Goal: Task Accomplishment & Management: Manage account settings

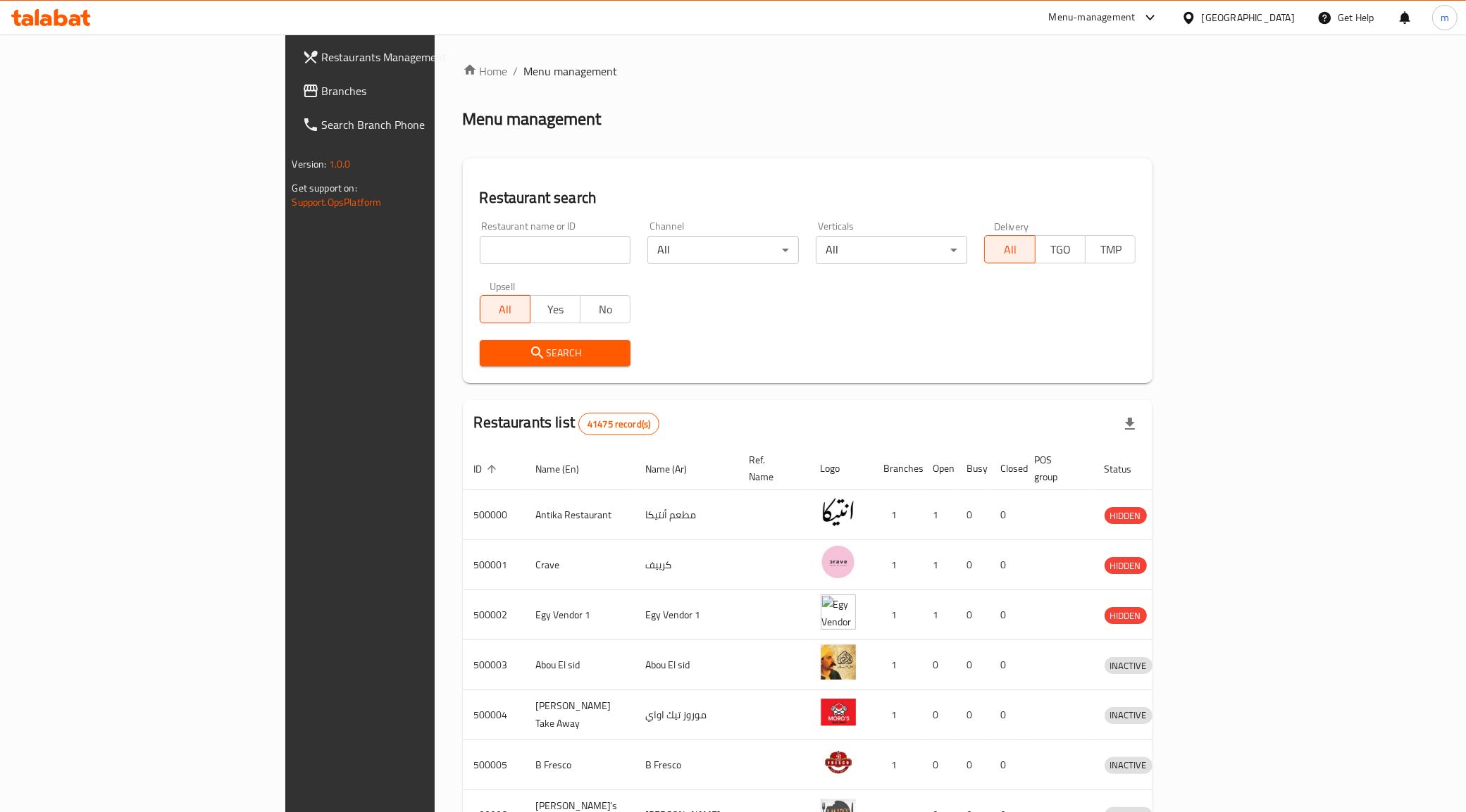
click at [1270, 23] on div "Egypt" at bounding box center [1248, 17] width 93 height 15
click at [1137, 110] on div "[GEOGRAPHIC_DATA]" at bounding box center [1189, 112] width 212 height 32
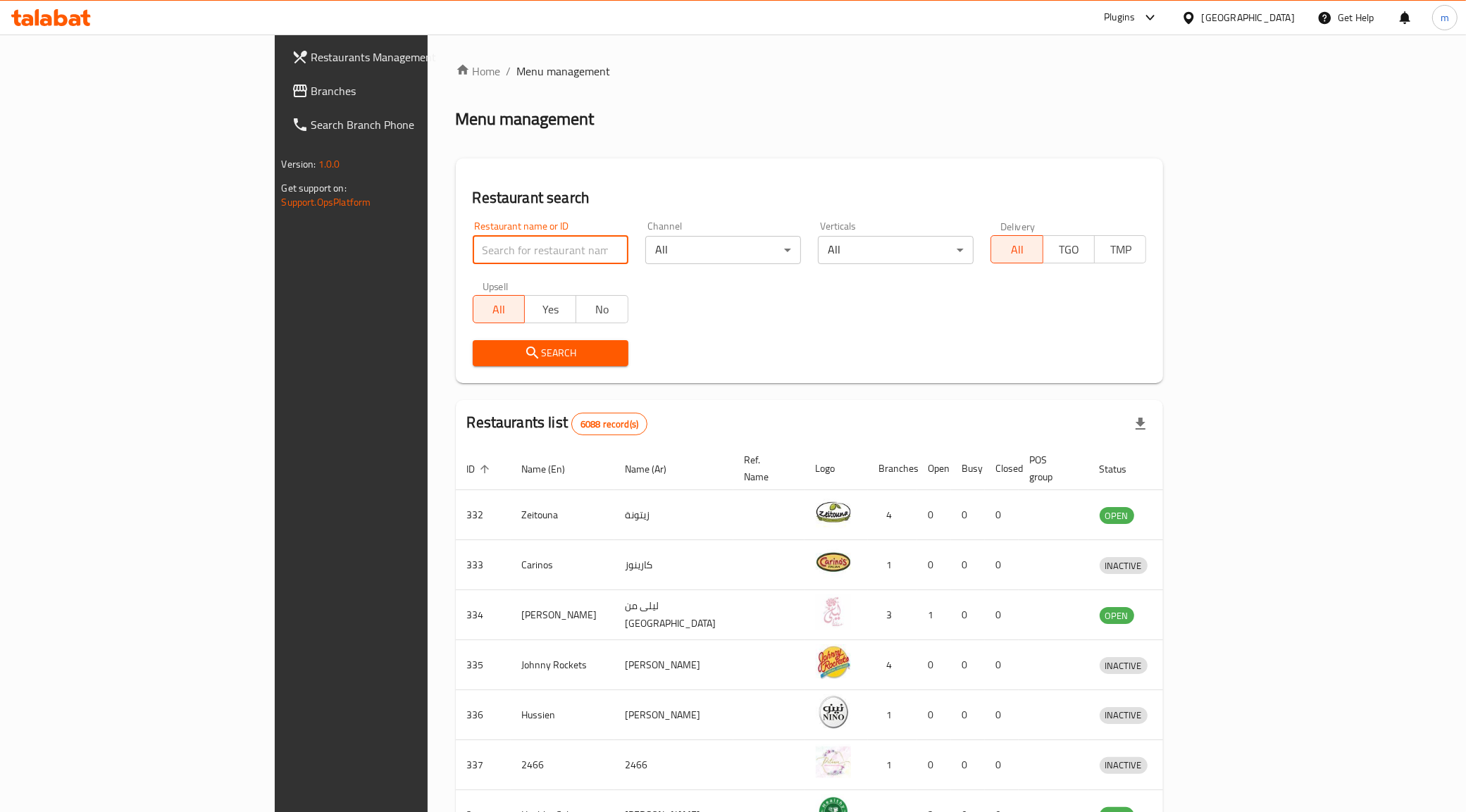
click at [473, 252] on input "search" at bounding box center [551, 249] width 155 height 28
paste input "21156"
type input "21156"
click at [524, 345] on icon "submit" at bounding box center [532, 353] width 17 height 17
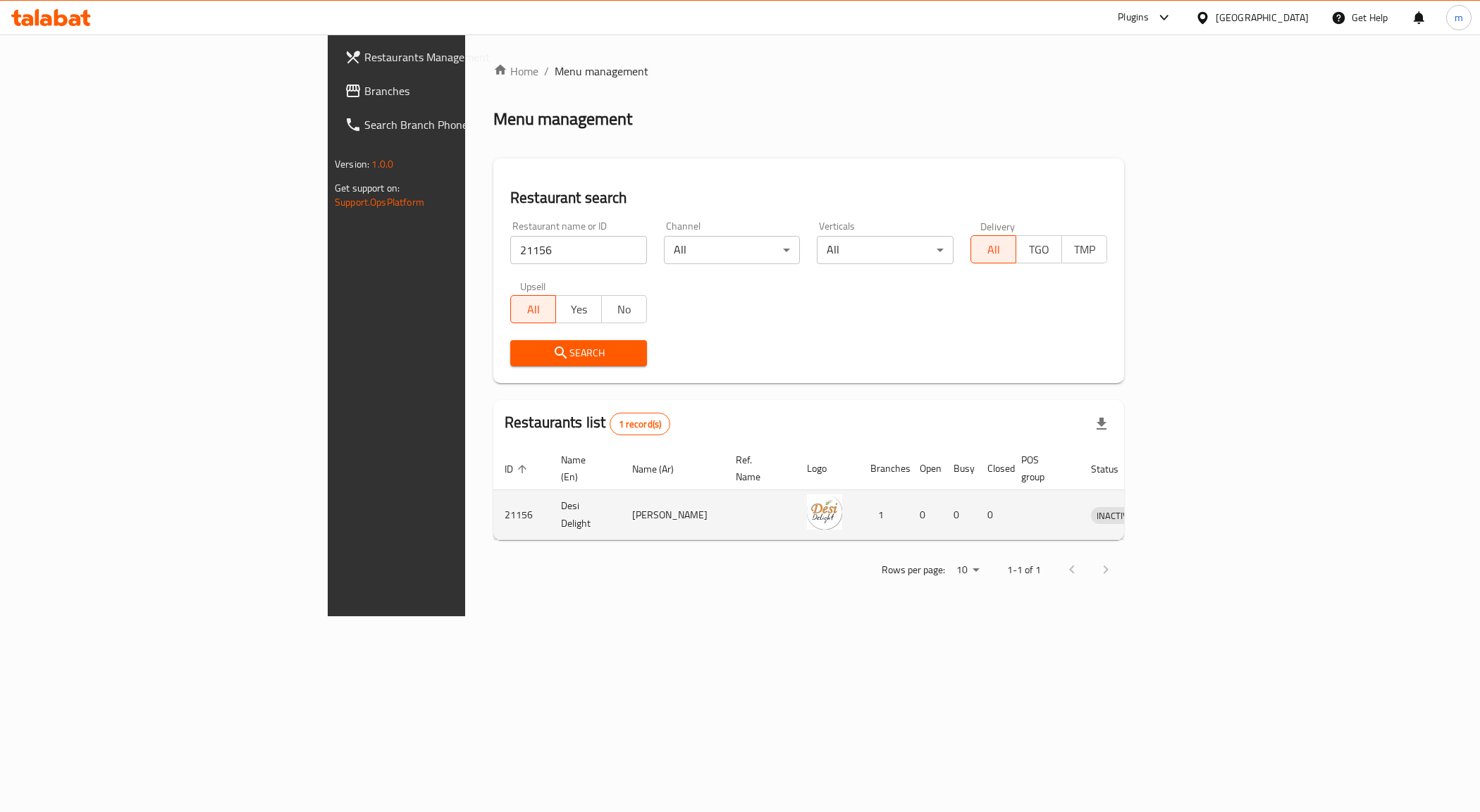
click at [1009, 518] on td "0" at bounding box center [993, 515] width 34 height 50
click at [1183, 507] on icon "enhanced table" at bounding box center [1175, 515] width 17 height 17
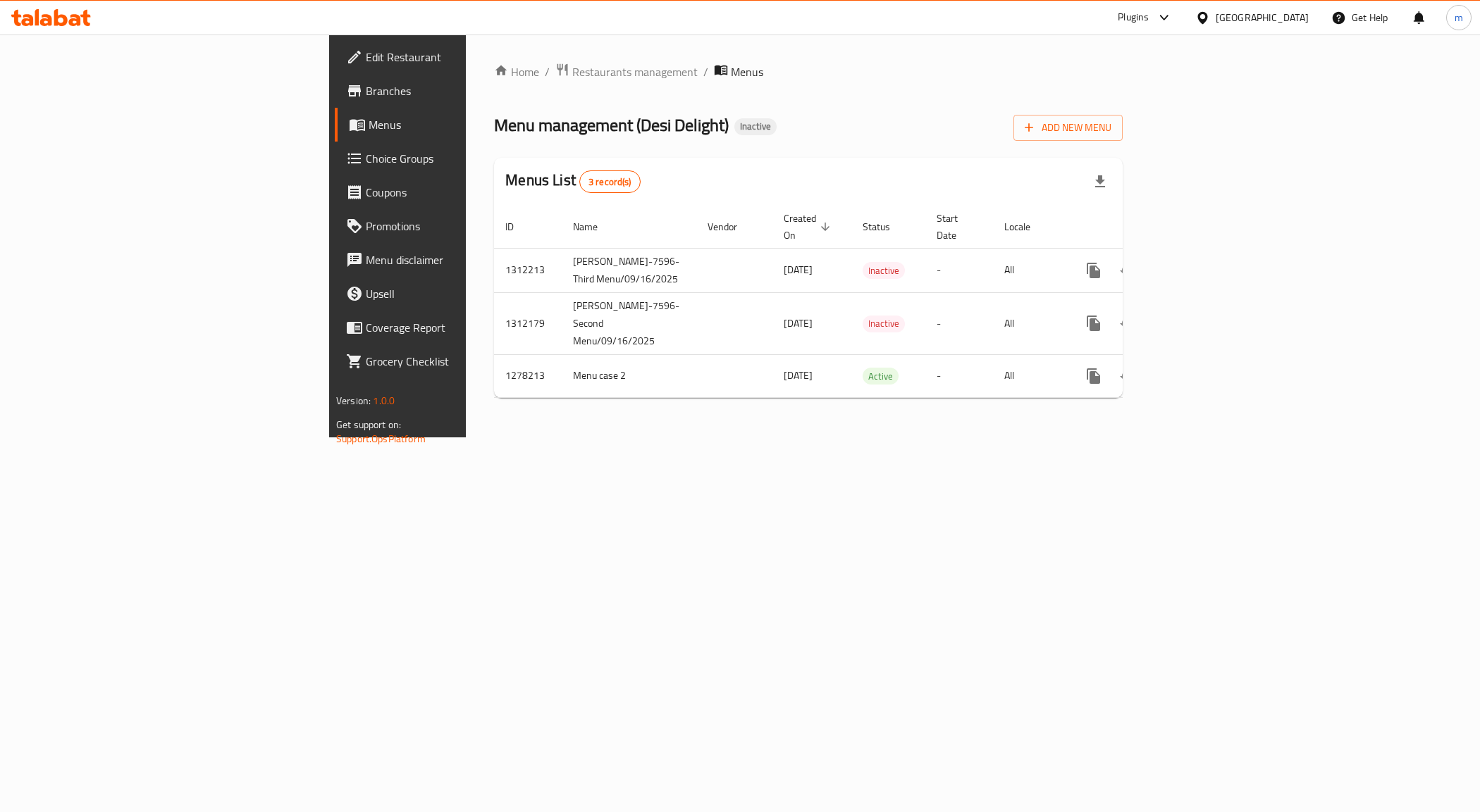
click at [334, 67] on link "Edit Restaurant" at bounding box center [455, 57] width 241 height 34
click at [1167, 263] on icon "enhanced table" at bounding box center [1161, 269] width 10 height 13
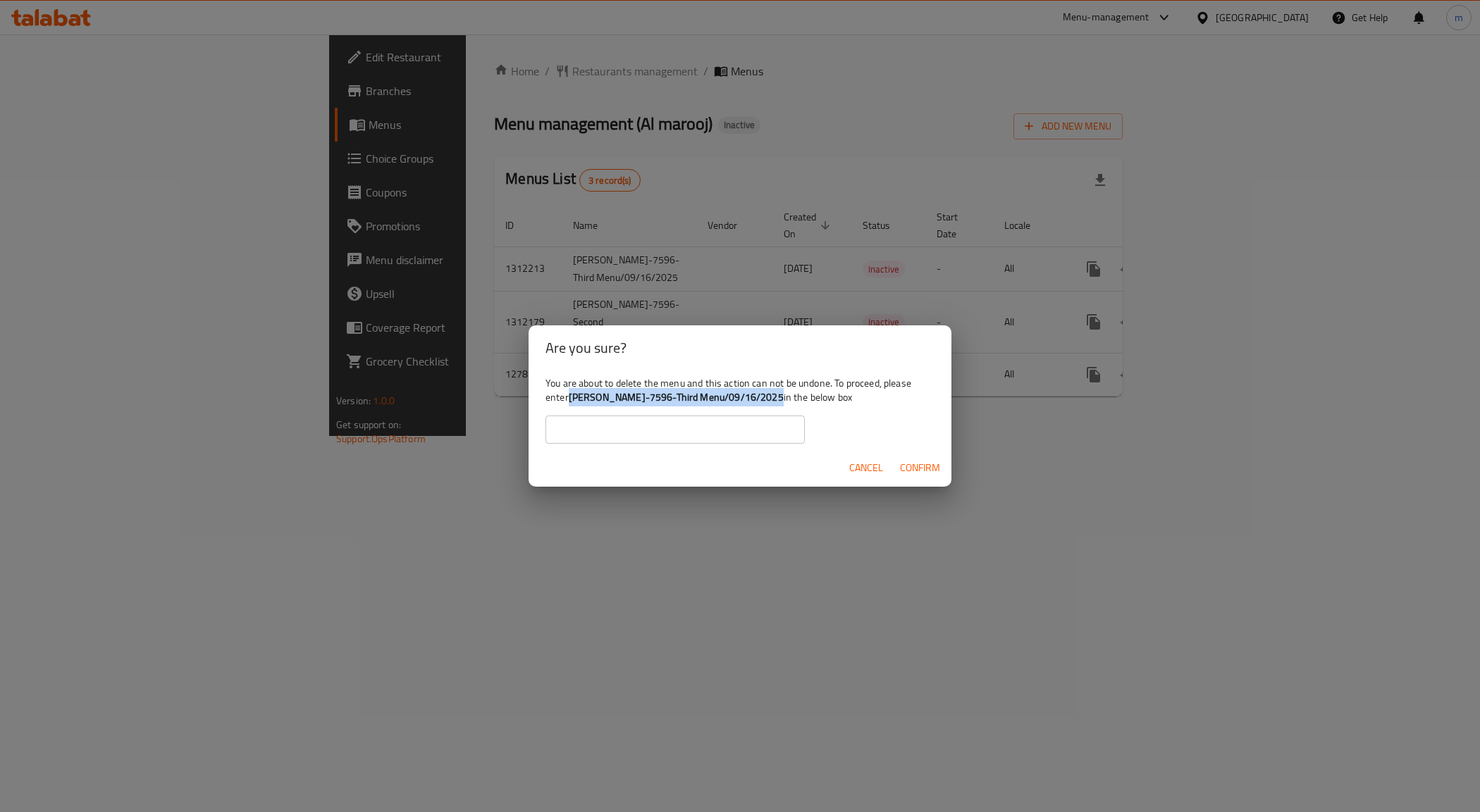
drag, startPoint x: 773, startPoint y: 396, endPoint x: 572, endPoint y: 406, distance: 201.2
click at [572, 406] on b "Ahmed-Elsayed-7596-Third Menu/09/16/2025" at bounding box center [676, 397] width 215 height 18
copy b "Ahmed-Elsayed-7596-Third Menu/09/16/2025"
click at [594, 438] on input "text" at bounding box center [674, 430] width 259 height 28
paste input "Ahmed-Elsayed-7596-Third Menu/09/16/2025"
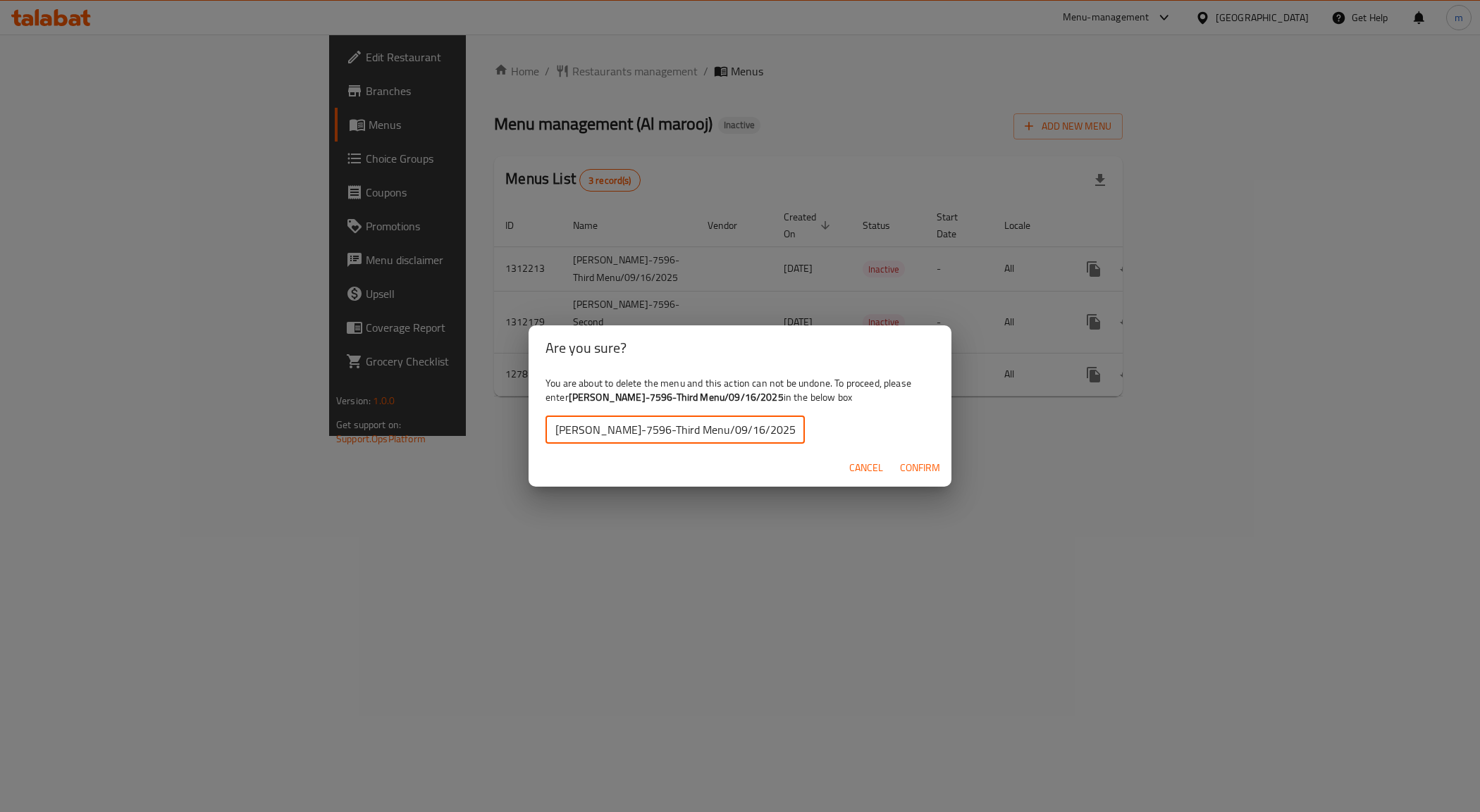
type input "Ahmed-Elsayed-7596-Third Menu/09/16/2025"
click at [843, 459] on button "Cancel" at bounding box center [866, 468] width 45 height 26
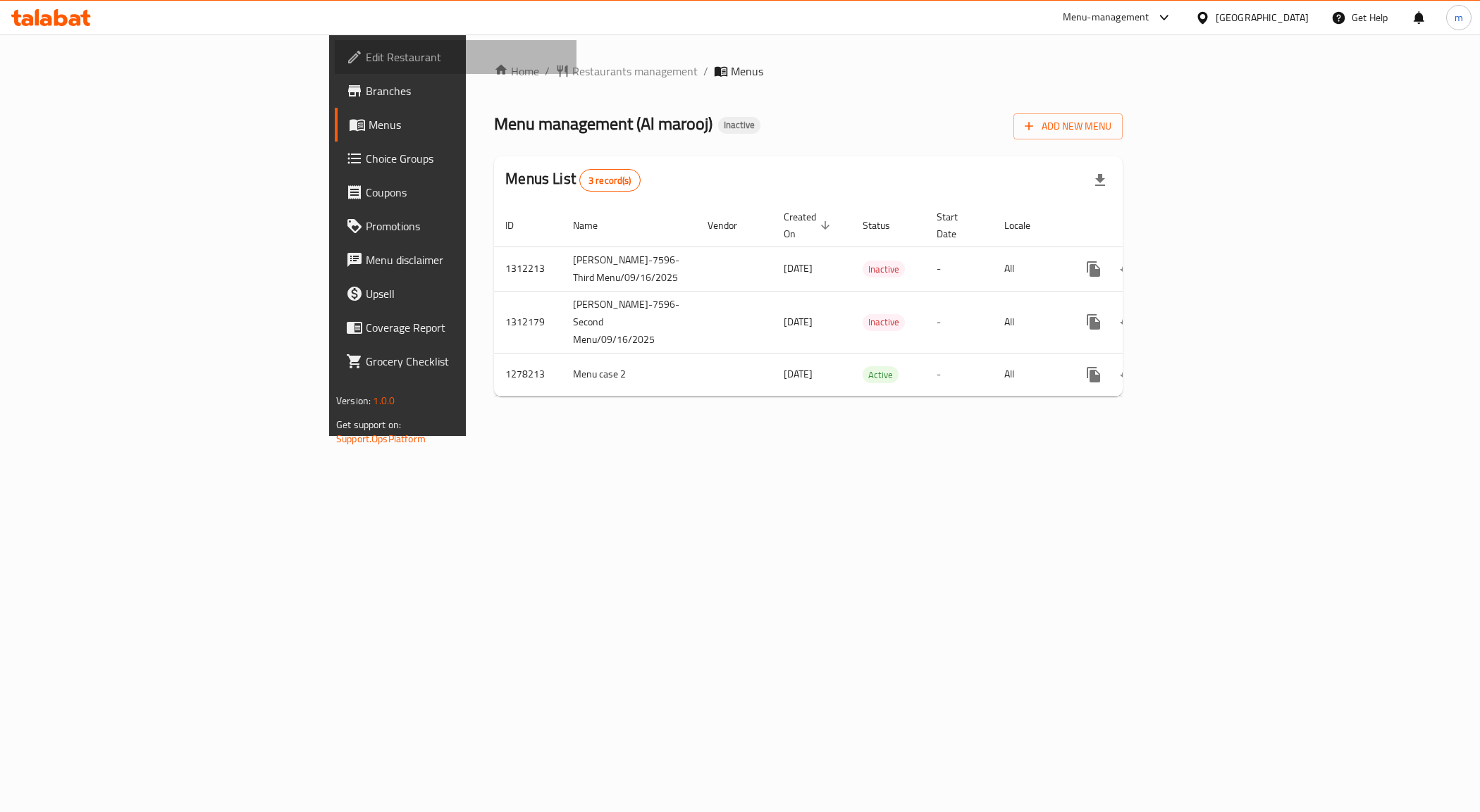
click at [366, 53] on span "Edit Restaurant" at bounding box center [465, 57] width 200 height 17
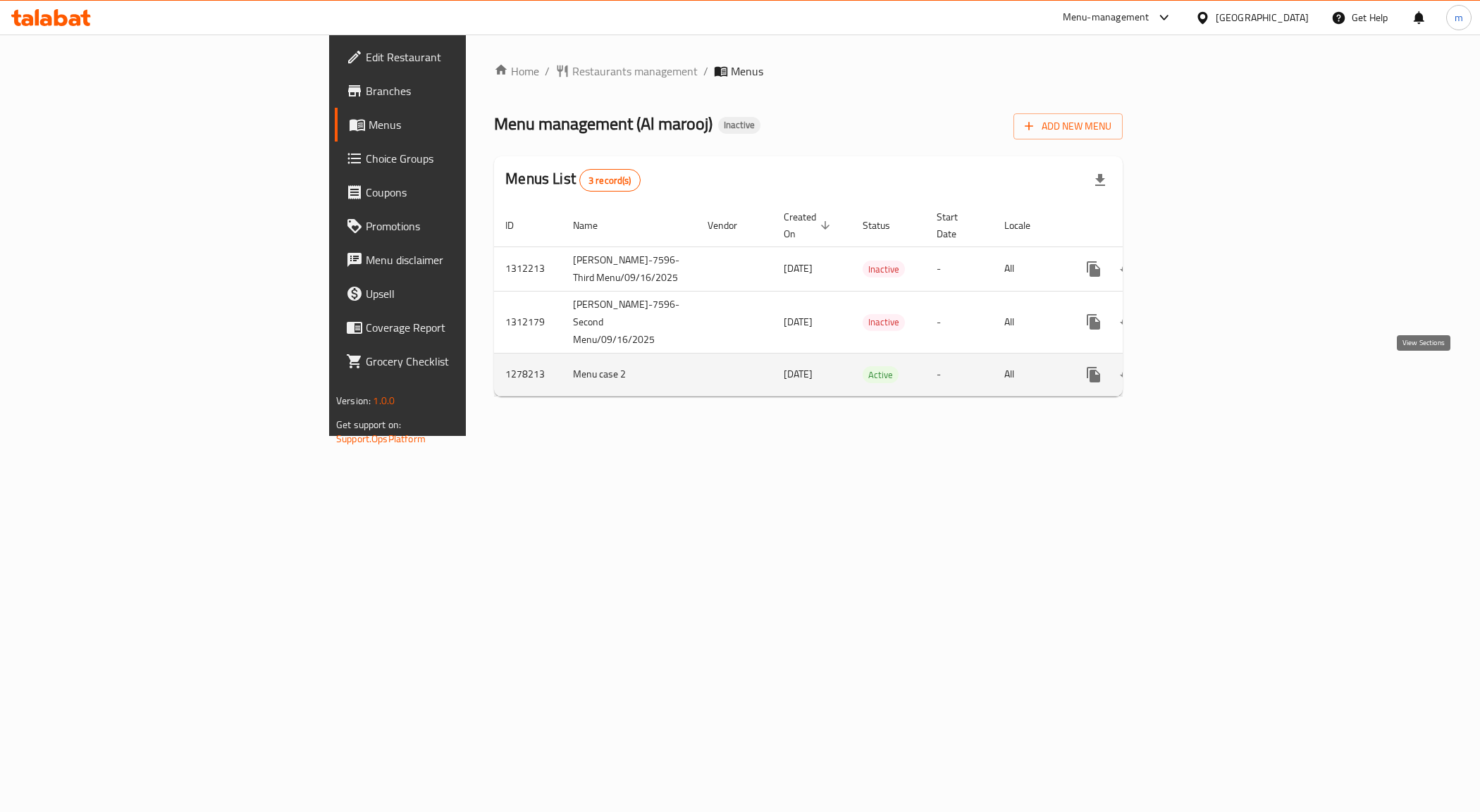
click at [1203, 377] on icon "enhanced table" at bounding box center [1195, 374] width 17 height 17
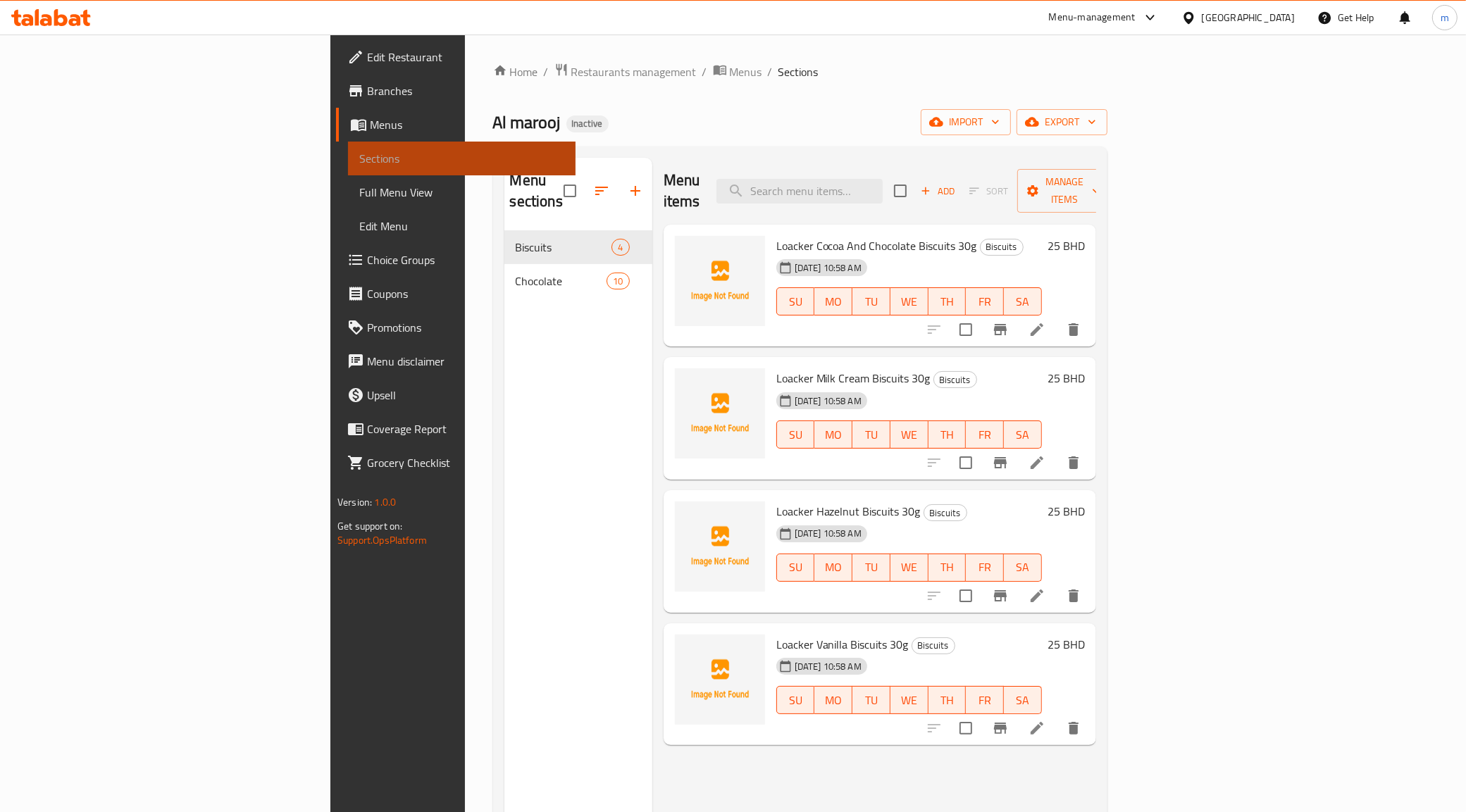
click at [359, 150] on span "Sections" at bounding box center [462, 158] width 205 height 17
click at [370, 128] on span "Menus" at bounding box center [466, 124] width 195 height 17
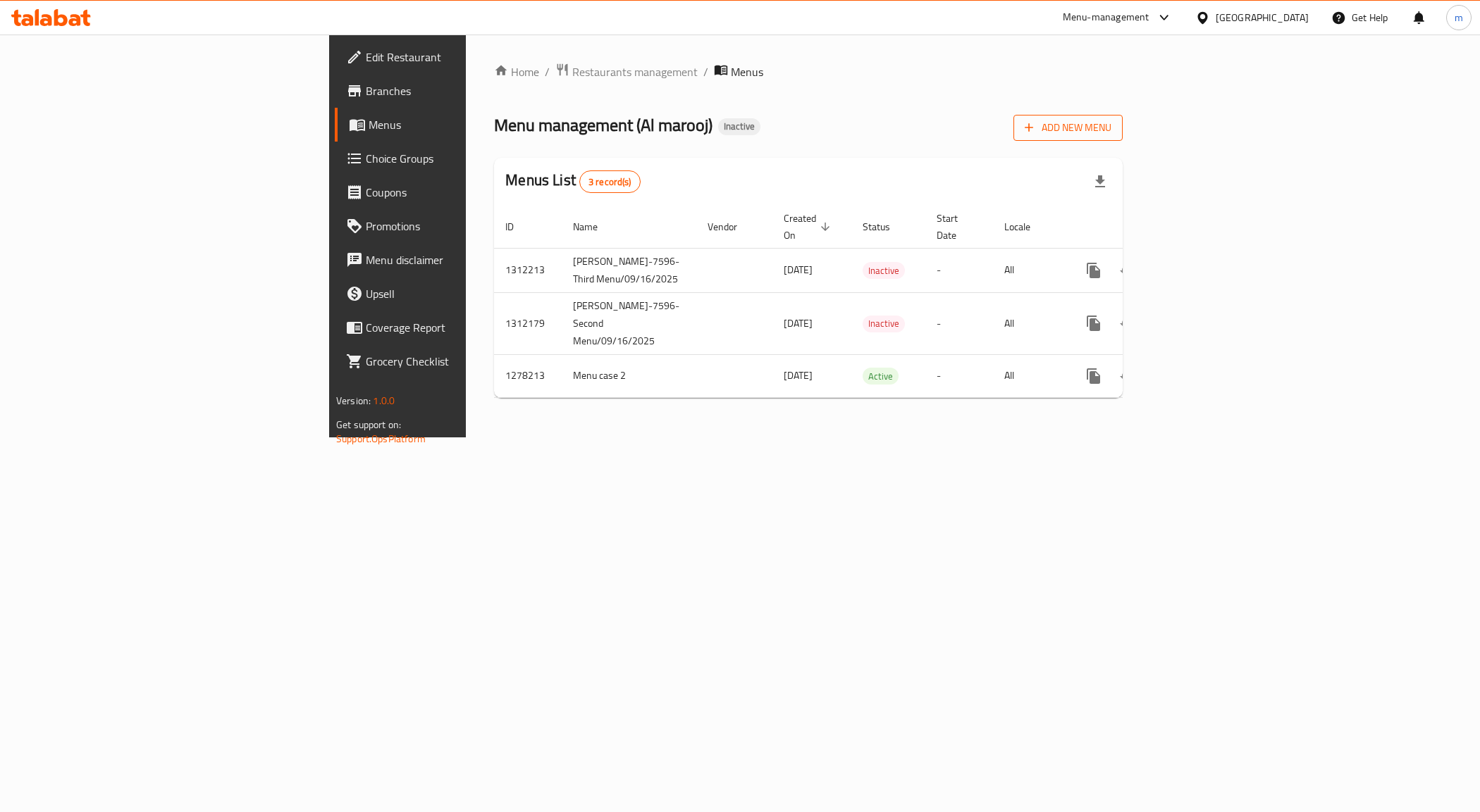
click at [1111, 124] on span "Add New Menu" at bounding box center [1068, 128] width 87 height 18
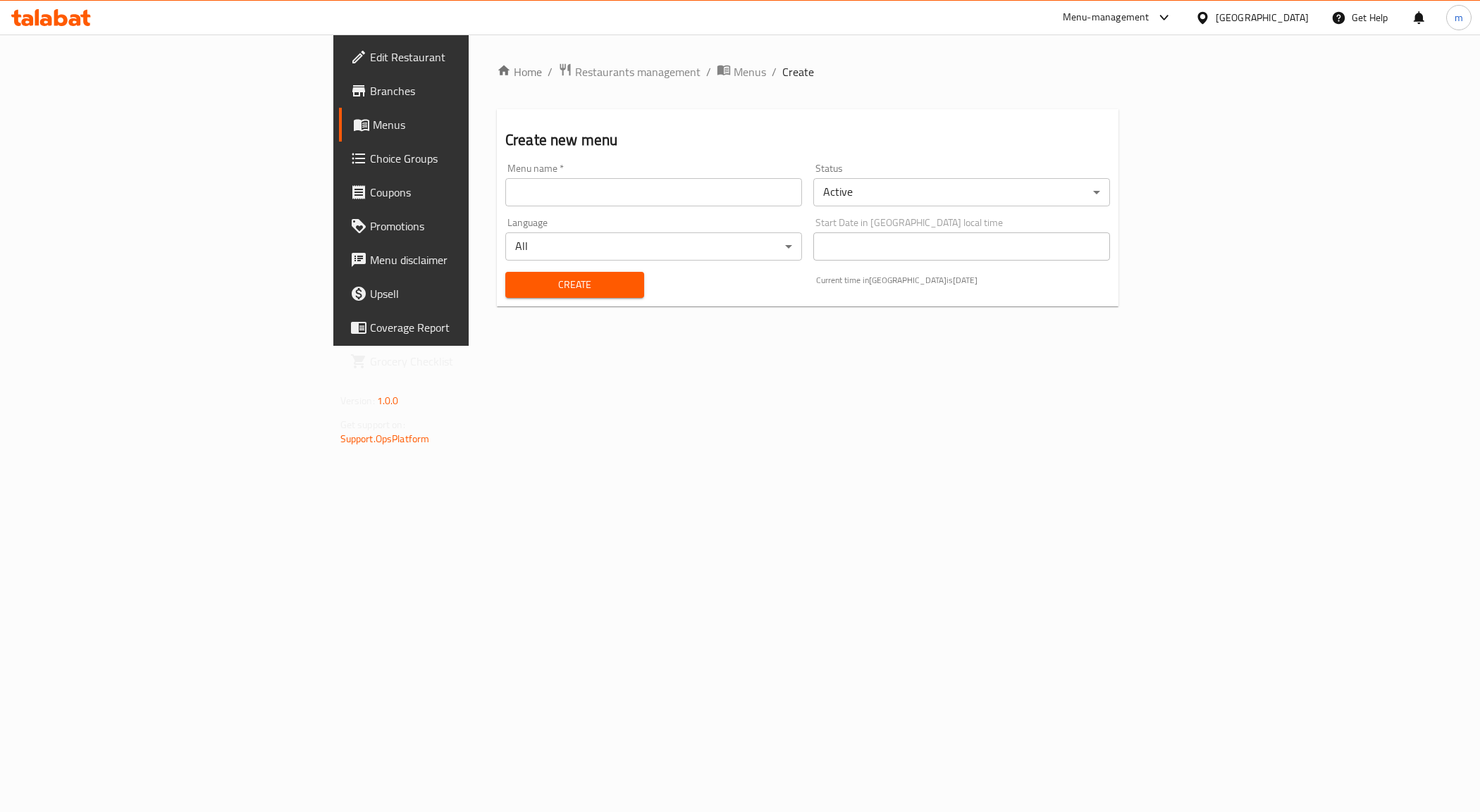
click at [505, 189] on input "text" at bounding box center [653, 192] width 297 height 28
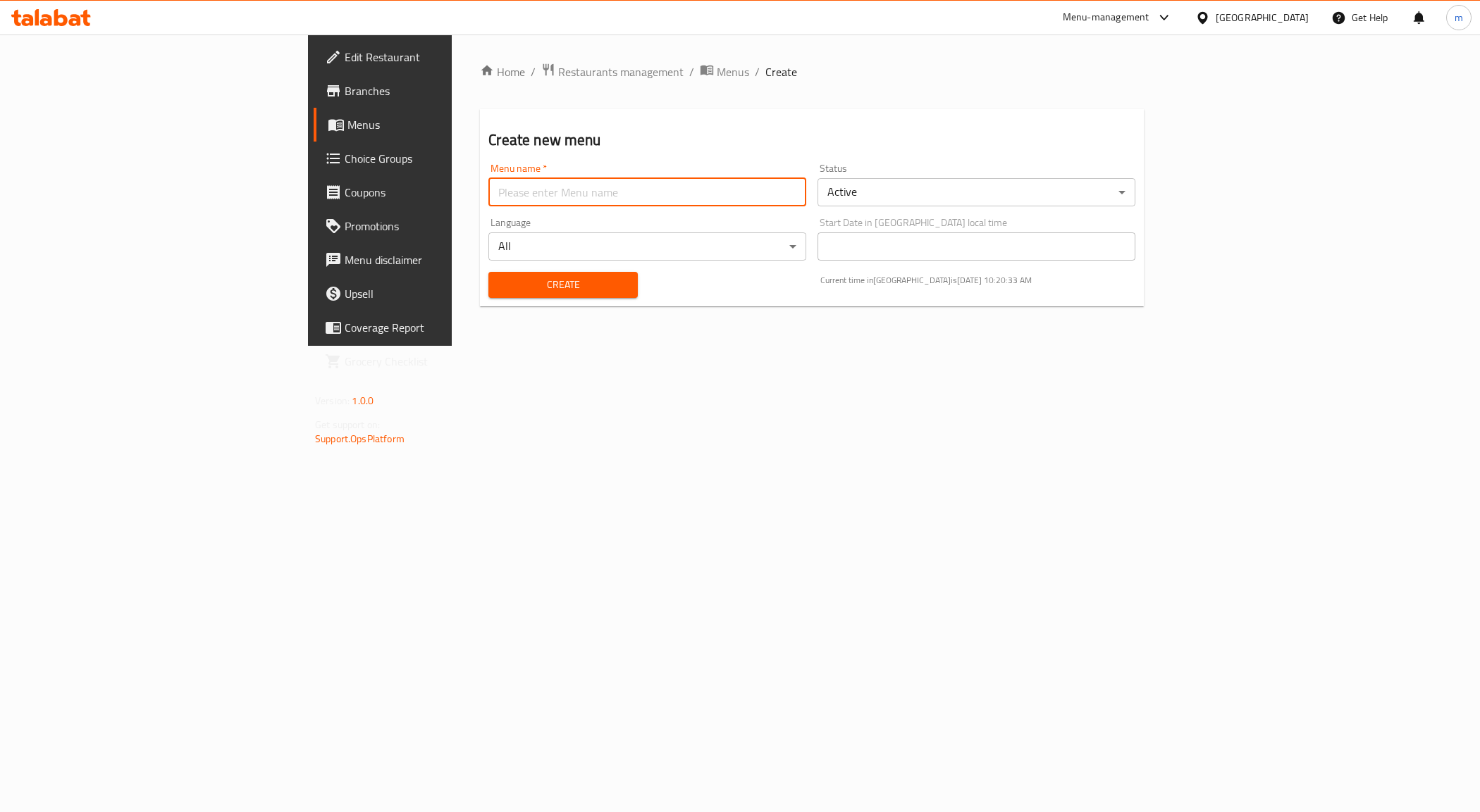
type input "[PERSON_NAME] 8035 1st menu"
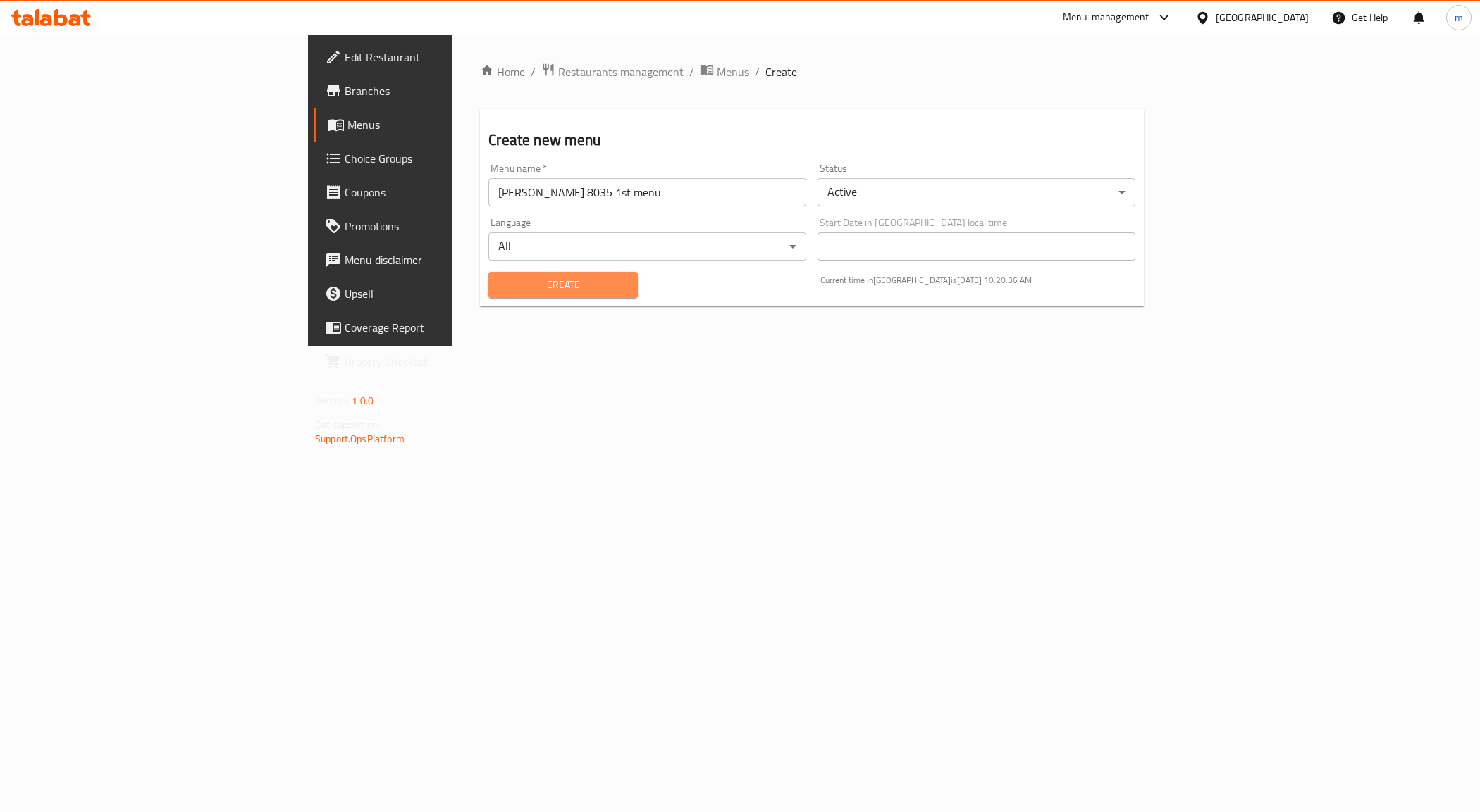
click at [499, 280] on span "Create" at bounding box center [562, 285] width 126 height 18
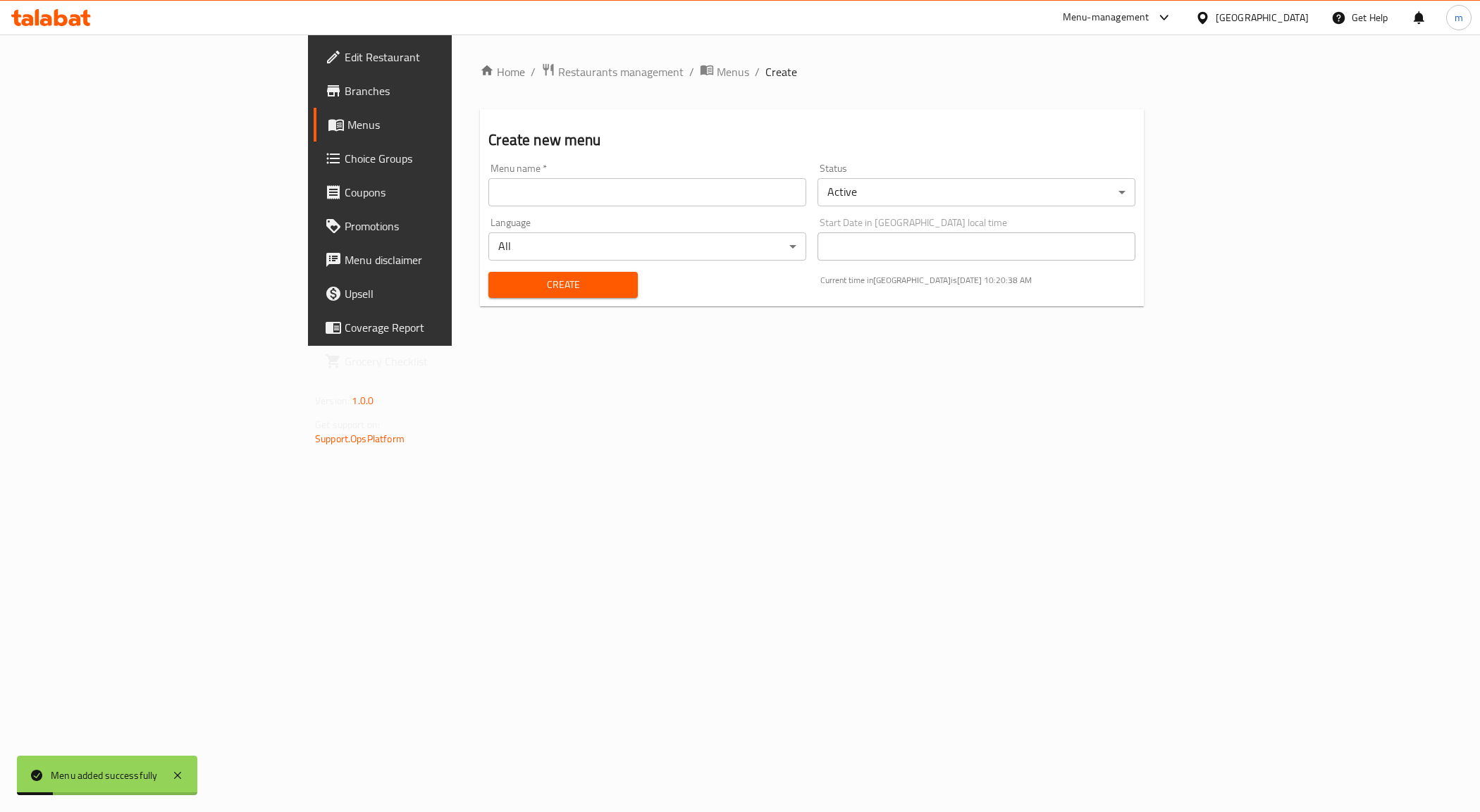
click at [313, 113] on link "Menus" at bounding box center [434, 124] width 241 height 34
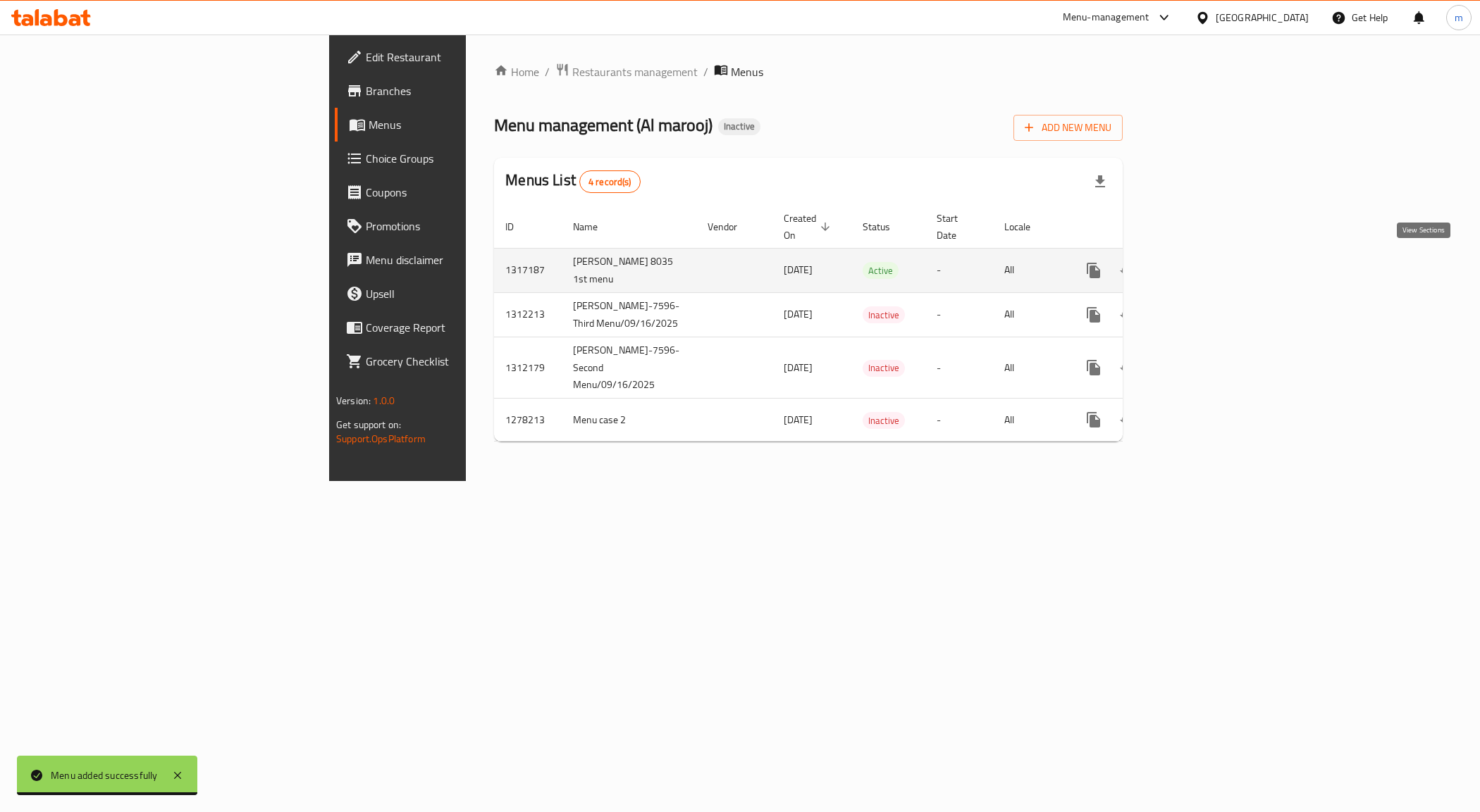
click at [1212, 276] on link "enhanced table" at bounding box center [1195, 270] width 34 height 34
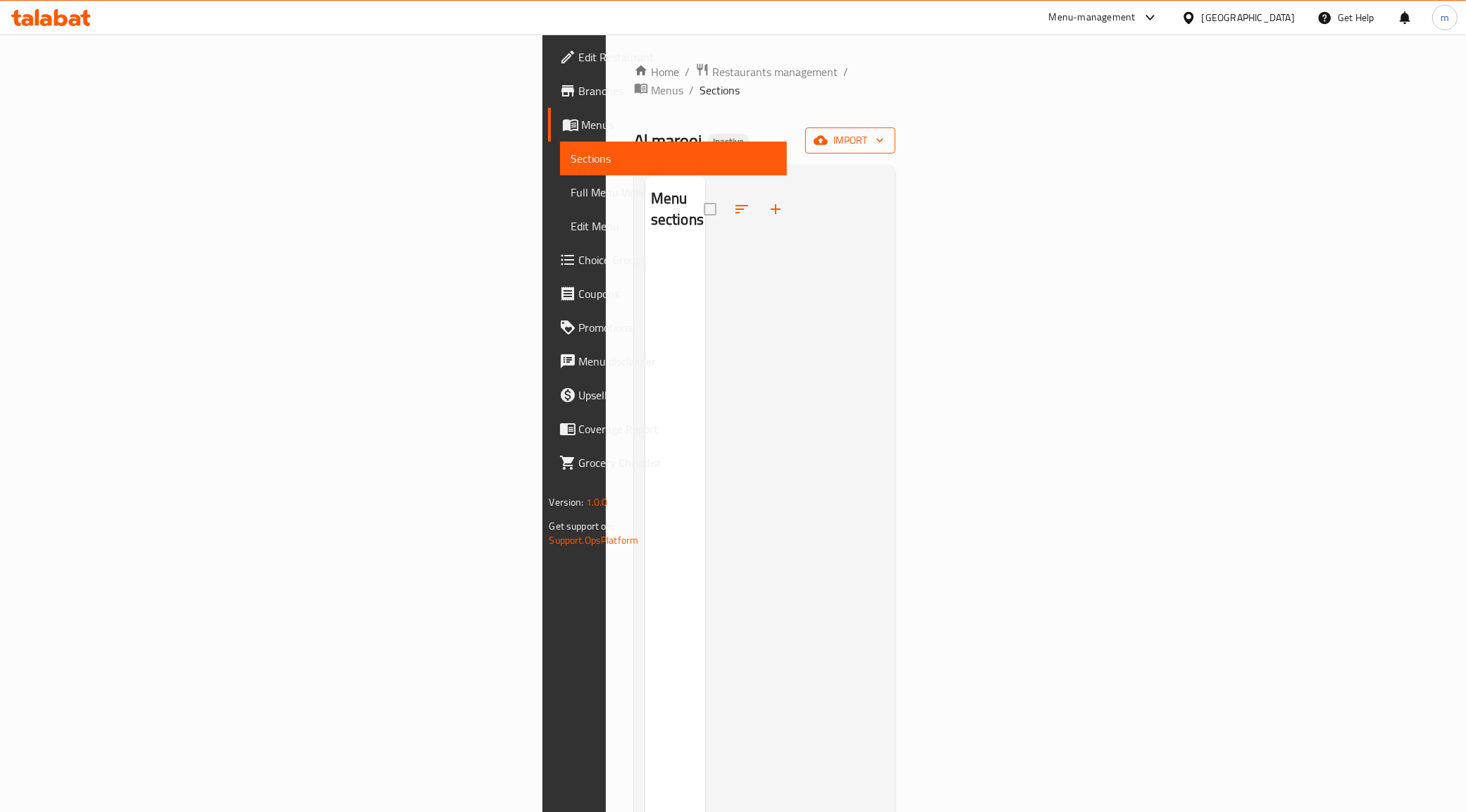
click at [884, 131] on span "import" at bounding box center [850, 140] width 67 height 18
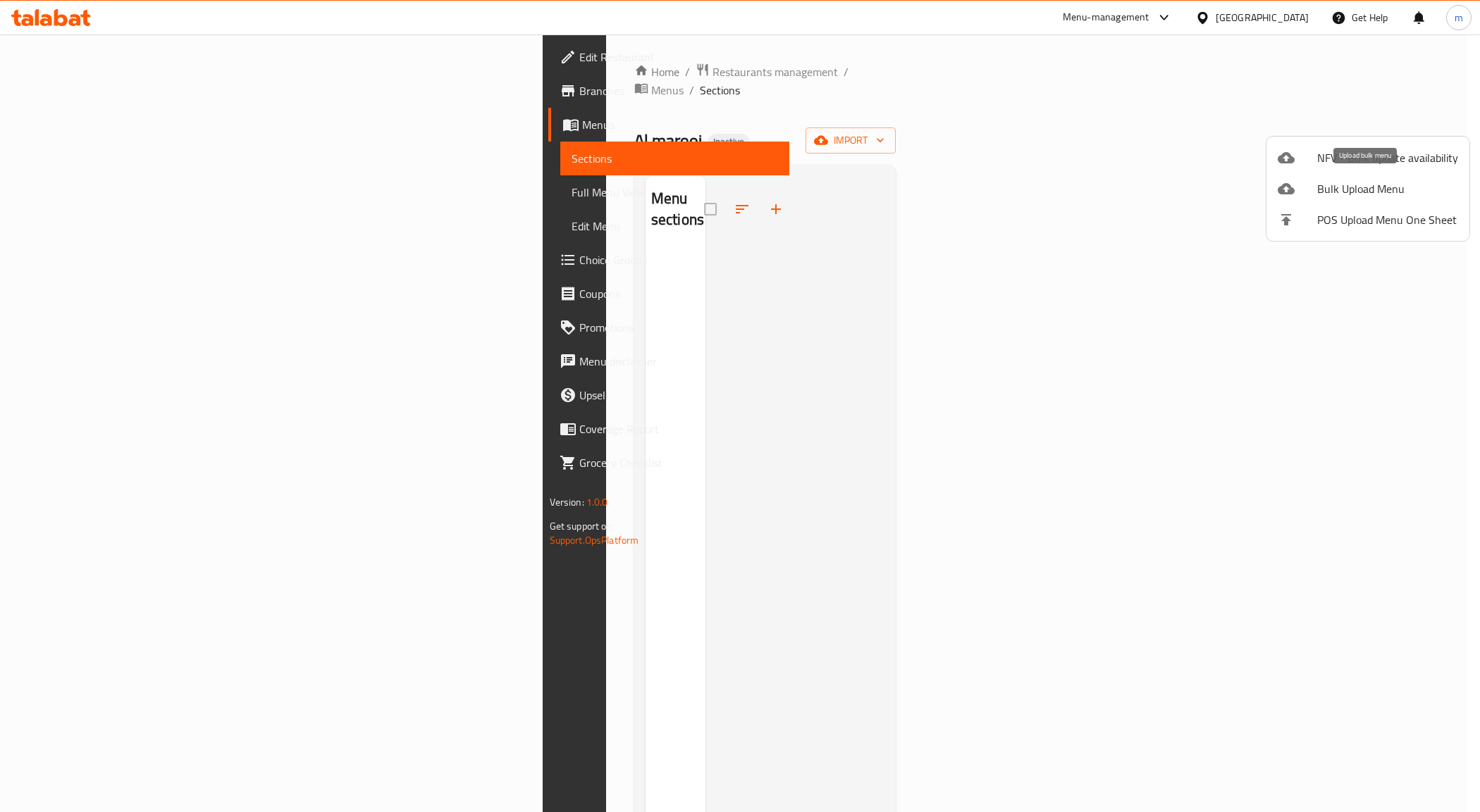
click at [1332, 184] on span "Bulk Upload Menu" at bounding box center [1388, 188] width 141 height 17
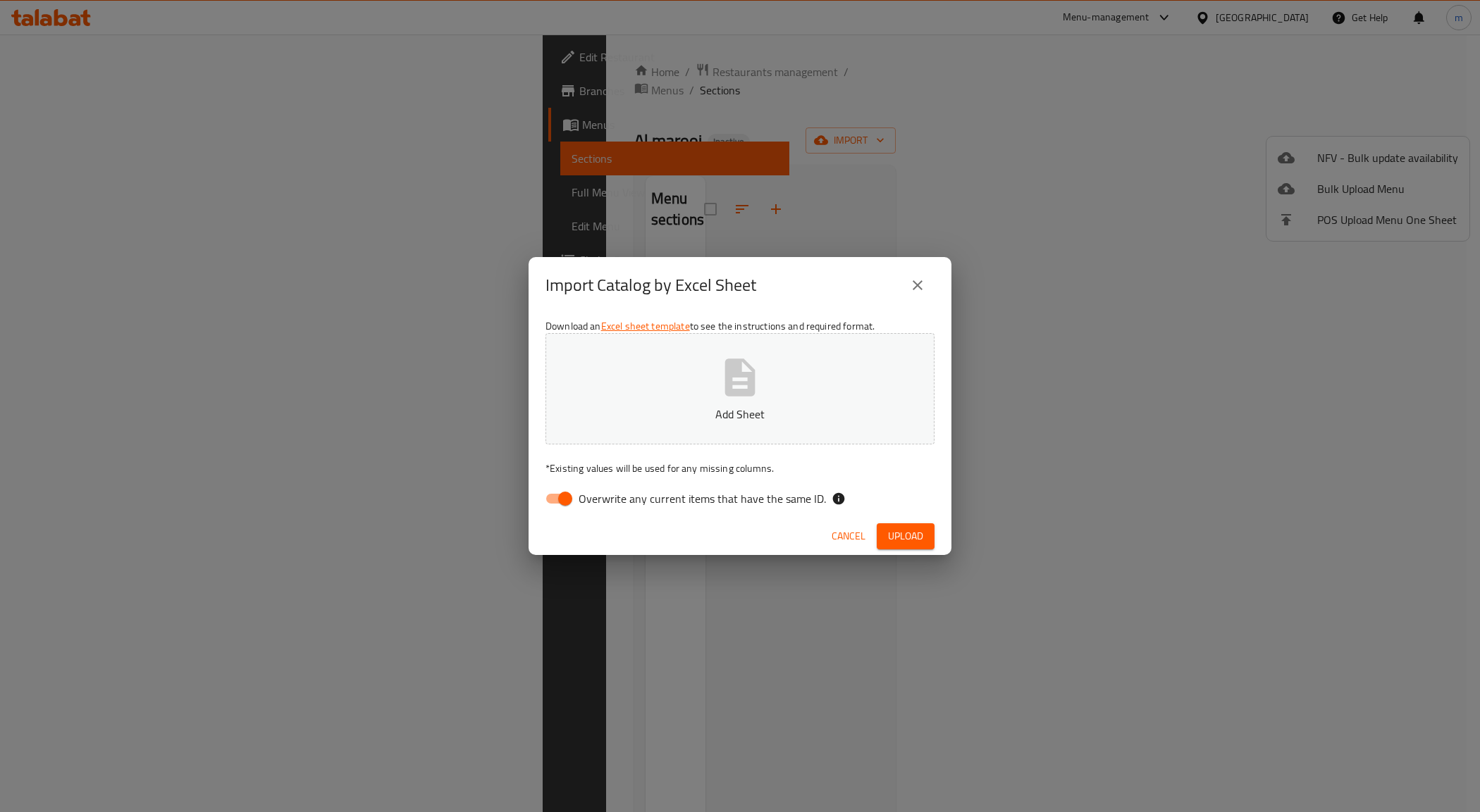
click at [590, 495] on span "Overwrite any current items that have the same ID." at bounding box center [702, 499] width 247 height 17
click at [590, 495] on input "Overwrite any current items that have the same ID." at bounding box center [565, 499] width 80 height 26
checkbox input "false"
click at [669, 416] on p "Add Sheet" at bounding box center [739, 414] width 346 height 17
click at [904, 522] on div "Cancel Upload" at bounding box center [739, 536] width 423 height 38
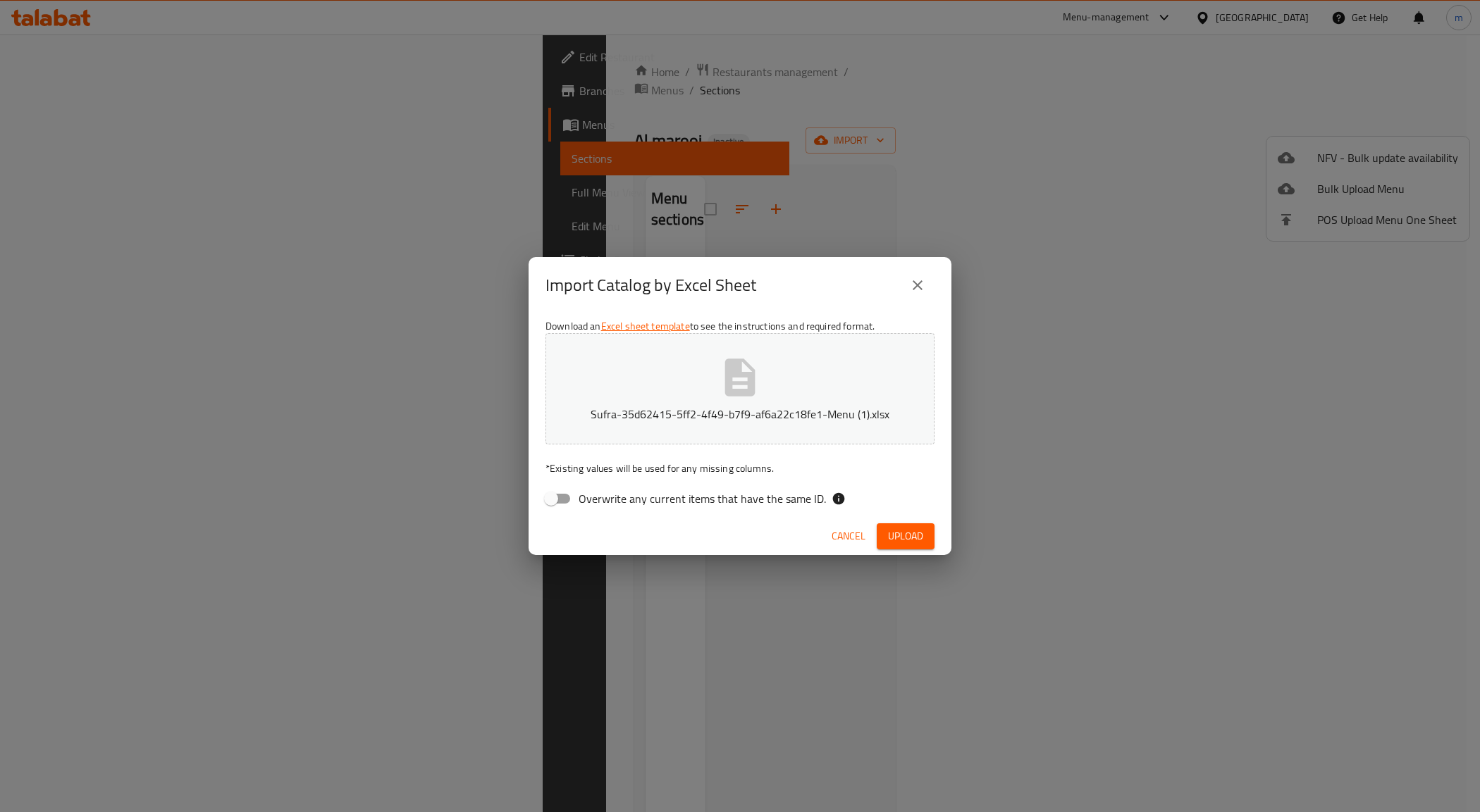
click at [906, 531] on span "Upload" at bounding box center [905, 536] width 35 height 18
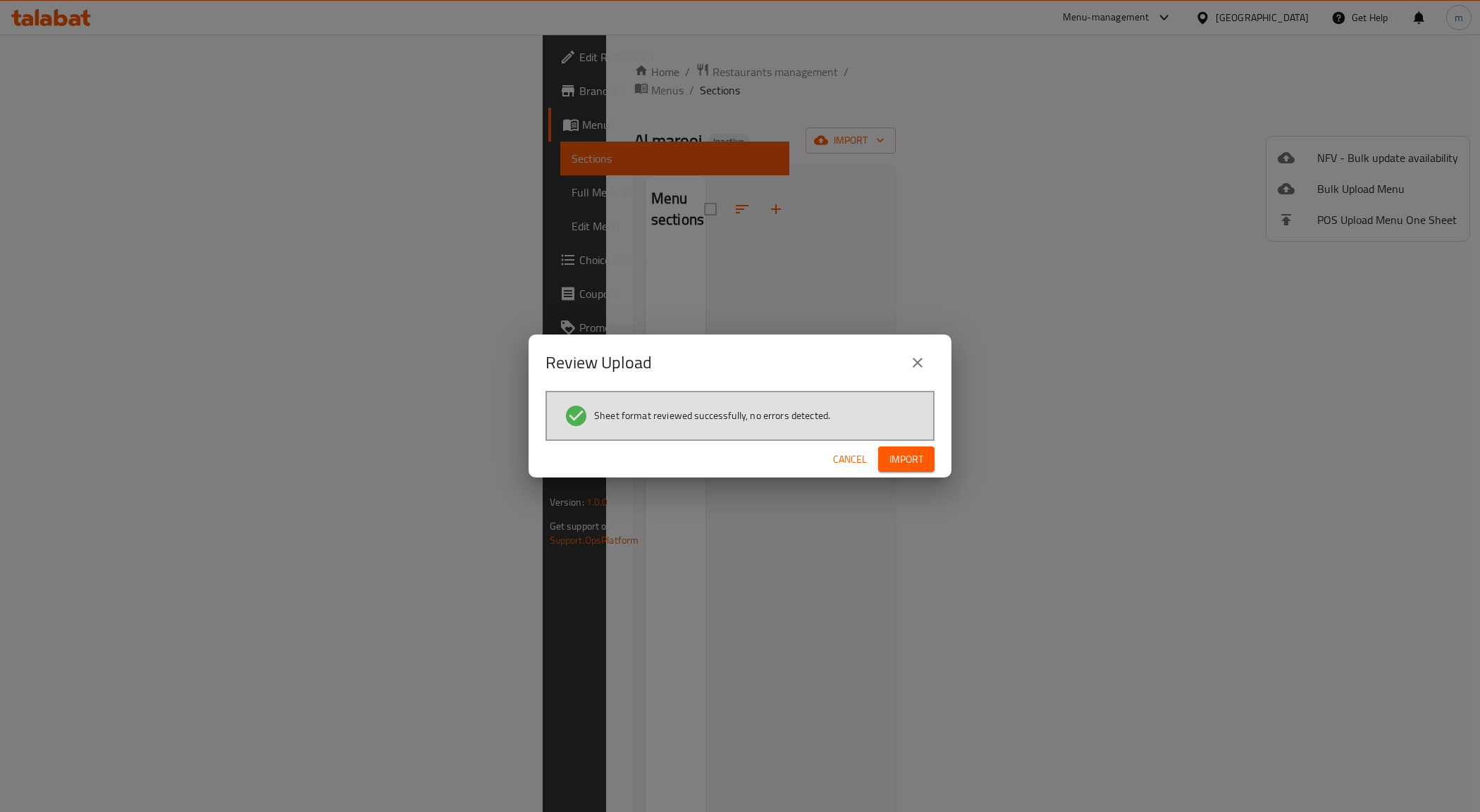
click at [927, 460] on button "Import" at bounding box center [906, 459] width 56 height 26
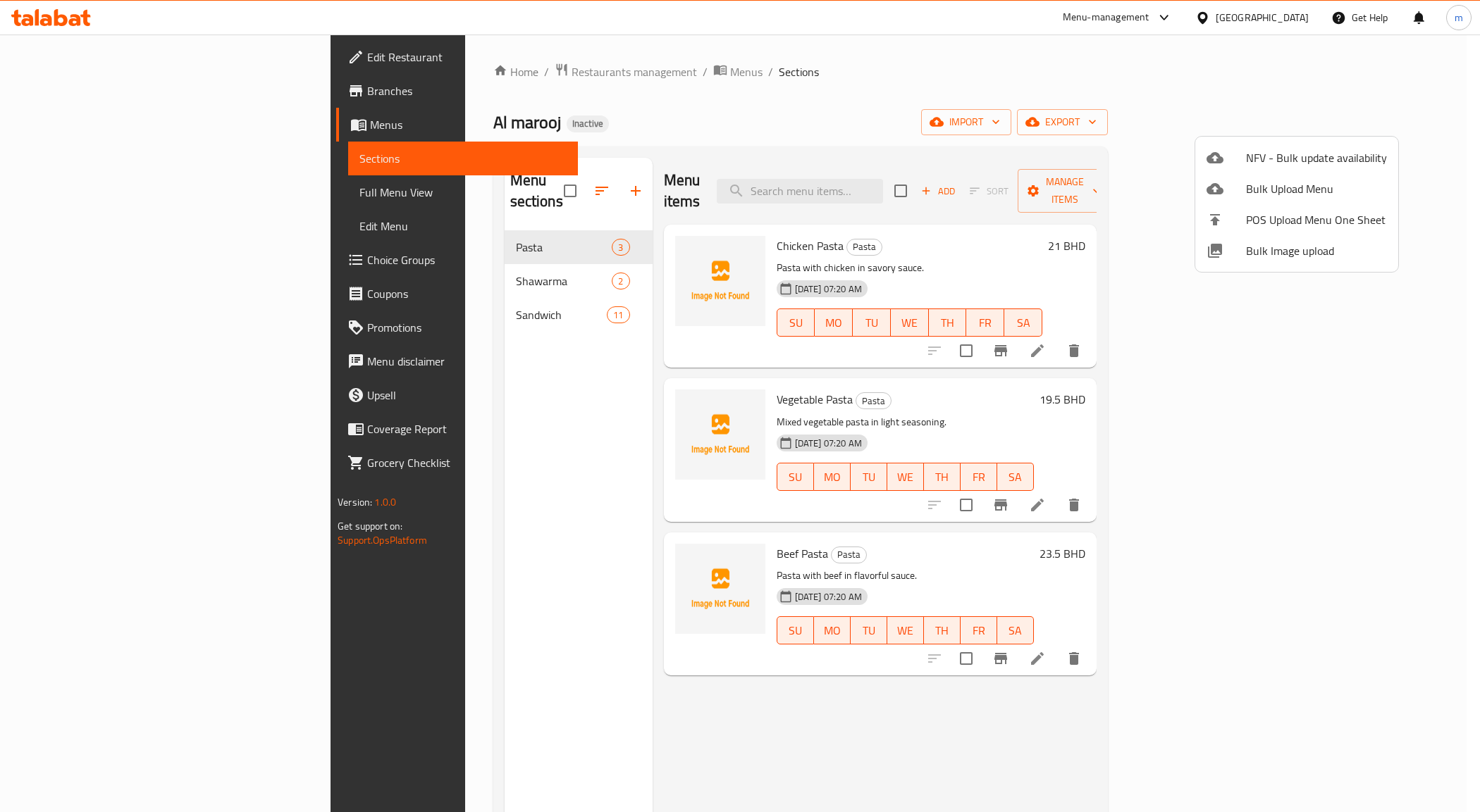
click at [107, 191] on div at bounding box center [740, 406] width 1480 height 812
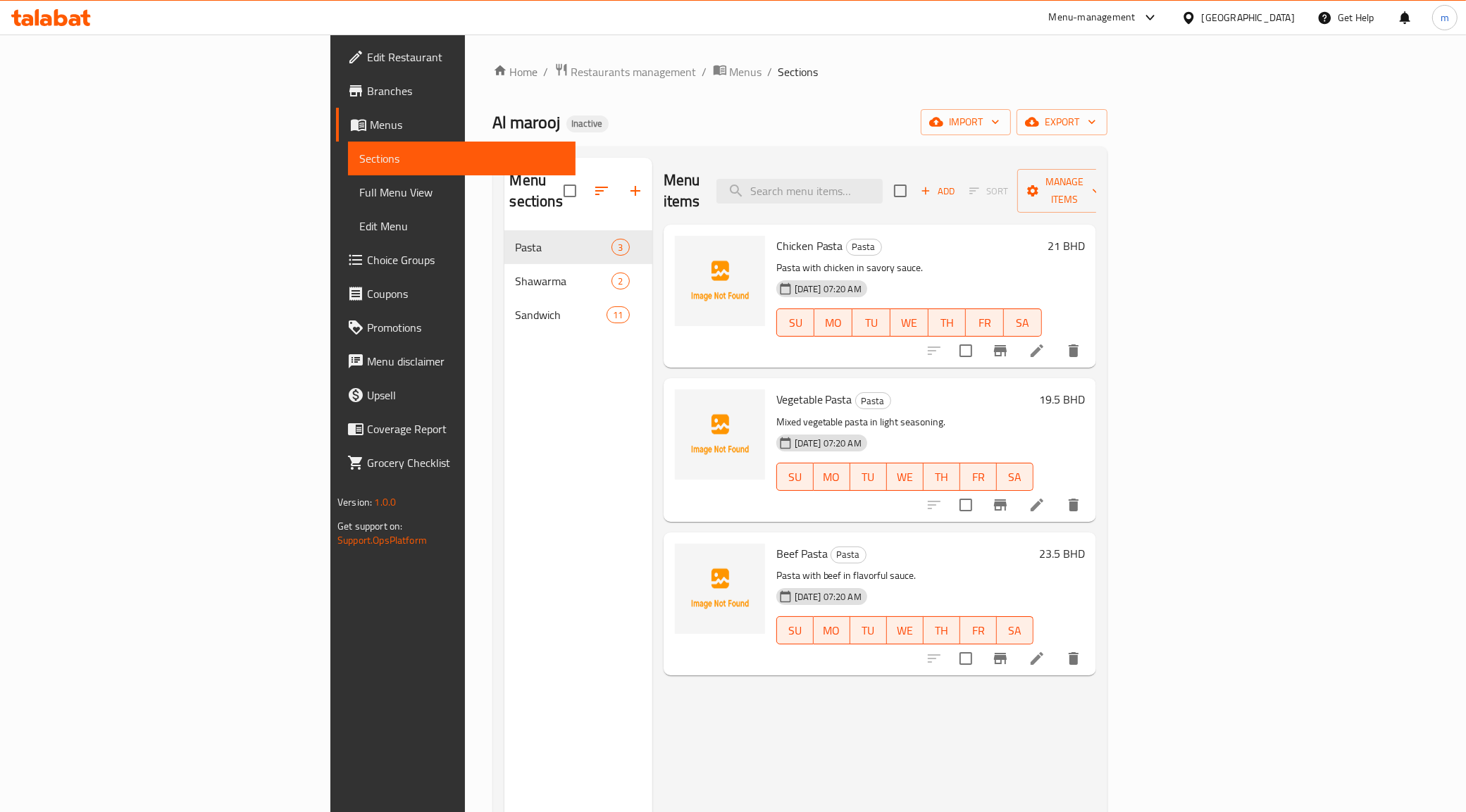
click at [359, 191] on span "Full Menu View" at bounding box center [462, 192] width 205 height 17
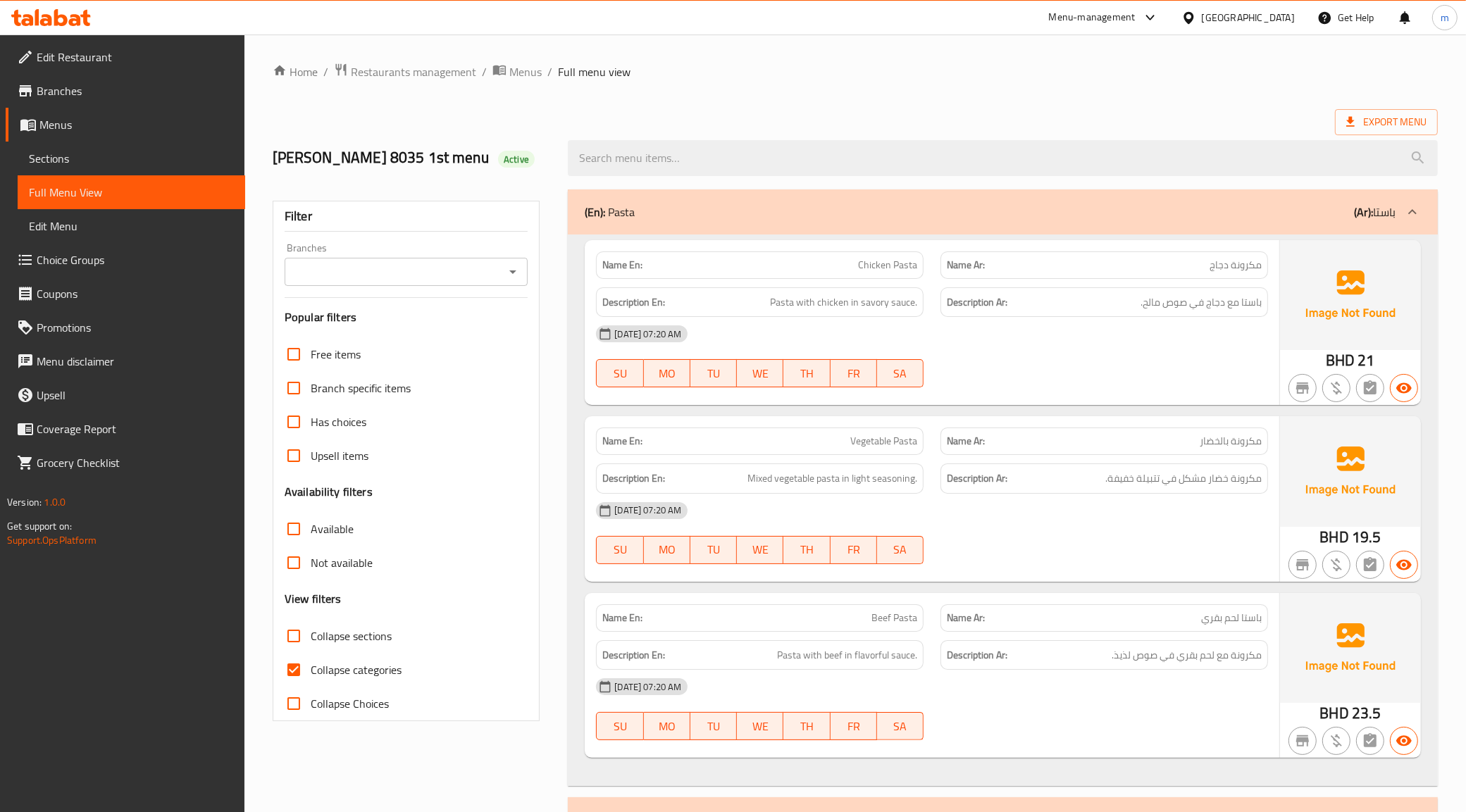
click at [305, 673] on input "Collapse categories" at bounding box center [293, 670] width 34 height 34
checkbox input "false"
drag, startPoint x: 863, startPoint y: 301, endPoint x: 870, endPoint y: 306, distance: 8.6
click at [870, 306] on span "Pasta with chicken in savory sauce." at bounding box center [844, 302] width 147 height 18
click at [865, 298] on span "Pasta with chicken in savory sauce." at bounding box center [844, 302] width 147 height 18
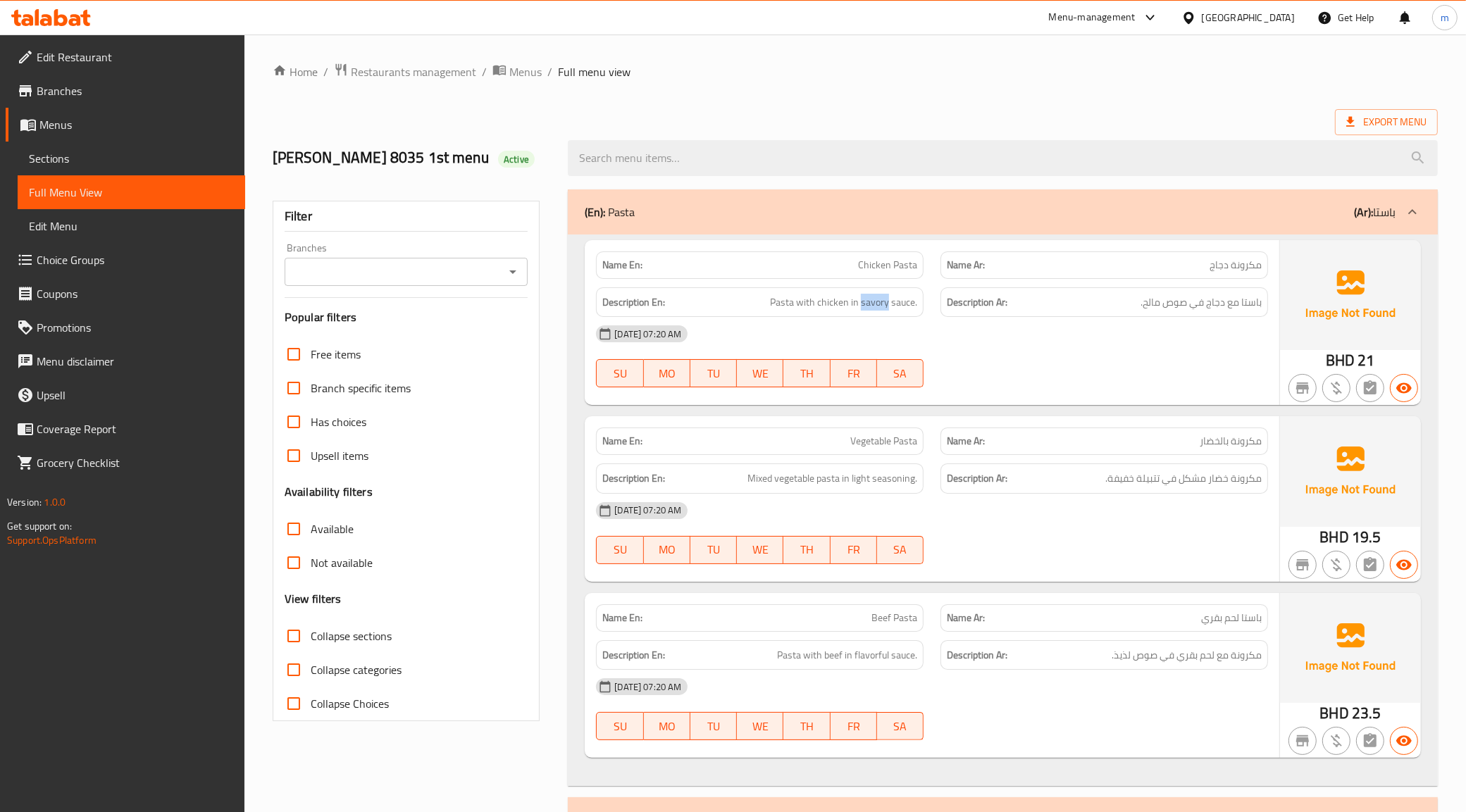
drag, startPoint x: 863, startPoint y: 298, endPoint x: 888, endPoint y: 312, distance: 28.7
click at [888, 312] on div "Description En: Pasta with chicken in savory sauce." at bounding box center [760, 303] width 328 height 30
copy span "savory"
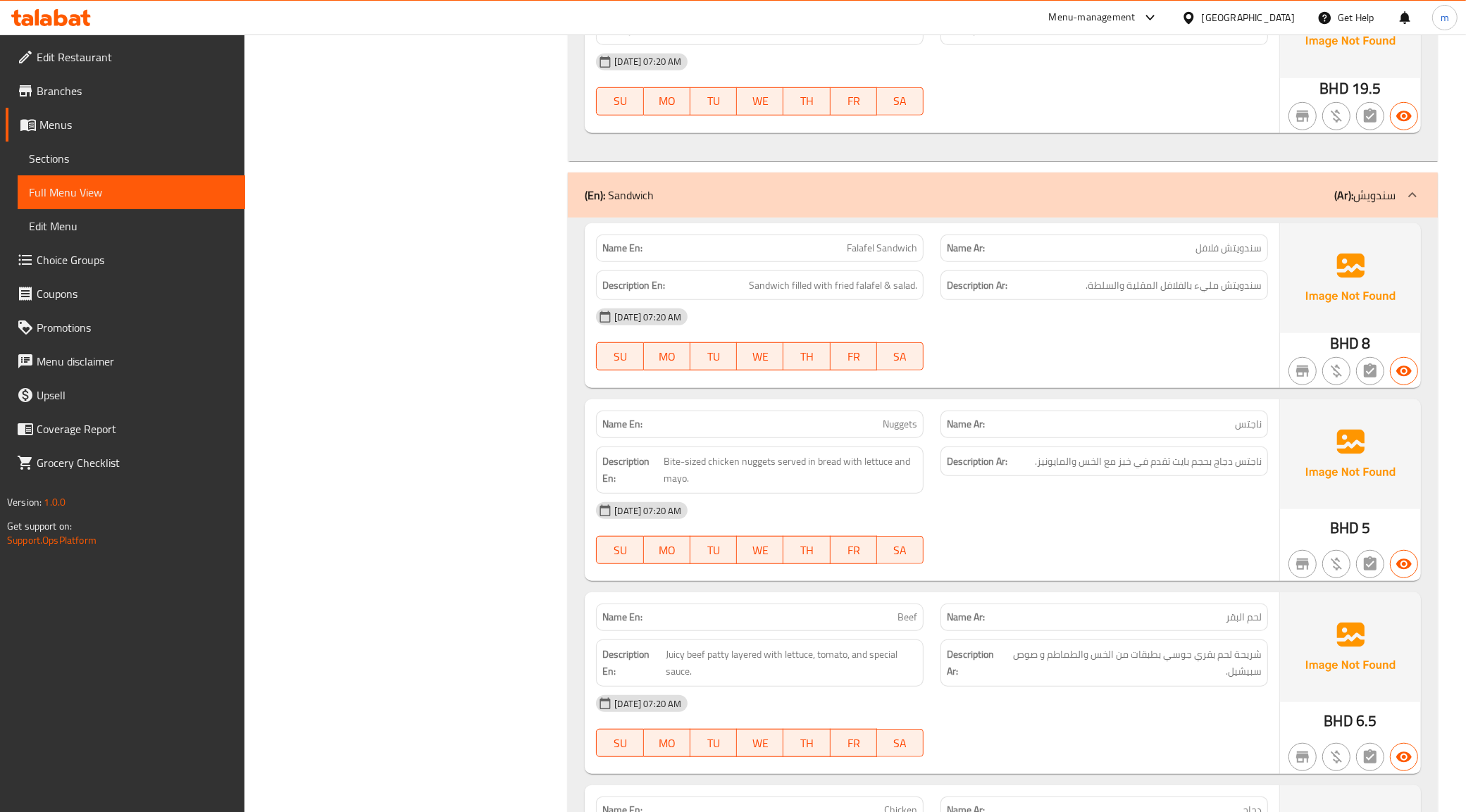
scroll to position [528, 0]
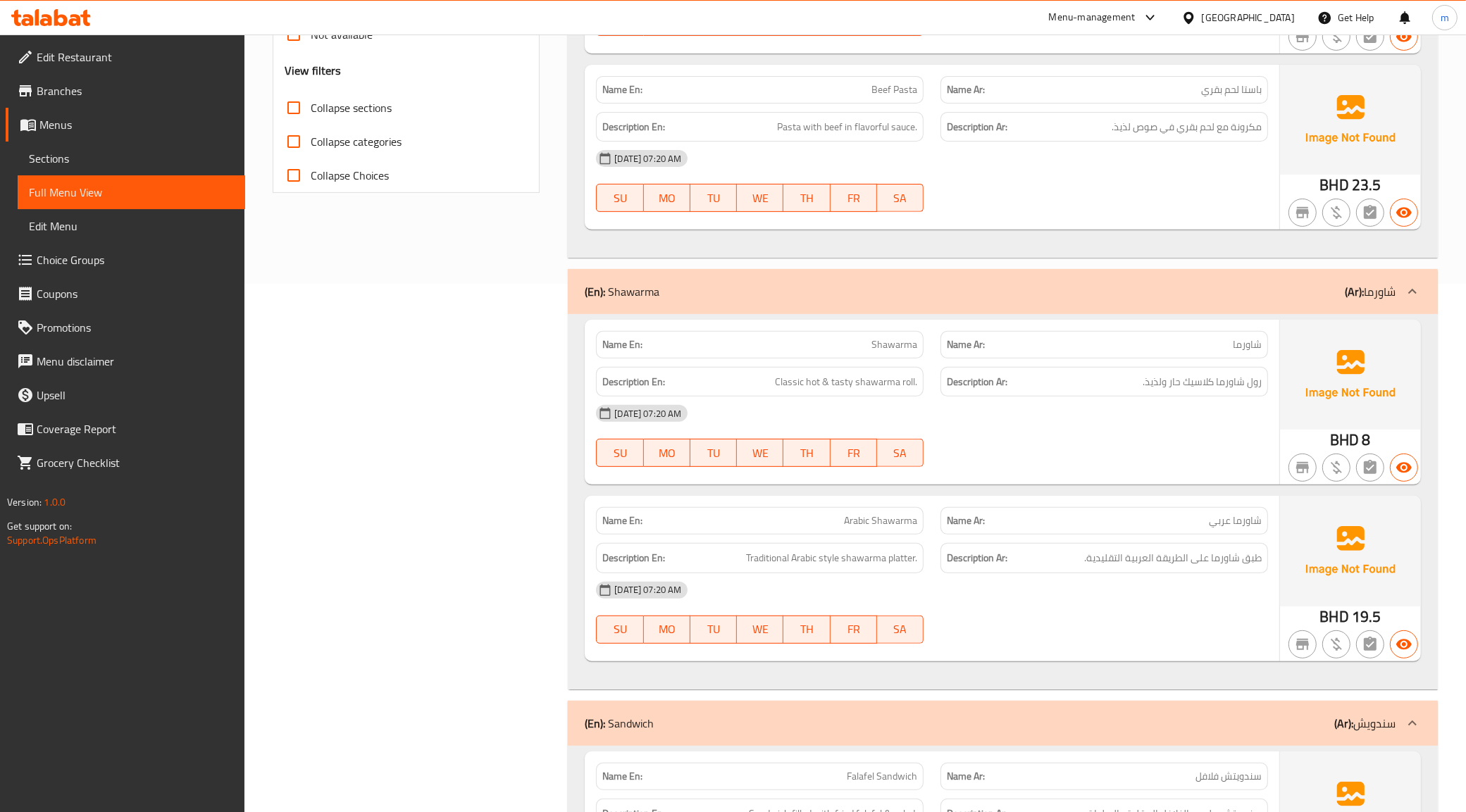
click at [765, 389] on h6 "Description En: Classic hot & tasty shawarma roll." at bounding box center [759, 382] width 315 height 18
click at [782, 386] on span "Classic hot & tasty shawarma roll." at bounding box center [846, 382] width 143 height 18
copy span "Classic hot & tasty shawarma roll."
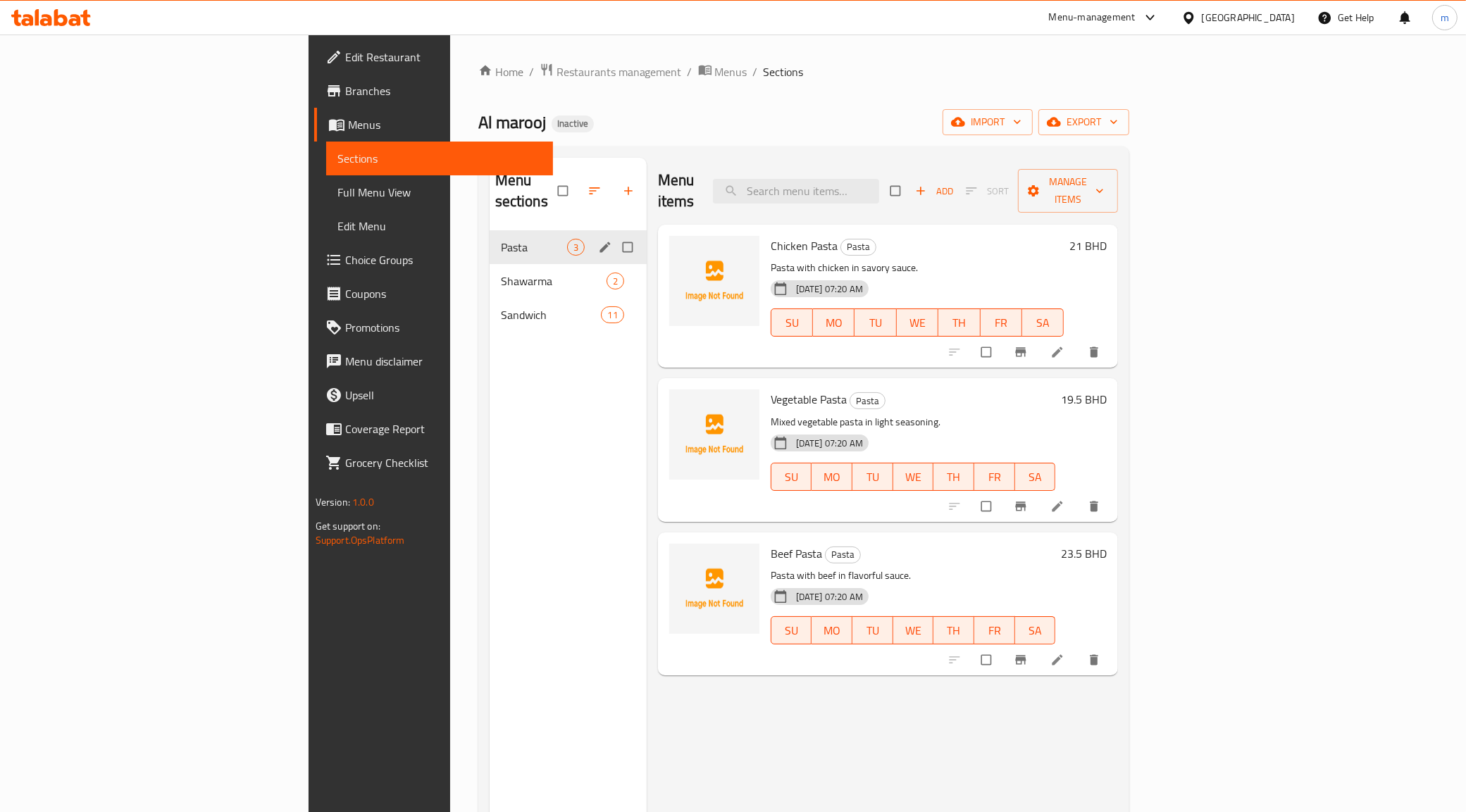
click at [490, 236] on div "Pasta 3" at bounding box center [568, 247] width 157 height 34
click at [598, 240] on icon "edit" at bounding box center [605, 248] width 14 height 14
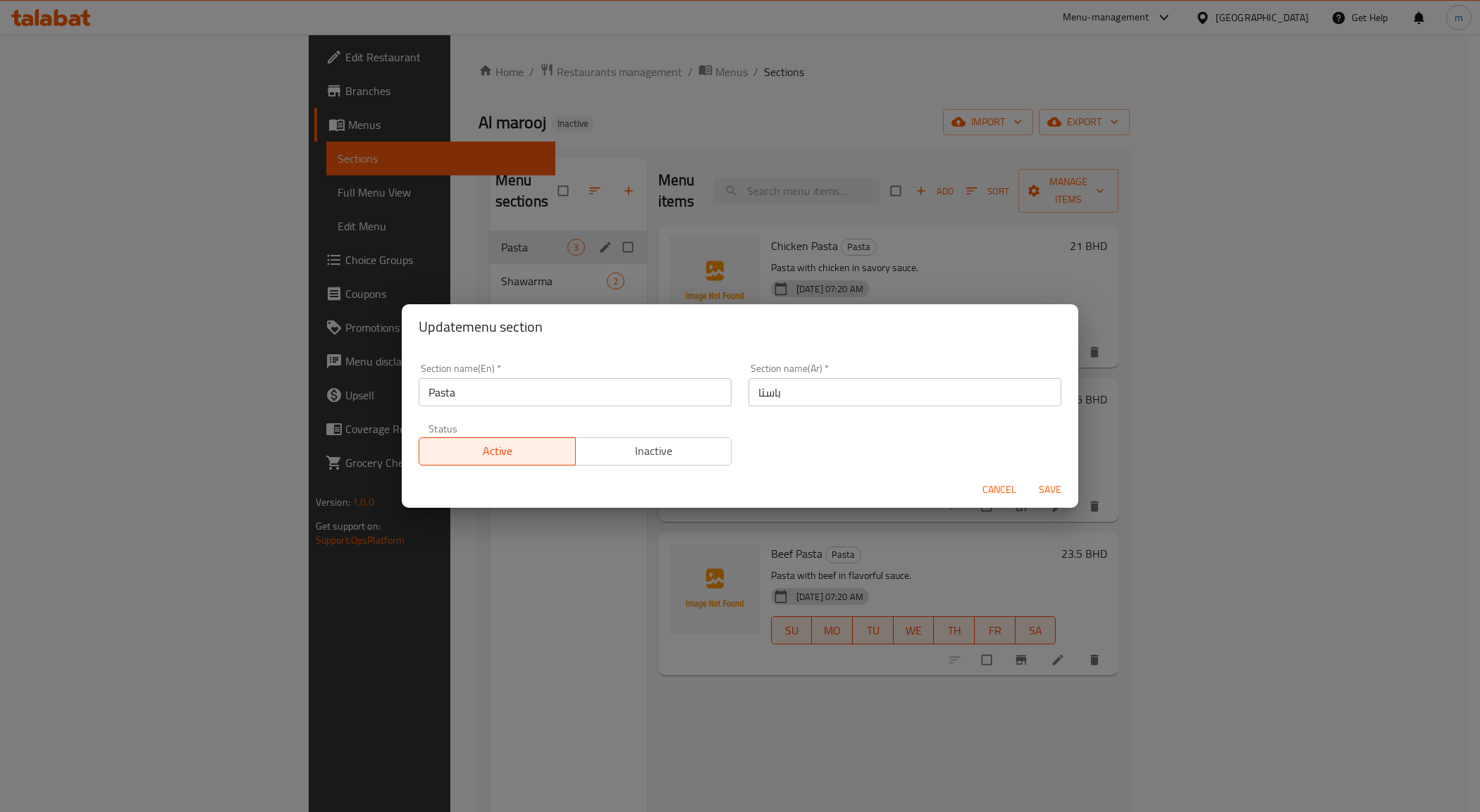
click at [822, 388] on input "باستا" at bounding box center [904, 392] width 313 height 28
paste input "Pasta"
type input "Pasta"
click at [806, 398] on input "Pasta" at bounding box center [904, 392] width 313 height 28
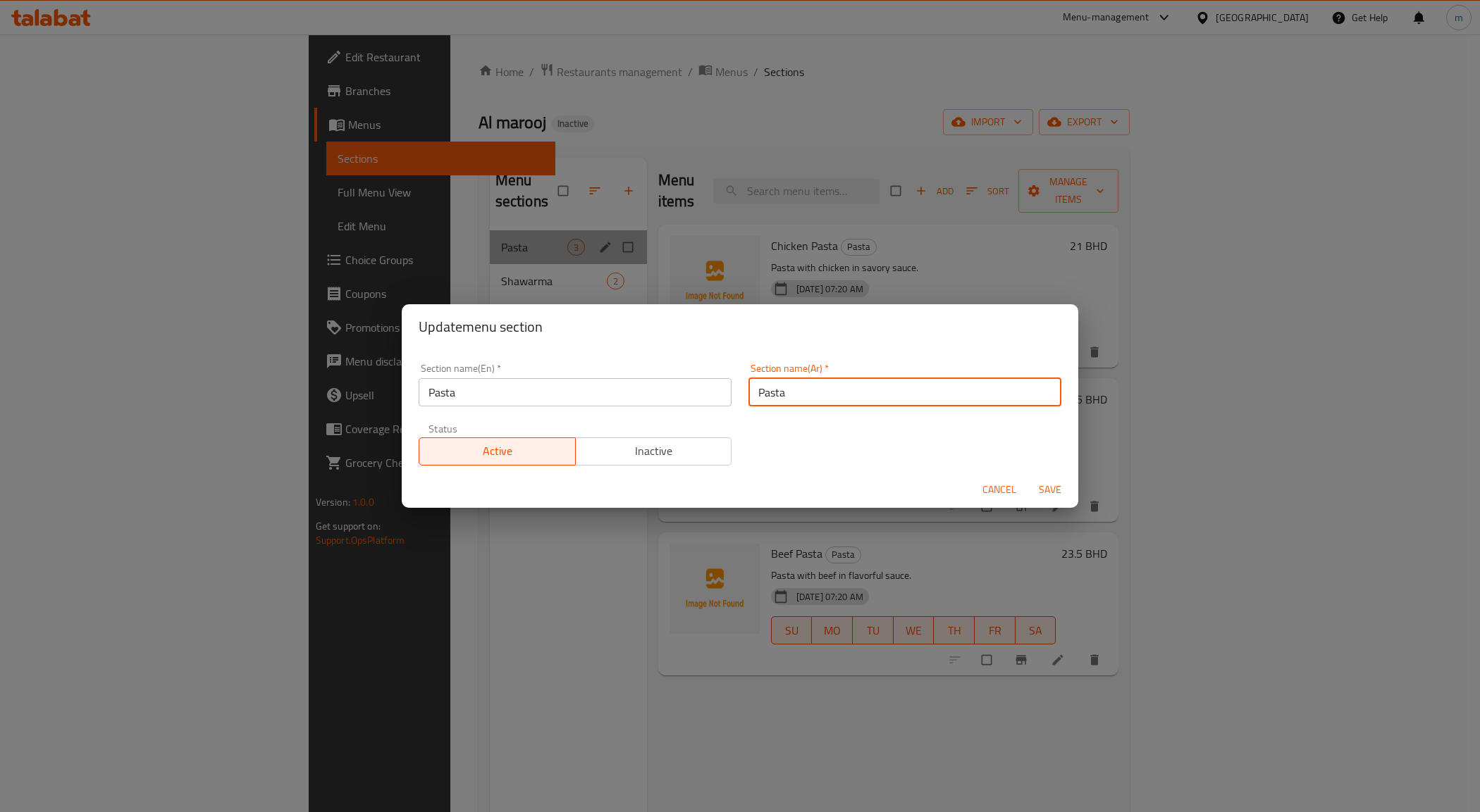
click at [806, 398] on input "Pasta" at bounding box center [904, 392] width 313 height 28
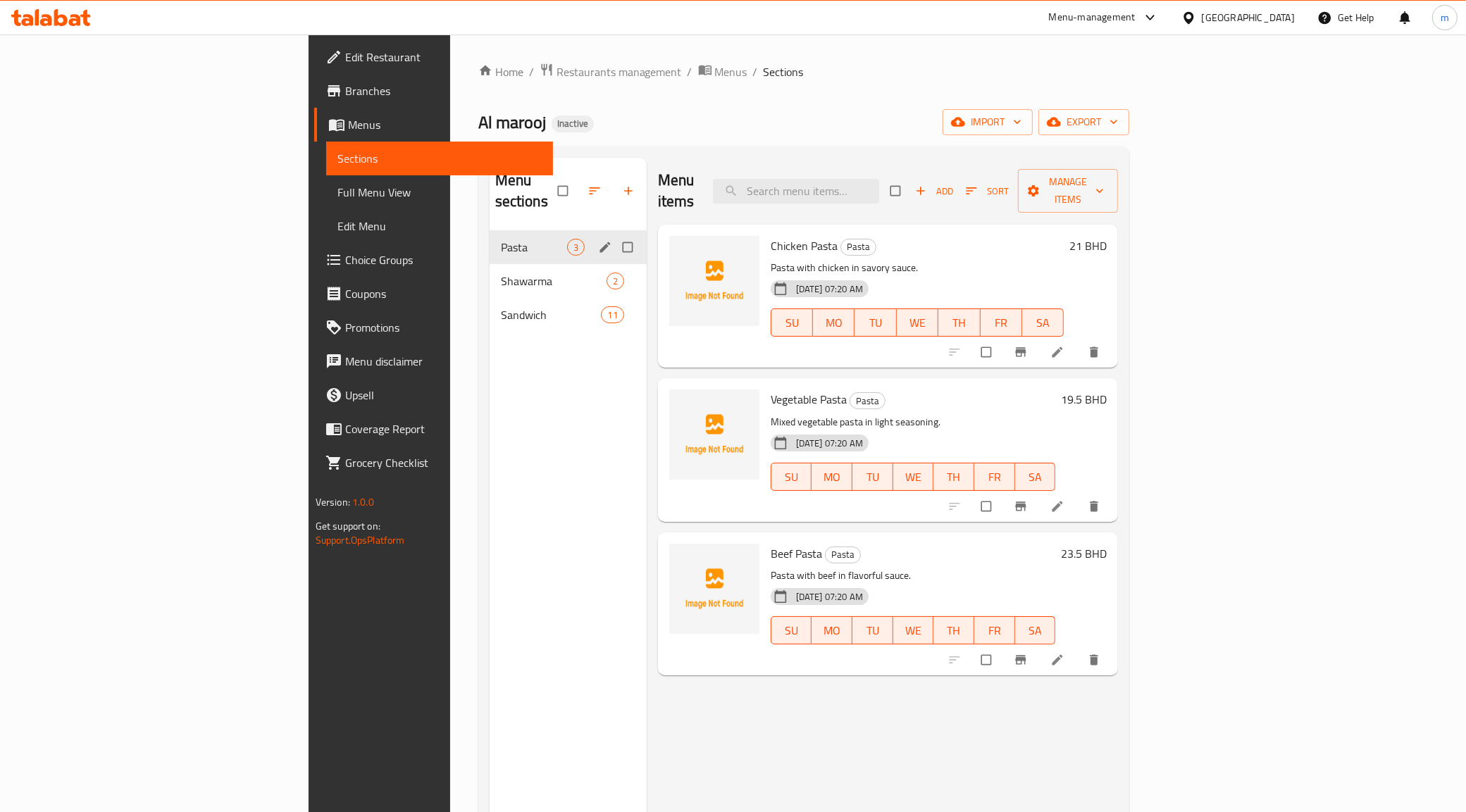
click at [598, 240] on icon "edit" at bounding box center [605, 248] width 14 height 14
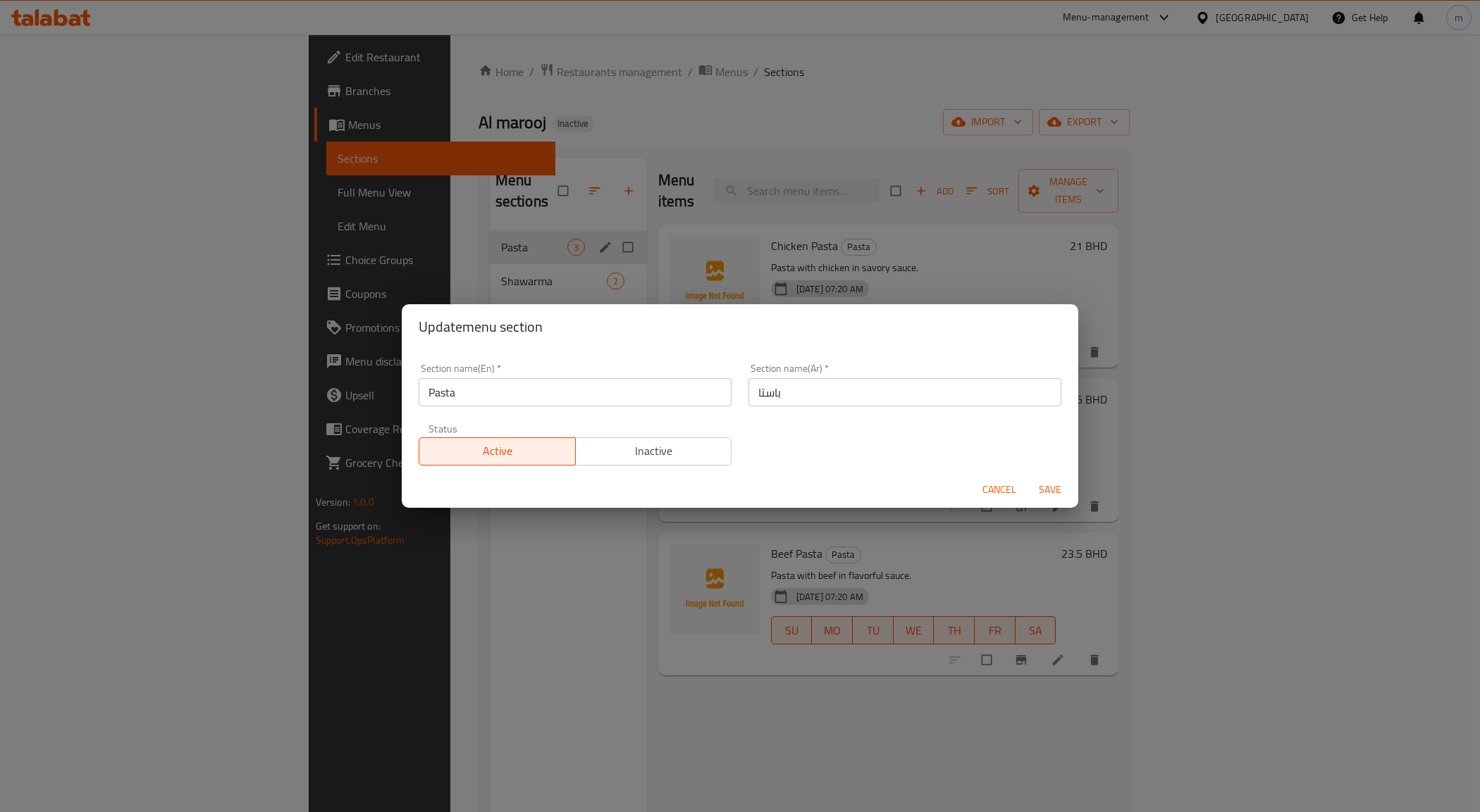
click at [752, 392] on input "باستا" at bounding box center [904, 392] width 313 height 28
paste input "مكرونة"
type input "مكرونة"
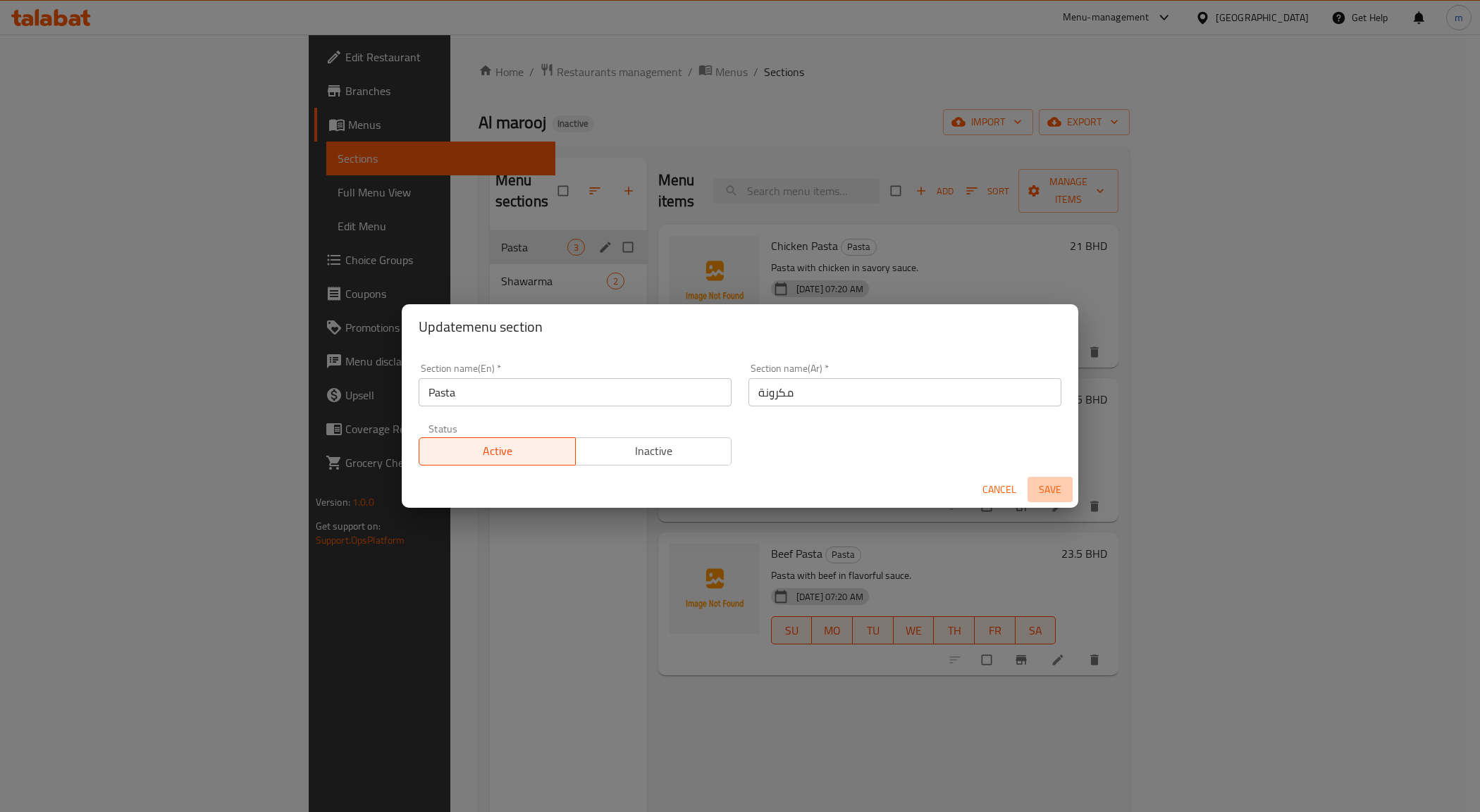
click at [1051, 495] on span "Save" at bounding box center [1049, 490] width 34 height 18
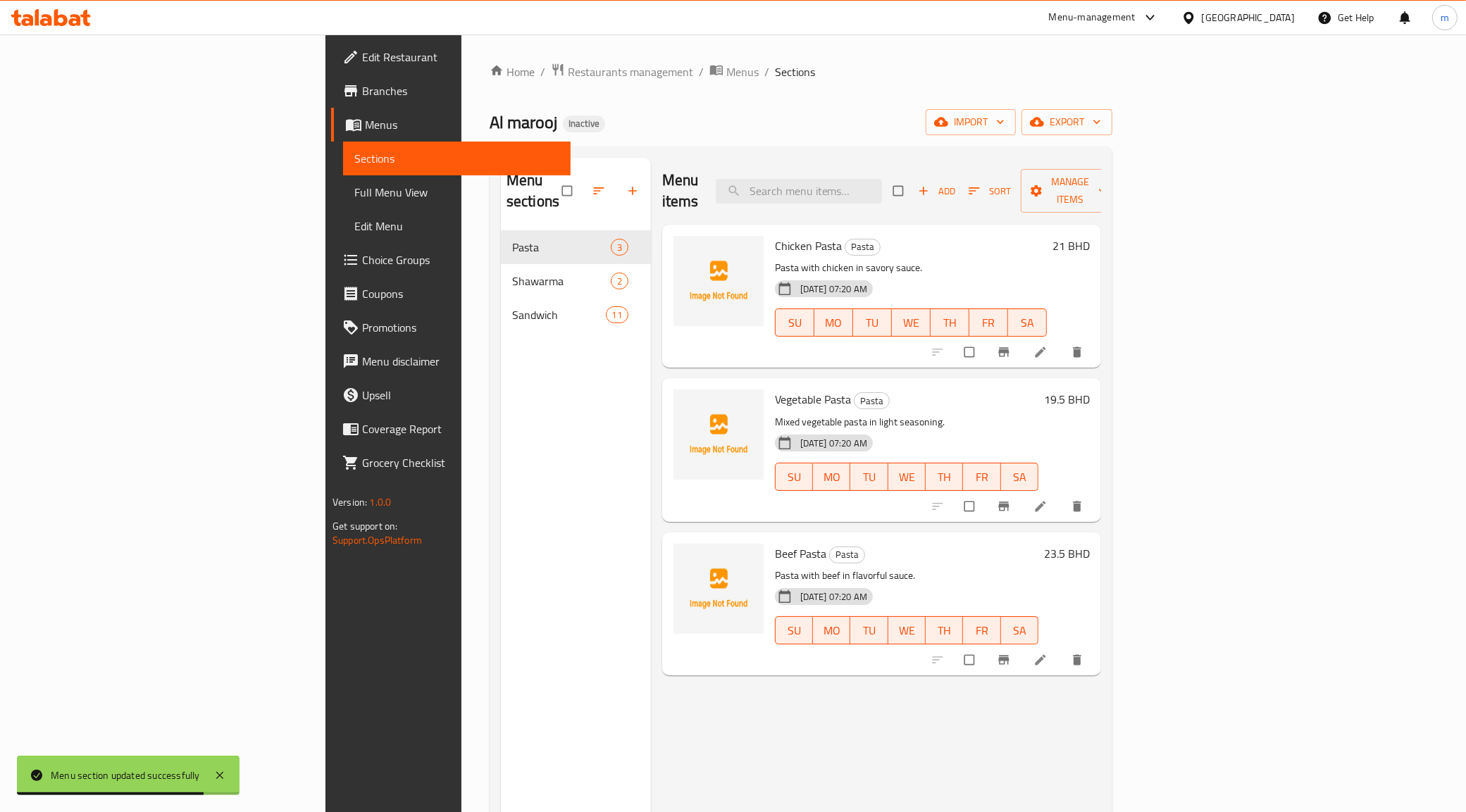
click at [1045, 501] on icon at bounding box center [1040, 506] width 10 height 10
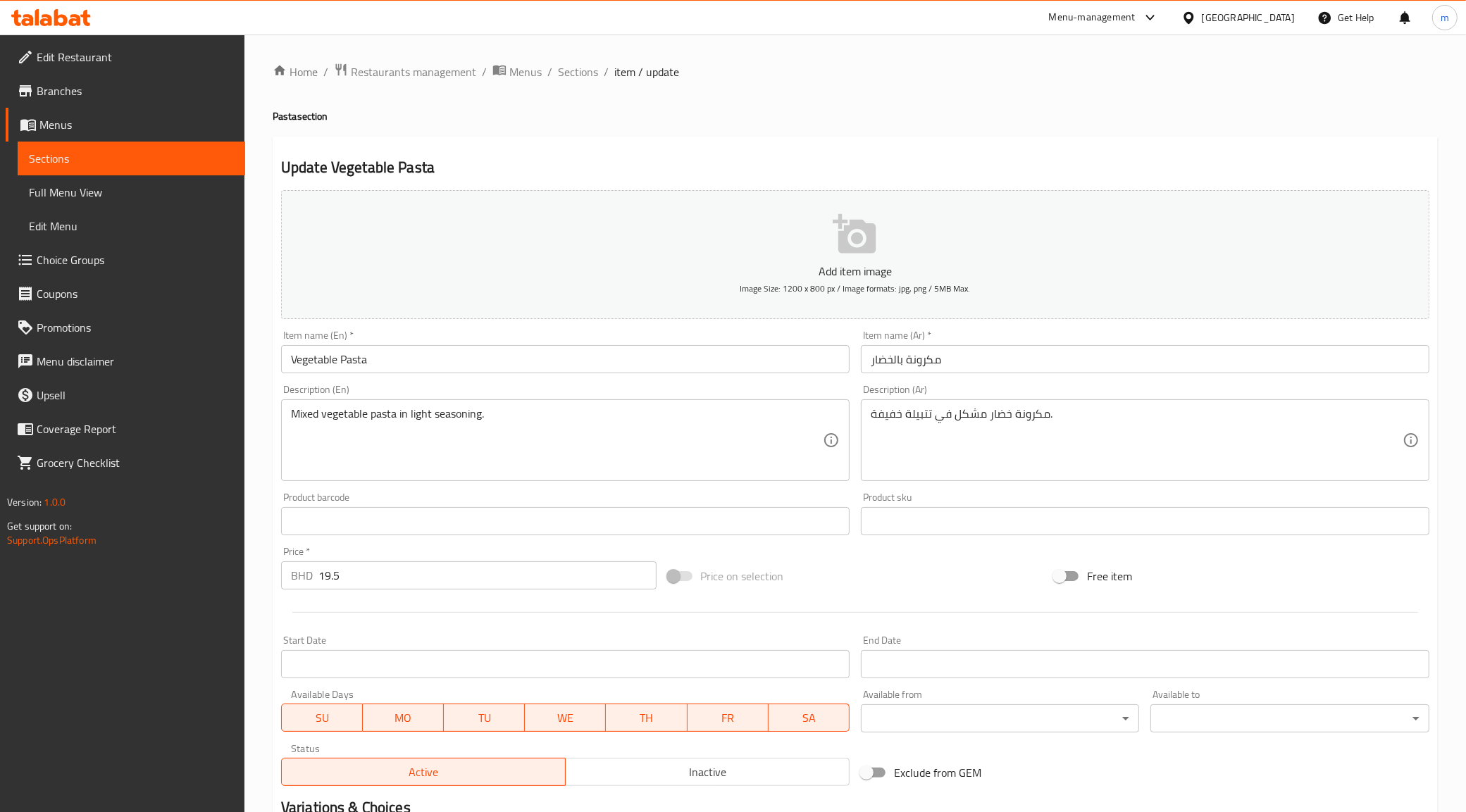
click at [153, 164] on span "Sections" at bounding box center [131, 158] width 205 height 17
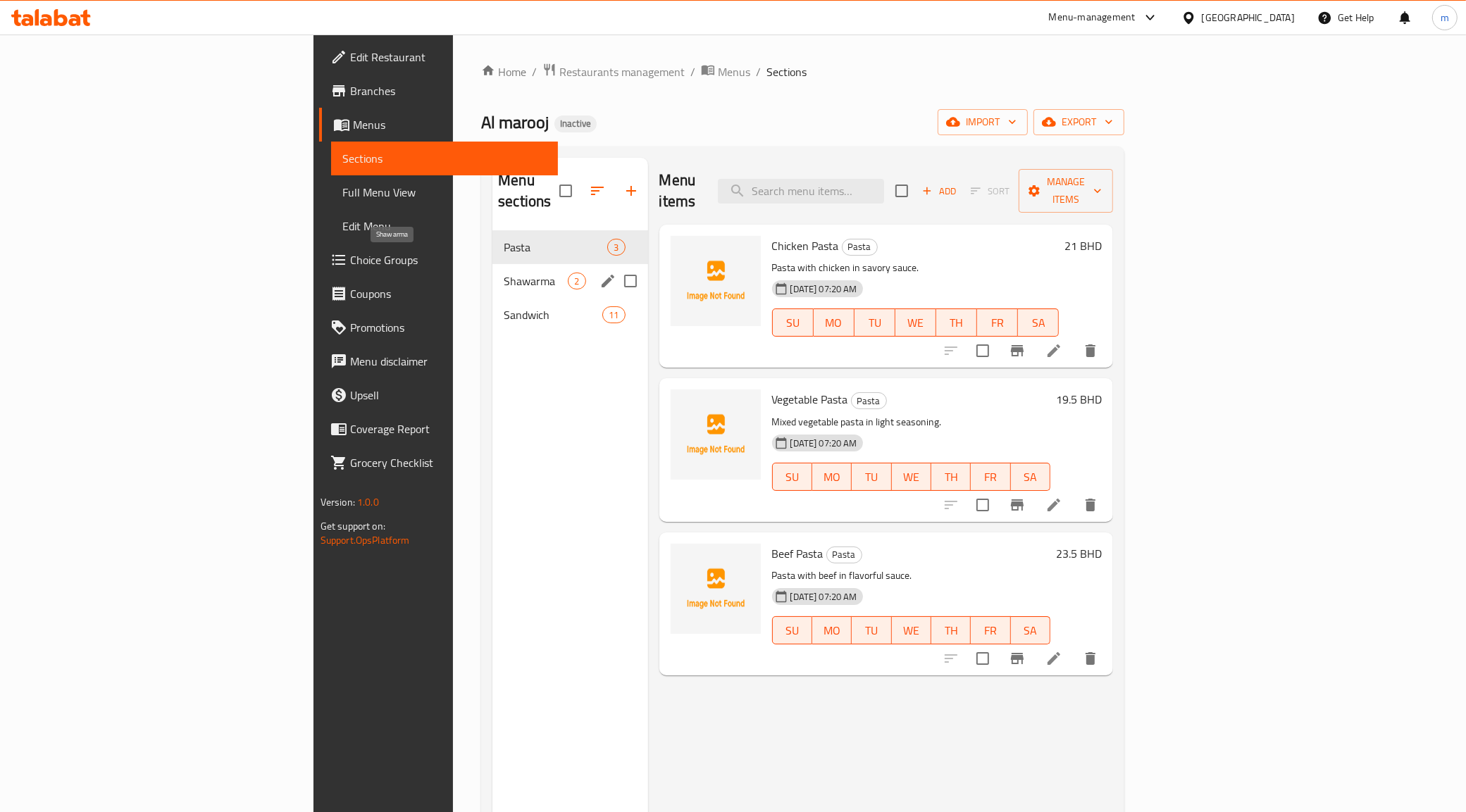
click at [503, 273] on span "Shawarma" at bounding box center [535, 281] width 64 height 17
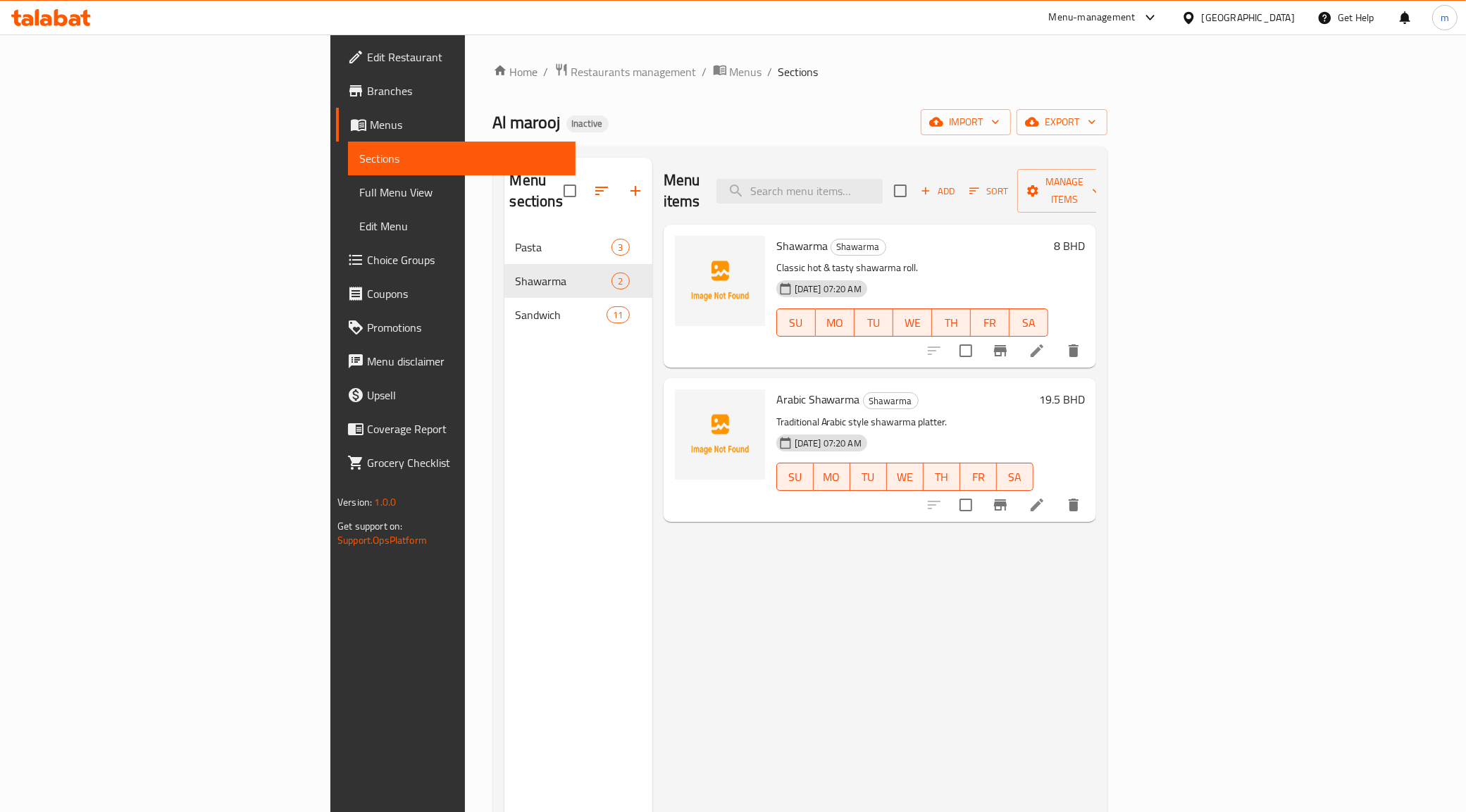
click at [1045, 342] on icon at bounding box center [1036, 350] width 17 height 17
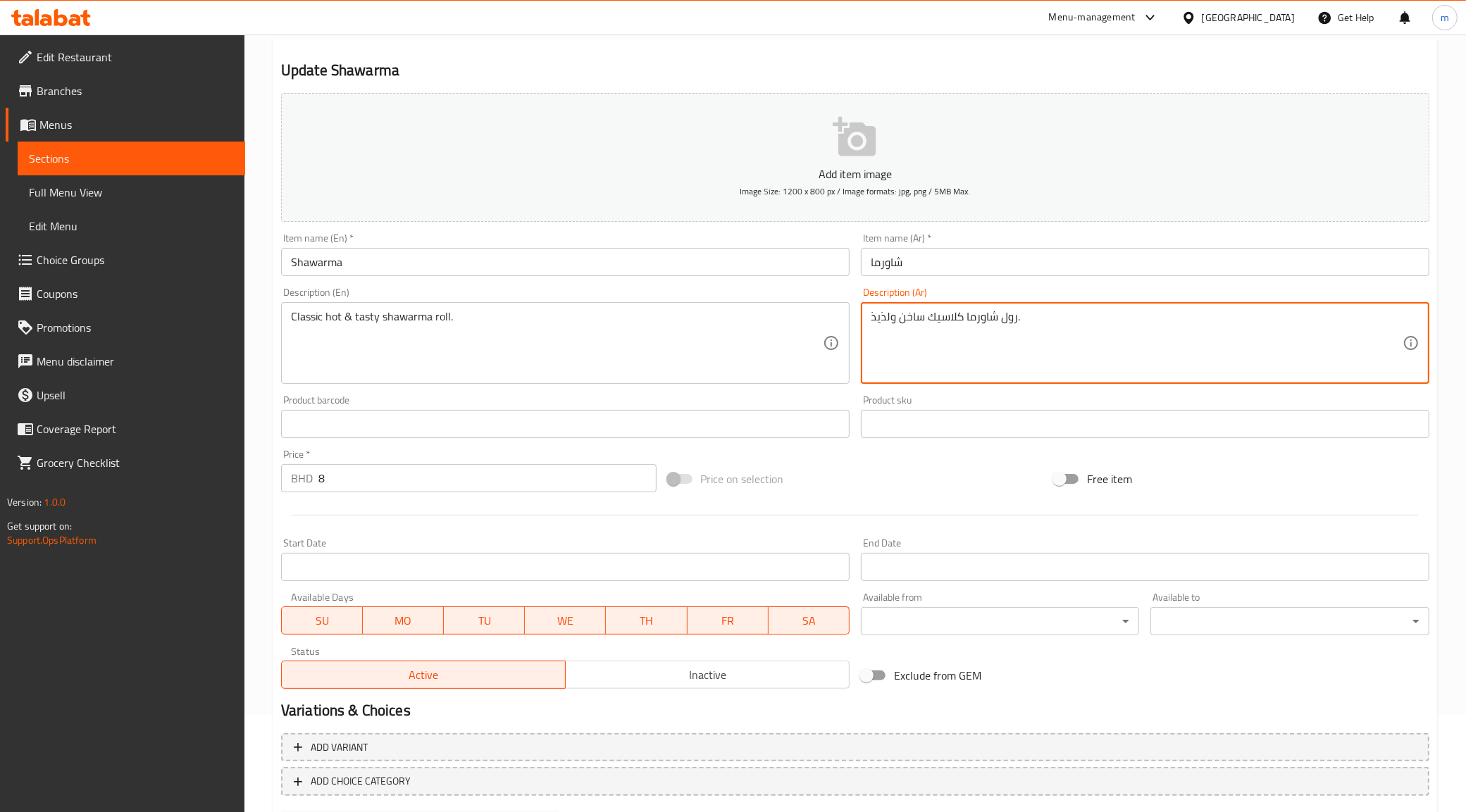
scroll to position [169, 0]
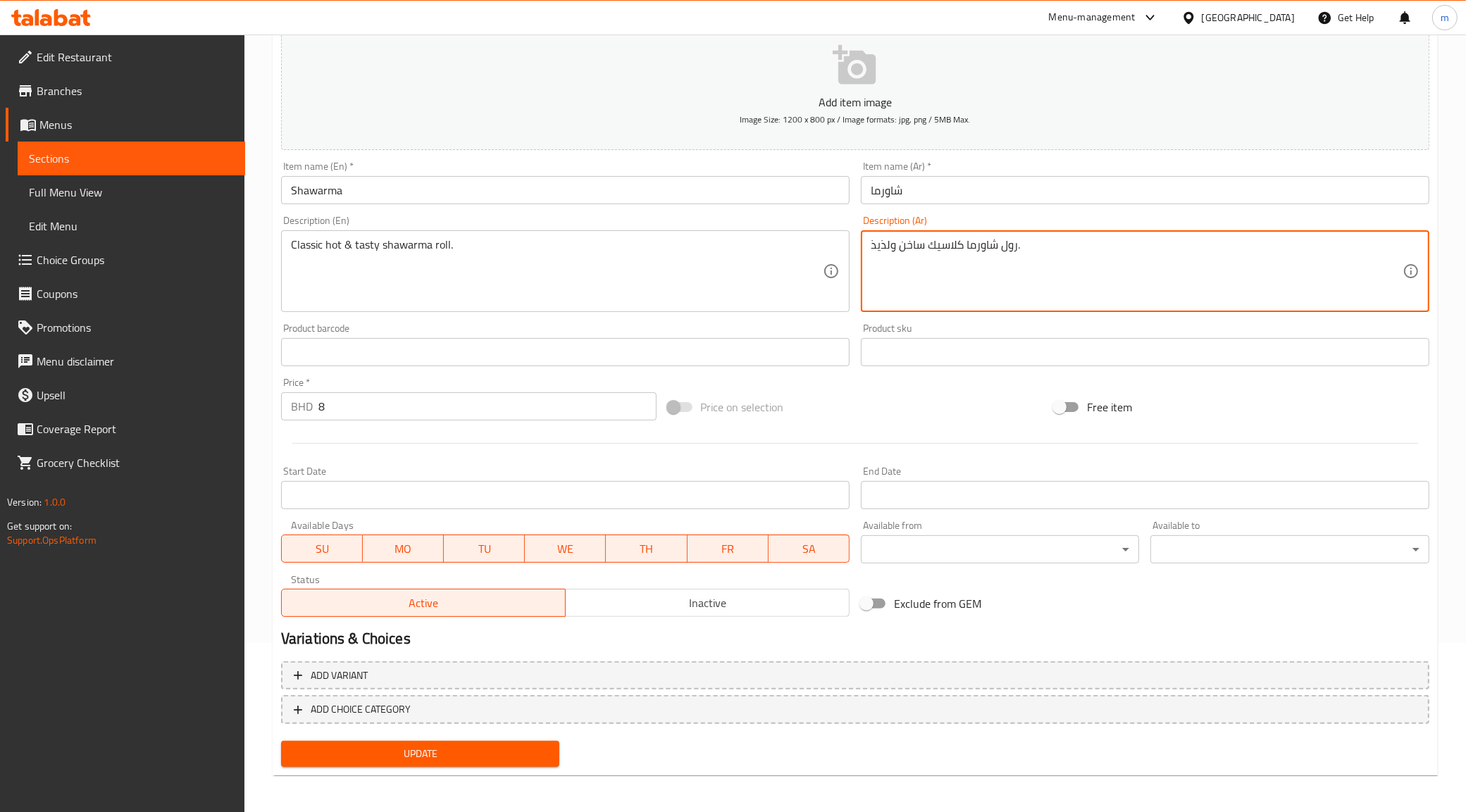
drag, startPoint x: 875, startPoint y: 244, endPoint x: 885, endPoint y: 247, distance: 10.4
click at [885, 247] on textarea "رول شاورما كلاسيك ساخن ولذيذ." at bounding box center [1137, 271] width 532 height 67
click at [875, 244] on textarea "رول شاورما كلاسيك ساخن ولذيذ." at bounding box center [1137, 271] width 532 height 67
drag, startPoint x: 870, startPoint y: 244, endPoint x: 890, endPoint y: 253, distance: 21.9
click at [890, 253] on textarea "رول شاورما كلاسيك ساخن ولذيذ." at bounding box center [1137, 271] width 532 height 67
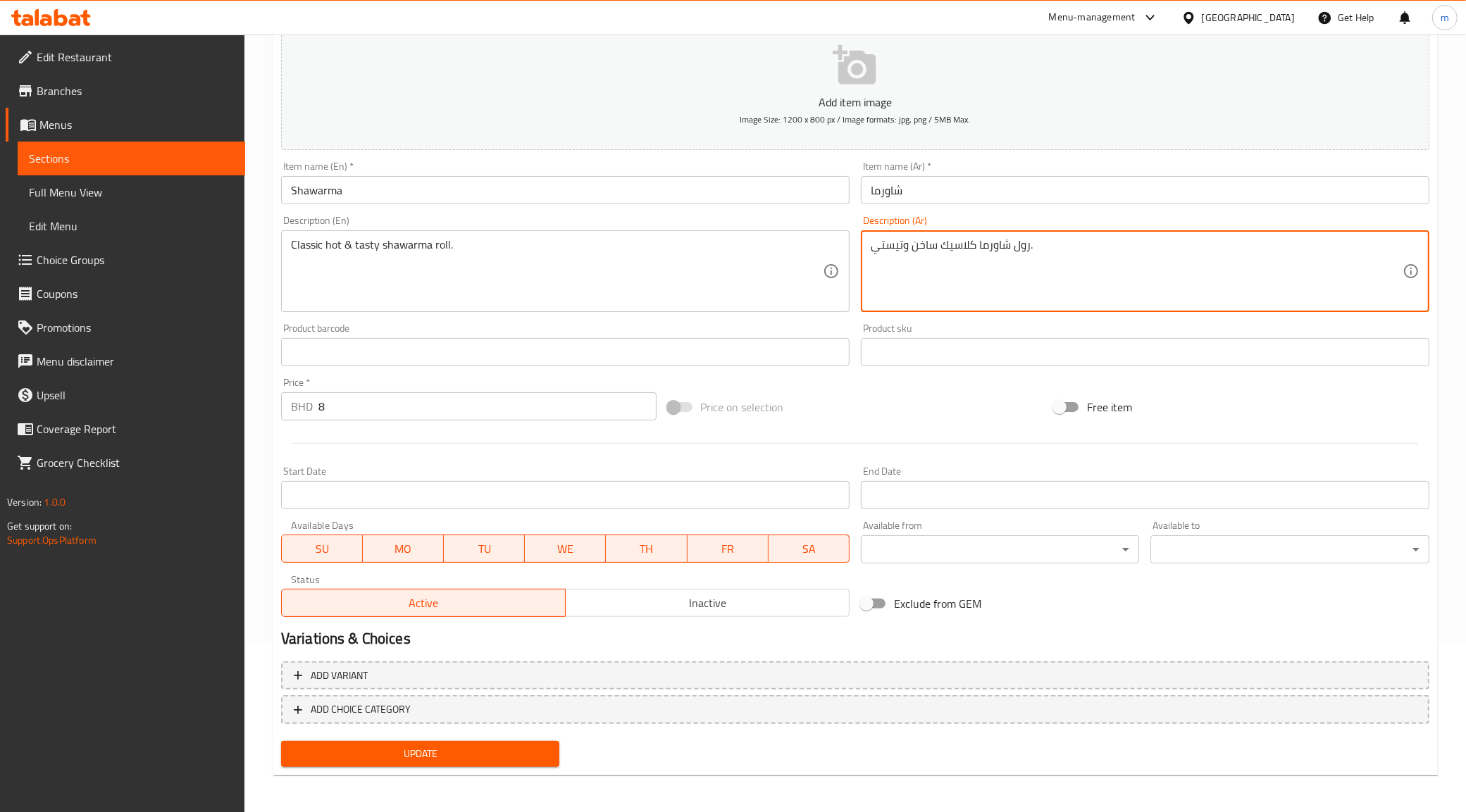
type textarea "رول شاورما كلاسيك ساخن وتيستي."
click at [430, 741] on button "Update" at bounding box center [421, 754] width 279 height 26
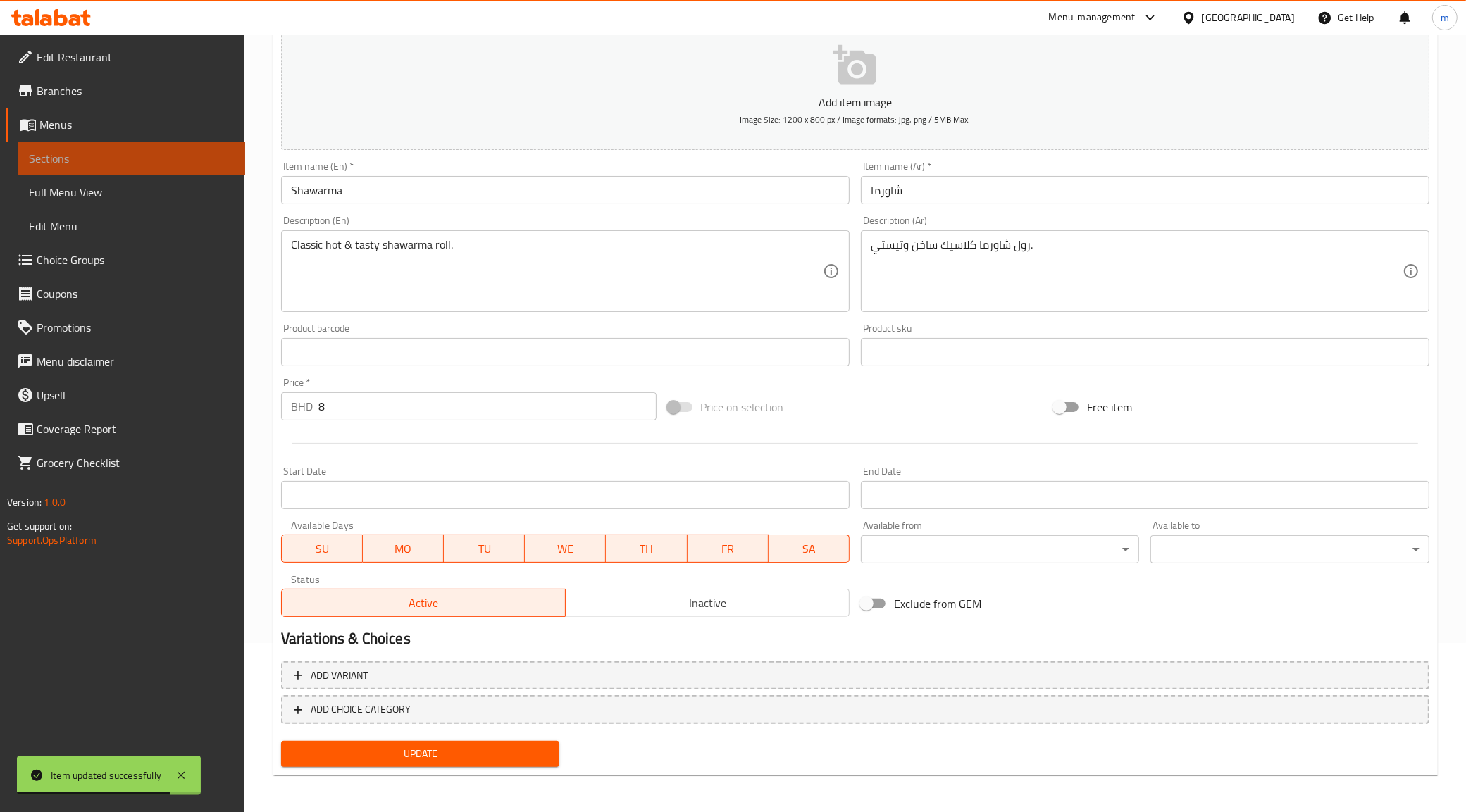
click at [107, 163] on span "Sections" at bounding box center [131, 158] width 205 height 17
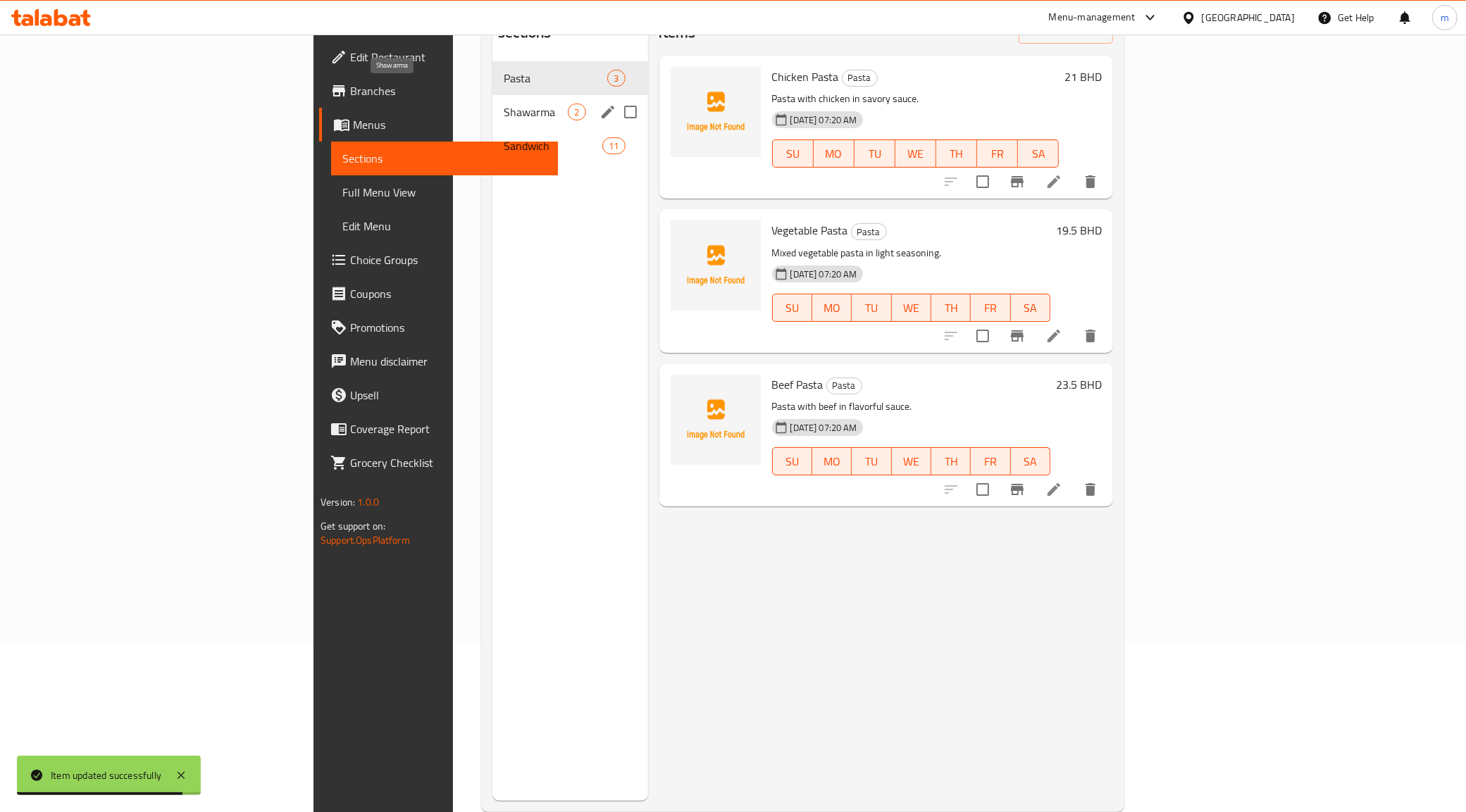
click at [503, 103] on span "Shawarma" at bounding box center [535, 111] width 64 height 17
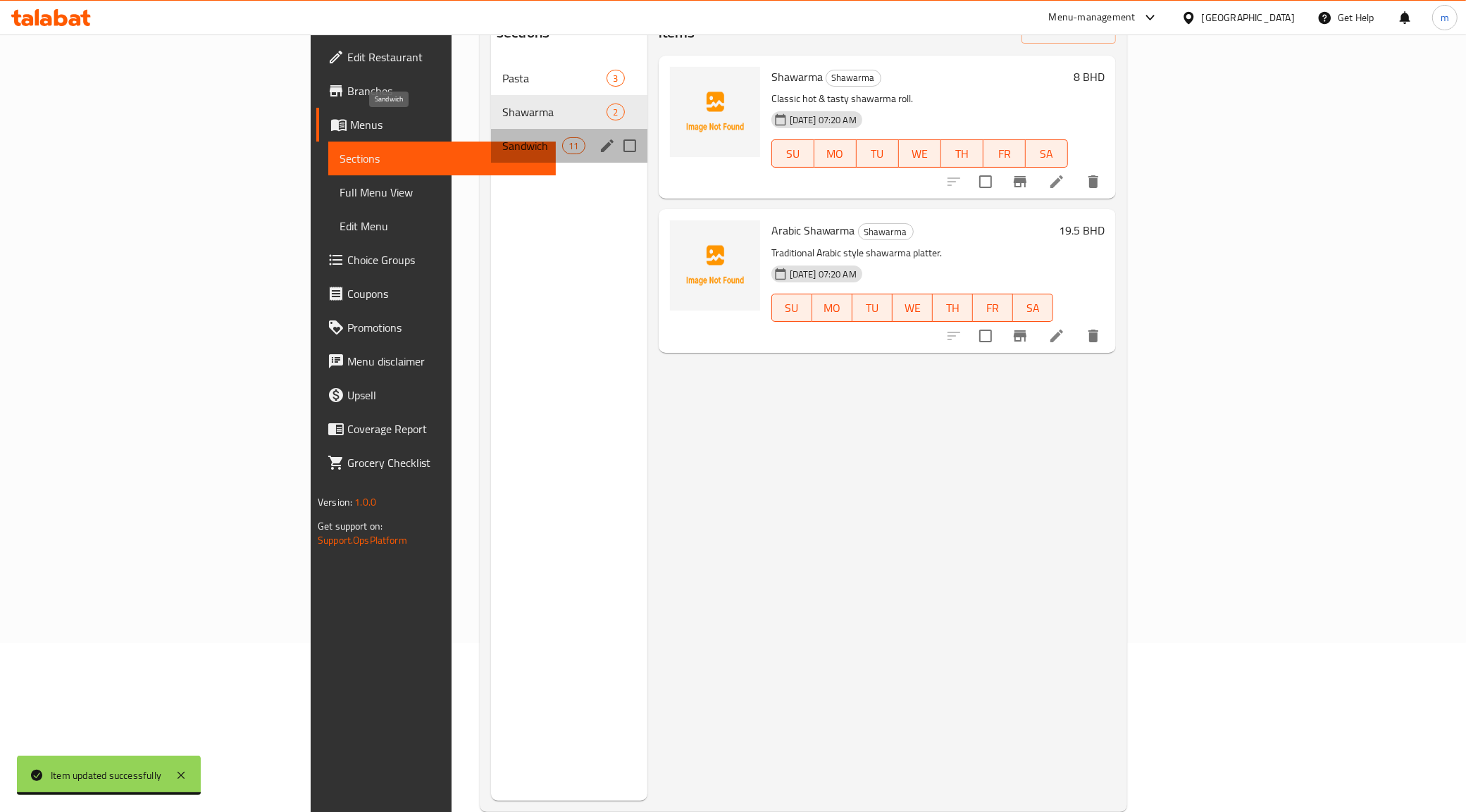
click at [503, 137] on span "Sandwich" at bounding box center [532, 145] width 60 height 17
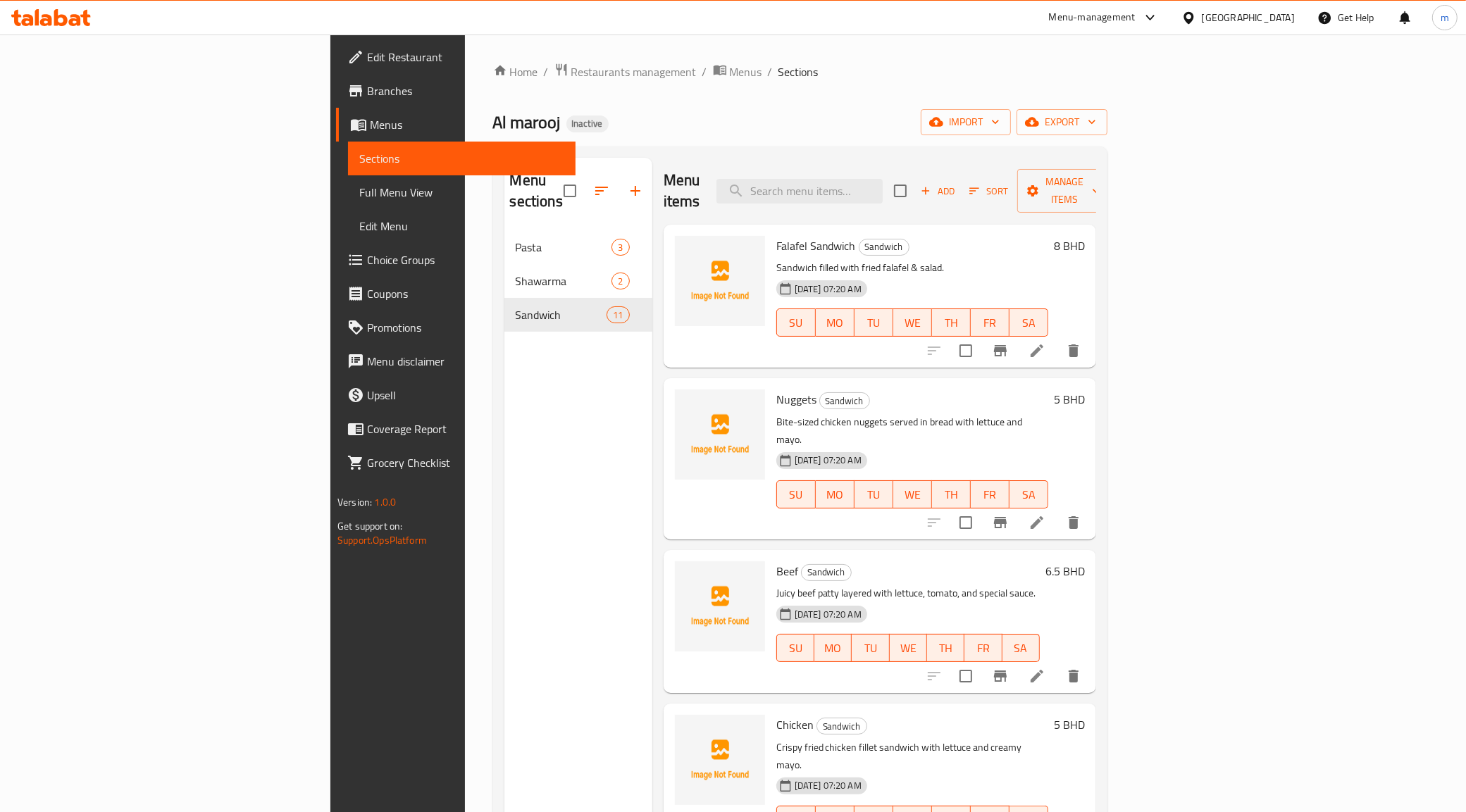
click at [1045, 342] on icon at bounding box center [1036, 350] width 17 height 17
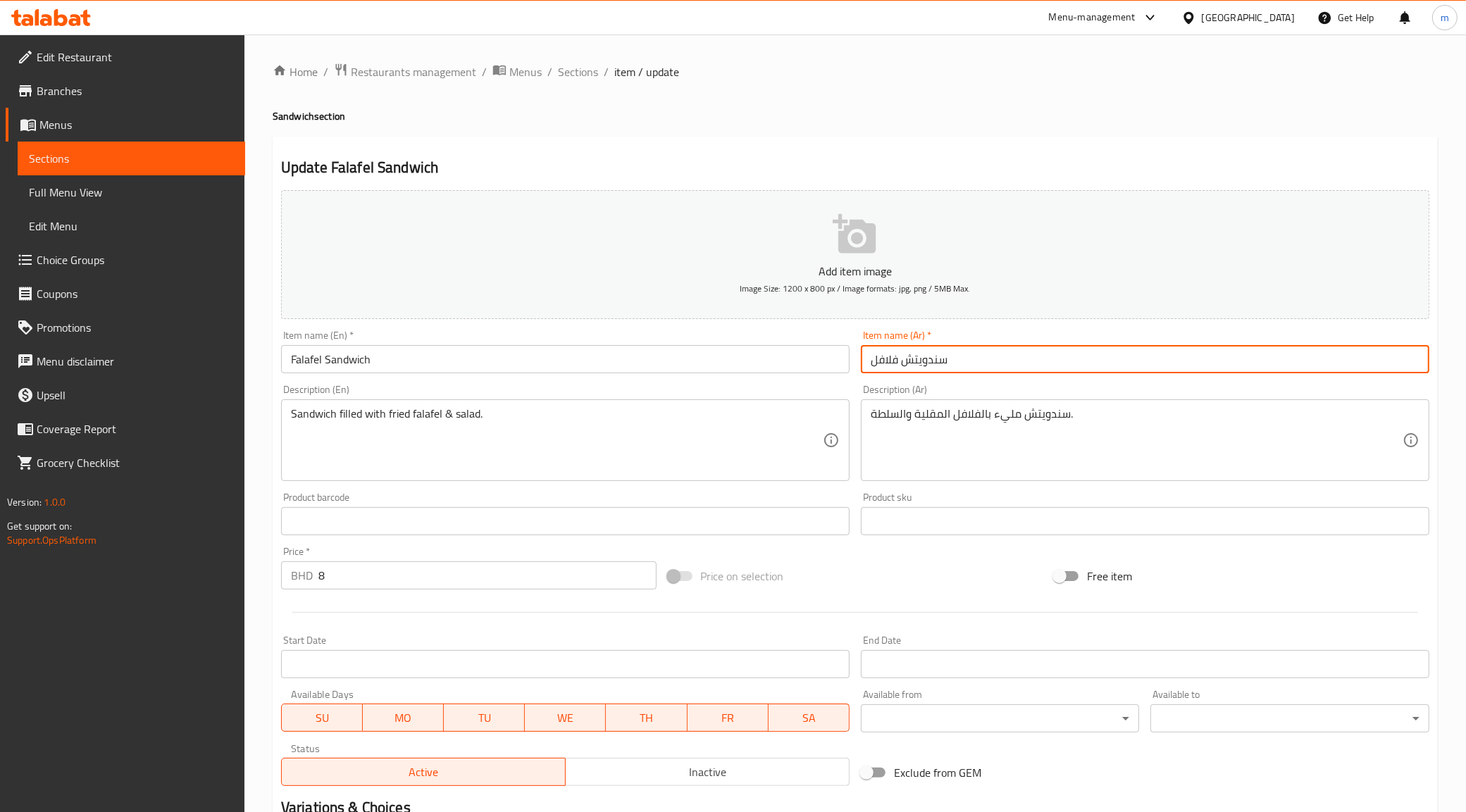
drag, startPoint x: 949, startPoint y: 364, endPoint x: 904, endPoint y: 372, distance: 45.7
click at [904, 372] on input "سندويتش فلافل" at bounding box center [1145, 359] width 568 height 28
paste input "ا"
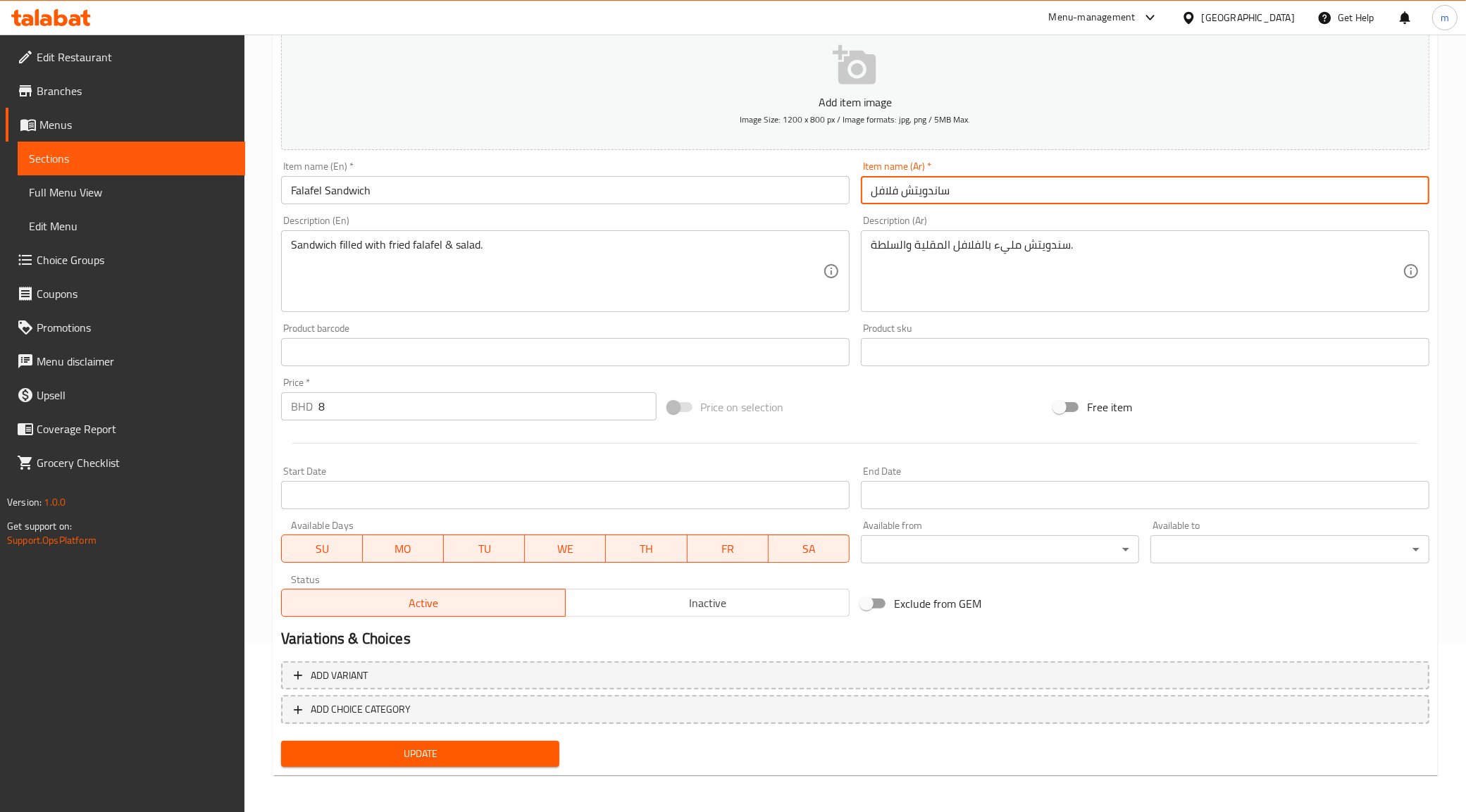
type input "ساندويتش فلافل"
click at [420, 745] on span "Update" at bounding box center [421, 754] width 256 height 18
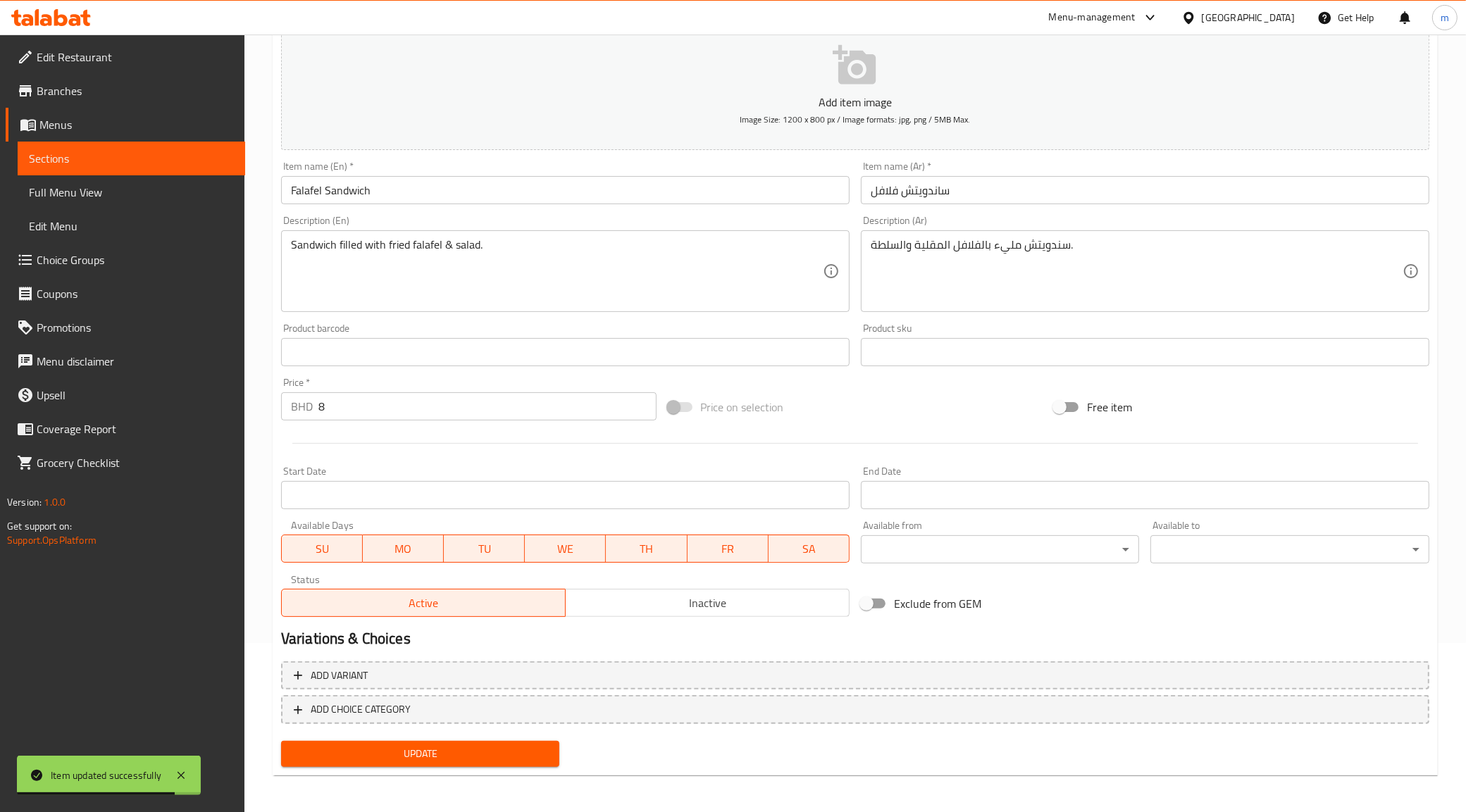
click at [118, 154] on span "Sections" at bounding box center [131, 158] width 205 height 17
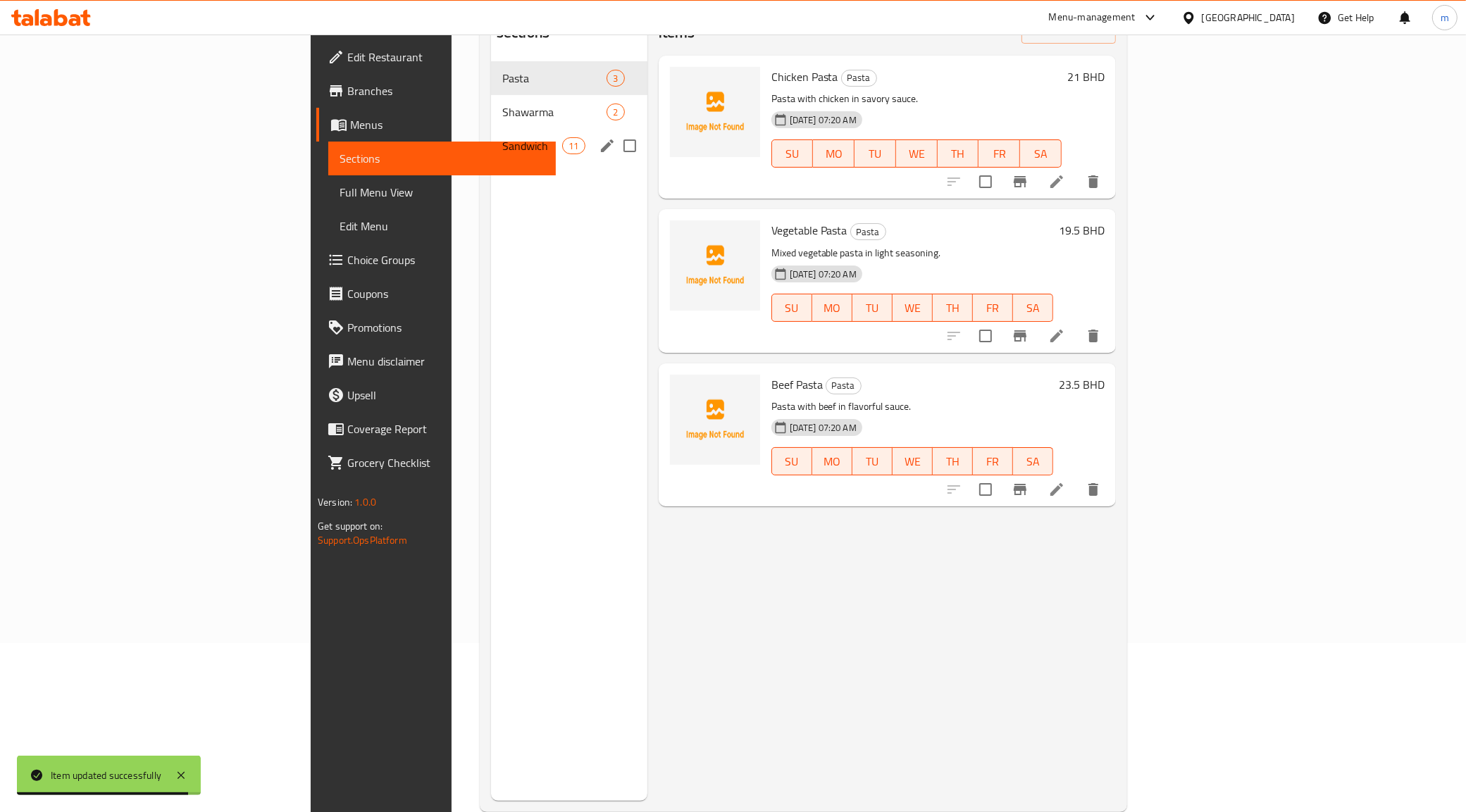
click at [503, 137] on span "Sandwich" at bounding box center [532, 145] width 60 height 17
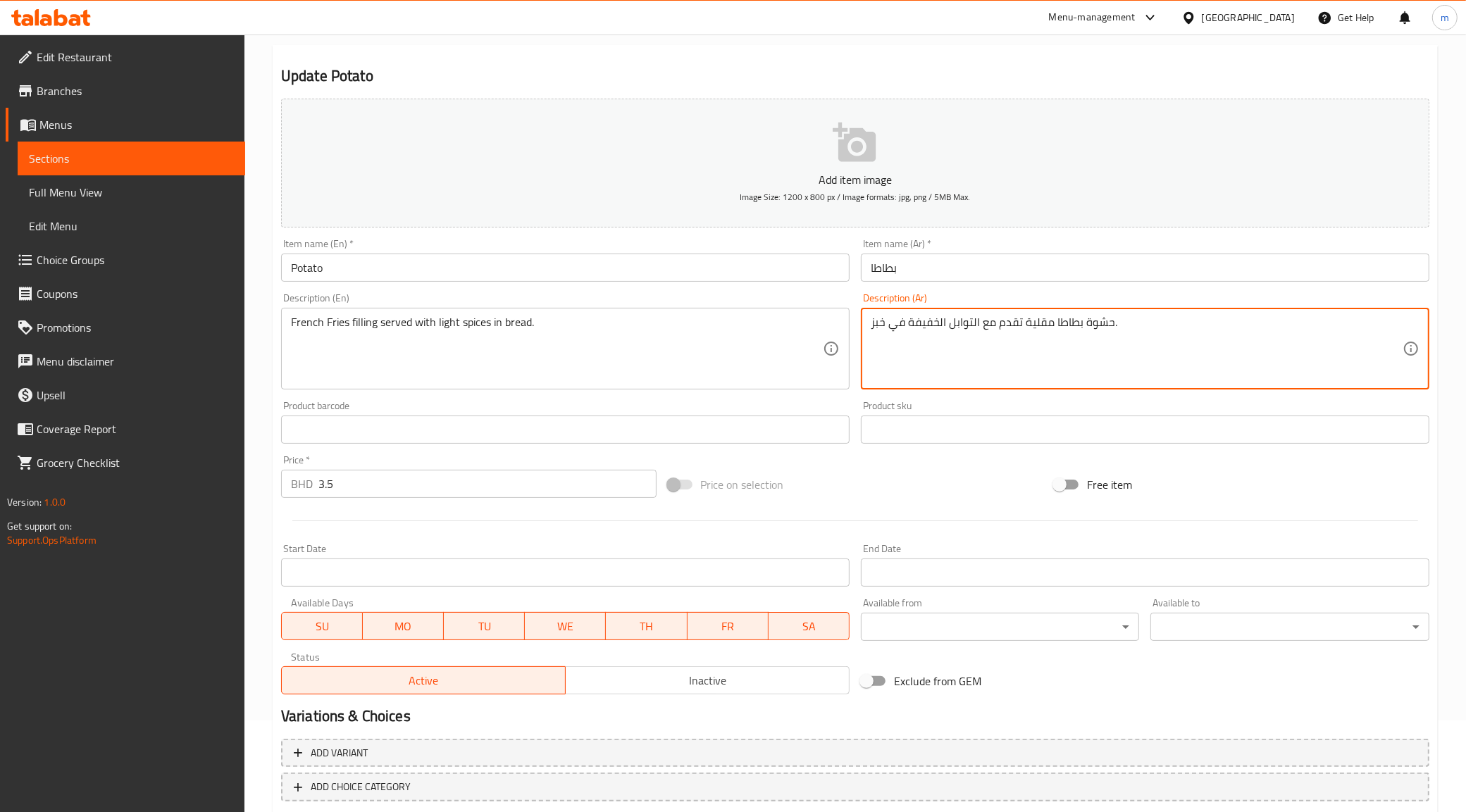
scroll to position [169, 0]
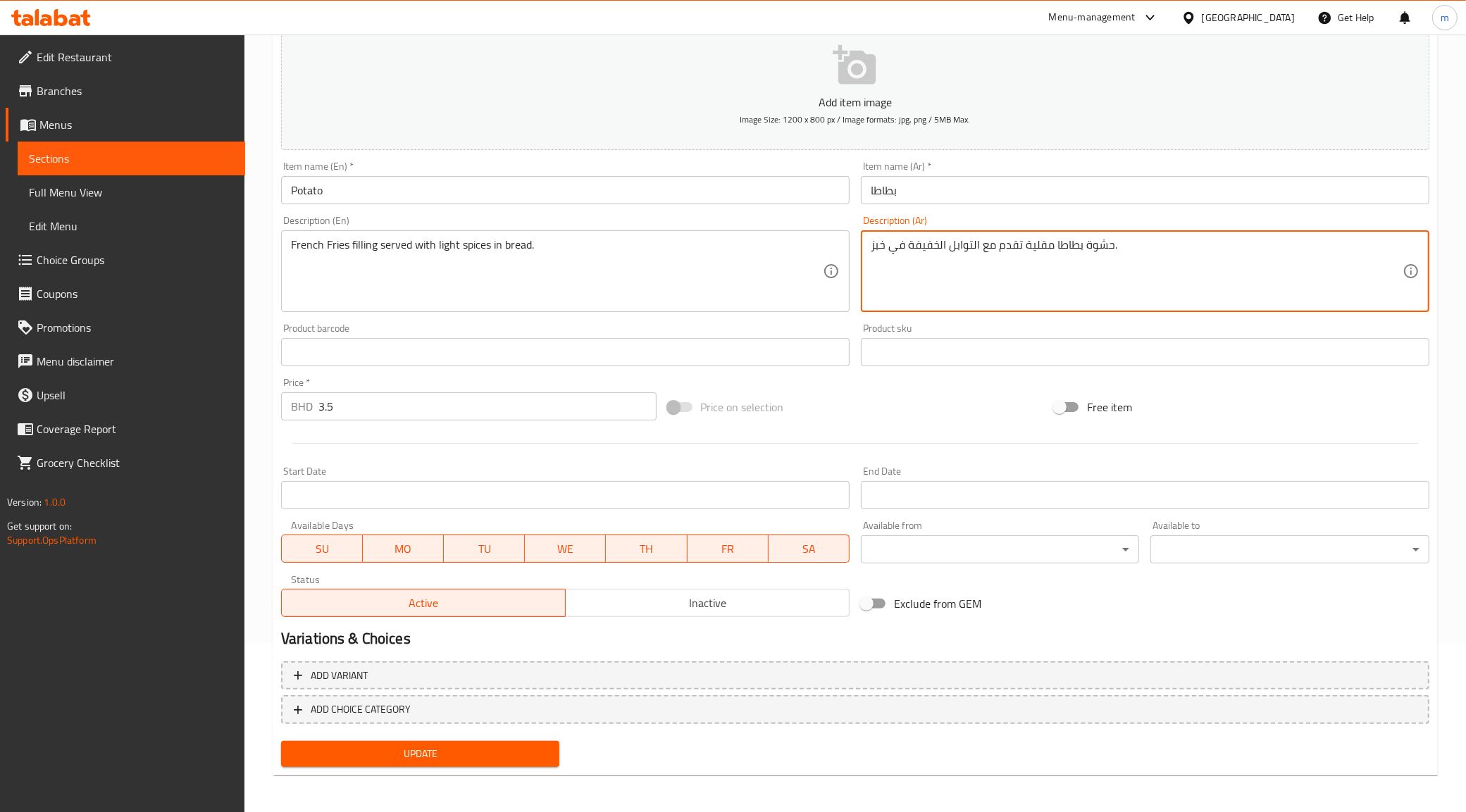
type textarea "حشوة بطاطا مقلية تقدم مع التوابل الخفيفة في خبز."
click at [475, 745] on span "Update" at bounding box center [421, 754] width 256 height 18
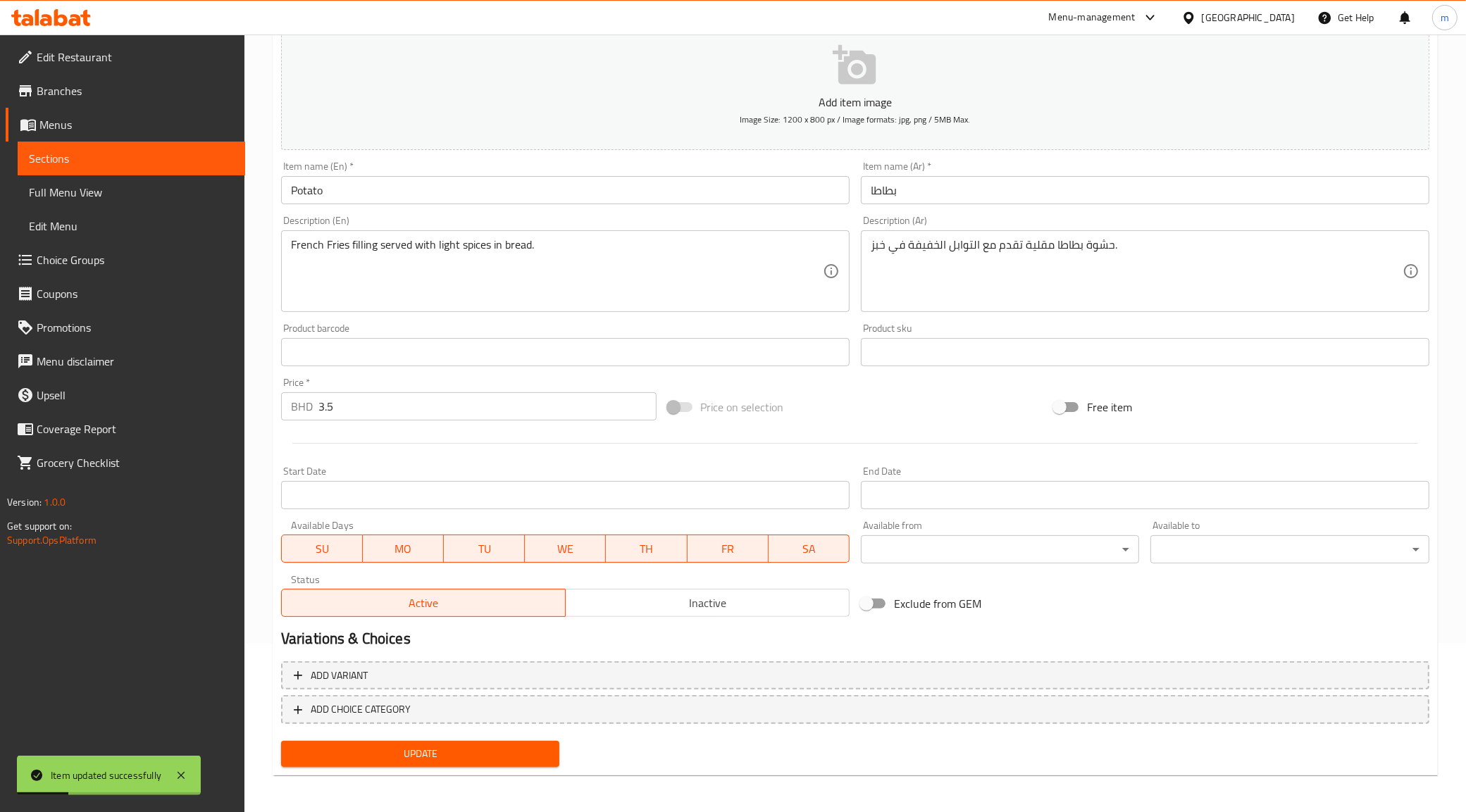
click at [109, 159] on span "Sections" at bounding box center [131, 158] width 205 height 17
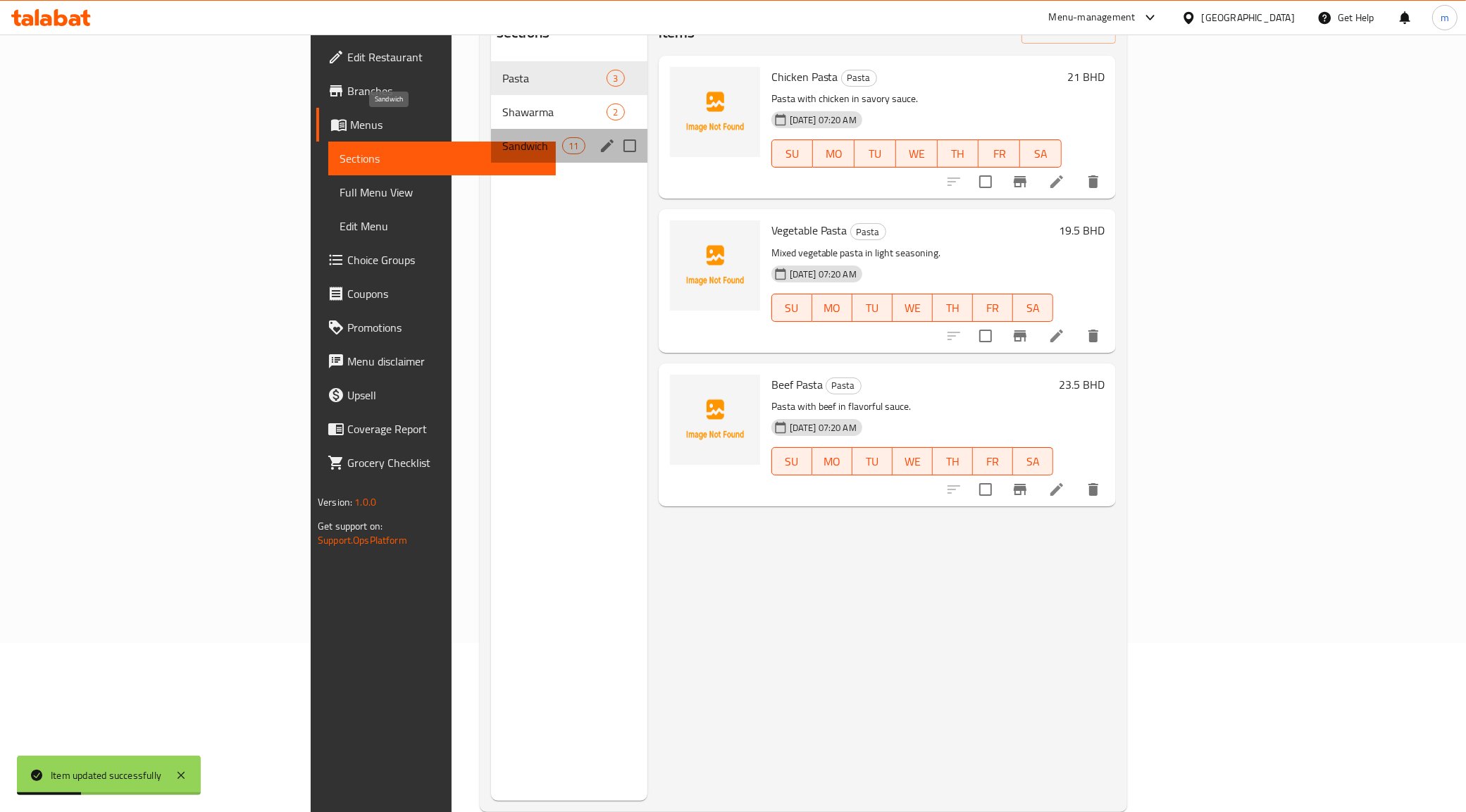
click at [503, 137] on span "Sandwich" at bounding box center [532, 145] width 60 height 17
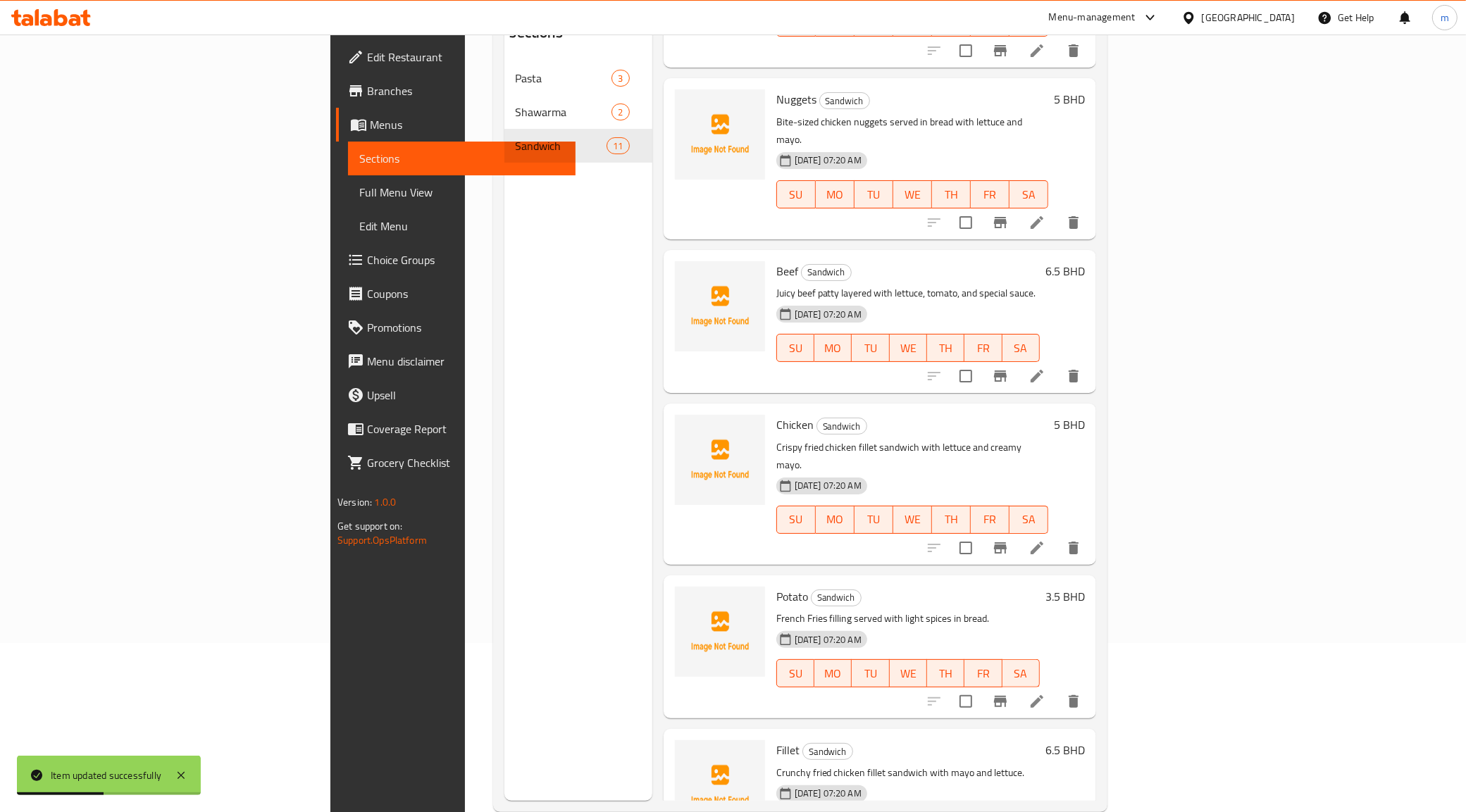
scroll to position [176, 0]
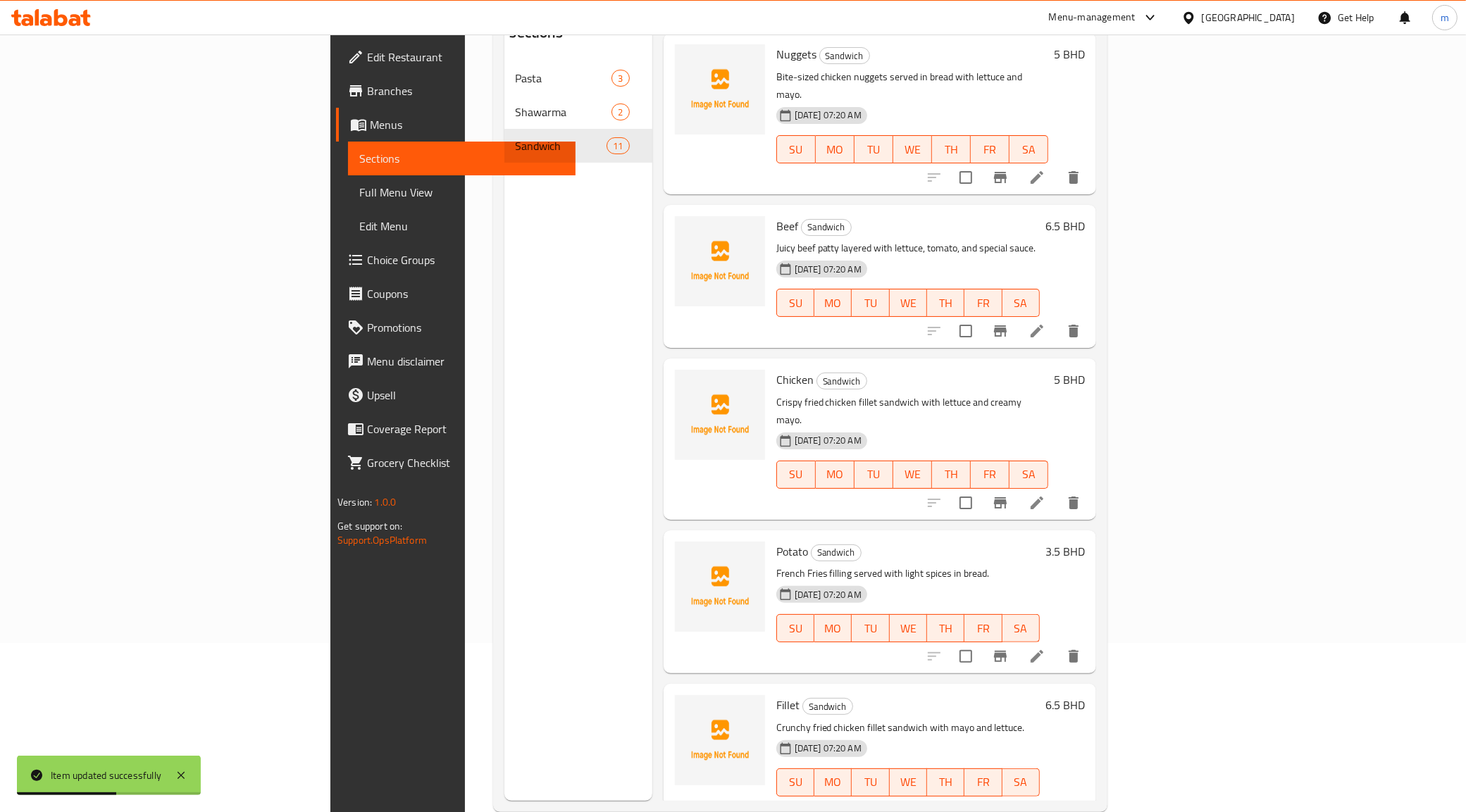
click at [1045, 802] on icon at bounding box center [1036, 810] width 17 height 17
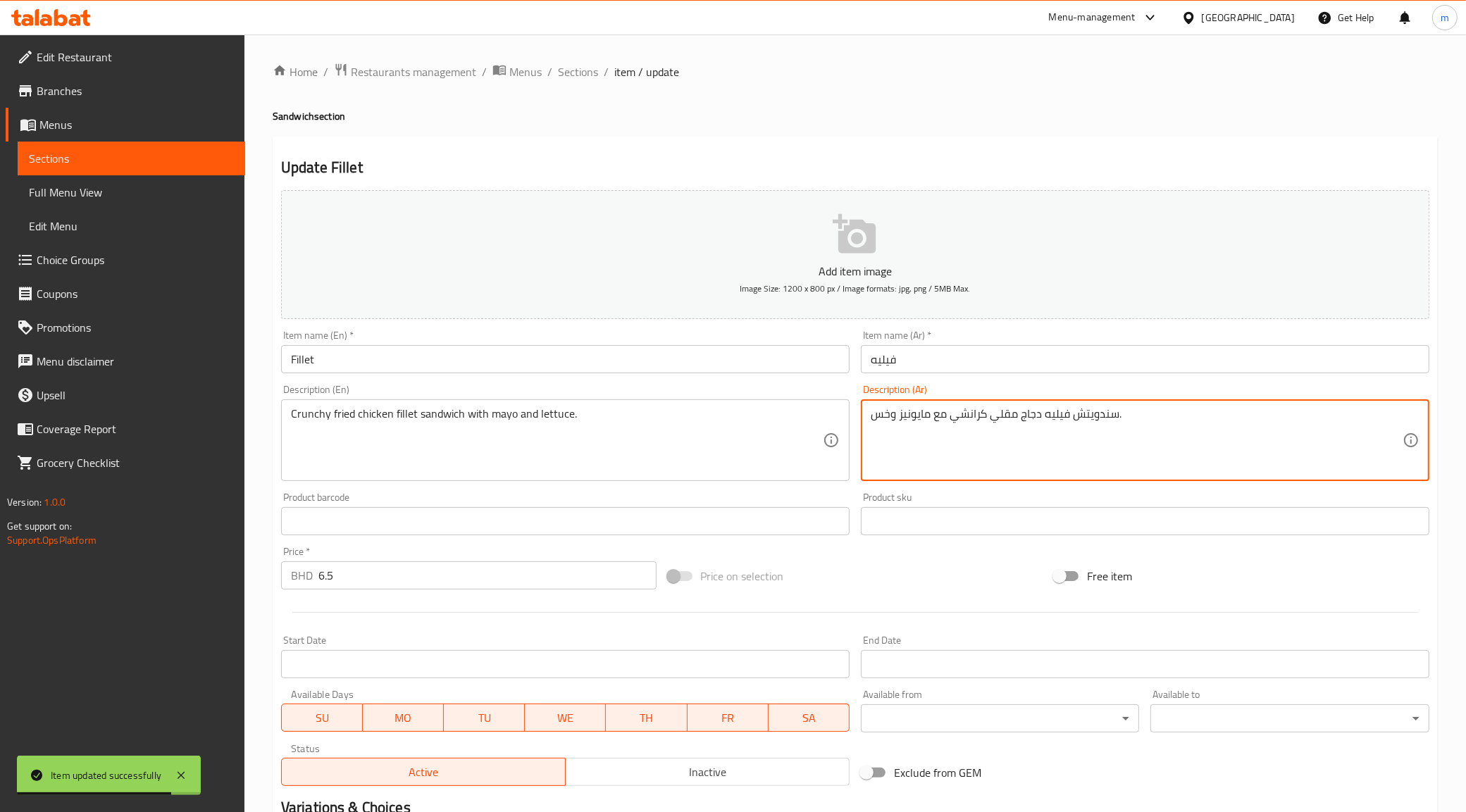
drag, startPoint x: 1041, startPoint y: 417, endPoint x: 1068, endPoint y: 427, distance: 28.8
click at [1016, 412] on textarea "سندويتش دجاج مقلي كرانشي مع مايونيز وخس." at bounding box center [1137, 440] width 532 height 67
paste textarea "يليه"
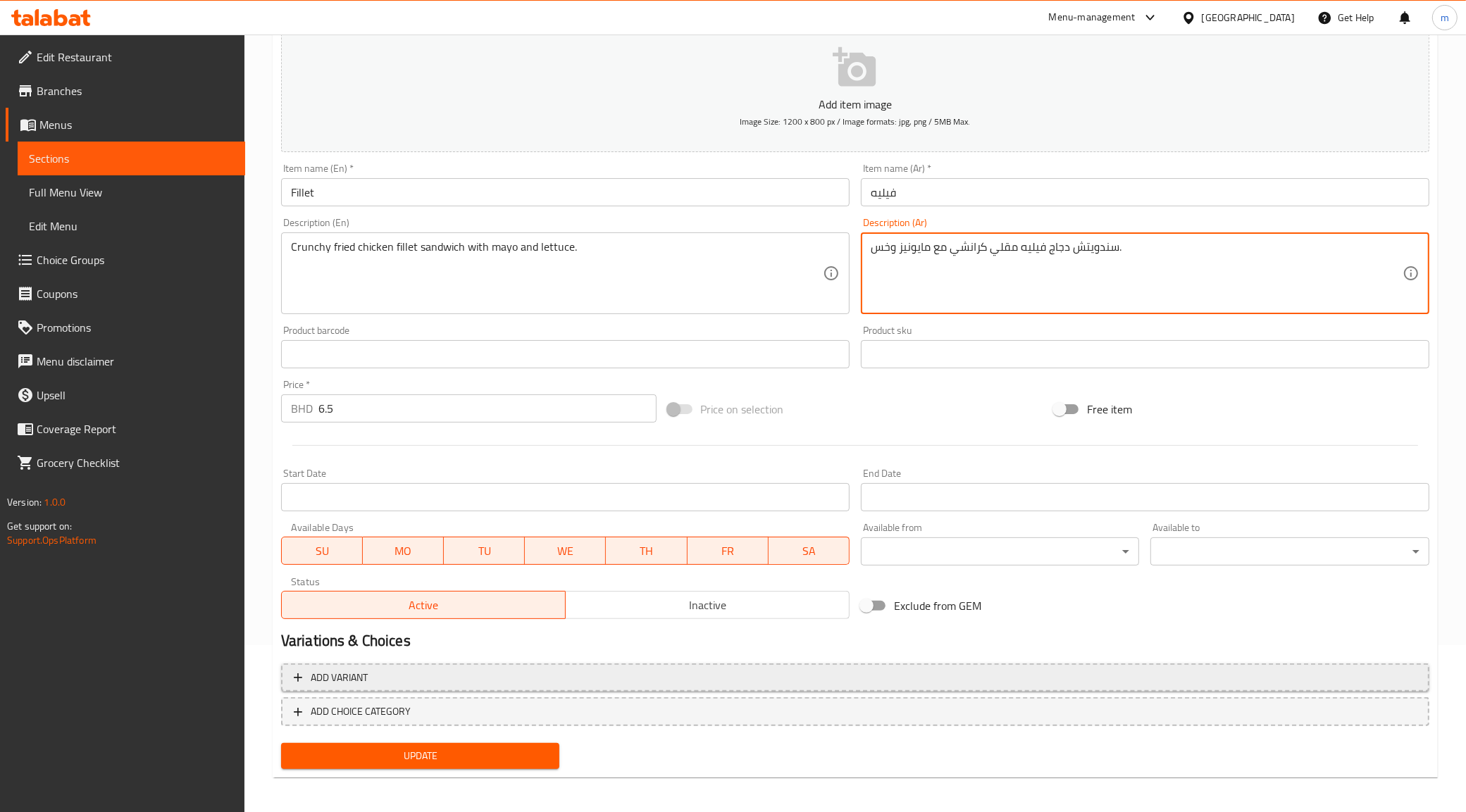
scroll to position [169, 0]
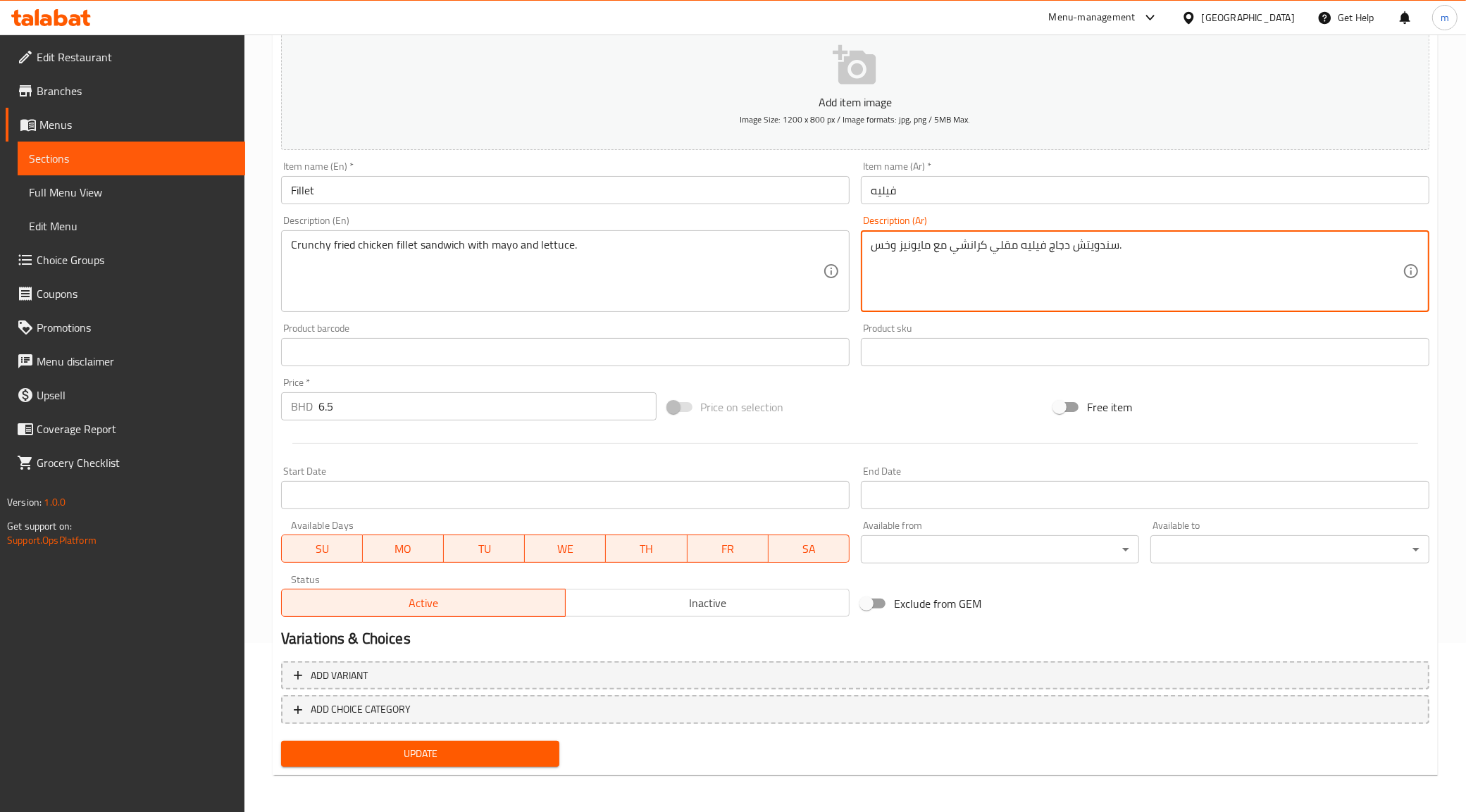
type textarea "سندويتش دجاج فيليه مقلي كرانشي مع مايونيز وخس."
click at [458, 741] on button "Update" at bounding box center [421, 754] width 279 height 26
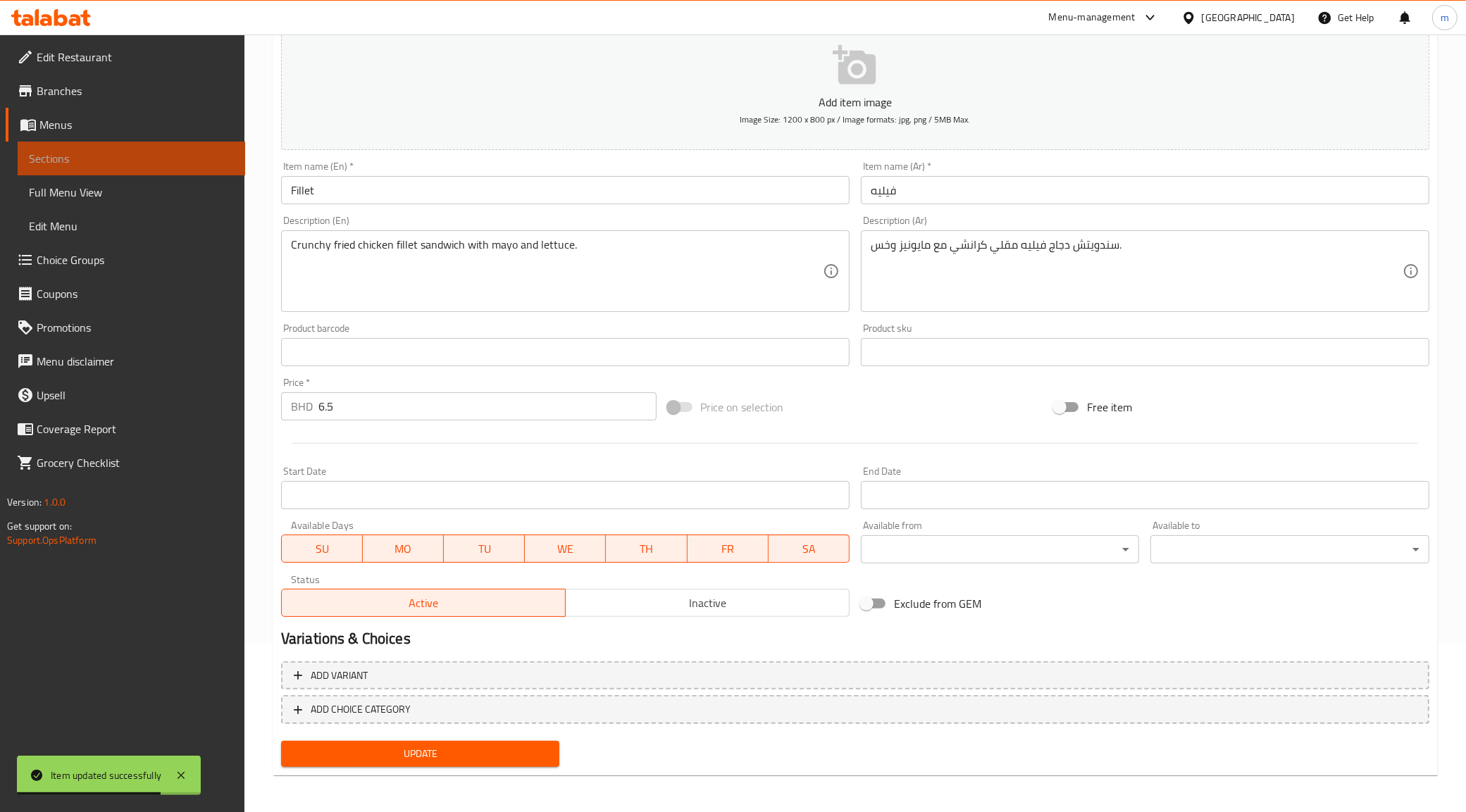
click at [43, 160] on span "Sections" at bounding box center [131, 158] width 205 height 17
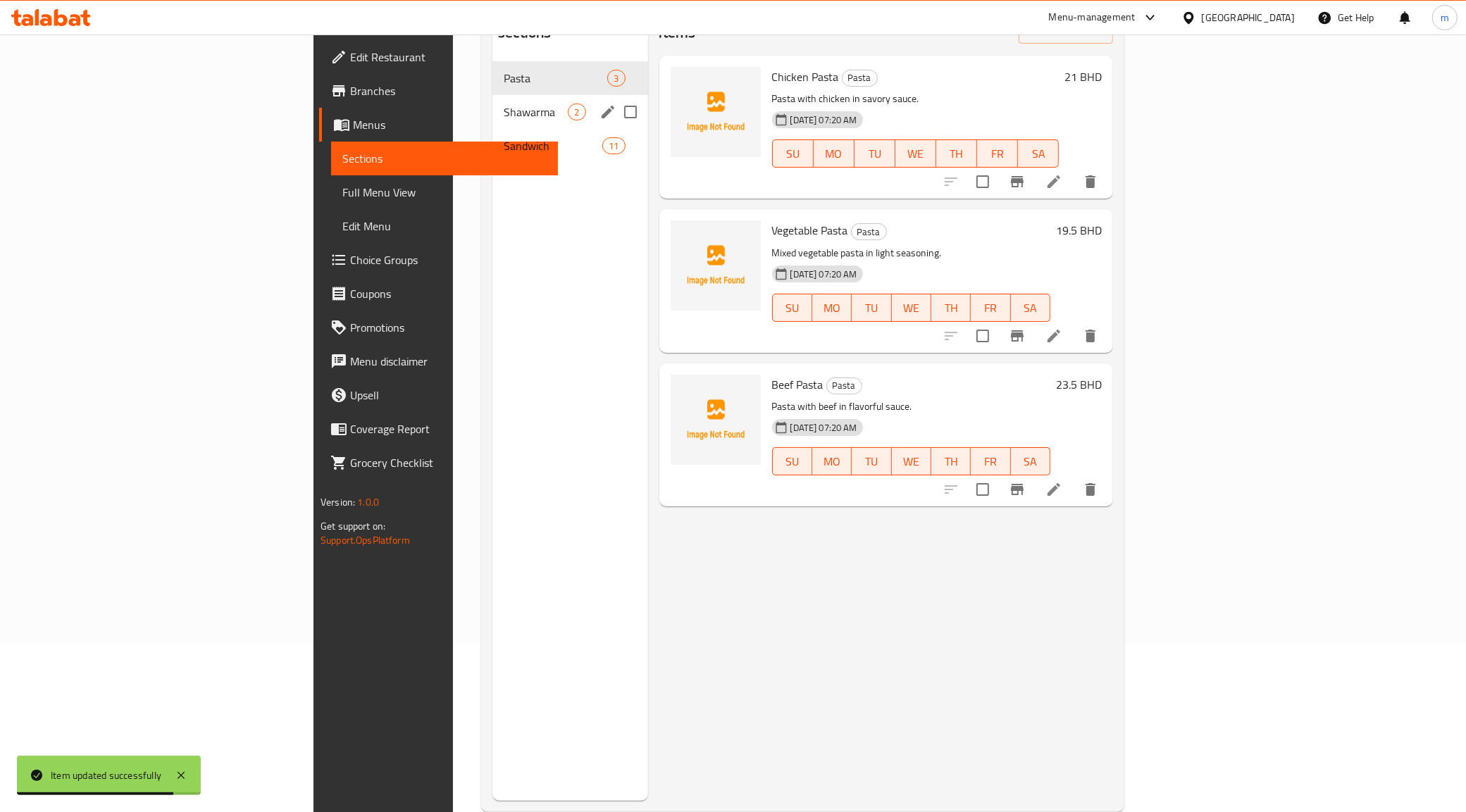
click at [503, 103] on span "Shawarma" at bounding box center [535, 111] width 64 height 17
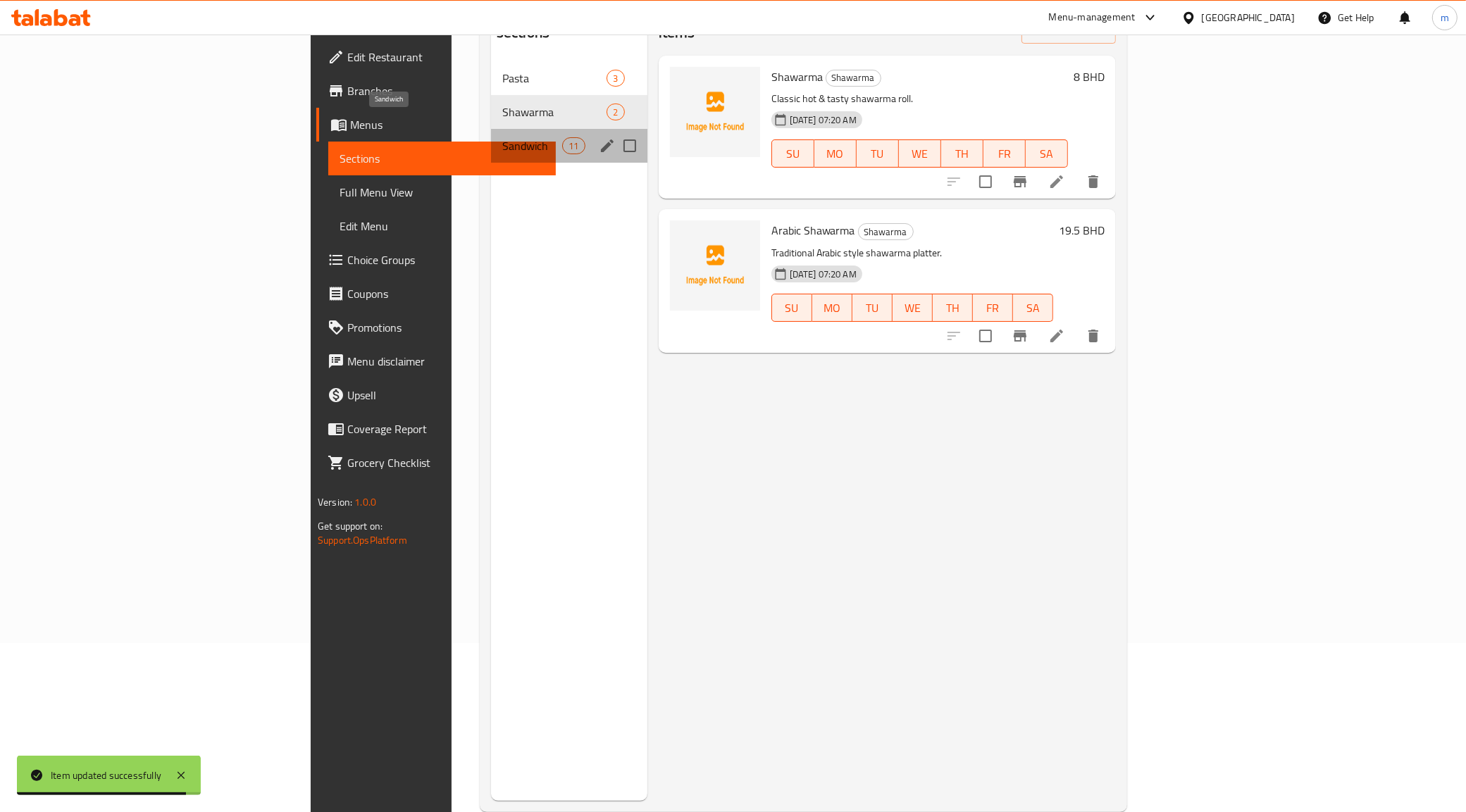
click at [503, 137] on span "Sandwich" at bounding box center [532, 145] width 60 height 17
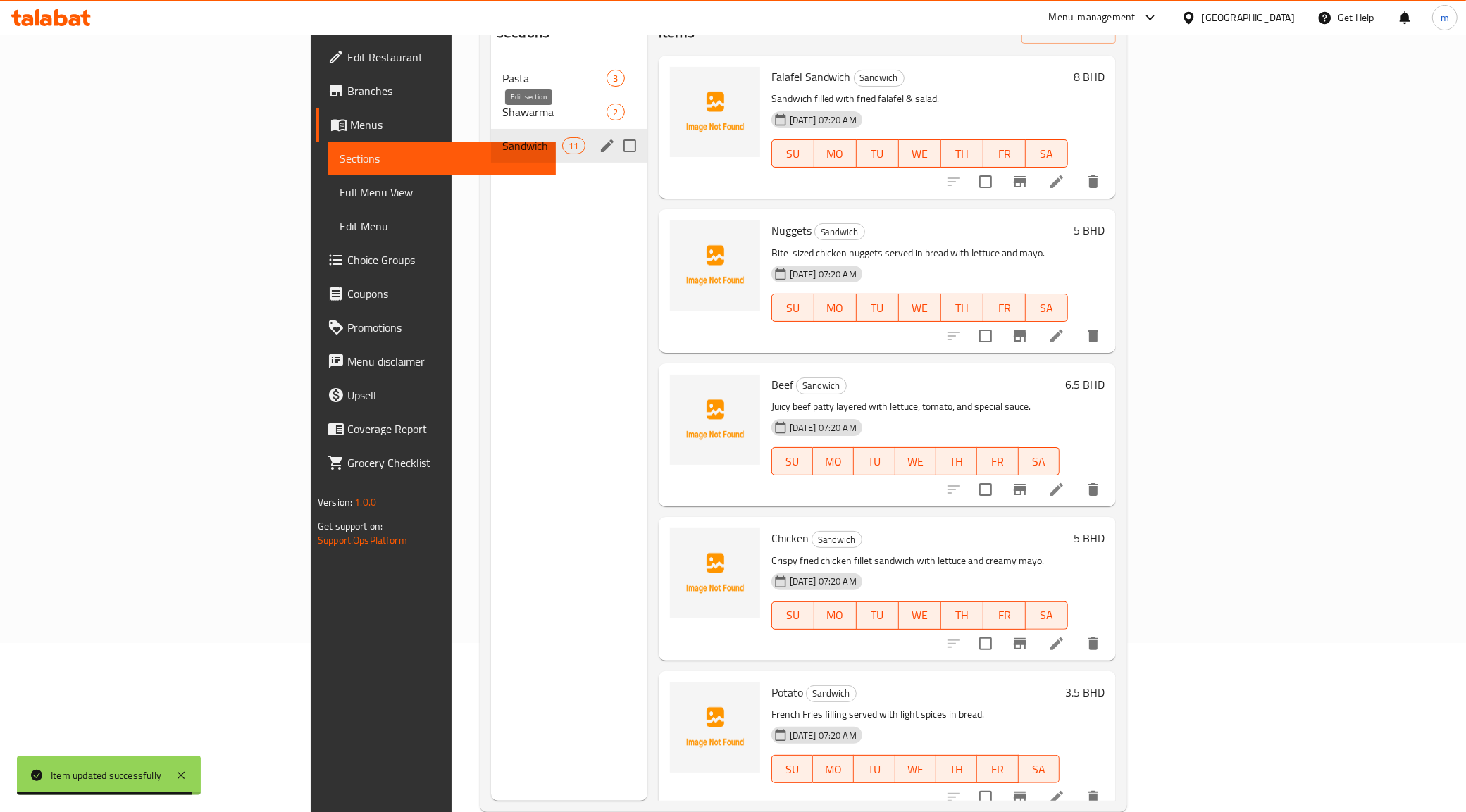
click at [596, 135] on button "edit" at bounding box center [607, 146] width 21 height 21
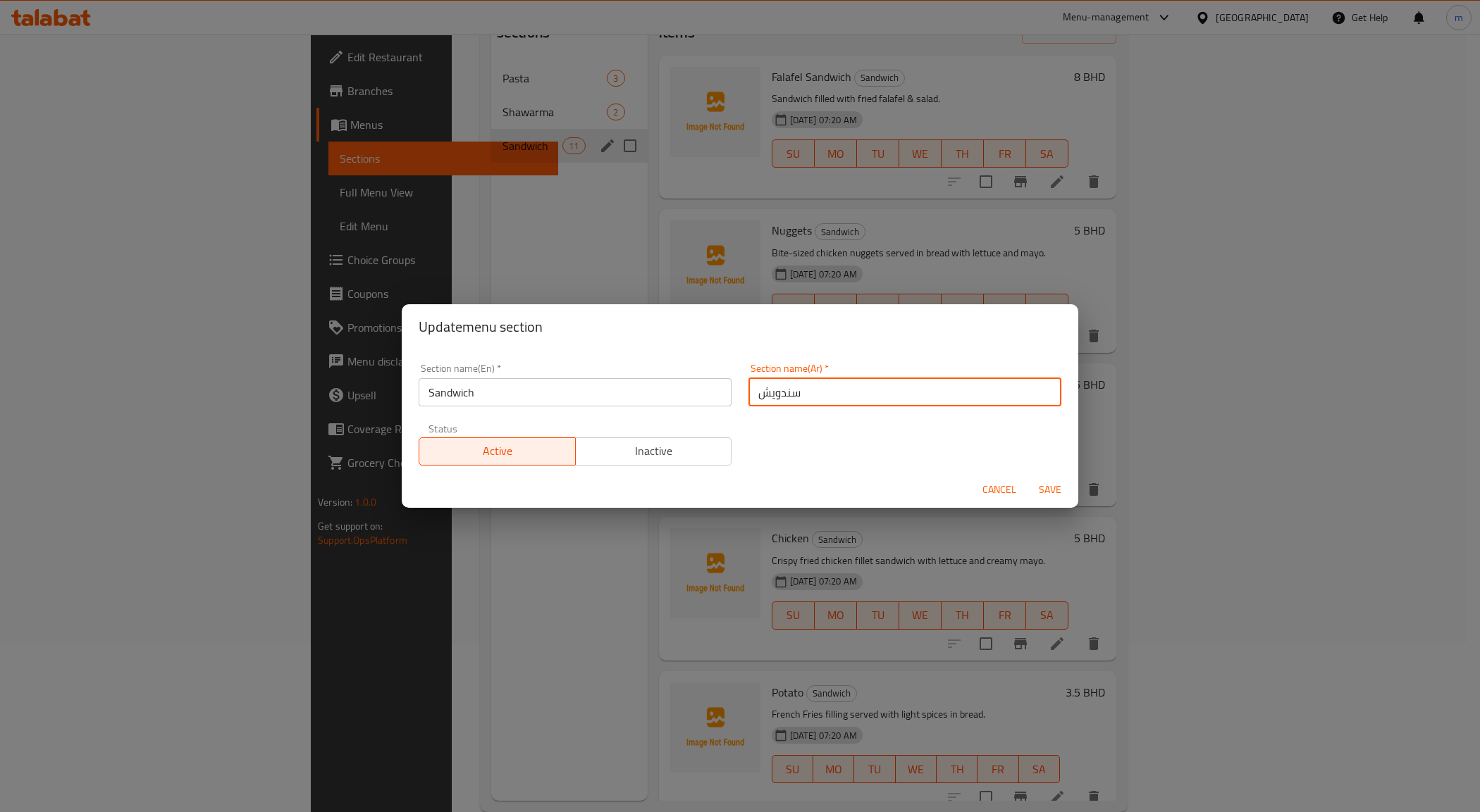
click at [858, 402] on input "سندويش" at bounding box center [904, 392] width 313 height 28
click at [858, 399] on input "سندويش" at bounding box center [904, 392] width 313 height 28
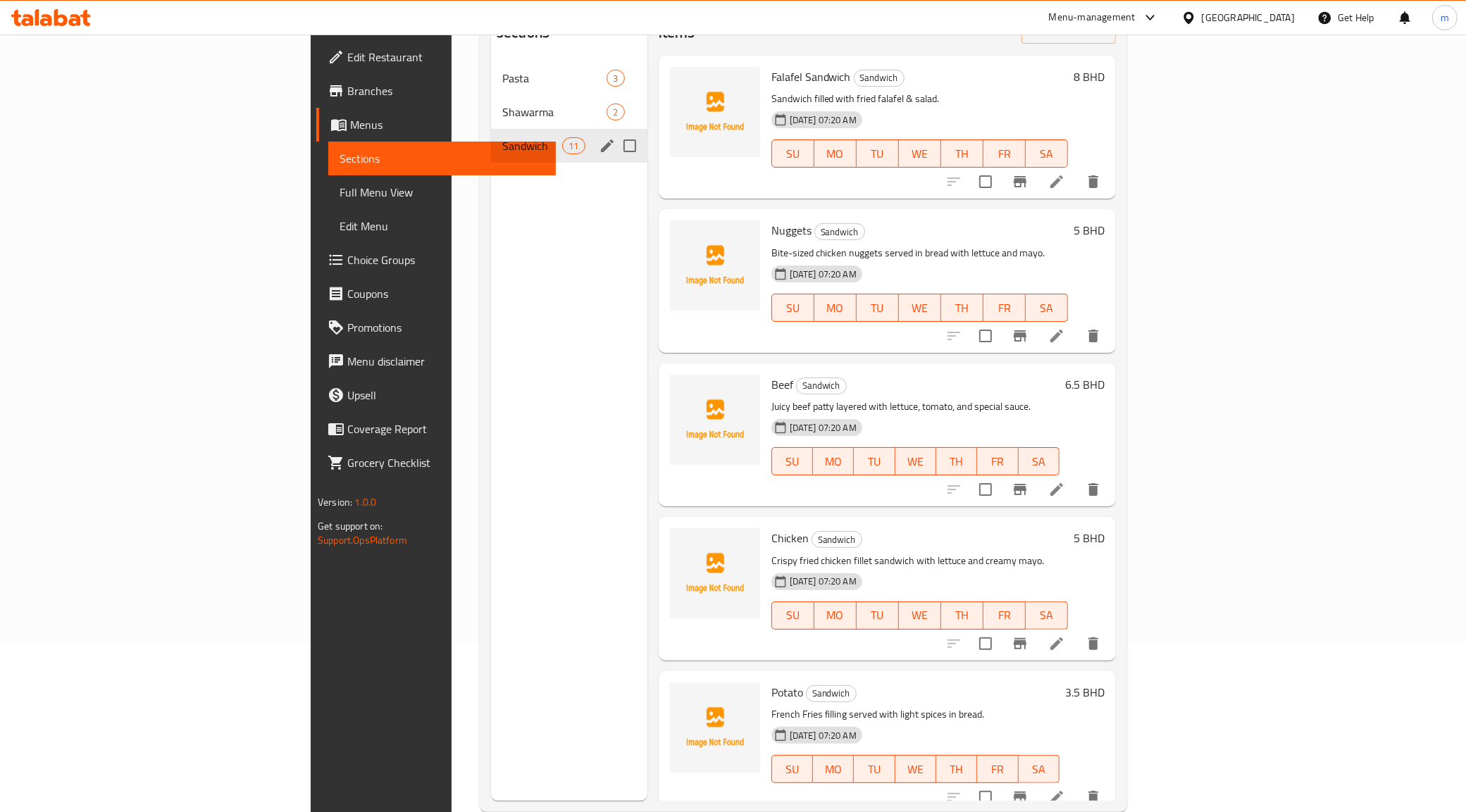
click at [511, 129] on div "Sandwich 11" at bounding box center [569, 146] width 156 height 34
click at [601, 139] on icon "edit" at bounding box center [608, 146] width 13 height 13
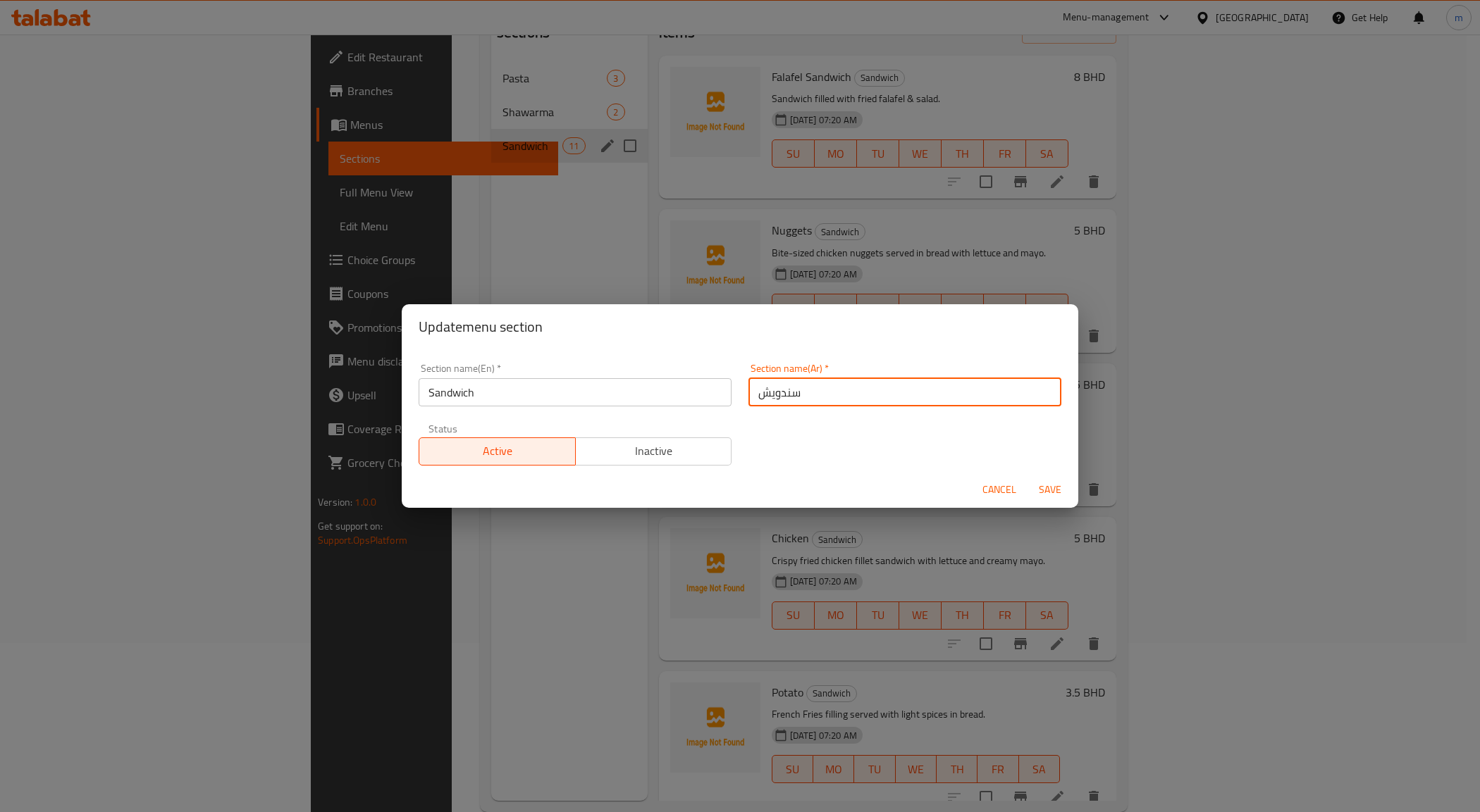
click at [793, 379] on input "سندويش" at bounding box center [904, 392] width 313 height 28
click at [793, 384] on input "سندويش" at bounding box center [904, 392] width 313 height 28
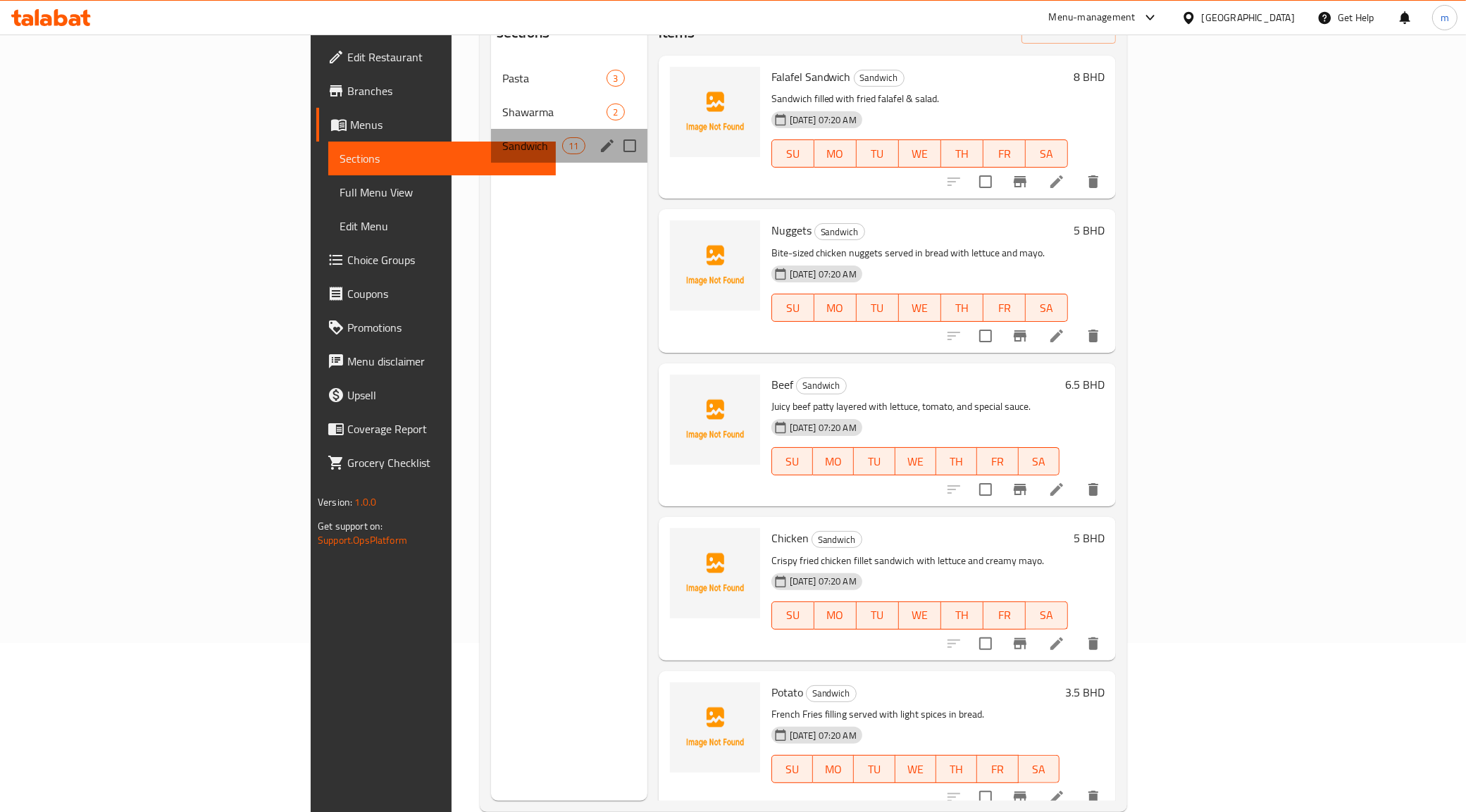
click at [562, 137] on div "11" at bounding box center [573, 145] width 22 height 17
click at [601, 139] on icon "edit" at bounding box center [608, 146] width 13 height 13
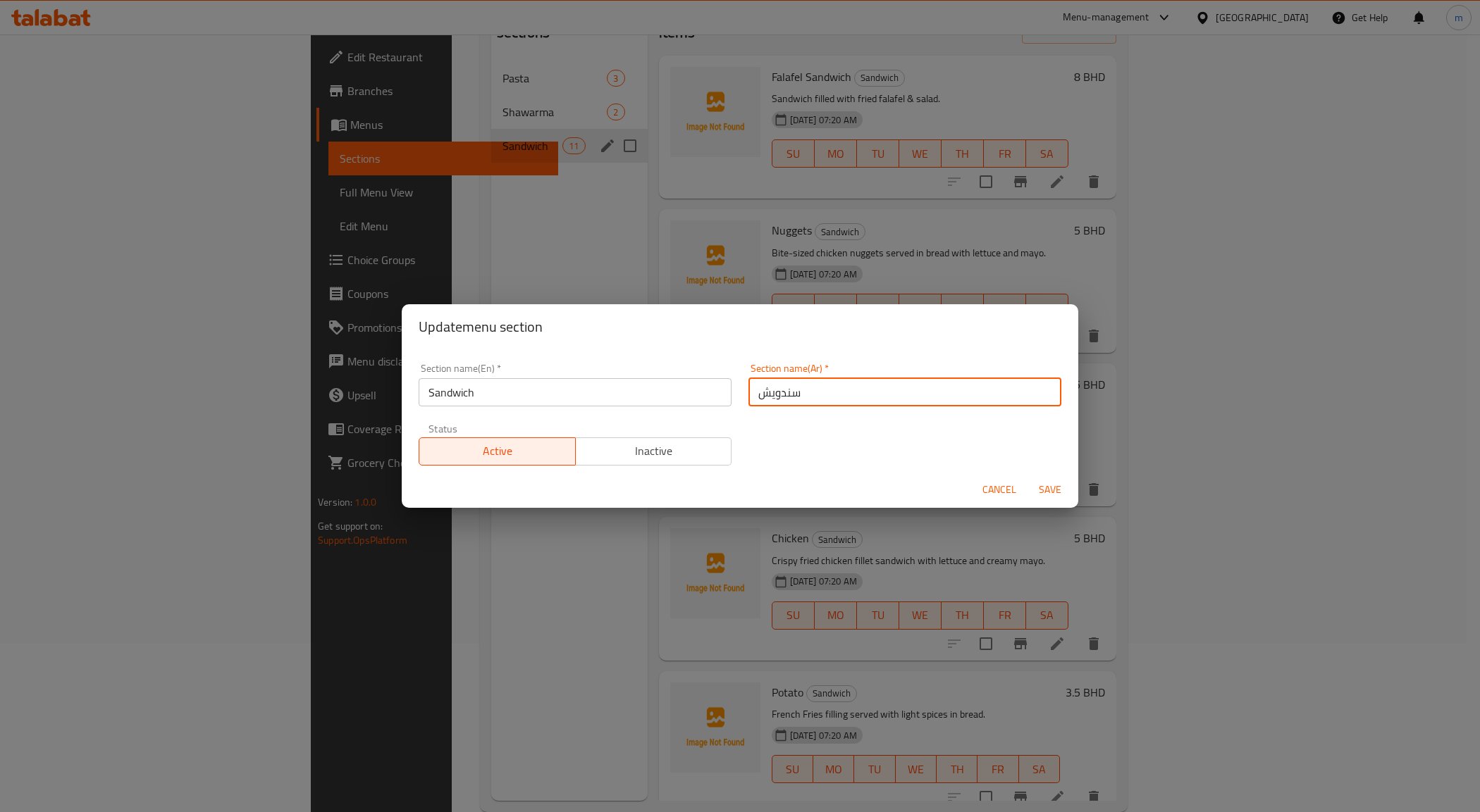
drag, startPoint x: 770, startPoint y: 405, endPoint x: 763, endPoint y: 396, distance: 11.4
click at [768, 405] on input "سندويش" at bounding box center [904, 392] width 313 height 28
click at [763, 396] on input "سندويش" at bounding box center [904, 392] width 313 height 28
type input "سندويتش"
click at [1043, 486] on span "Save" at bounding box center [1049, 490] width 34 height 18
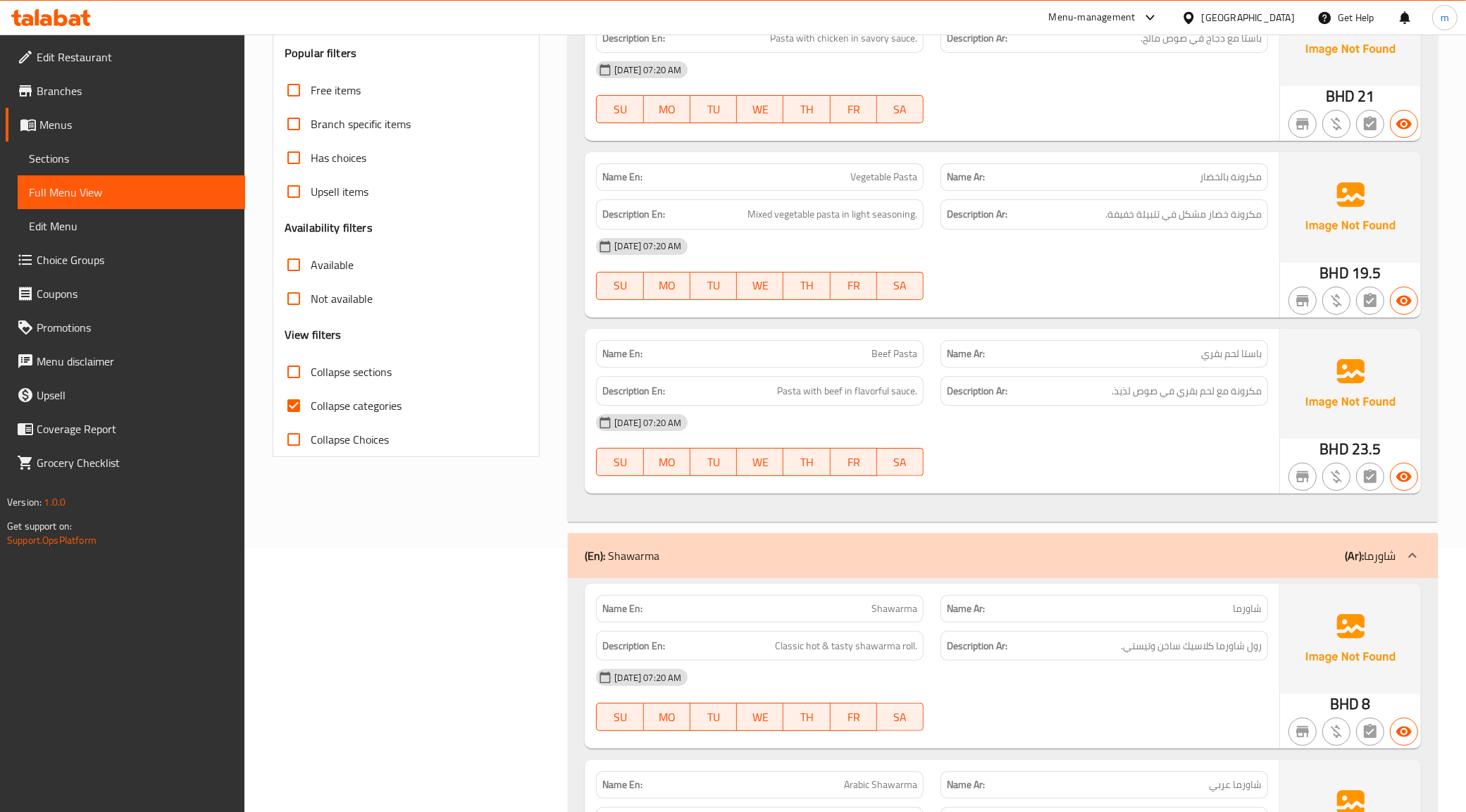
click at [357, 403] on span "Collapse categories" at bounding box center [356, 406] width 91 height 17
click at [311, 403] on input "Collapse categories" at bounding box center [293, 406] width 34 height 34
checkbox input "false"
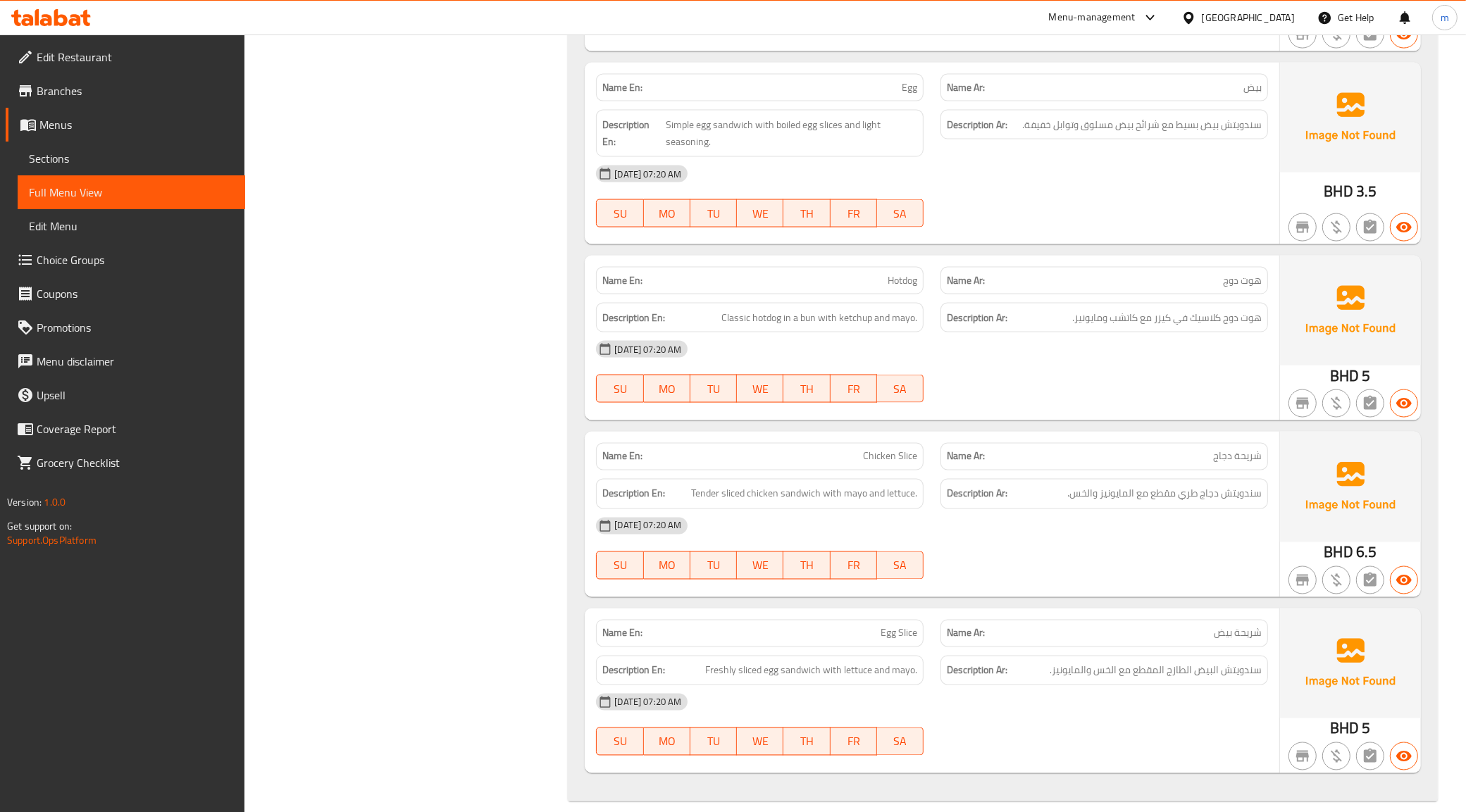
scroll to position [2522, 0]
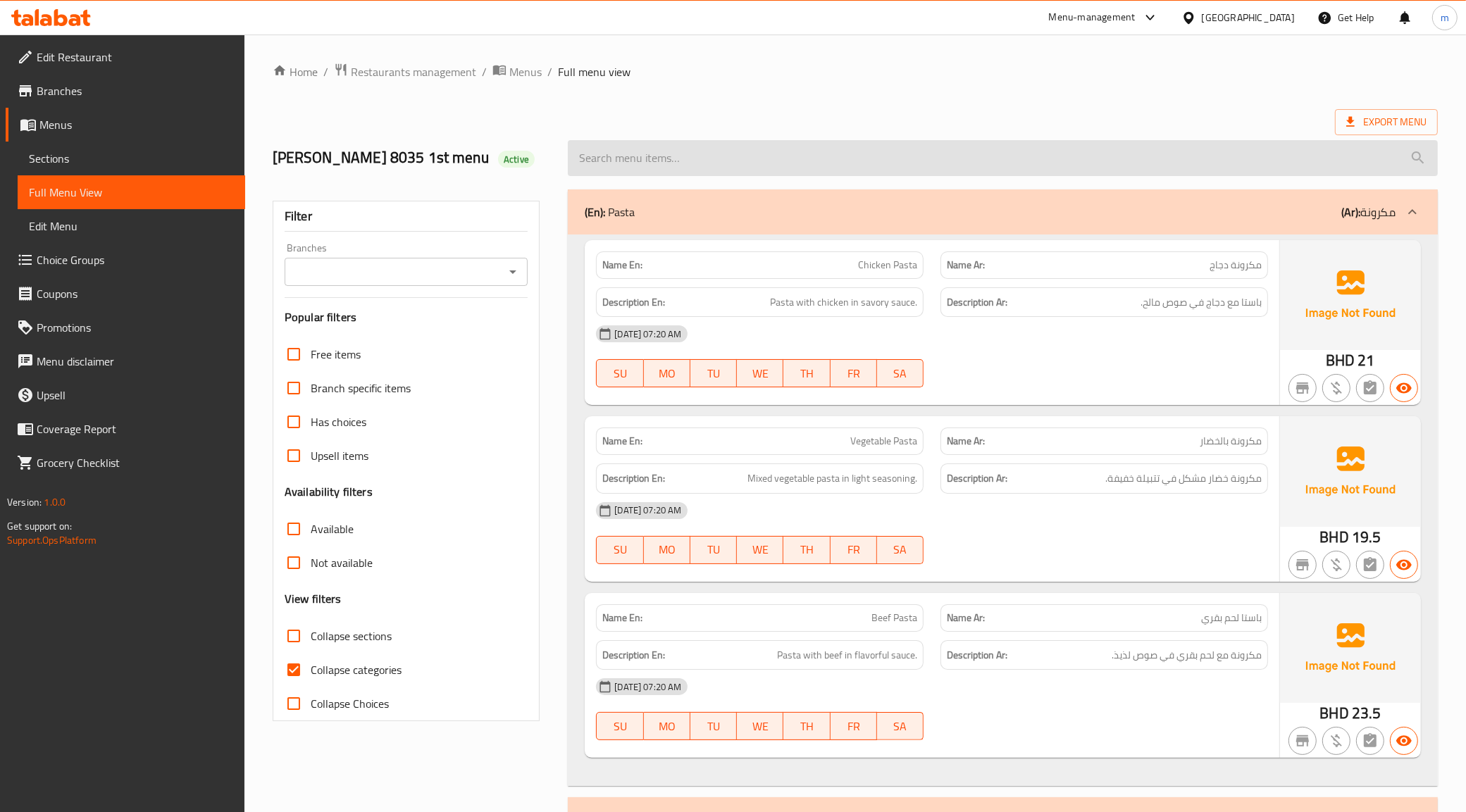
click at [719, 160] on input "search" at bounding box center [1002, 158] width 870 height 36
paste input "Kabab"
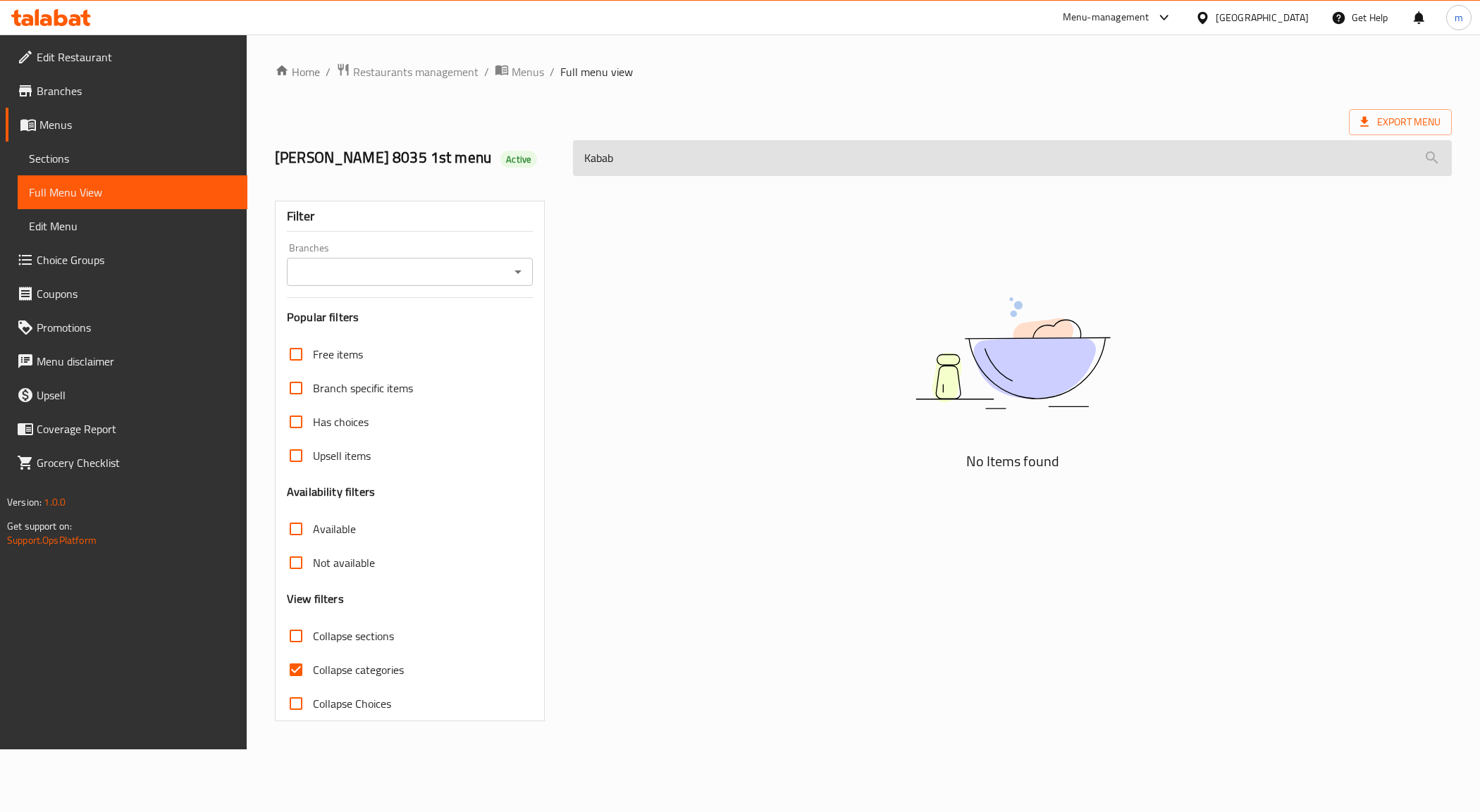
click at [694, 159] on input "Kabab" at bounding box center [1012, 158] width 878 height 36
paste input "Prawns"
type input "Prawns"
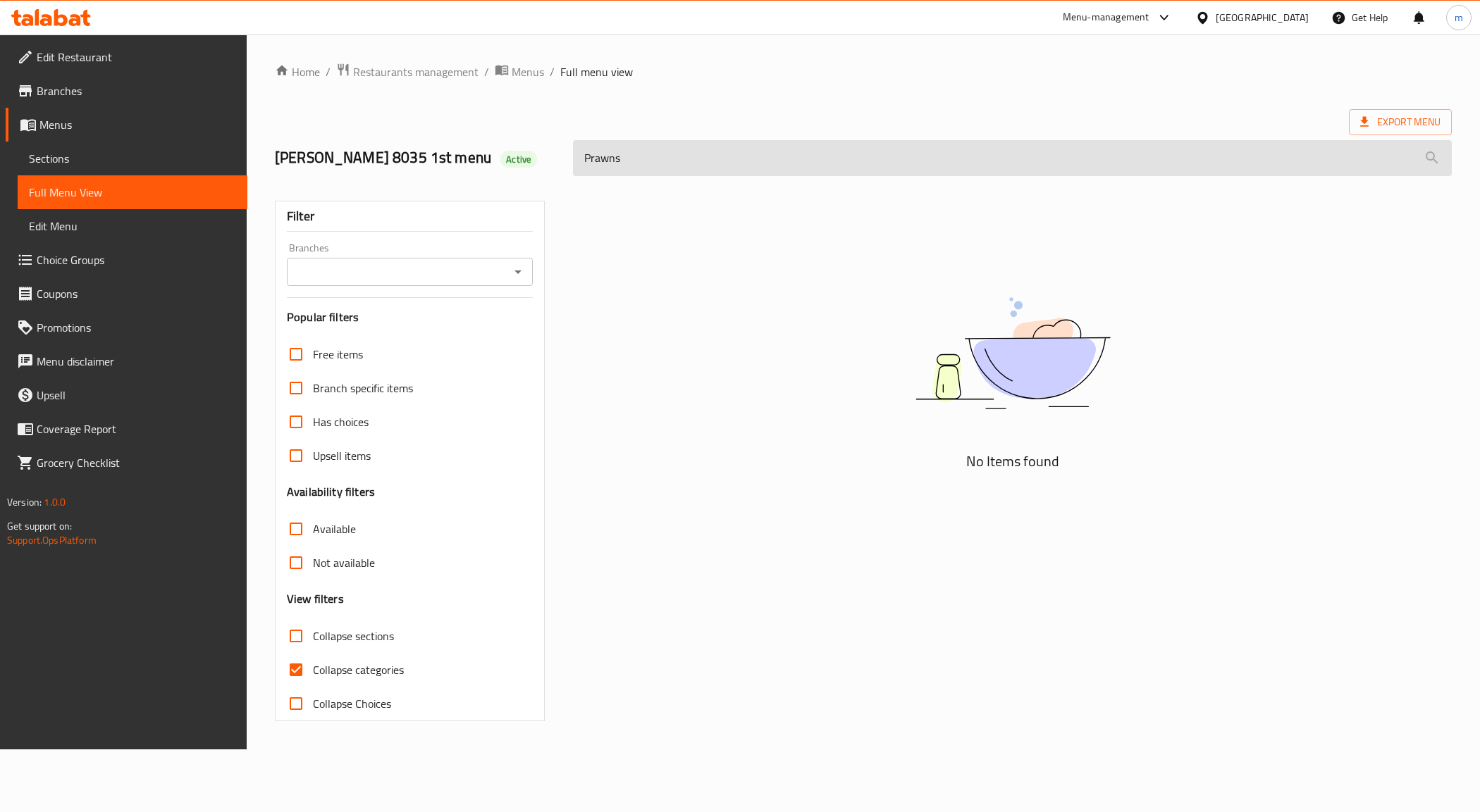
click at [587, 164] on input "Prawns" at bounding box center [1012, 158] width 878 height 36
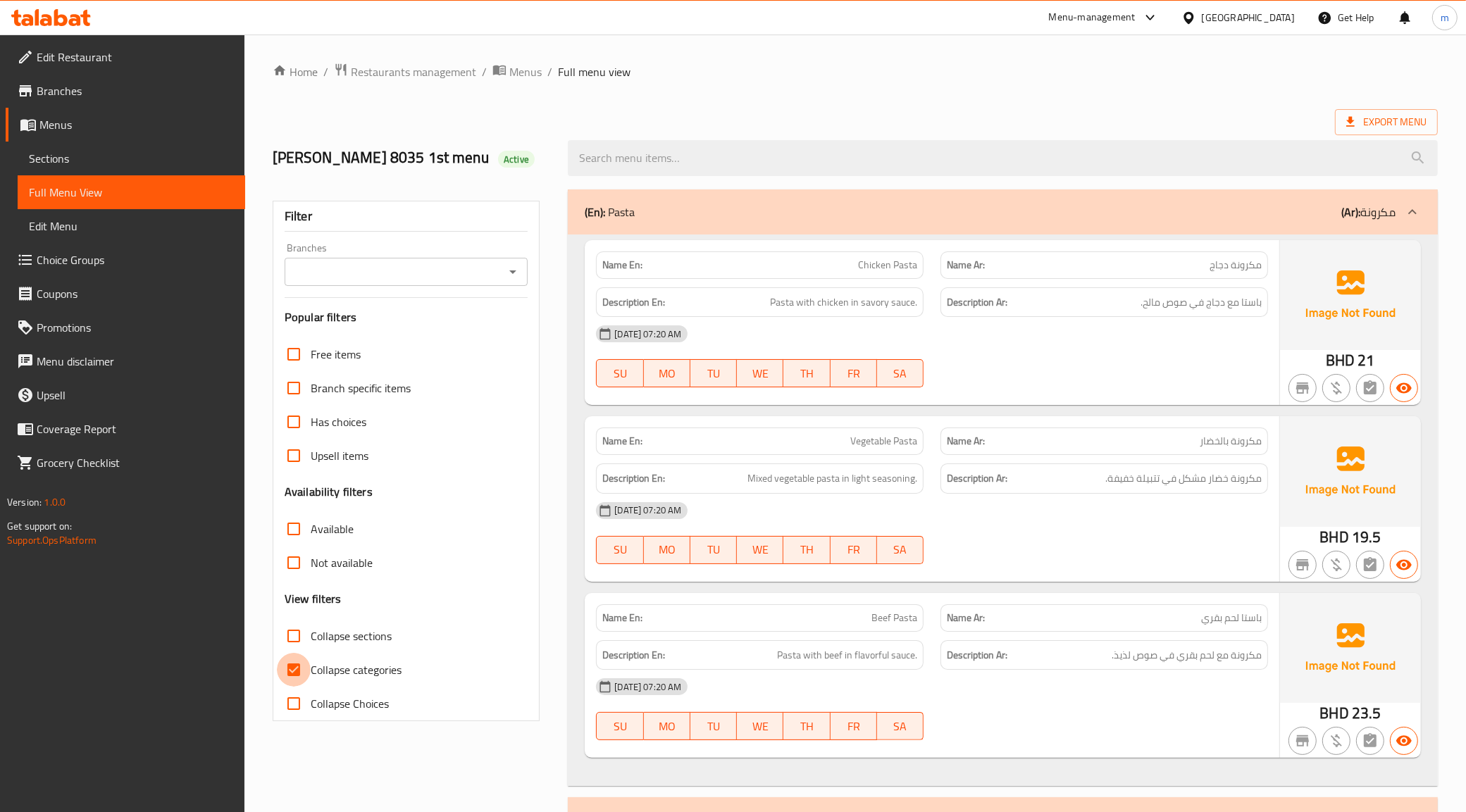
click at [300, 664] on input "Collapse categories" at bounding box center [293, 670] width 34 height 34
checkbox input "false"
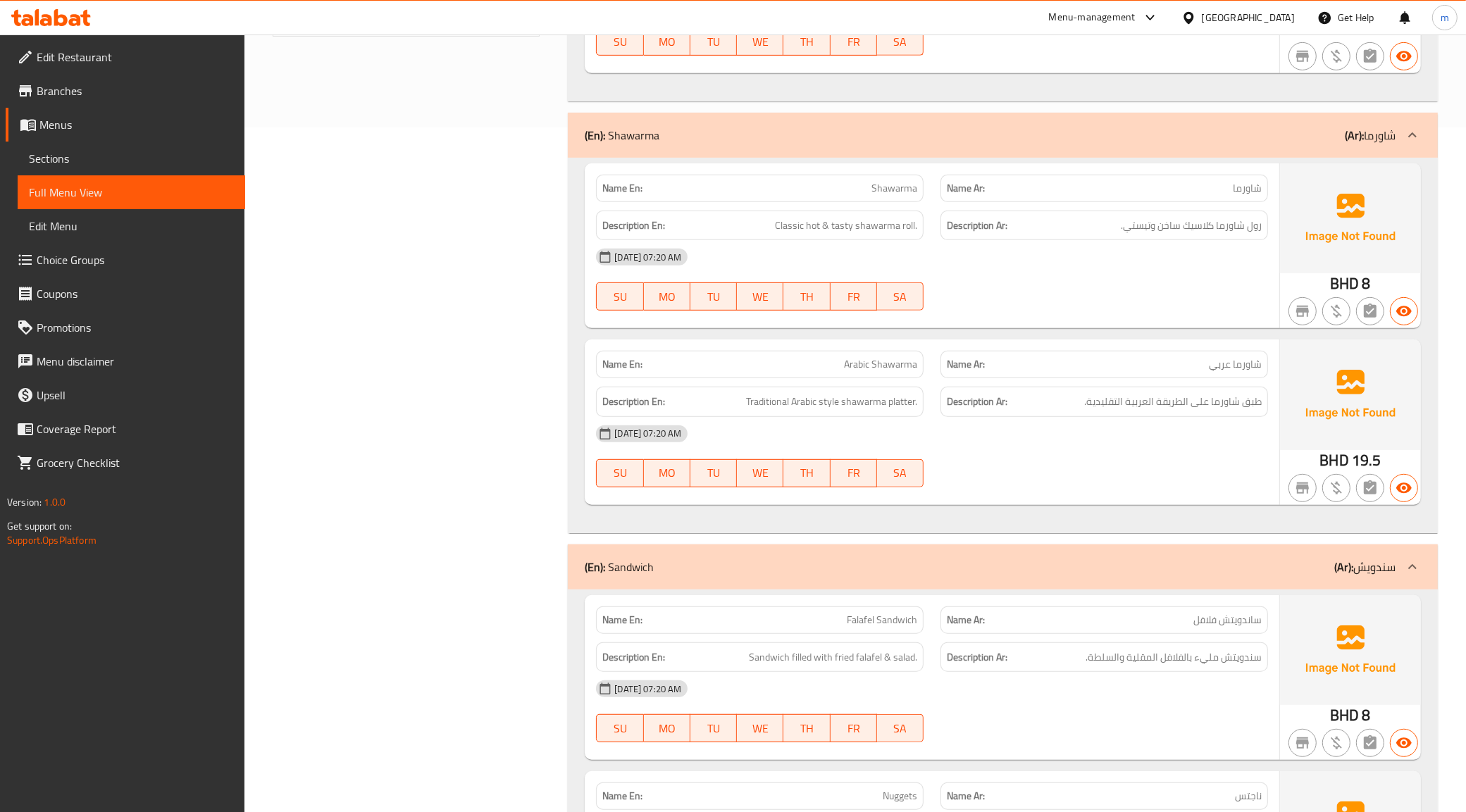
scroll to position [793, 0]
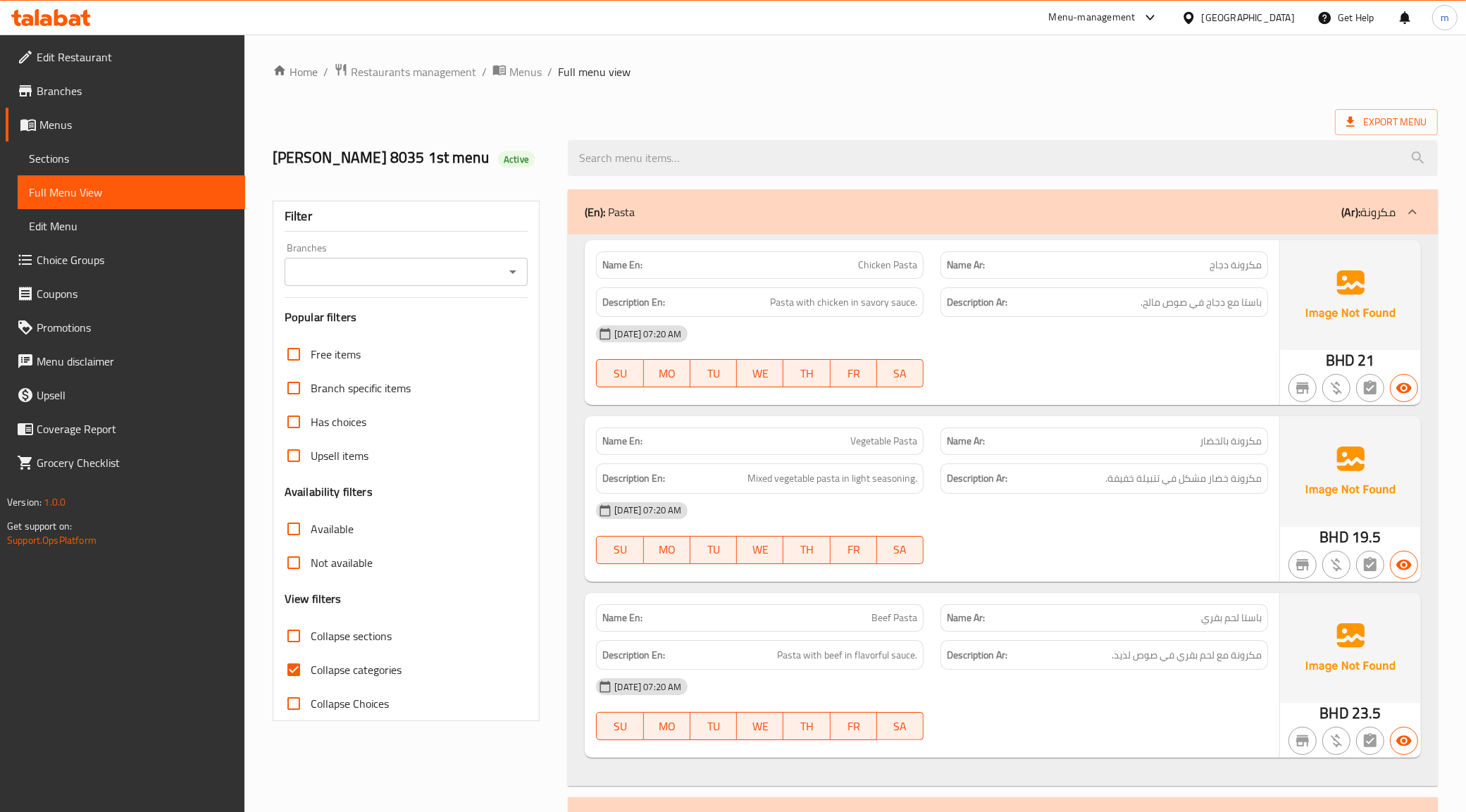
click at [352, 670] on span "Collapse categories" at bounding box center [356, 669] width 91 height 17
click at [311, 670] on input "Collapse categories" at bounding box center [293, 670] width 34 height 34
checkbox input "false"
click at [1043, 337] on div "[DATE] 07:20 AM" at bounding box center [932, 333] width 689 height 34
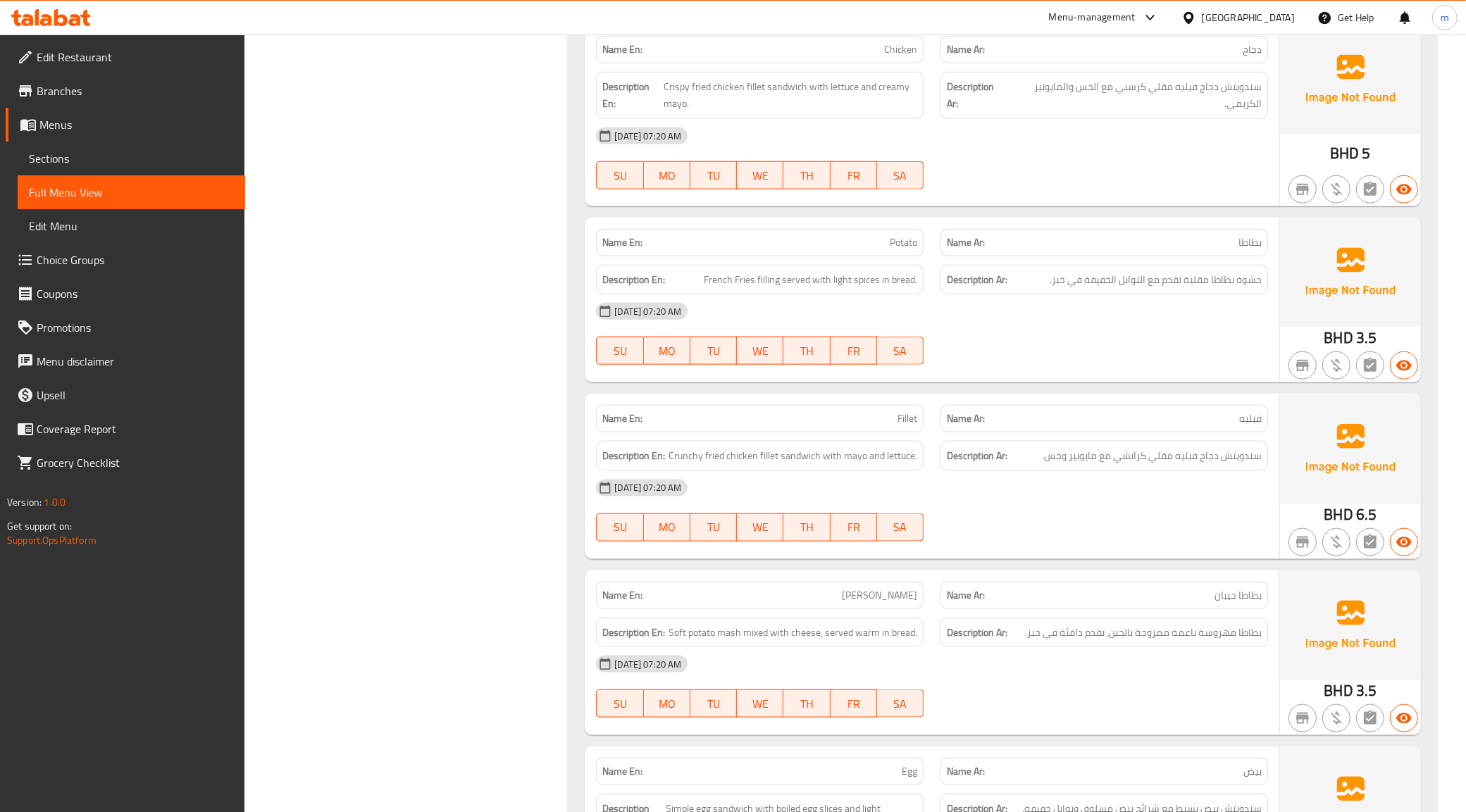
scroll to position [2522, 0]
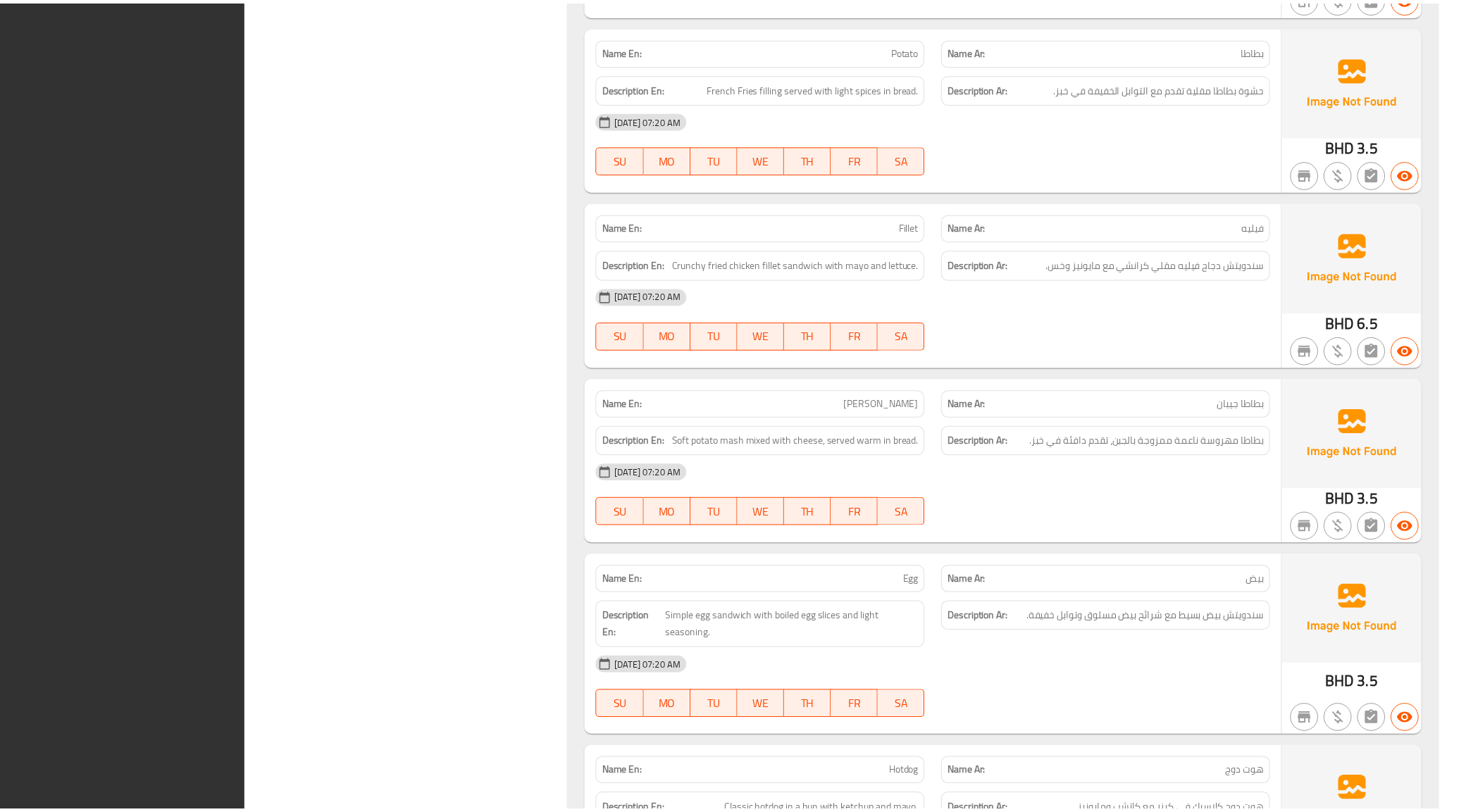
scroll to position [2522, 0]
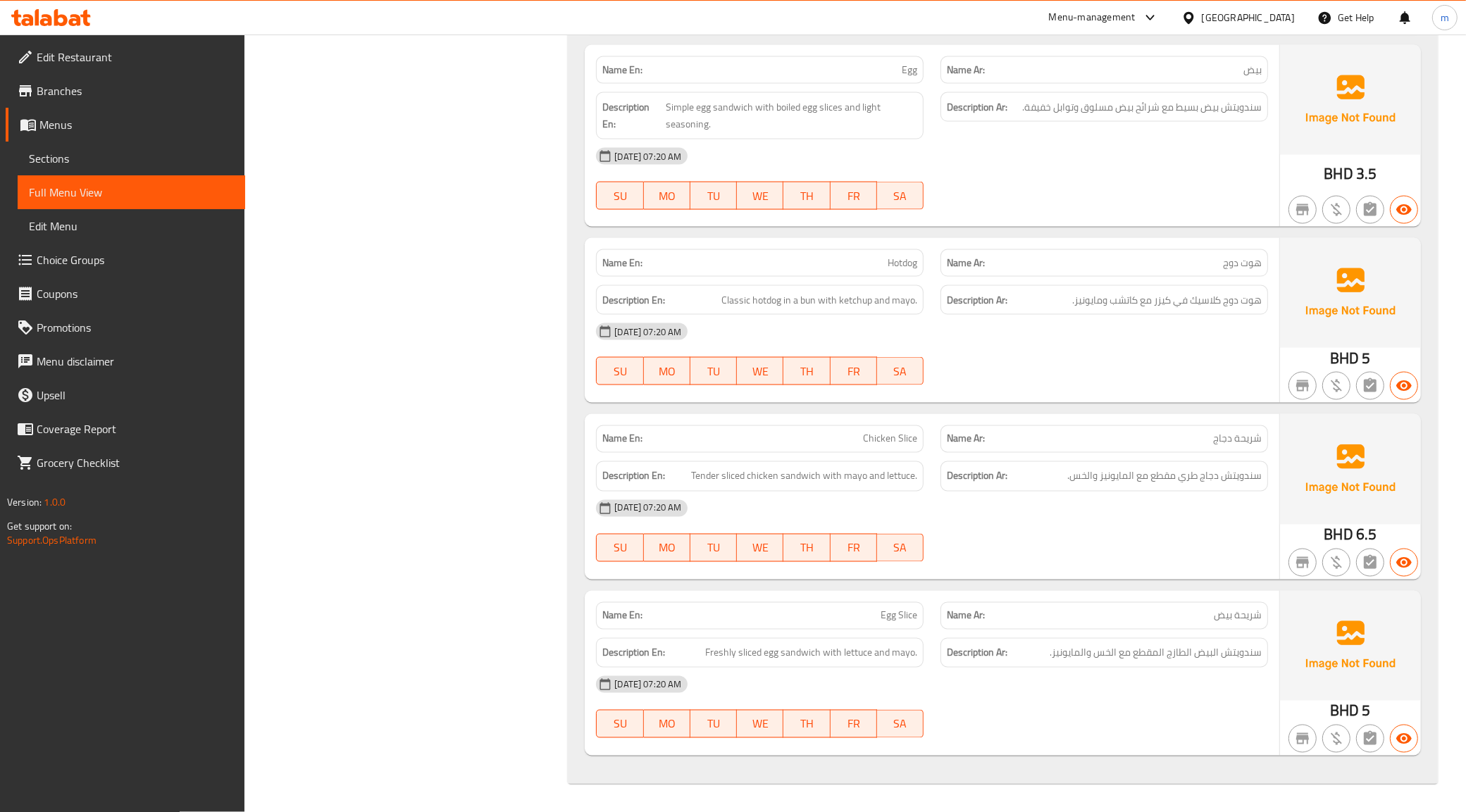
click at [976, 118] on div "Description Ar: سندويتش بيض بسيط مع شرائح بيض مسلوق وتوابل خفيفة." at bounding box center [1104, 107] width 328 height 30
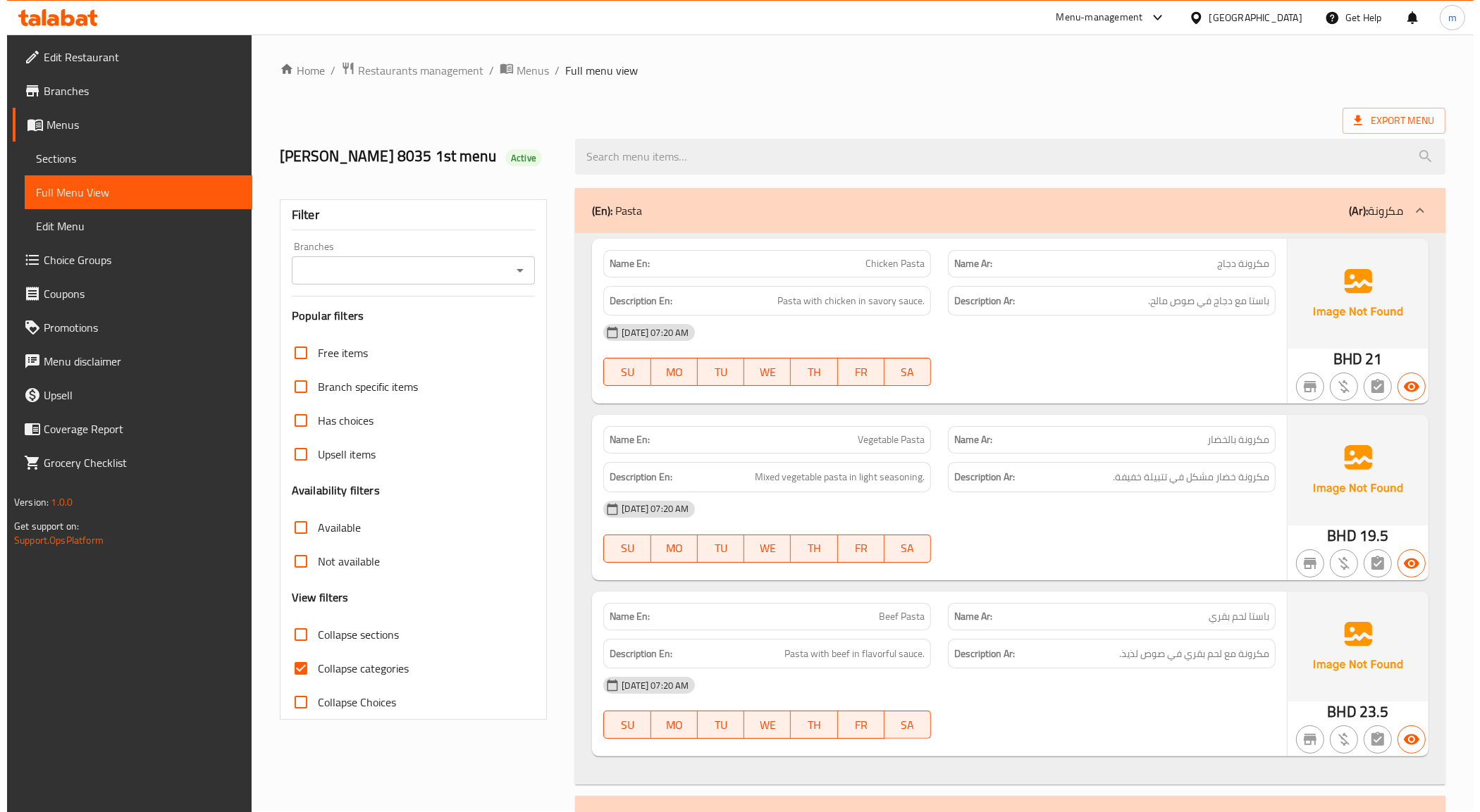
scroll to position [0, 0]
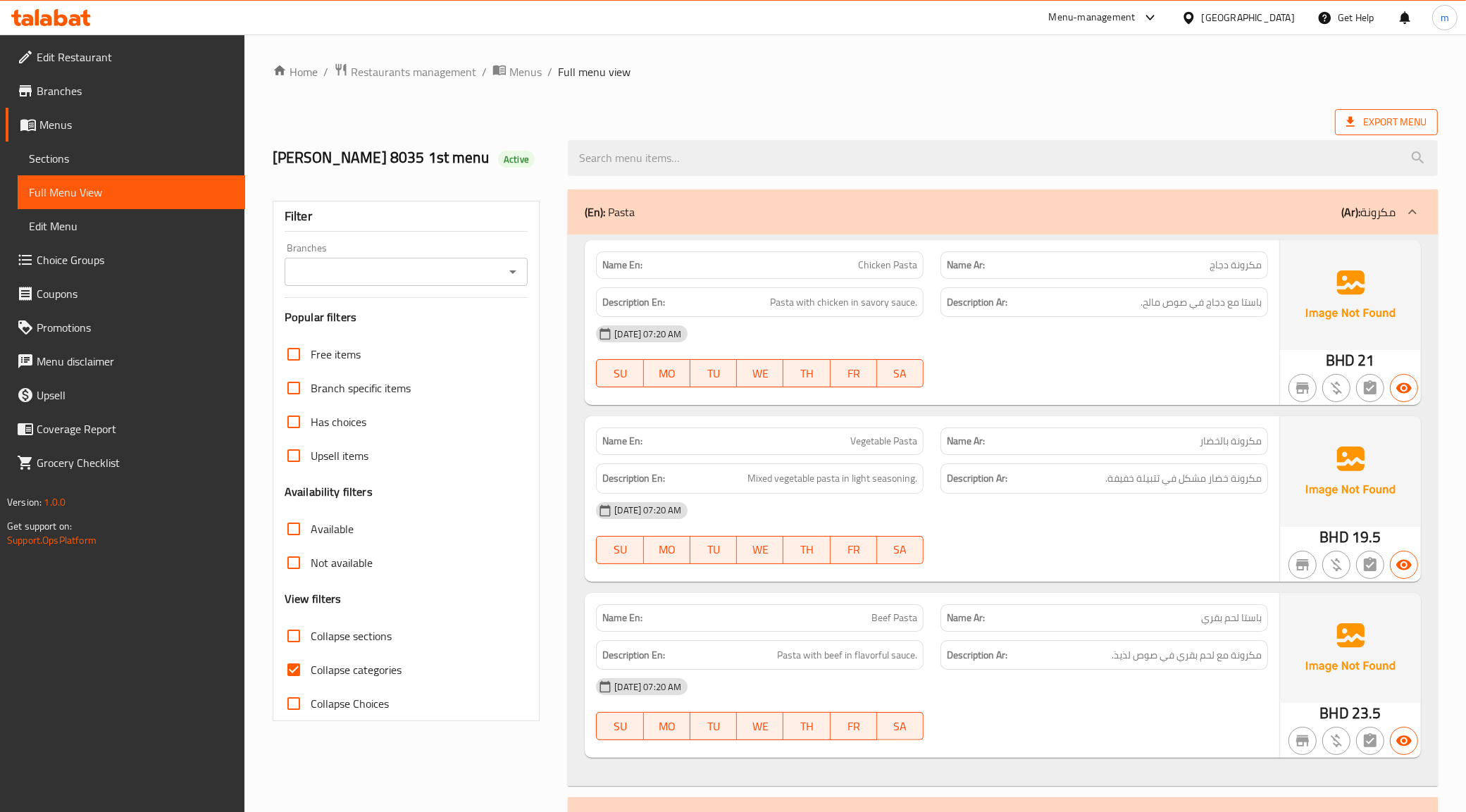
click at [1389, 125] on span "Export Menu" at bounding box center [1387, 122] width 80 height 18
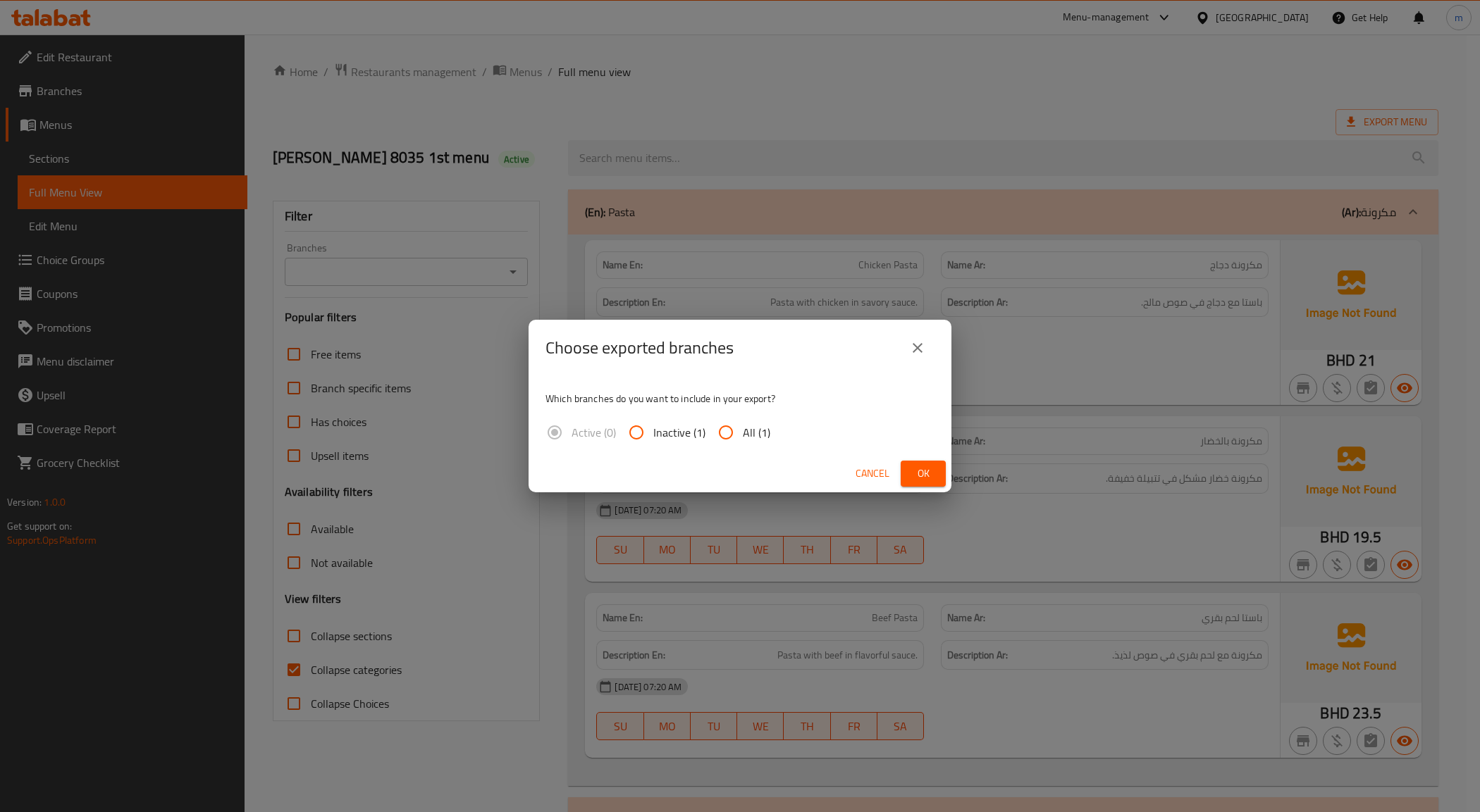
click at [730, 427] on input "All (1)" at bounding box center [726, 433] width 34 height 34
radio input "true"
click at [920, 467] on span "Ok" at bounding box center [923, 474] width 22 height 18
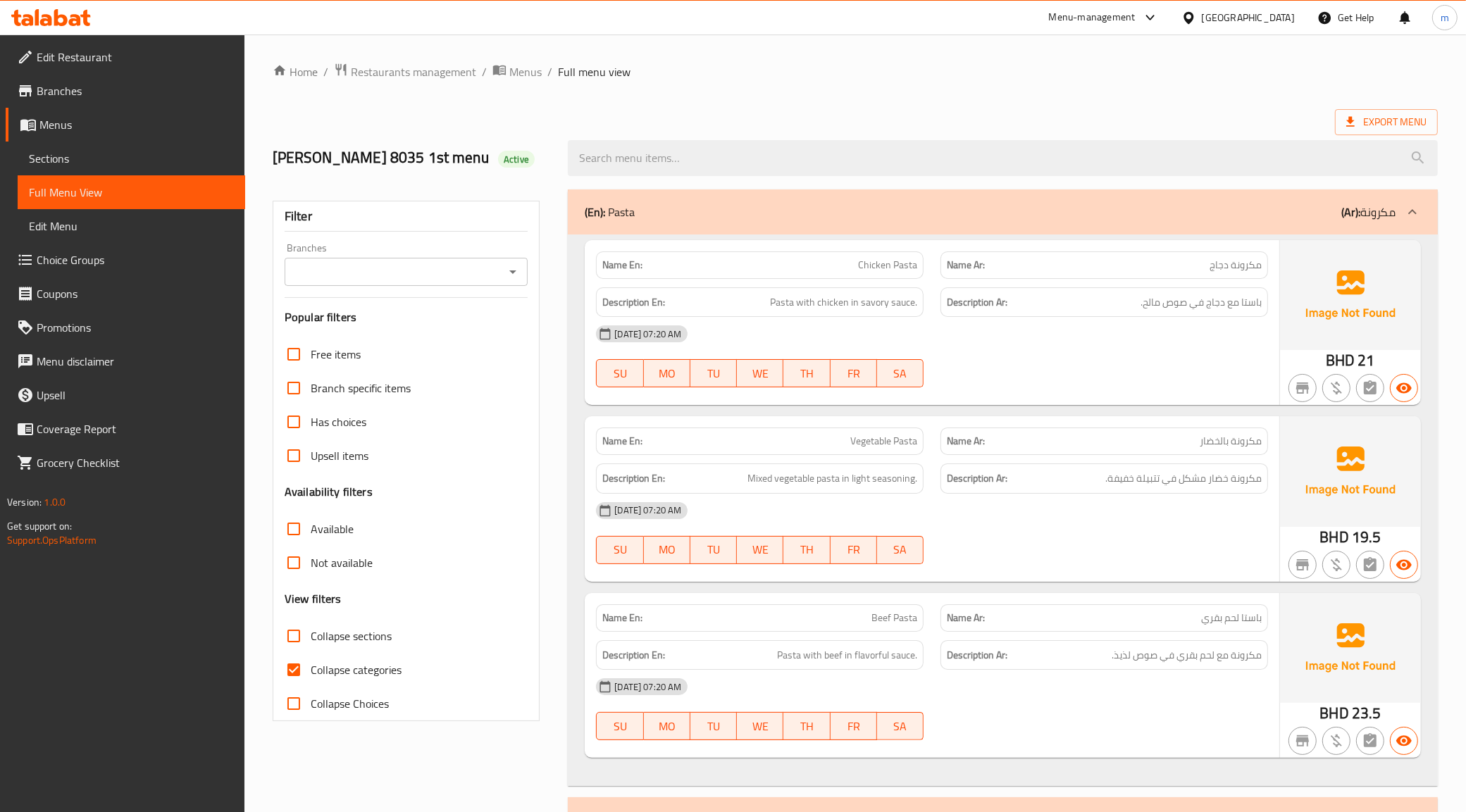
click at [321, 677] on span "Collapse categories" at bounding box center [356, 669] width 91 height 17
click at [311, 677] on input "Collapse categories" at bounding box center [293, 670] width 34 height 34
checkbox input "false"
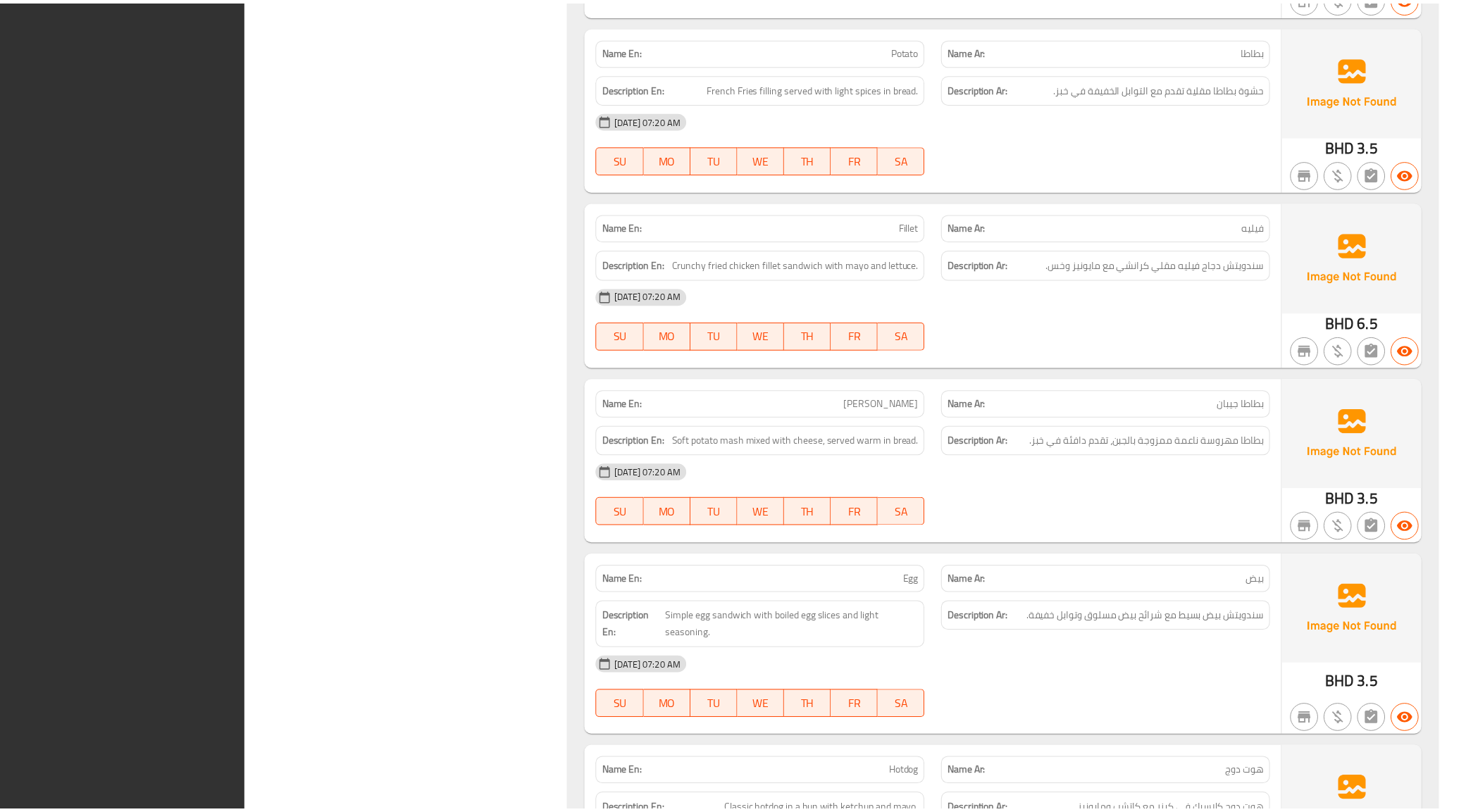
scroll to position [2522, 0]
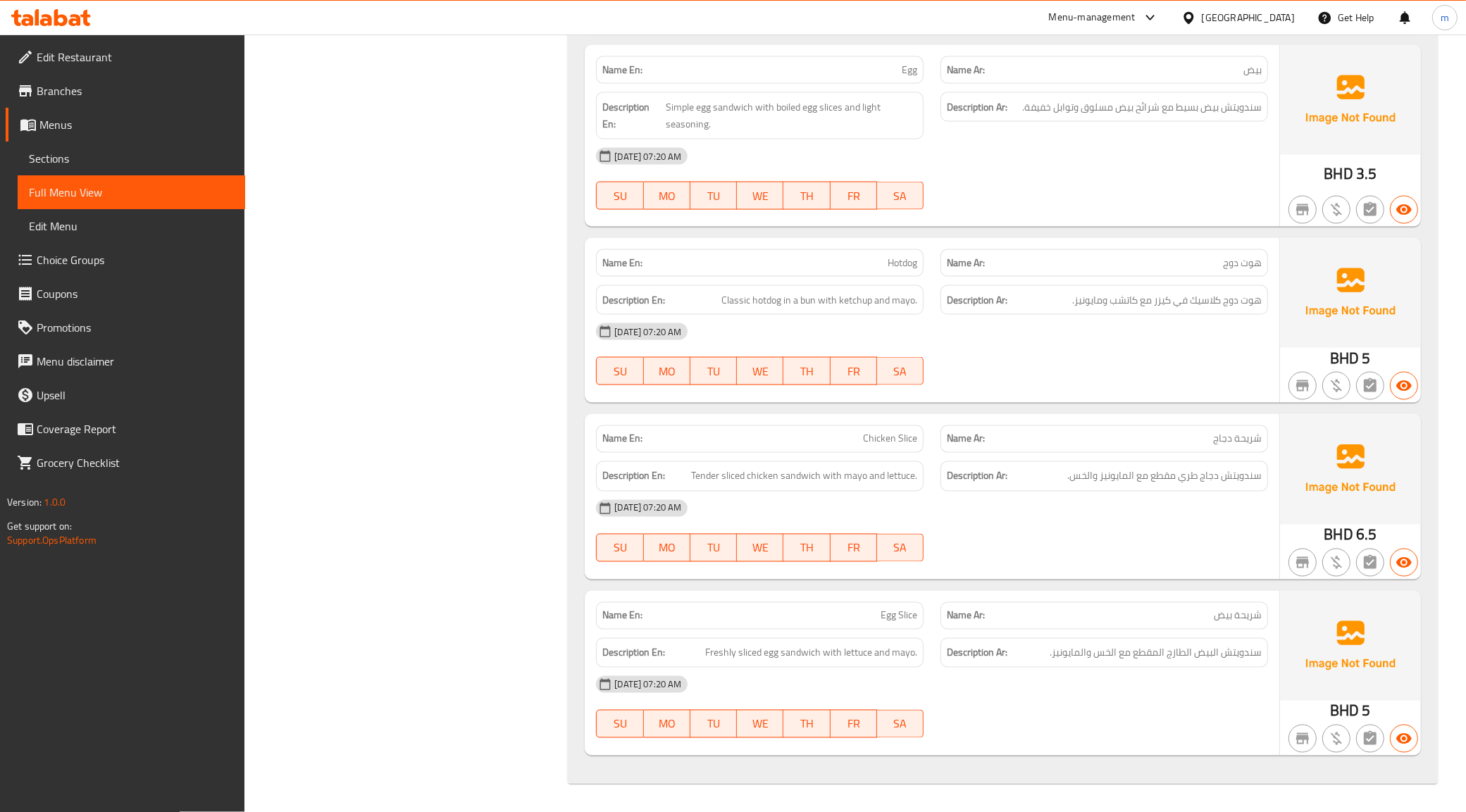
click at [60, 58] on span "Edit Restaurant" at bounding box center [135, 57] width 197 height 17
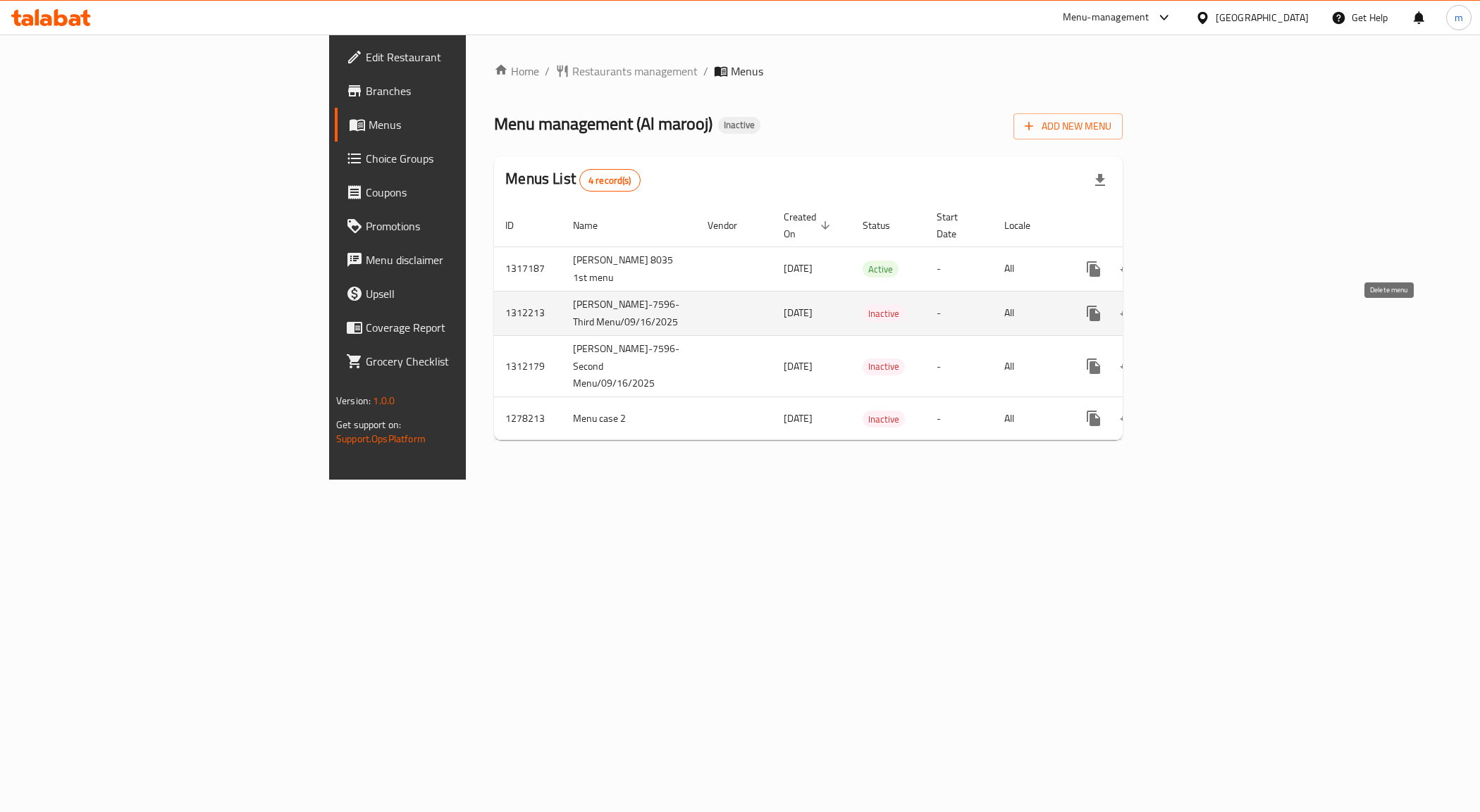
click at [1170, 322] on icon "enhanced table" at bounding box center [1161, 313] width 17 height 17
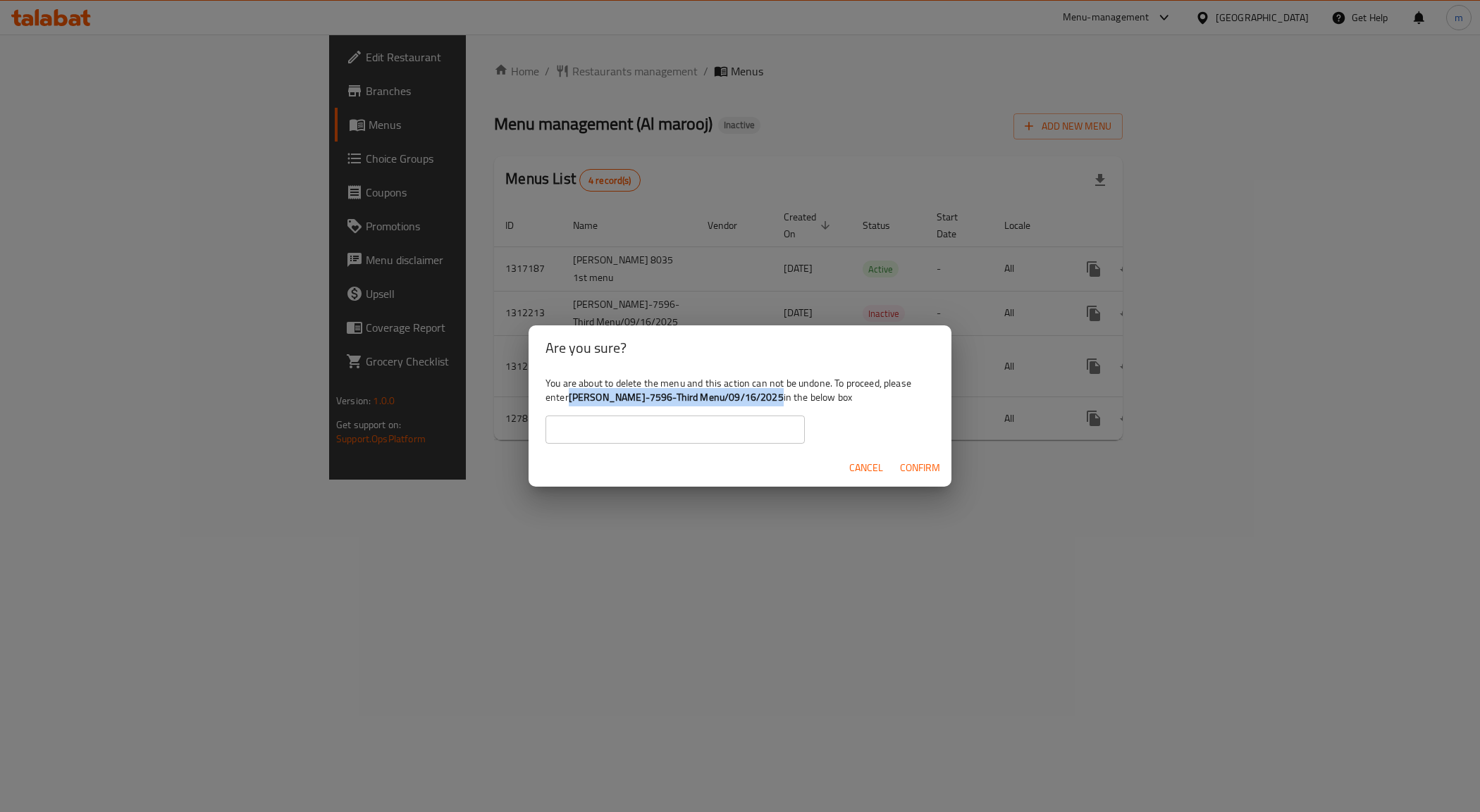
drag, startPoint x: 772, startPoint y: 398, endPoint x: 571, endPoint y: 402, distance: 201.0
click at [571, 402] on b "[PERSON_NAME]-7596-Third Menu/09/16/2025" at bounding box center [676, 397] width 215 height 18
copy b "[PERSON_NAME]-7596-Third Menu/09/16/2025"
drag, startPoint x: 640, startPoint y: 455, endPoint x: 643, endPoint y: 446, distance: 9.5
click at [641, 450] on div "Cancel Confirm" at bounding box center [739, 468] width 423 height 38
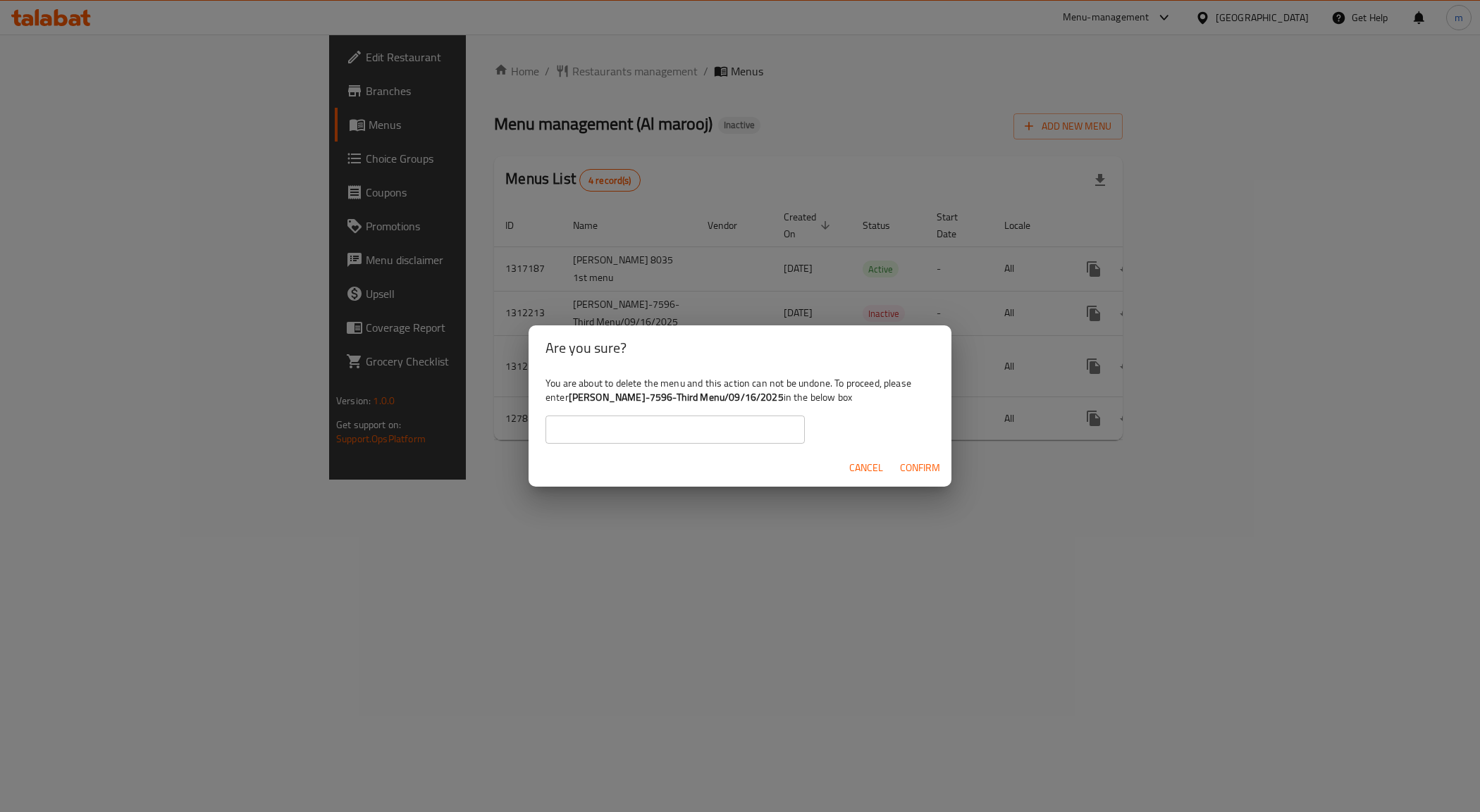
click at [645, 435] on input "text" at bounding box center [674, 430] width 259 height 28
paste input "Ahmed-Elsayed-7596-Third Menu/09/16/2025"
type input "Ahmed-Elsayed-7596-Third Menu/09/16/2025"
click at [910, 470] on span "Confirm" at bounding box center [920, 468] width 40 height 18
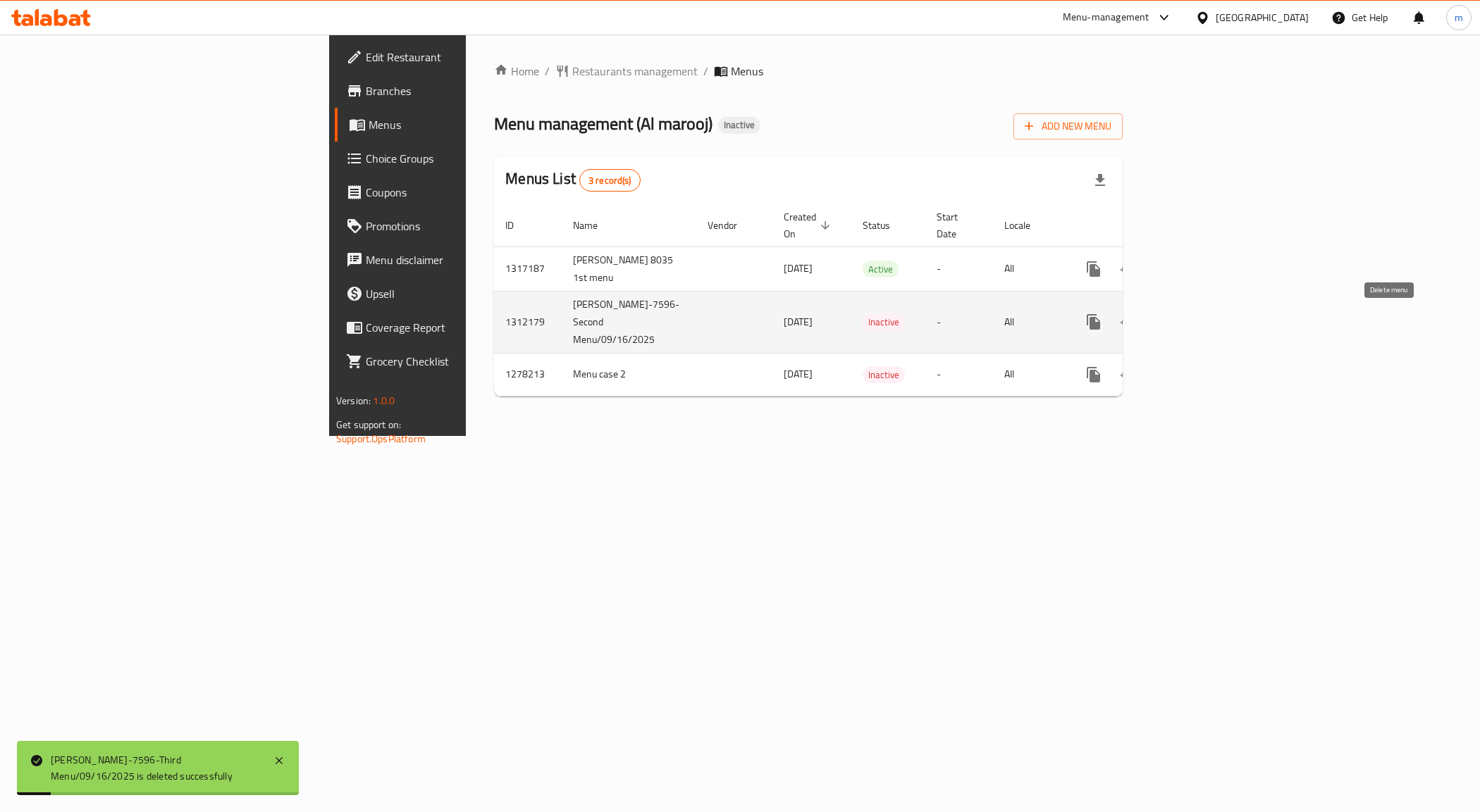
click at [1167, 321] on icon "enhanced table" at bounding box center [1161, 322] width 10 height 13
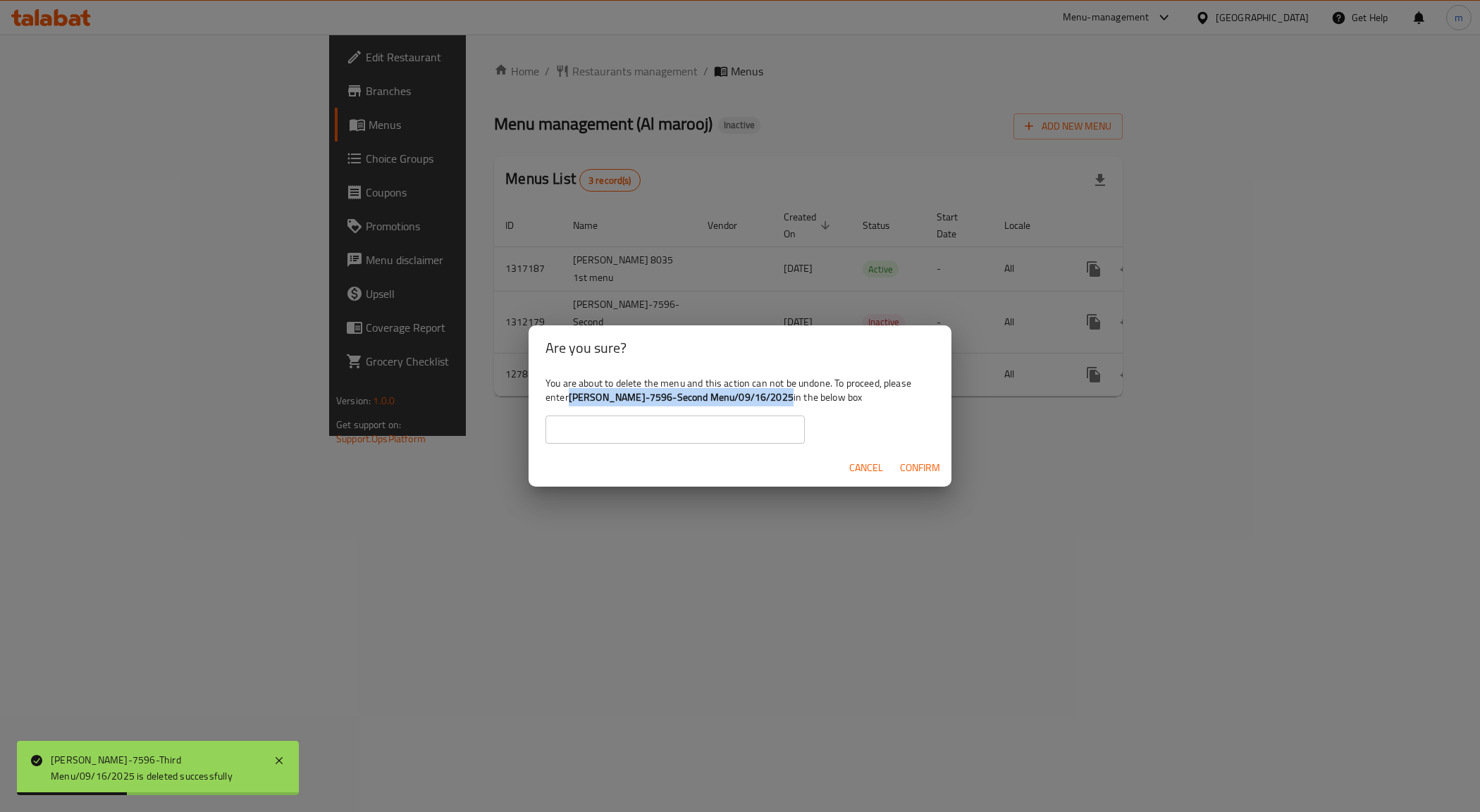
drag, startPoint x: 781, startPoint y: 393, endPoint x: 568, endPoint y: 397, distance: 213.0
click at [568, 397] on div "You are about to delete the menu and this action can not be undone. To proceed,…" at bounding box center [739, 410] width 423 height 79
click at [576, 402] on b "Ahmed-Elsayed-7596-Second Menu/09/16/2025" at bounding box center [681, 397] width 224 height 18
drag, startPoint x: 569, startPoint y: 394, endPoint x: 782, endPoint y: 402, distance: 213.2
click at [782, 402] on b "Ahmed-Elsayed-7596-Second Menu/09/16/2025" at bounding box center [681, 397] width 224 height 18
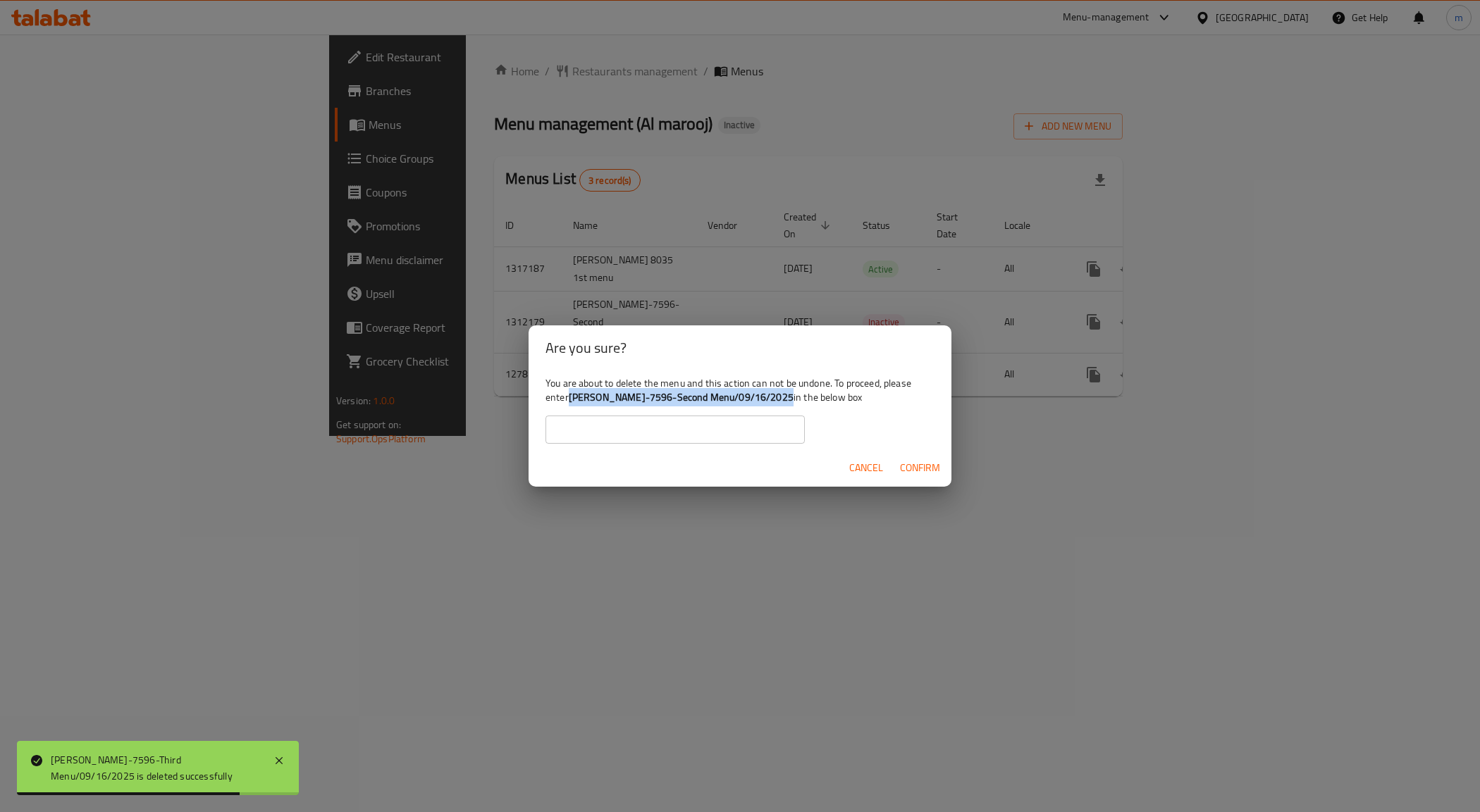
copy b "Ahmed-Elsayed-7596-Second Menu/09/16/2025"
click at [715, 431] on input "text" at bounding box center [674, 430] width 259 height 28
paste input "Ahmed-Elsayed-7596-Second Menu/09/16/2025"
type input "Ahmed-Elsayed-7596-Second Menu/09/16/2025"
click at [916, 471] on span "Confirm" at bounding box center [920, 468] width 40 height 18
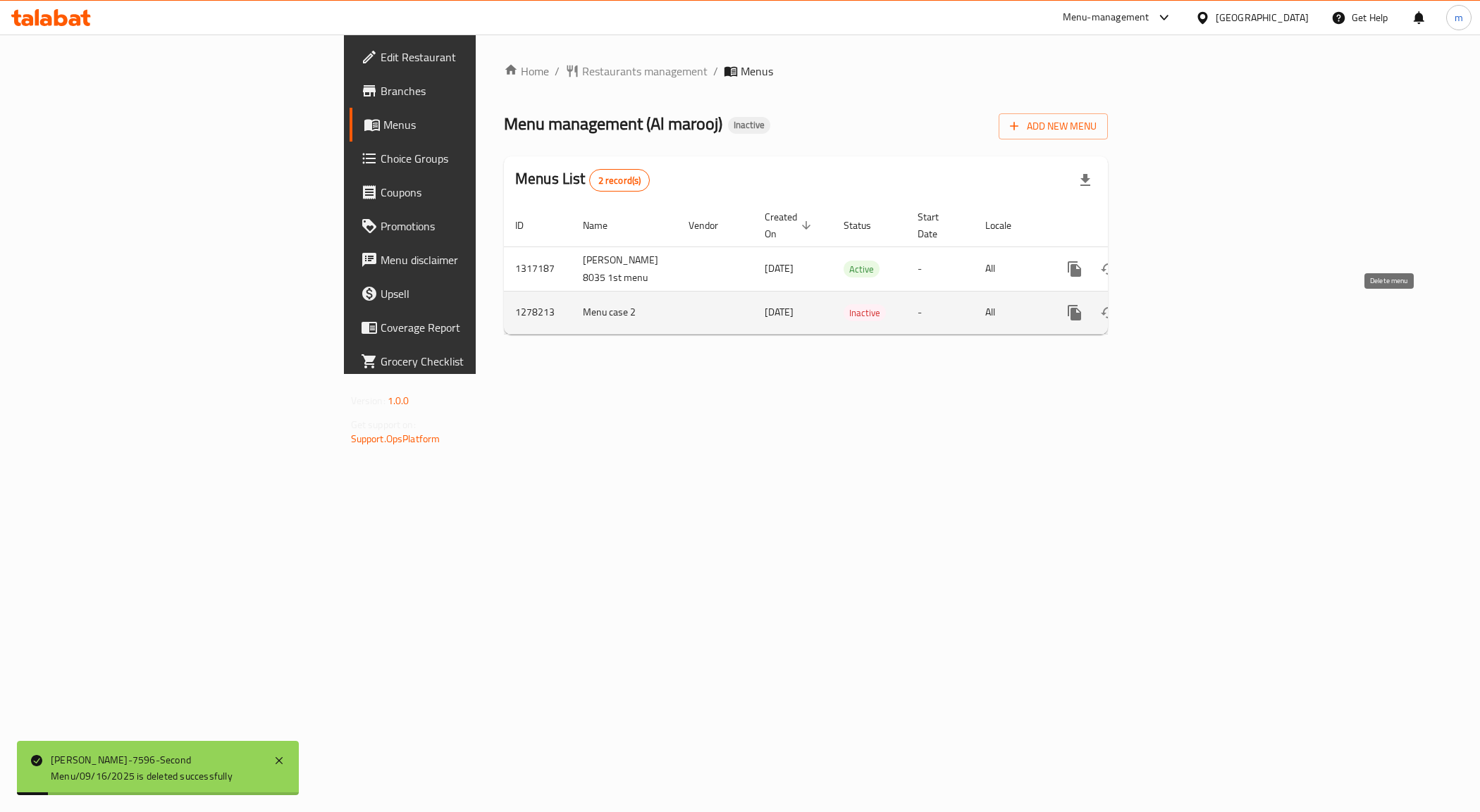
click at [1147, 315] on icon "enhanced table" at bounding box center [1142, 313] width 10 height 13
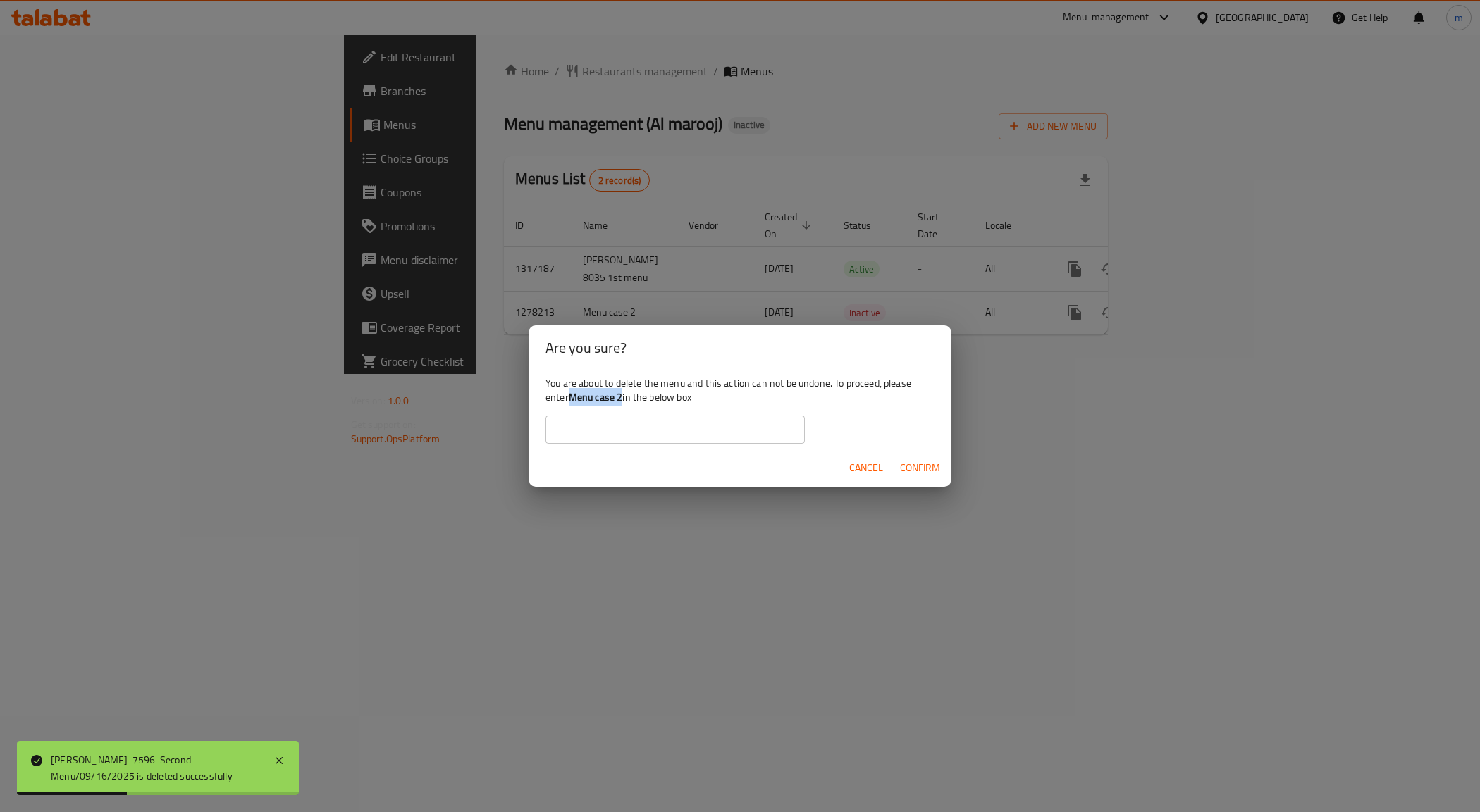
drag, startPoint x: 569, startPoint y: 393, endPoint x: 621, endPoint y: 399, distance: 52.3
click at [621, 399] on b "Menu case 2" at bounding box center [596, 397] width 55 height 18
copy b "Menu case 2"
click at [653, 428] on input "text" at bounding box center [674, 430] width 259 height 28
paste input "Menu case 2"
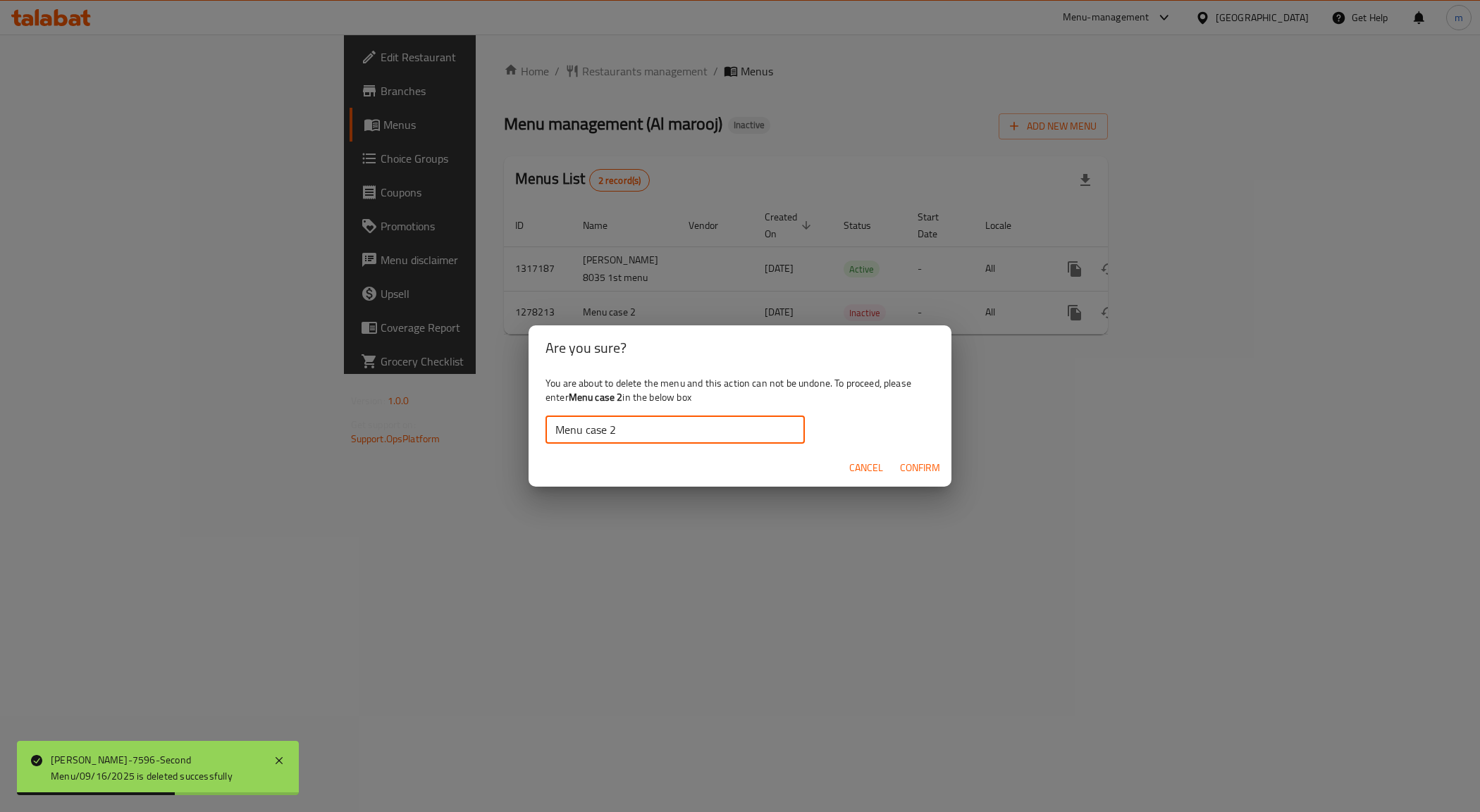
type input "Menu case 2"
click at [912, 467] on span "Confirm" at bounding box center [920, 468] width 40 height 18
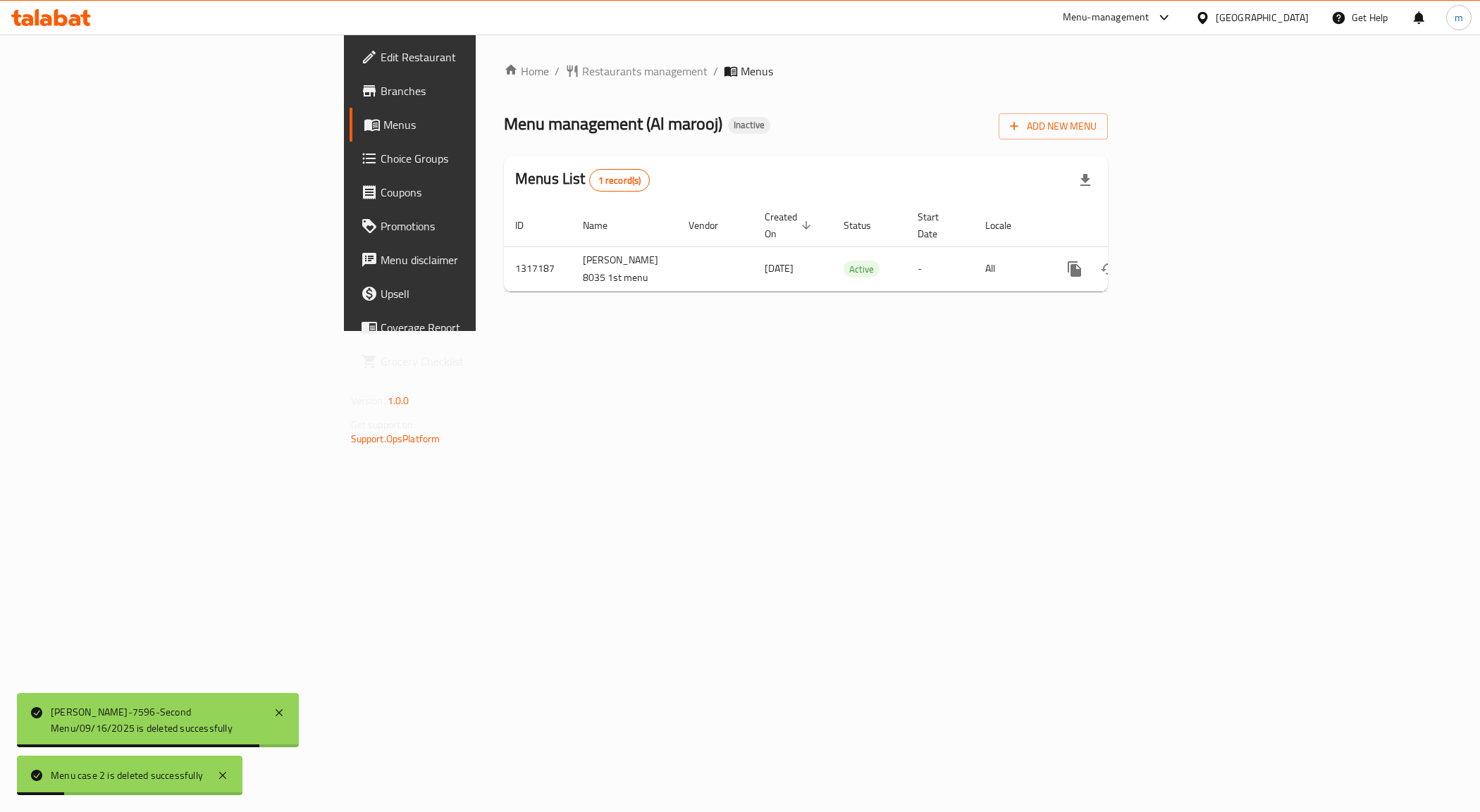
click at [288, 709] on div "Ahmed-Elsayed-7596-Second Menu/09/16/2025 is deleted successfully" at bounding box center [158, 721] width 282 height 55
click at [282, 713] on icon at bounding box center [278, 713] width 17 height 17
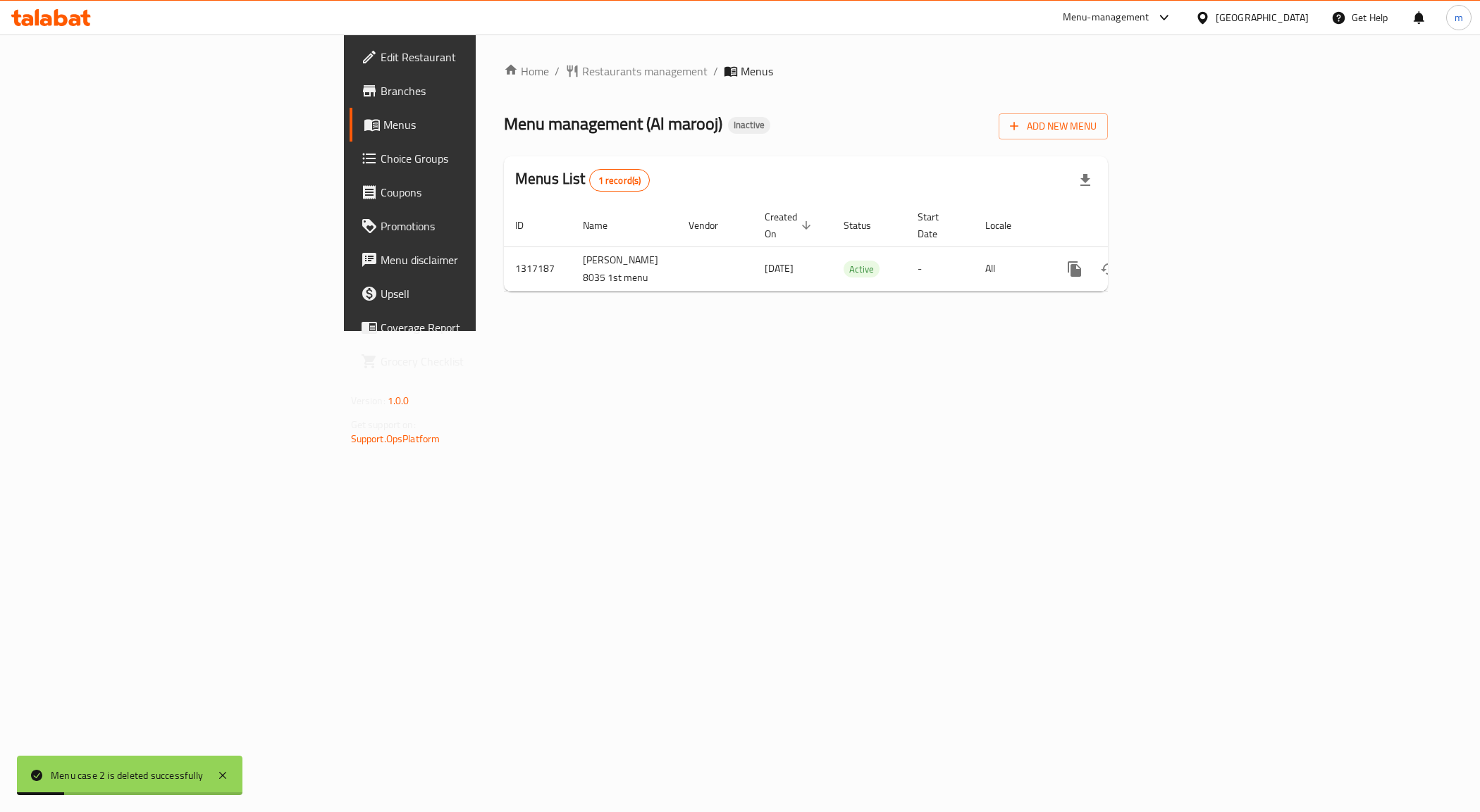
click at [209, 775] on div "Menu case 2 is deleted successfully" at bounding box center [129, 775] width 225 height 39
click at [224, 774] on icon at bounding box center [222, 775] width 7 height 7
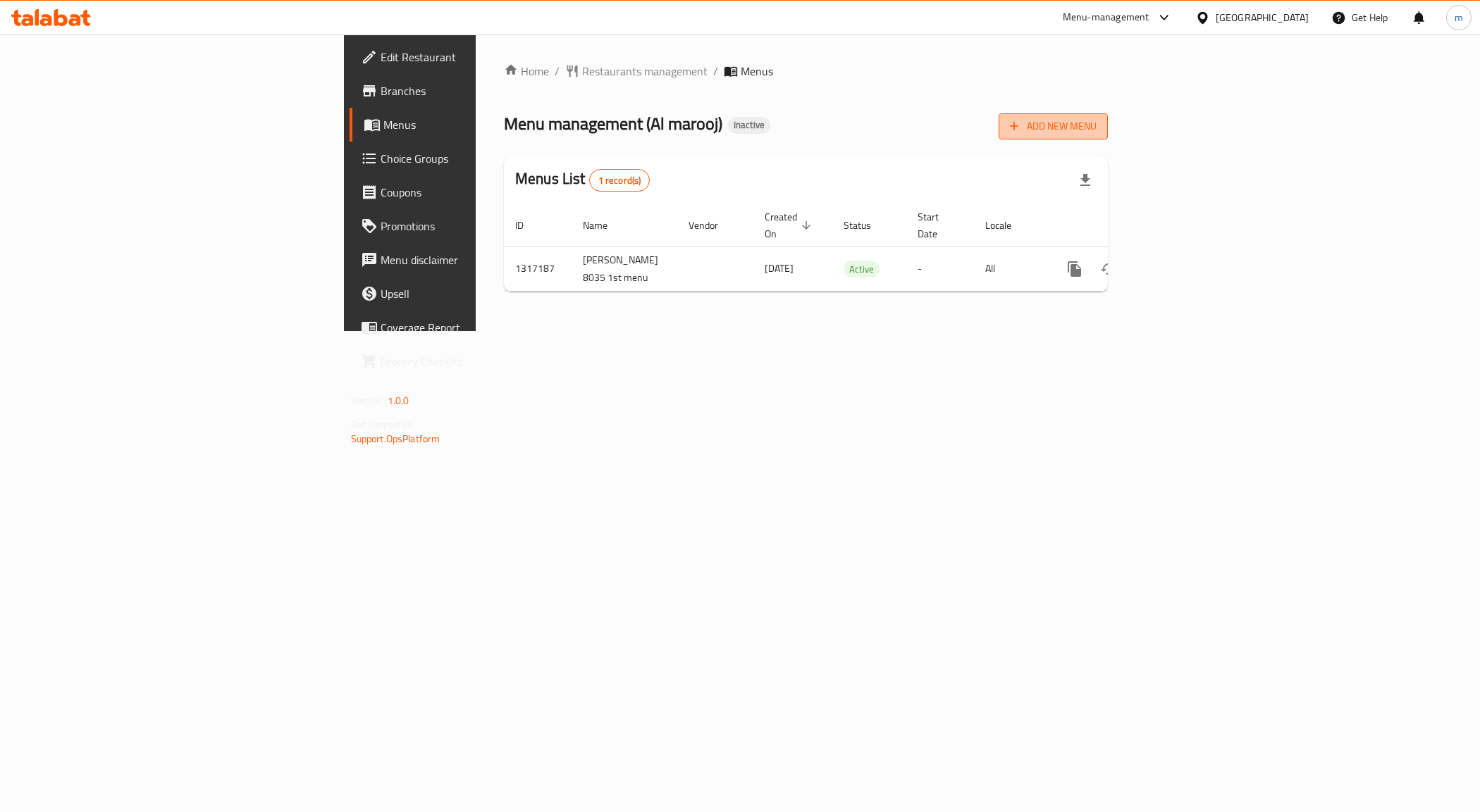
click at [1097, 128] on span "Add New Menu" at bounding box center [1053, 127] width 87 height 18
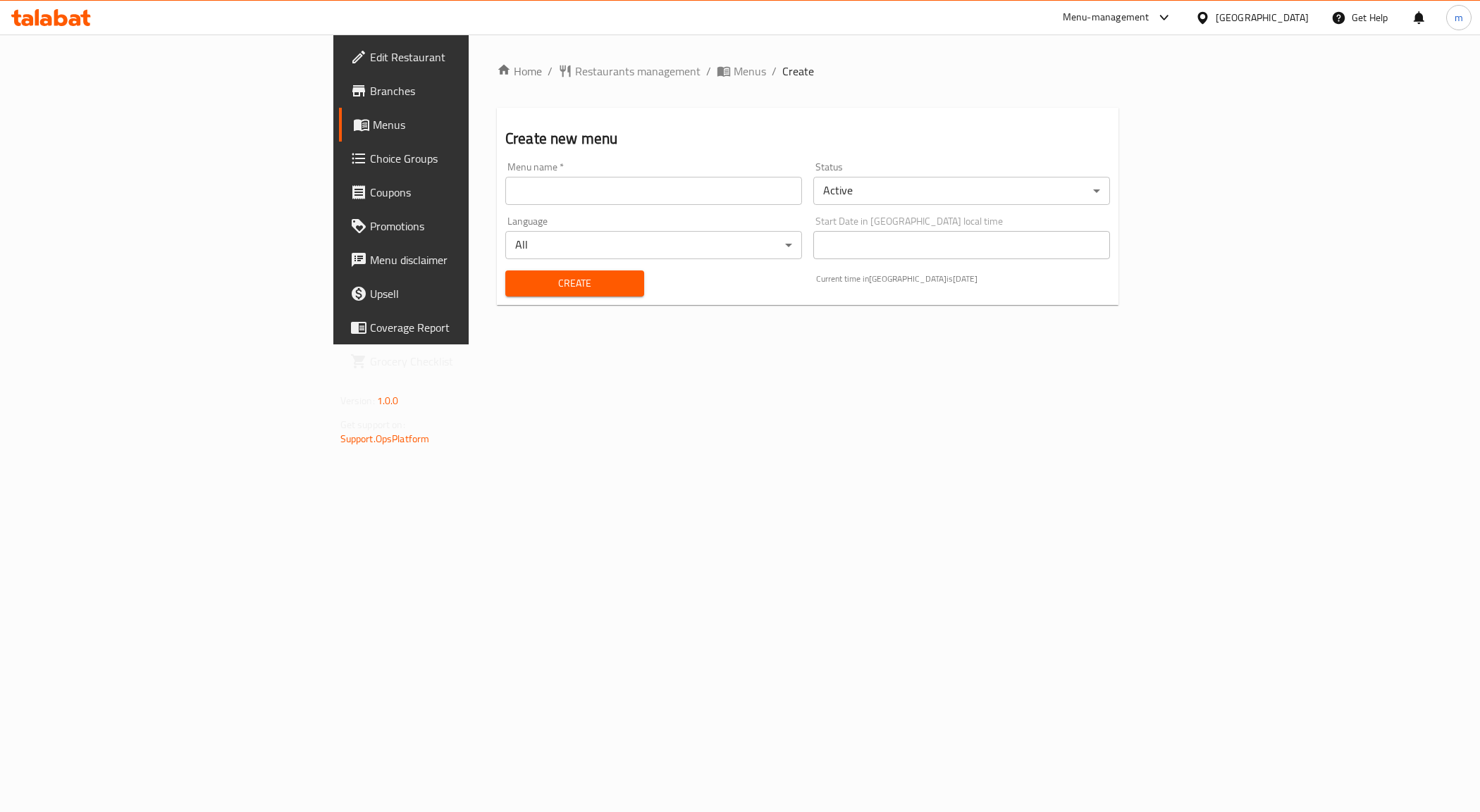
click at [505, 197] on input "text" at bounding box center [653, 191] width 297 height 28
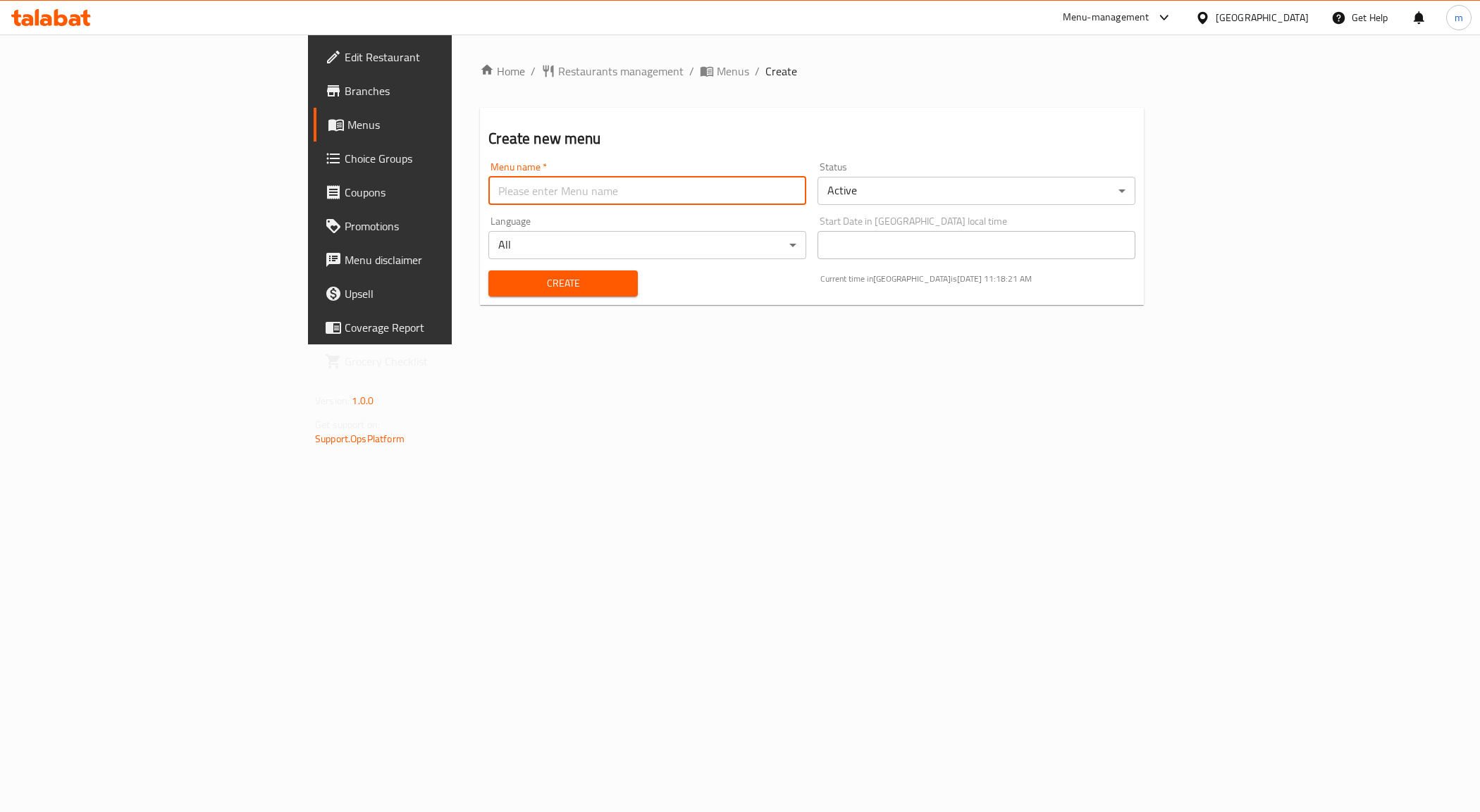
type input "[PERSON_NAME] 8035 2nd menu"
click at [499, 279] on span "Create" at bounding box center [562, 284] width 126 height 18
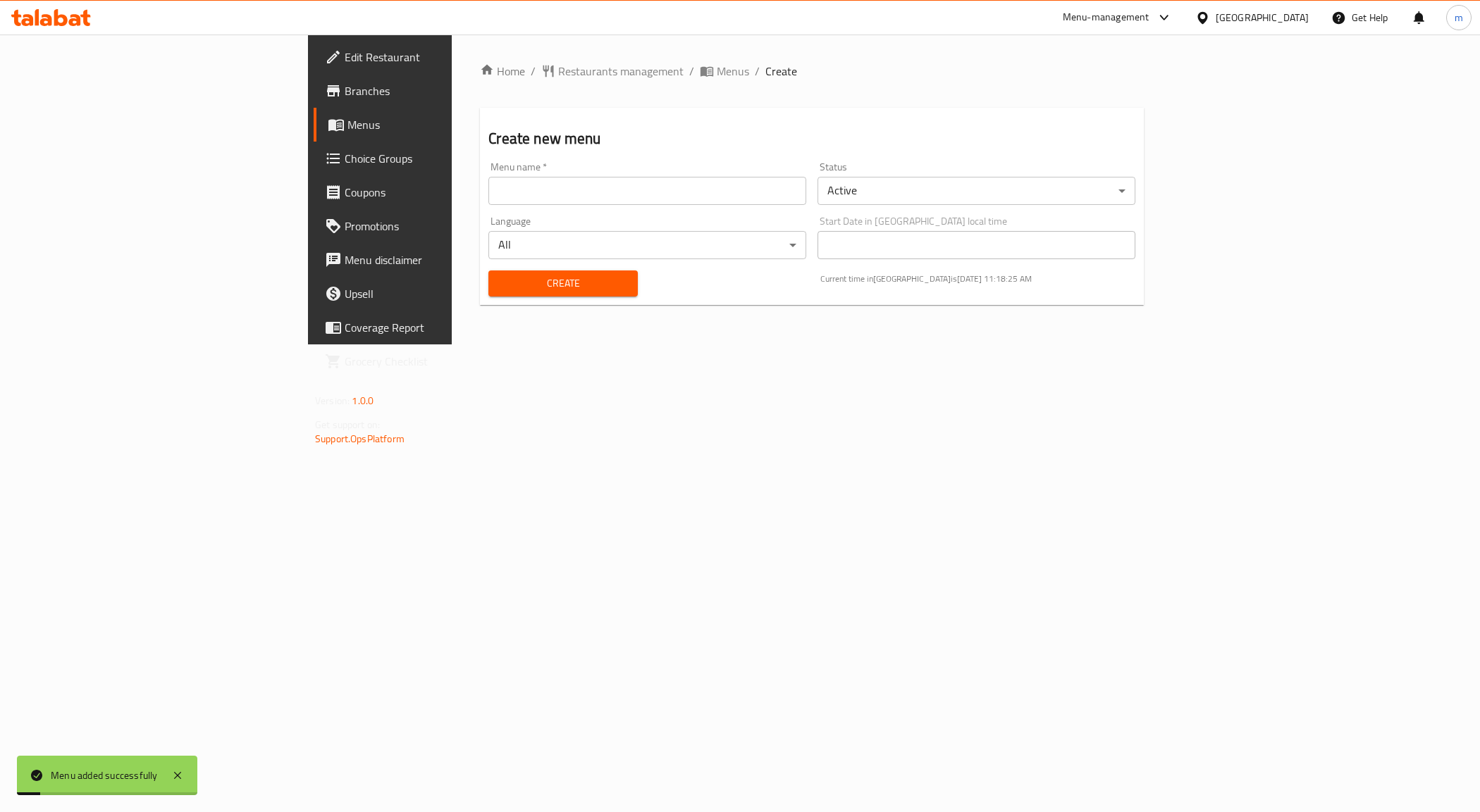
click at [328, 123] on span at bounding box center [338, 124] width 20 height 17
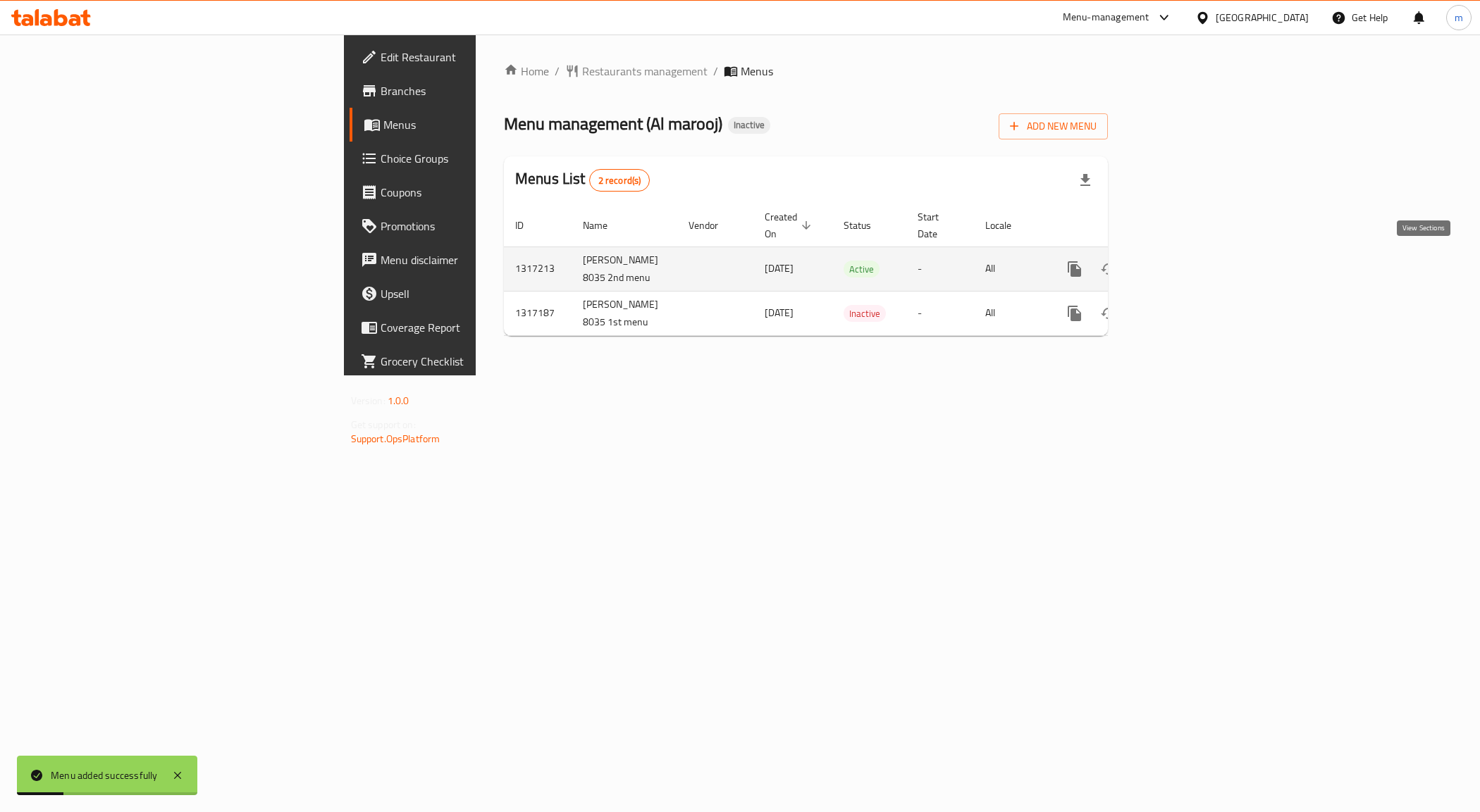
click at [1193, 257] on link "enhanced table" at bounding box center [1176, 269] width 34 height 34
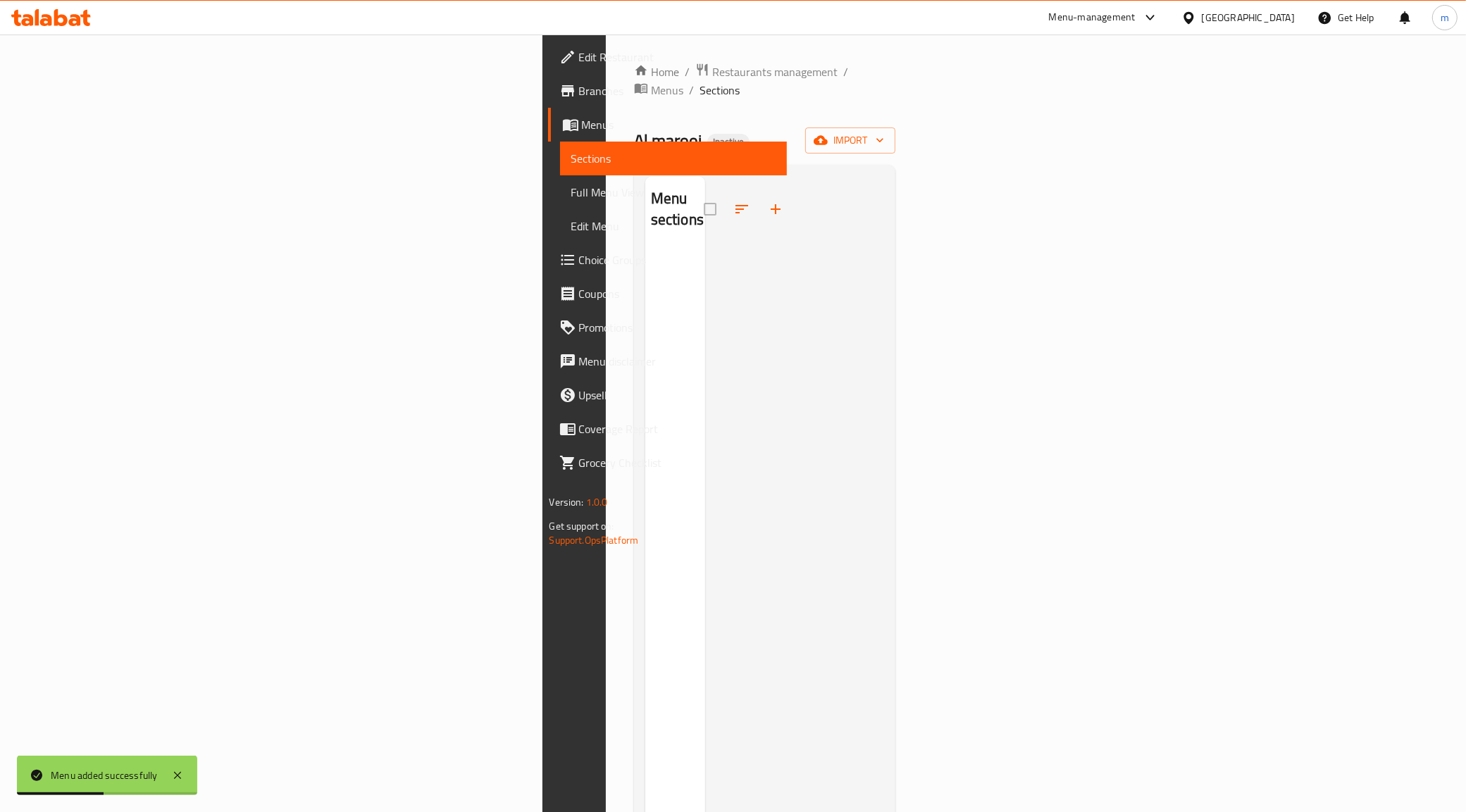
click at [896, 107] on div "Home / Restaurants management / Menus / Sections Al marooj Inactive import Menu…" at bounding box center [765, 531] width 262 height 937
click at [895, 127] on button "import" at bounding box center [850, 140] width 90 height 26
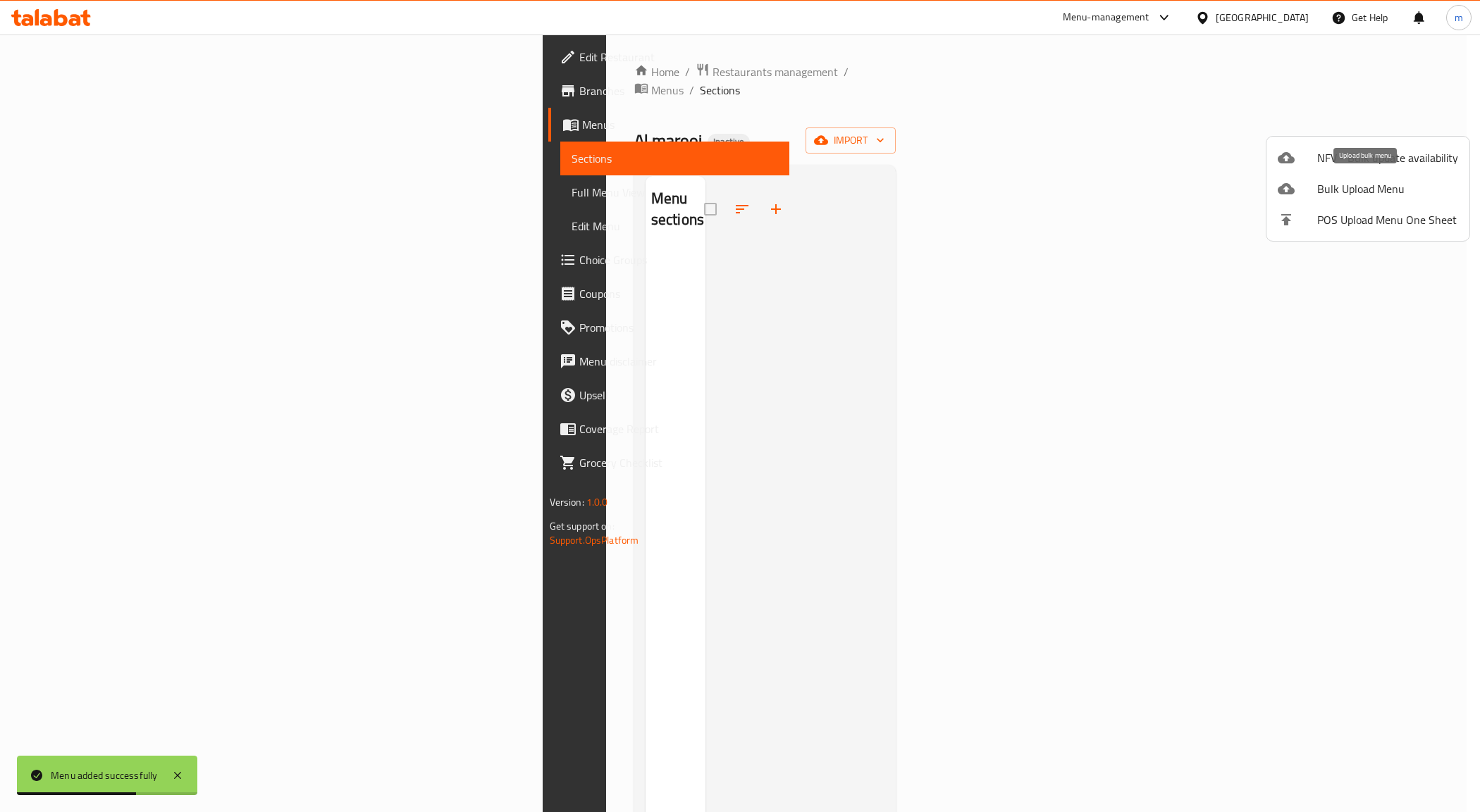
click at [1348, 200] on li "Bulk Upload Menu" at bounding box center [1367, 188] width 203 height 31
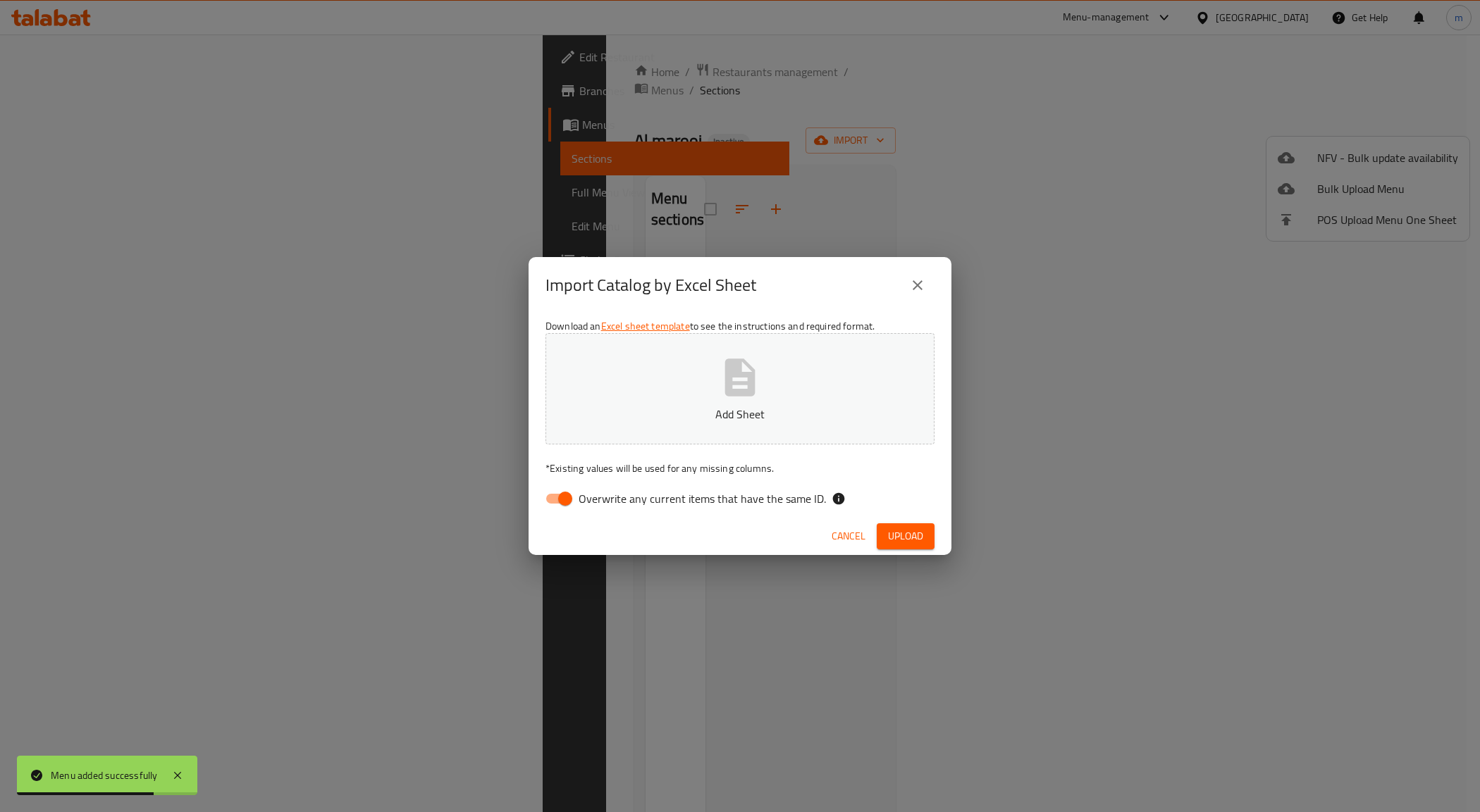
click at [609, 503] on span "Overwrite any current items that have the same ID." at bounding box center [702, 499] width 247 height 17
click at [605, 503] on input "Overwrite any current items that have the same ID." at bounding box center [565, 499] width 80 height 26
checkbox input "false"
click at [641, 422] on p "Add Sheet" at bounding box center [739, 414] width 346 height 17
click at [899, 543] on span "Upload" at bounding box center [905, 536] width 35 height 18
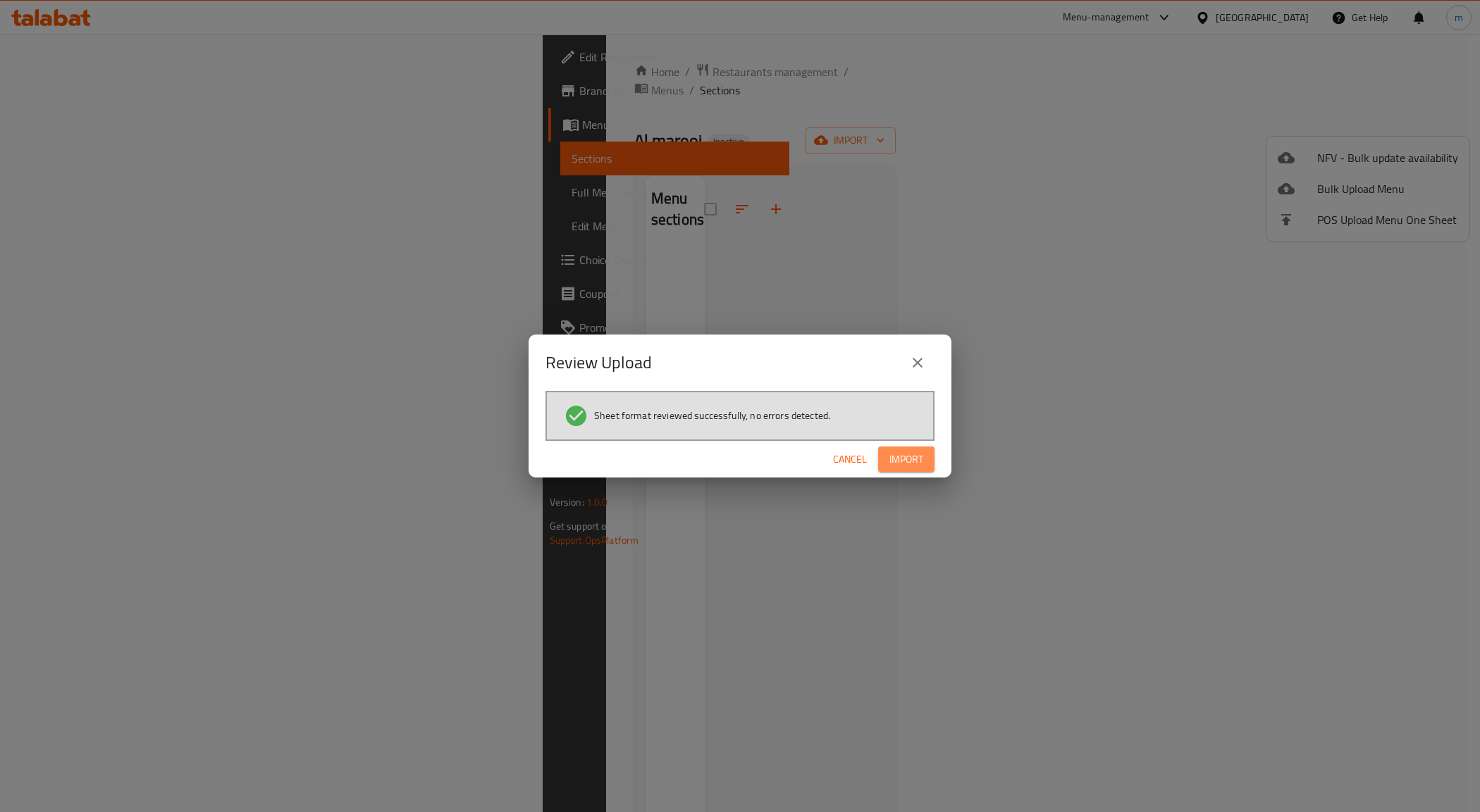
click at [908, 459] on span "Import" at bounding box center [906, 459] width 34 height 18
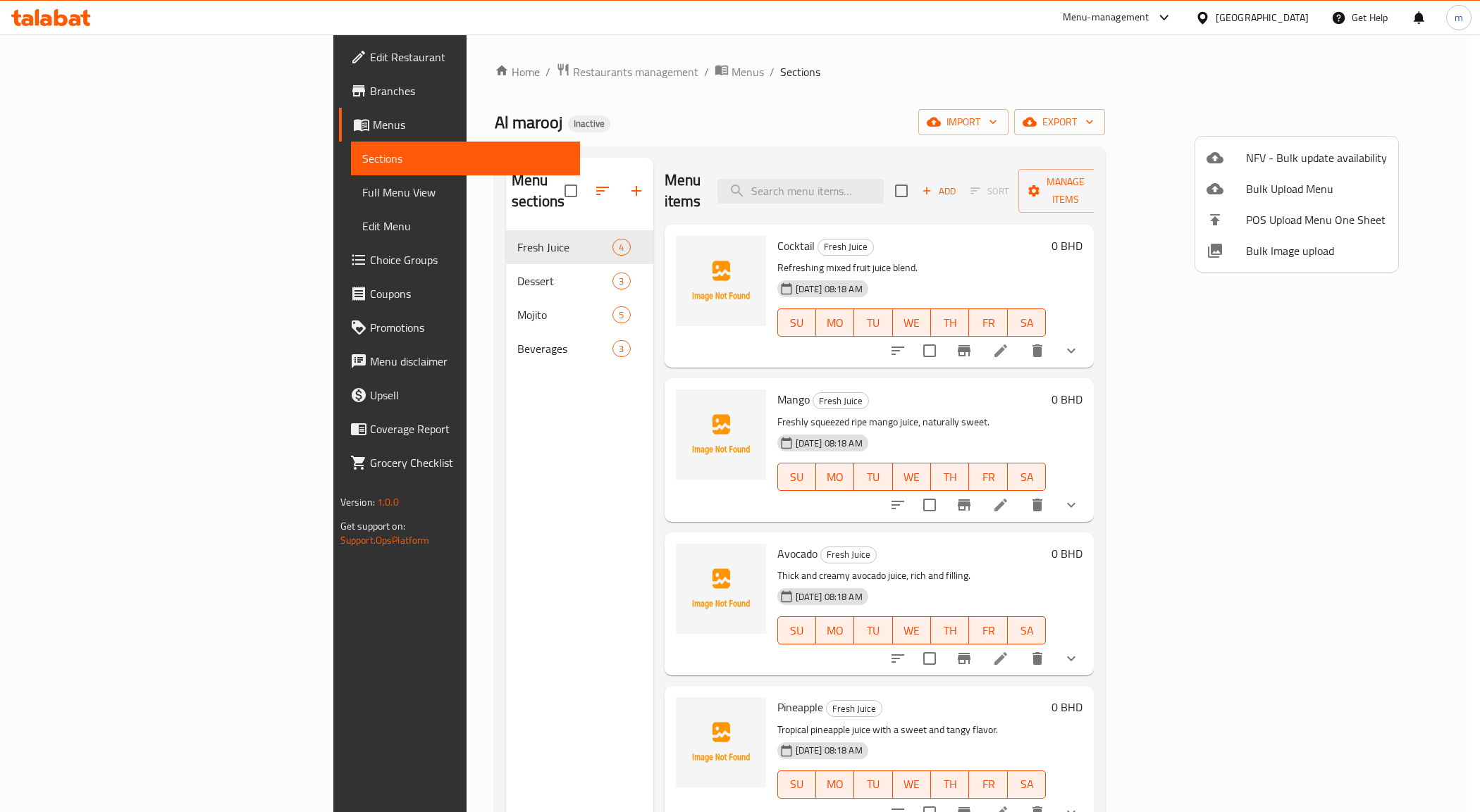
click at [122, 192] on div at bounding box center [740, 406] width 1480 height 812
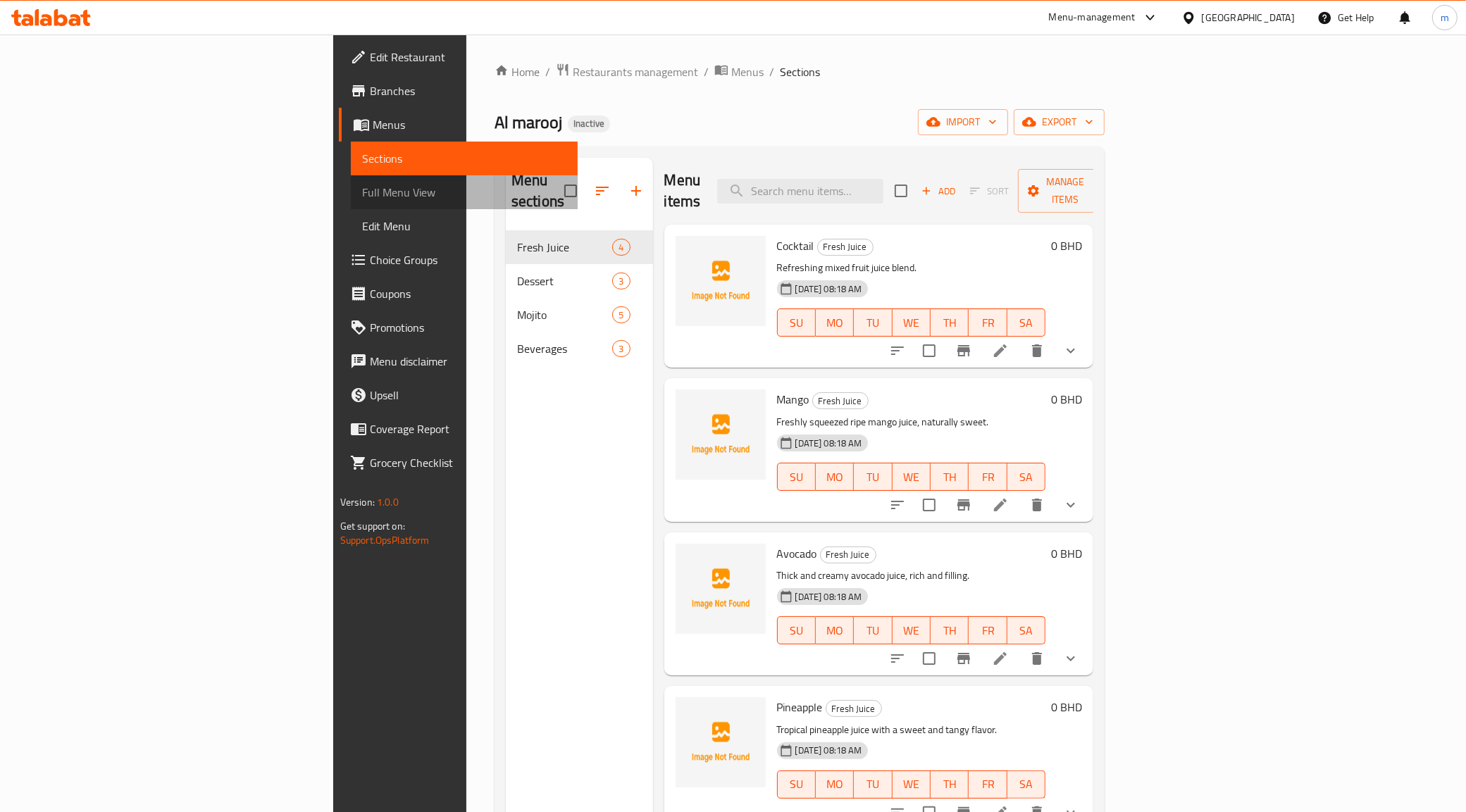
click at [362, 192] on span "Full Menu View" at bounding box center [465, 192] width 205 height 17
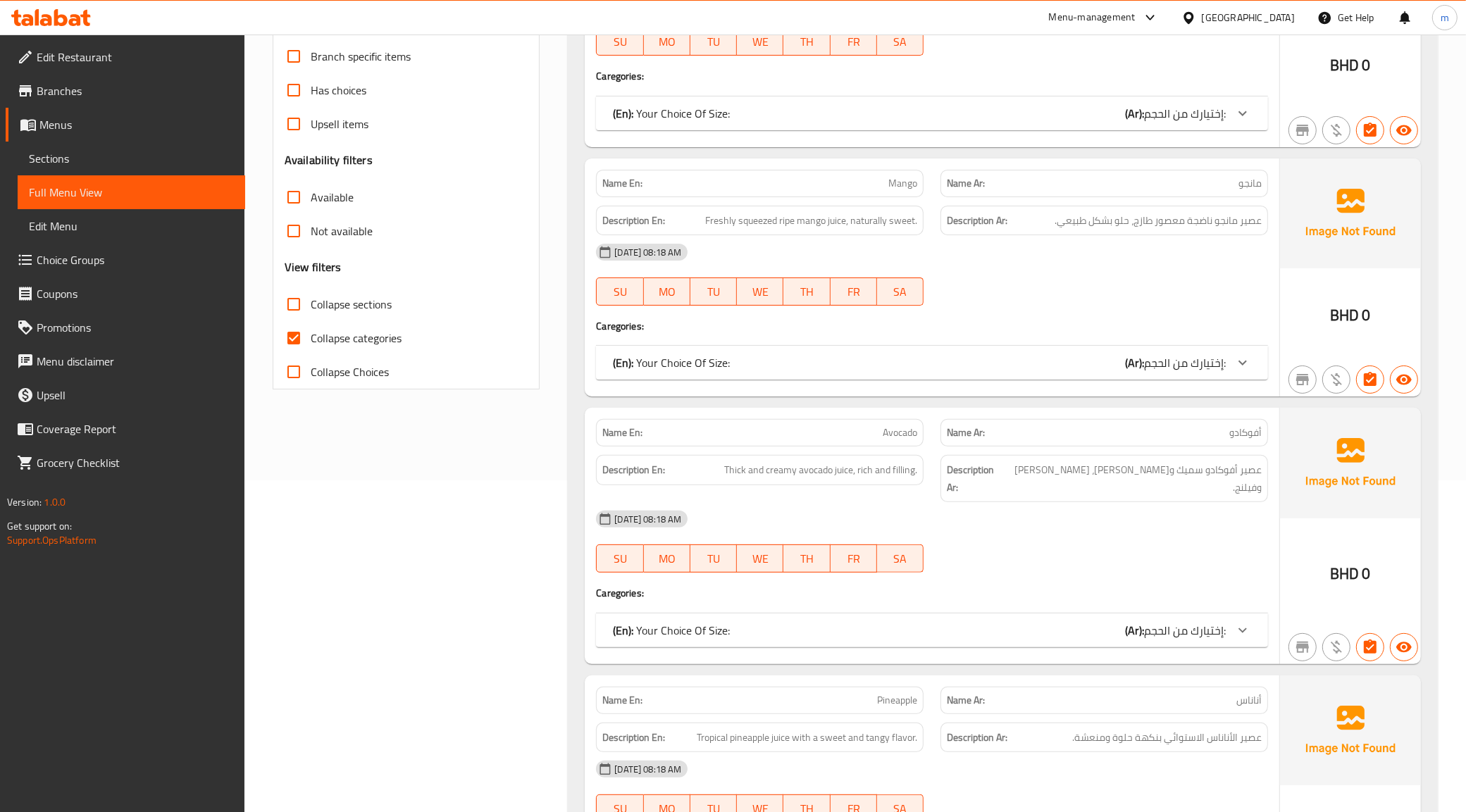
scroll to position [352, 0]
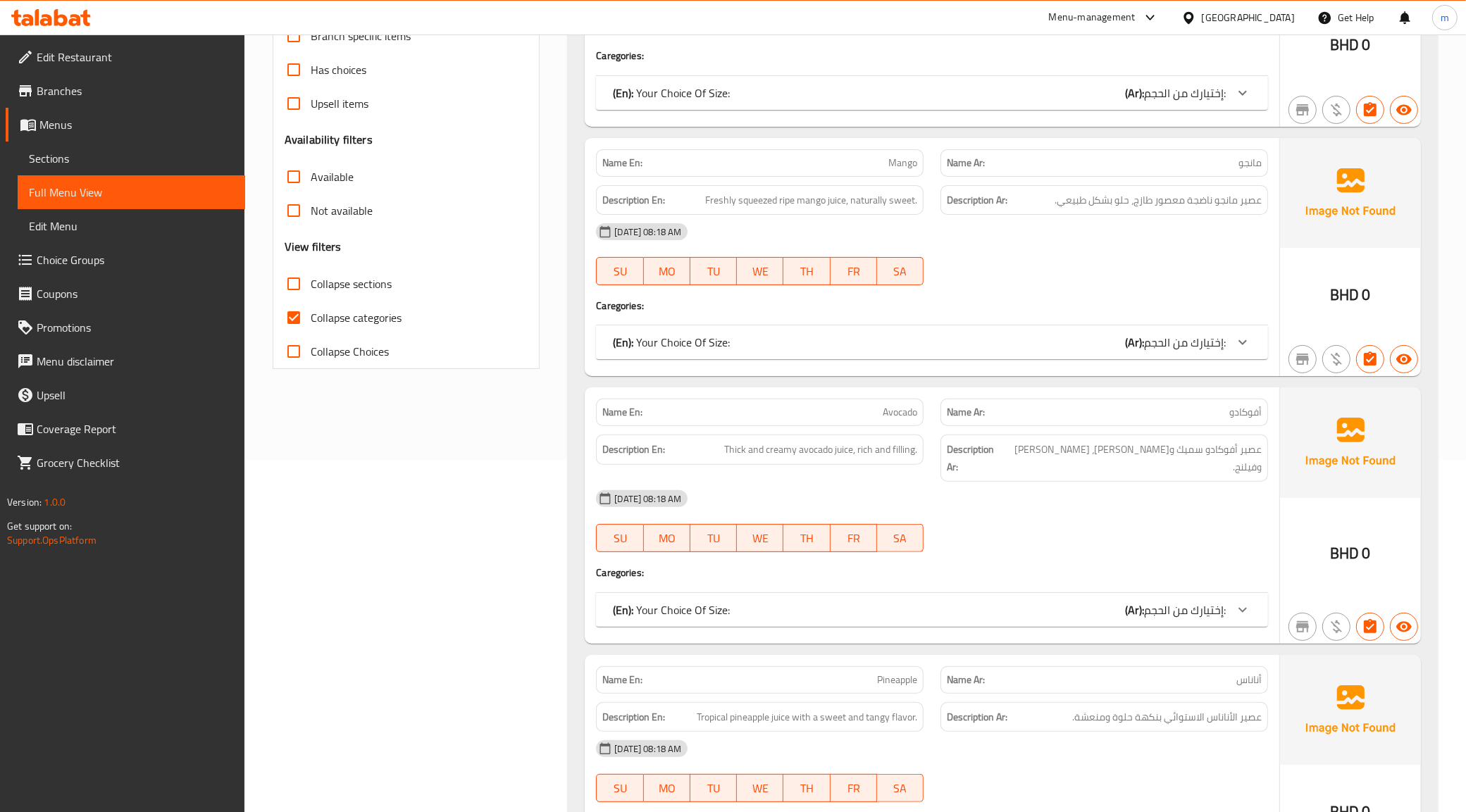
click at [347, 326] on span "Collapse categories" at bounding box center [356, 317] width 91 height 17
click at [311, 329] on input "Collapse categories" at bounding box center [293, 317] width 34 height 34
checkbox input "false"
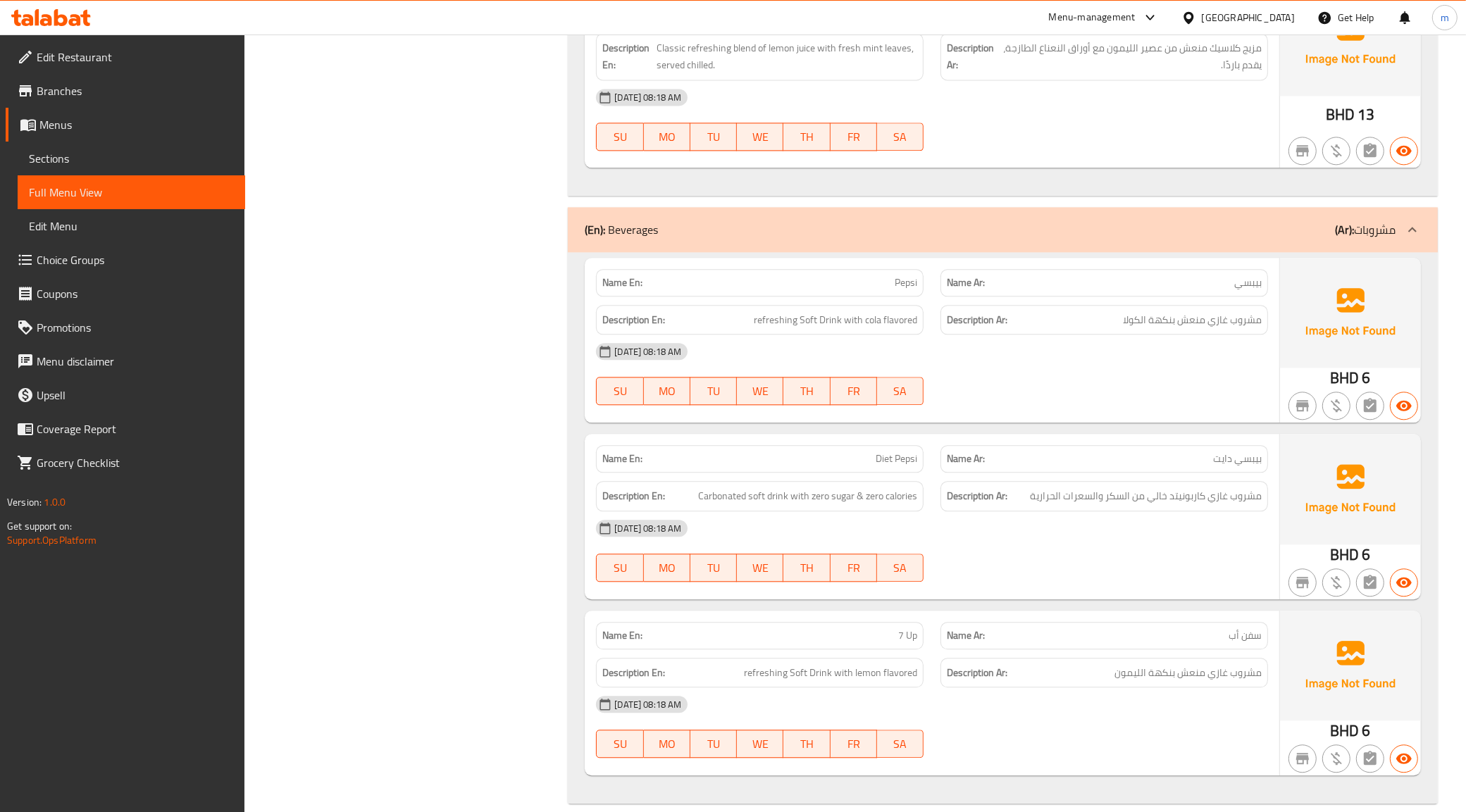
scroll to position [3584, 0]
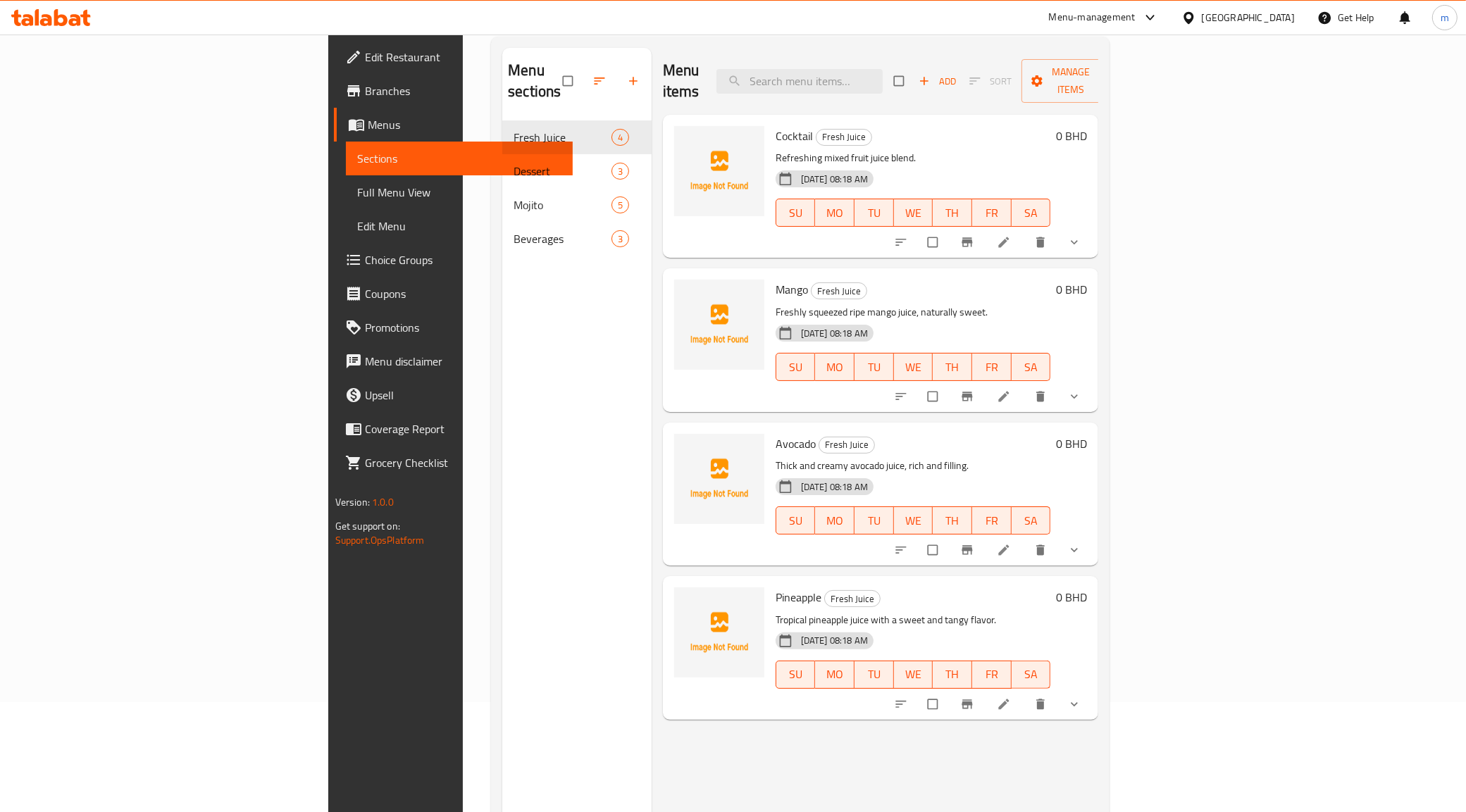
scroll to position [198, 0]
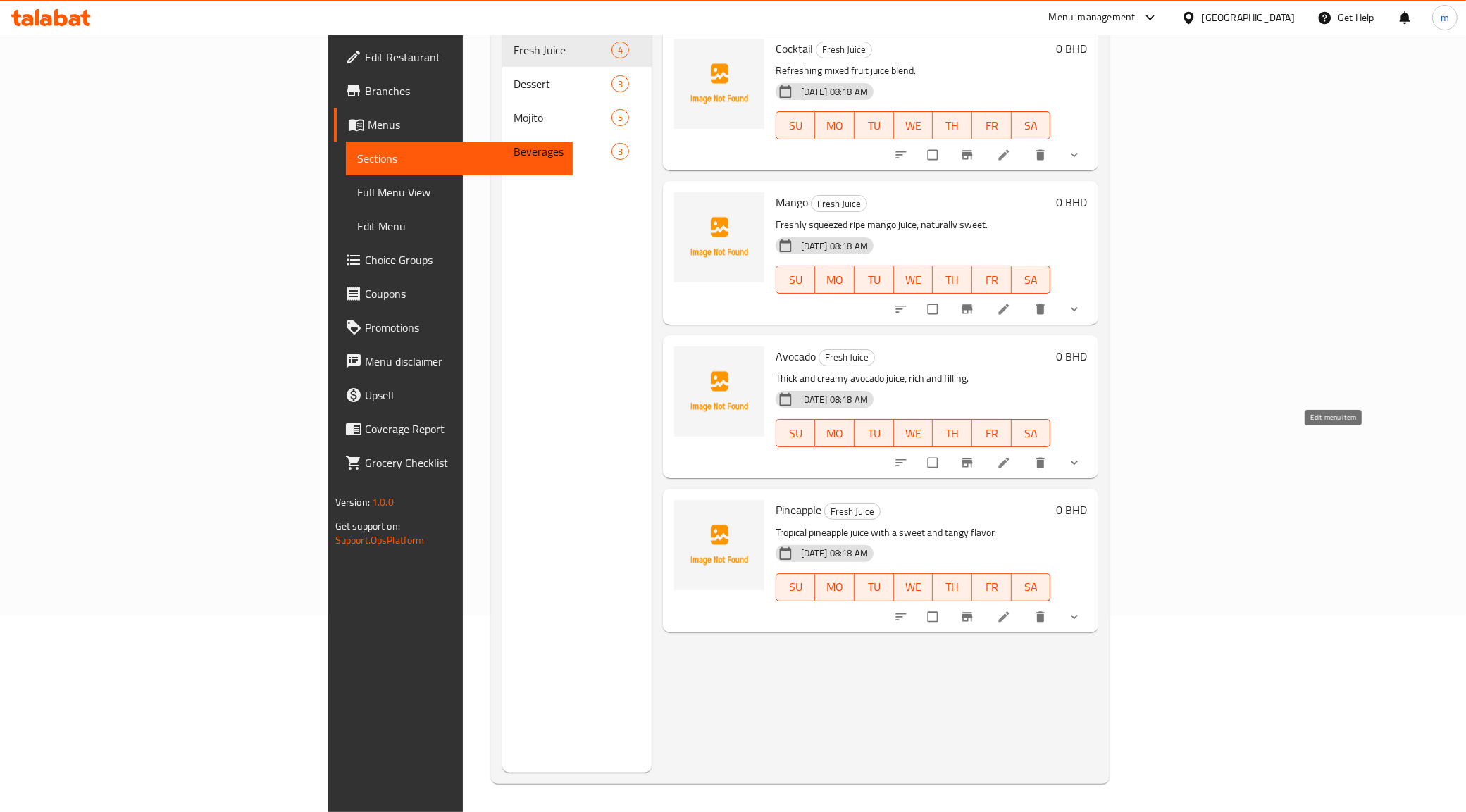
click at [1009, 458] on icon at bounding box center [1004, 463] width 10 height 10
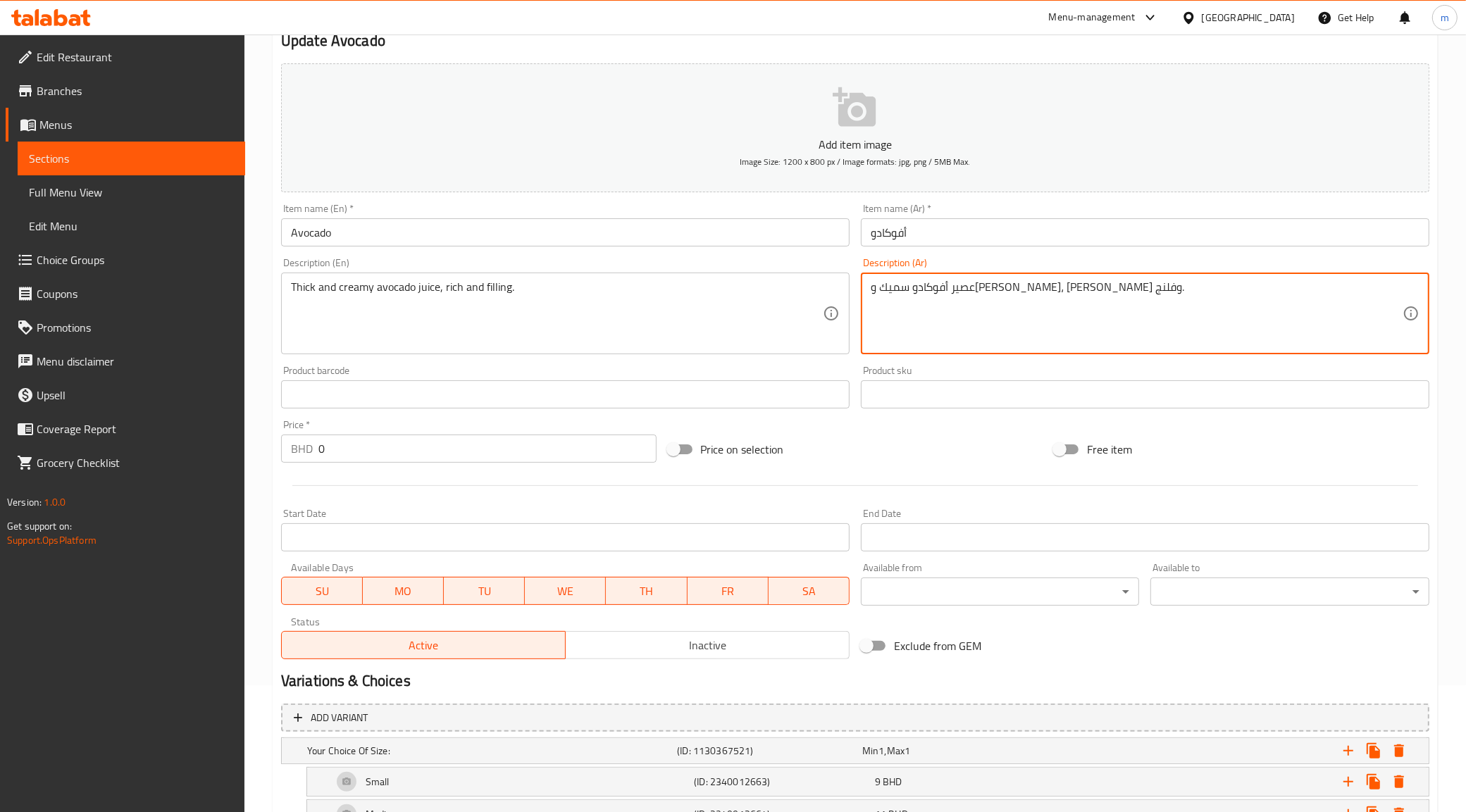
scroll to position [265, 0]
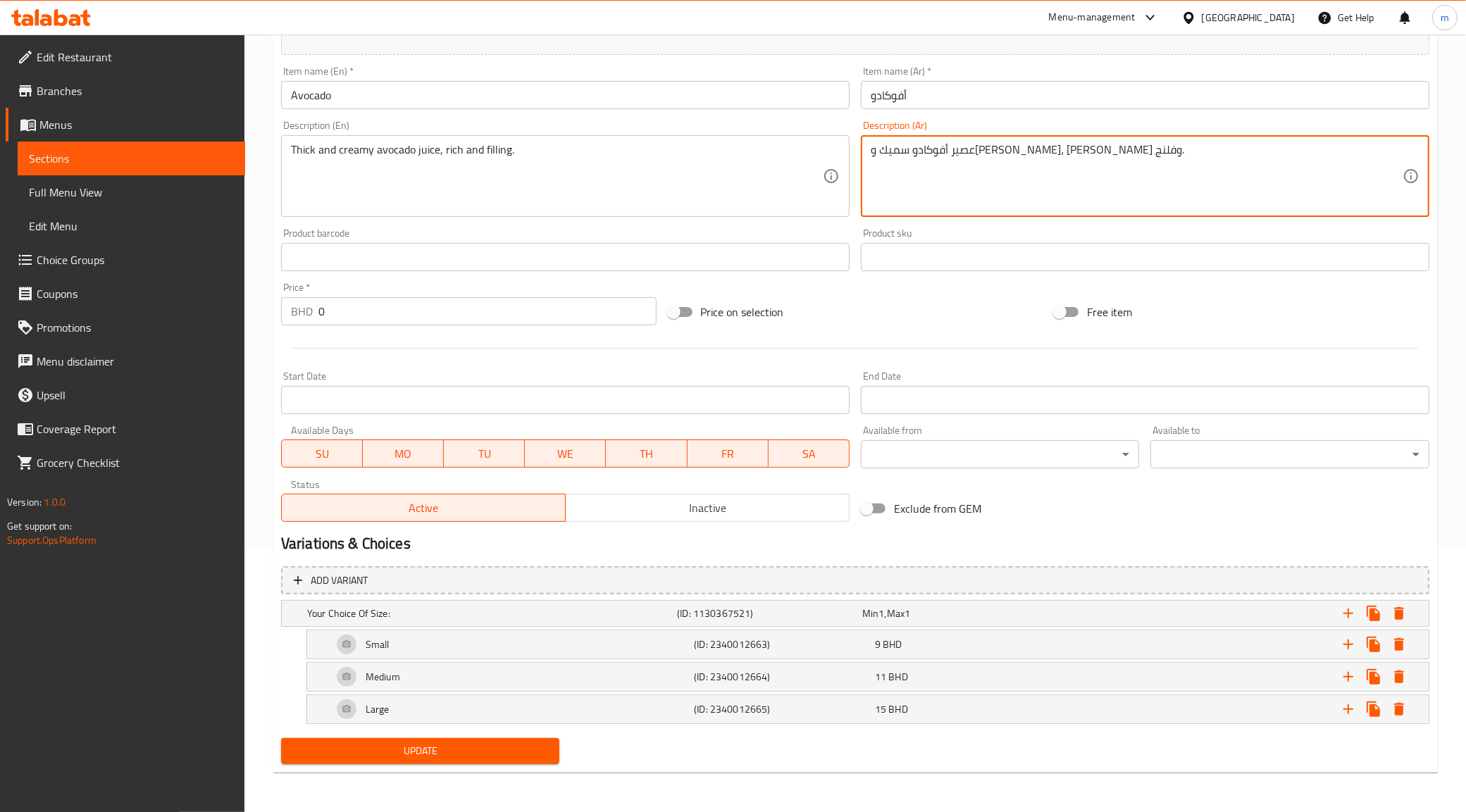
type textarea "عصير أفوكادو سميك و[PERSON_NAME]، [PERSON_NAME] وفلنج."
click at [455, 744] on span "Update" at bounding box center [421, 751] width 256 height 18
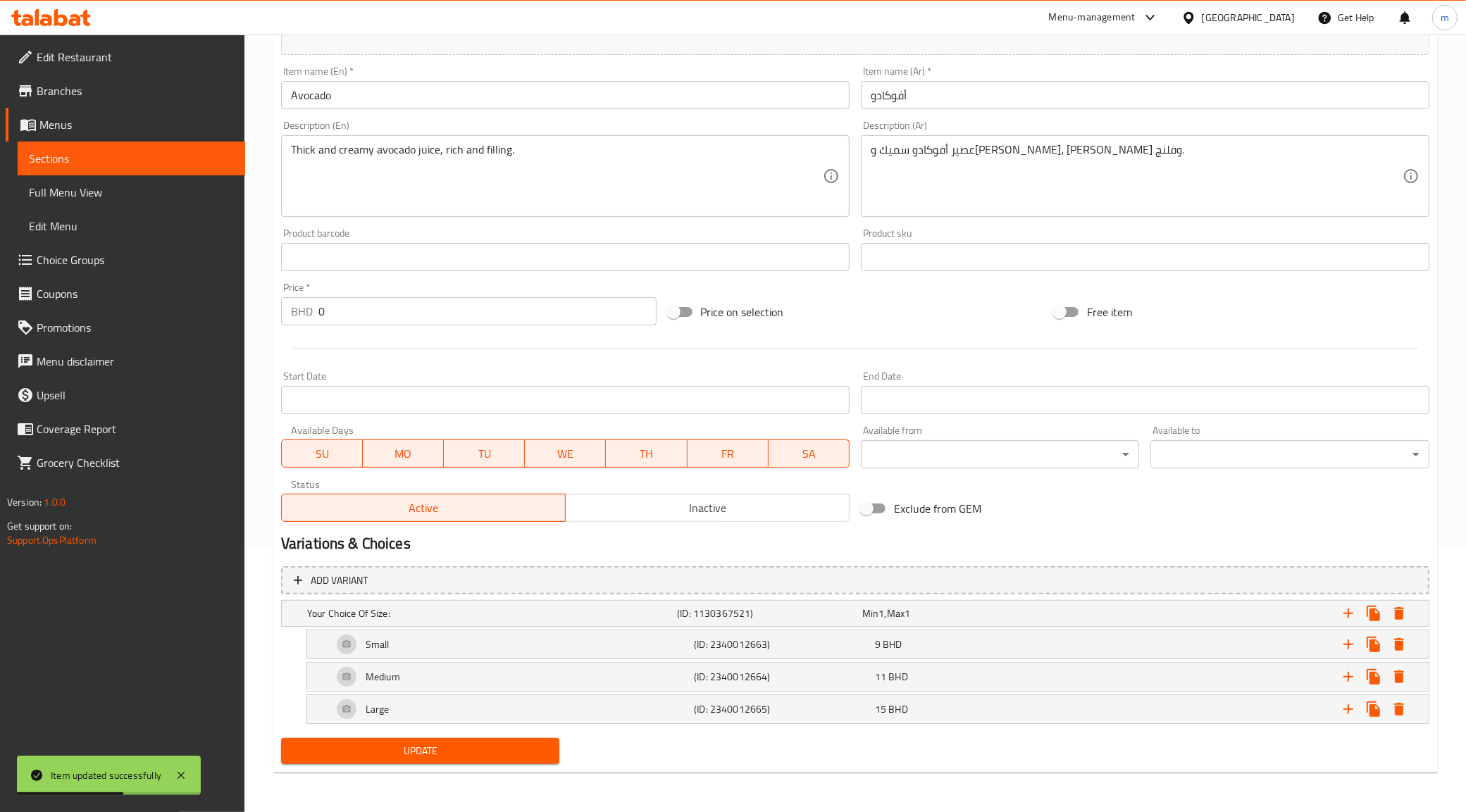
click at [113, 147] on link "Sections" at bounding box center [131, 159] width 228 height 34
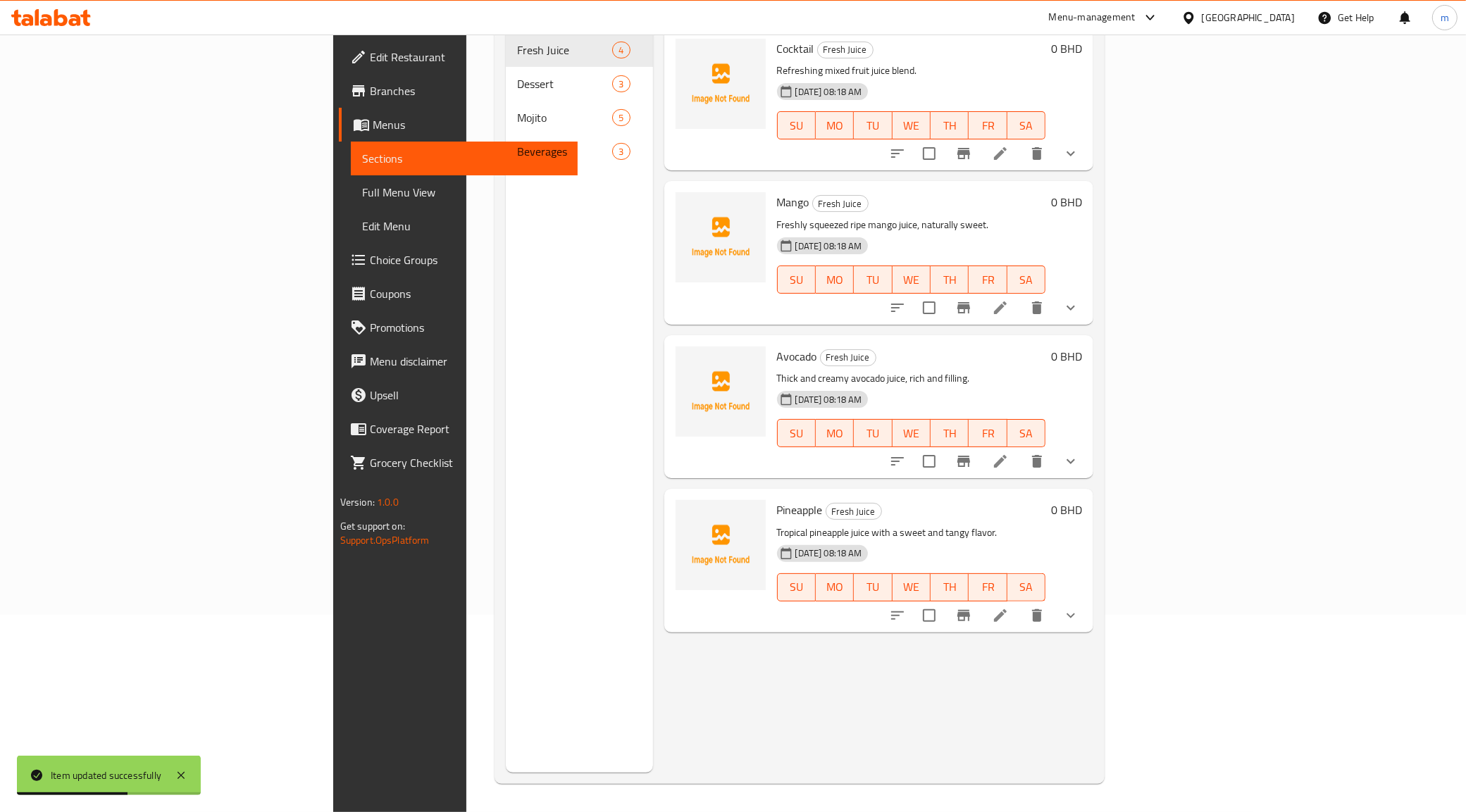
scroll to position [198, 0]
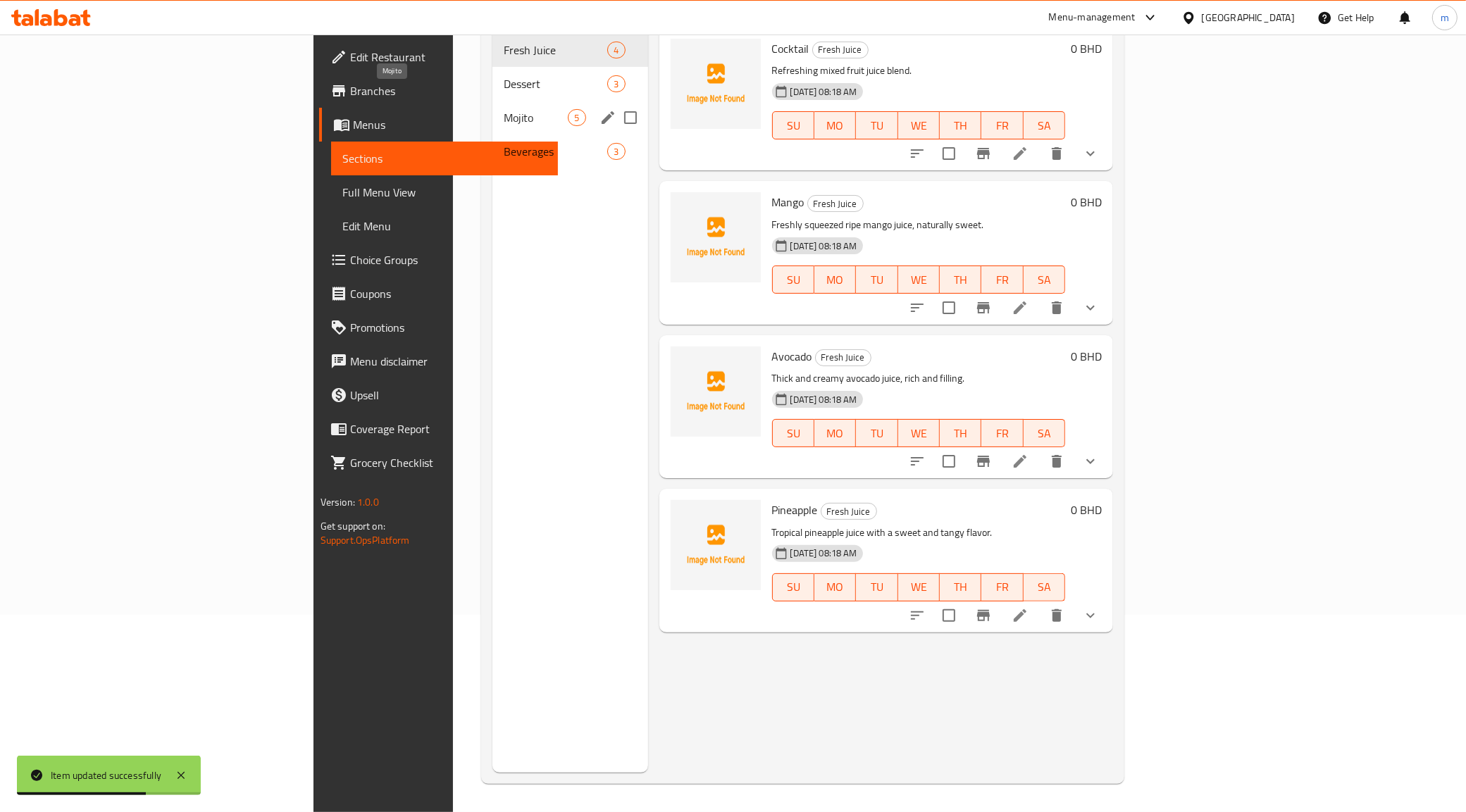
click at [503, 75] on span "Dessert" at bounding box center [555, 83] width 103 height 17
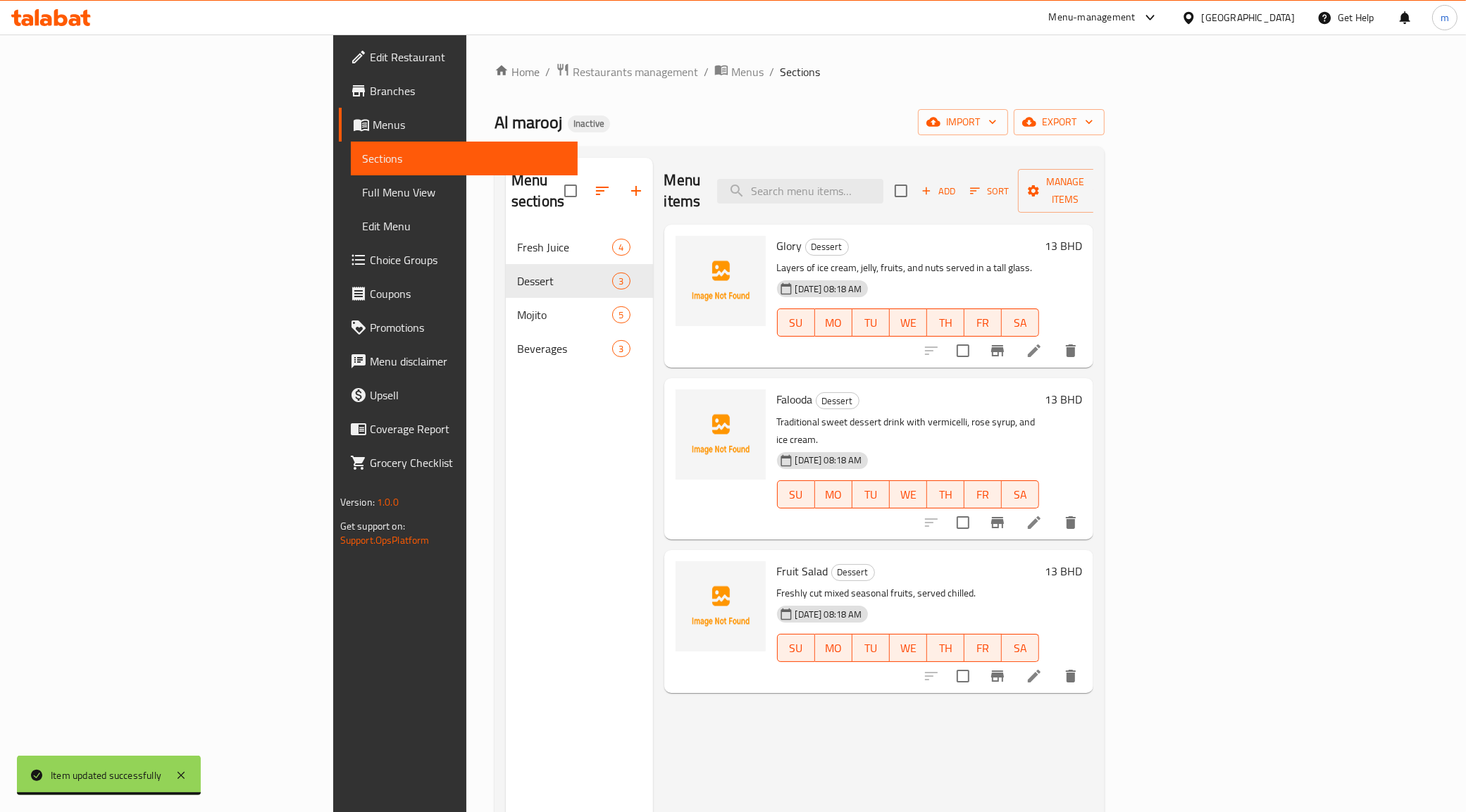
click at [1054, 510] on li at bounding box center [1034, 523] width 39 height 26
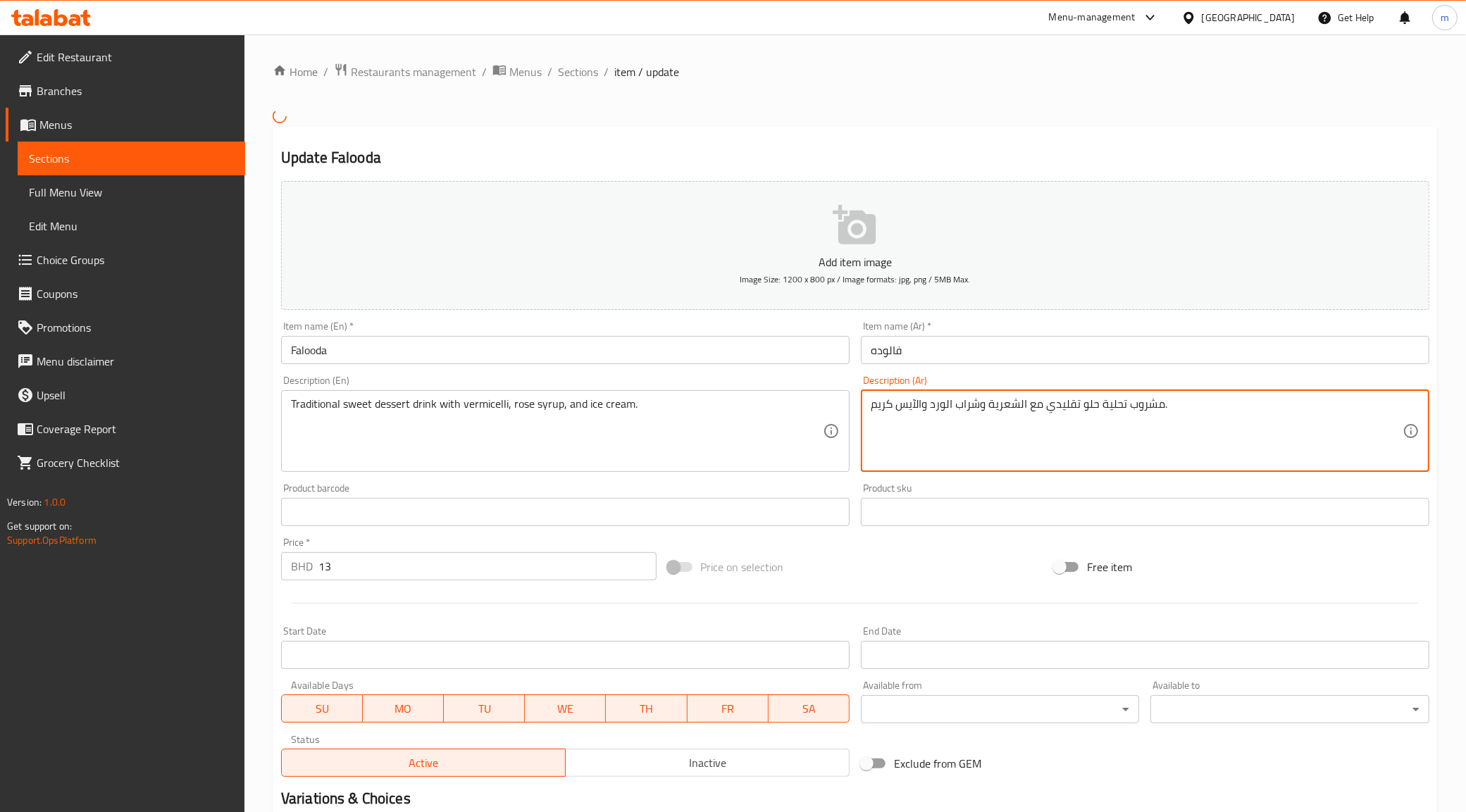
drag, startPoint x: 1102, startPoint y: 402, endPoint x: 1030, endPoint y: 430, distance: 77.3
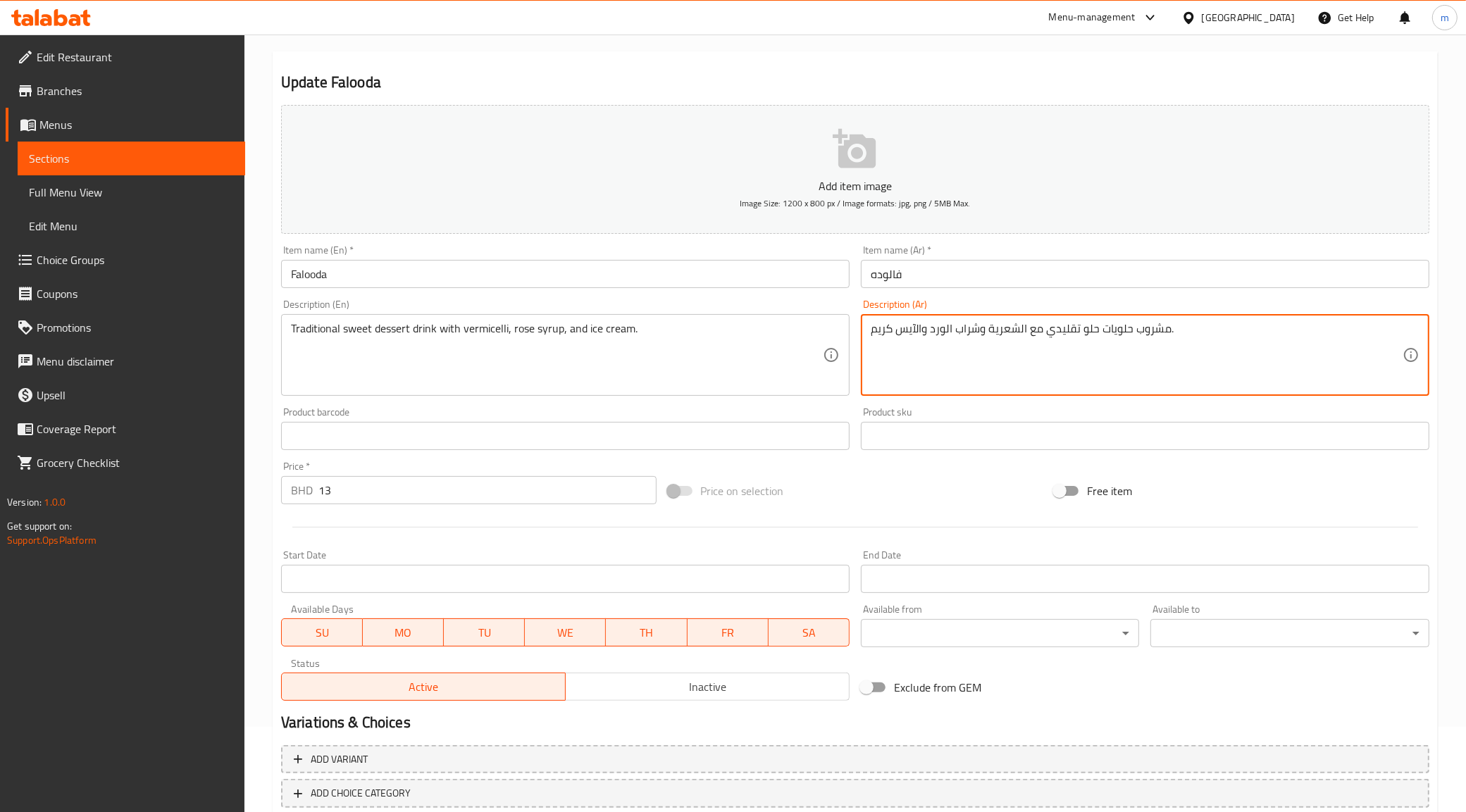
scroll to position [169, 0]
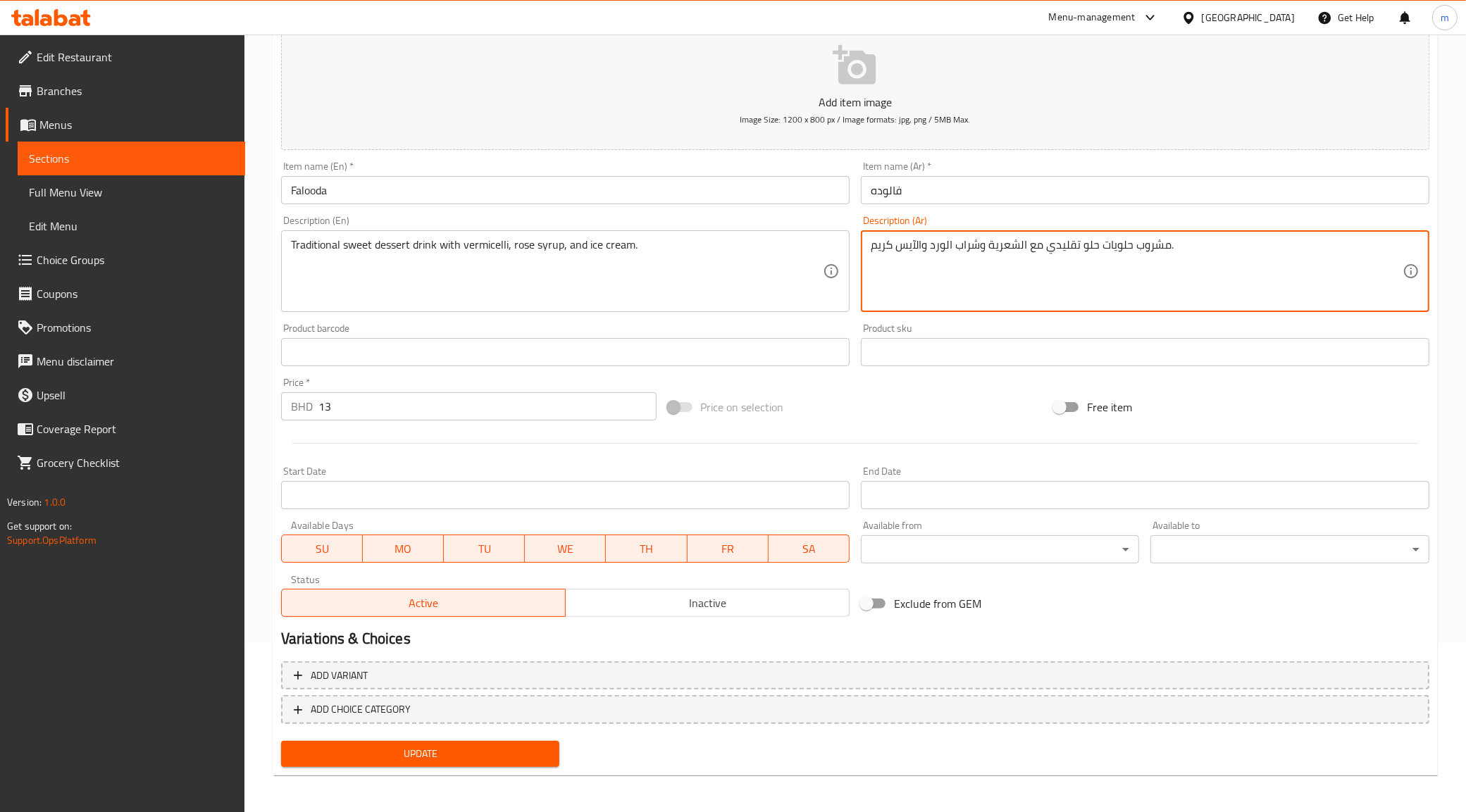
type textarea "مشروب حلويات حلو تقليدي مع الشعرية وشراب الورد والآيس كريم."
click at [432, 753] on span "Update" at bounding box center [421, 754] width 256 height 18
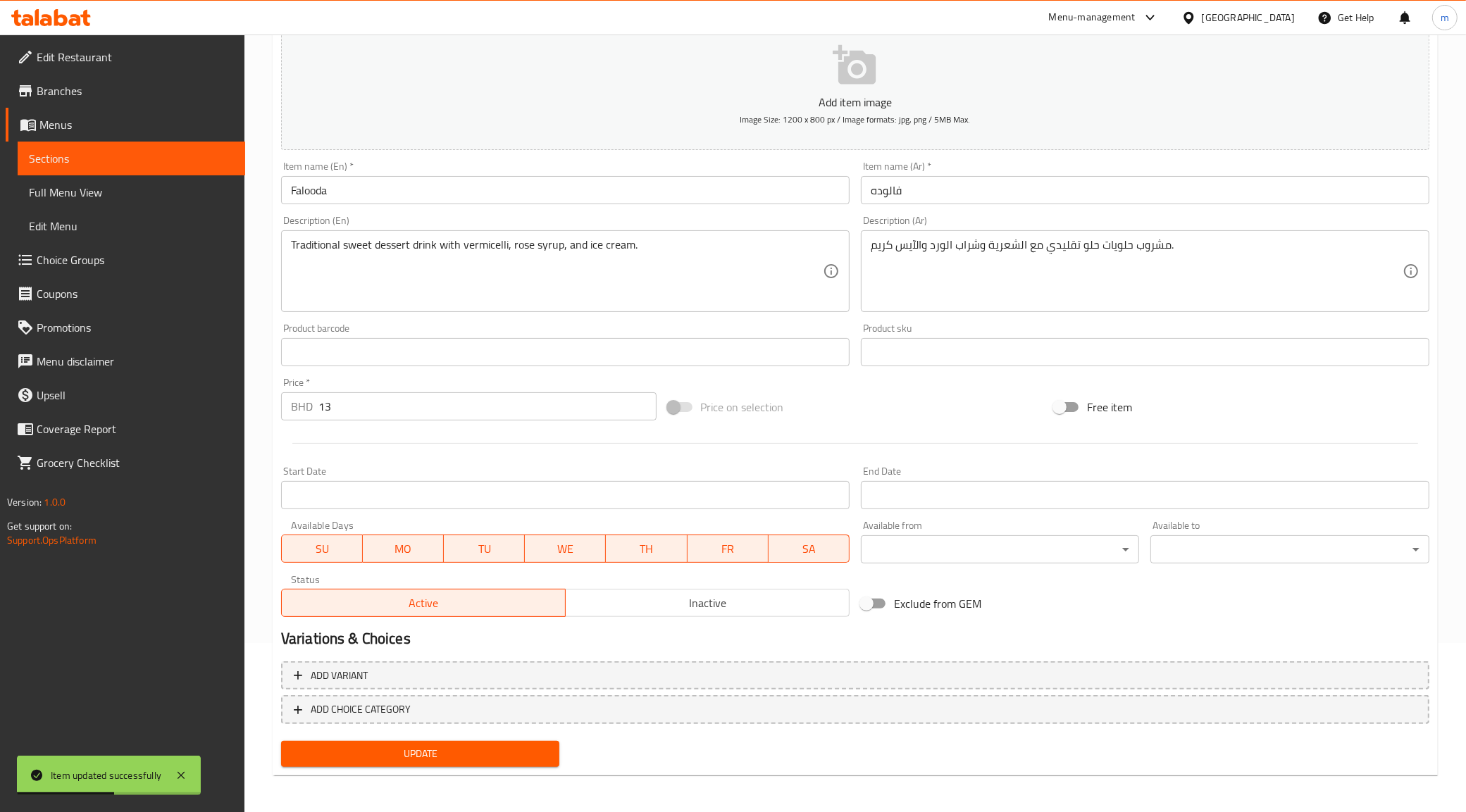
click at [99, 164] on span "Sections" at bounding box center [131, 158] width 205 height 17
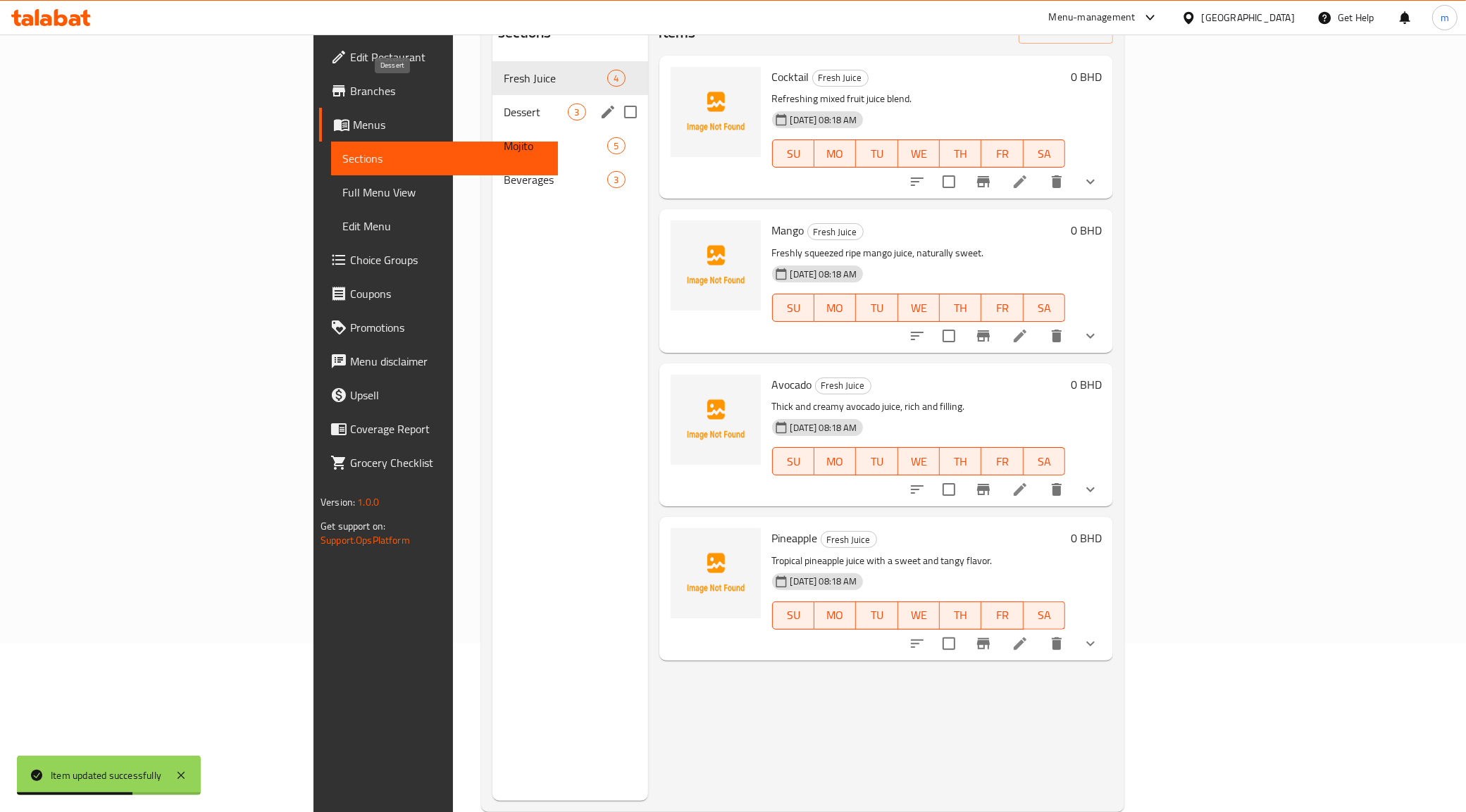
click at [503, 103] on span "Dessert" at bounding box center [535, 111] width 64 height 17
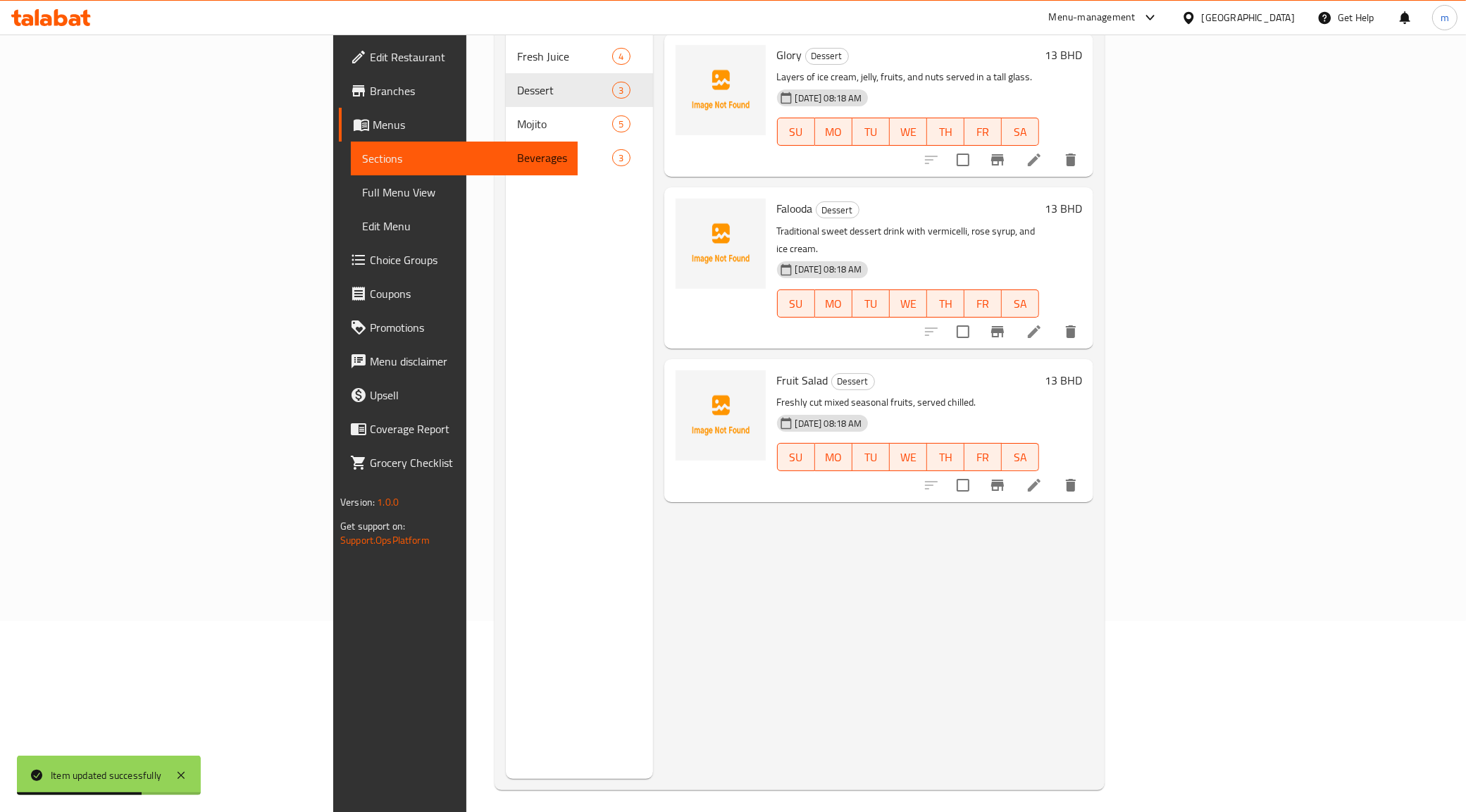
scroll to position [198, 0]
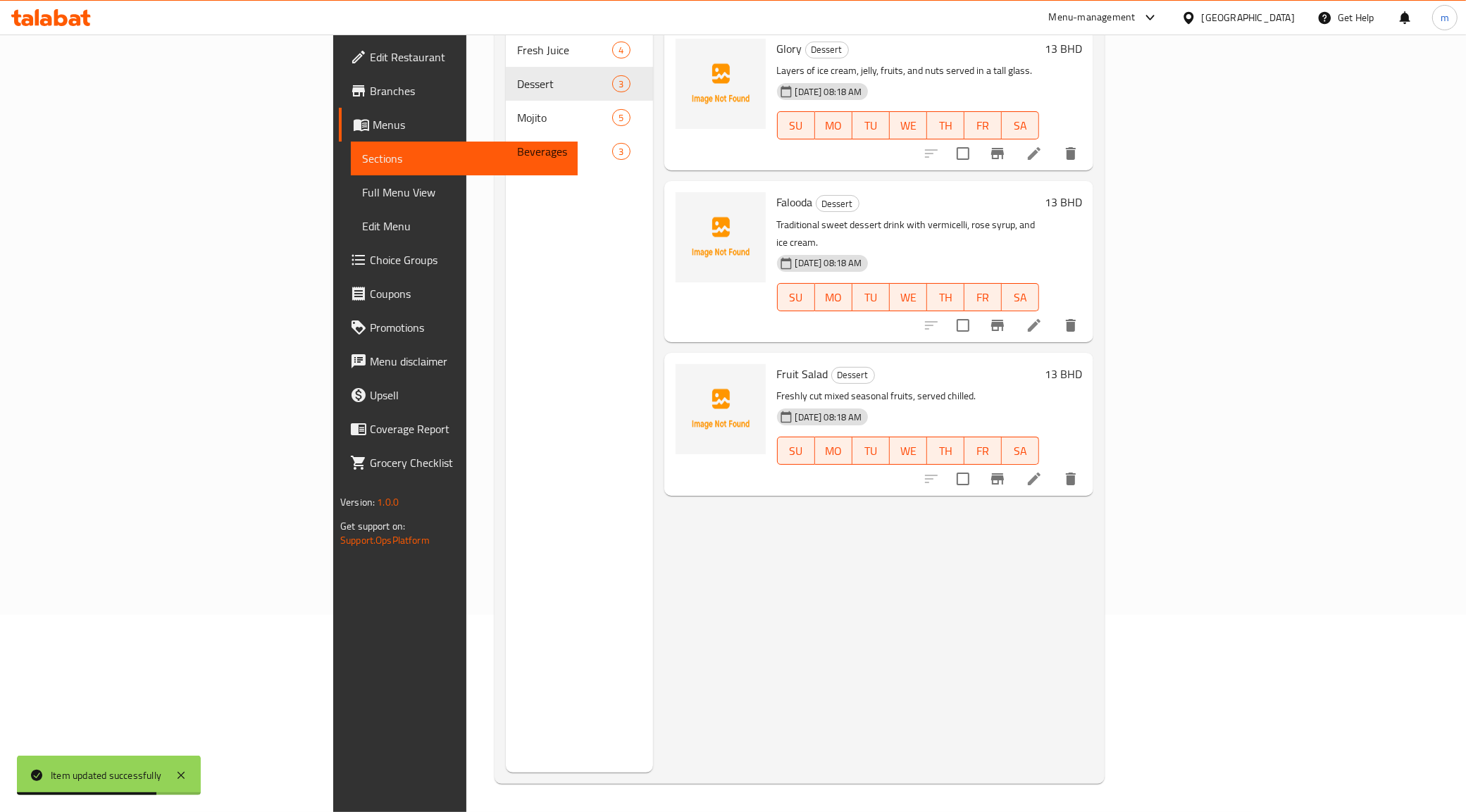
click at [1054, 467] on li at bounding box center [1034, 479] width 39 height 26
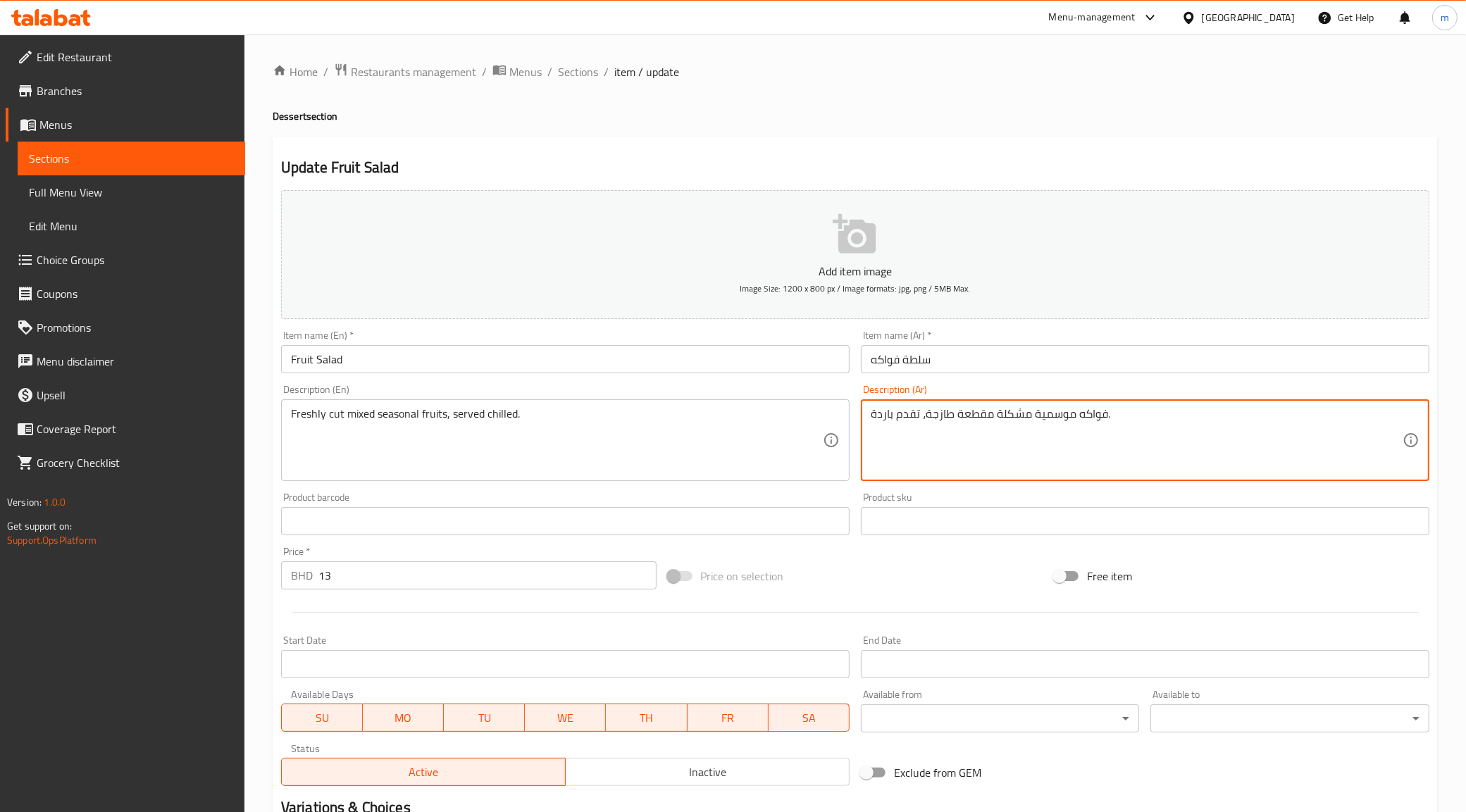
drag, startPoint x: 923, startPoint y: 417, endPoint x: 951, endPoint y: 425, distance: 29.1
click at [965, 413] on textarea "فواكه موسمية مشكلة مقطعة ، تقدم باردة." at bounding box center [1137, 440] width 532 height 67
click at [923, 410] on textarea "فواكه موسمية مشكلة مقطعة ، تقدم باردة." at bounding box center [1137, 440] width 532 height 67
click at [965, 414] on textarea "فواكه موسمية مشكلة مقطعة، تقدم باردة." at bounding box center [1137, 440] width 532 height 67
paste textarea "طازجة"
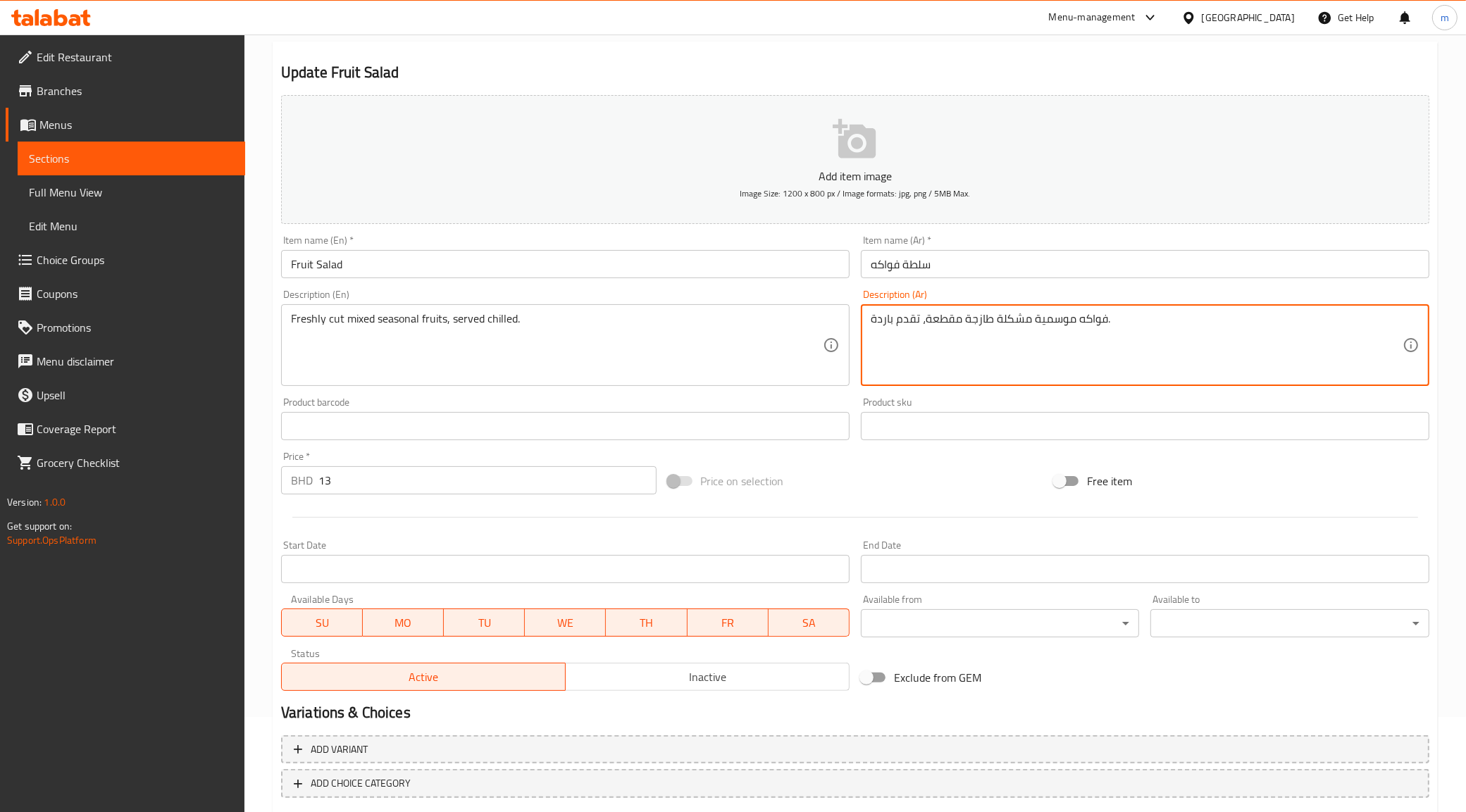
scroll to position [169, 0]
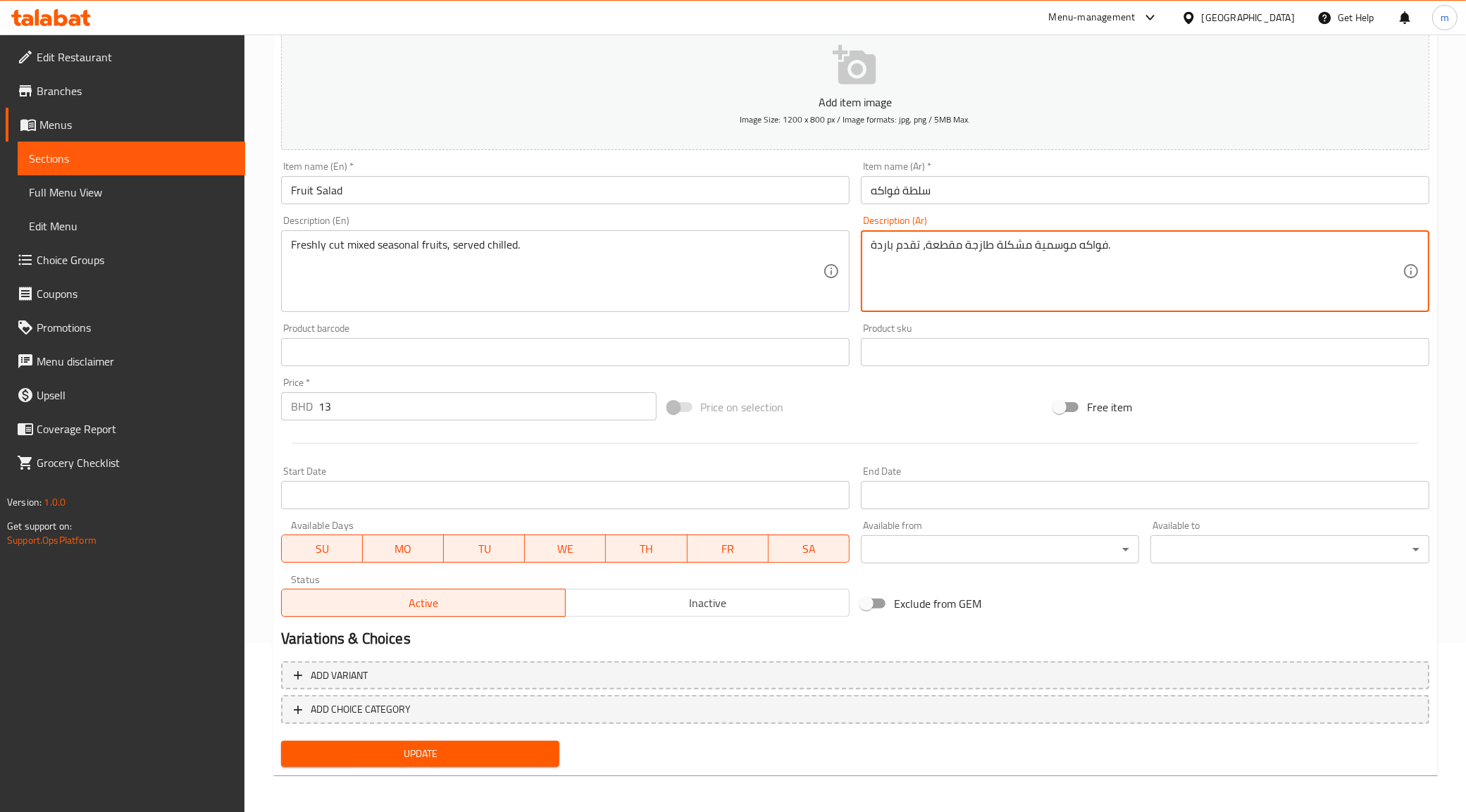
click at [509, 741] on button "Update" at bounding box center [421, 754] width 279 height 26
drag, startPoint x: 960, startPoint y: 238, endPoint x: 987, endPoint y: 255, distance: 31.9
click at [956, 251] on textarea "فواكه موسمية مشكلة طازجة مقطعة، تقدم باردة." at bounding box center [1137, 271] width 532 height 67
drag, startPoint x: 958, startPoint y: 247, endPoint x: 925, endPoint y: 259, distance: 35.1
click at [925, 259] on textarea "فواكه موسمية مشكلة طازجة مقطعة، تقدم باردة." at bounding box center [1137, 271] width 532 height 67
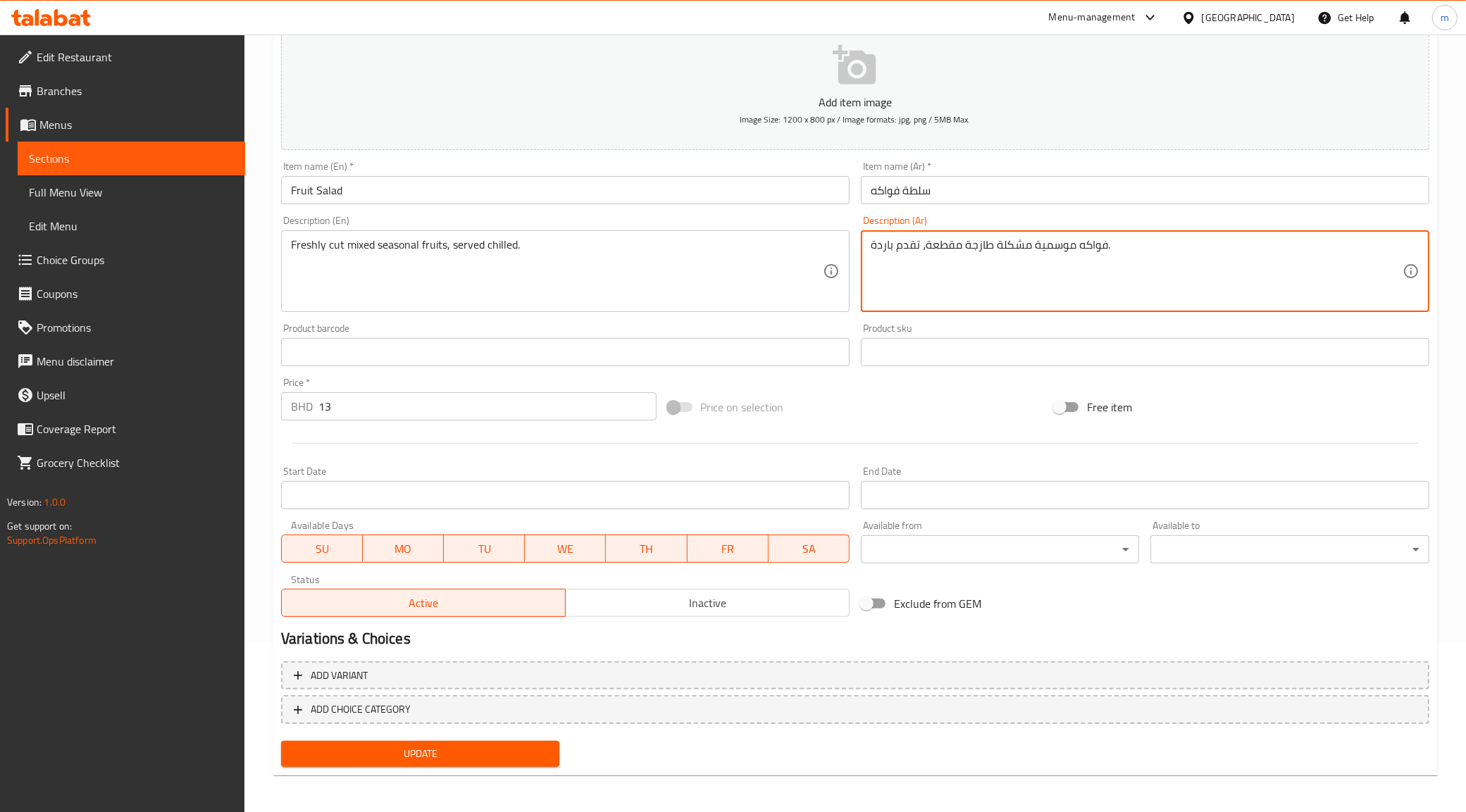
click at [967, 241] on textarea "فواكه موسمية مشكلة طازجة مقطعة، تقدم باردة." at bounding box center [1137, 271] width 532 height 67
type textarea "فواكه موسمية مشكلة مقطعة طازجا، تقدم باردة."
click at [420, 757] on span "Update" at bounding box center [421, 754] width 256 height 18
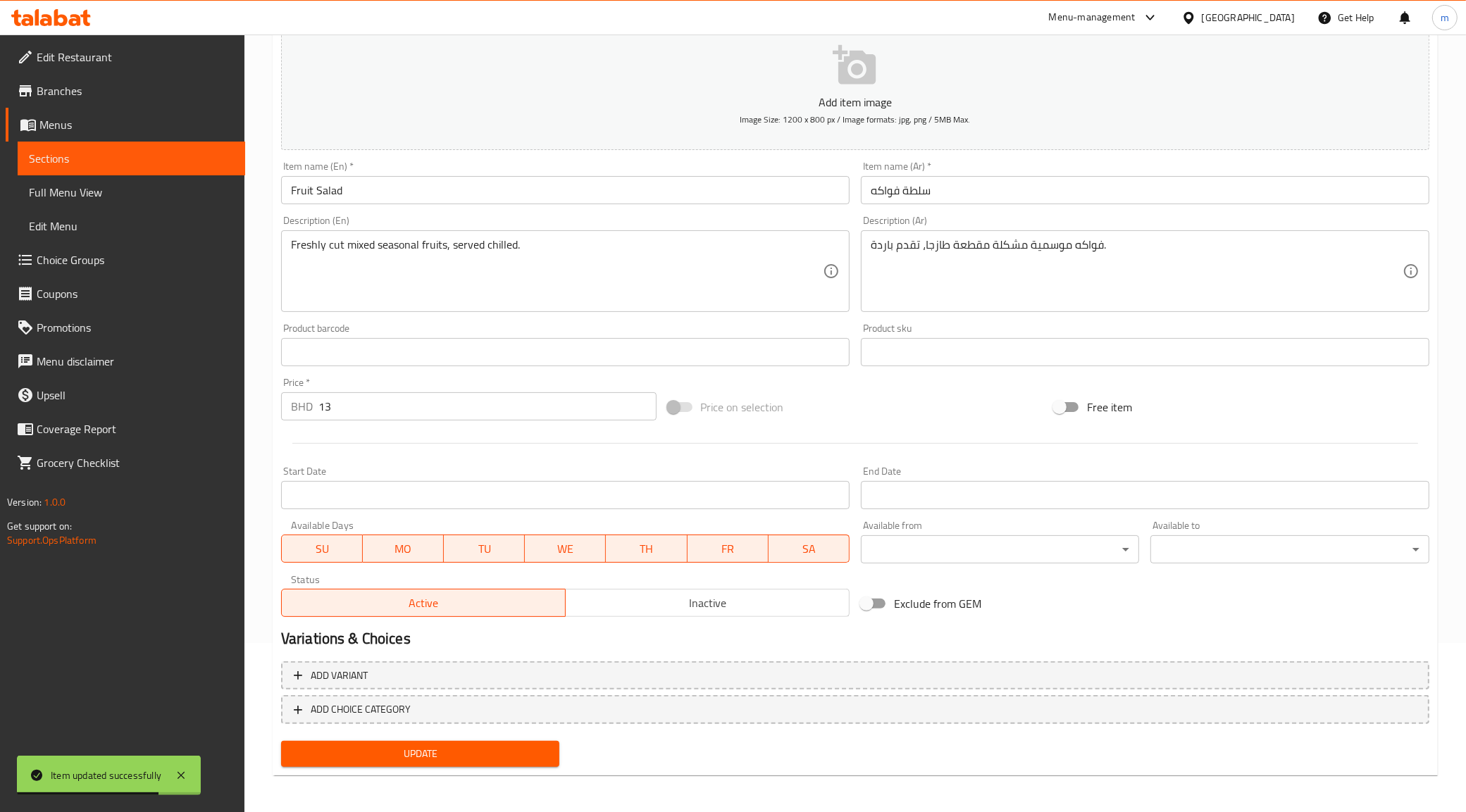
click at [57, 154] on span "Sections" at bounding box center [131, 158] width 205 height 17
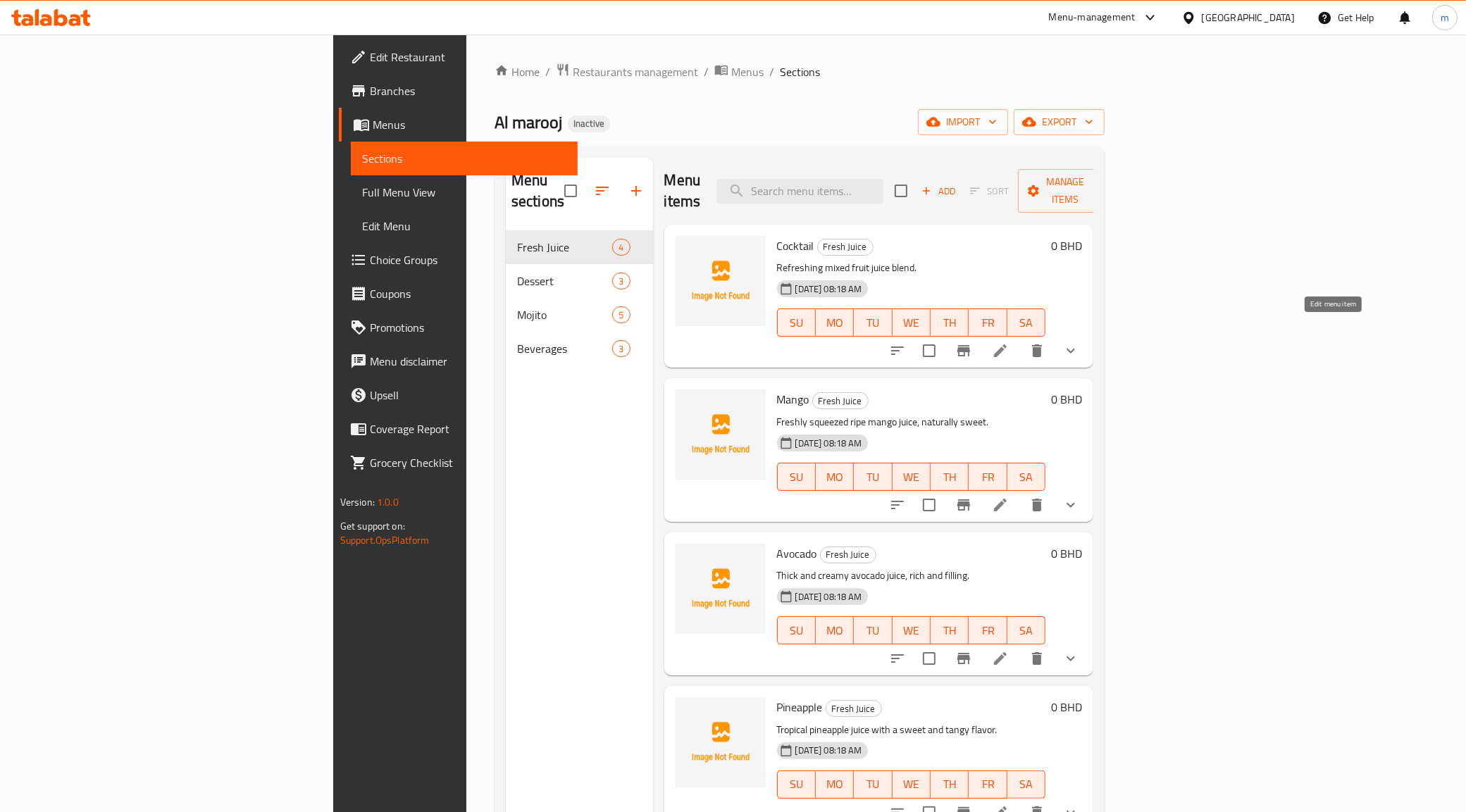
click at [1007, 345] on icon at bounding box center [1000, 351] width 13 height 13
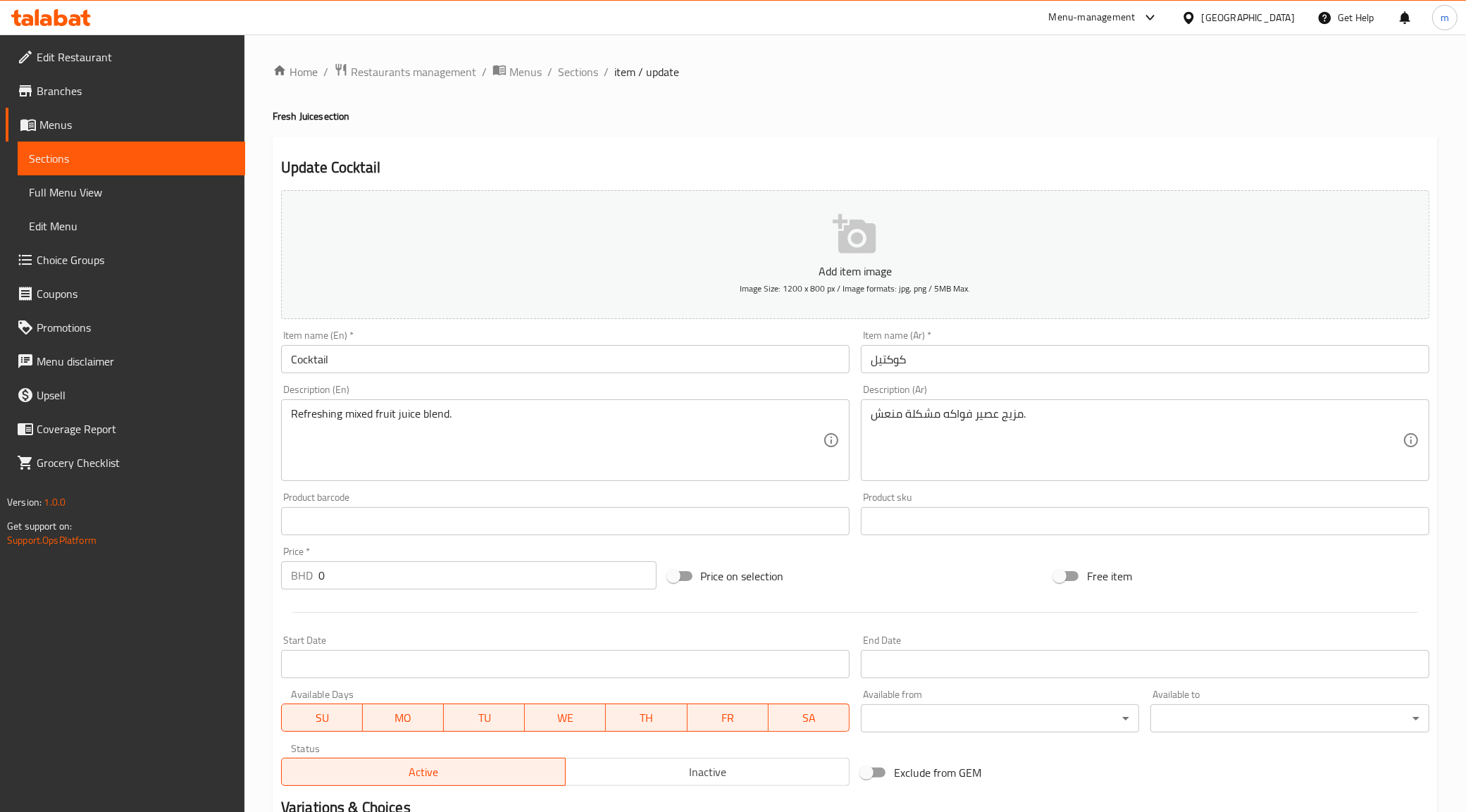
click at [152, 167] on link "Sections" at bounding box center [131, 159] width 228 height 34
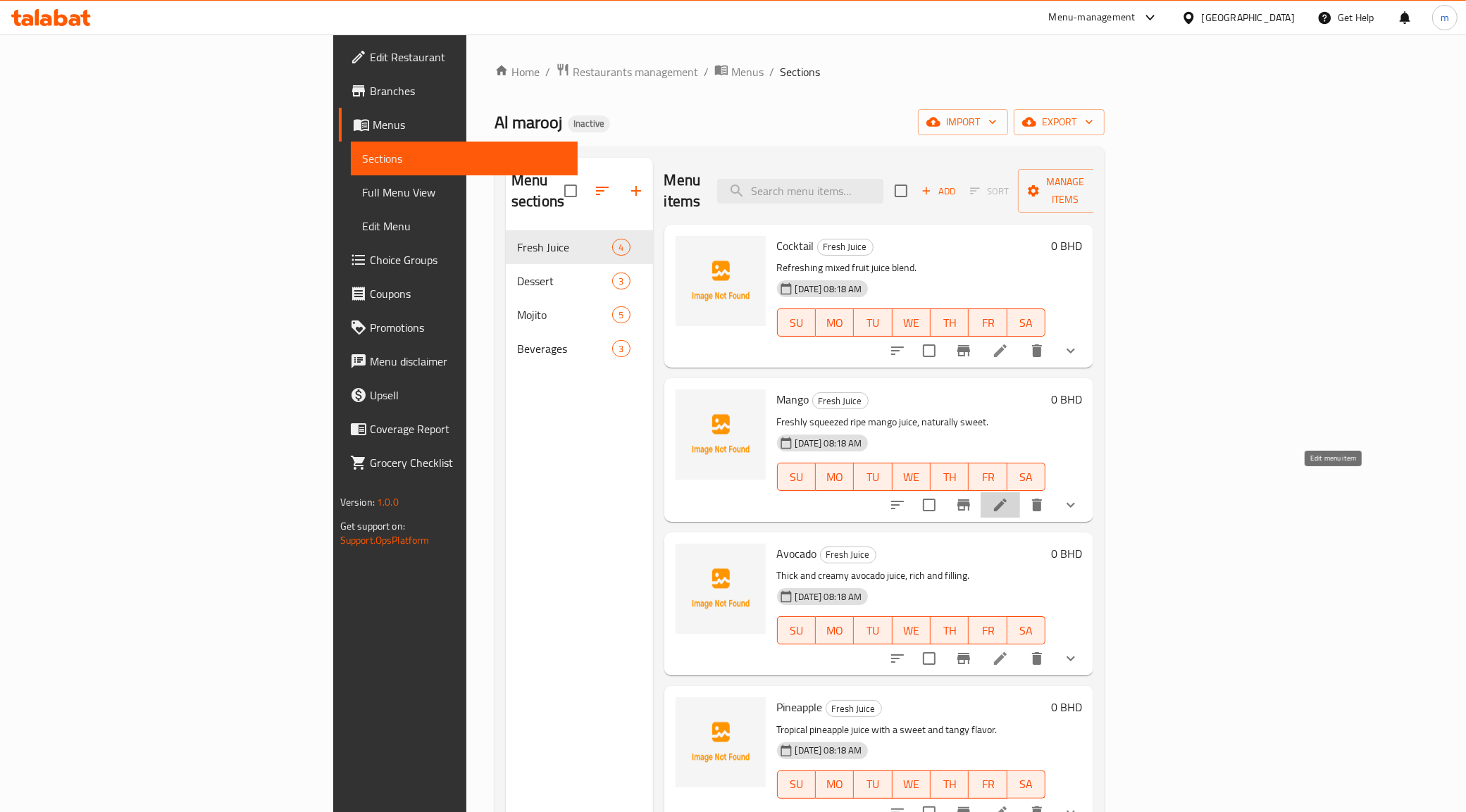
click at [1009, 497] on icon at bounding box center [1000, 505] width 17 height 17
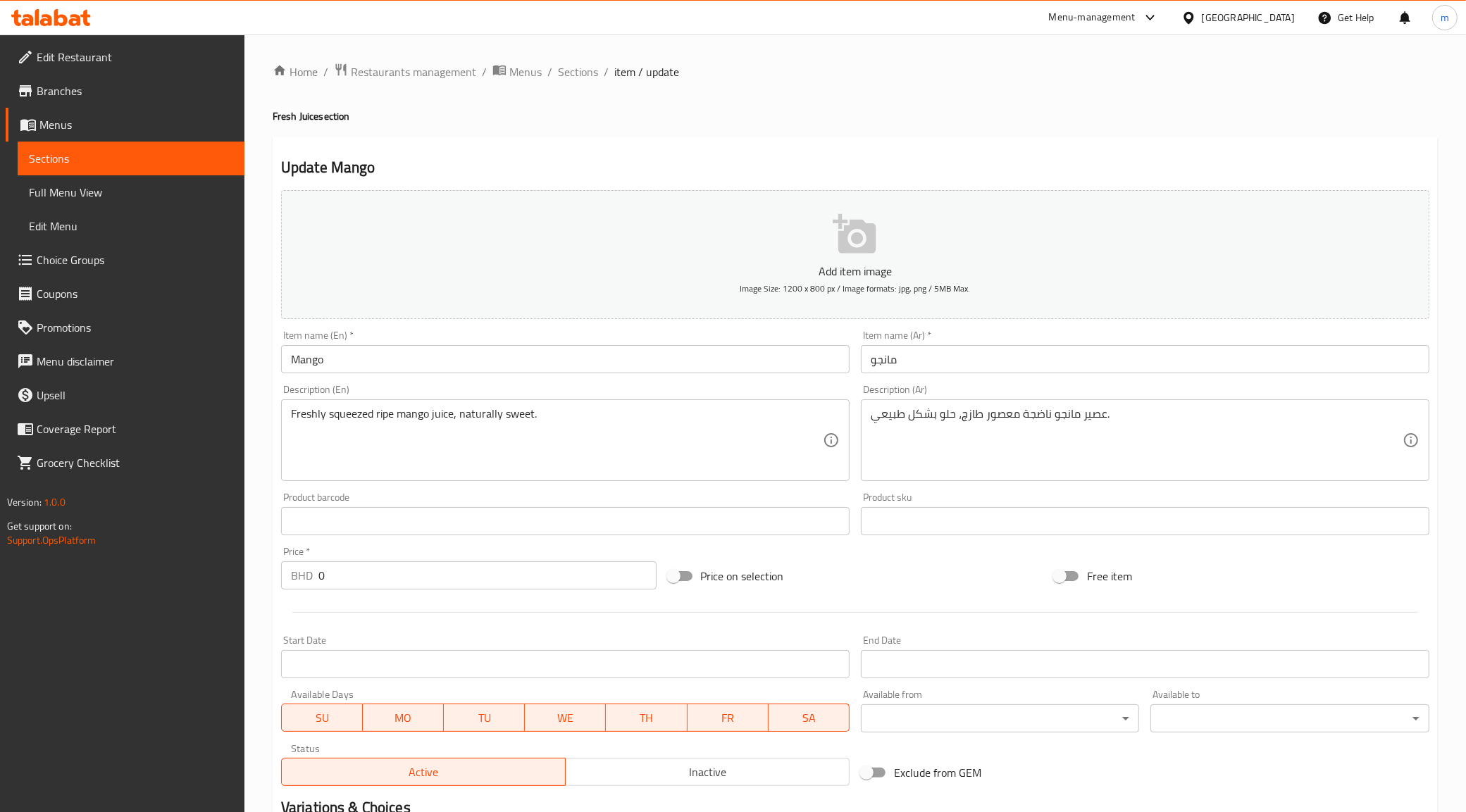
scroll to position [265, 0]
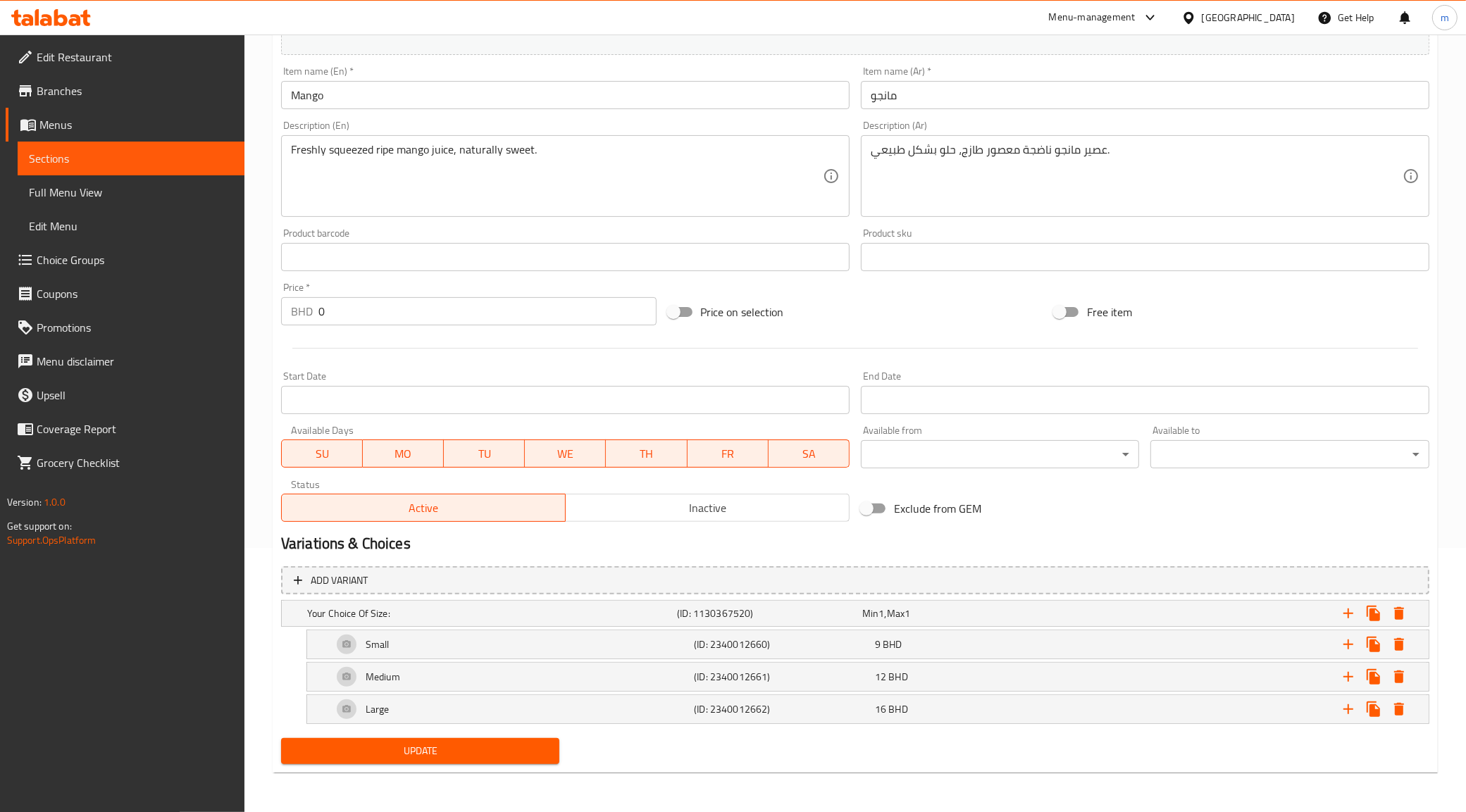
click at [111, 156] on span "Sections" at bounding box center [131, 158] width 205 height 17
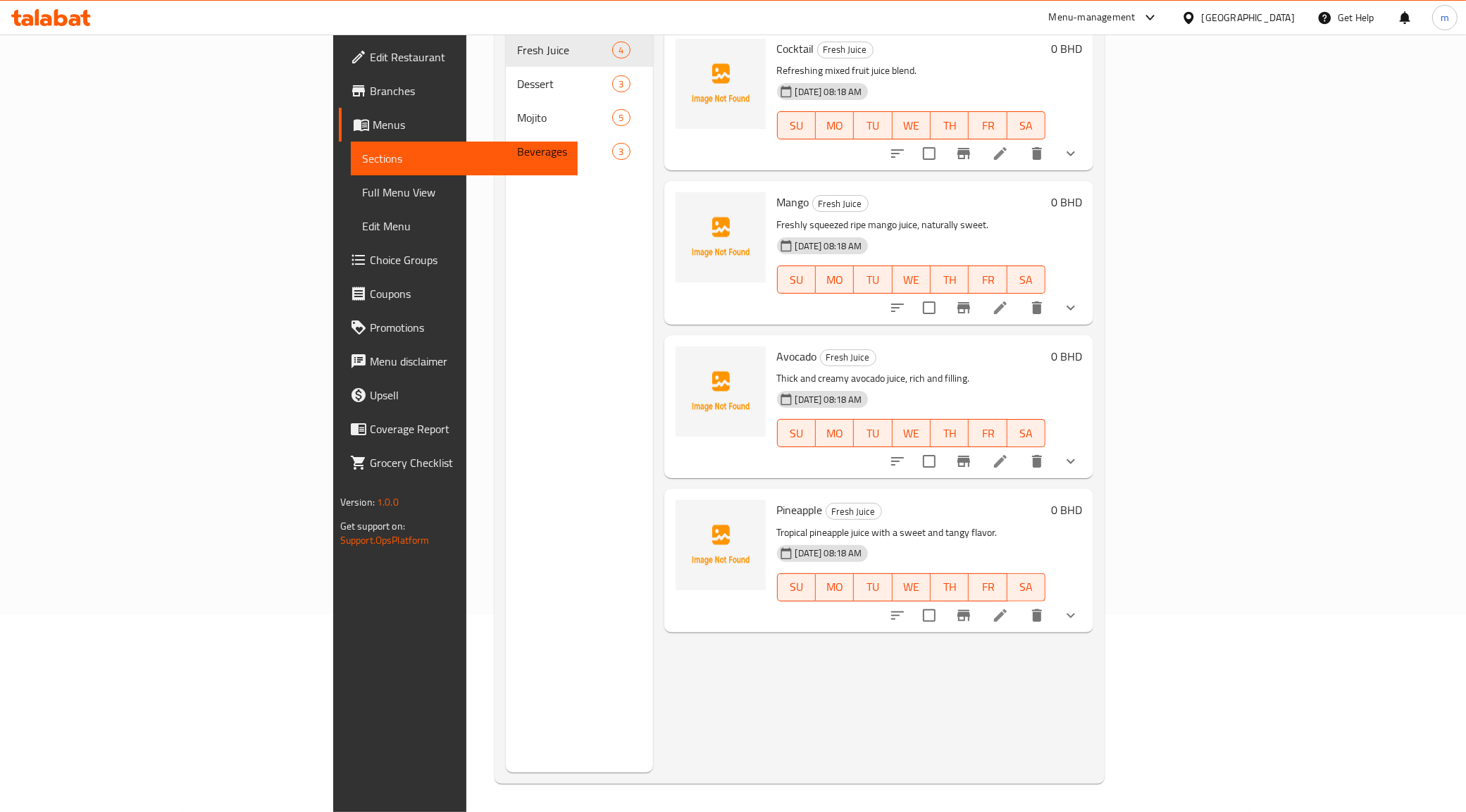
scroll to position [198, 0]
click at [1020, 449] on li at bounding box center [1000, 462] width 39 height 26
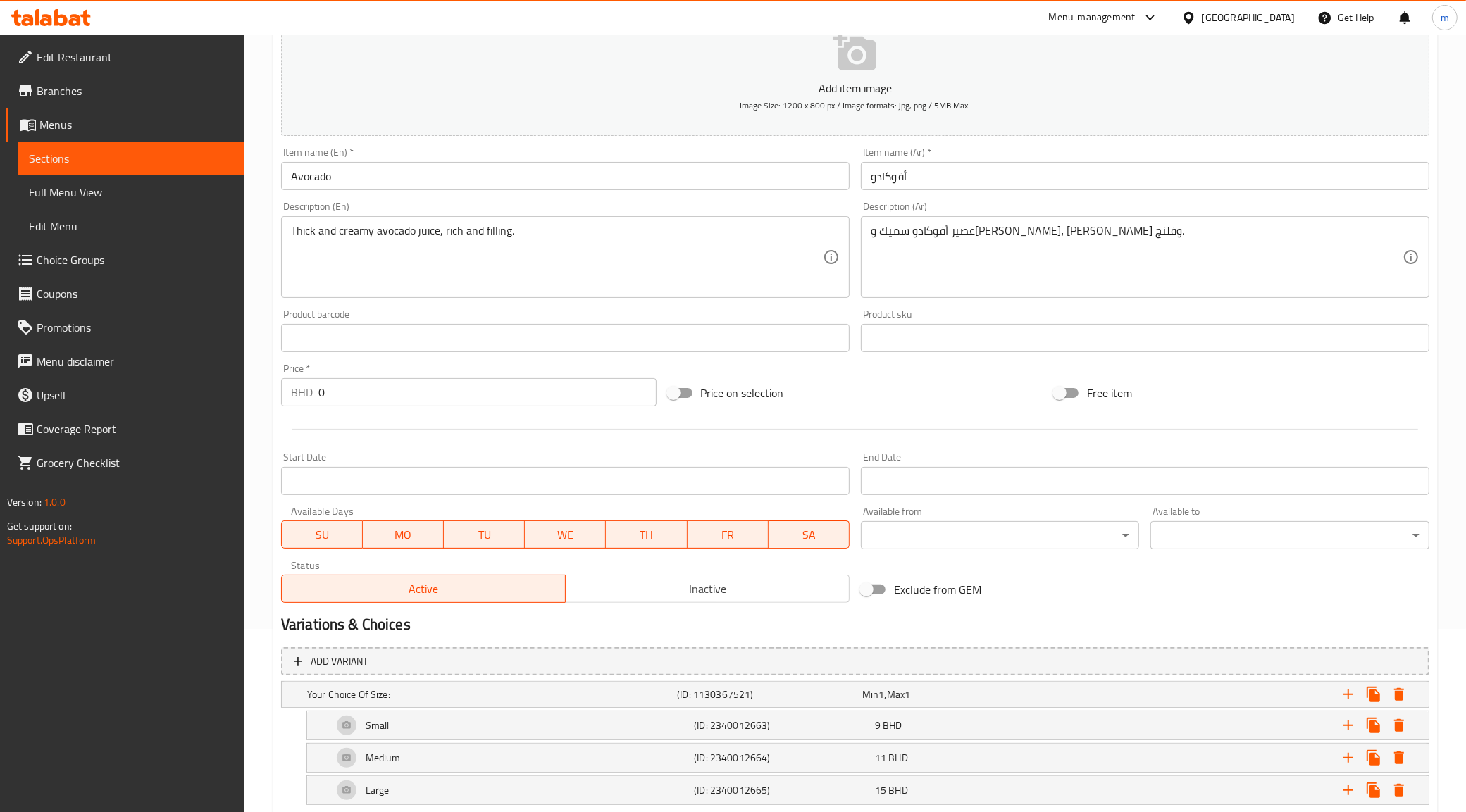
scroll to position [265, 0]
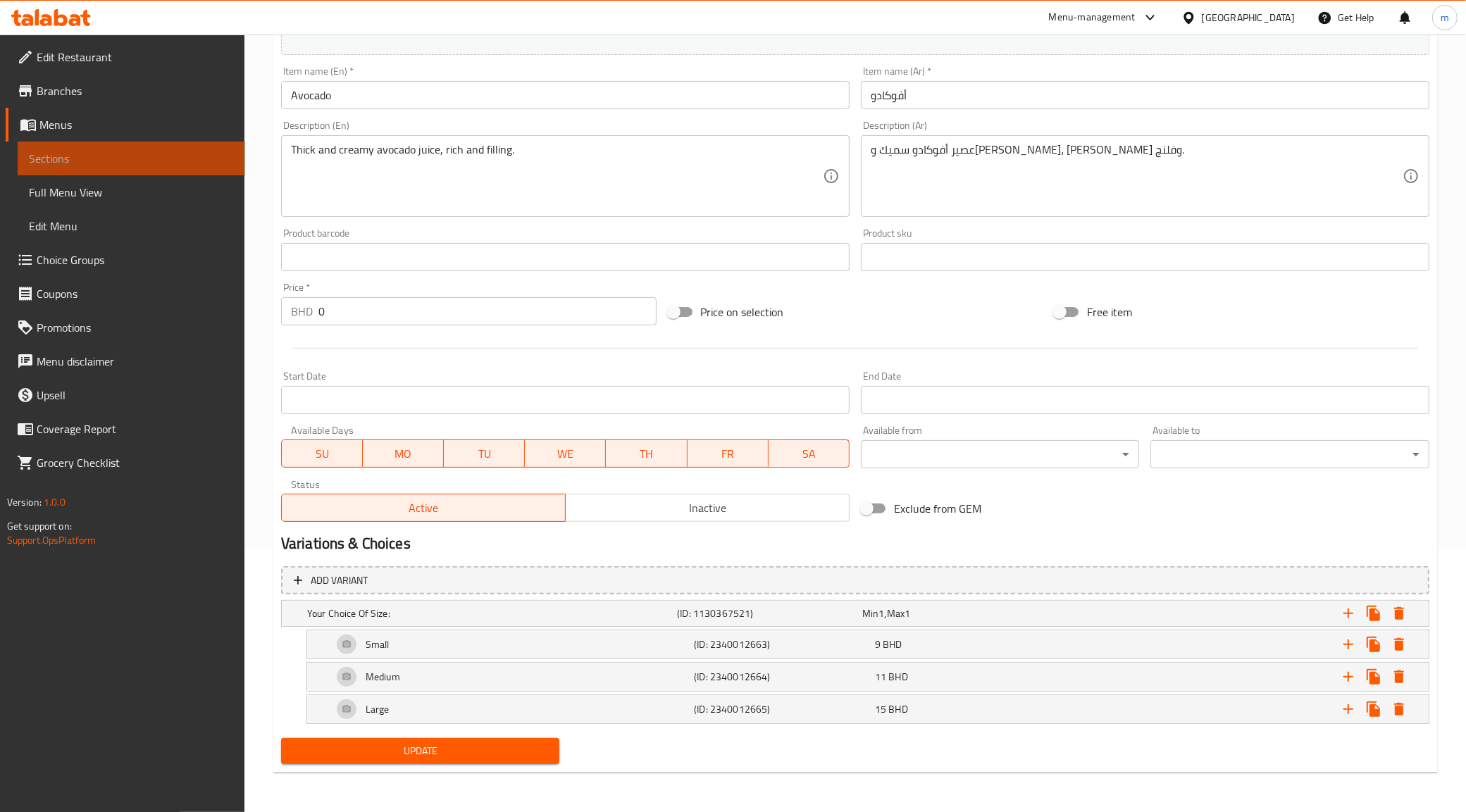
click at [73, 148] on link "Sections" at bounding box center [131, 159] width 228 height 34
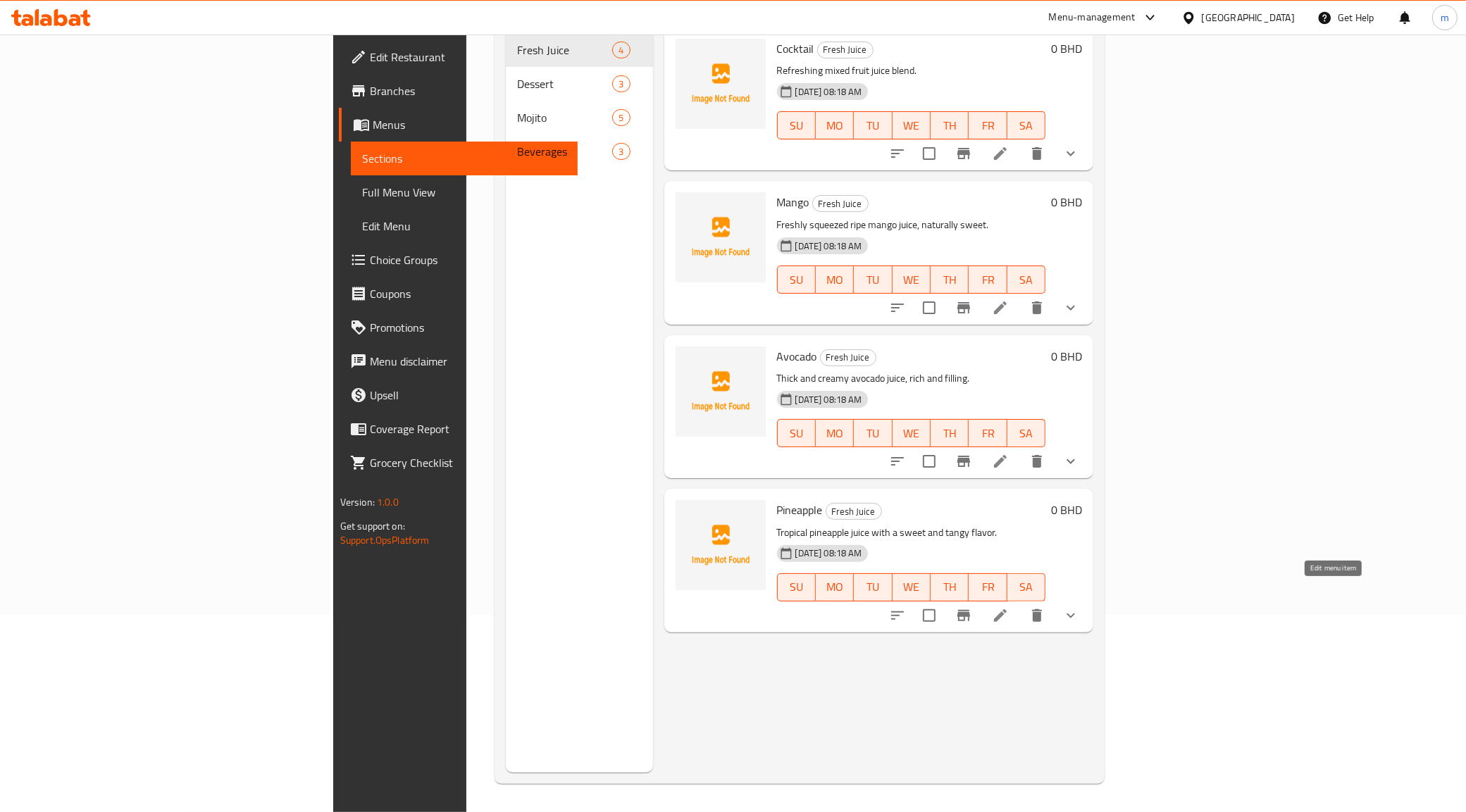
click at [1009, 608] on icon at bounding box center [1000, 616] width 17 height 17
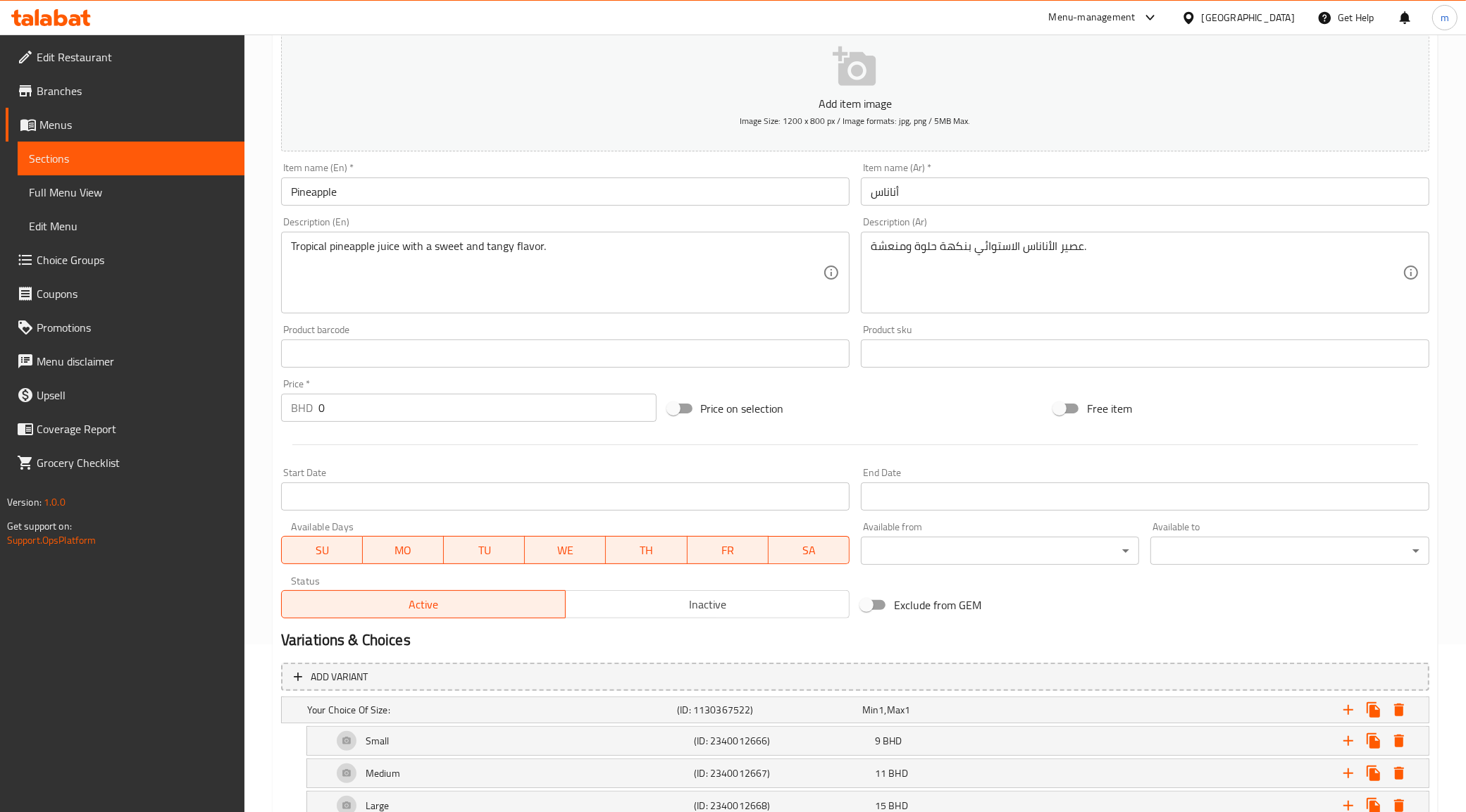
scroll to position [265, 0]
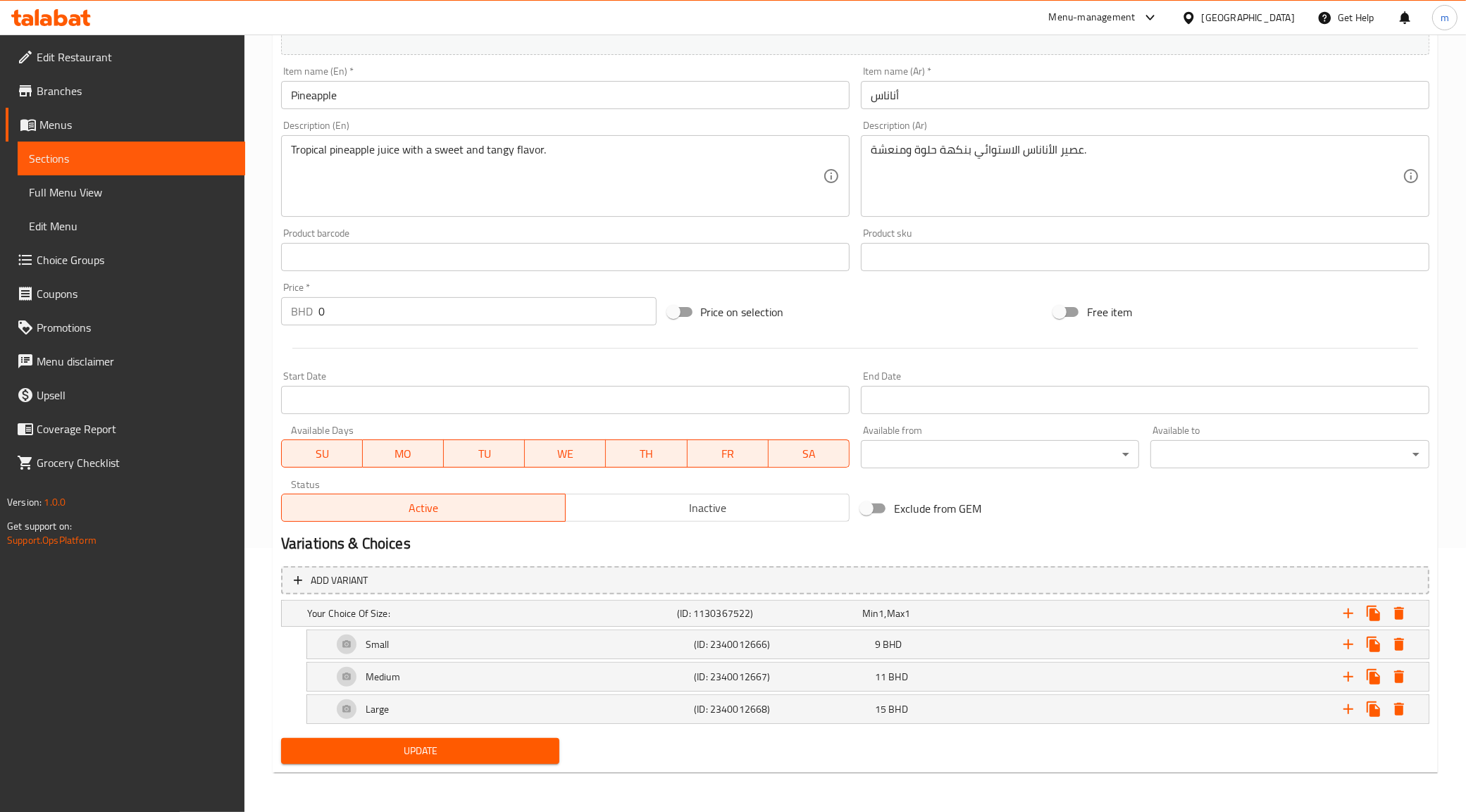
click at [200, 160] on span "Sections" at bounding box center [131, 158] width 205 height 17
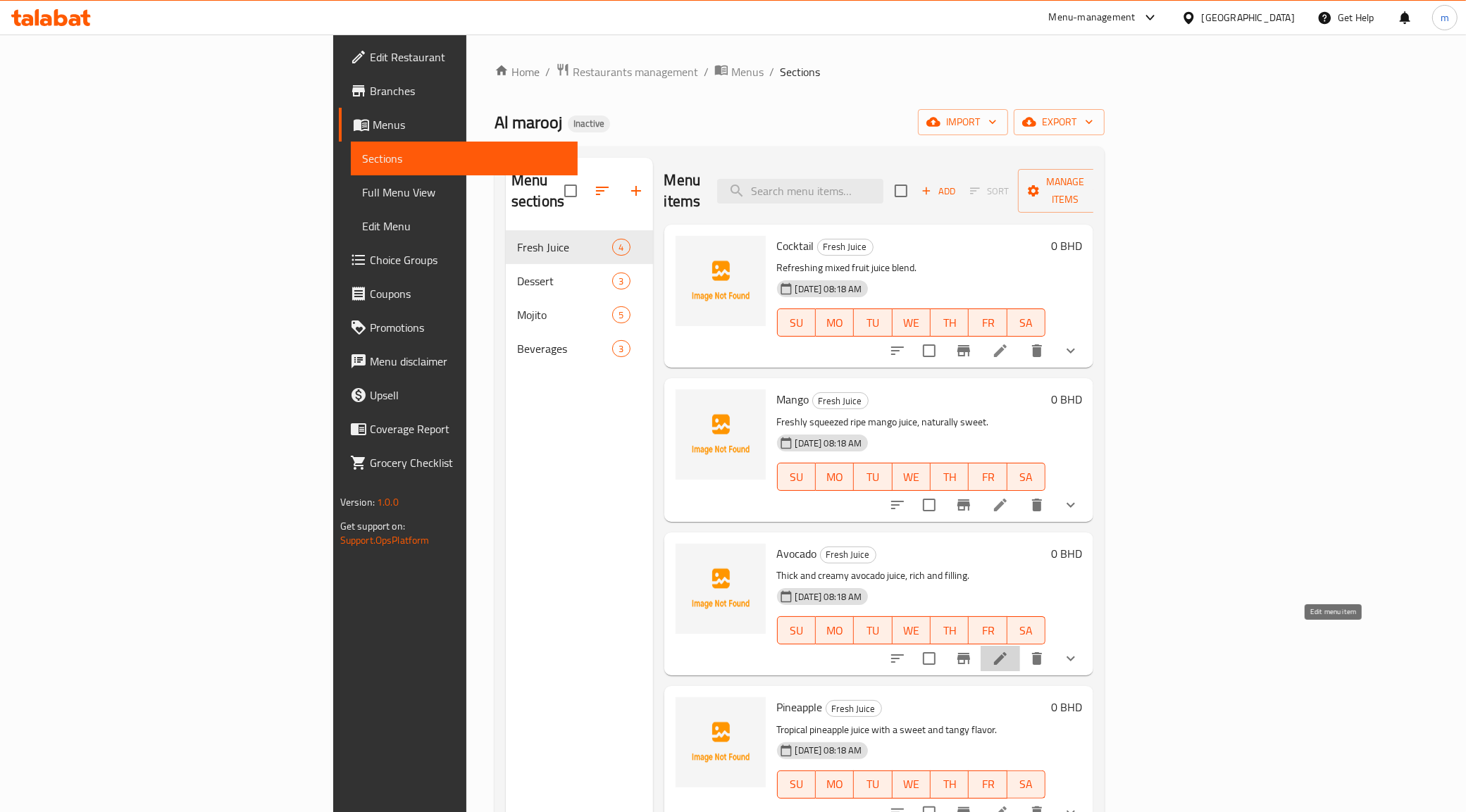
click at [1009, 650] on icon at bounding box center [1000, 658] width 17 height 17
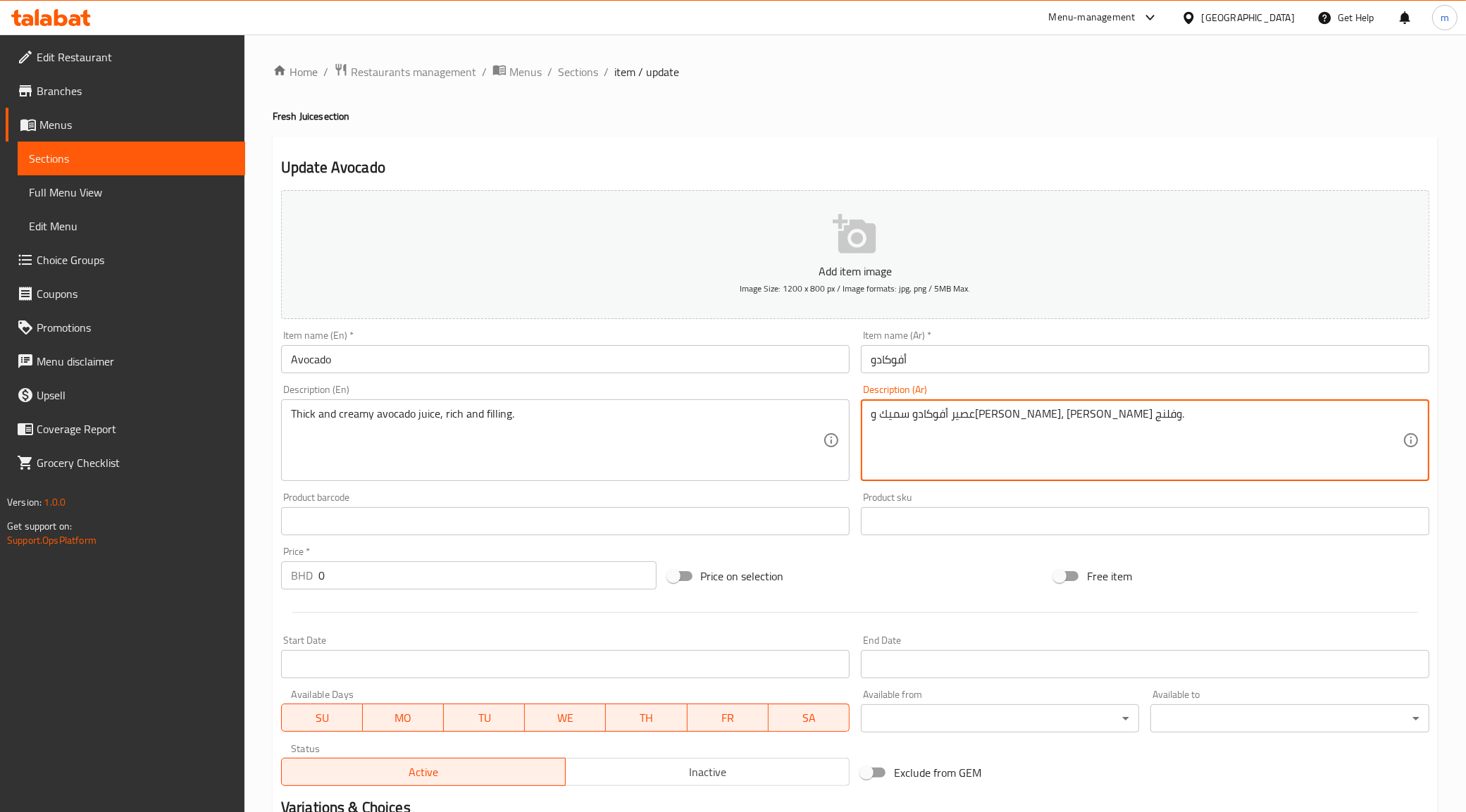
drag, startPoint x: 872, startPoint y: 416, endPoint x: 891, endPoint y: 423, distance: 20.2
click at [891, 423] on textarea "عصير أفوكادو سميك و[PERSON_NAME]، [PERSON_NAME] وفلنج." at bounding box center [1137, 440] width 532 height 67
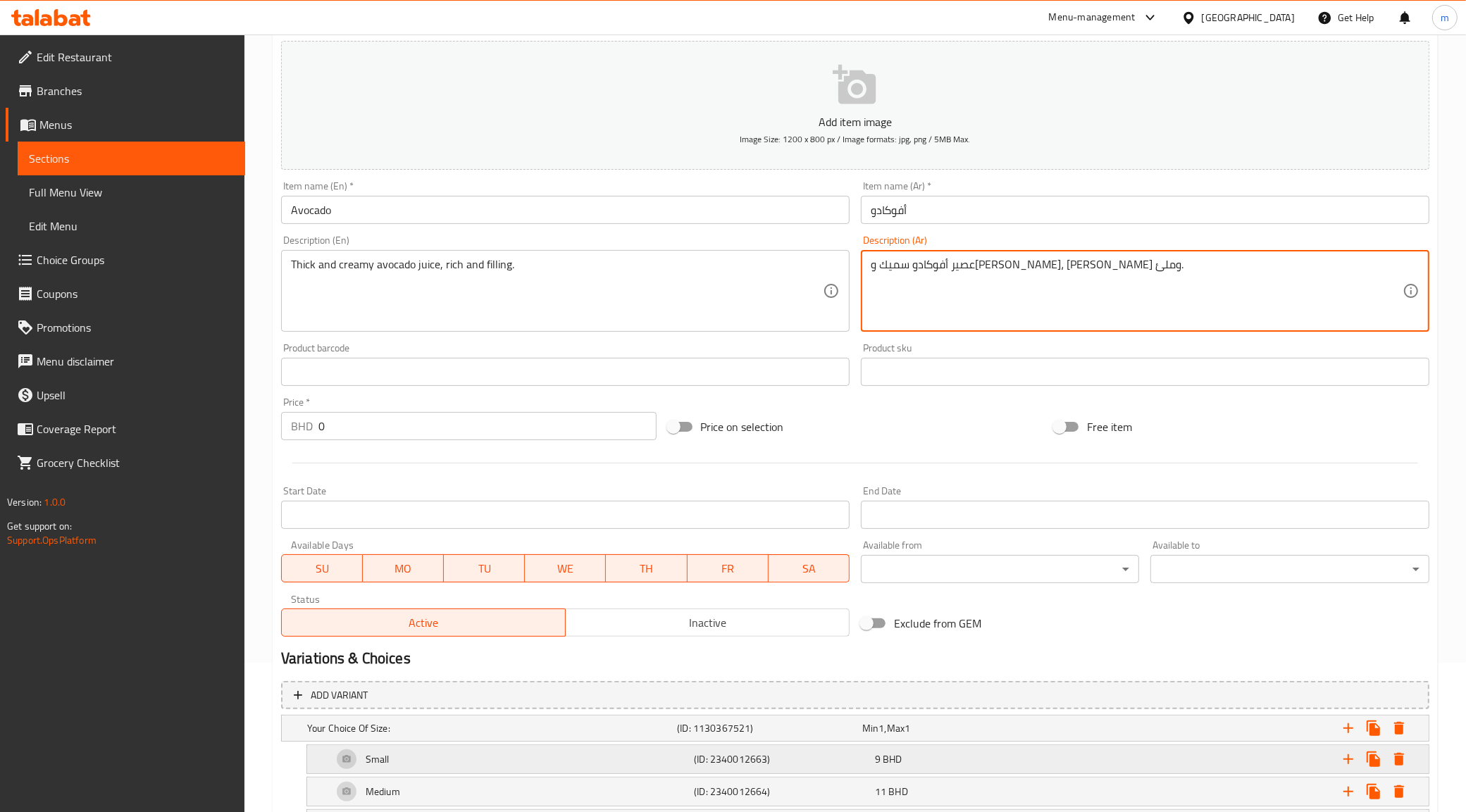
scroll to position [265, 0]
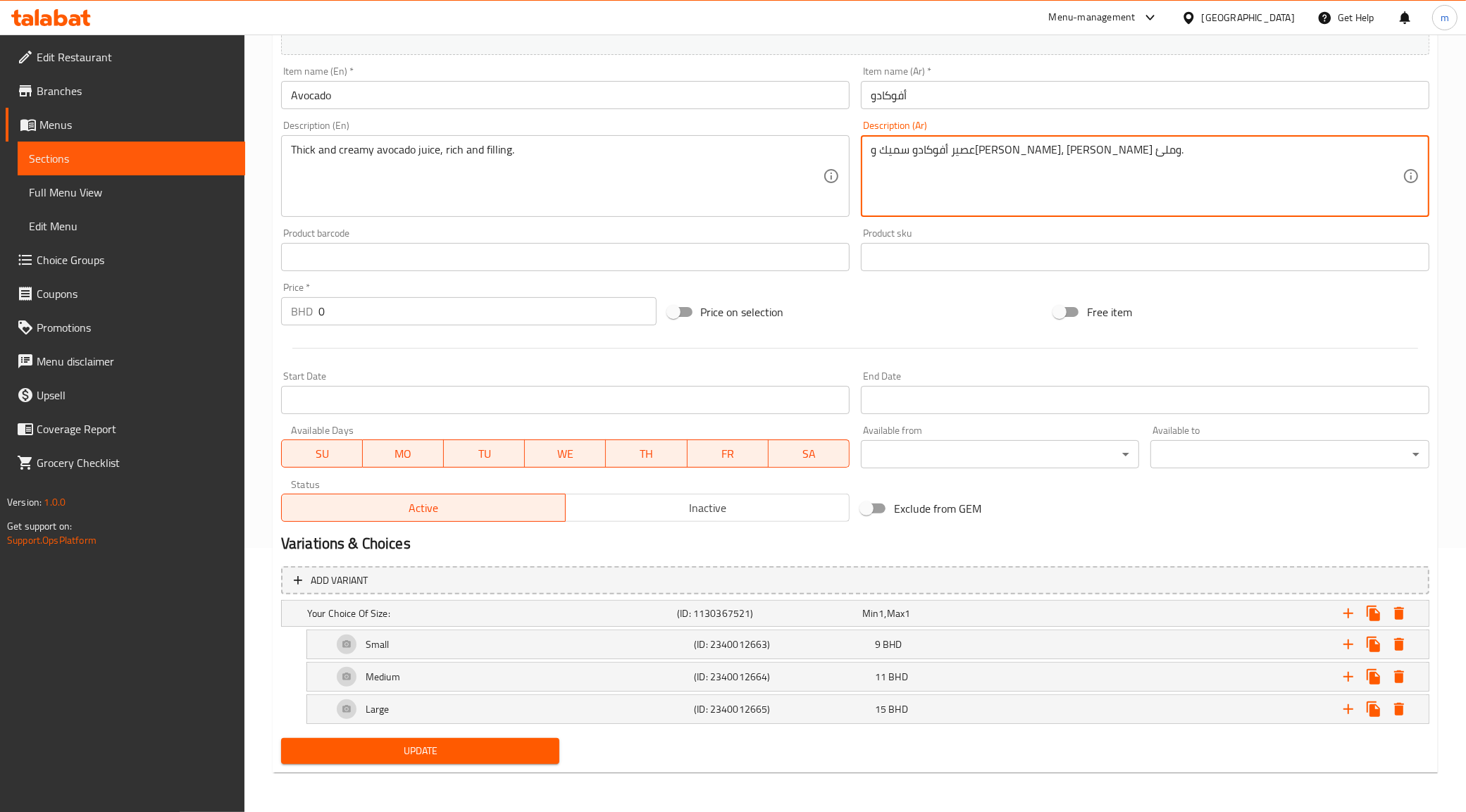
type textarea "عصير أفوكادو سميك وكريمي، غني وملئ."
click at [442, 744] on span "Update" at bounding box center [421, 751] width 256 height 18
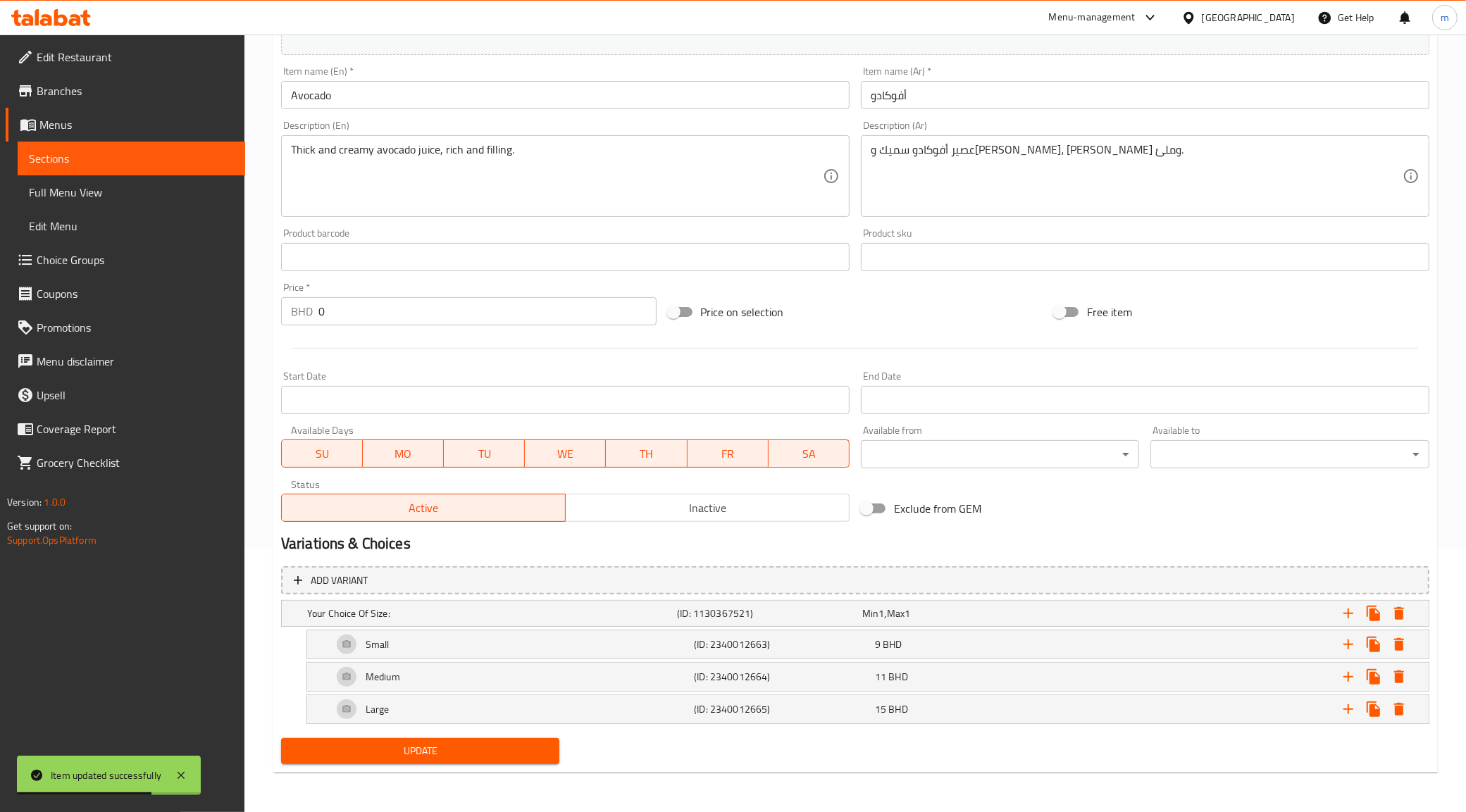
click at [111, 155] on span "Sections" at bounding box center [131, 158] width 205 height 17
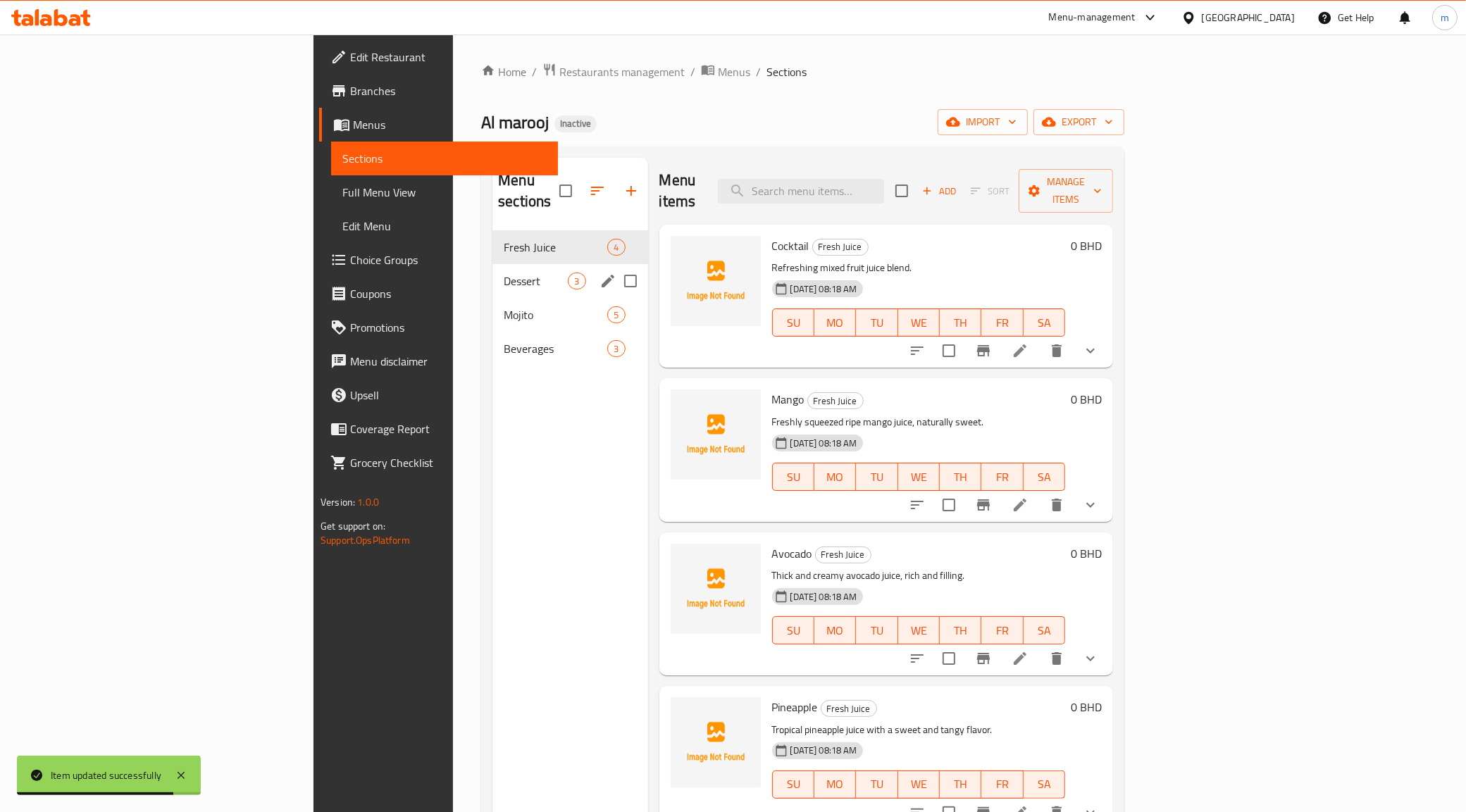
click at [492, 275] on div "Dessert 3" at bounding box center [569, 281] width 155 height 34
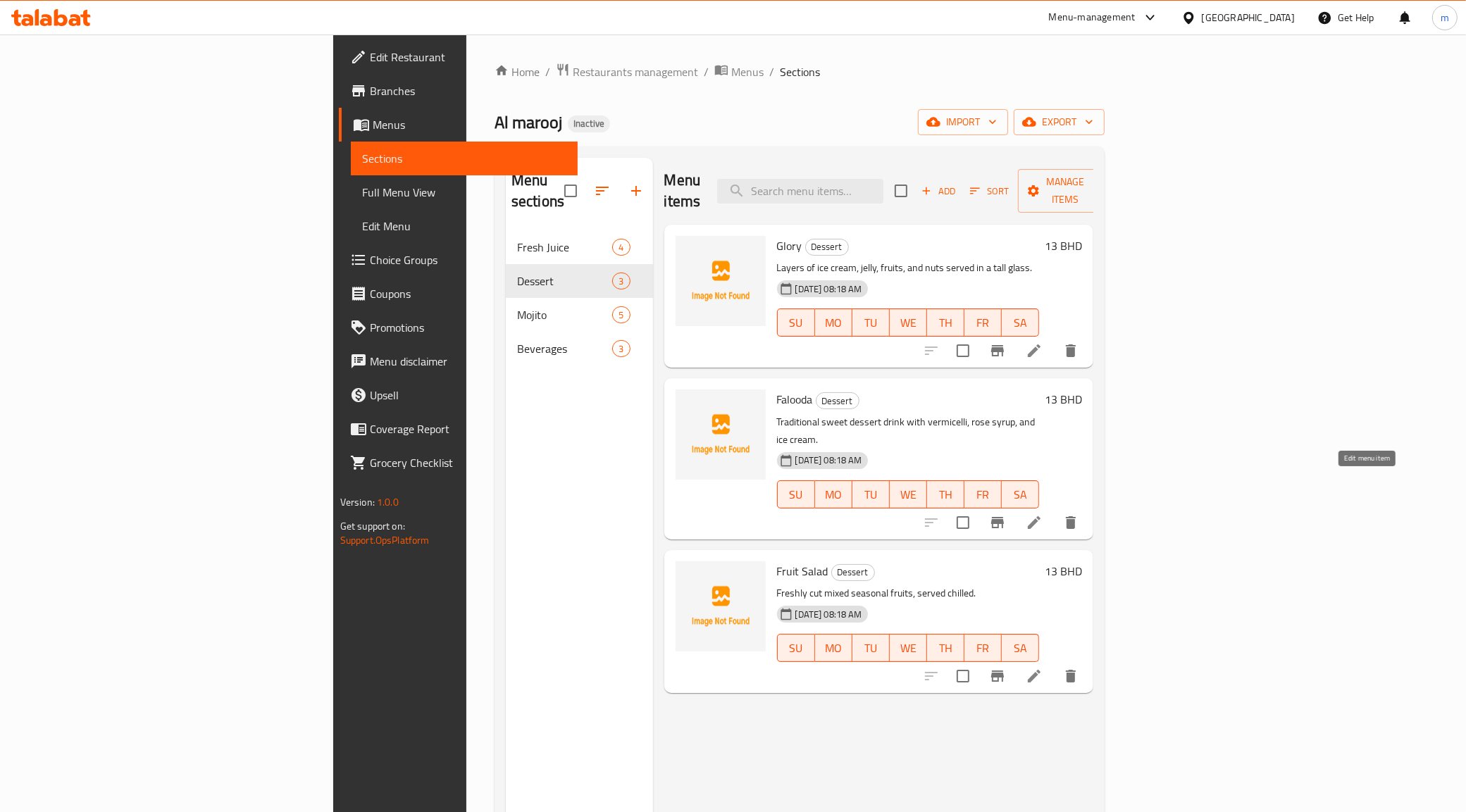
click at [1043, 515] on icon at bounding box center [1034, 523] width 17 height 17
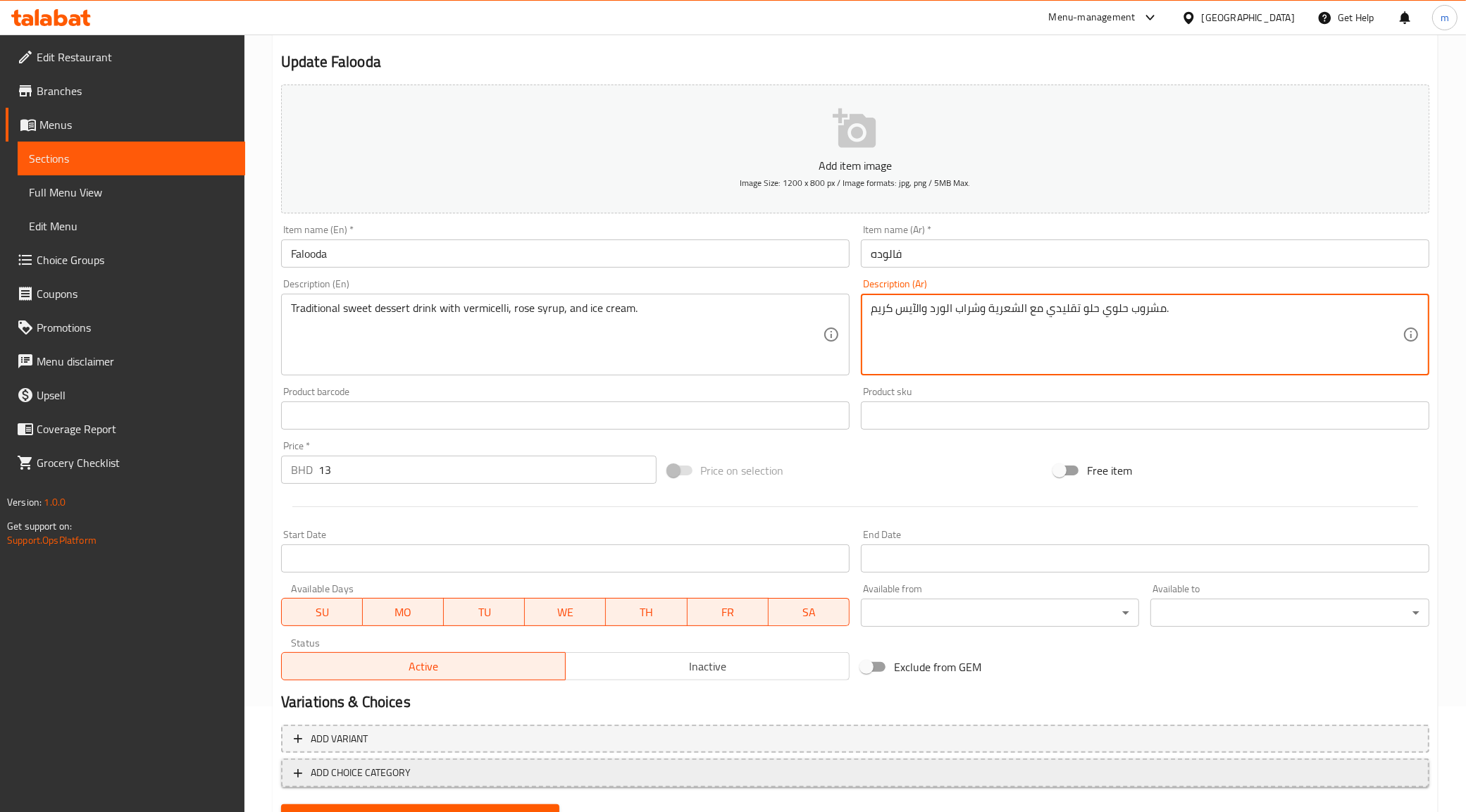
scroll to position [169, 0]
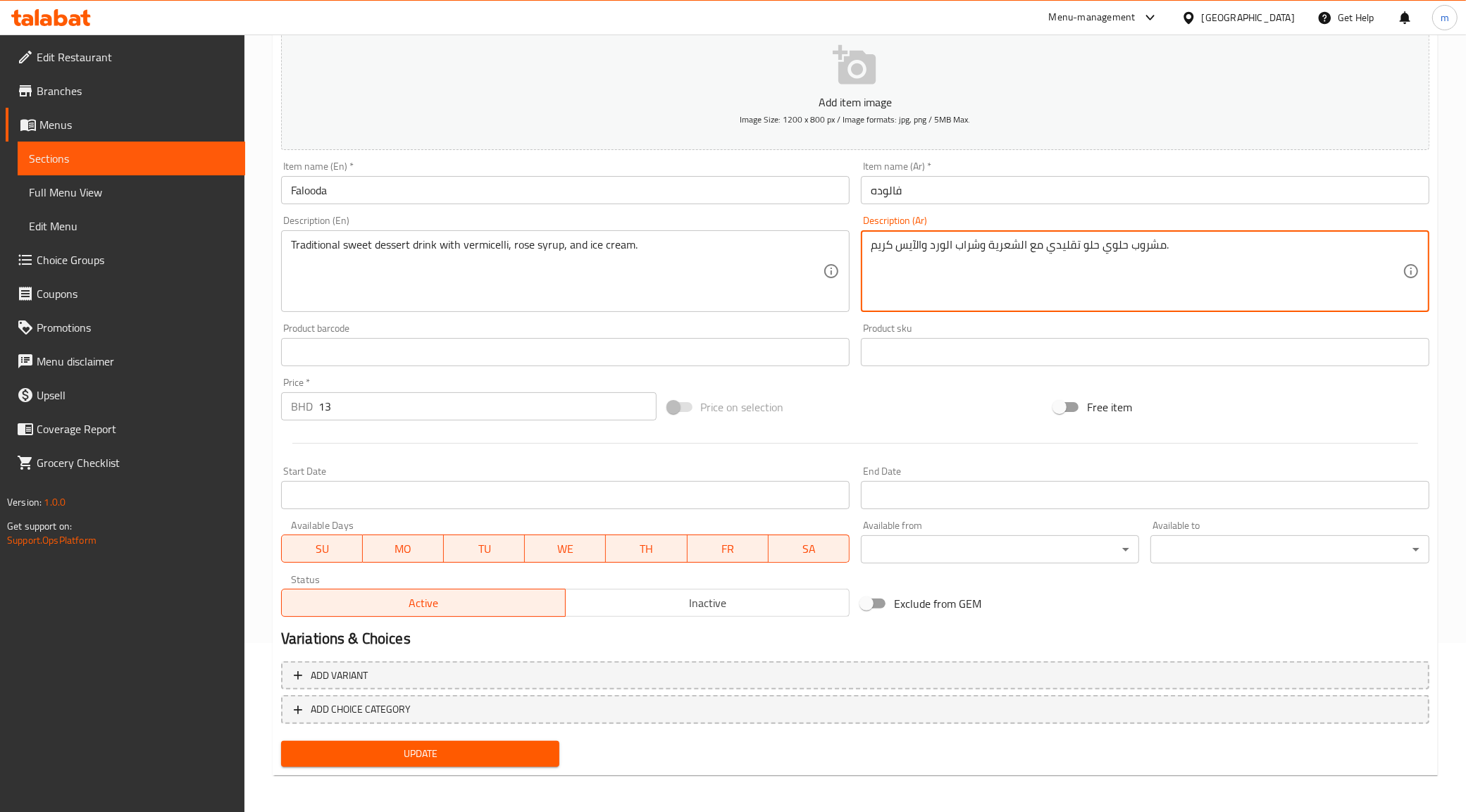
type textarea "مشروب حلوي حلو تقليدي مع الشعرية وشراب الورد والآيس كريم."
click at [410, 748] on span "Update" at bounding box center [421, 754] width 256 height 18
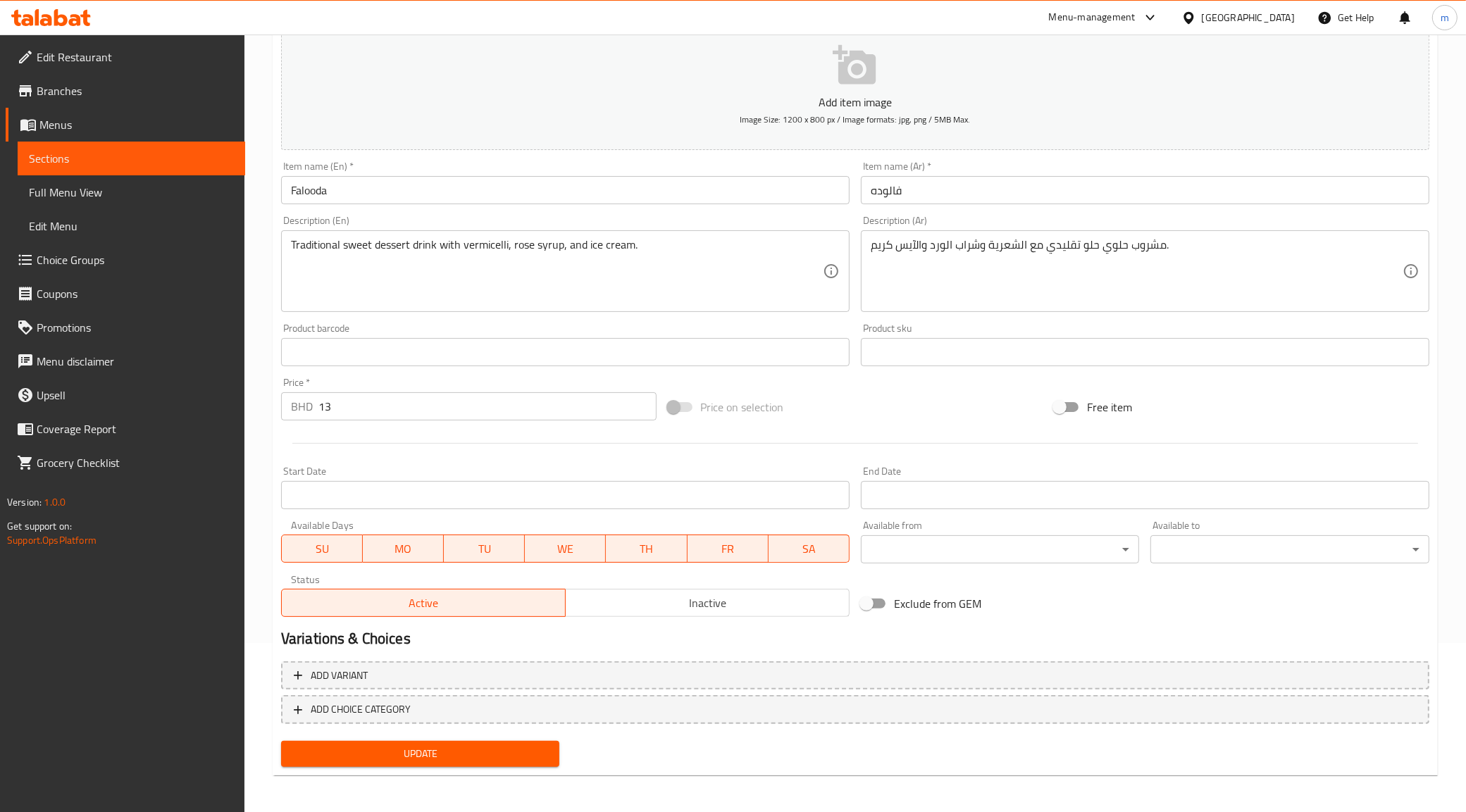
click at [119, 164] on span "Sections" at bounding box center [131, 158] width 205 height 17
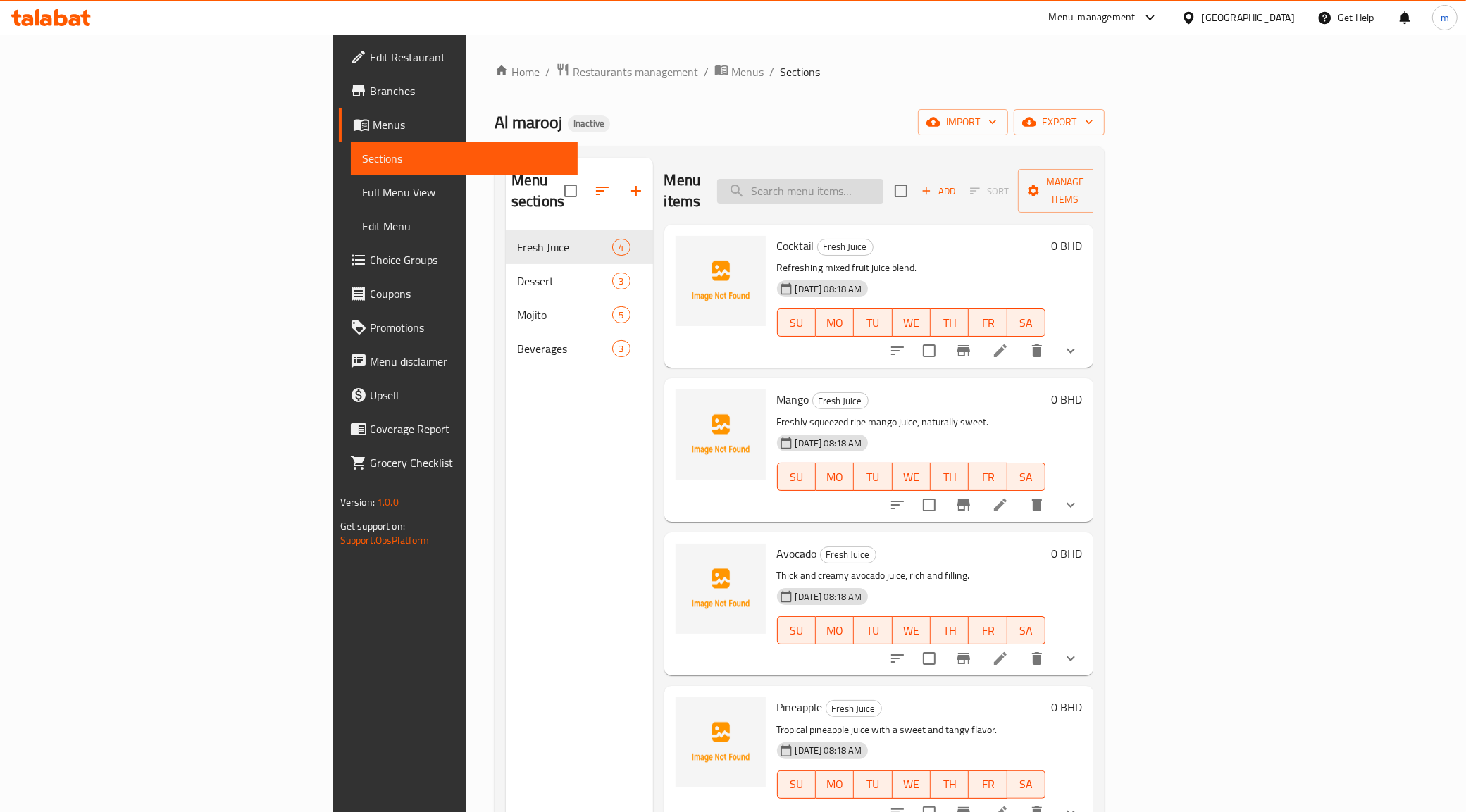
drag, startPoint x: 907, startPoint y: 159, endPoint x: 886, endPoint y: 177, distance: 27.7
click at [883, 179] on input "search" at bounding box center [800, 191] width 166 height 25
paste input "Pineapple"
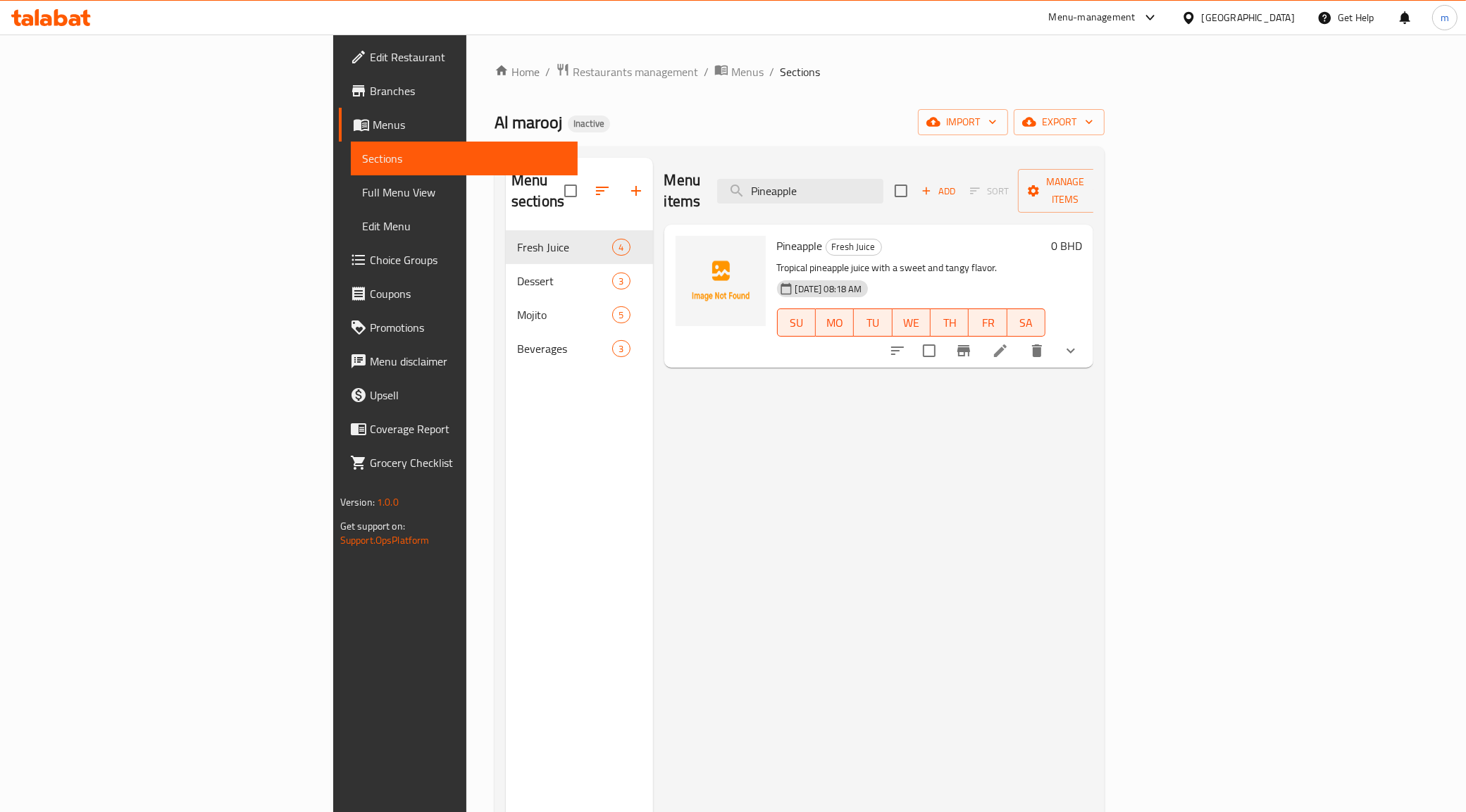
type input "Pineapple"
click at [1009, 342] on icon at bounding box center [1000, 350] width 17 height 17
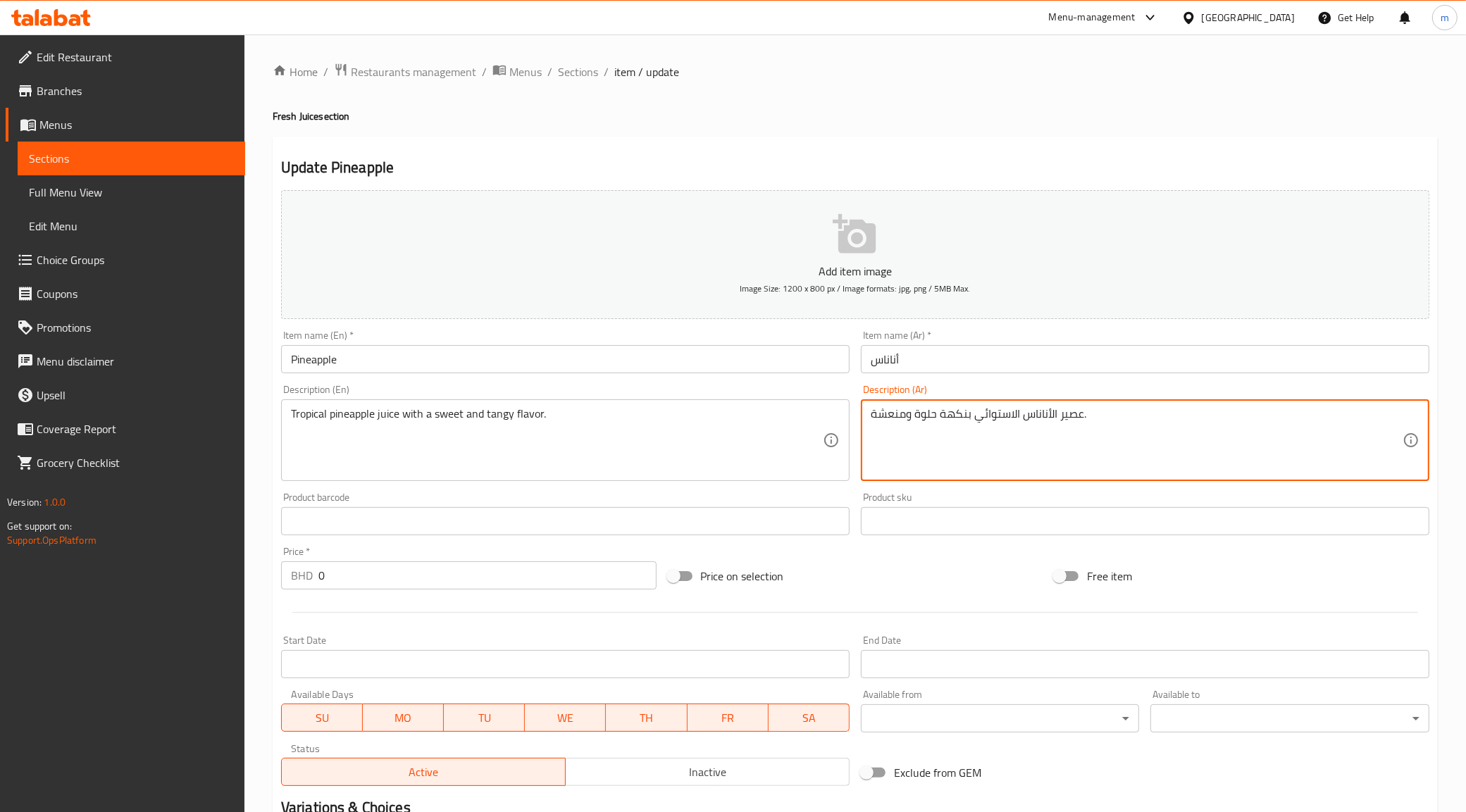
click at [987, 414] on textarea "عصير الأناناس الاستوائي بنكهة حلوة ومنعشة." at bounding box center [1137, 440] width 532 height 67
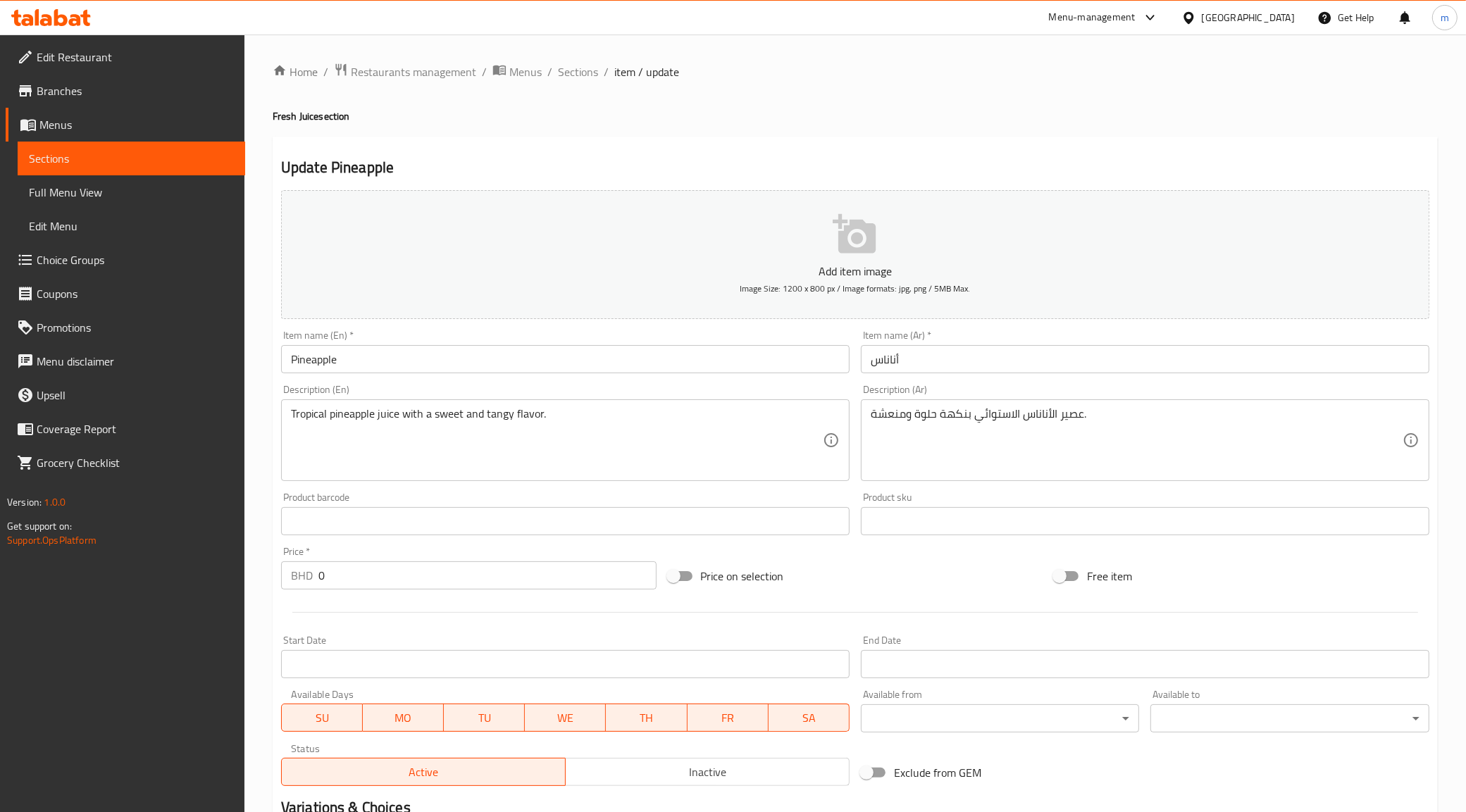
click at [977, 412] on textarea "عصير الأناناس الاستوائي بنكهة حلوة ومنعشة." at bounding box center [1137, 440] width 532 height 67
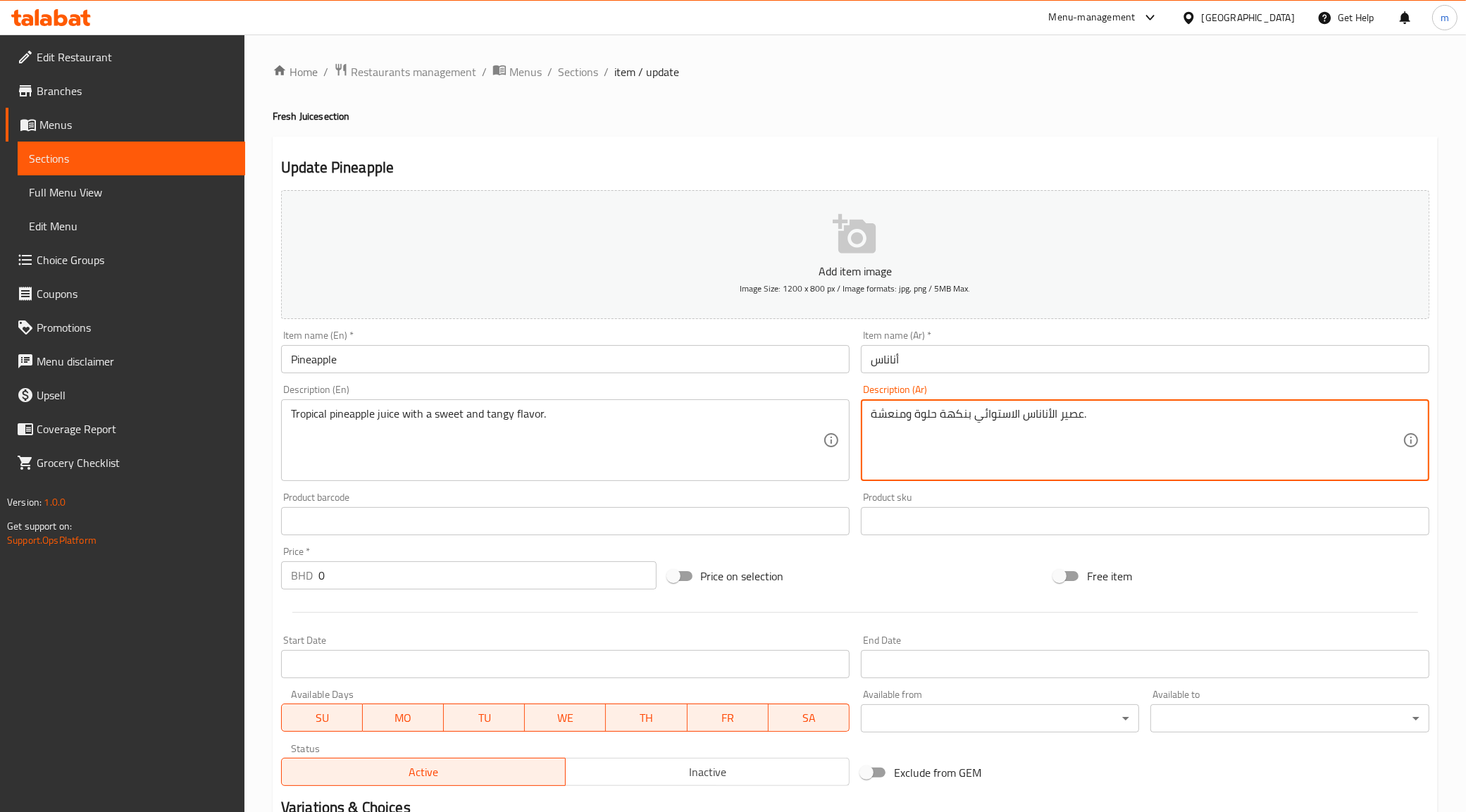
click at [977, 412] on textarea "عصير الأناناس الاستوائي بنكهة حلوة ومنعشة." at bounding box center [1137, 440] width 532 height 67
paste textarea "روبيكال"
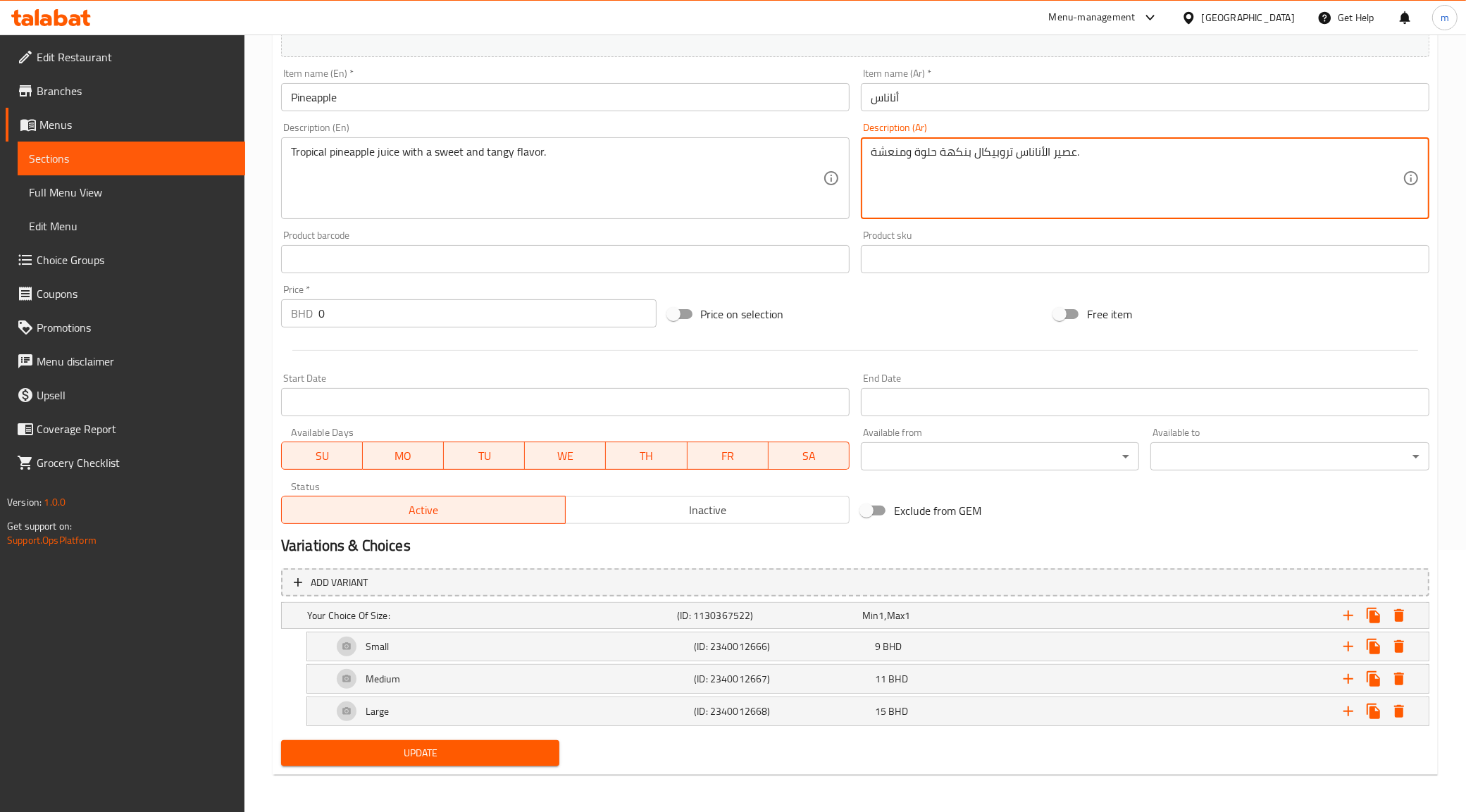
scroll to position [265, 0]
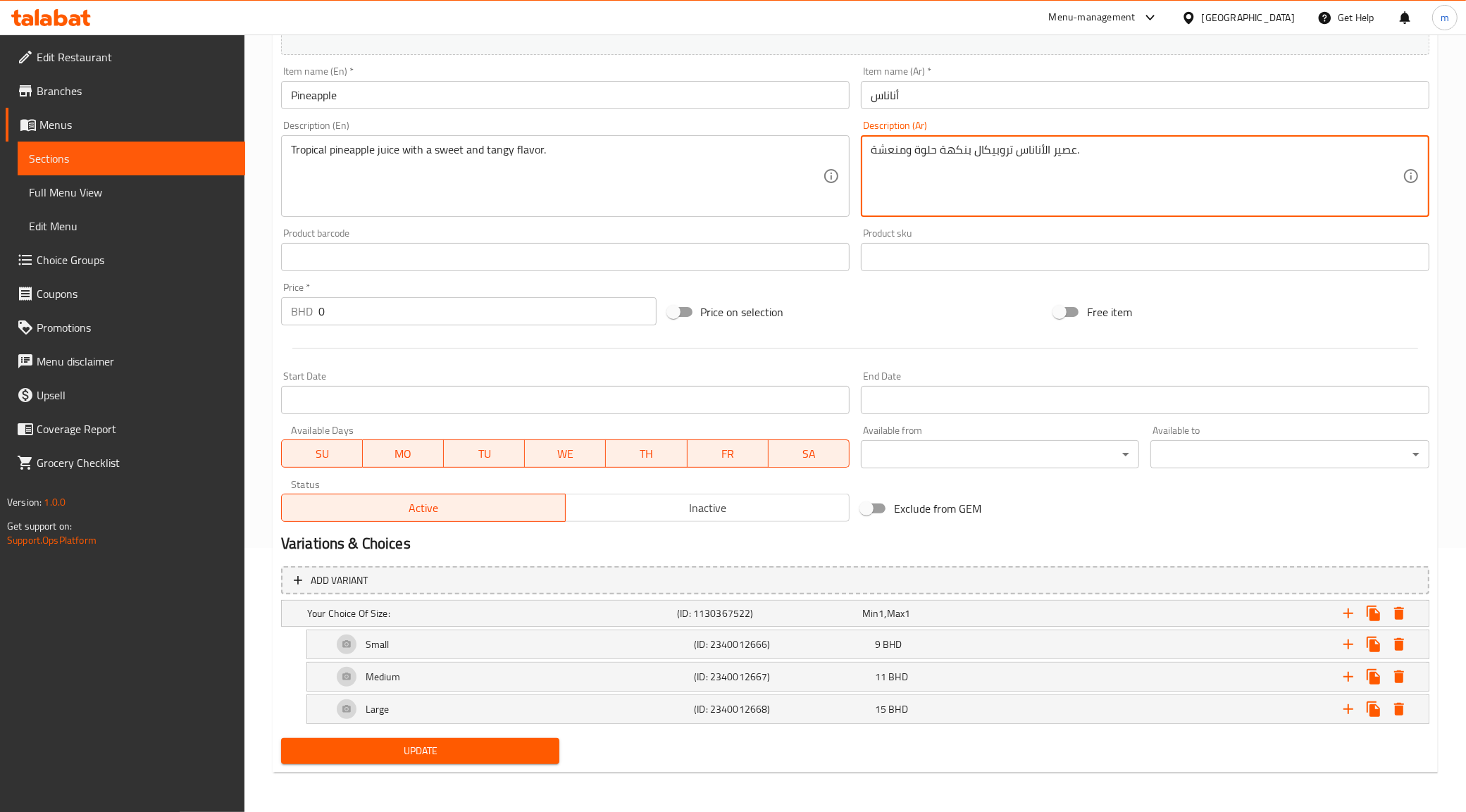
click at [1043, 148] on textarea "عصير الأناناس تروبيكال بنكهة حلوة ومنعشة." at bounding box center [1137, 176] width 532 height 67
type textarea "عصير أناناس تروبيكال بنكهة حلوة ومنعشة."
click at [526, 751] on span "Update" at bounding box center [421, 751] width 256 height 18
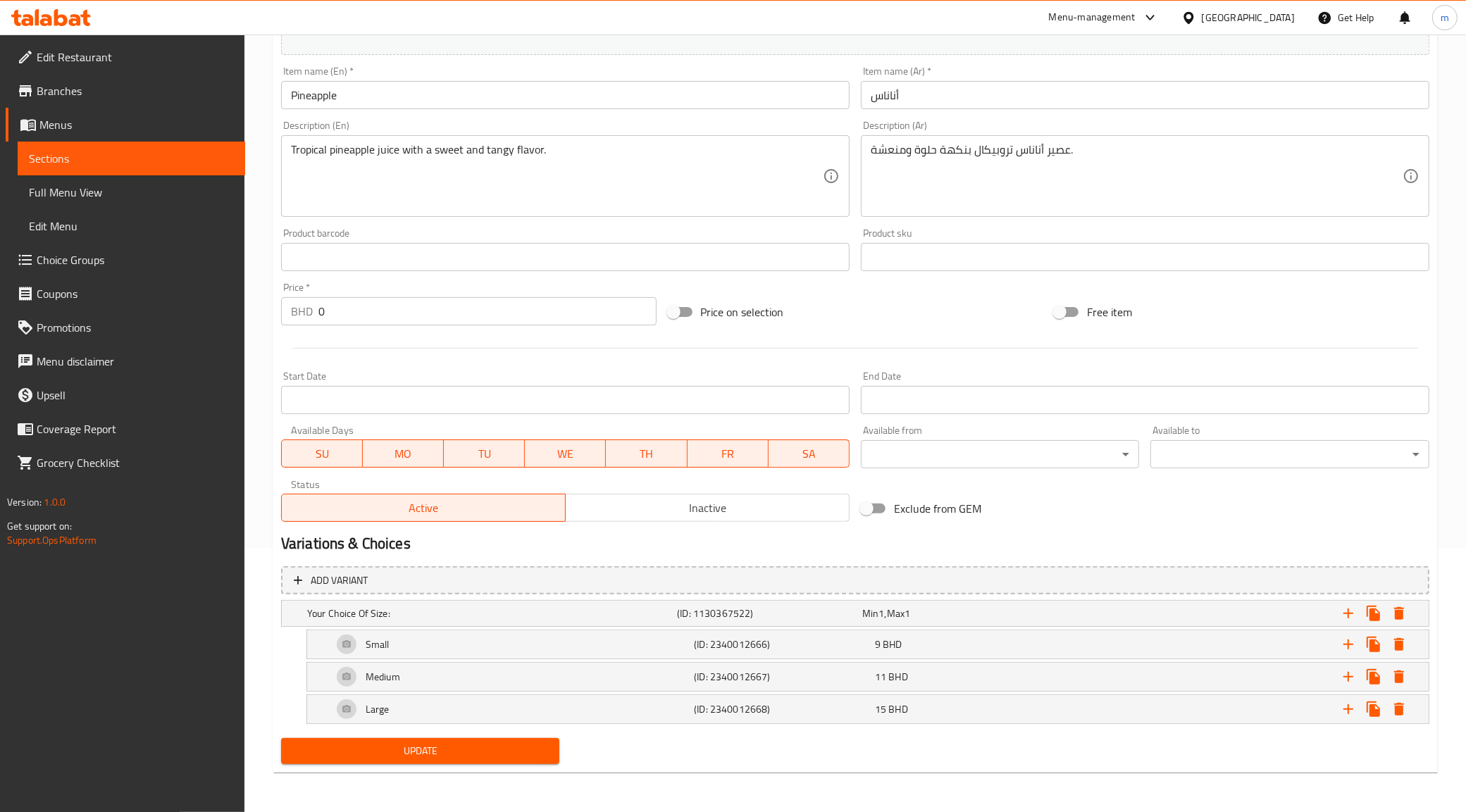
click at [136, 159] on span "Sections" at bounding box center [131, 158] width 205 height 17
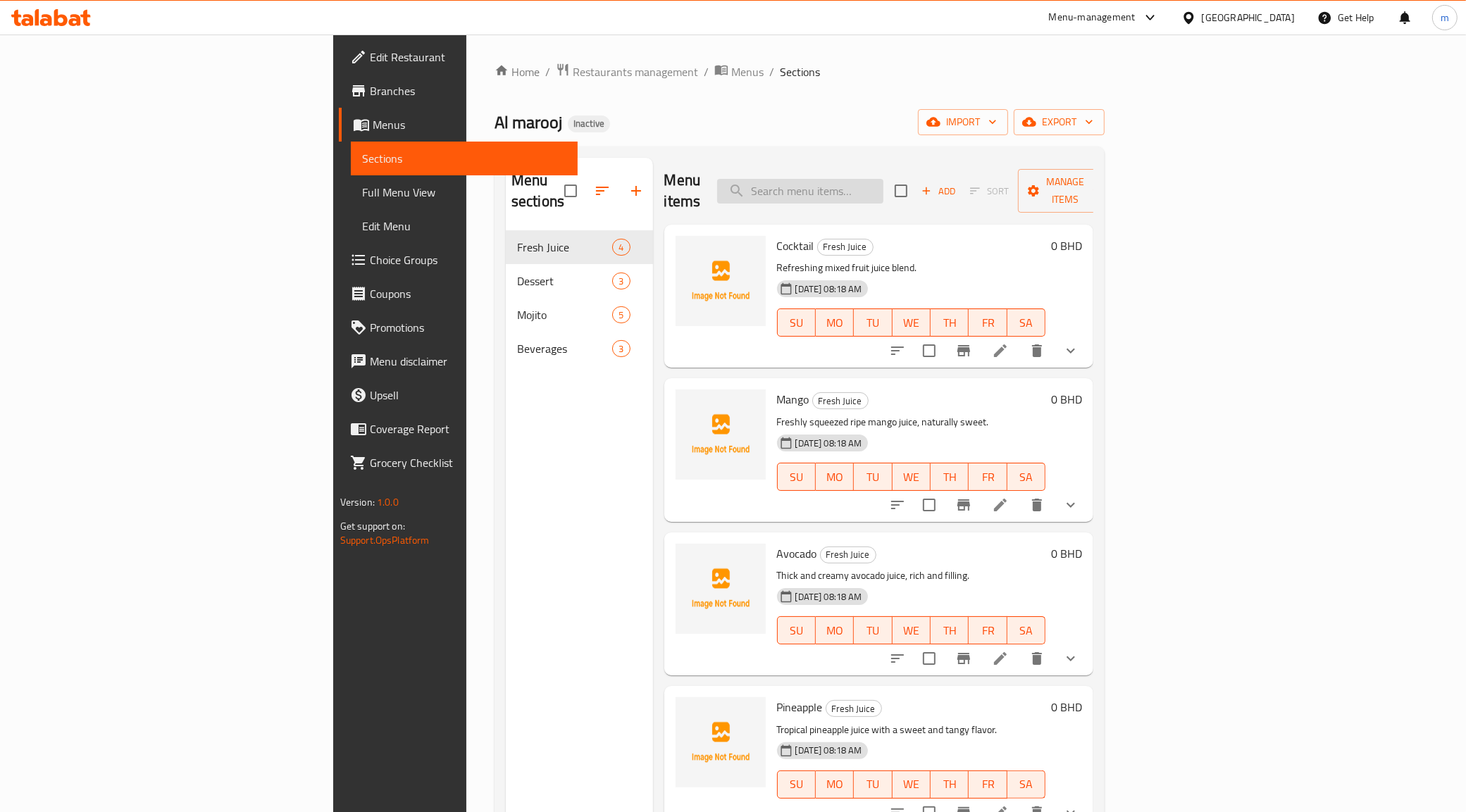
click at [883, 179] on input "search" at bounding box center [800, 191] width 166 height 25
paste input "Passion Fruit"
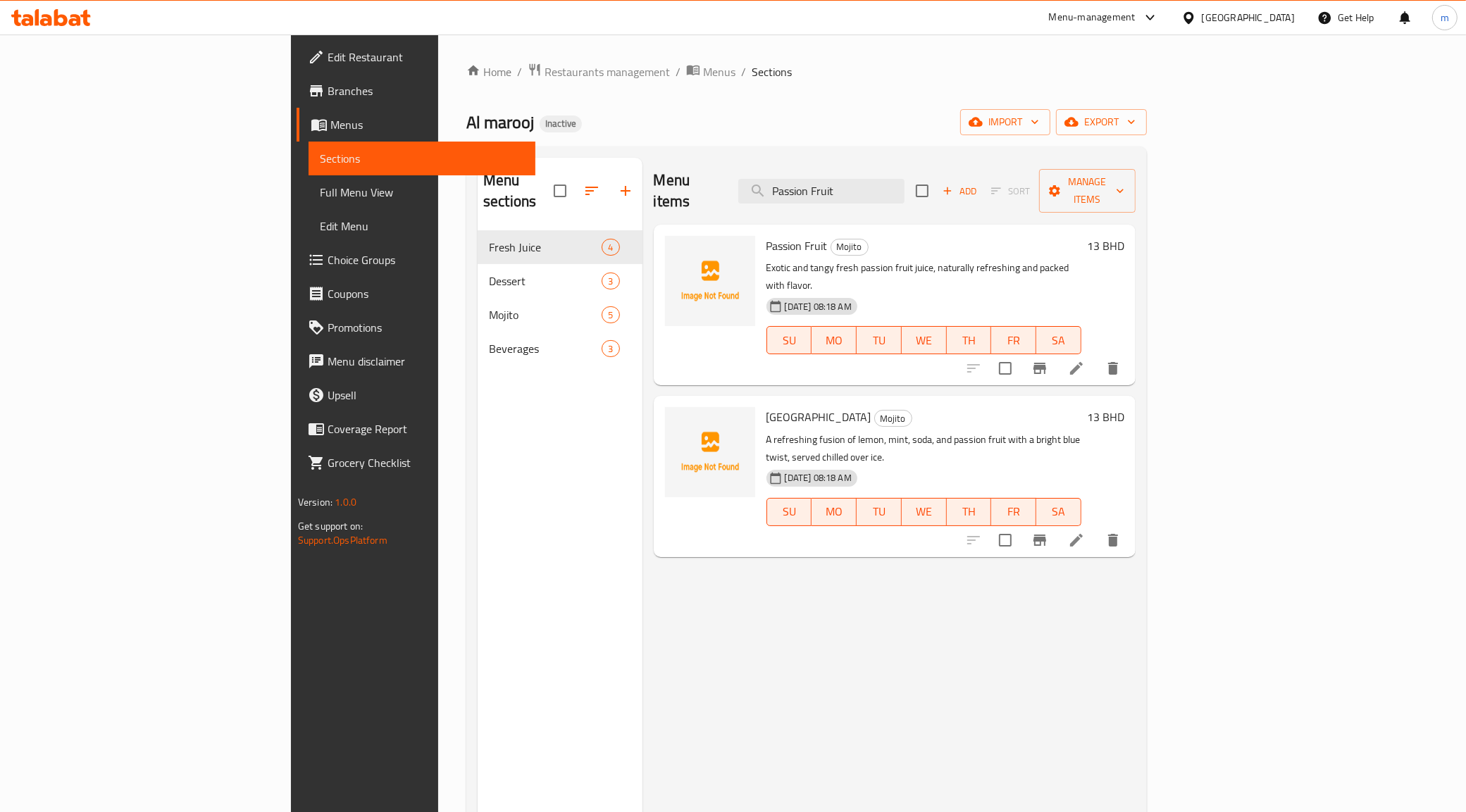
type input "Passion Fruit"
click at [1083, 362] on icon at bounding box center [1076, 369] width 13 height 13
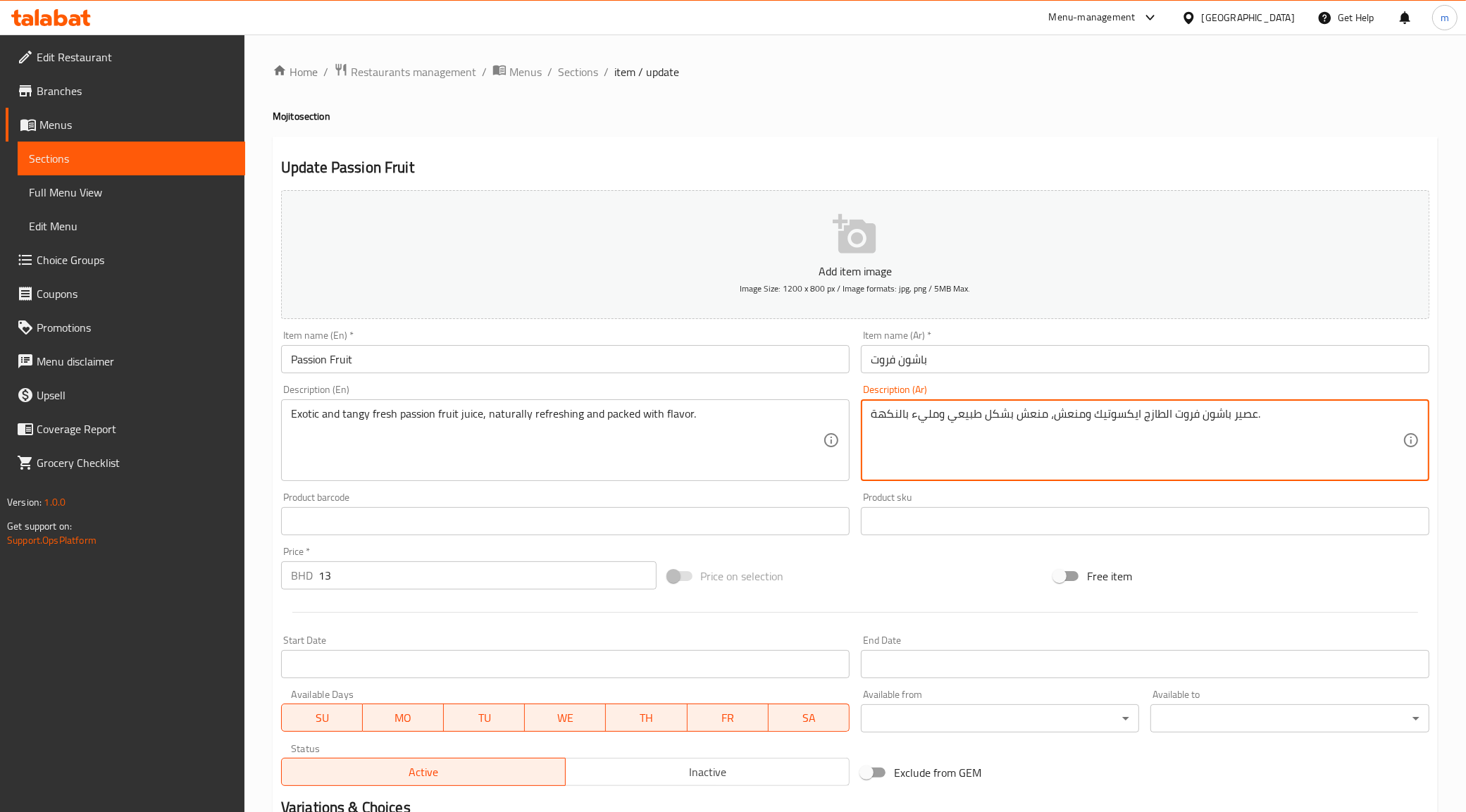
click at [942, 424] on textarea "عصير باشون فروت الطازج ايكسوتيك ومنعش، منعش بشكل طبيعي ومليء بالنكهة." at bounding box center [1137, 440] width 532 height 67
paste textarea "منعش واكزوستيك ، منعش بشكل طبيعي ومليء بالنكهة."
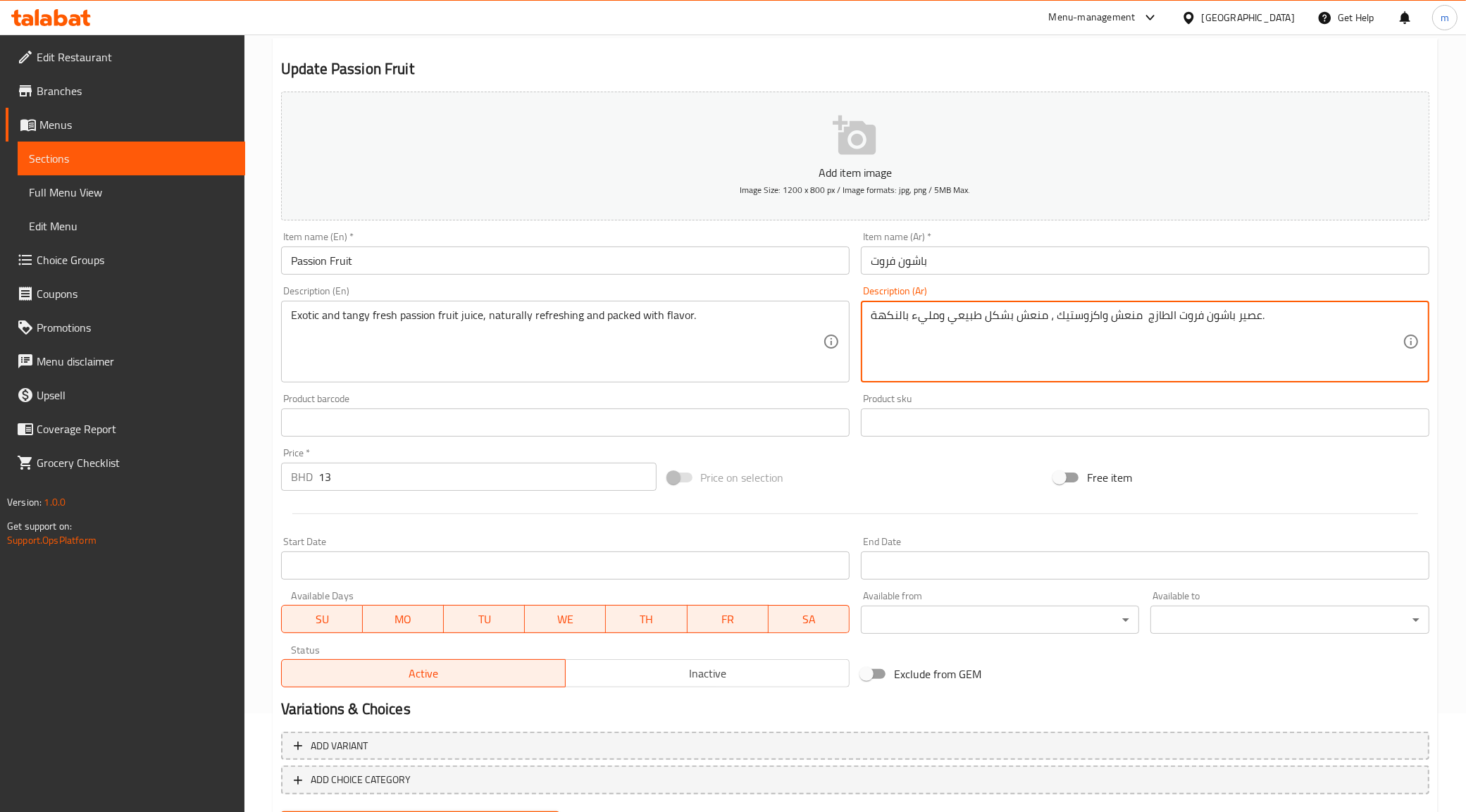
scroll to position [169, 0]
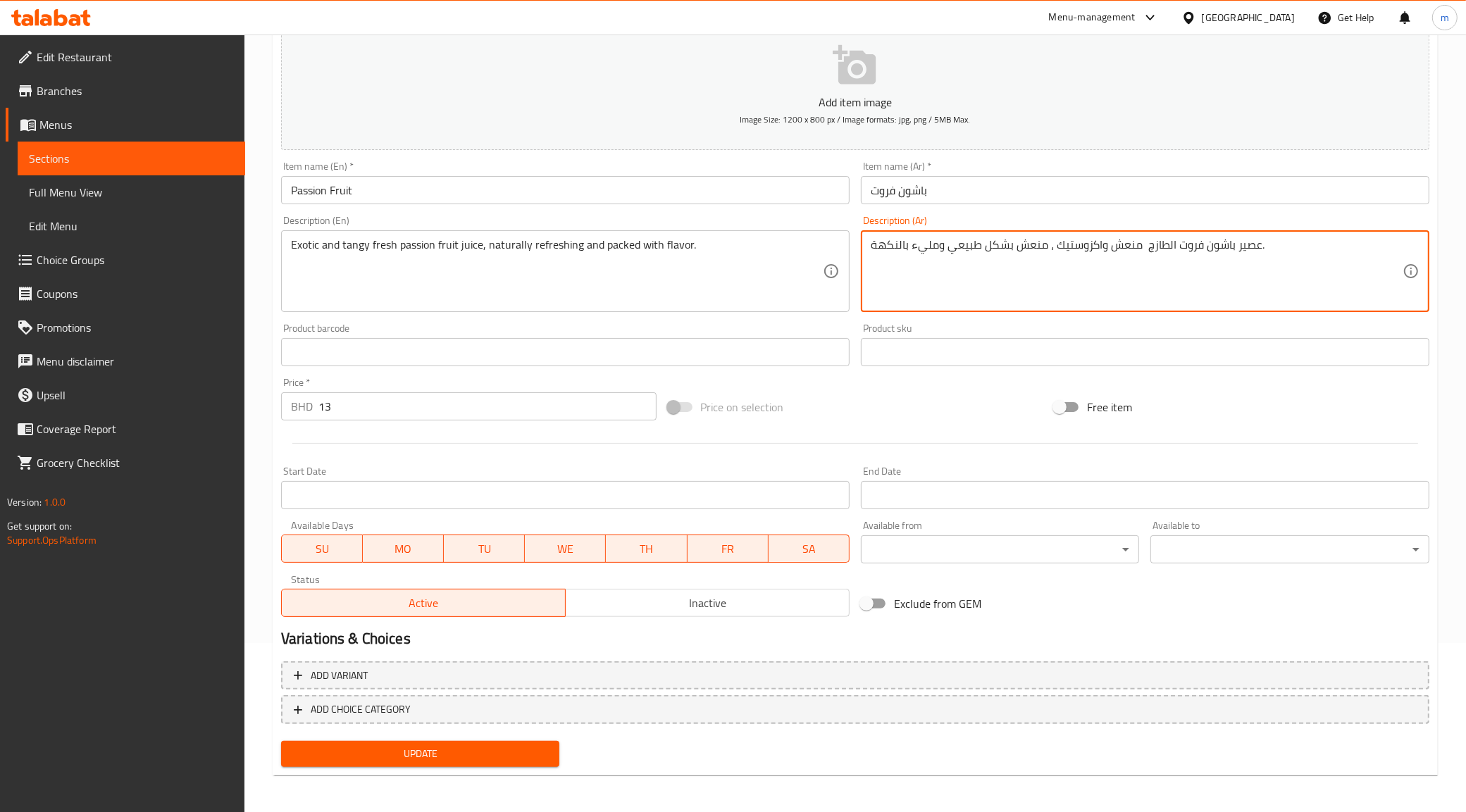
click at [996, 247] on textarea "عصير باشون فروت الطازج منعش واكزوستيك ، منعش بشكل طبيعي ومليء بالنكهة." at bounding box center [1137, 271] width 532 height 67
paste textarea
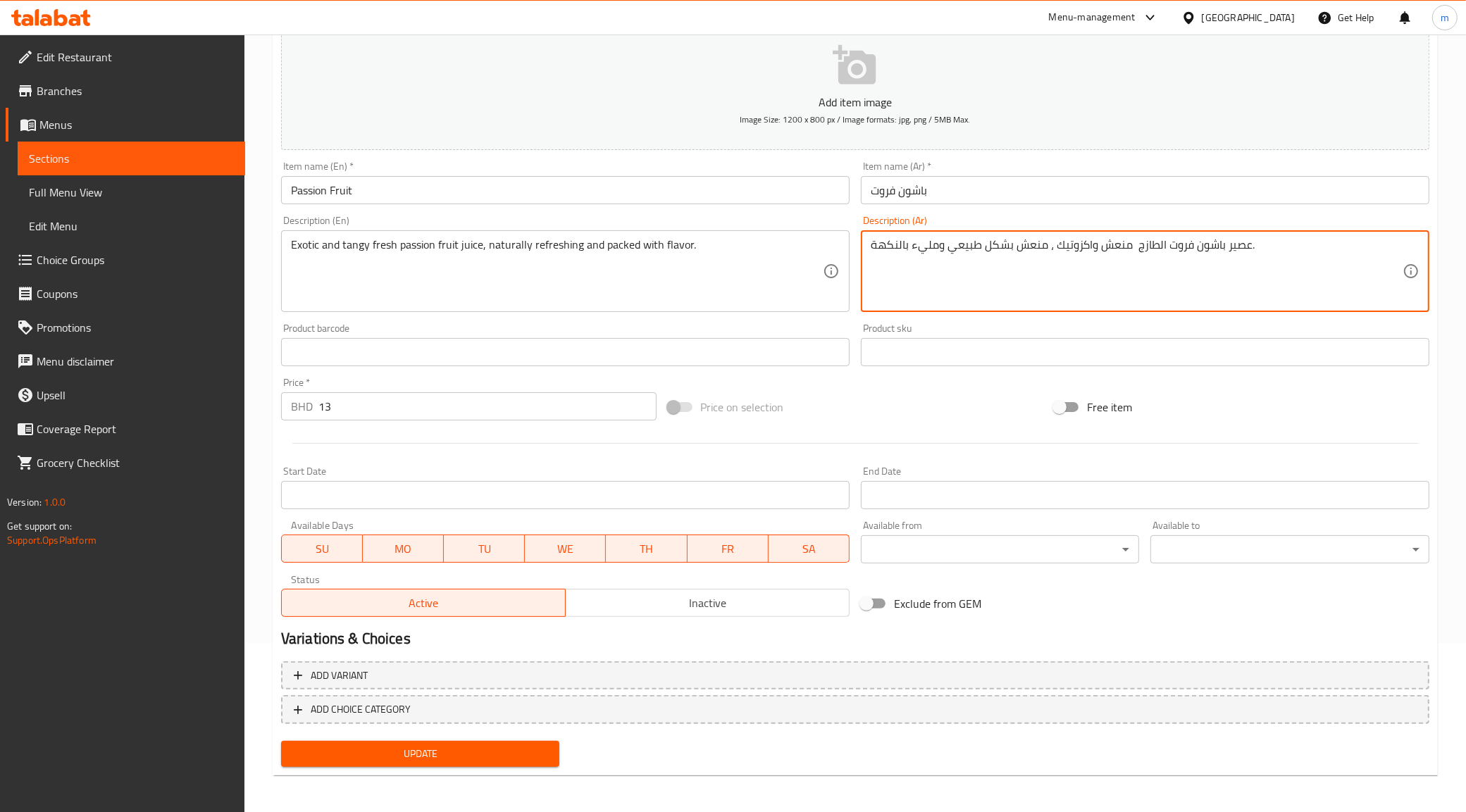
type textarea "عصير باشون فروت الطازج منعش واكزوتيك ، منعش بشكل طبيعي ومليء بالنكهة."
click at [448, 756] on span "Update" at bounding box center [421, 754] width 256 height 18
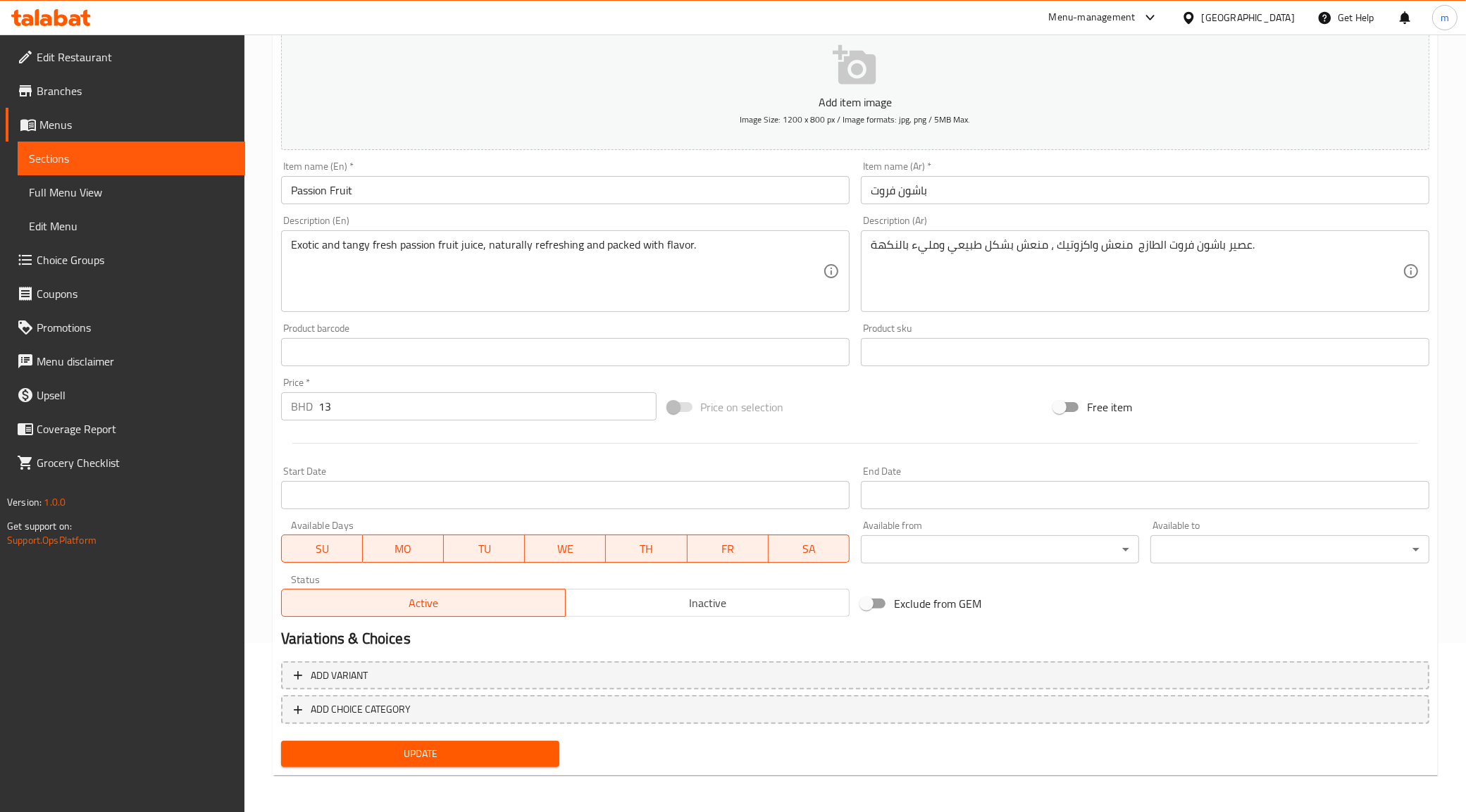
click at [406, 758] on span "Update" at bounding box center [421, 754] width 256 height 18
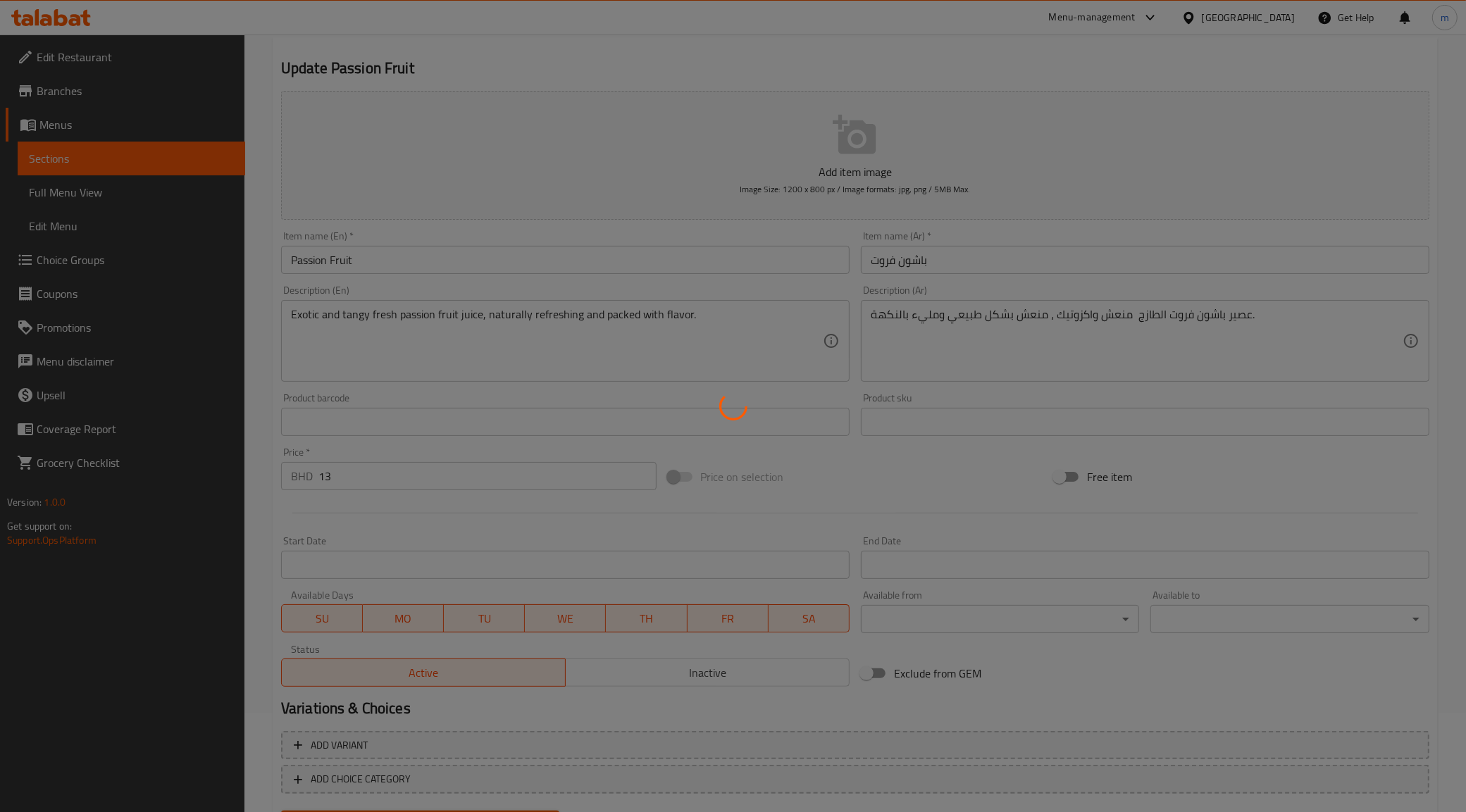
scroll to position [0, 0]
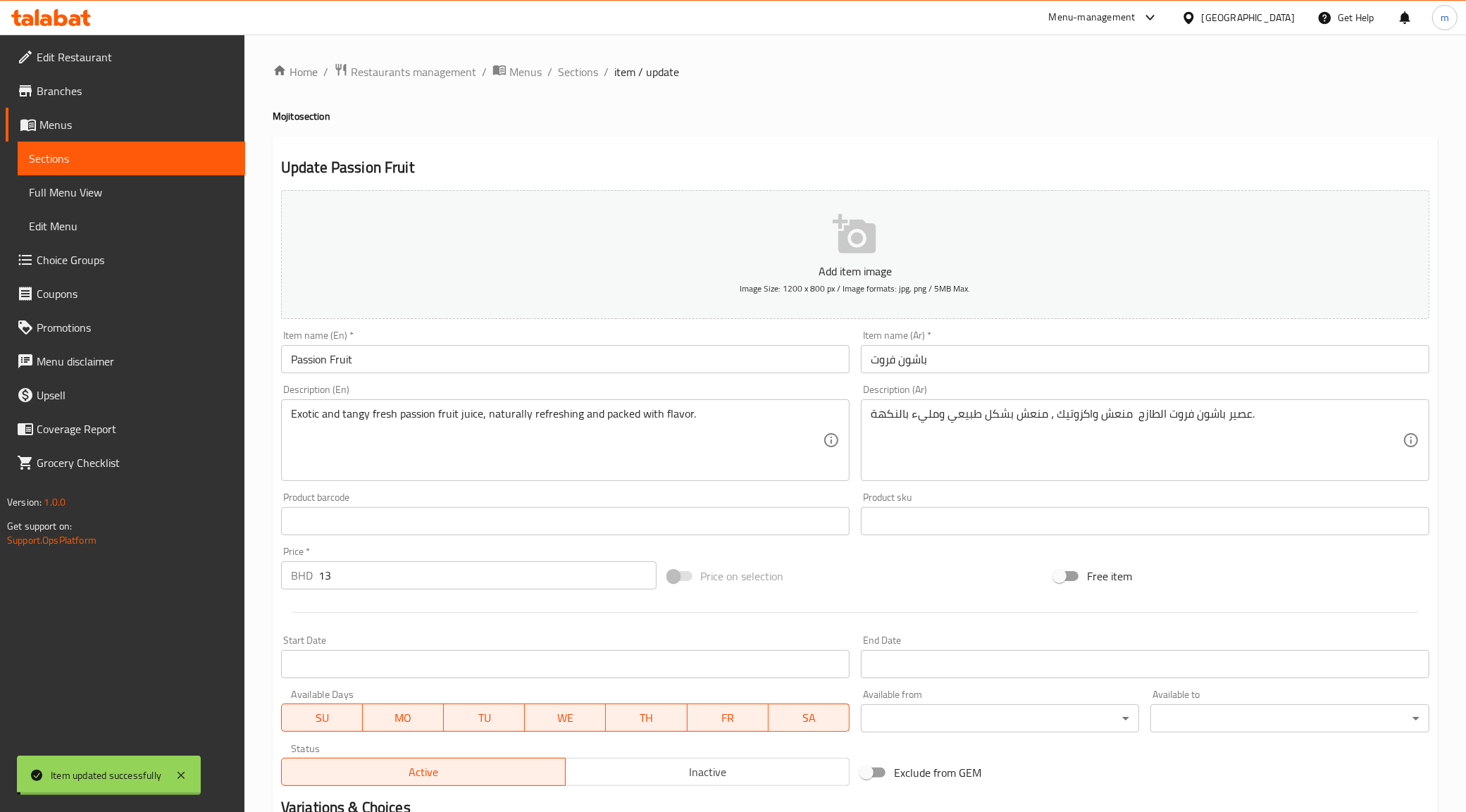
click at [93, 160] on span "Sections" at bounding box center [131, 158] width 205 height 17
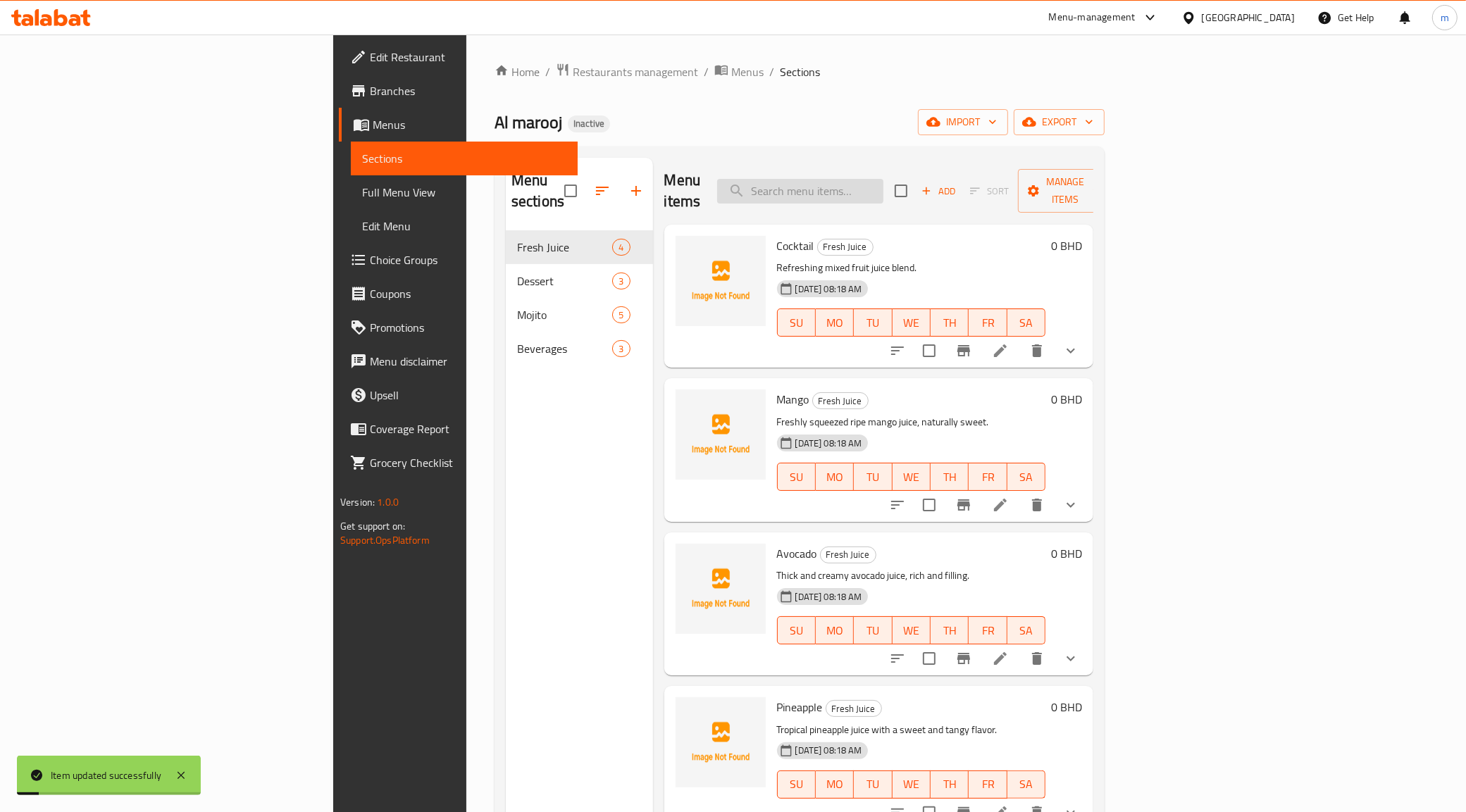
click at [877, 185] on input "search" at bounding box center [800, 191] width 166 height 25
paste input "[GEOGRAPHIC_DATA]"
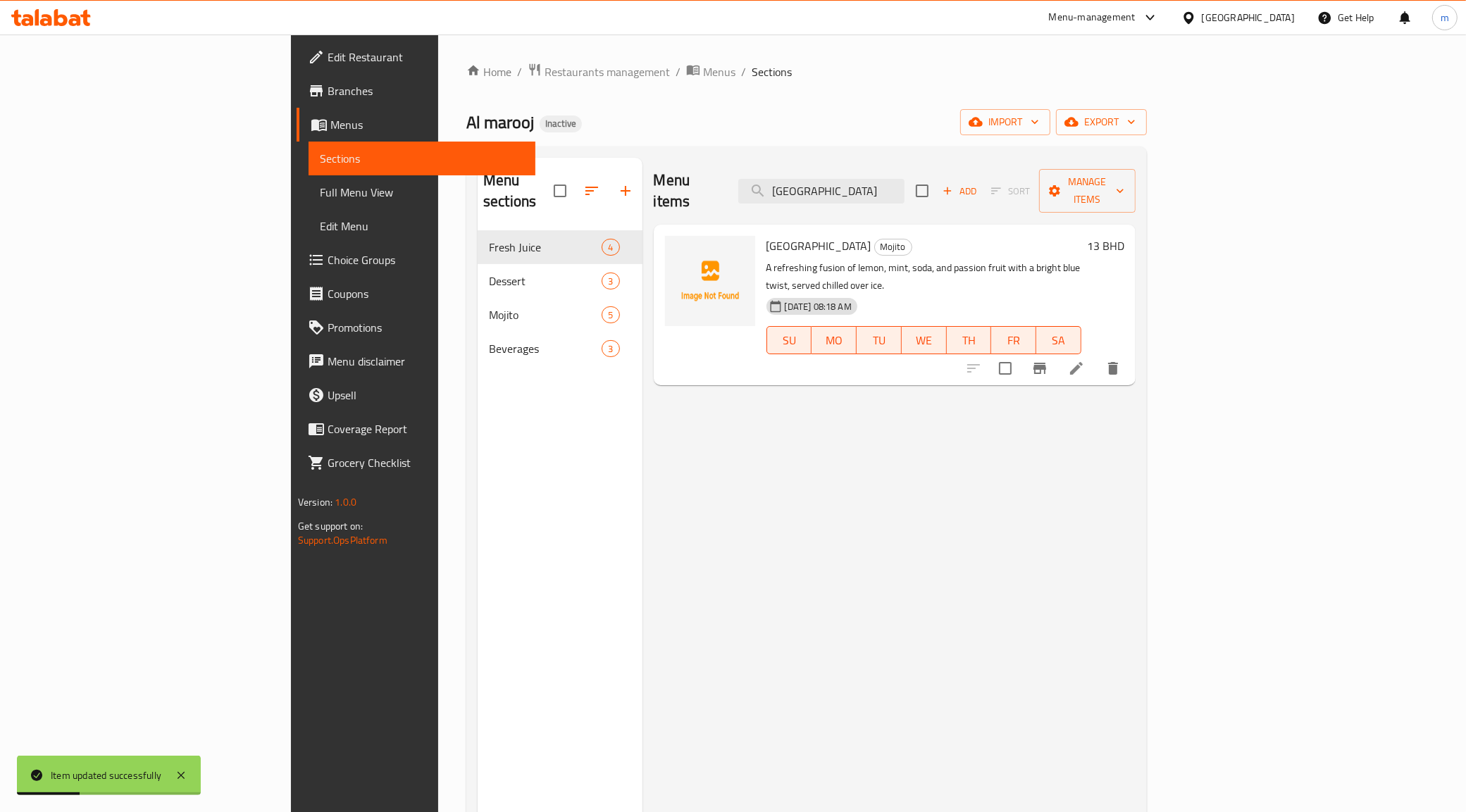
type input "[GEOGRAPHIC_DATA]"
click at [1096, 356] on li at bounding box center [1076, 369] width 39 height 26
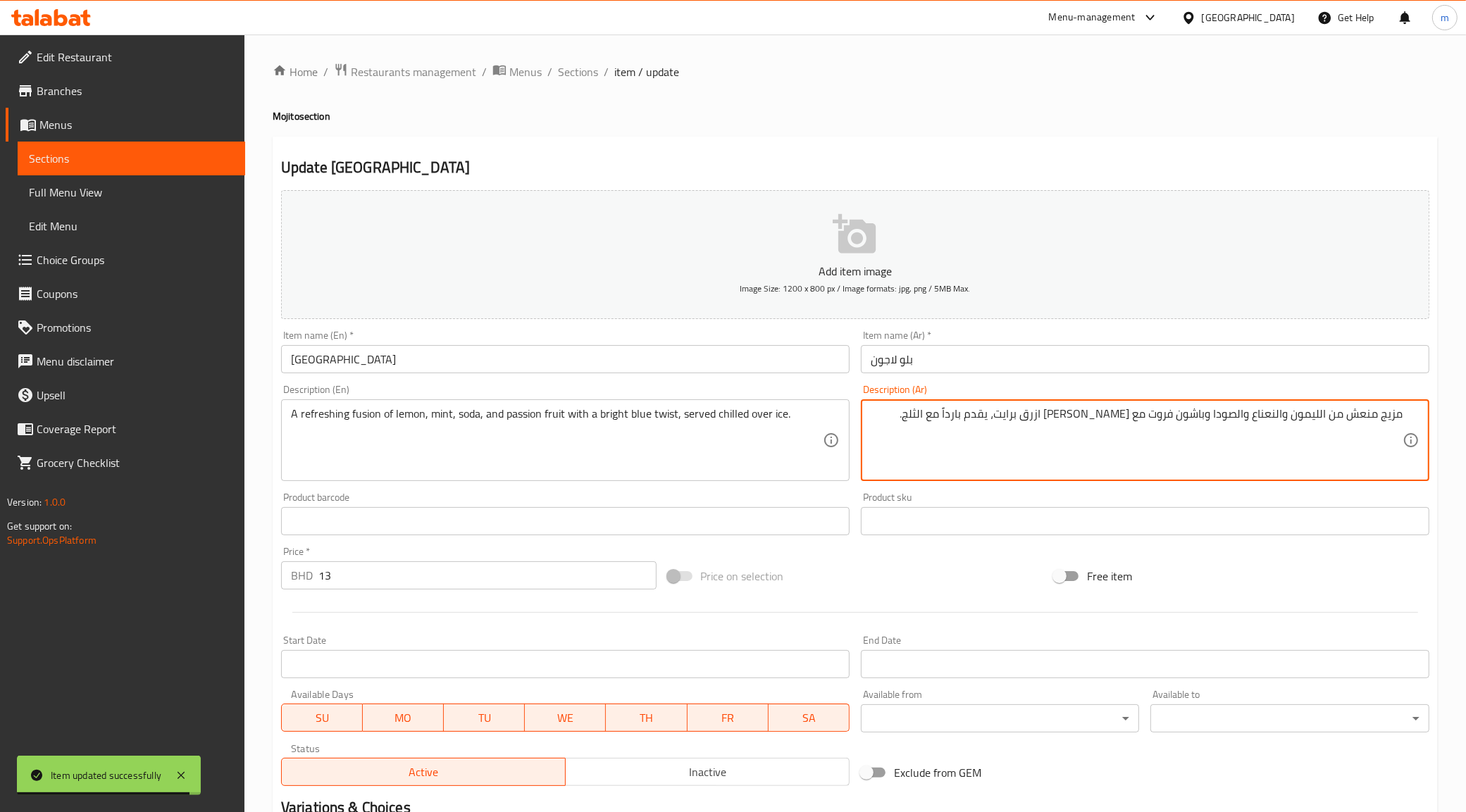
drag, startPoint x: 1379, startPoint y: 410, endPoint x: 1402, endPoint y: 432, distance: 31.8
click at [1402, 432] on textarea "مزيج منعش من الليمون والنعناع والصودا وباشون فروت مع [PERSON_NAME] ازرق برايت، …" at bounding box center [1137, 440] width 532 height 67
click at [1339, 421] on textarea "فيوجن منعش من الليمون والنعناع والصودا وباشون فروت مع تويست ازرق برايت، يقدم با…" at bounding box center [1137, 440] width 532 height 67
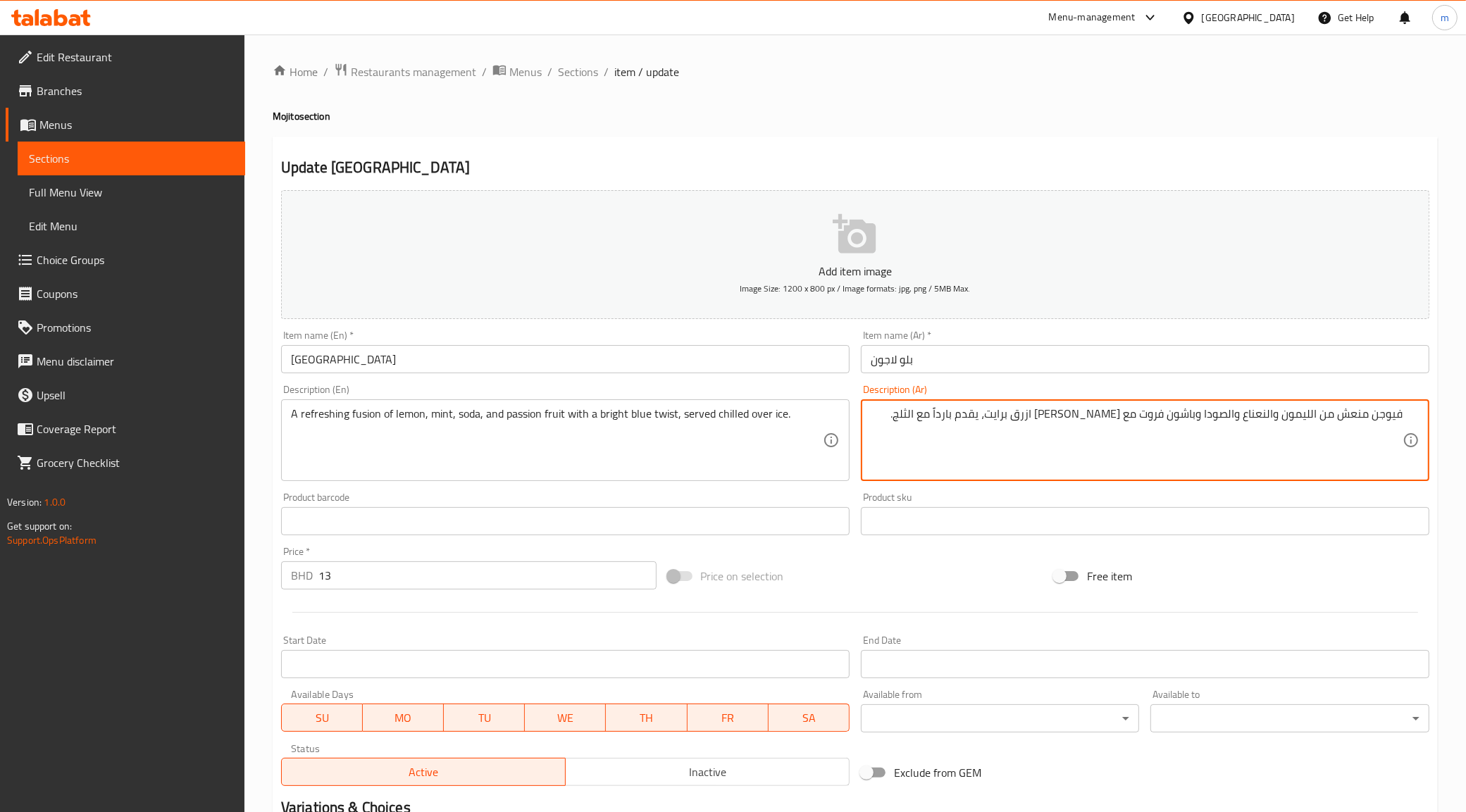
click at [1339, 421] on textarea "فيوجن منعش من الليمون والنعناع والصودا وباشون فروت مع تويست ازرق برايت، يقدم با…" at bounding box center [1137, 440] width 532 height 67
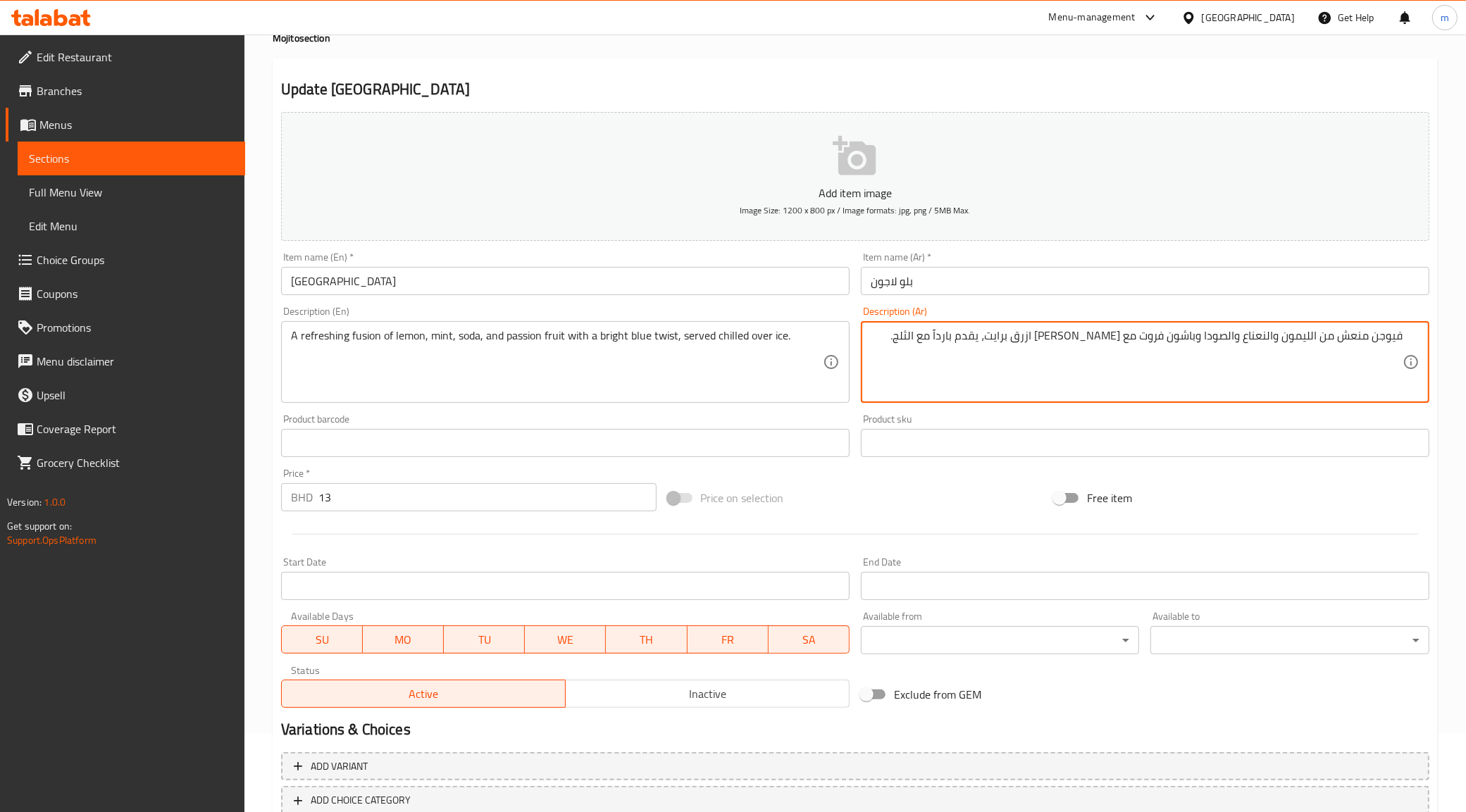
scroll to position [169, 0]
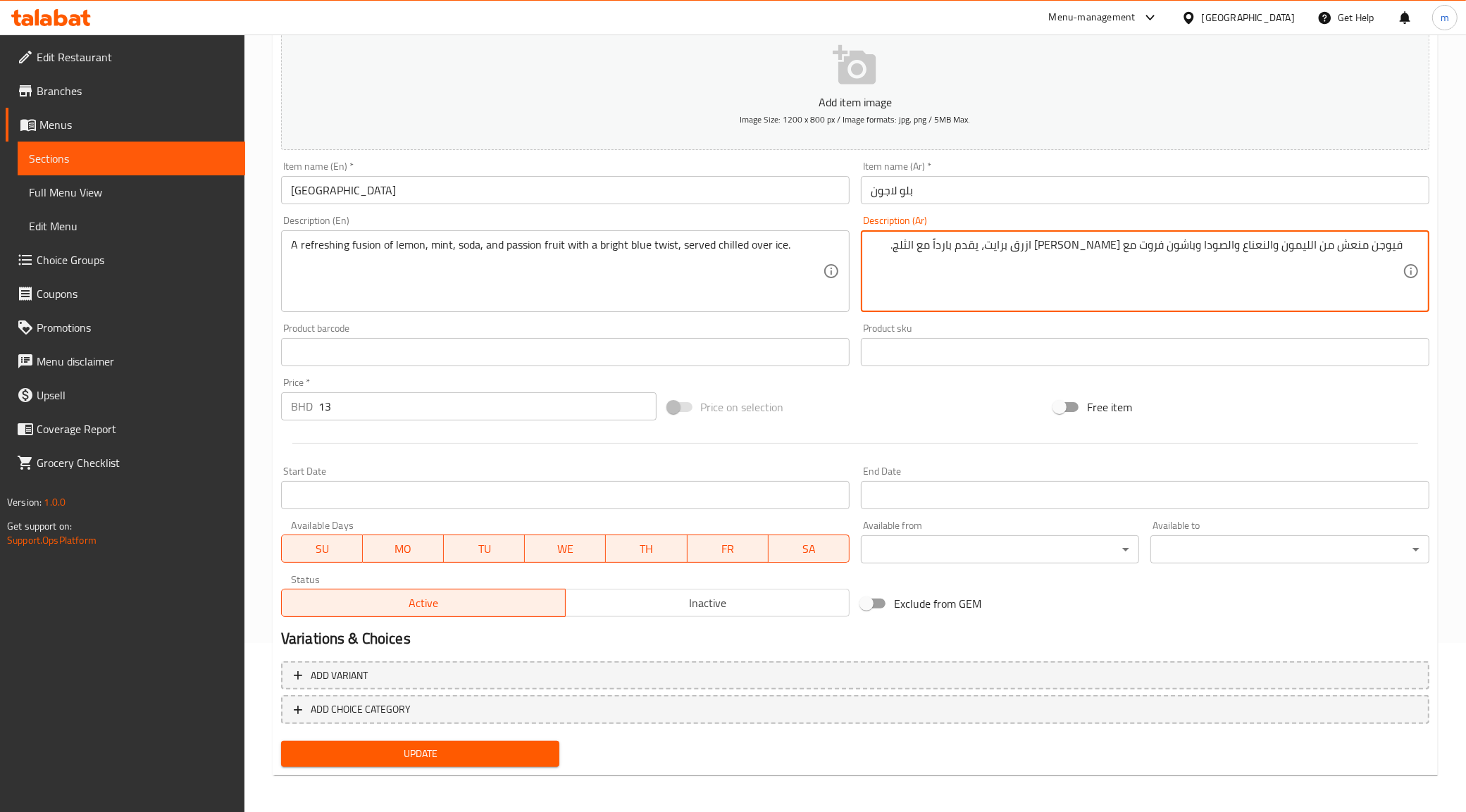
click at [445, 745] on span "Update" at bounding box center [421, 754] width 256 height 18
drag, startPoint x: 1044, startPoint y: 243, endPoint x: 1088, endPoint y: 245, distance: 44.0
click at [1088, 245] on textarea "فيوجن منعش من الليمون والنعناع والصودا وباشون فروت مع تويست ازرق برايت، يقدم با…" at bounding box center [1137, 271] width 532 height 67
click at [1081, 247] on textarea "فيوجن منعش من الليمون والنعناع والصودا وباشون فروت مع تويست بلو برايت، يقدم بار…" at bounding box center [1137, 271] width 532 height 67
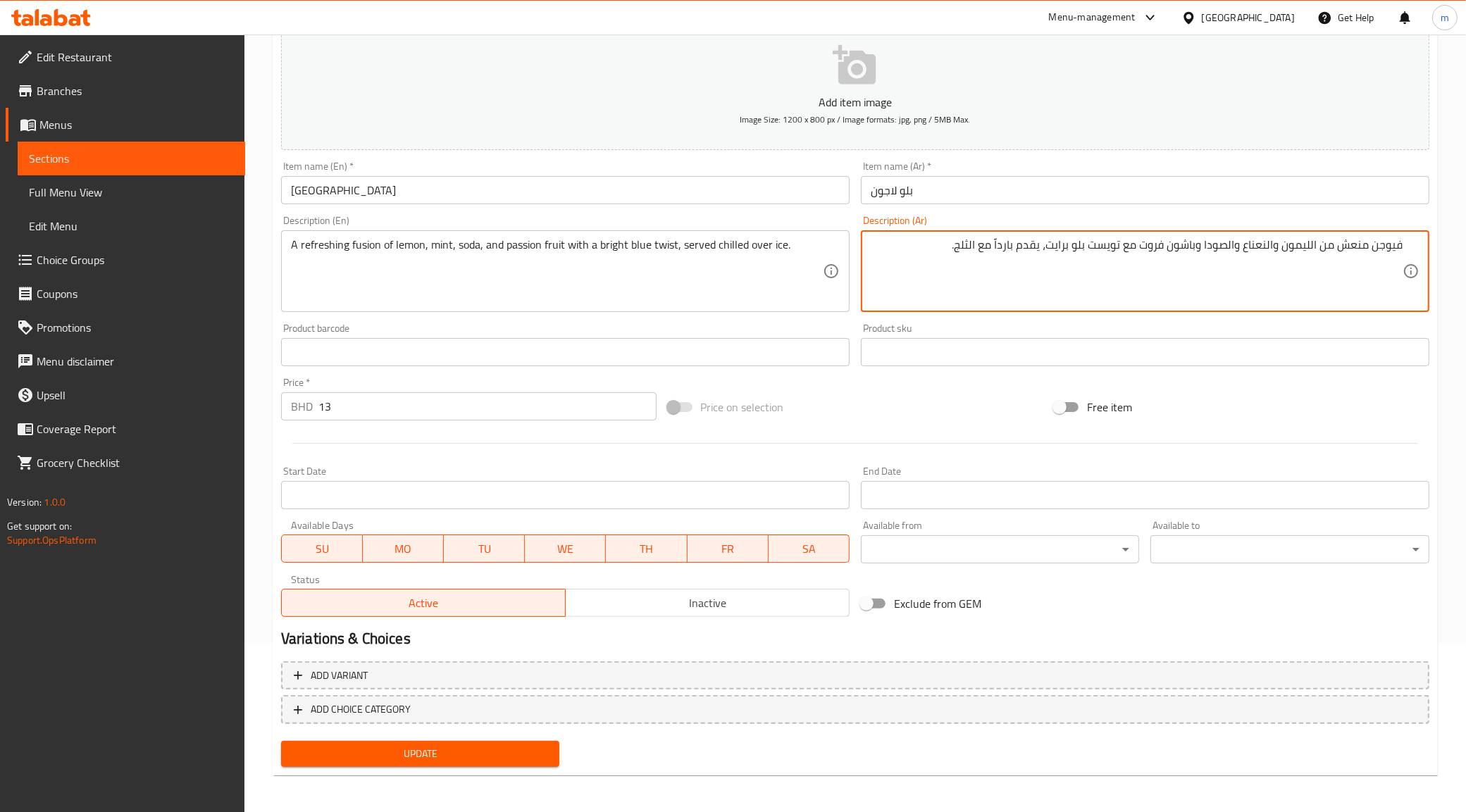
click at [1081, 247] on textarea "فيوجن منعش من الليمون والنعناع والصودا وباشون فروت مع تويست بلو برايت، يقدم بار…" at bounding box center [1137, 271] width 532 height 67
type textarea "فيوجن منعش من الليمون والنعناع والصودا وباشون فروت مع تويست بلو برايت، يقدم بار…"
click at [474, 741] on button "Update" at bounding box center [421, 754] width 279 height 26
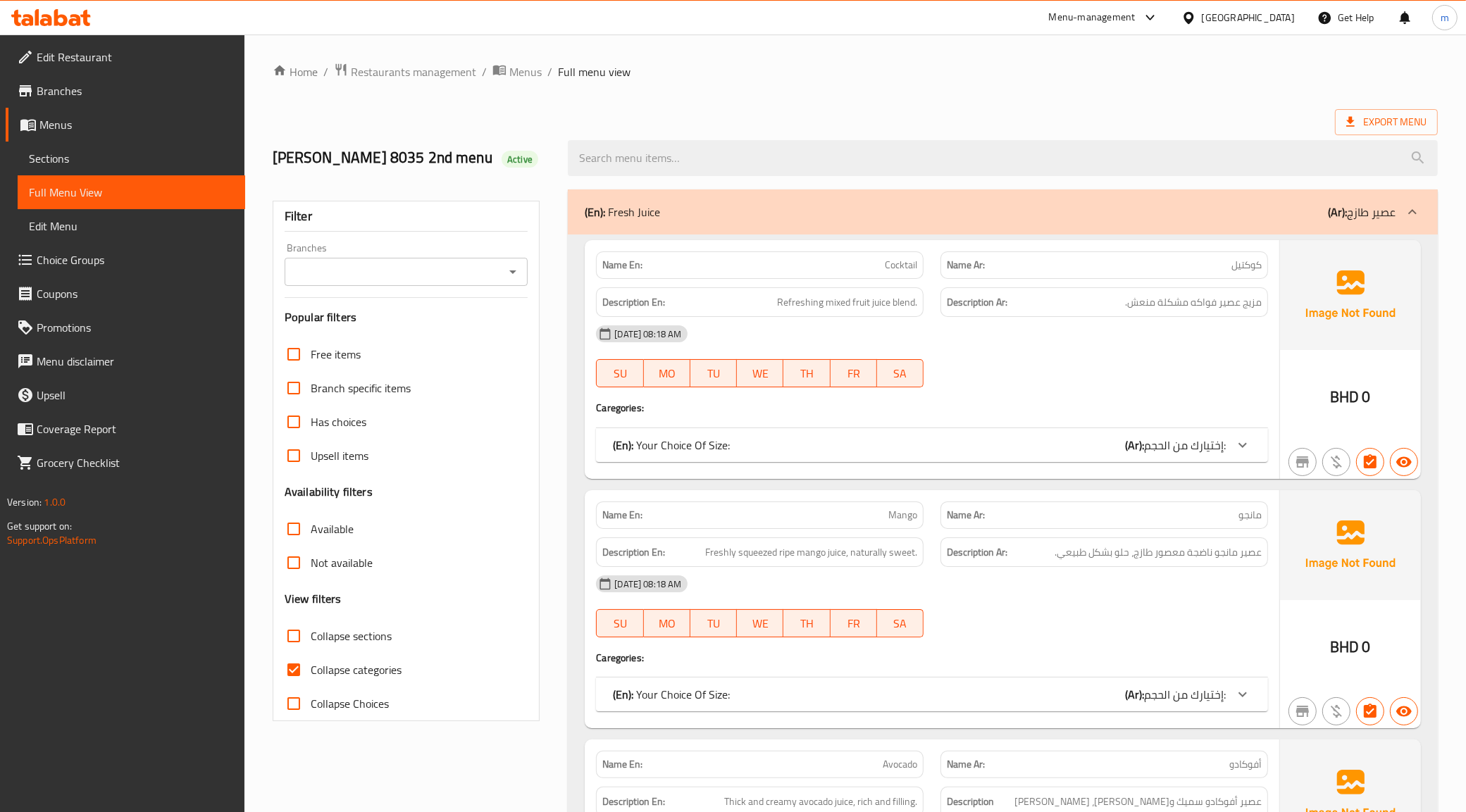
click at [329, 678] on span "Collapse categories" at bounding box center [356, 669] width 91 height 17
click at [311, 687] on input "Collapse categories" at bounding box center [293, 670] width 34 height 34
checkbox input "false"
click at [344, 687] on label "Collapse categories" at bounding box center [339, 670] width 125 height 34
click at [311, 687] on input "Collapse categories" at bounding box center [293, 670] width 34 height 34
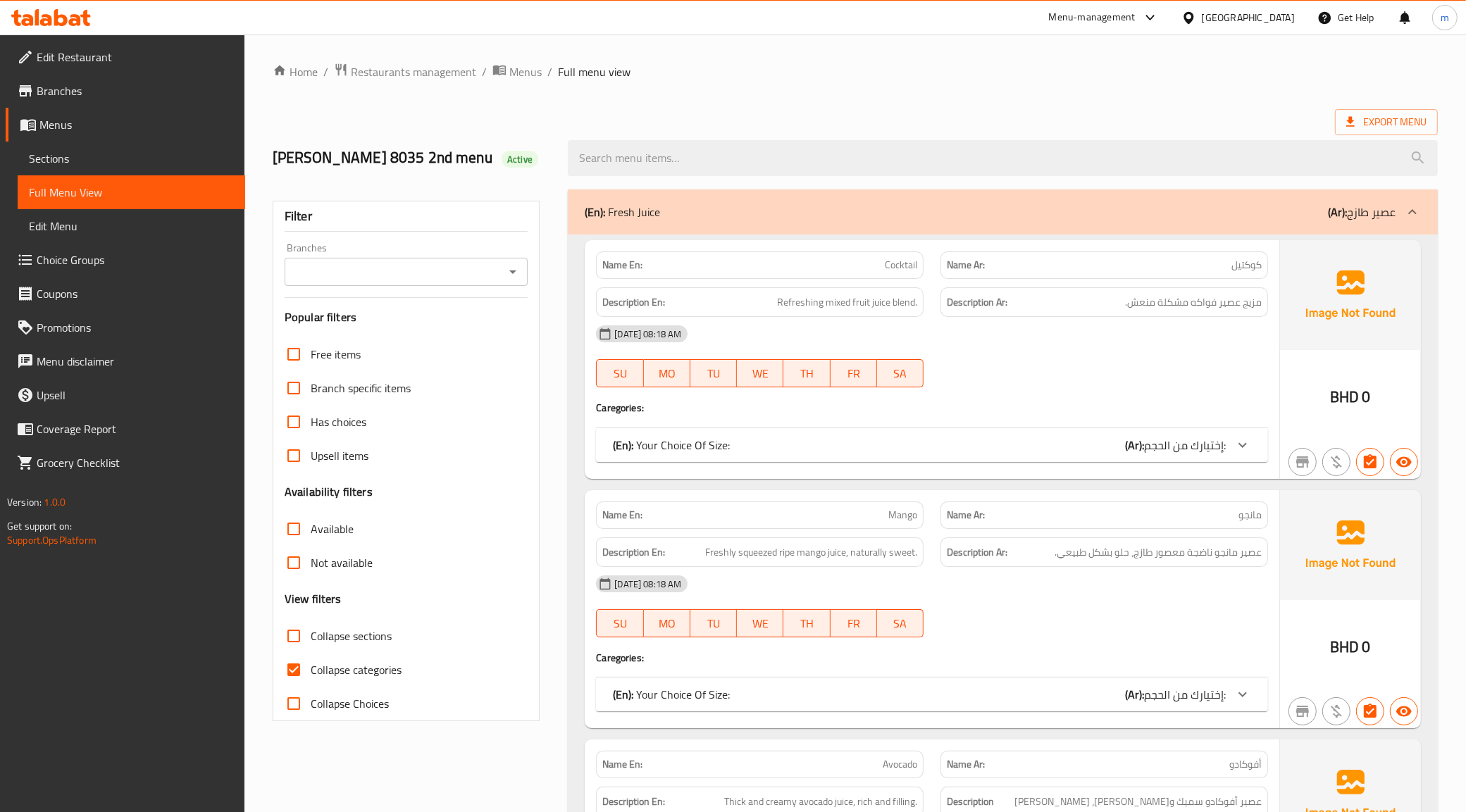
checkbox input "false"
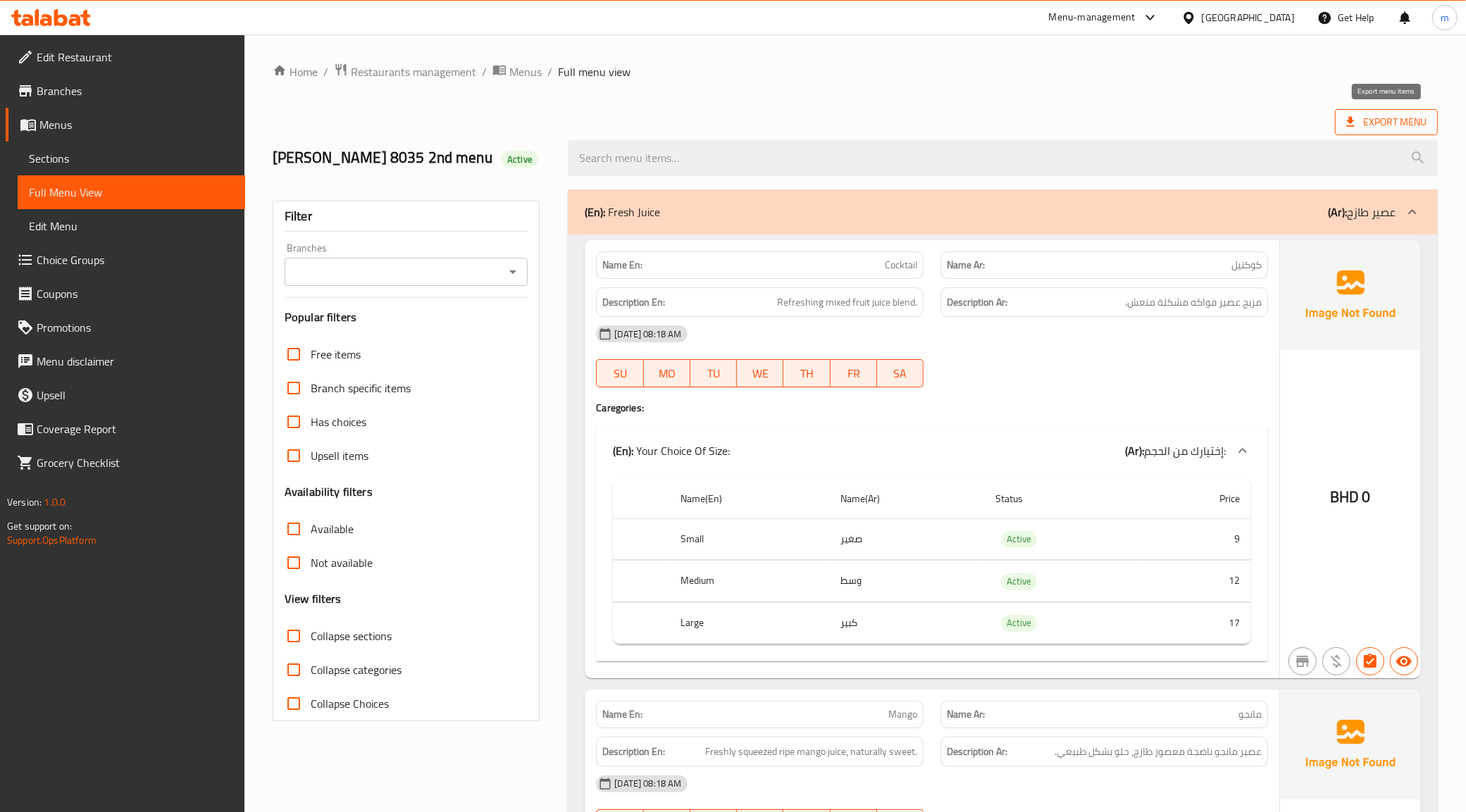
click at [1363, 129] on span "Export Menu" at bounding box center [1387, 122] width 80 height 18
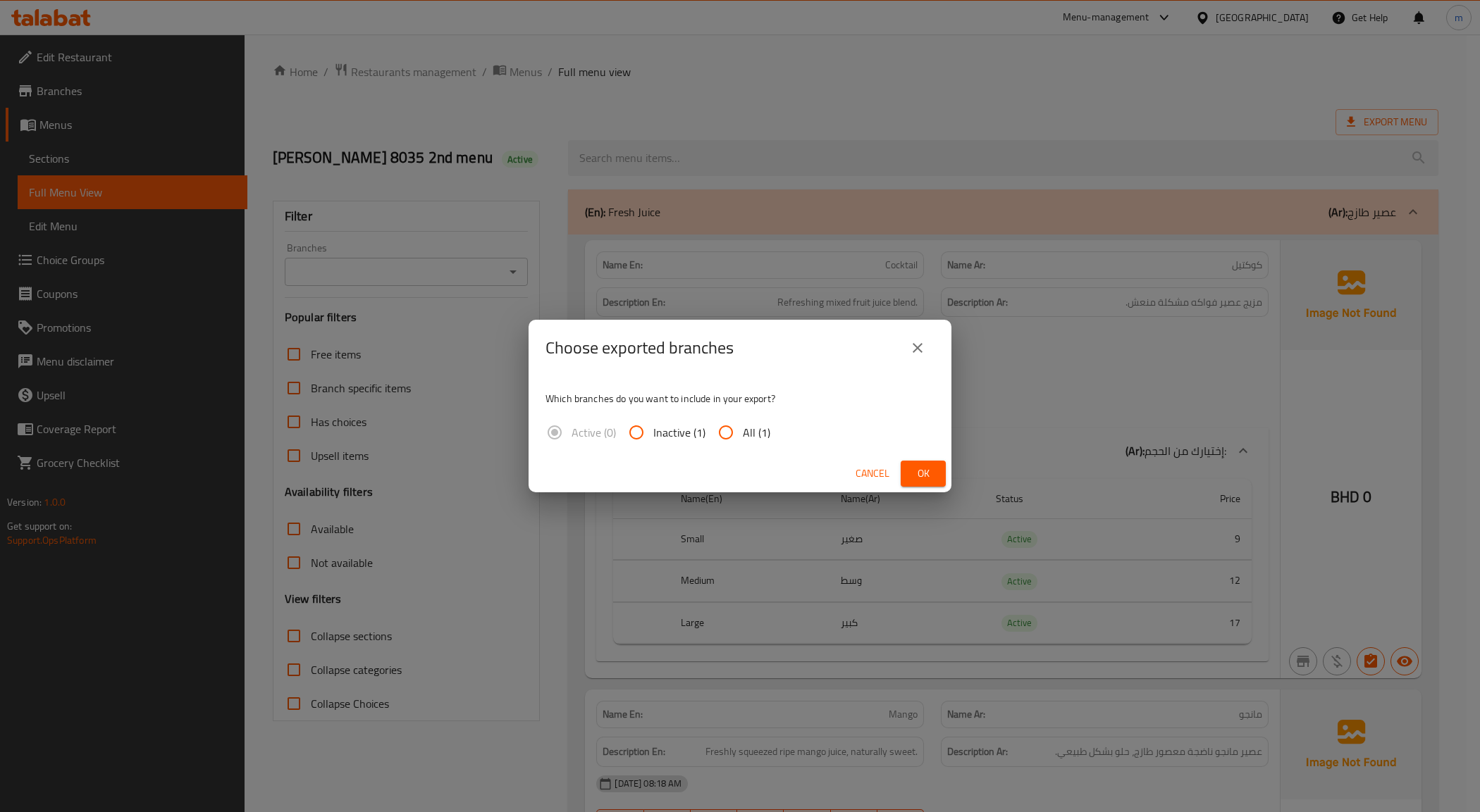
click at [728, 426] on input "All (1)" at bounding box center [726, 433] width 34 height 34
radio input "true"
click at [892, 471] on button "Cancel" at bounding box center [872, 474] width 45 height 26
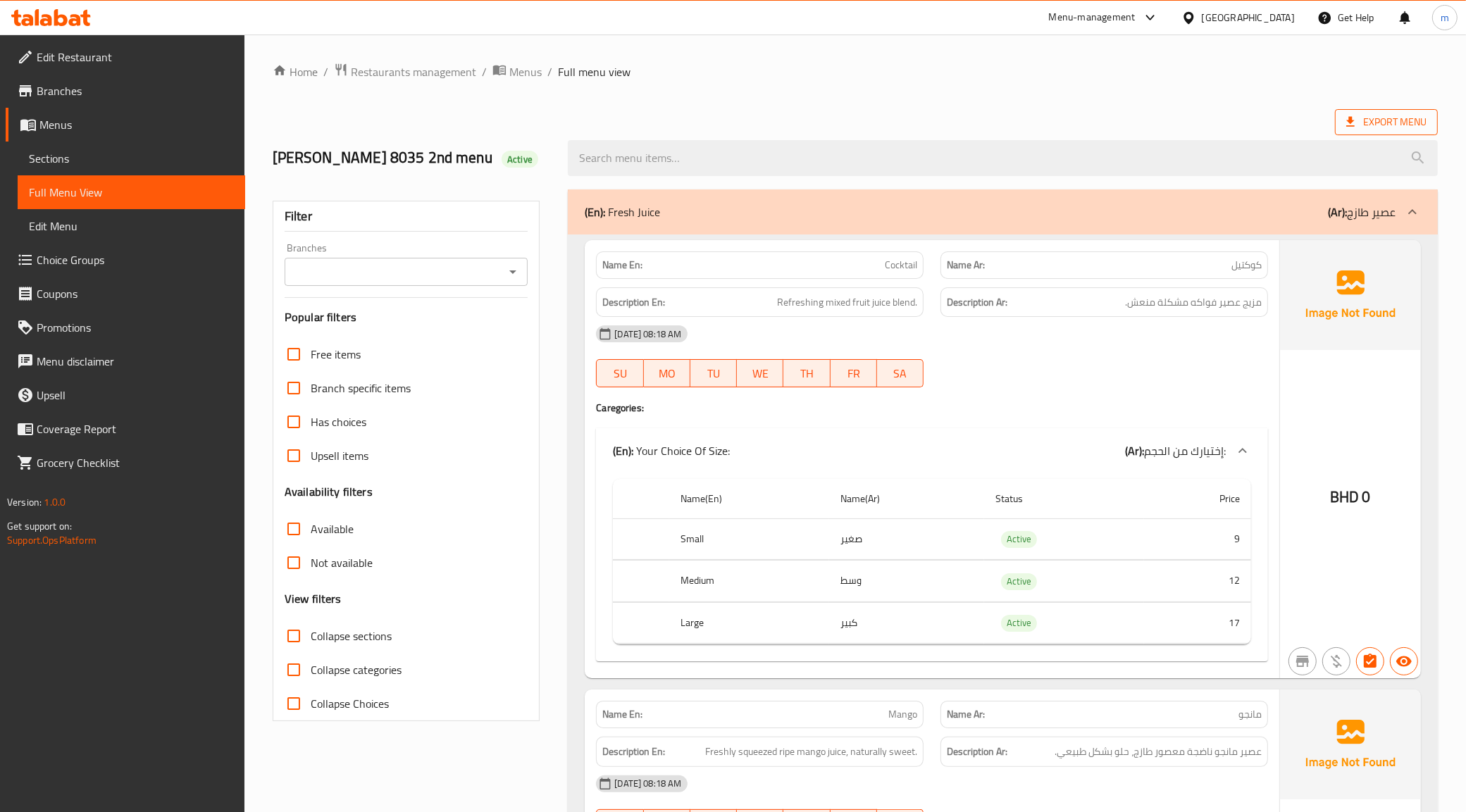
click at [1428, 131] on span "Export Menu" at bounding box center [1386, 122] width 103 height 26
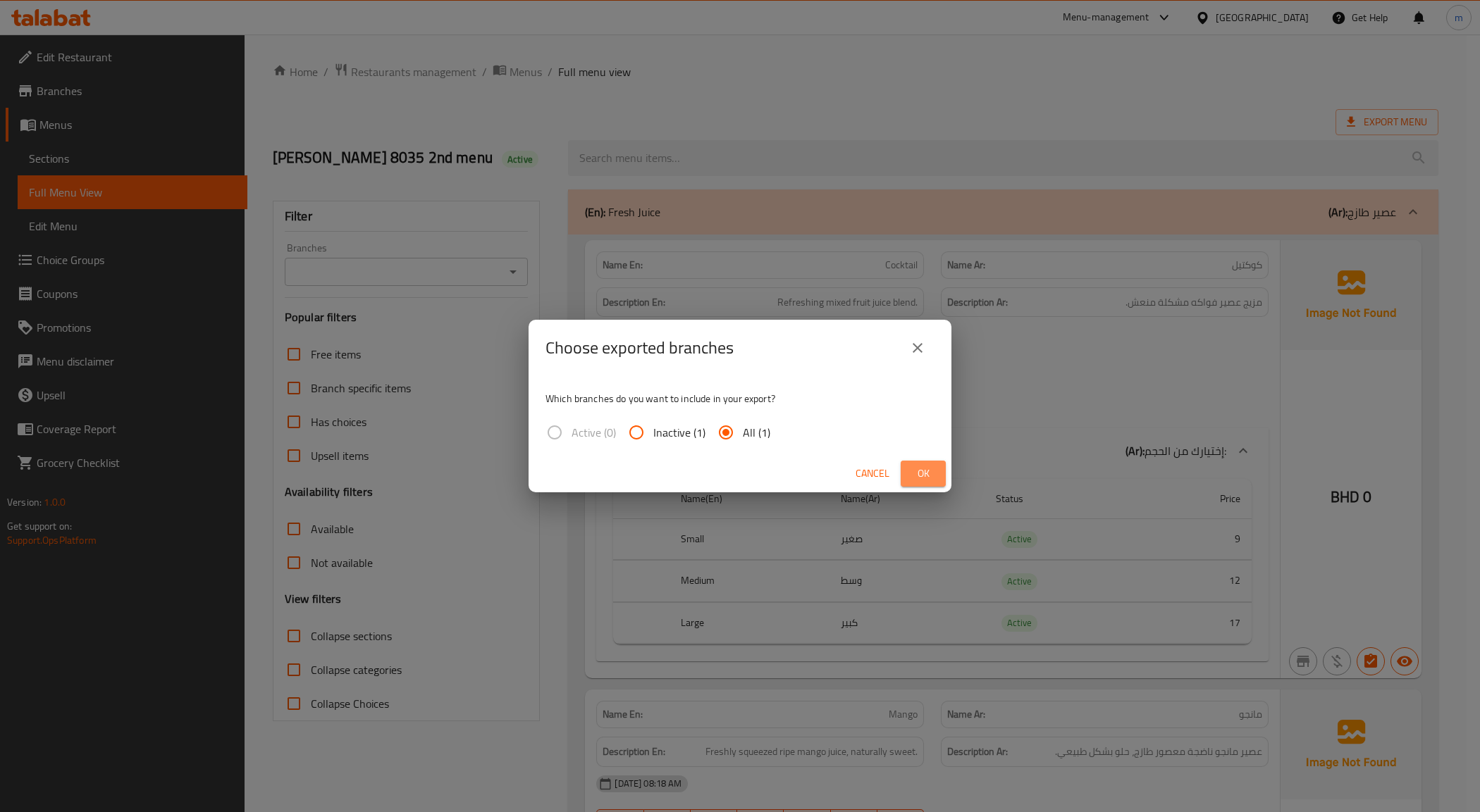
click at [939, 469] on button "Ok" at bounding box center [923, 474] width 45 height 26
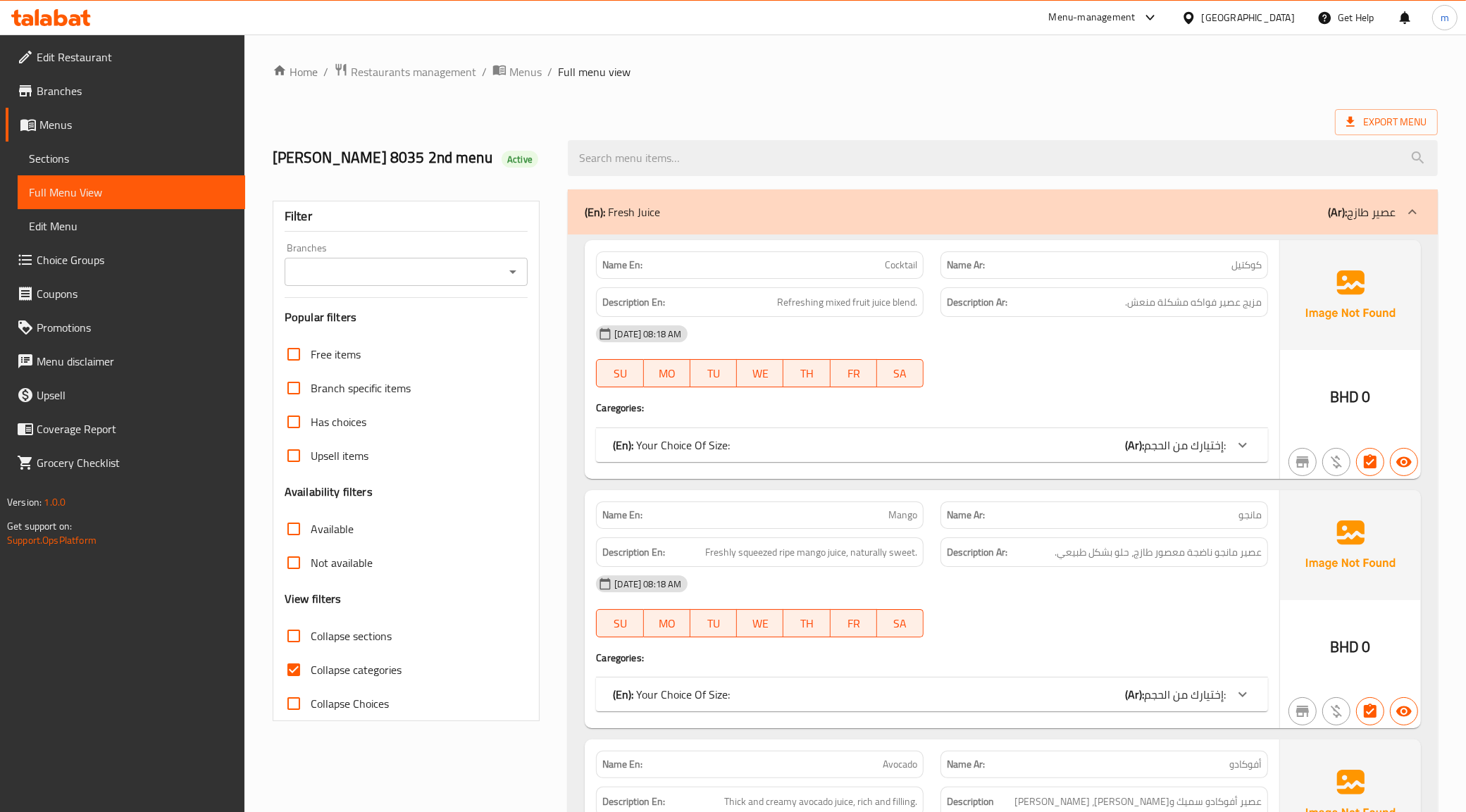
click at [311, 678] on span "Collapse categories" at bounding box center [356, 669] width 91 height 17
click at [311, 687] on input "Collapse categories" at bounding box center [293, 670] width 34 height 34
checkbox input "false"
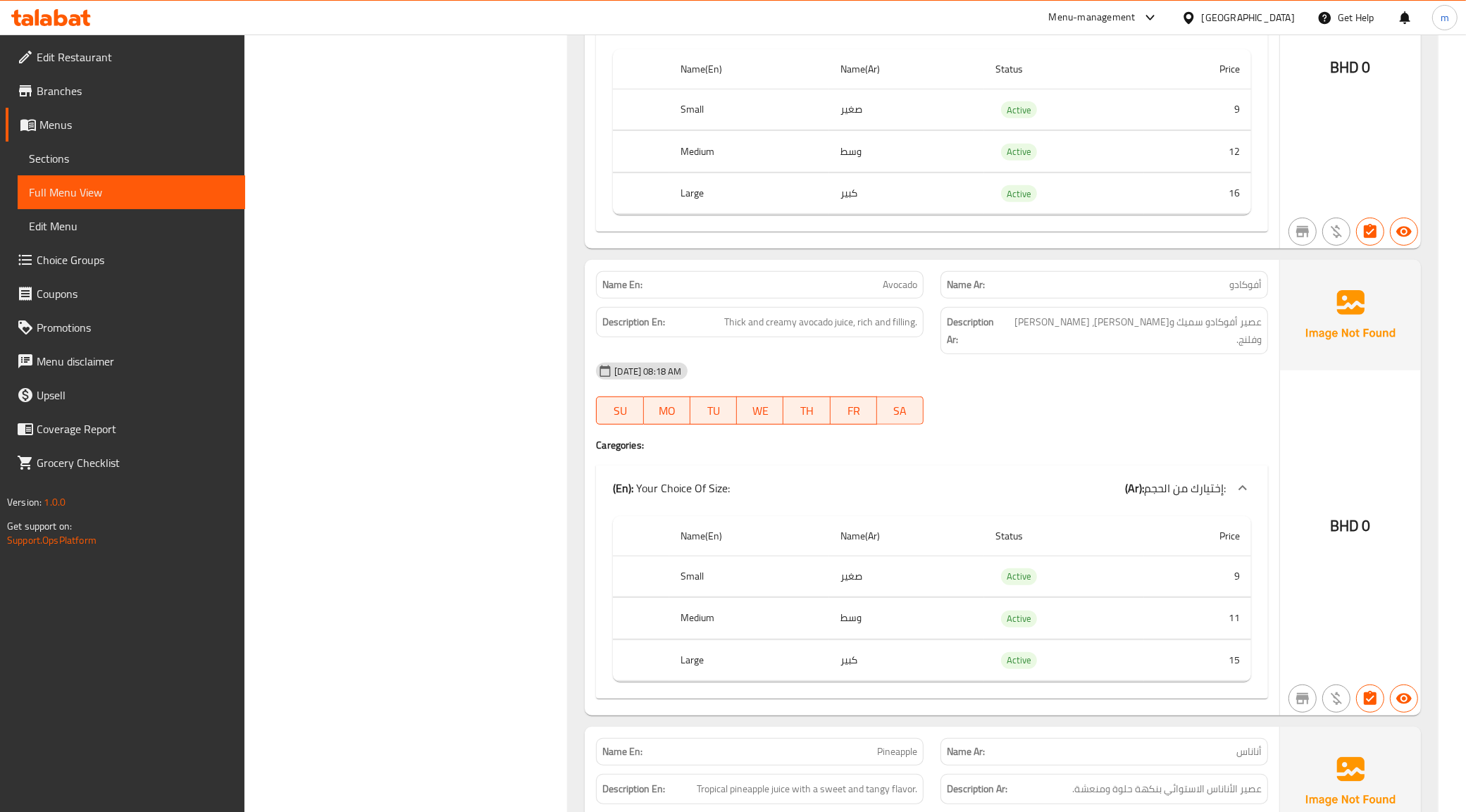
scroll to position [881, 0]
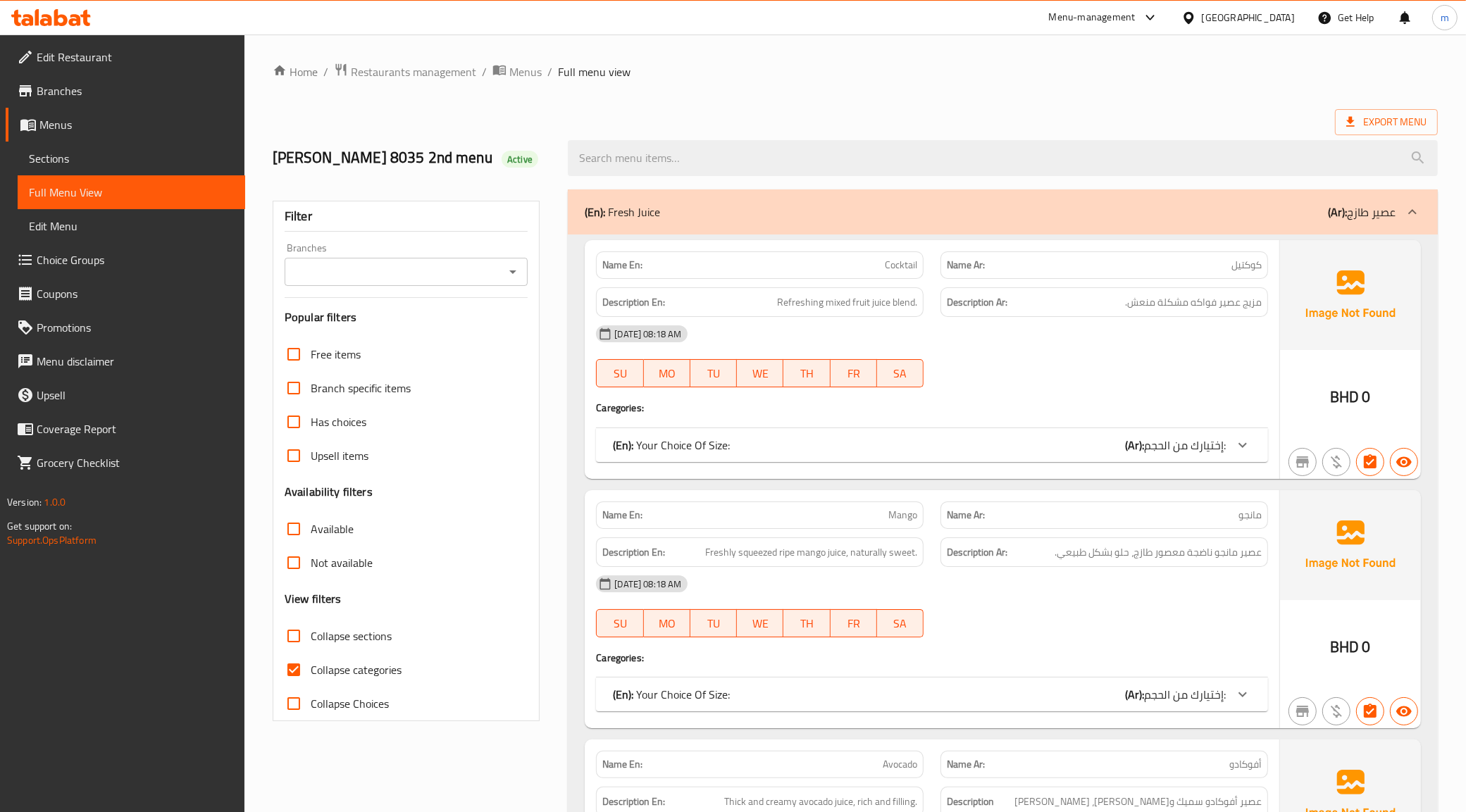
click at [321, 678] on span "Collapse categories" at bounding box center [356, 669] width 91 height 17
click at [311, 687] on input "Collapse categories" at bounding box center [293, 670] width 34 height 34
checkbox input "false"
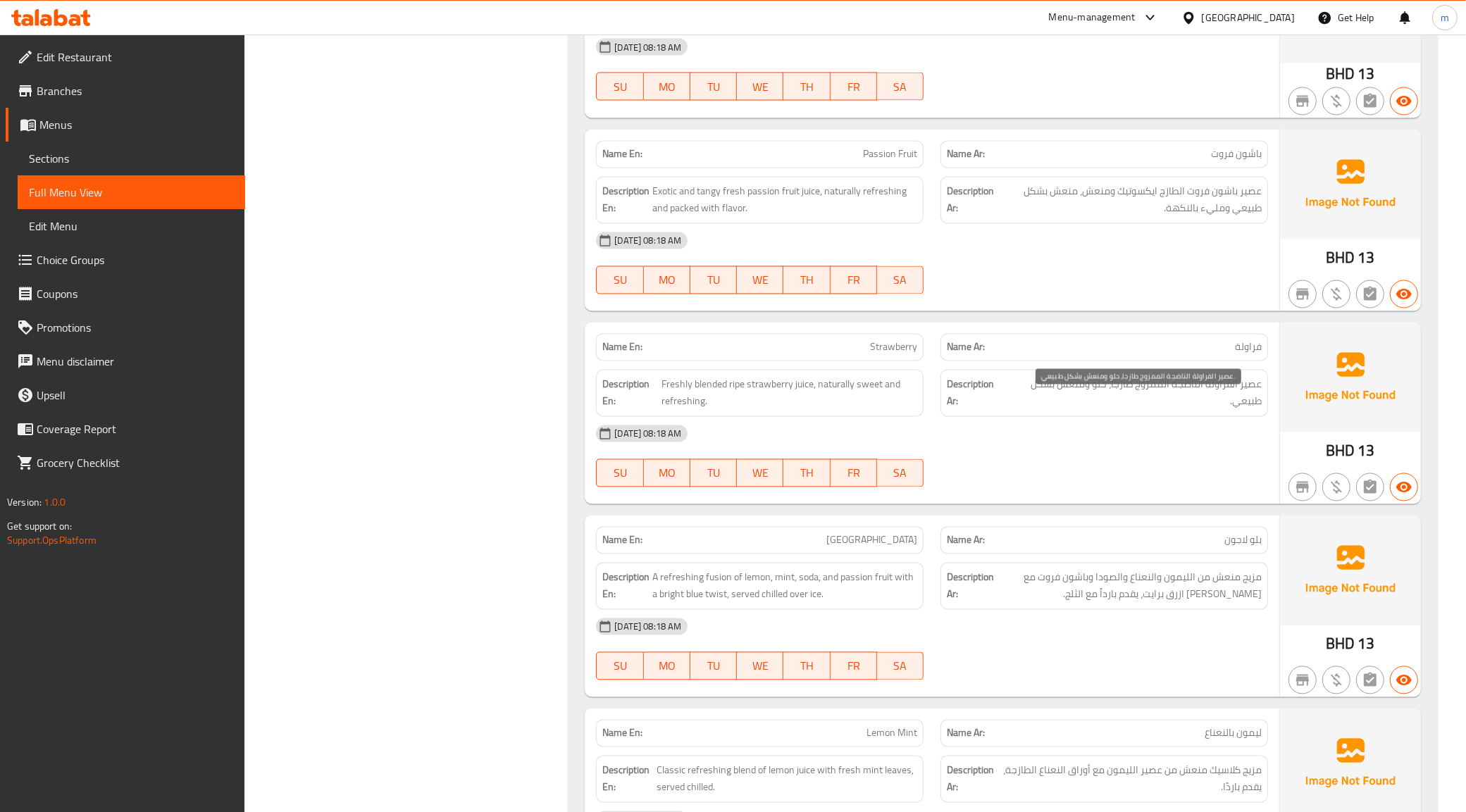
scroll to position [2791, 0]
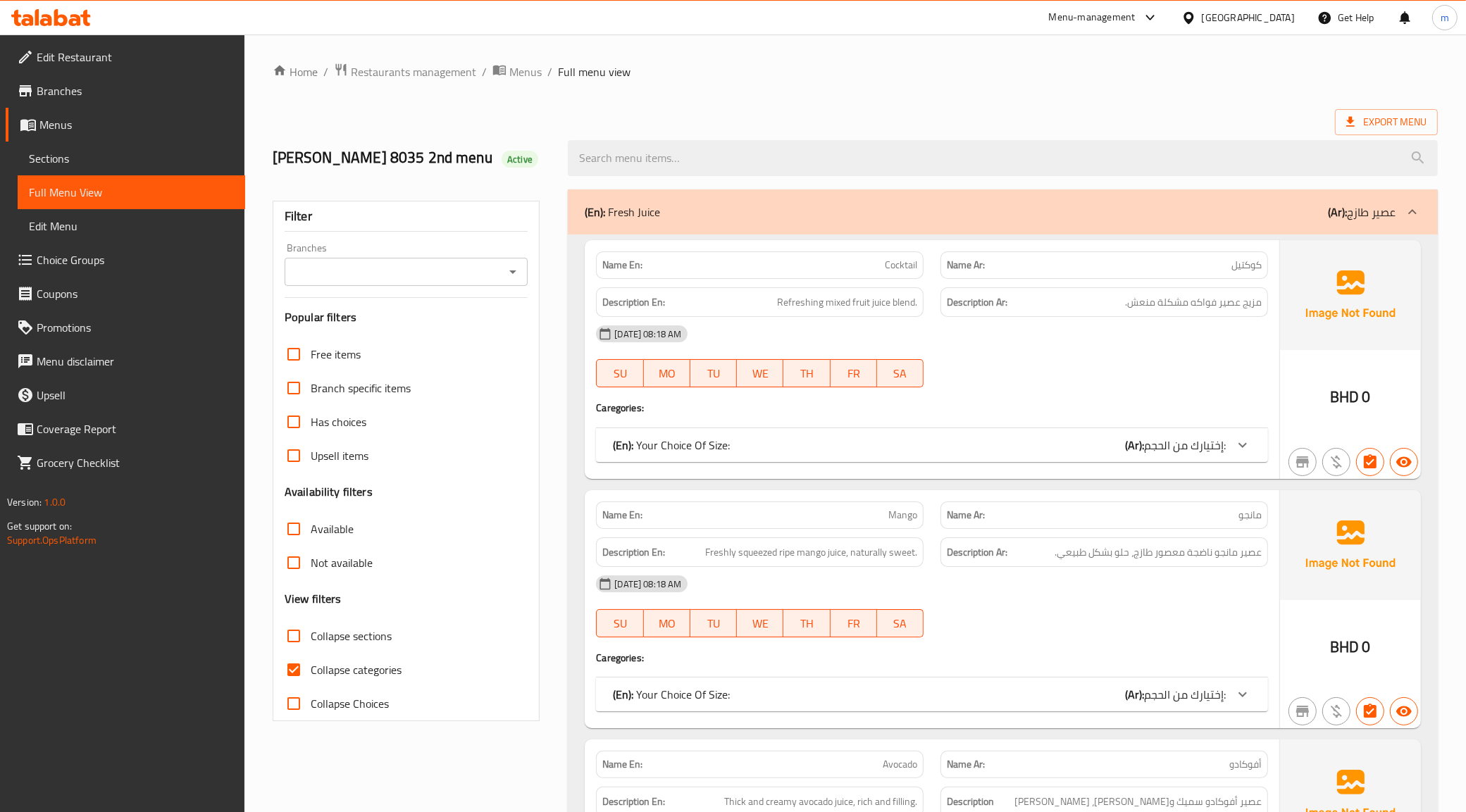
click at [345, 678] on span "Collapse categories" at bounding box center [356, 669] width 91 height 17
click at [311, 683] on input "Collapse categories" at bounding box center [293, 670] width 34 height 34
checkbox input "false"
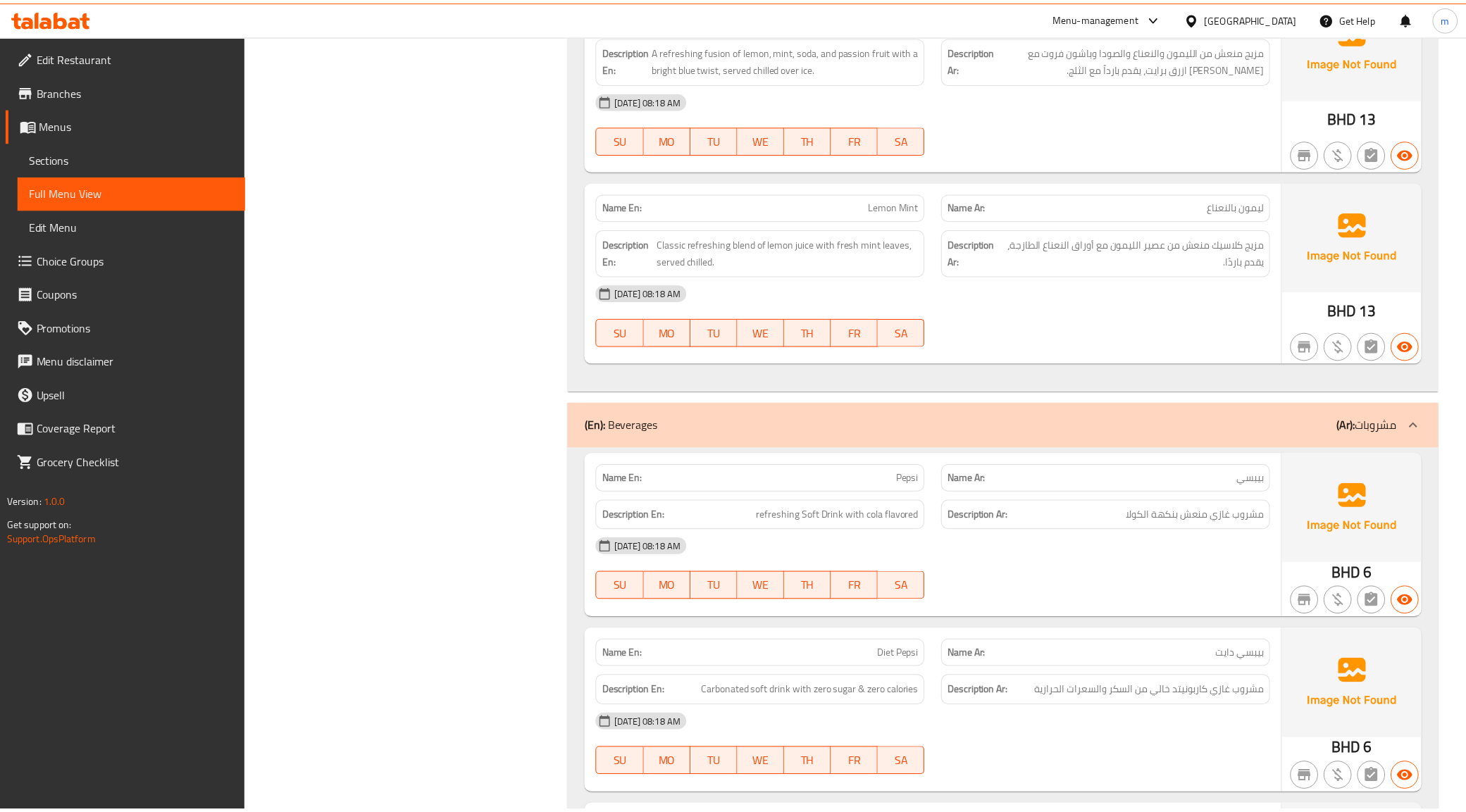
scroll to position [3562, 0]
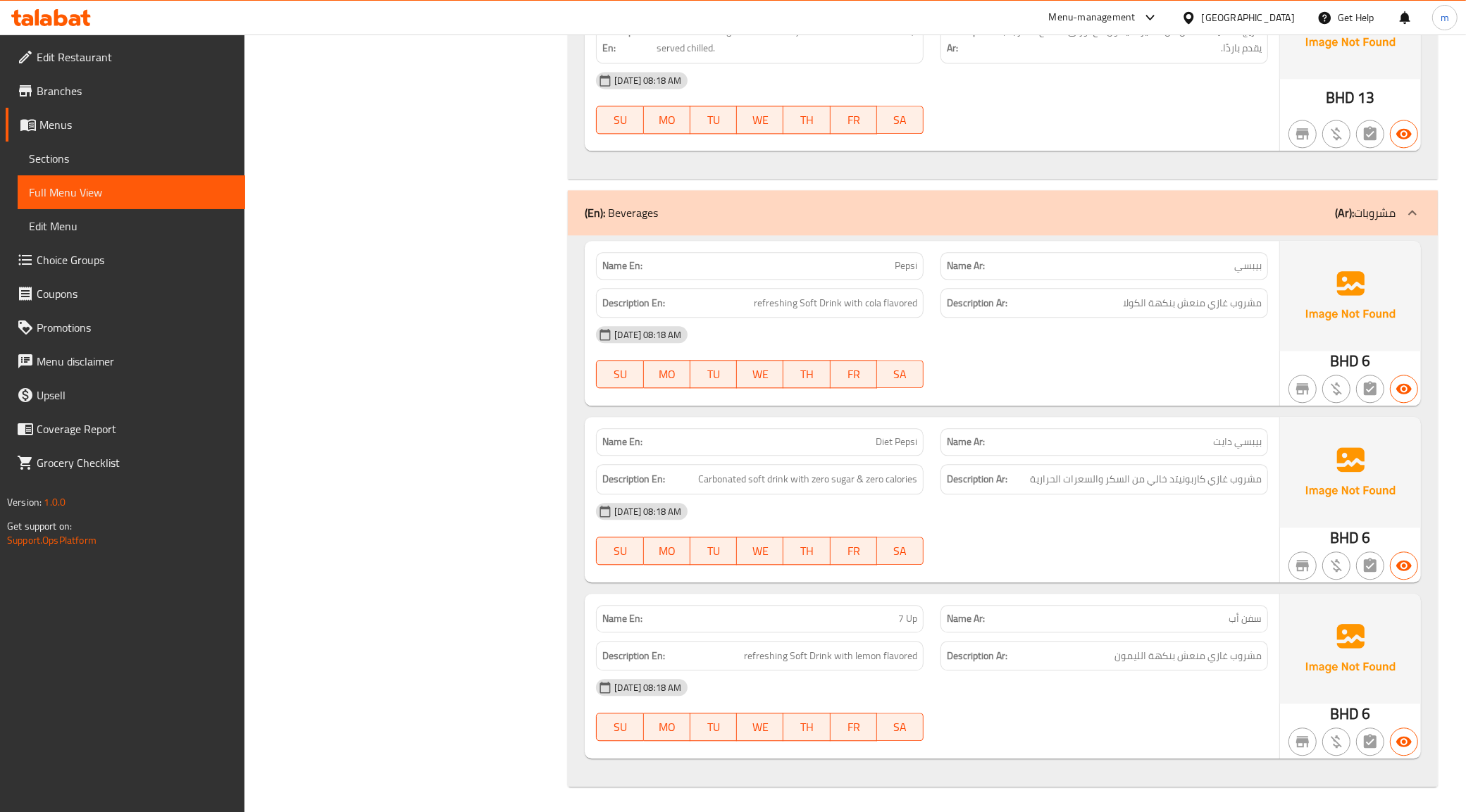
click at [568, 259] on div "Name En: Pepsi Name Ar: بيبسي Description En: refreshing Soft Drink with cola f…" at bounding box center [1002, 511] width 870 height 551
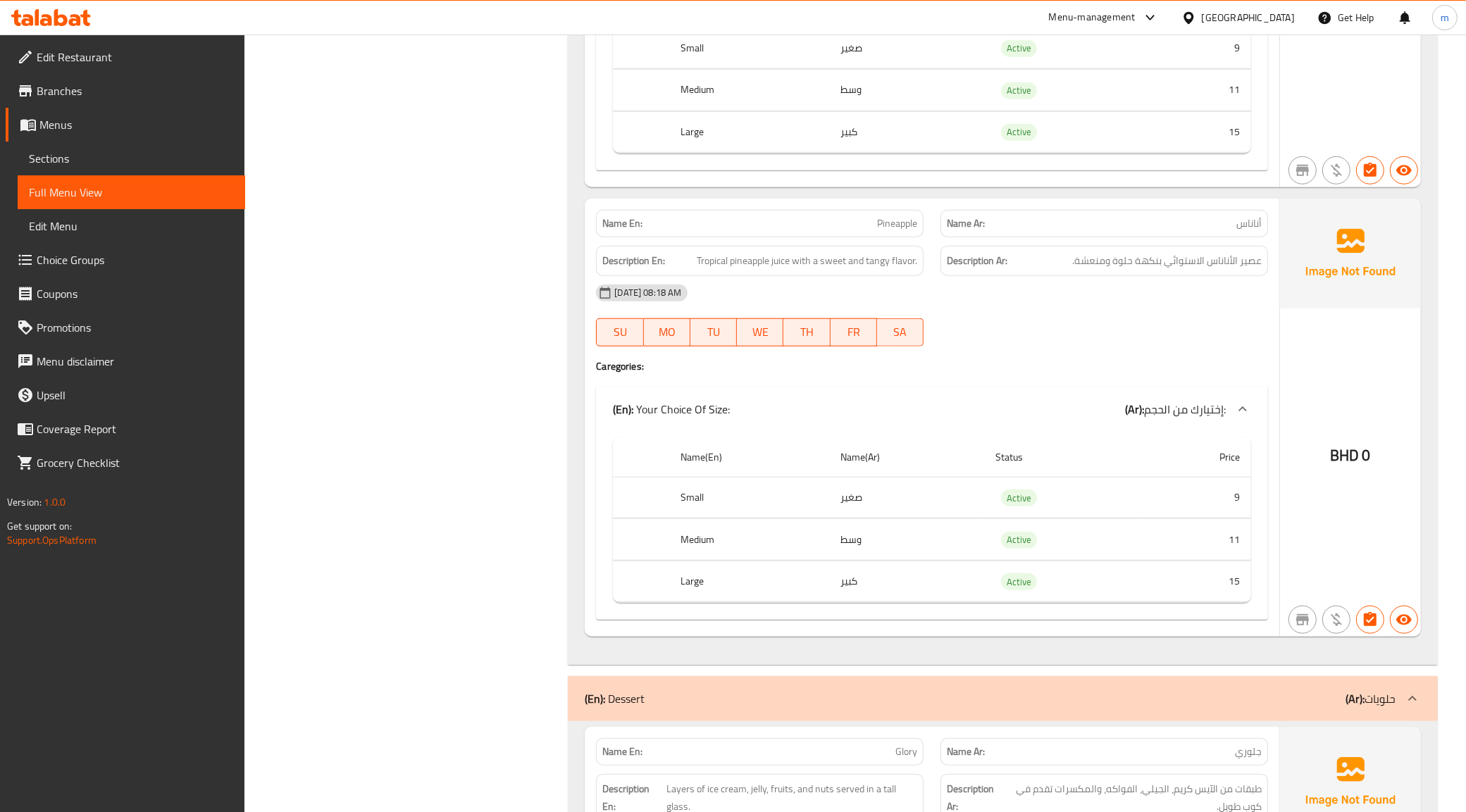
scroll to position [1409, 0]
click at [705, 269] on span "Tropical pineapple juice with a sweet and tangy flavor." at bounding box center [806, 260] width 220 height 18
copy span "Tropical"
click at [899, 251] on div "Description En: Tropical pineapple juice with a sweet and tangy flavor." at bounding box center [760, 259] width 345 height 47
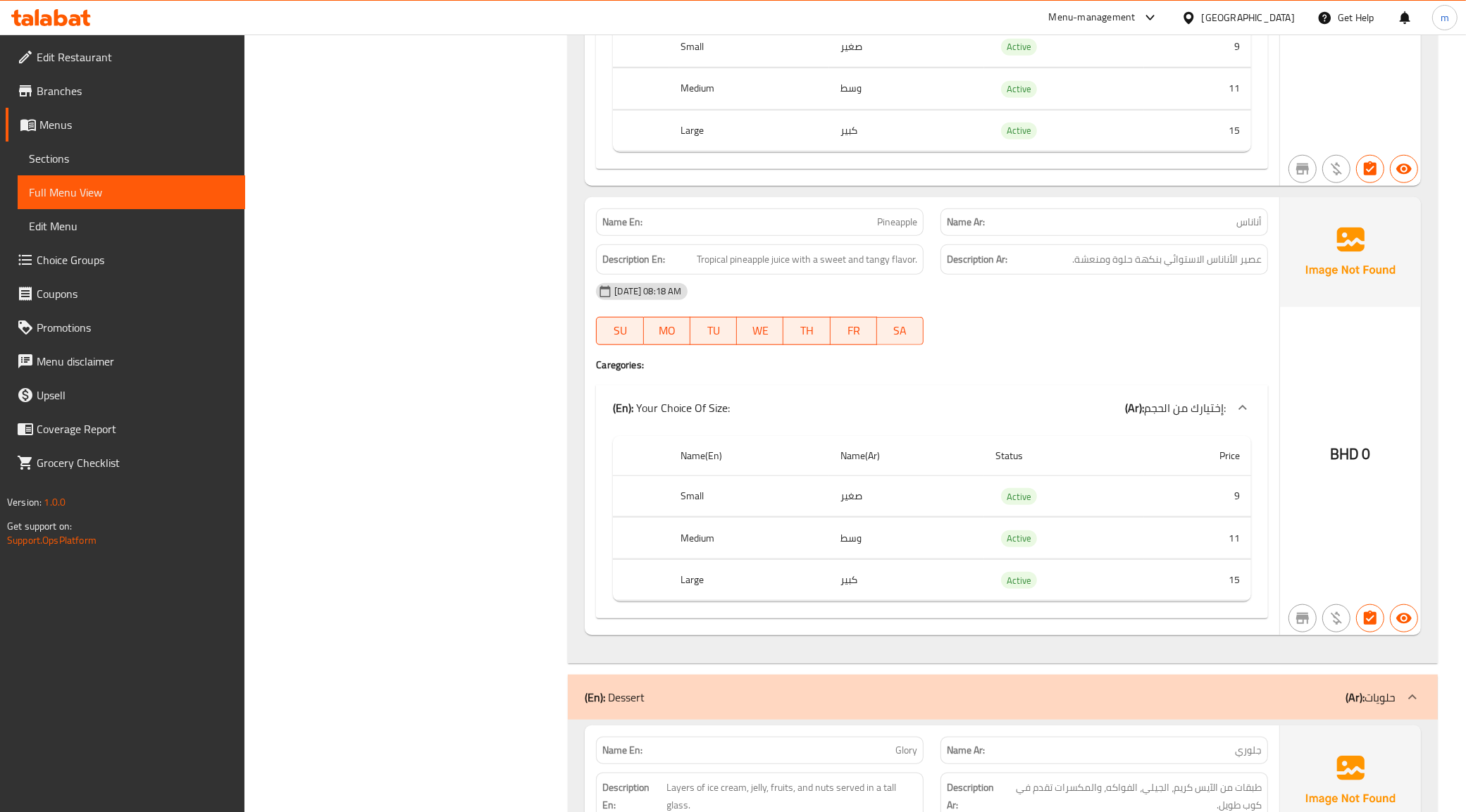
click at [896, 230] on span "Pineapple" at bounding box center [897, 222] width 40 height 14
copy span "Pineapple"
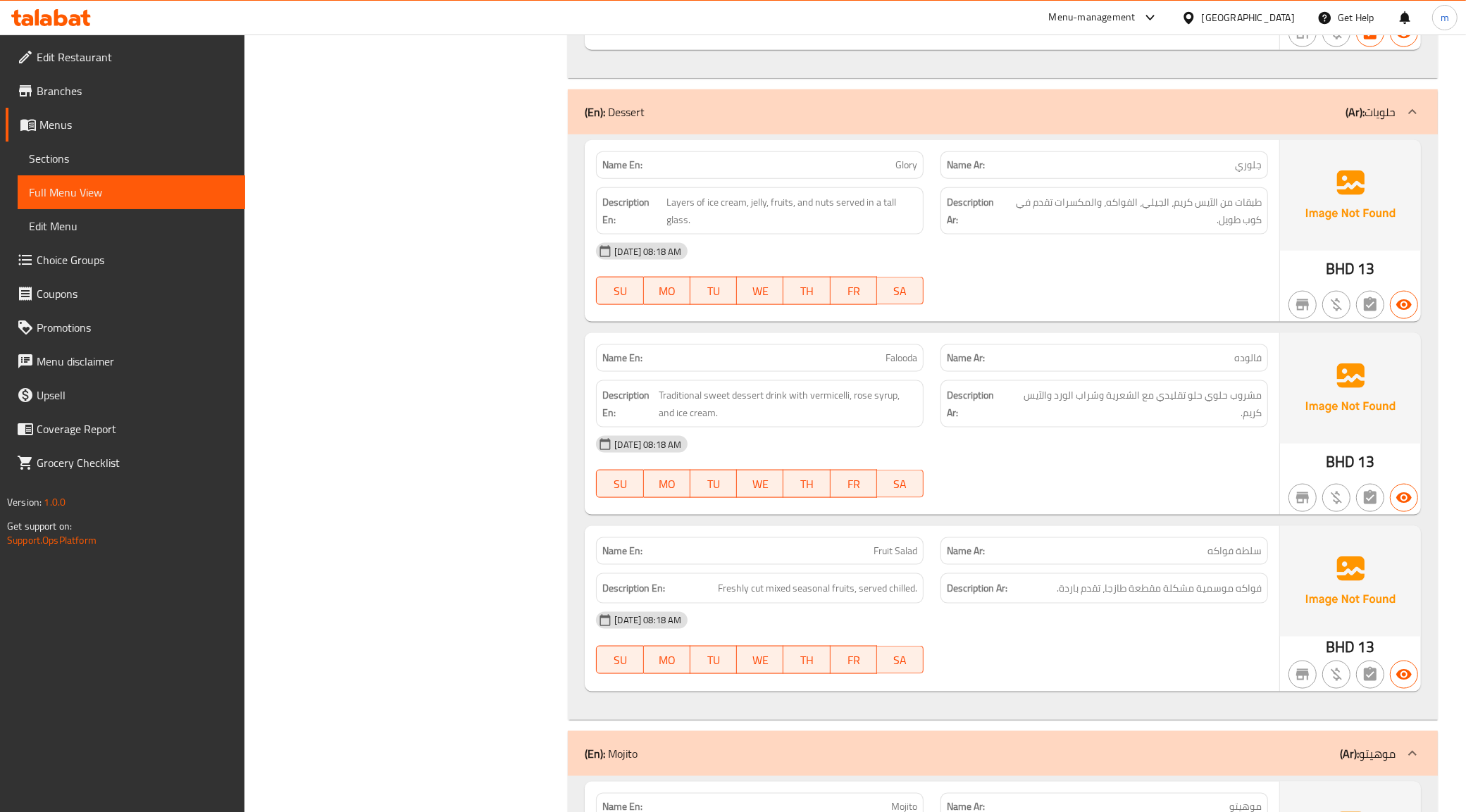
scroll to position [2026, 0]
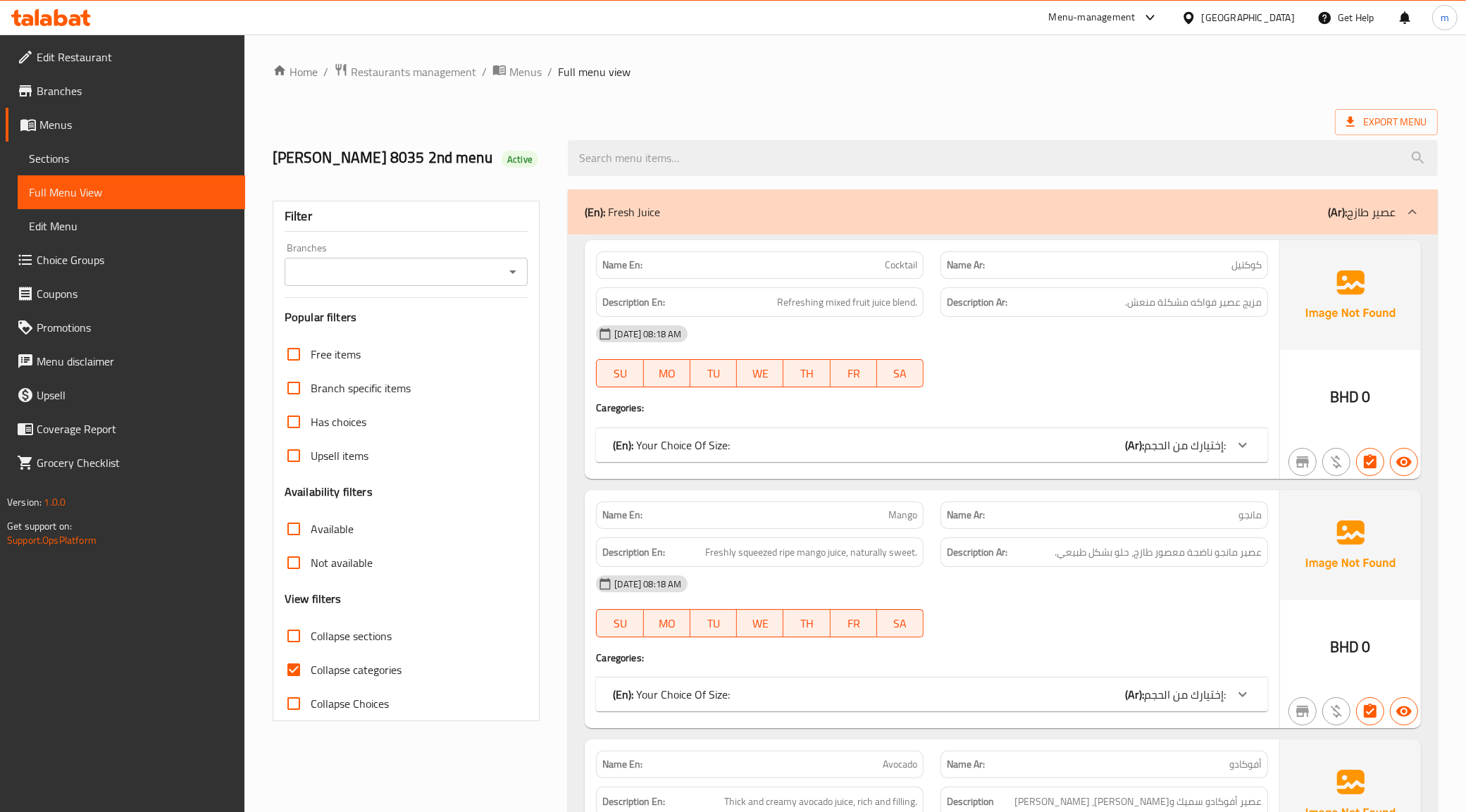
click at [309, 681] on input "Collapse categories" at bounding box center [293, 670] width 34 height 34
checkbox input "false"
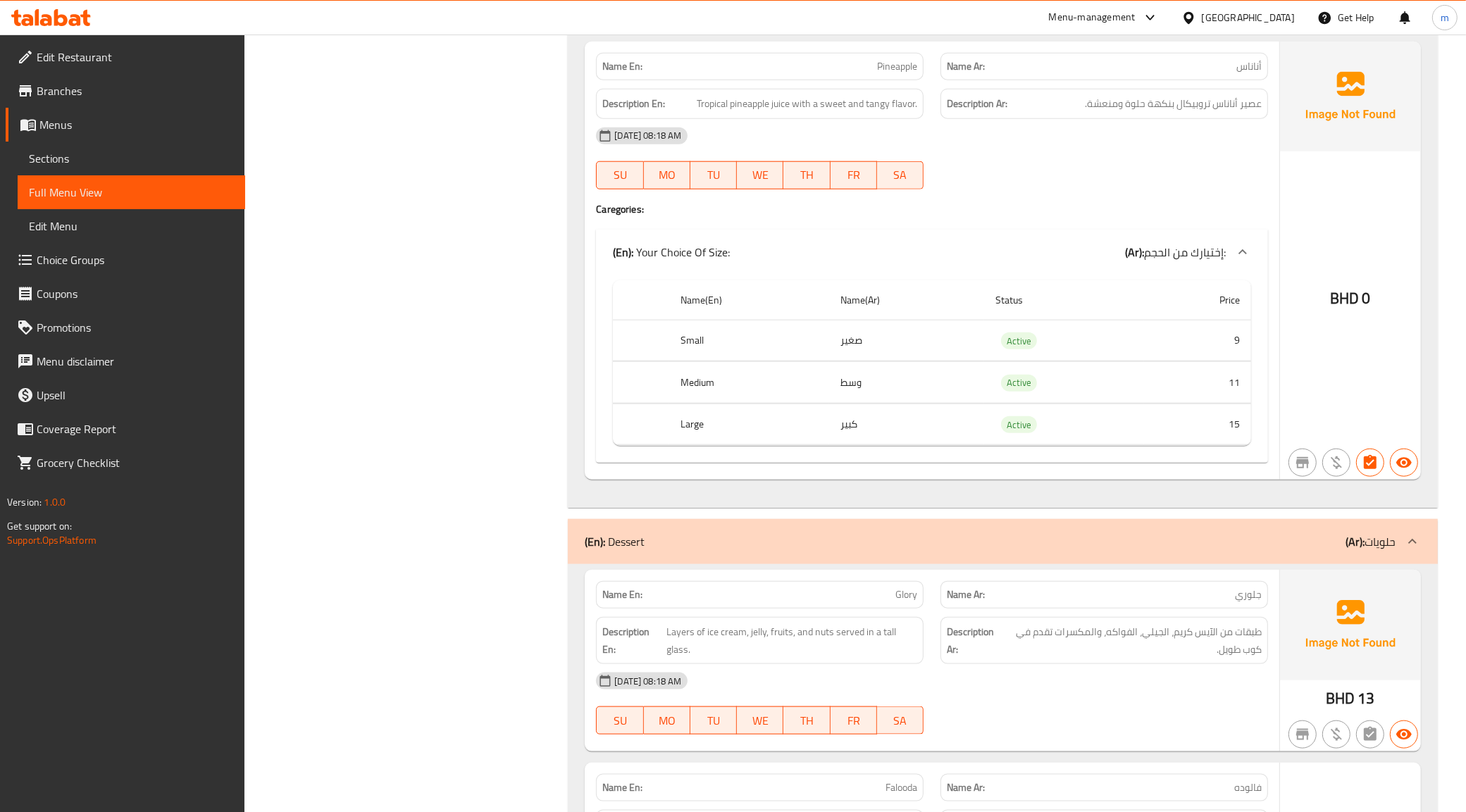
scroll to position [1585, 0]
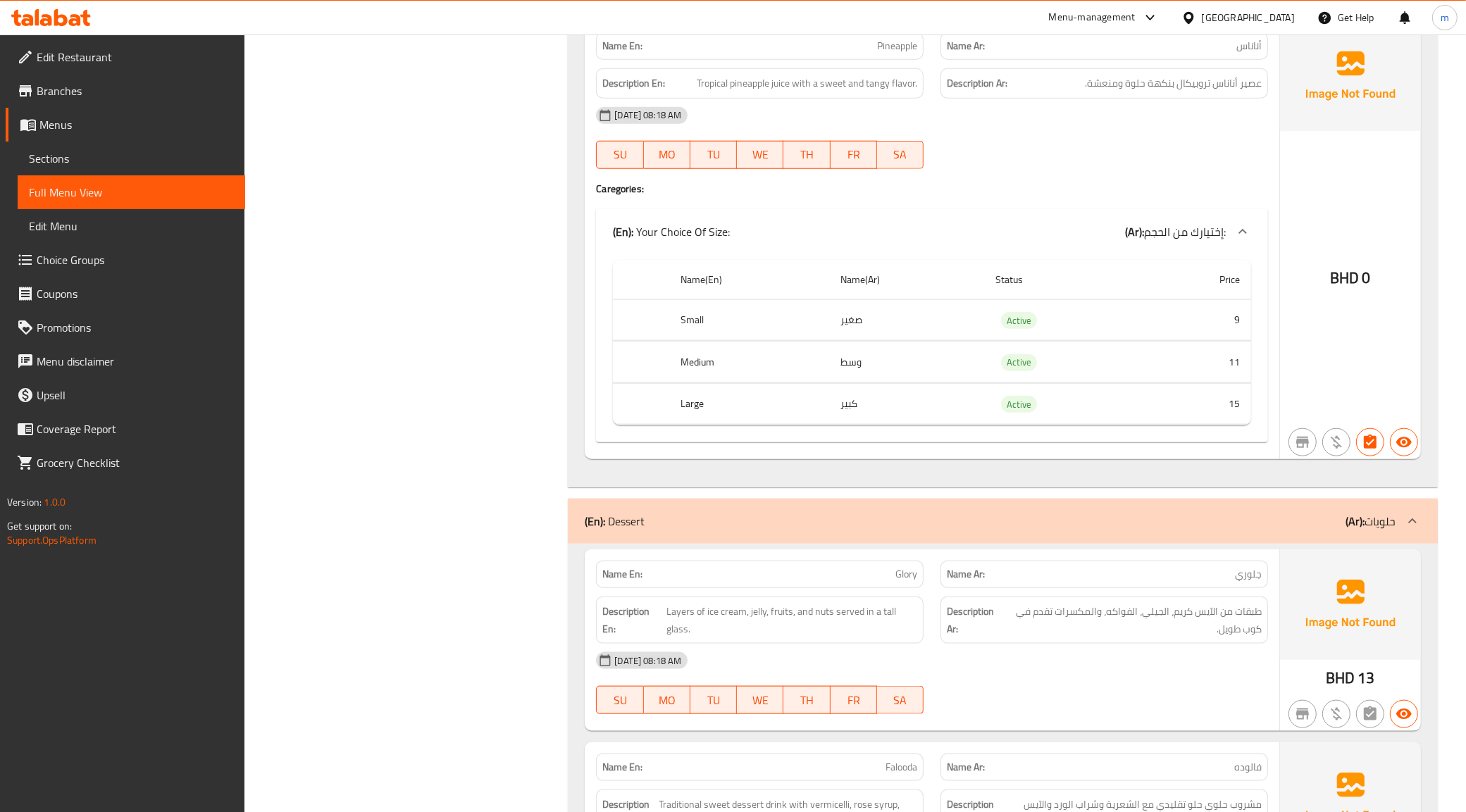
click at [466, 467] on div "Filter Branches Branches Popular filters Free items Branch specific items Has c…" at bounding box center [412, 682] width 296 height 4174
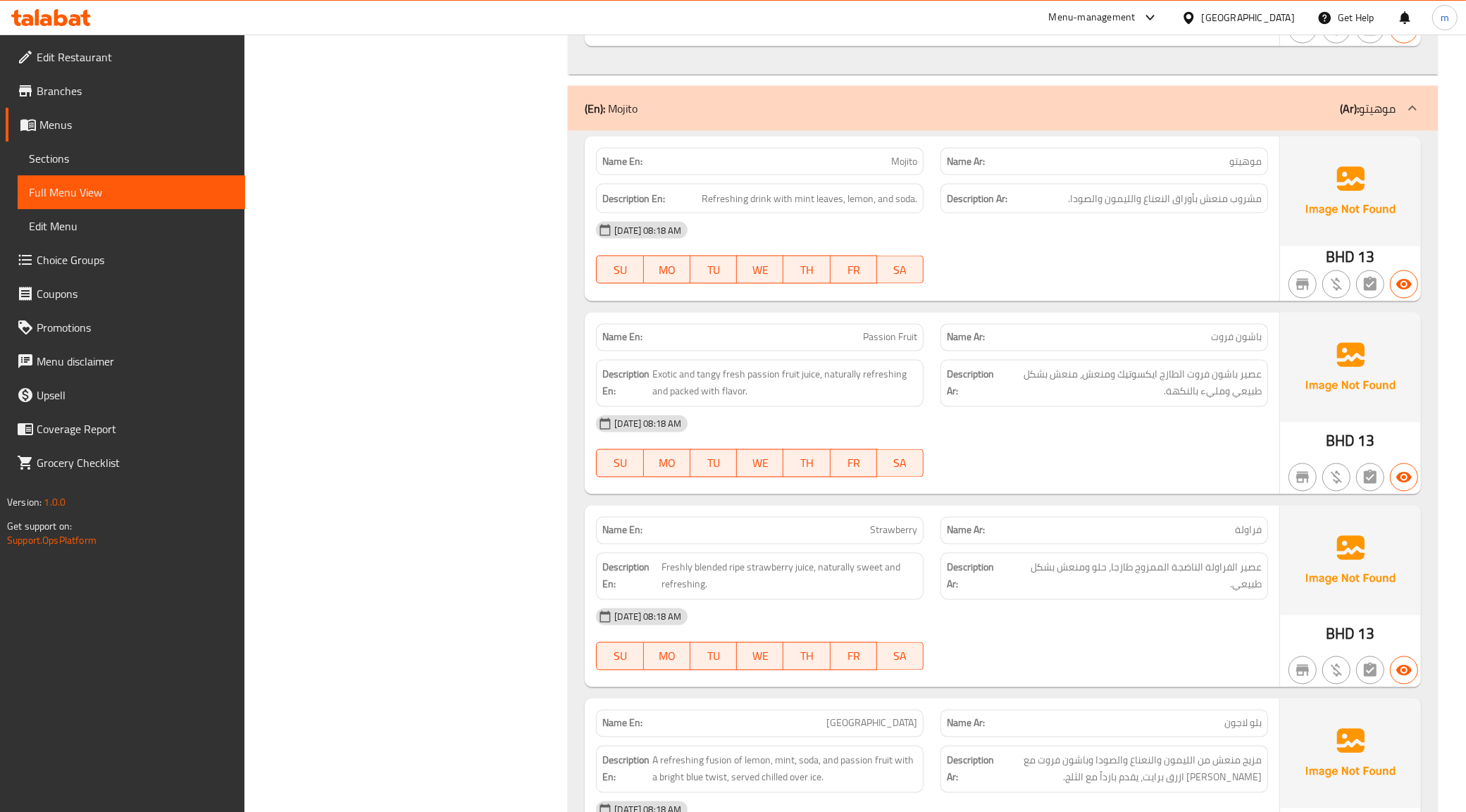
scroll to position [2642, 0]
click at [1145, 393] on span "عصير باشون فروت الطازج ايكسوتيك ومنعش، منعش بشكل طبيعي ومليء بالنكهة." at bounding box center [1129, 381] width 265 height 34
copy div "عصير باشون فروت الطازج ايكسوتيك ومنعش، منعش بشكل طبيعي ومليء بالنكهة."
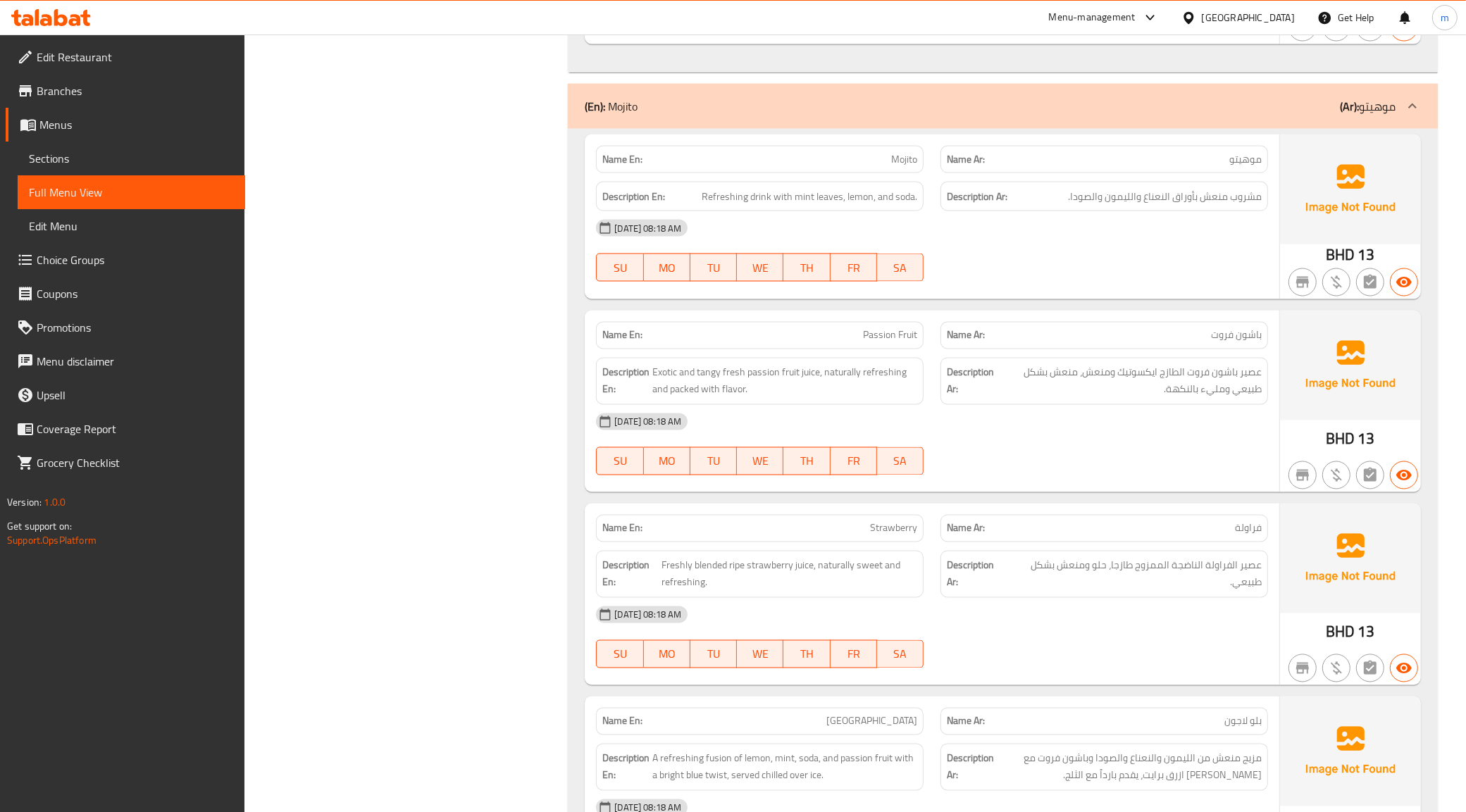
click at [869, 343] on span "Passion Fruit" at bounding box center [891, 336] width 55 height 14
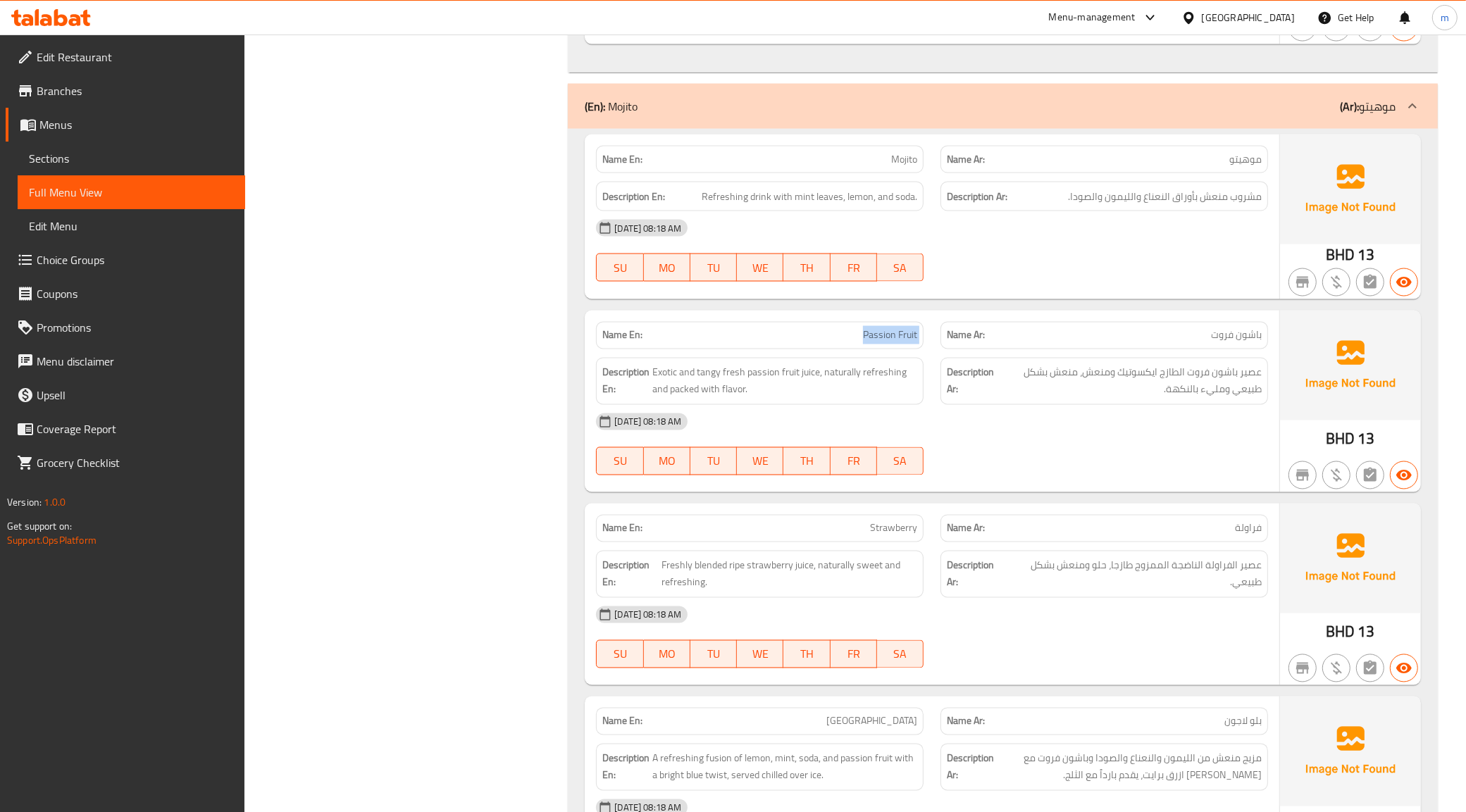
copy span "Passion Fruit"
click at [1250, 470] on div "14-10-2025 08:18 AM SU MO TU WE TH FR SA" at bounding box center [932, 444] width 689 height 79
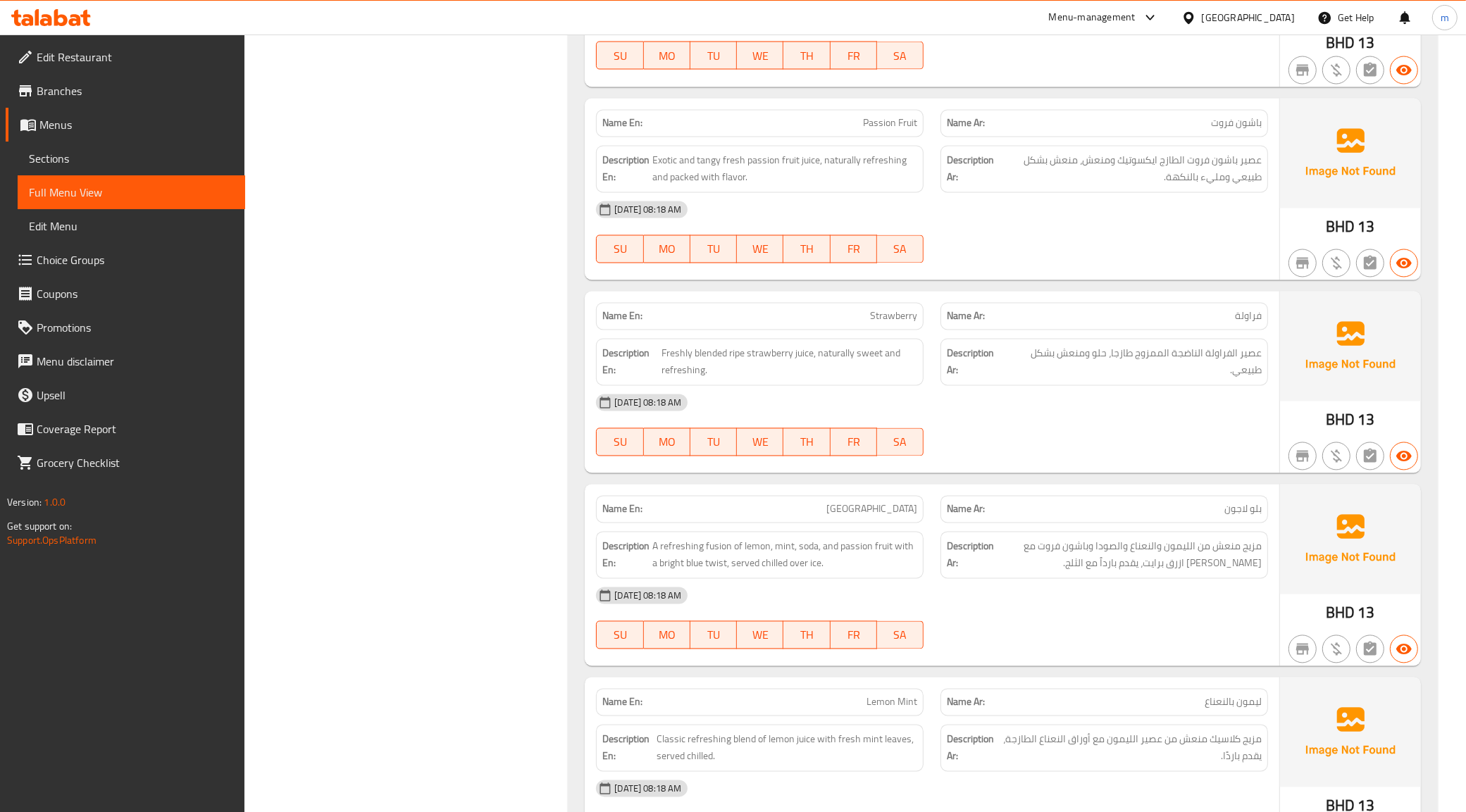
scroll to position [2906, 0]
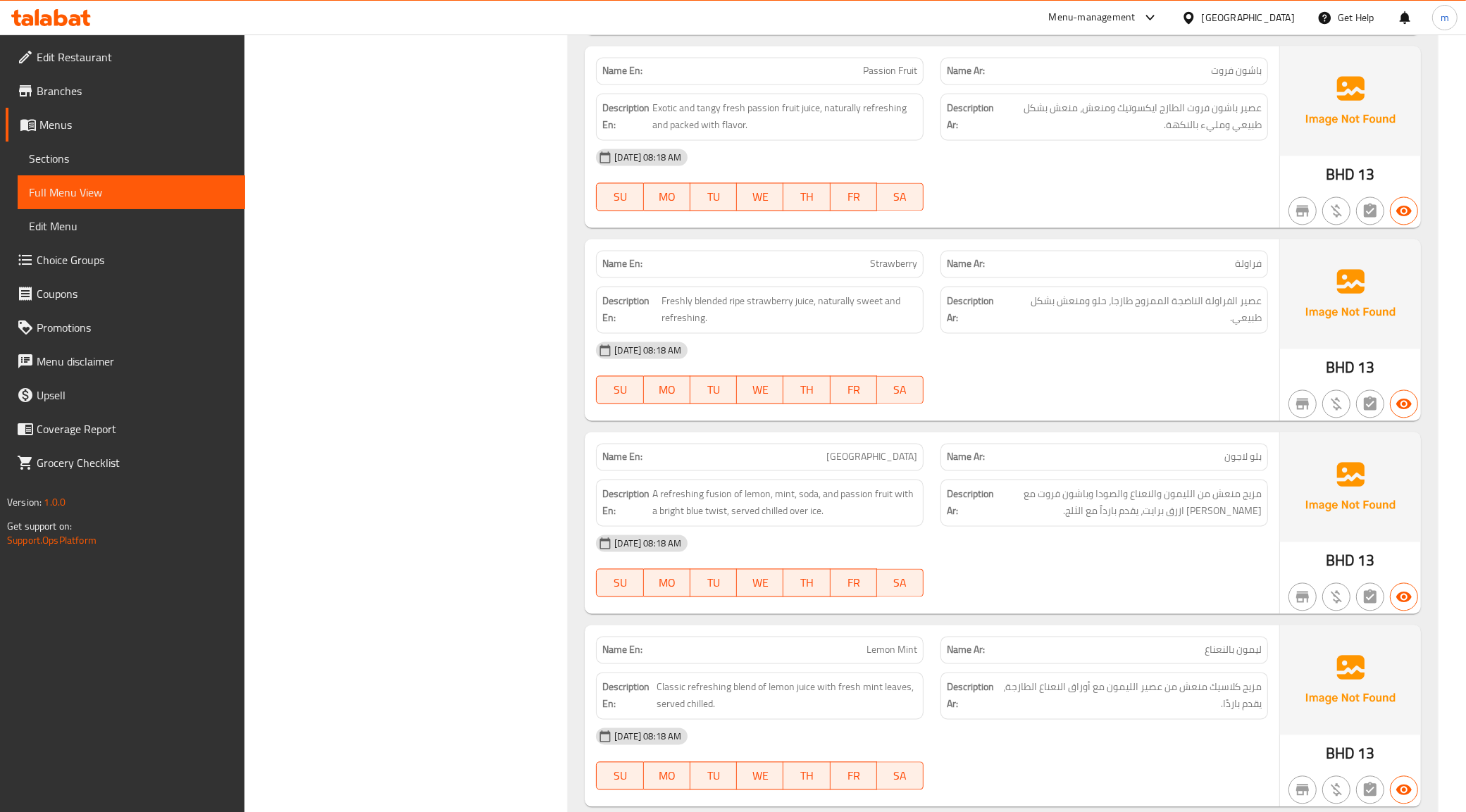
click at [886, 465] on span "[GEOGRAPHIC_DATA]" at bounding box center [871, 458] width 91 height 14
copy span "[GEOGRAPHIC_DATA]"
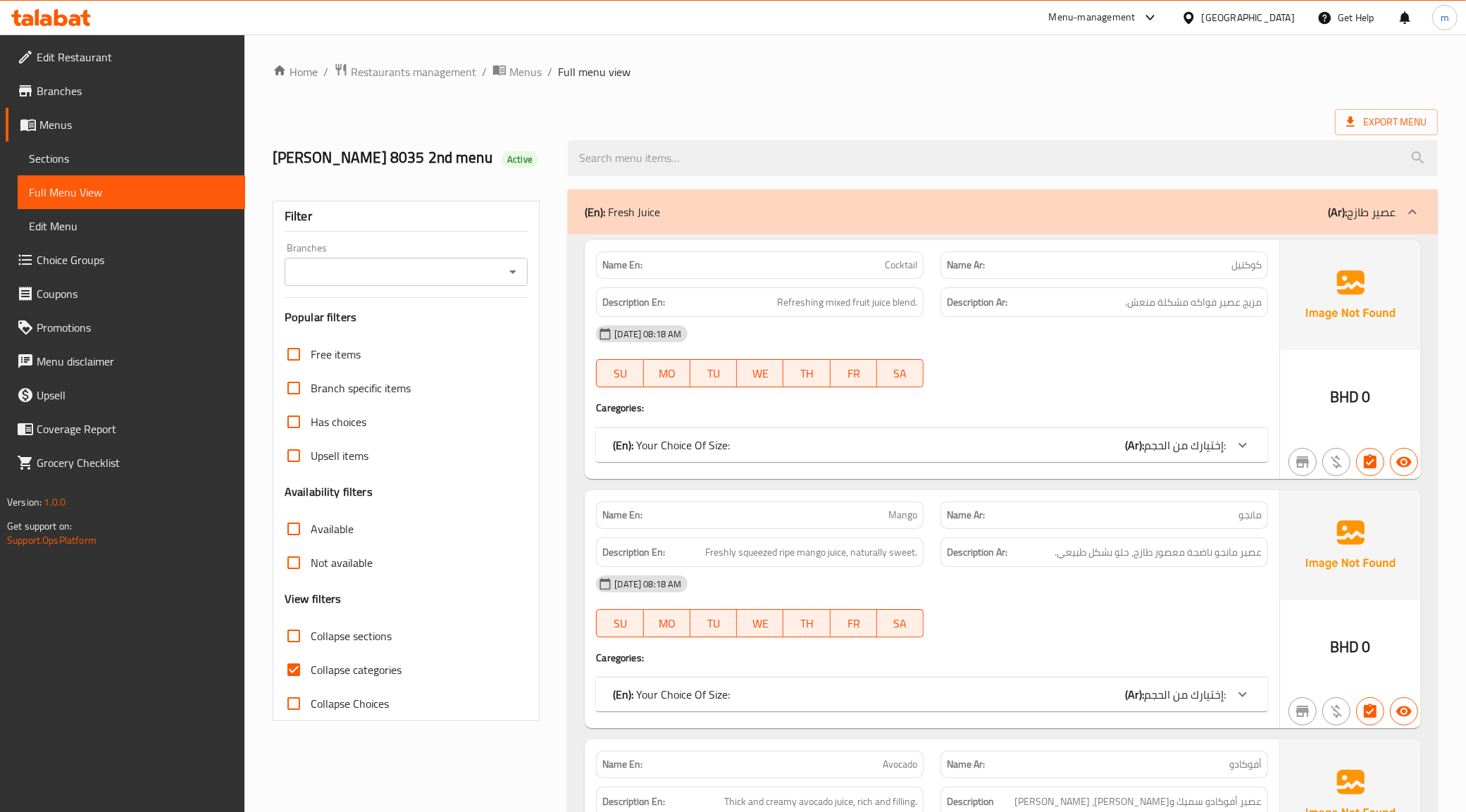
click at [298, 687] on input "Collapse categories" at bounding box center [293, 670] width 34 height 34
checkbox input "false"
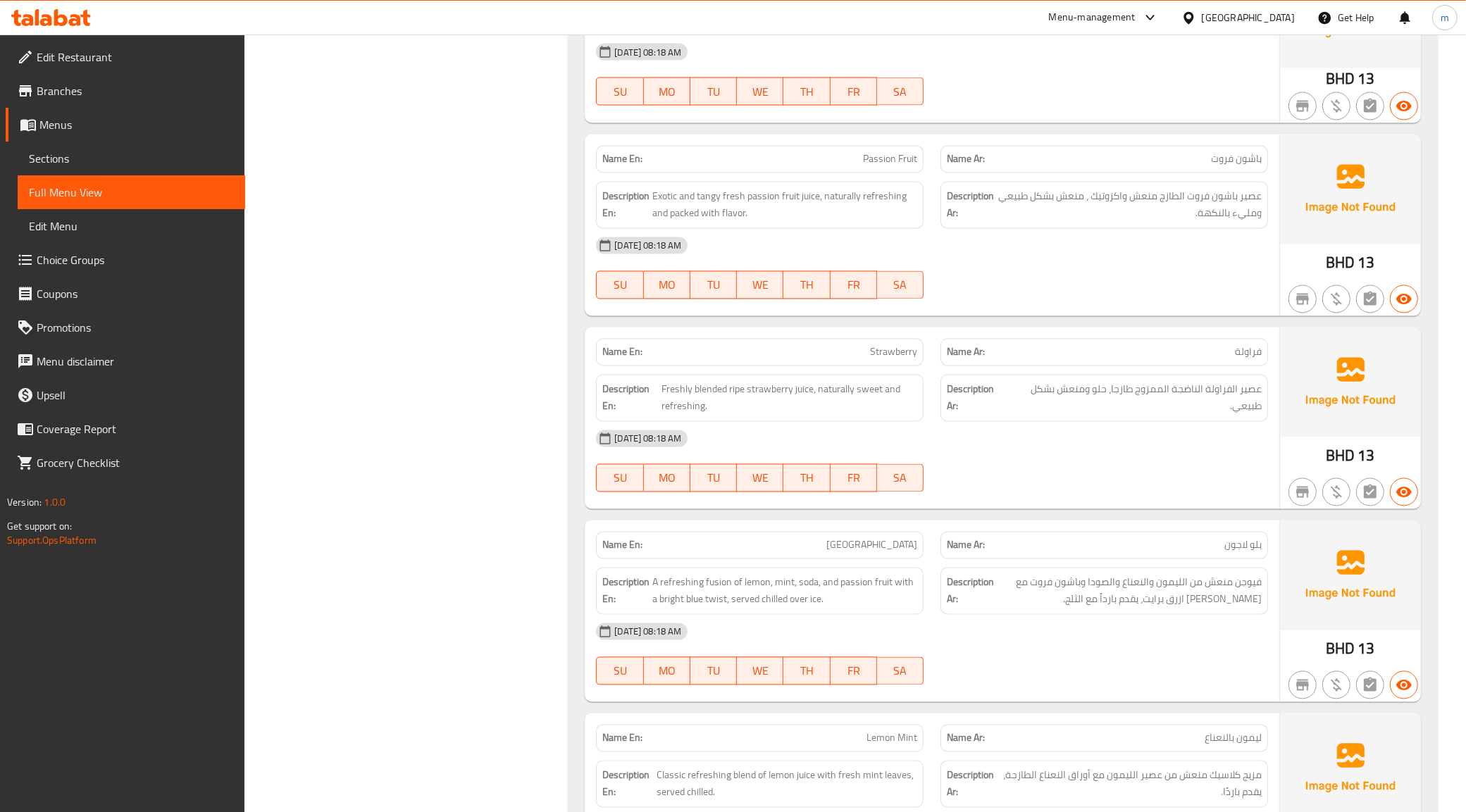
scroll to position [3082, 0]
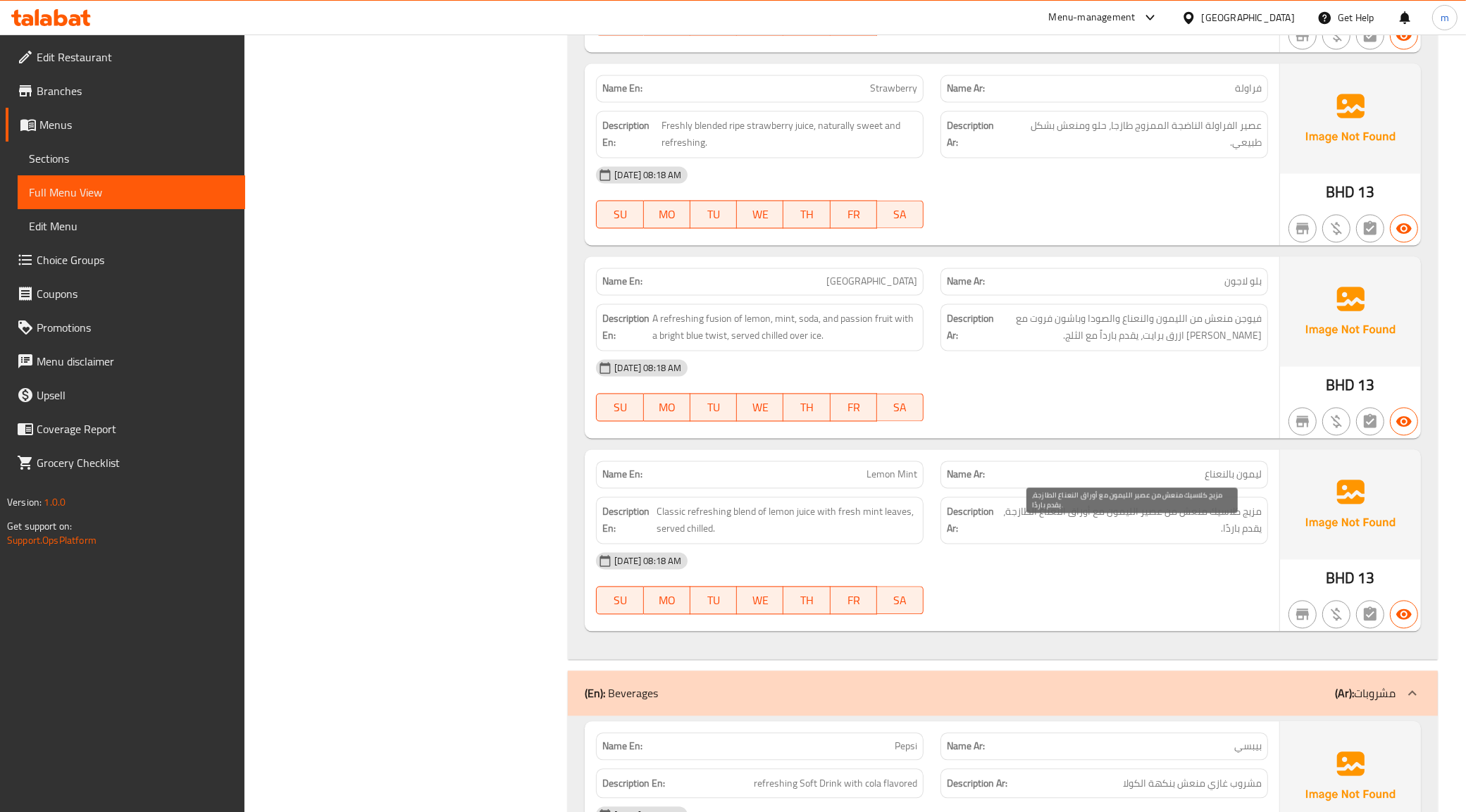
click at [1131, 538] on span "مزيج كلاسيك منعش من عصير الليمون مع أوراق النعناع الطازجة، يقدم باردًا." at bounding box center [1132, 520] width 260 height 34
click at [1072, 543] on div "Description Ar: مزيج كلاسيك منعش من عصير الليمون مع أوراق النعناع الطازجة، يقدم…" at bounding box center [1104, 520] width 328 height 47
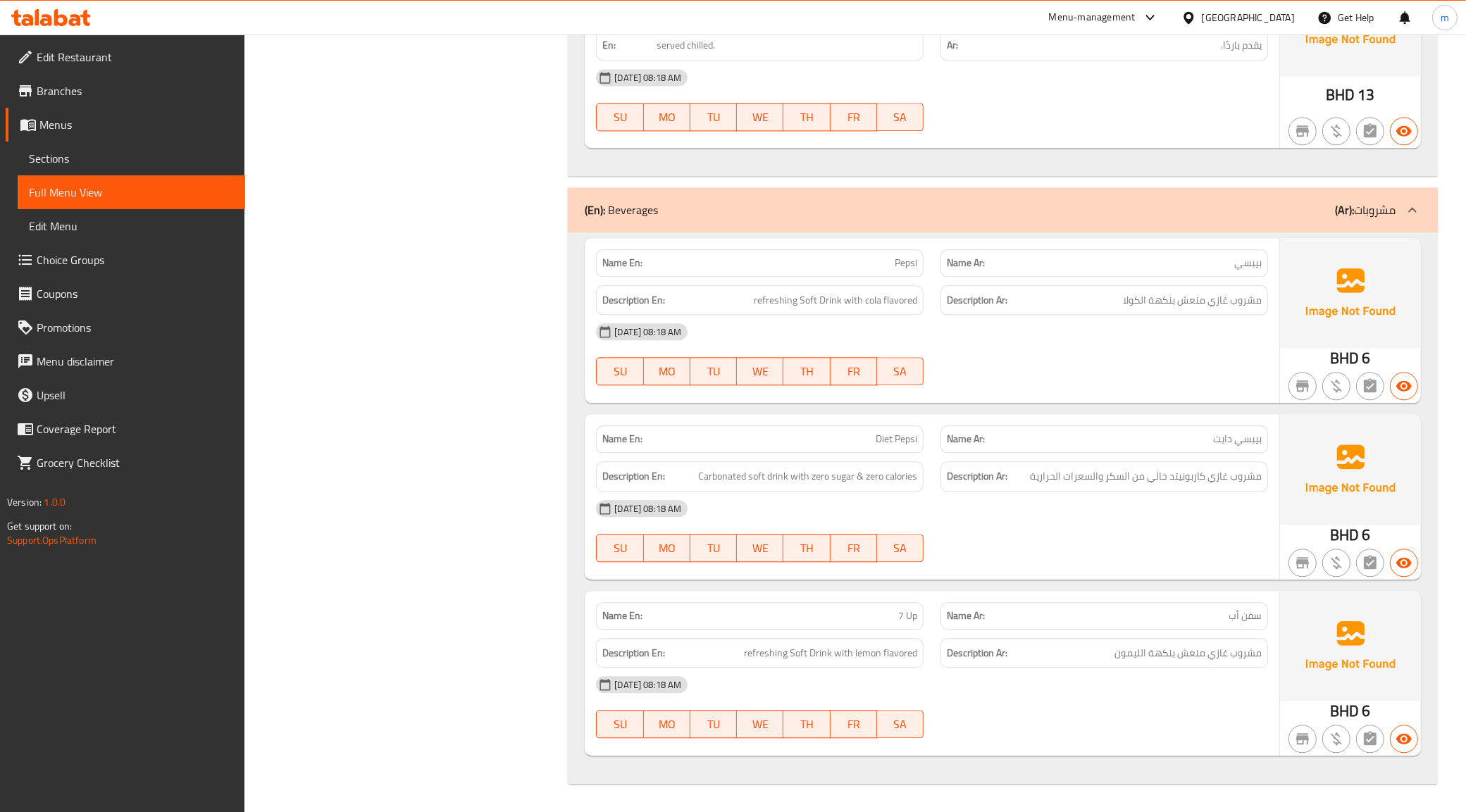
scroll to position [3584, 0]
click at [1162, 480] on span "مشروب غازي كاربونيتد خالي من السكر والسعرات الحرارية" at bounding box center [1145, 477] width 232 height 18
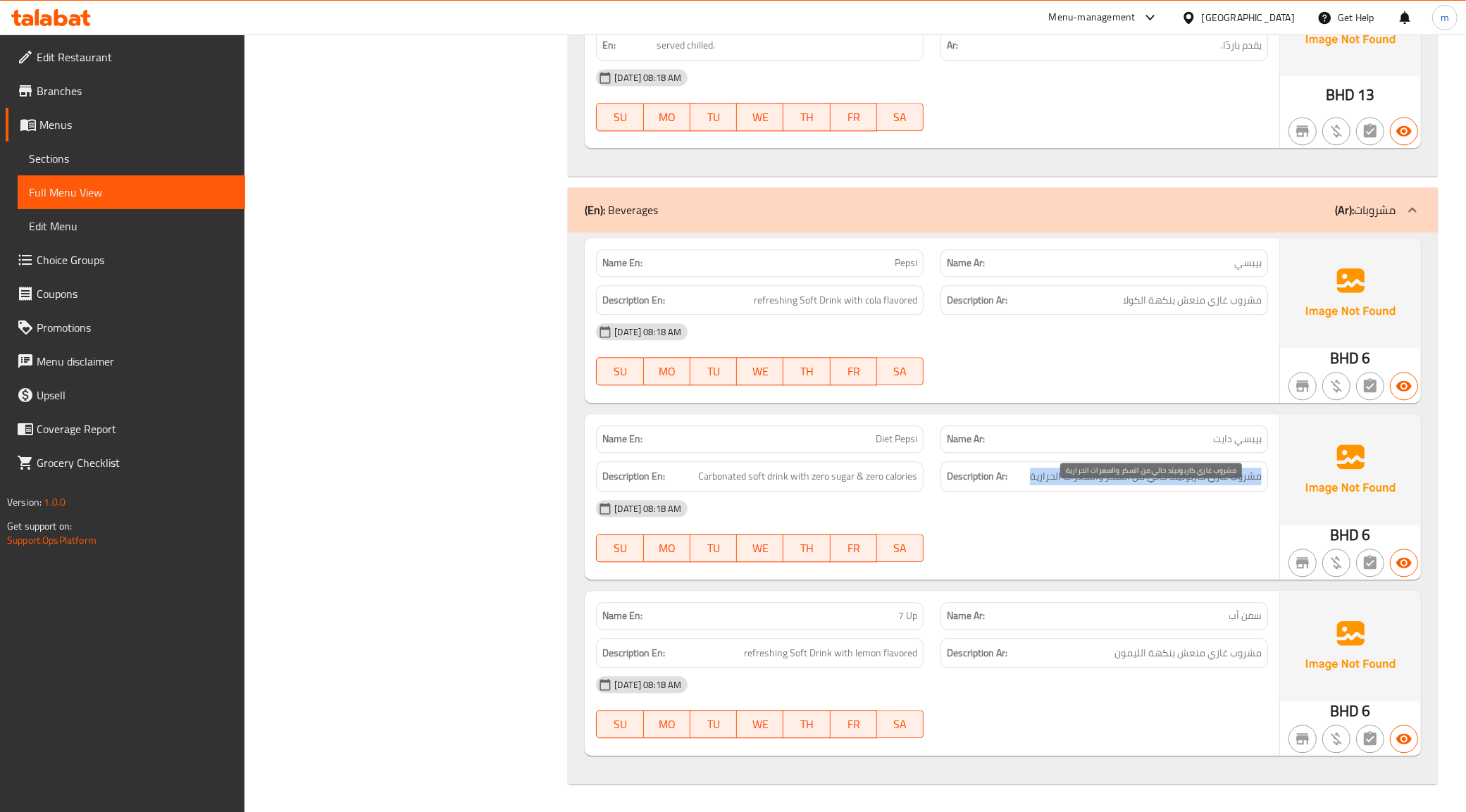
copy div "مشروب غازي كاربونيتد خالي من السكر والسعرات الحرارية"
click at [1088, 519] on div "14-10-2025 08:18 AM" at bounding box center [932, 508] width 689 height 34
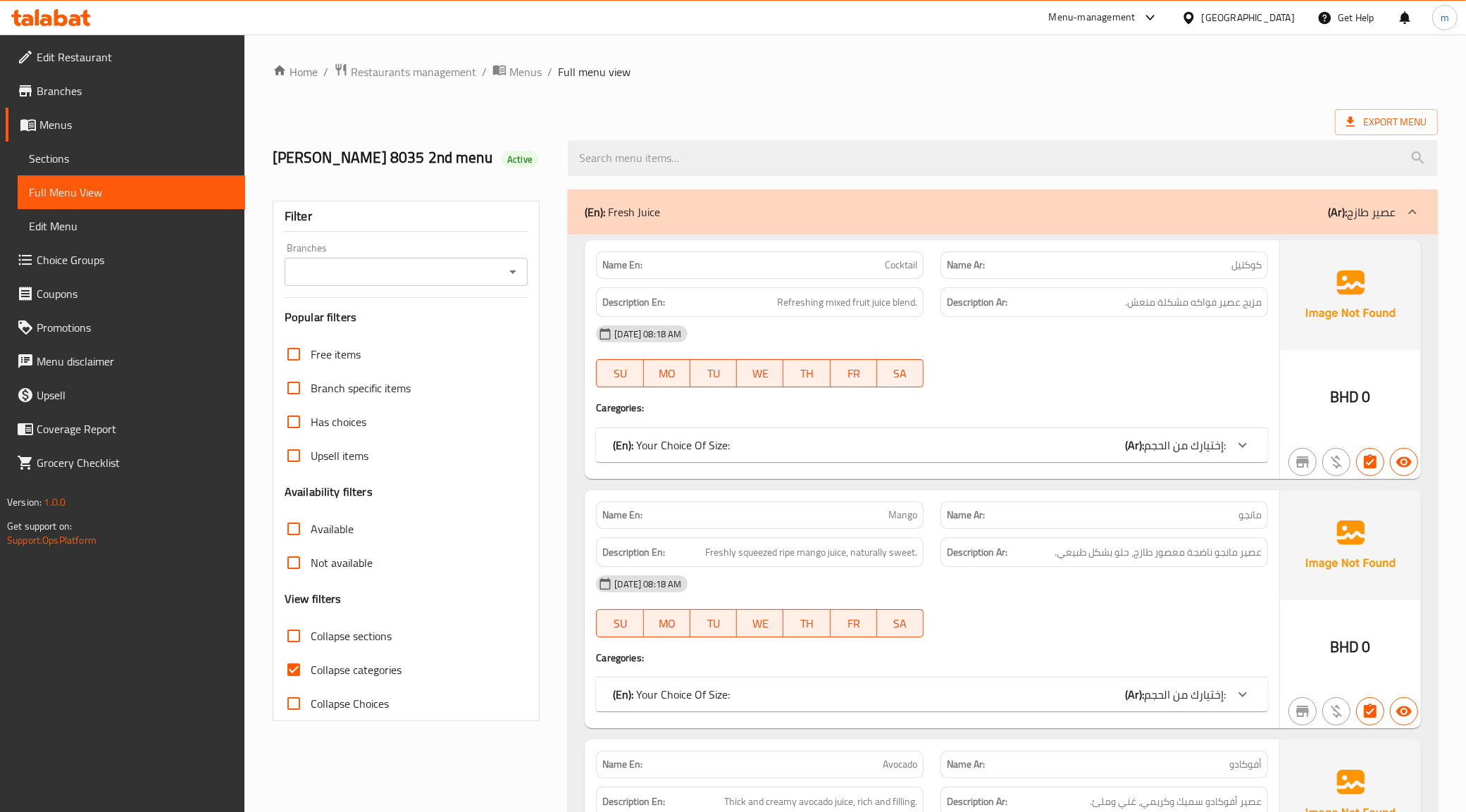
click at [1399, 117] on span "Export Menu" at bounding box center [1387, 122] width 80 height 18
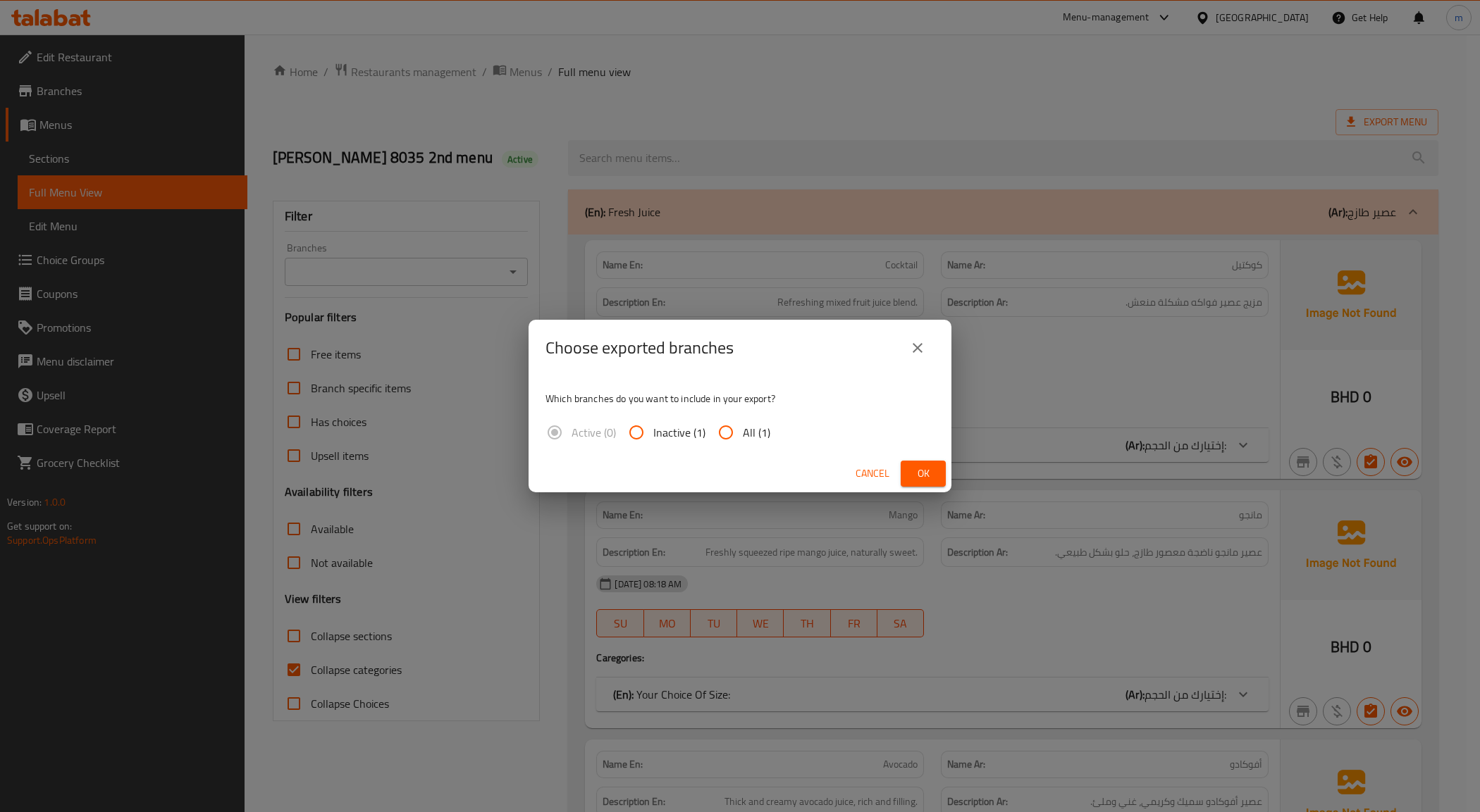
click at [753, 434] on span "All (1)" at bounding box center [756, 432] width 27 height 17
click at [742, 434] on input "All (1)" at bounding box center [726, 433] width 34 height 34
radio input "true"
click at [915, 472] on span "Ok" at bounding box center [923, 474] width 22 height 18
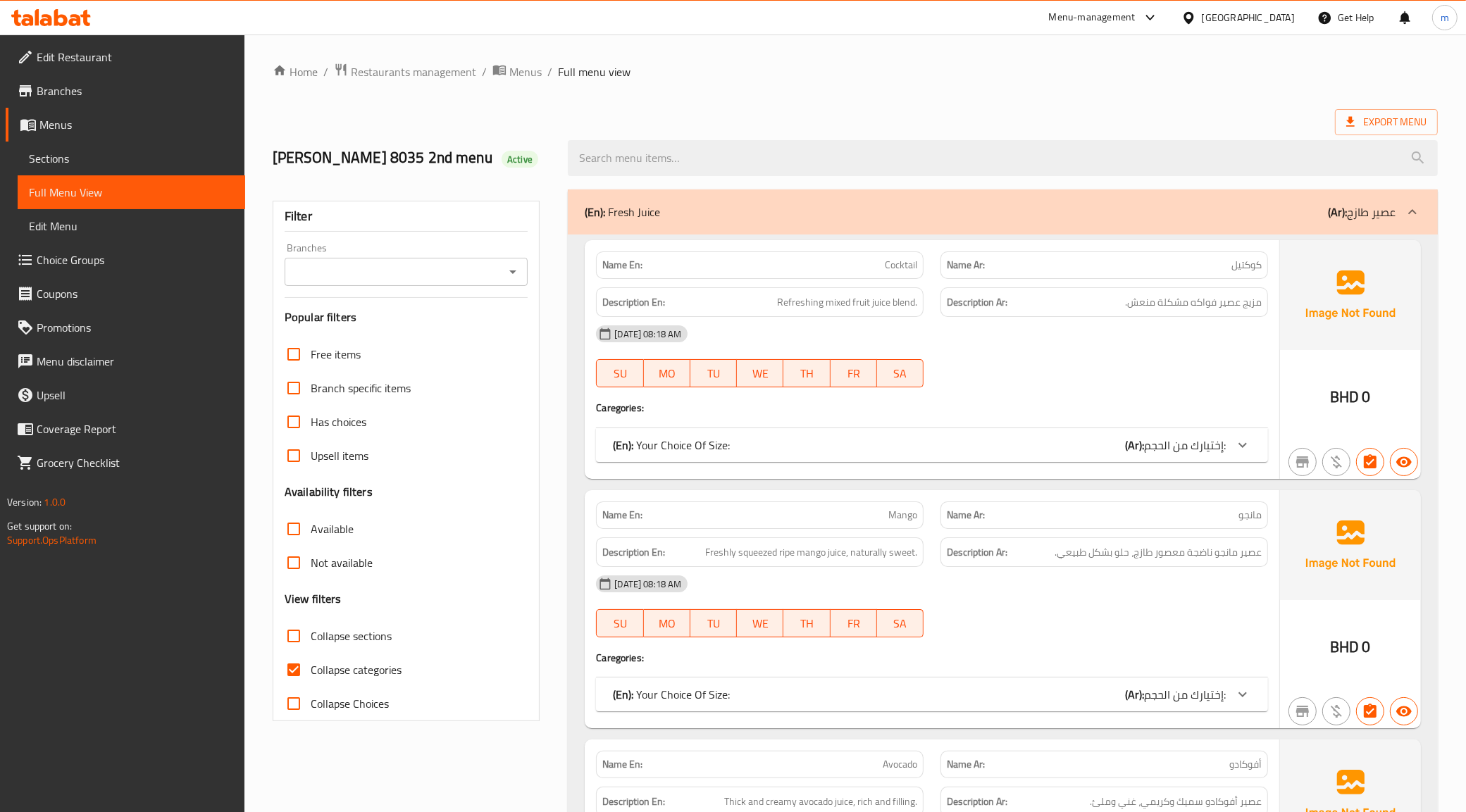
drag, startPoint x: 346, startPoint y: 695, endPoint x: 386, endPoint y: 648, distance: 61.7
click at [346, 678] on span "Collapse categories" at bounding box center [356, 669] width 91 height 17
click at [311, 687] on input "Collapse categories" at bounding box center [293, 670] width 34 height 34
checkbox input "false"
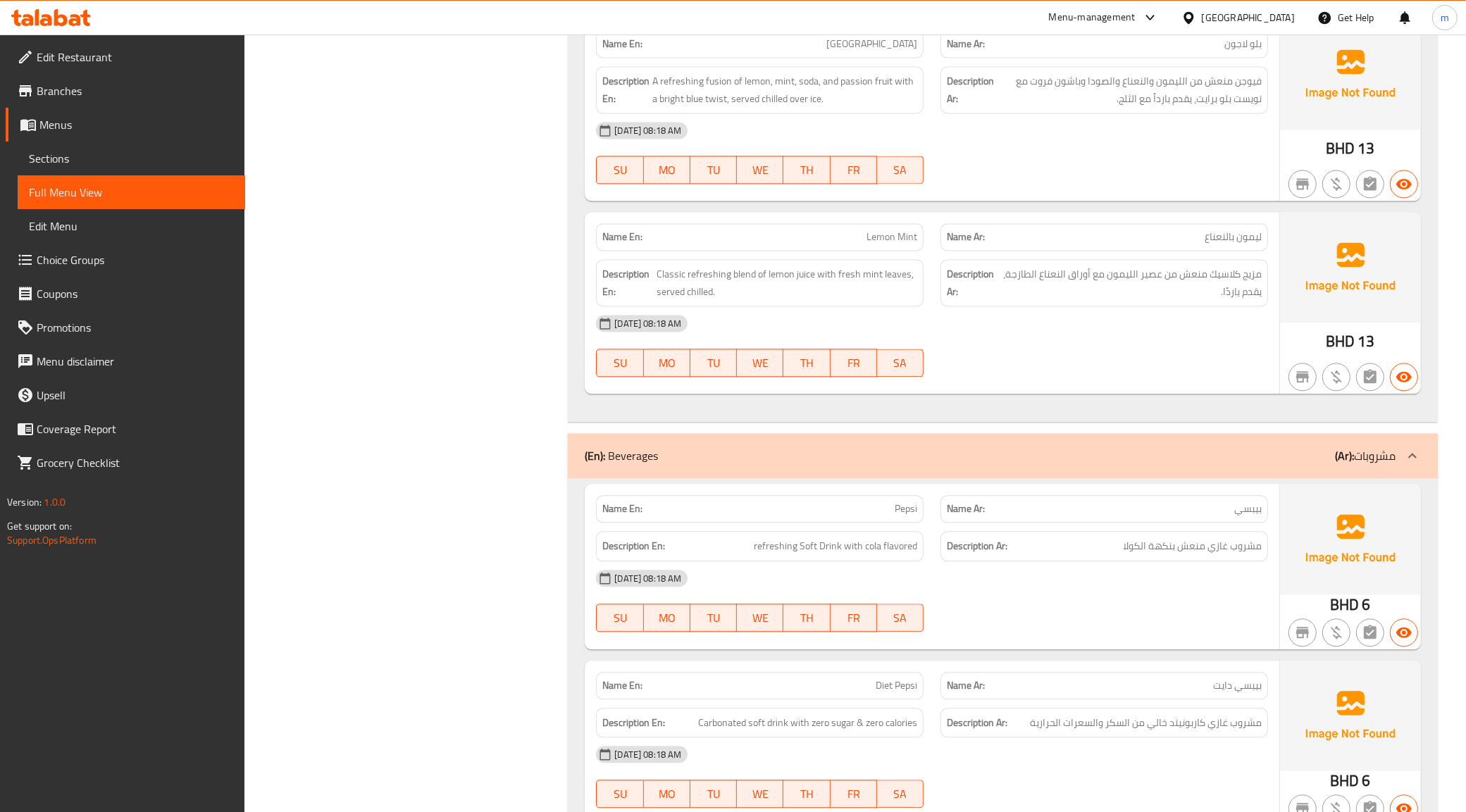
scroll to position [2946, 0]
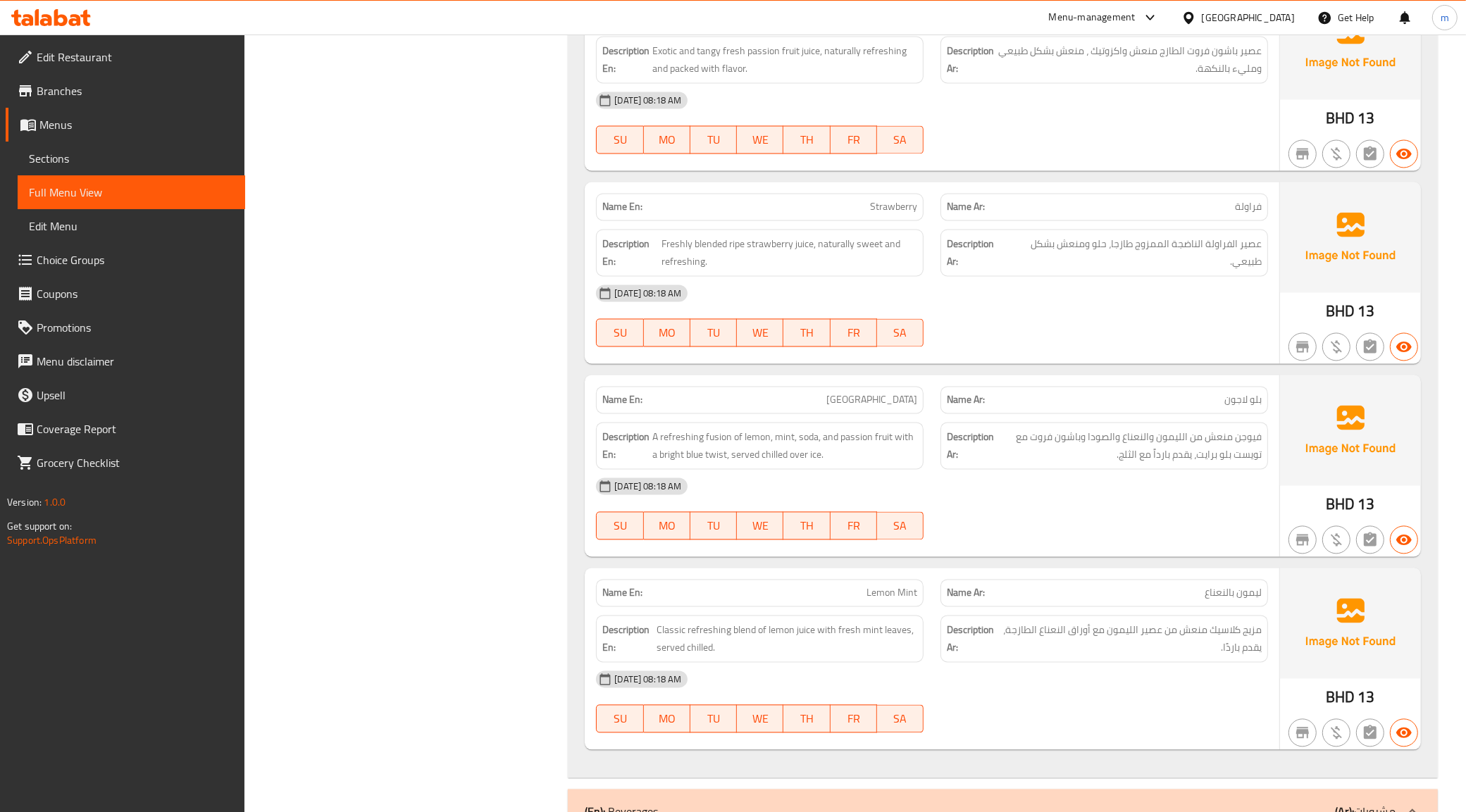
click at [107, 184] on span "Full Menu View" at bounding box center [131, 192] width 205 height 17
click at [85, 119] on span "Menus" at bounding box center [136, 124] width 195 height 17
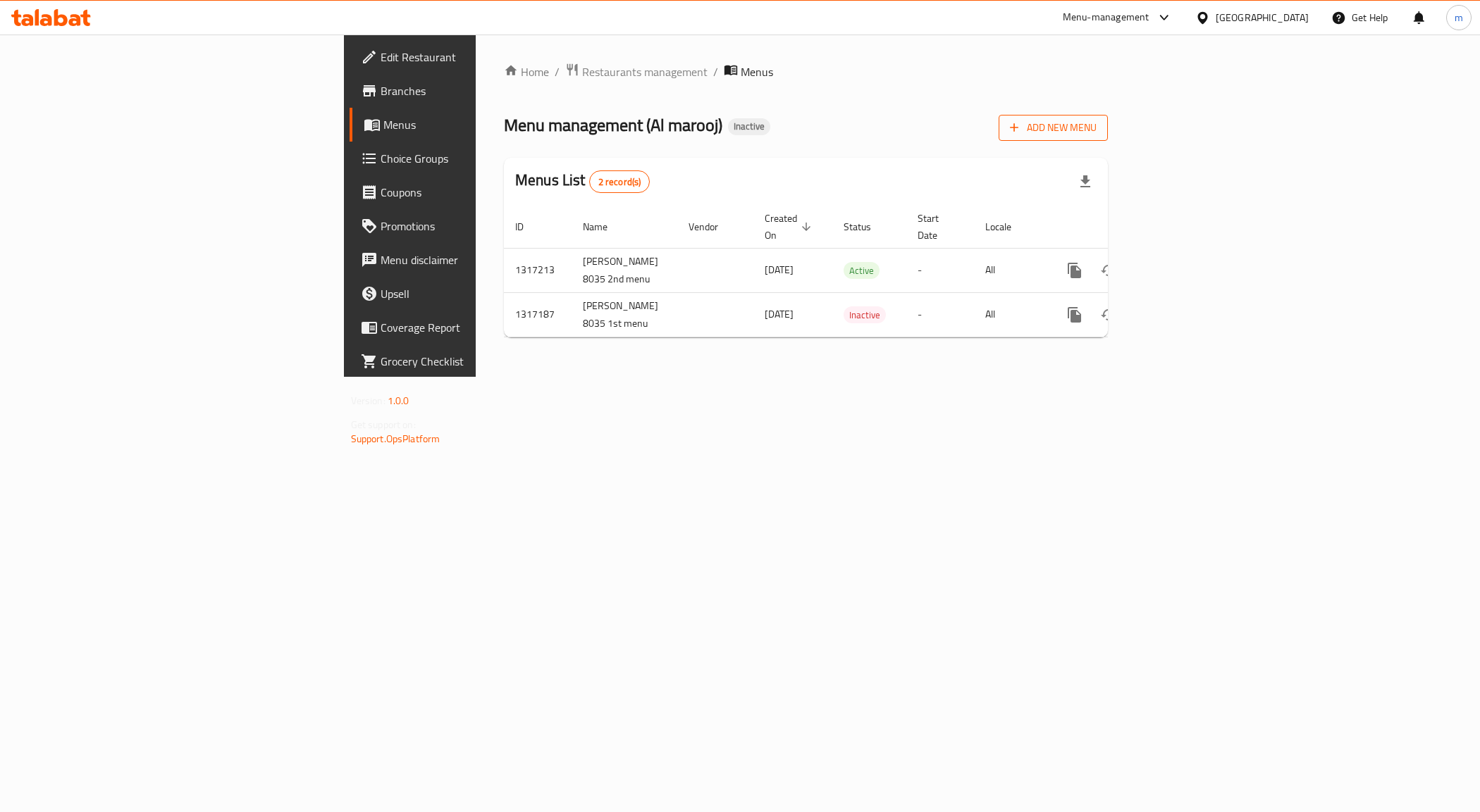
click at [1097, 124] on span "Add New Menu" at bounding box center [1053, 128] width 87 height 18
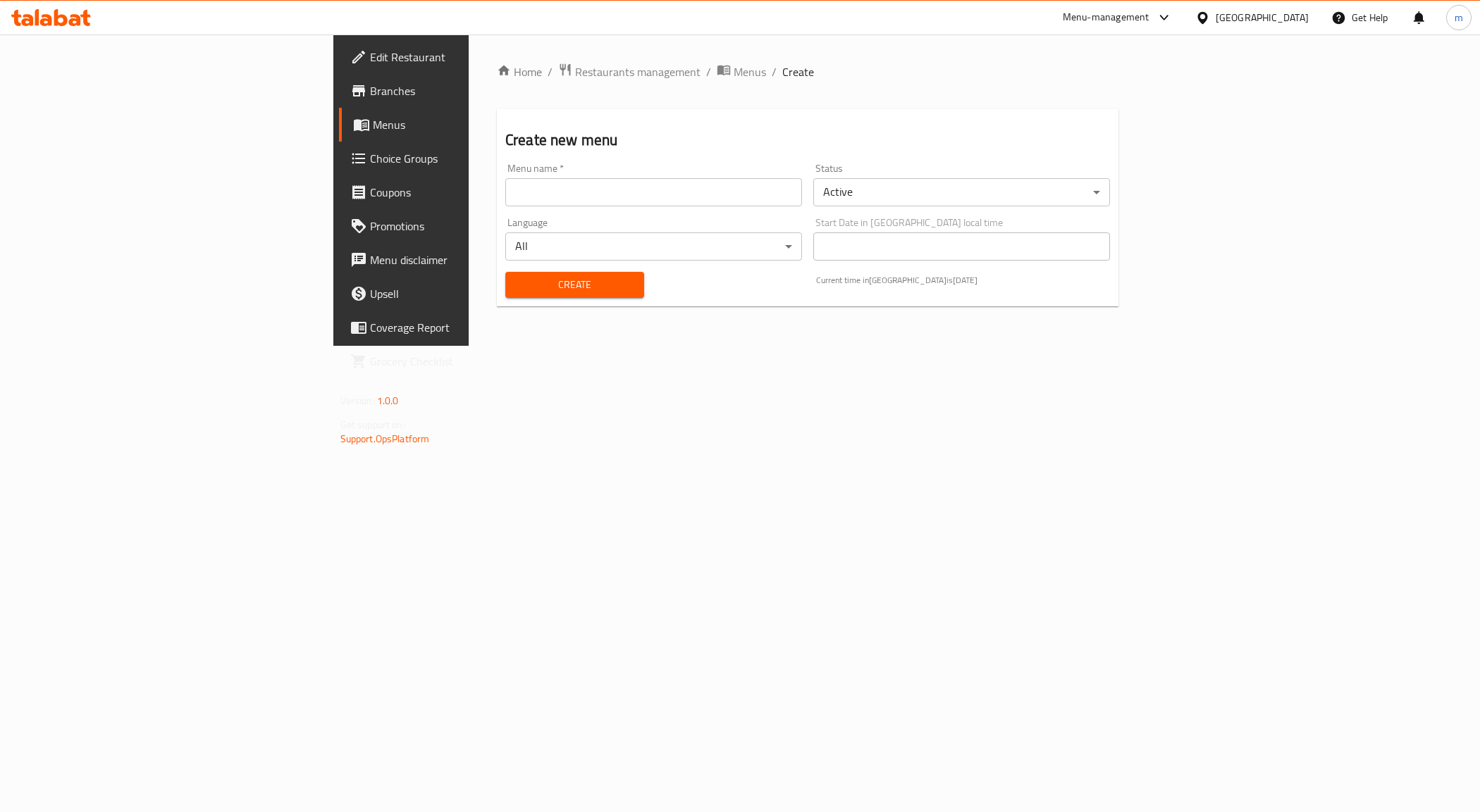
click at [509, 178] on input "text" at bounding box center [653, 192] width 297 height 28
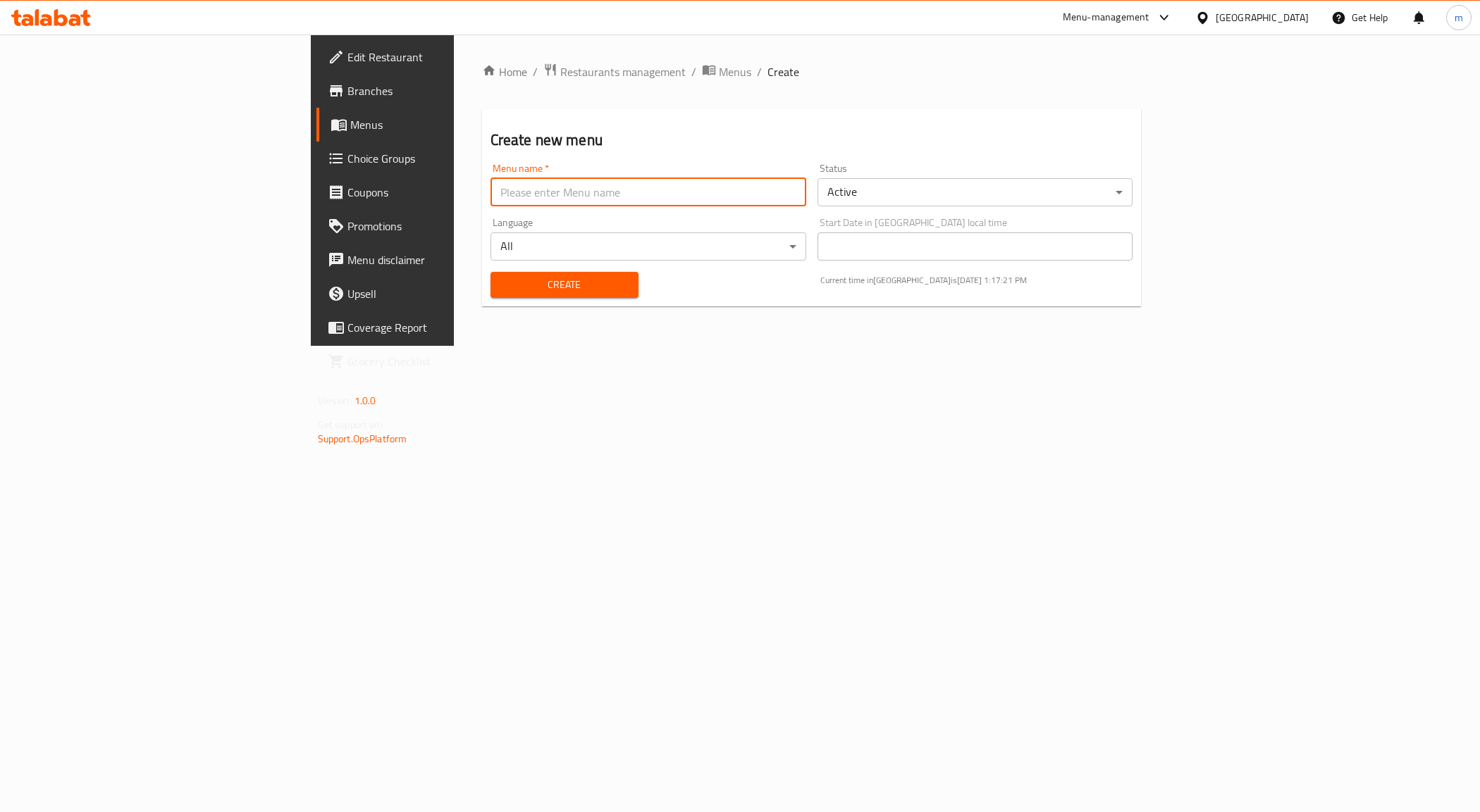
click at [491, 196] on input "text" at bounding box center [649, 192] width 316 height 28
type input "[PERSON_NAME] 8035 3rd menu"
click at [502, 288] on span "Create" at bounding box center [564, 285] width 125 height 18
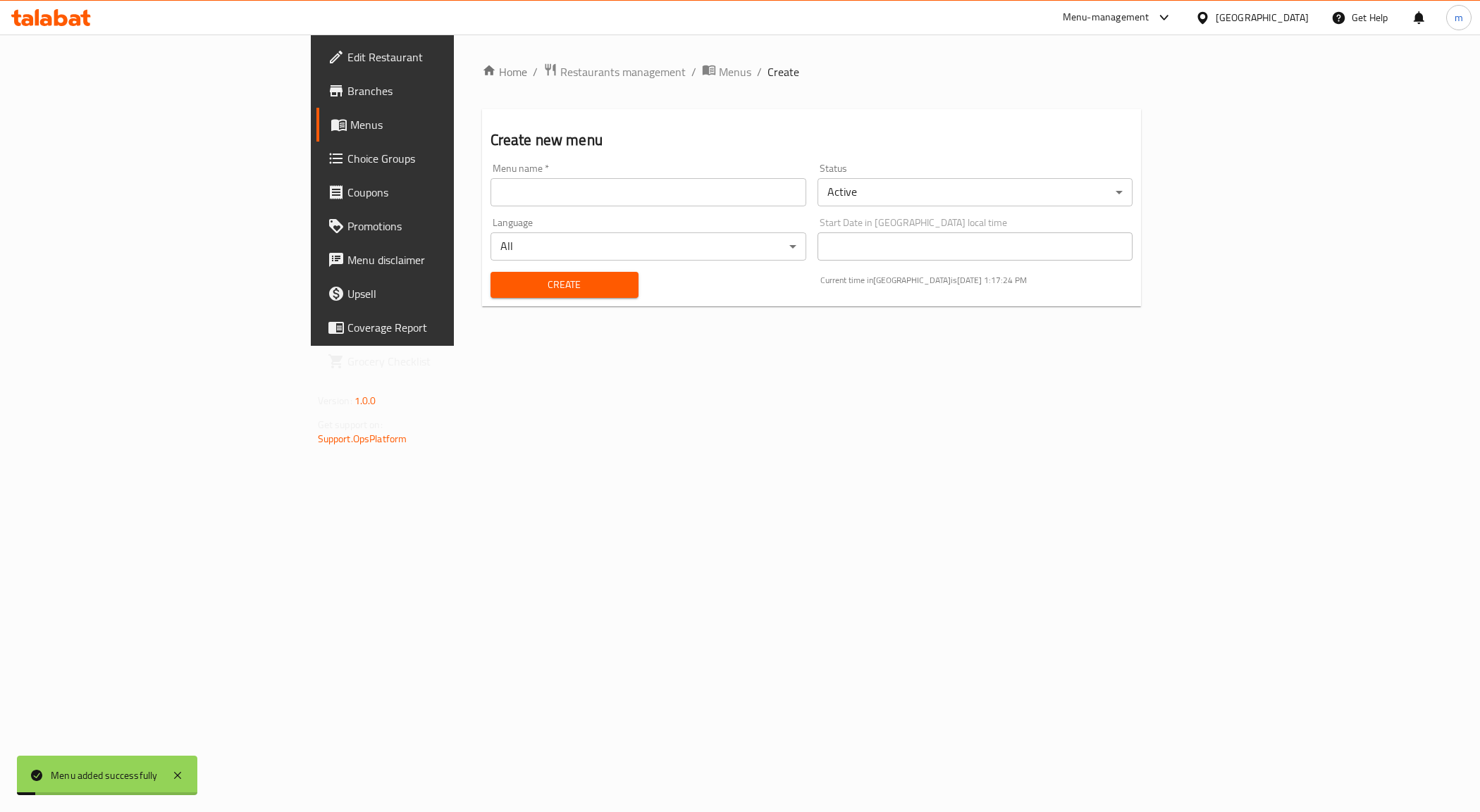
click at [317, 123] on link "Menus" at bounding box center [437, 124] width 241 height 34
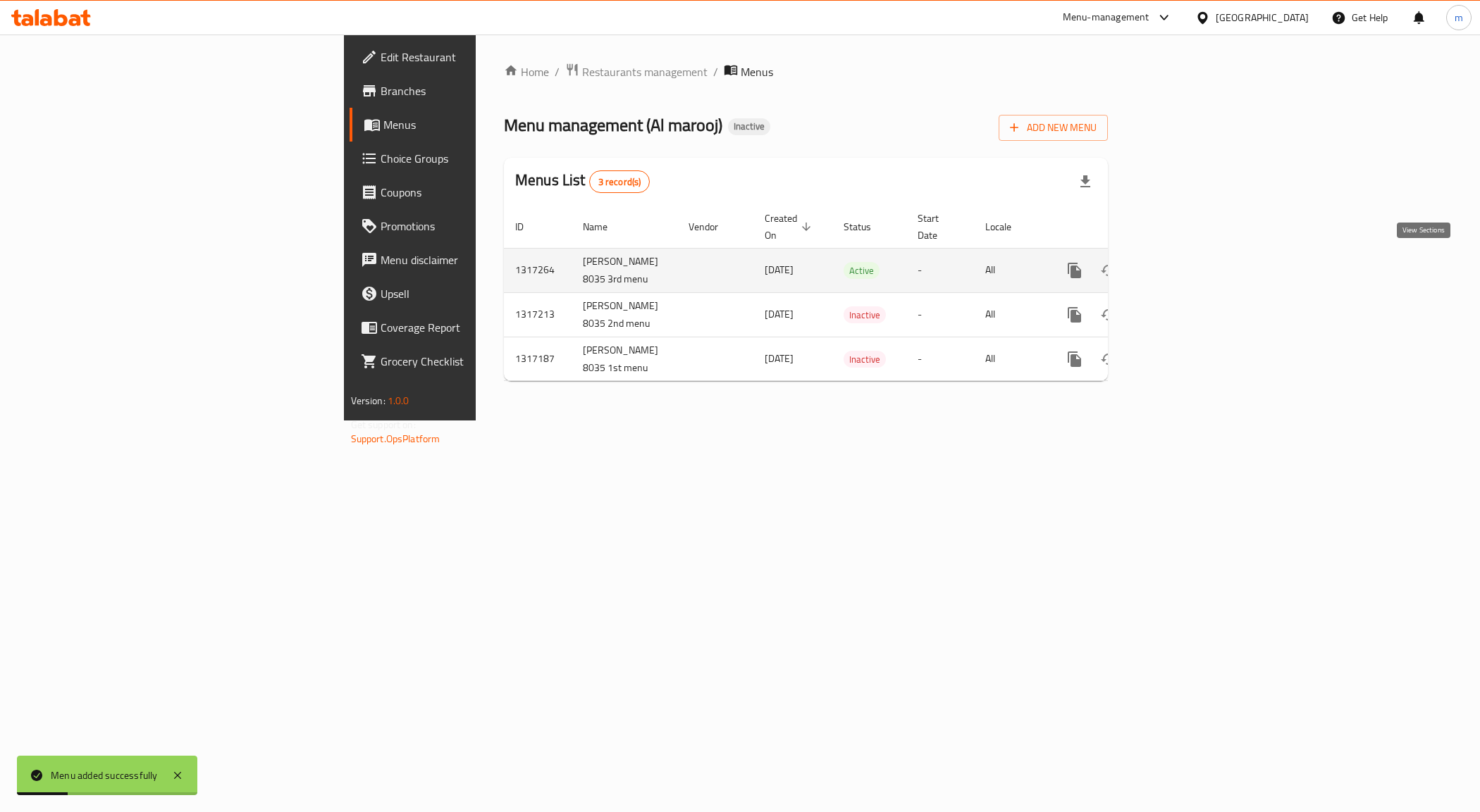
click at [1184, 265] on icon "enhanced table" at bounding box center [1175, 270] width 17 height 17
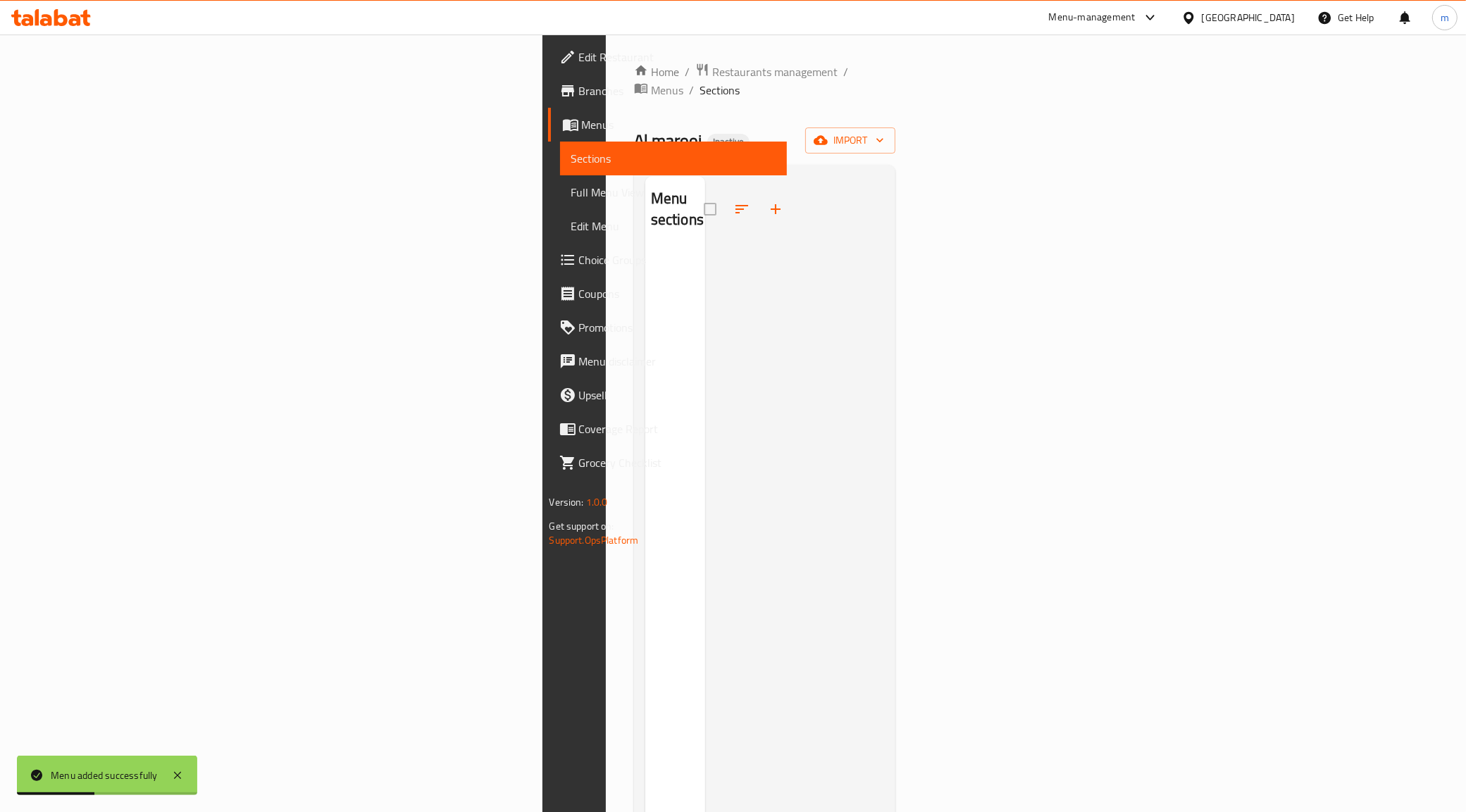
click at [896, 107] on div "Home / Restaurants management / Menus / Sections Al marooj Inactive import Menu…" at bounding box center [765, 531] width 262 height 937
click at [828, 133] on icon "button" at bounding box center [821, 140] width 14 height 14
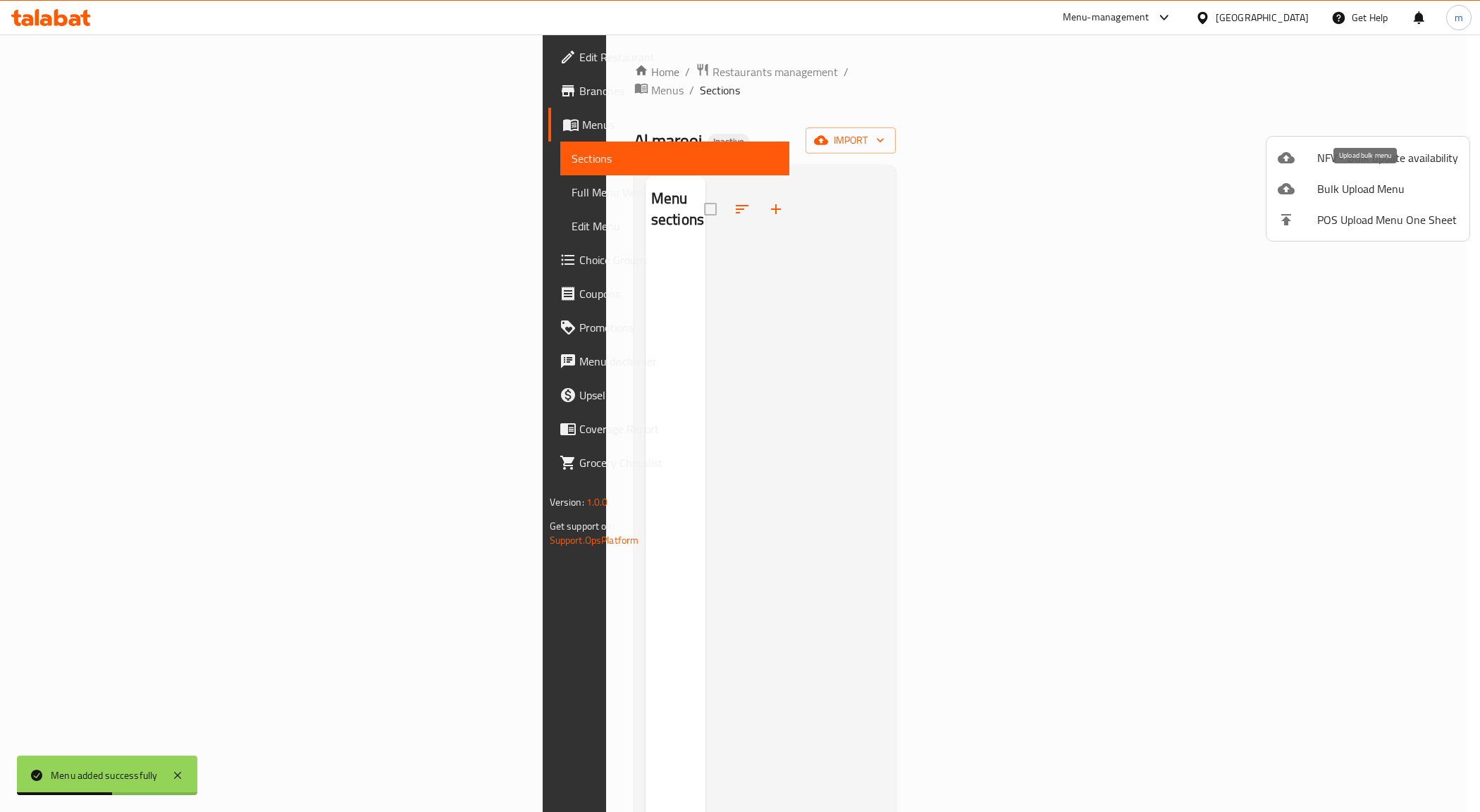
click at [1316, 177] on li "Bulk Upload Menu" at bounding box center [1367, 188] width 203 height 31
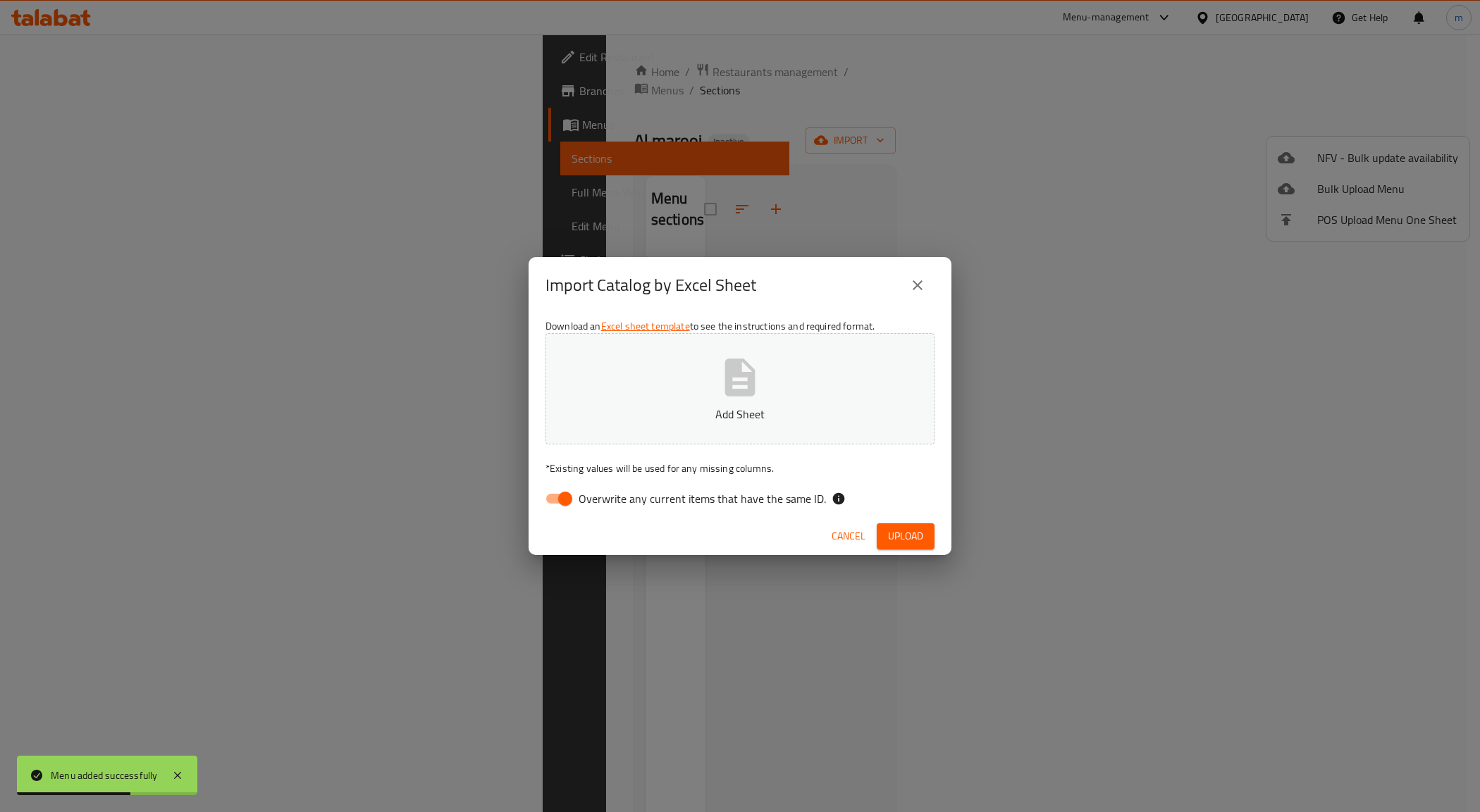
click at [582, 494] on span "Overwrite any current items that have the same ID." at bounding box center [702, 499] width 247 height 17
click at [582, 494] on input "Overwrite any current items that have the same ID." at bounding box center [565, 499] width 80 height 26
checkbox input "false"
click at [788, 387] on button "Add Sheet" at bounding box center [739, 389] width 389 height 111
click at [920, 543] on span "Upload" at bounding box center [905, 536] width 35 height 18
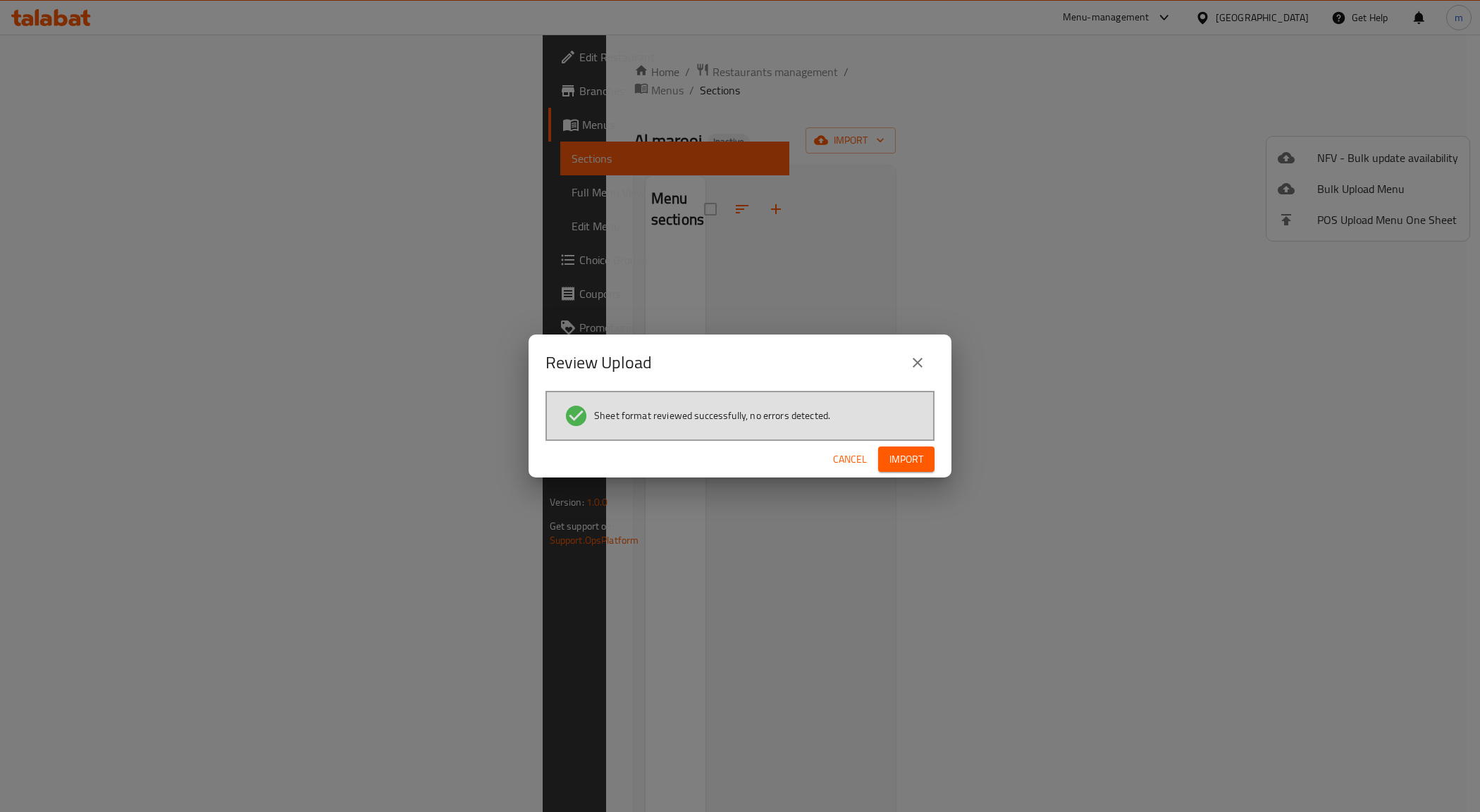
click at [903, 445] on div "Cancel Import" at bounding box center [739, 459] width 423 height 38
click at [906, 453] on span "Import" at bounding box center [906, 459] width 34 height 18
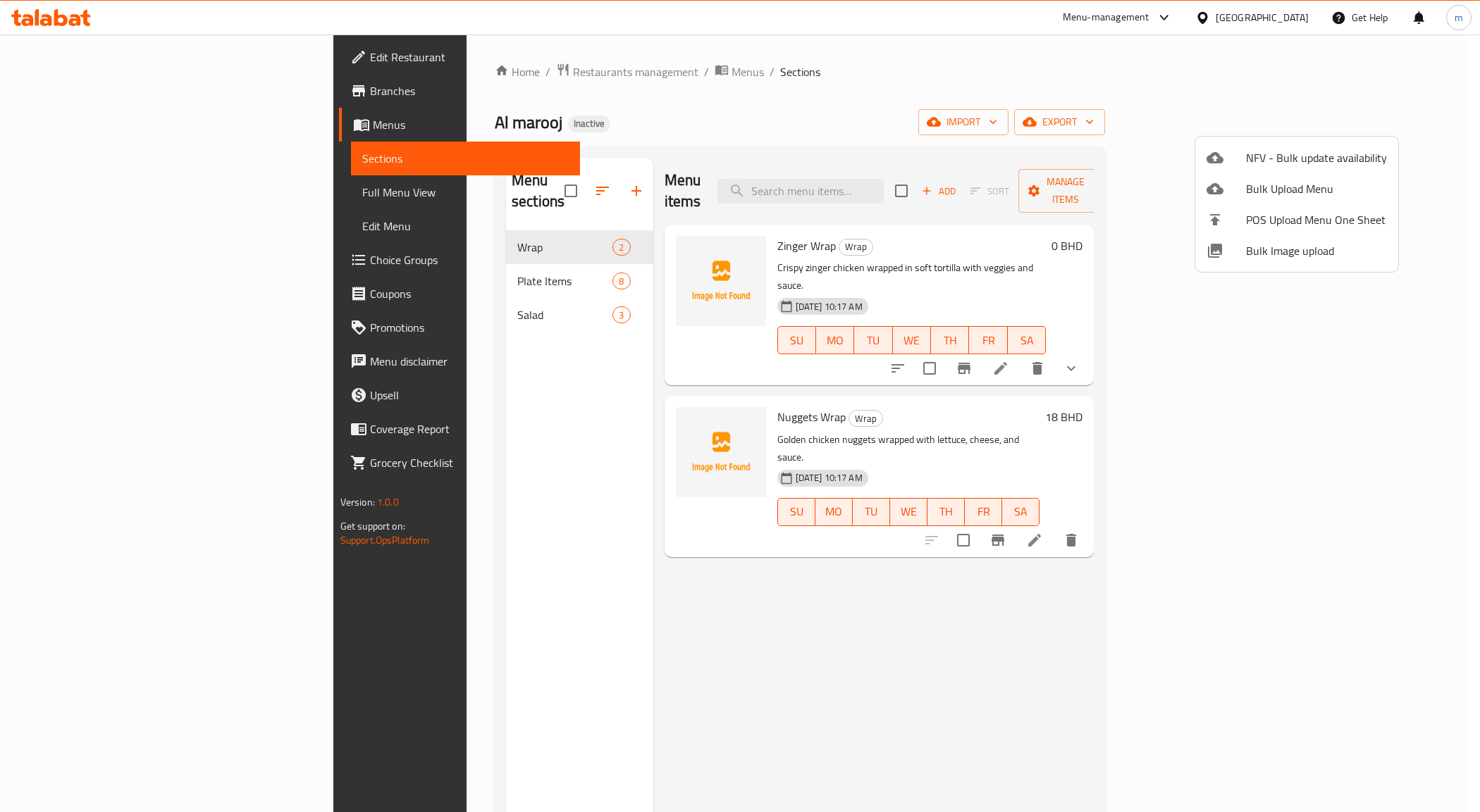
click at [148, 146] on div at bounding box center [740, 406] width 1480 height 812
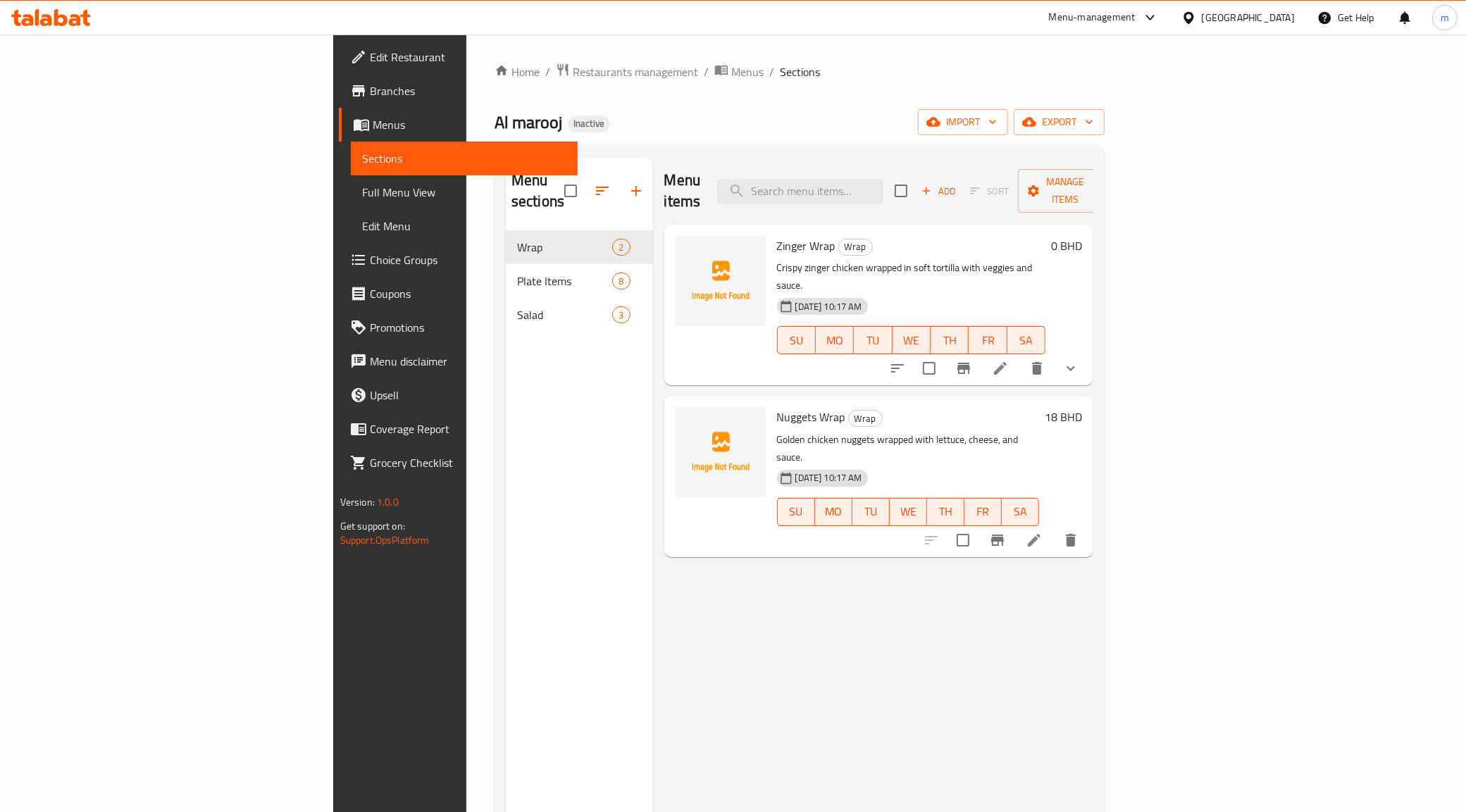
click at [362, 150] on span "Sections" at bounding box center [465, 158] width 205 height 17
click at [373, 116] on span "Menus" at bounding box center [470, 124] width 195 height 17
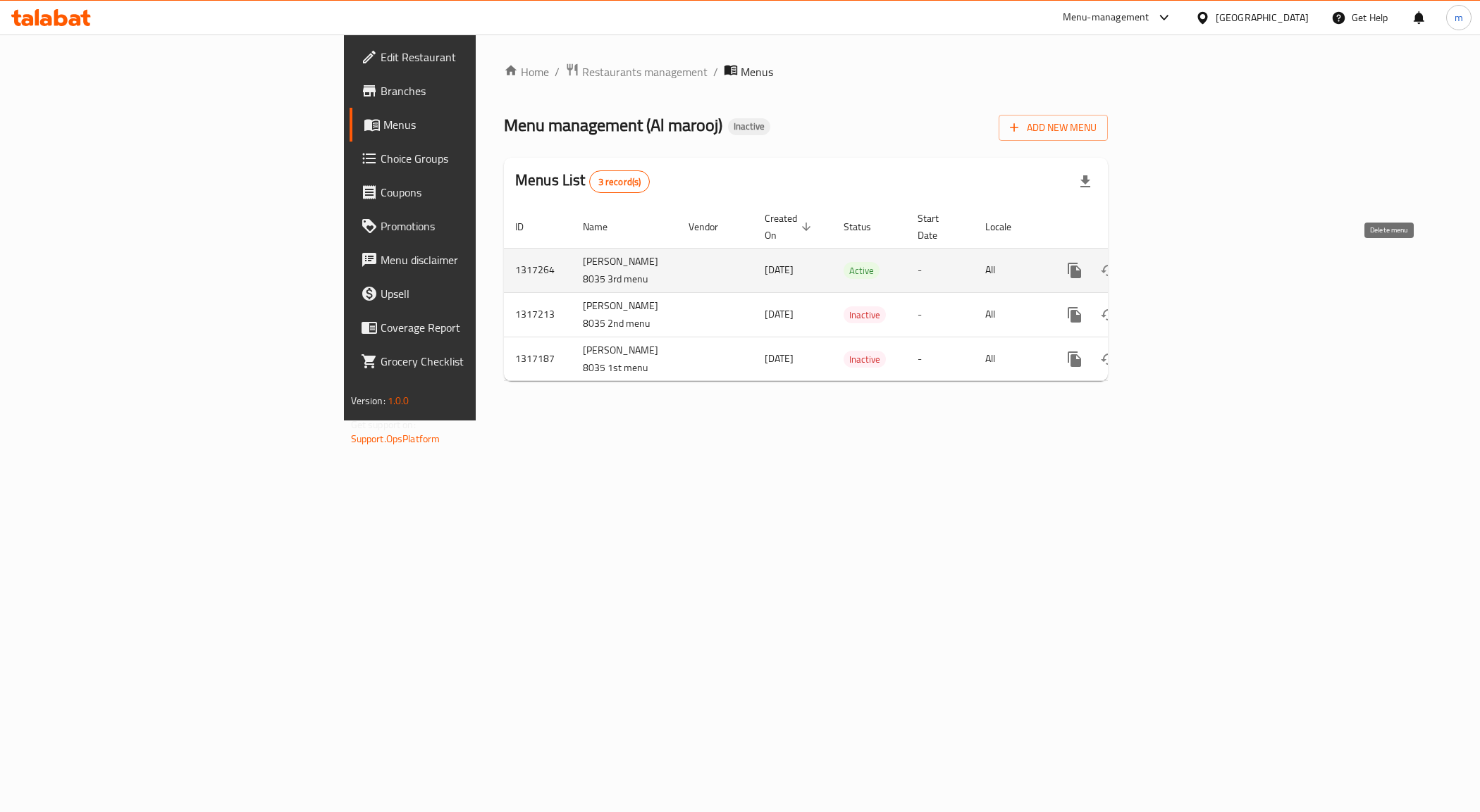
click at [1150, 263] on icon "enhanced table" at bounding box center [1142, 270] width 17 height 17
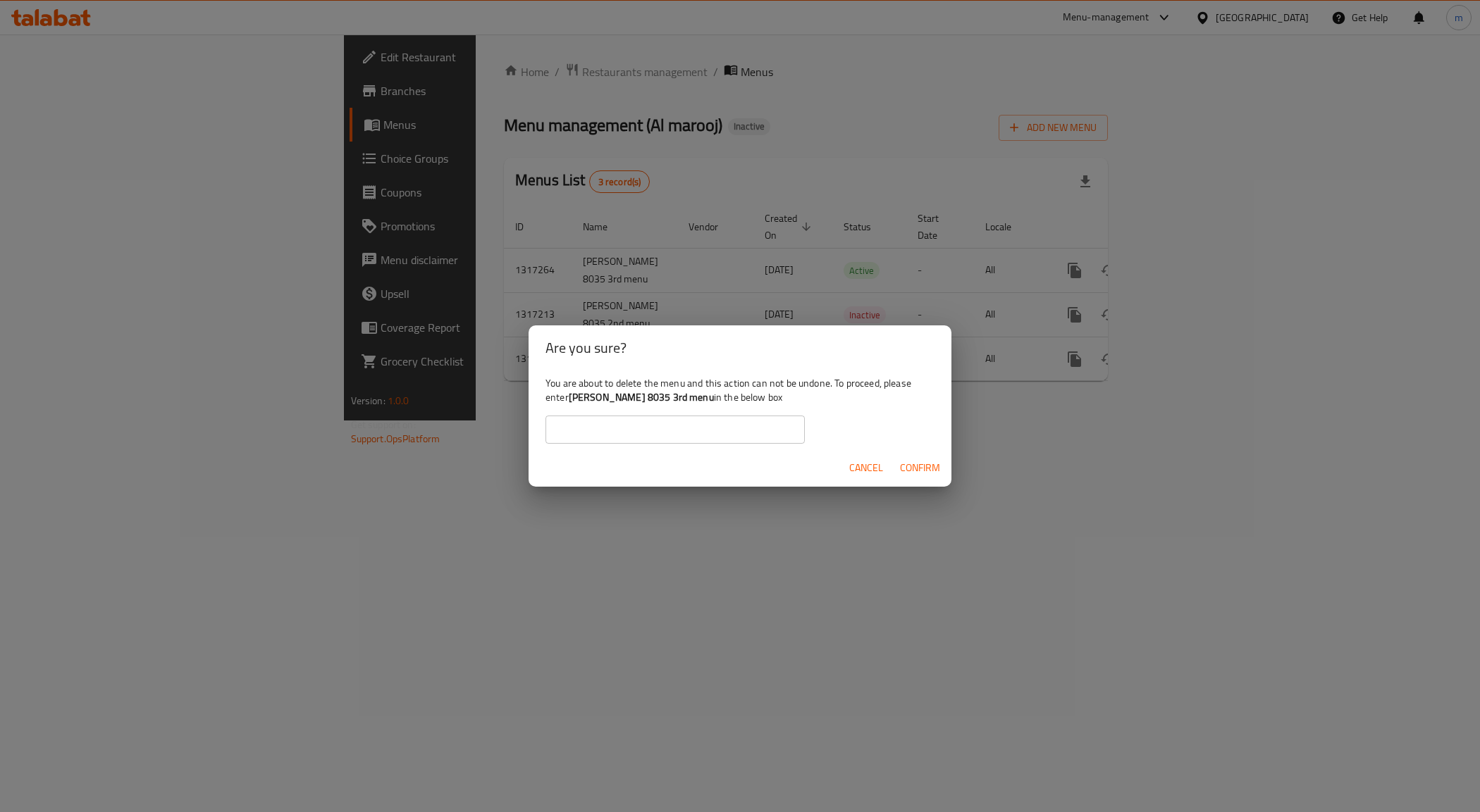
click at [755, 431] on input "text" at bounding box center [674, 430] width 259 height 28
drag, startPoint x: 723, startPoint y: 396, endPoint x: 568, endPoint y: 398, distance: 155.0
click at [571, 398] on b "[PERSON_NAME] 8035 3rd menu" at bounding box center [641, 397] width 145 height 18
copy b "Mohamed Mahmoud 8035 3rd men"
click at [666, 441] on input "text" at bounding box center [674, 430] width 259 height 28
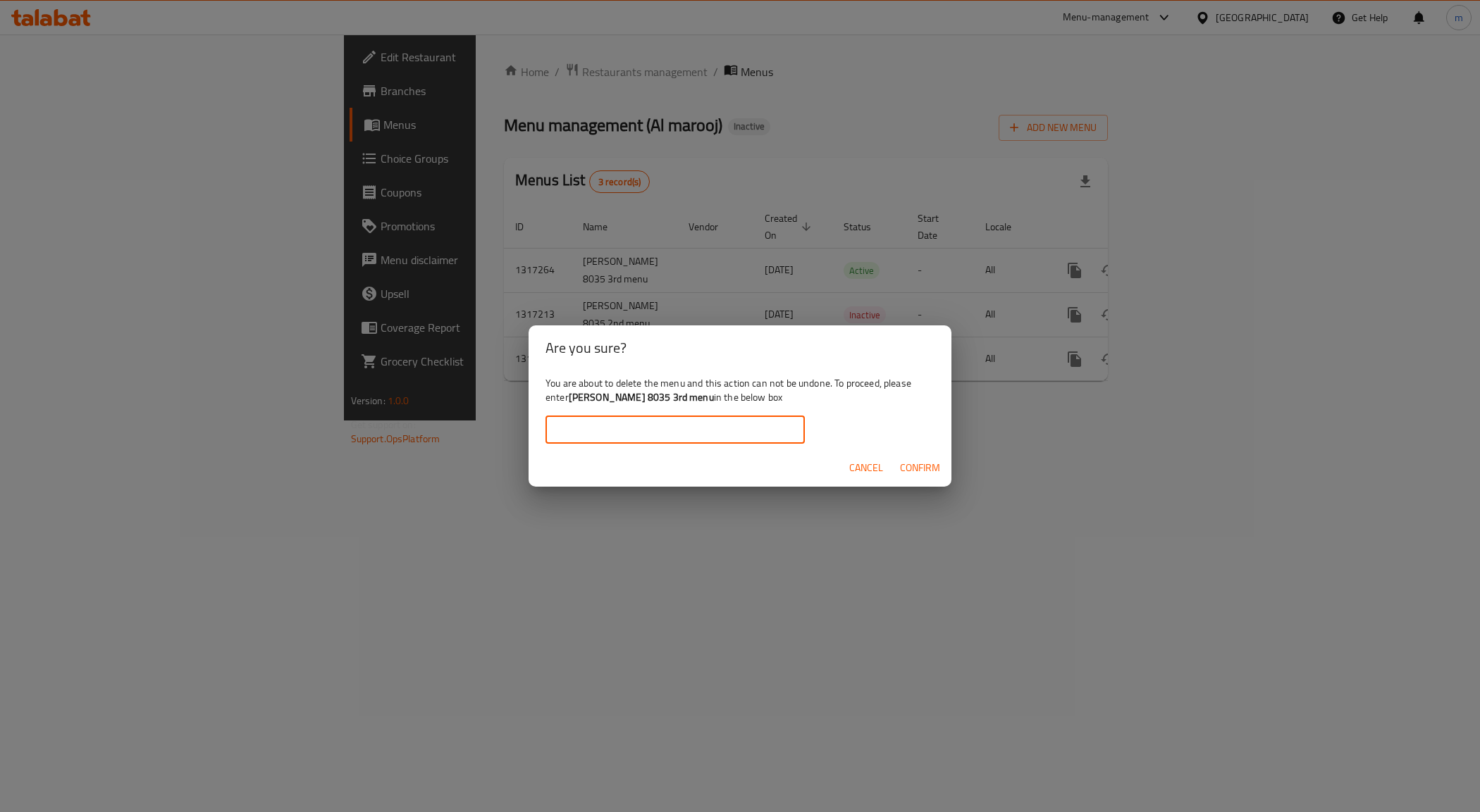
paste input "Mohamed Mahmoud 8035 3rd men"
type input "[PERSON_NAME] 8035 3rd menu"
click at [921, 473] on span "Confirm" at bounding box center [920, 468] width 40 height 18
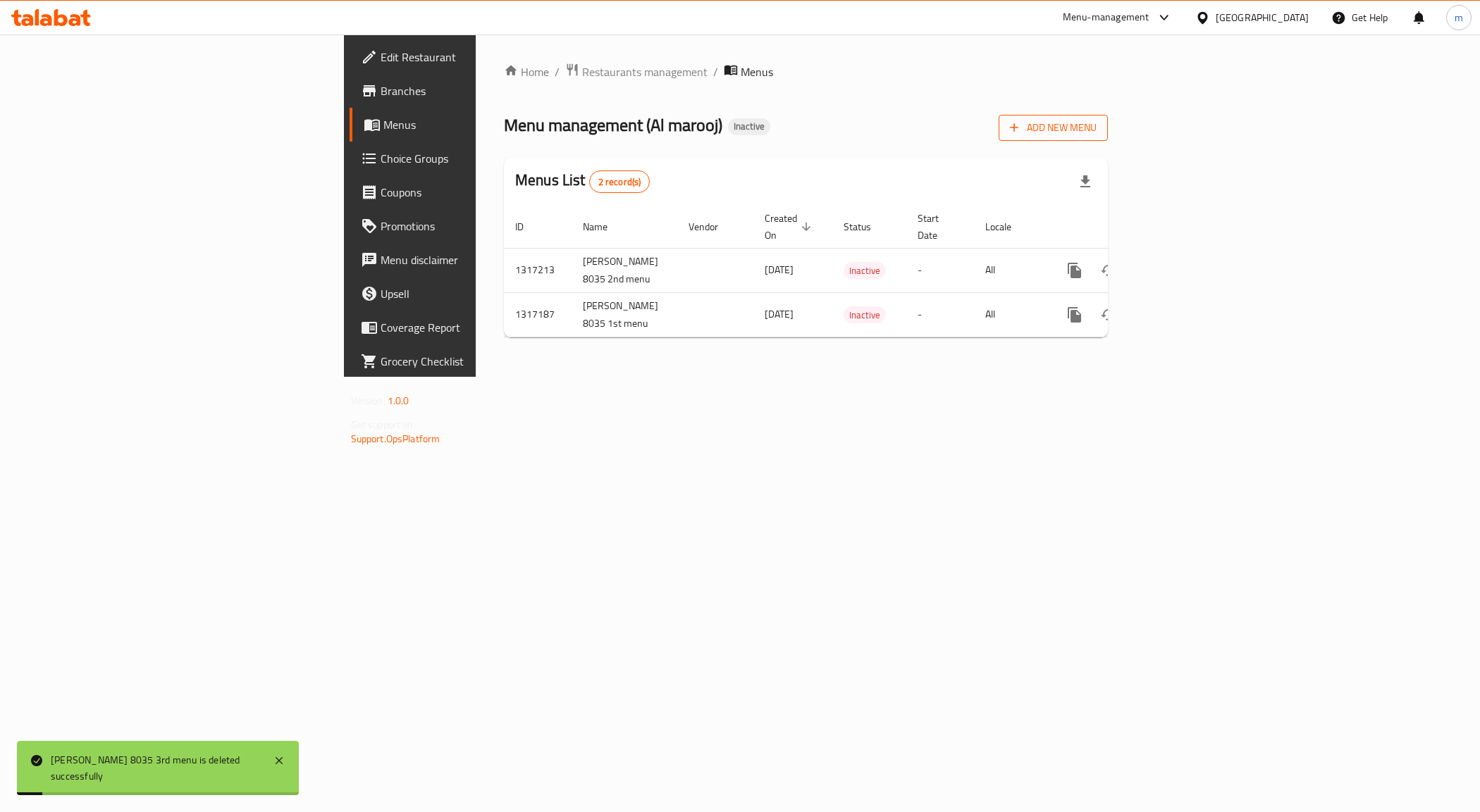
click at [1108, 137] on button "Add New Menu" at bounding box center [1053, 127] width 109 height 26
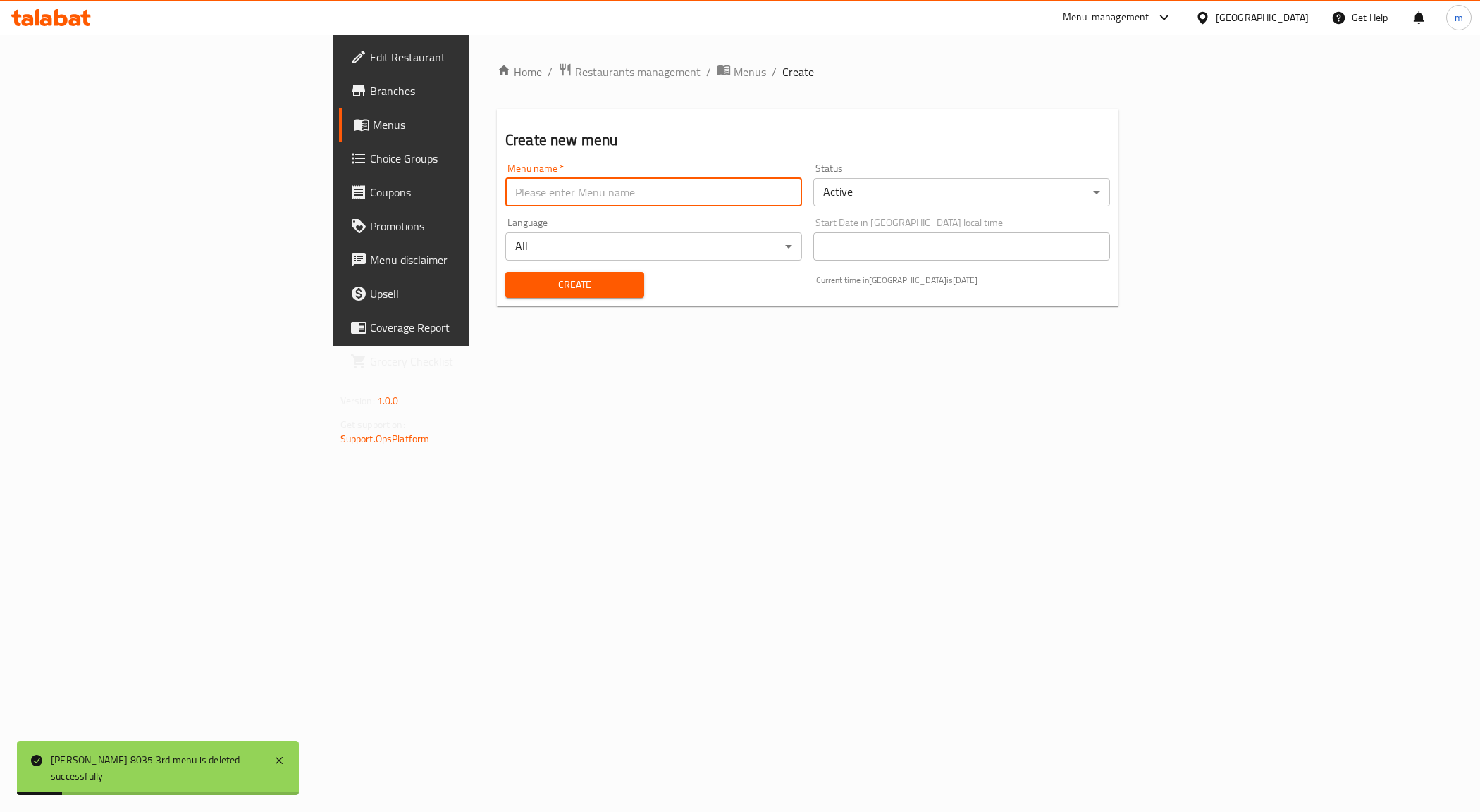
click at [505, 195] on input "text" at bounding box center [653, 192] width 297 height 28
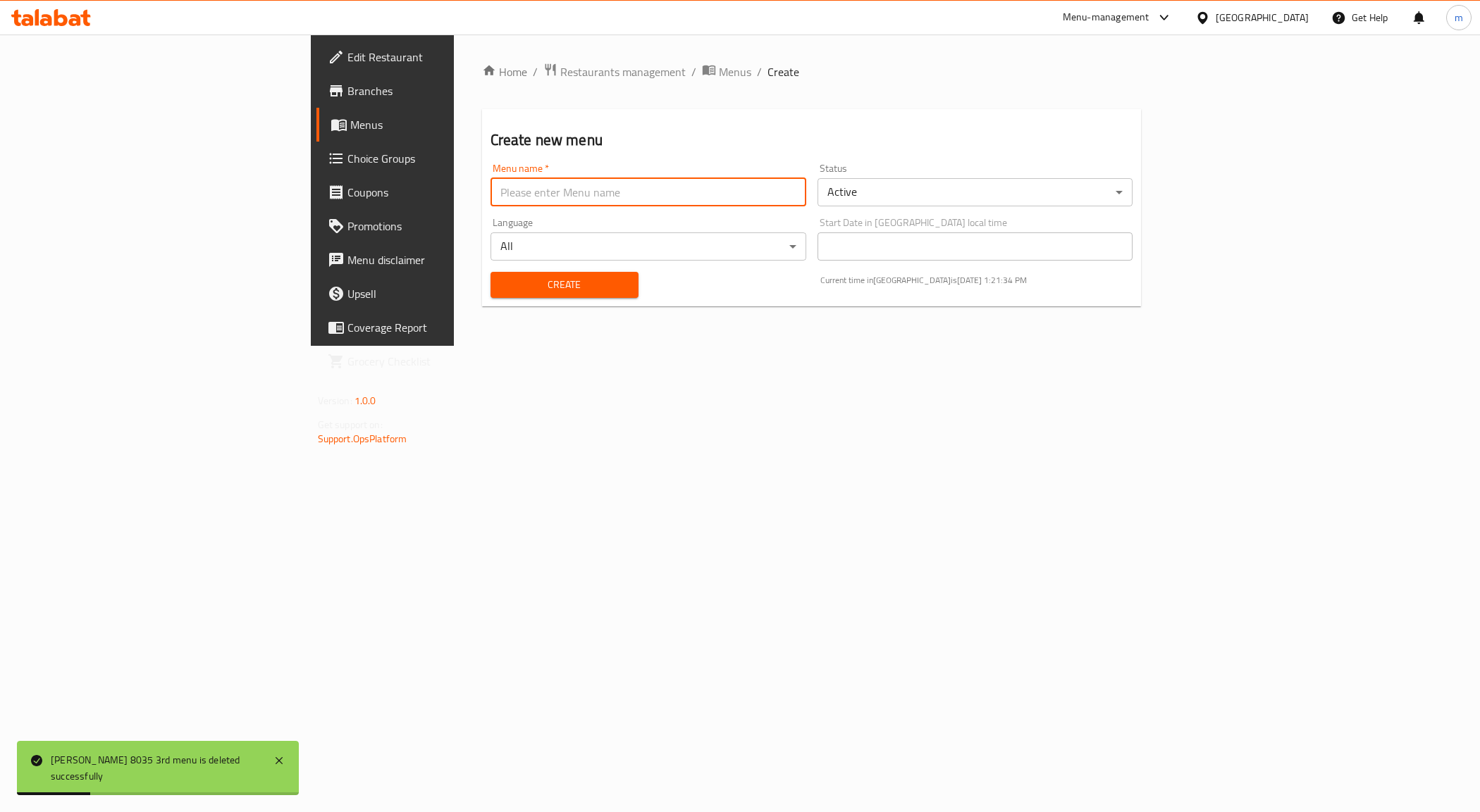
type input "[PERSON_NAME] 8035 3rd menu"
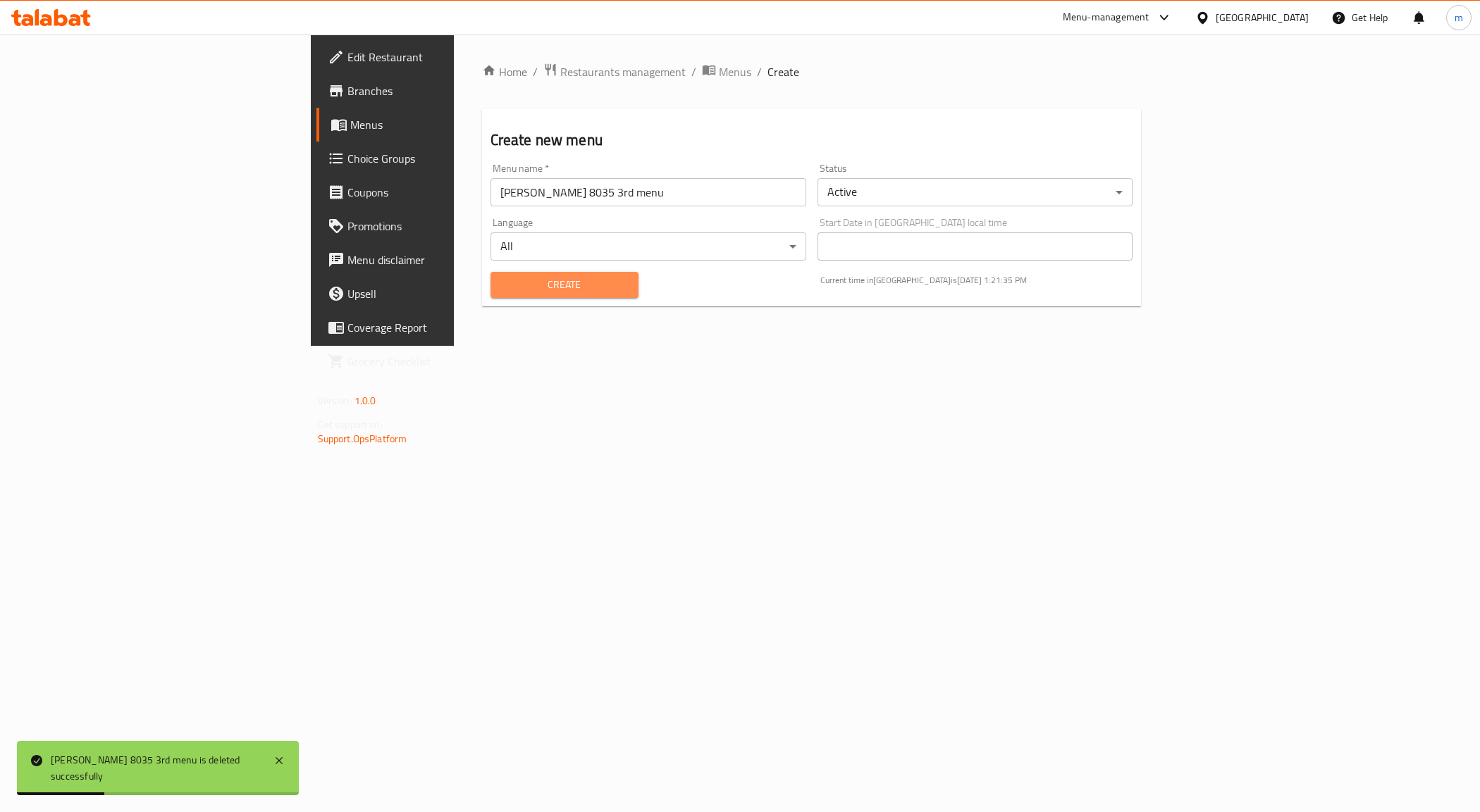
click at [491, 293] on button "Create" at bounding box center [564, 285] width 148 height 26
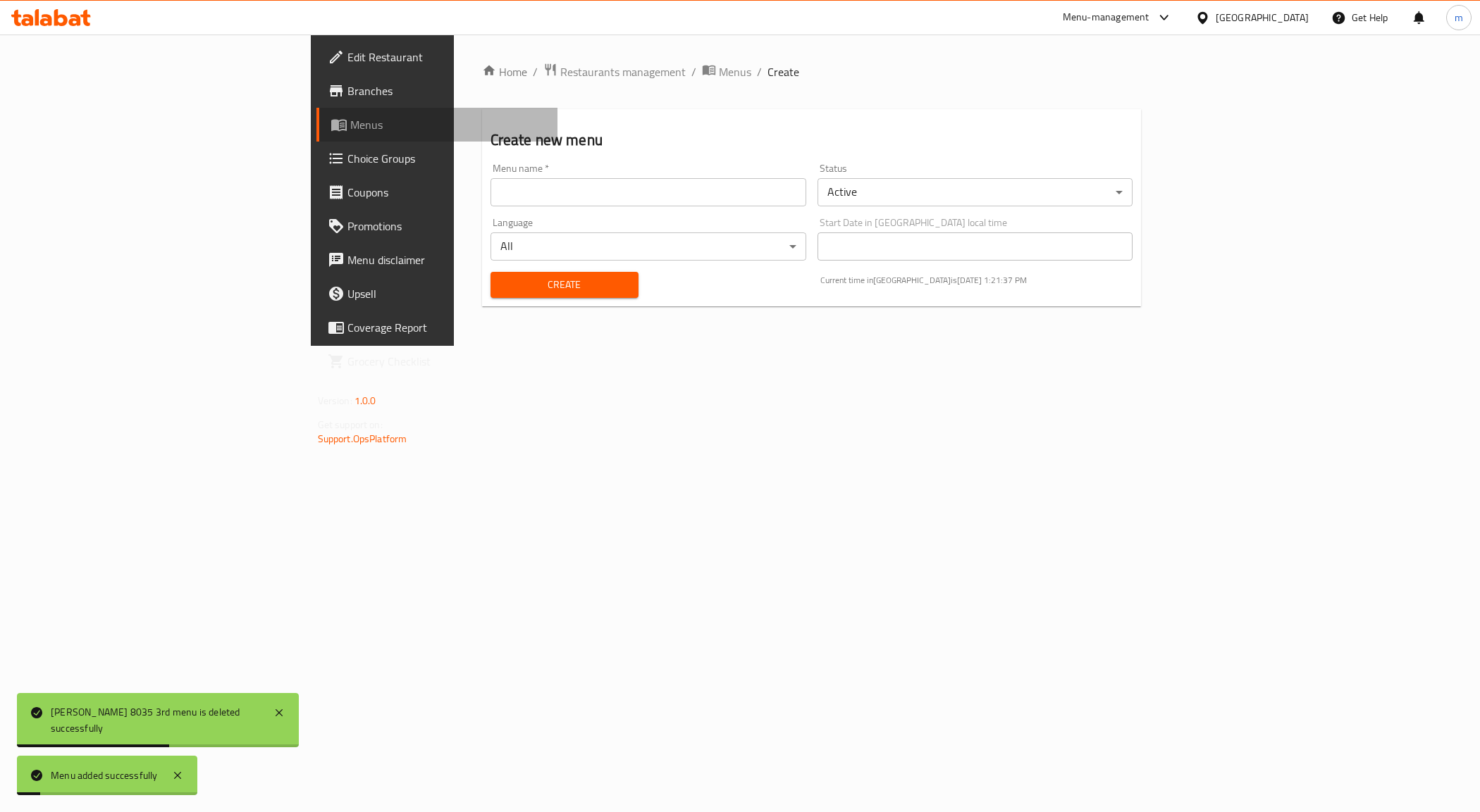
click at [350, 131] on span "Menus" at bounding box center [448, 124] width 196 height 17
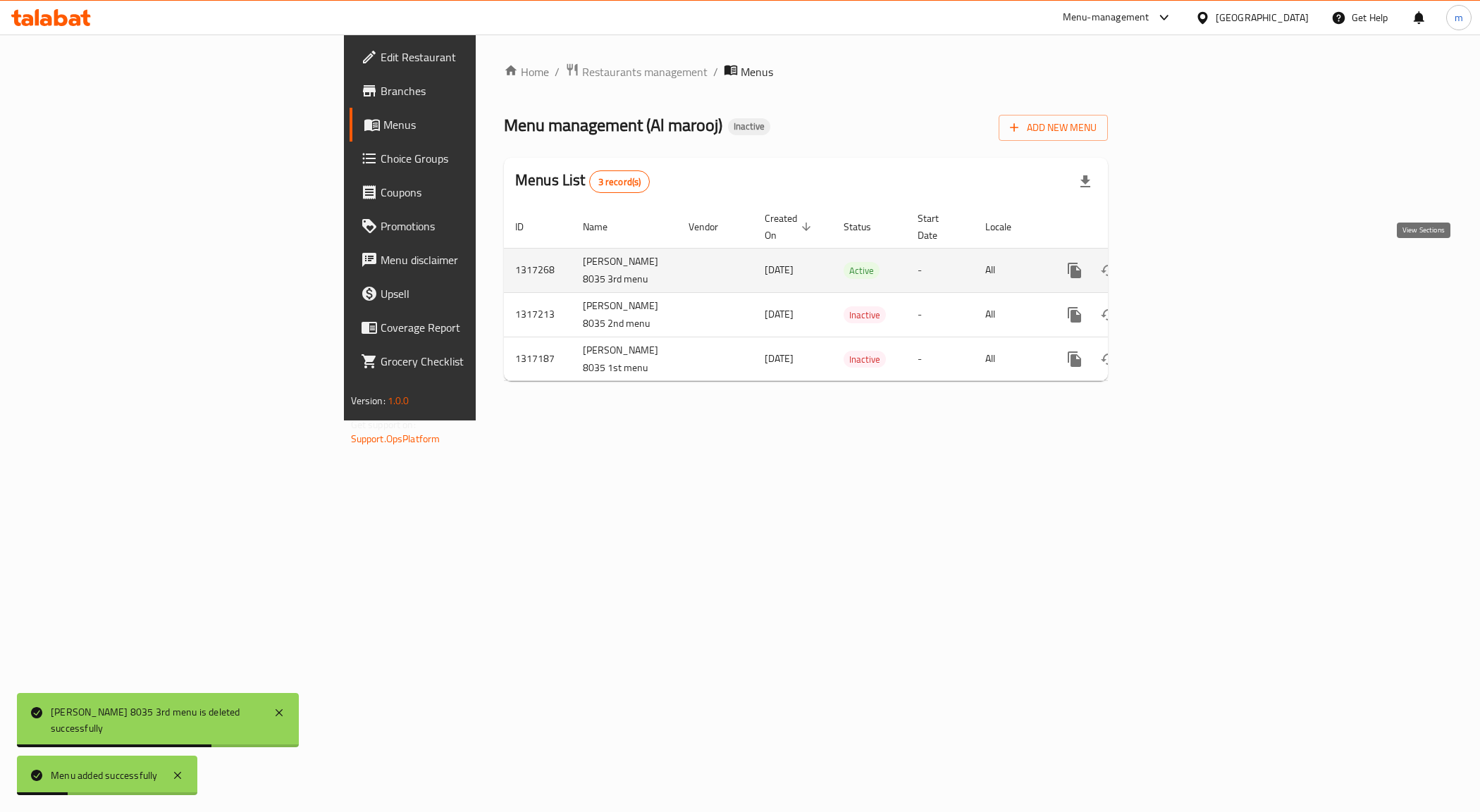
click at [1184, 262] on icon "enhanced table" at bounding box center [1175, 270] width 17 height 17
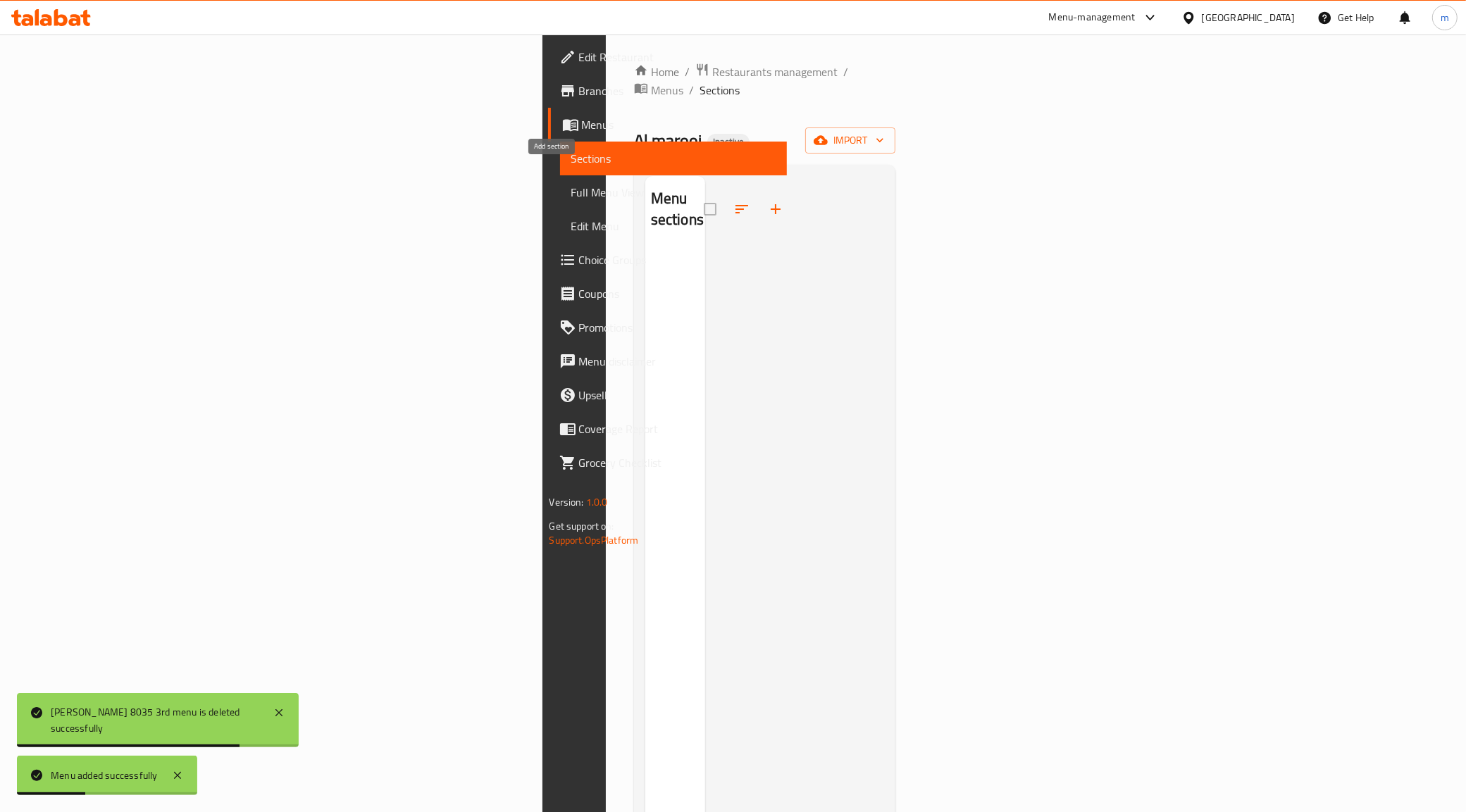
click at [767, 200] on icon "button" at bounding box center [775, 208] width 17 height 17
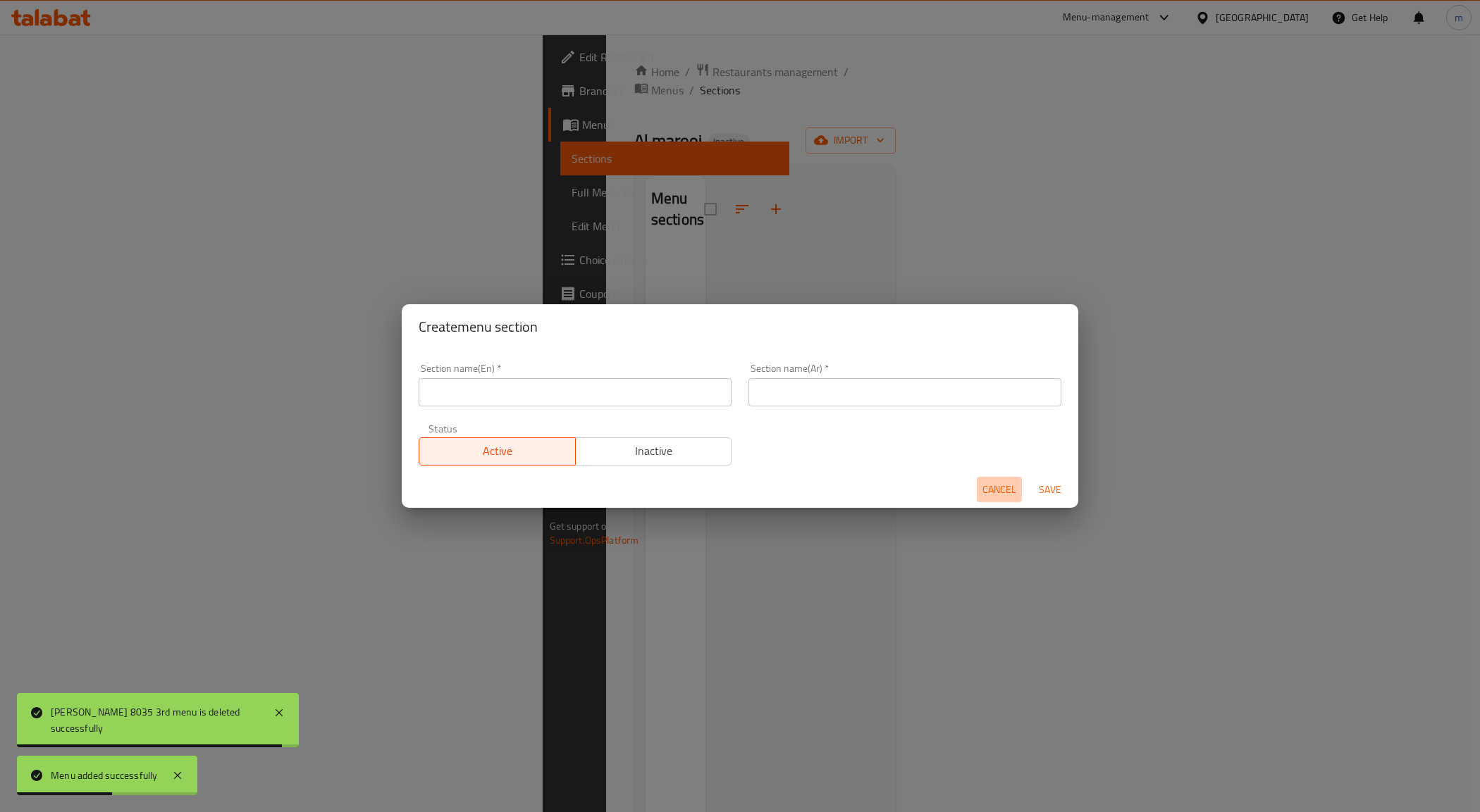
drag, startPoint x: 1001, startPoint y: 487, endPoint x: 1413, endPoint y: 151, distance: 531.6
click at [999, 487] on span "Cancel" at bounding box center [999, 490] width 34 height 18
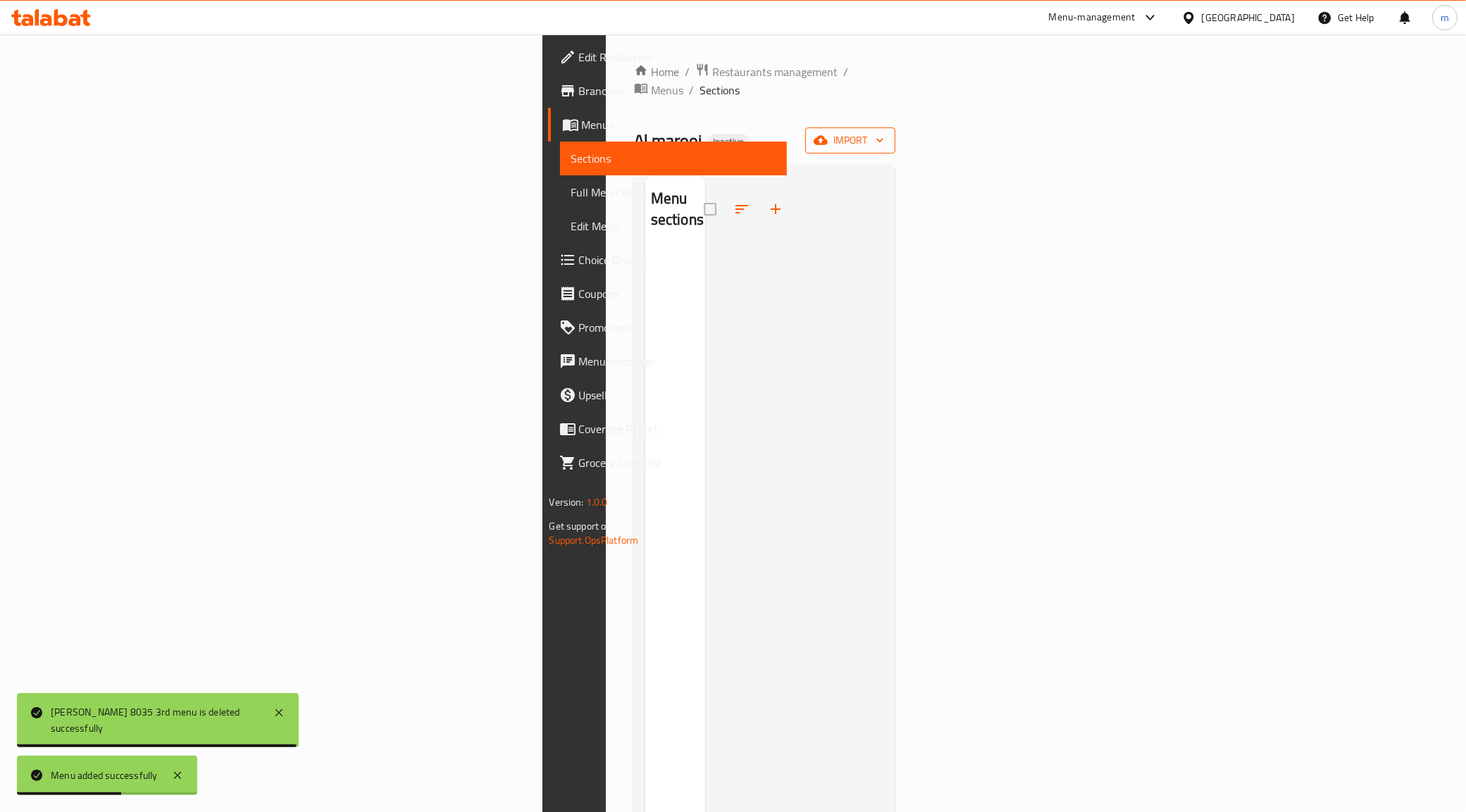
click at [884, 131] on span "import" at bounding box center [850, 140] width 67 height 18
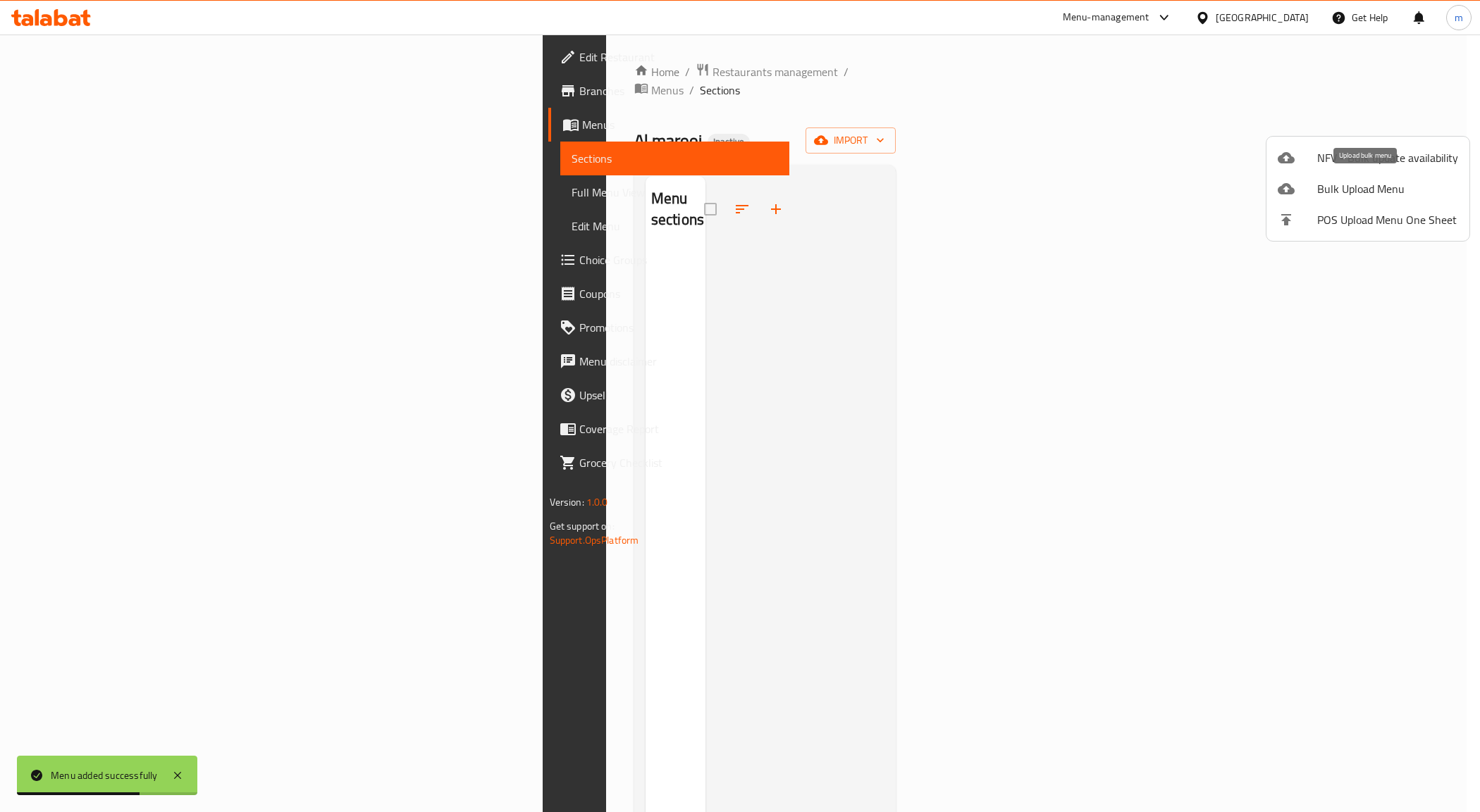
click at [1327, 188] on span "Bulk Upload Menu" at bounding box center [1388, 188] width 141 height 17
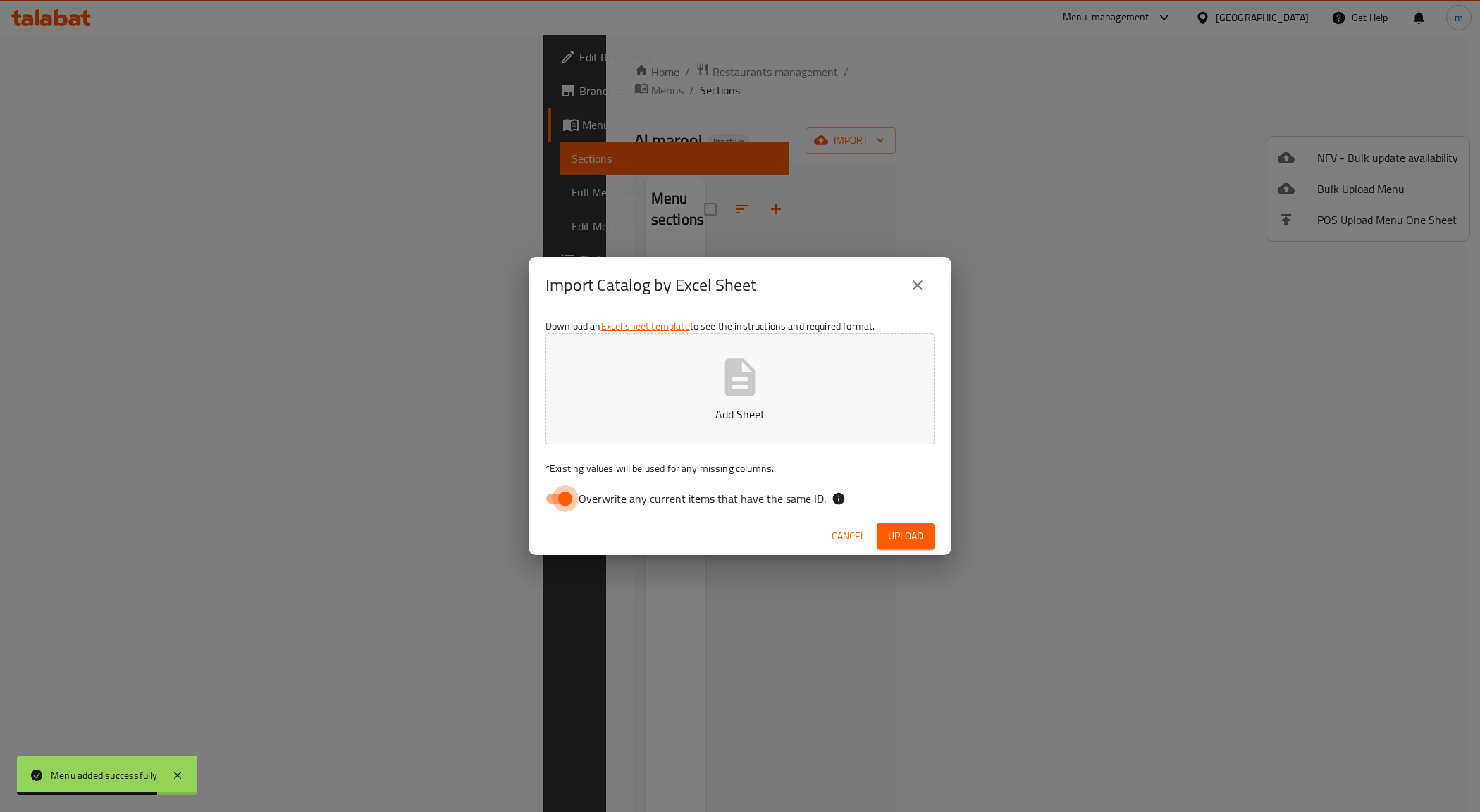
click at [568, 508] on input "Overwrite any current items that have the same ID." at bounding box center [565, 499] width 80 height 26
checkbox input "false"
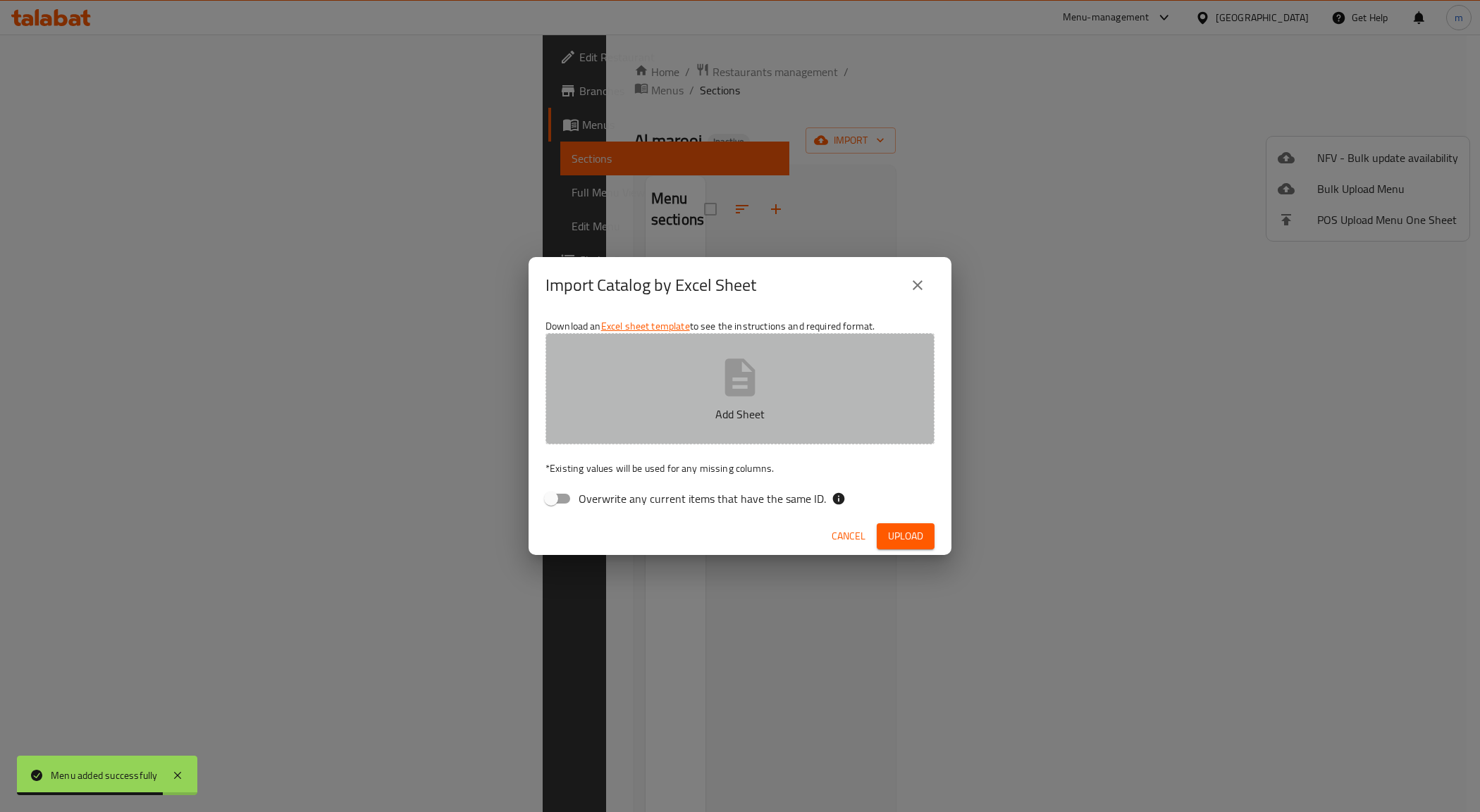
click at [655, 403] on button "Add Sheet" at bounding box center [739, 389] width 389 height 111
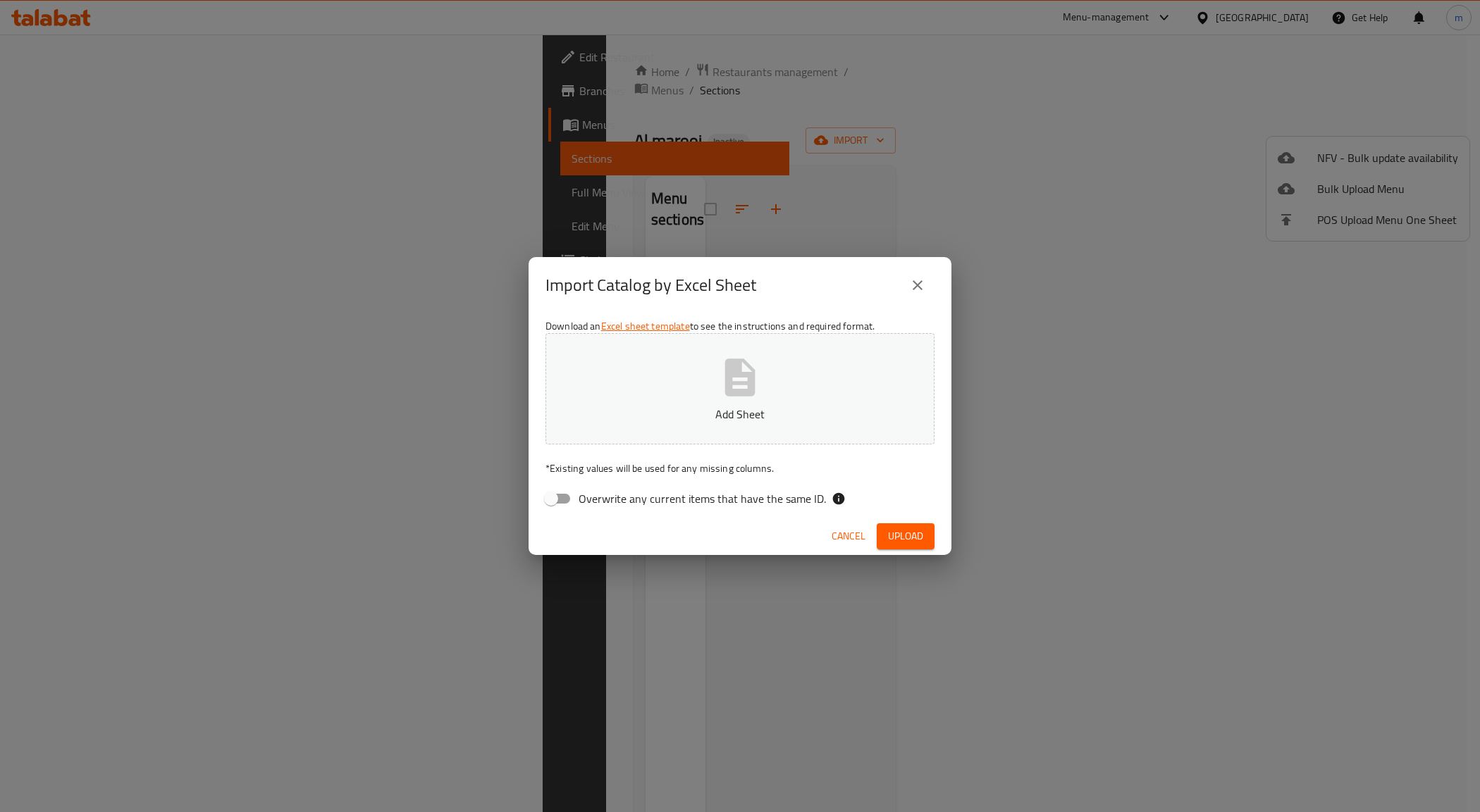
click at [794, 432] on button "Add Sheet" at bounding box center [739, 389] width 389 height 111
click at [903, 530] on span "Upload" at bounding box center [905, 536] width 35 height 18
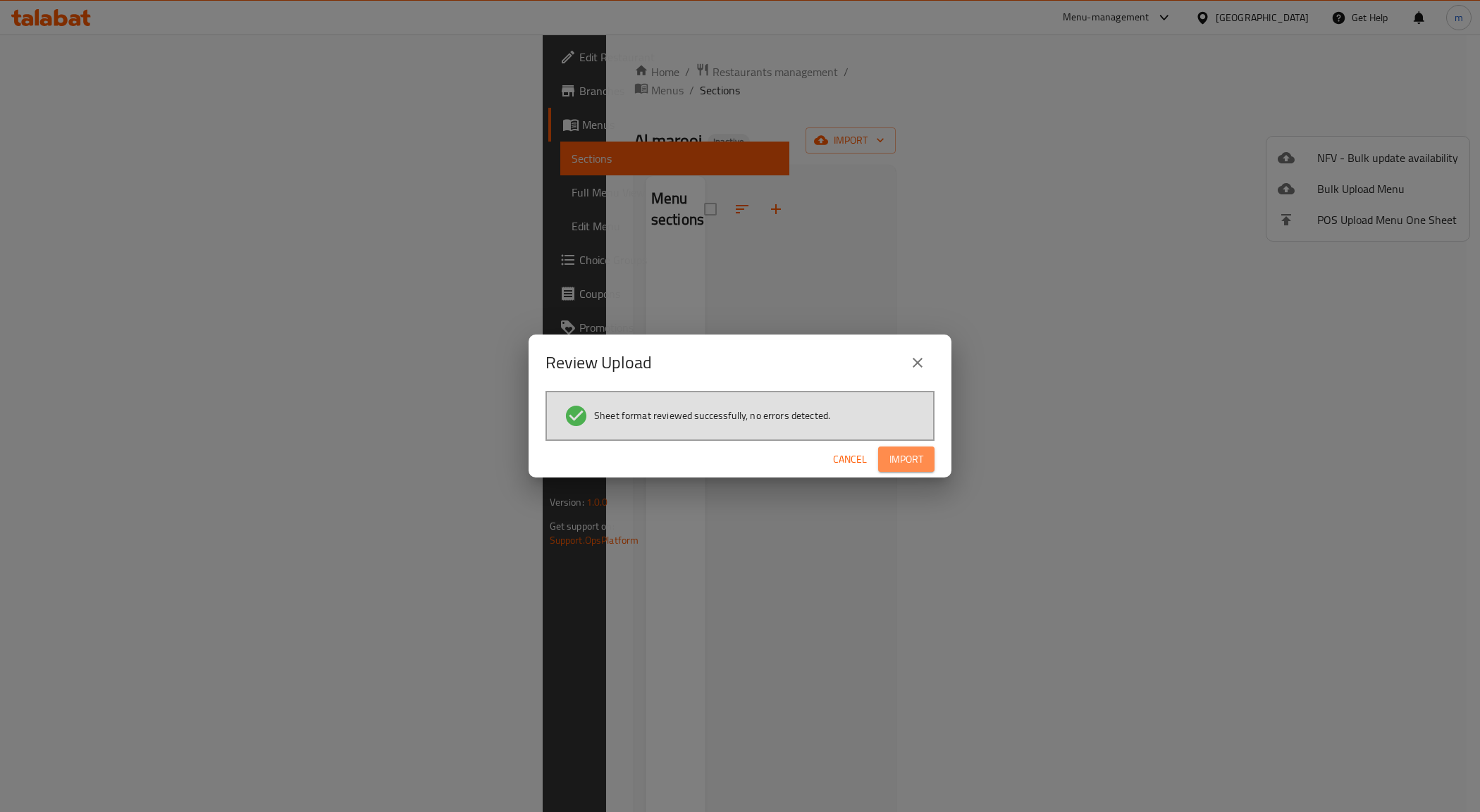
click at [895, 455] on span "Import" at bounding box center [906, 459] width 34 height 18
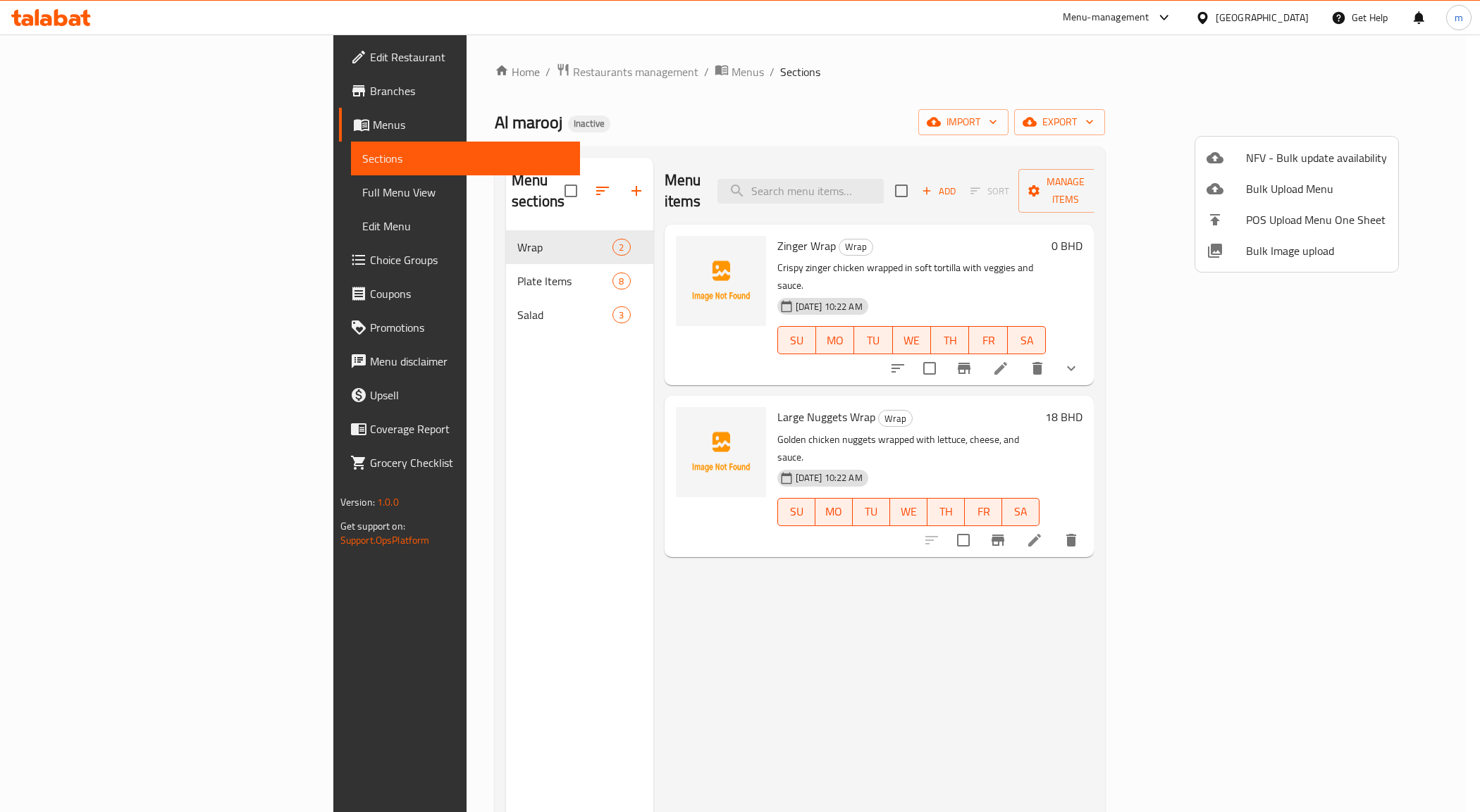
click at [58, 176] on div at bounding box center [740, 406] width 1480 height 812
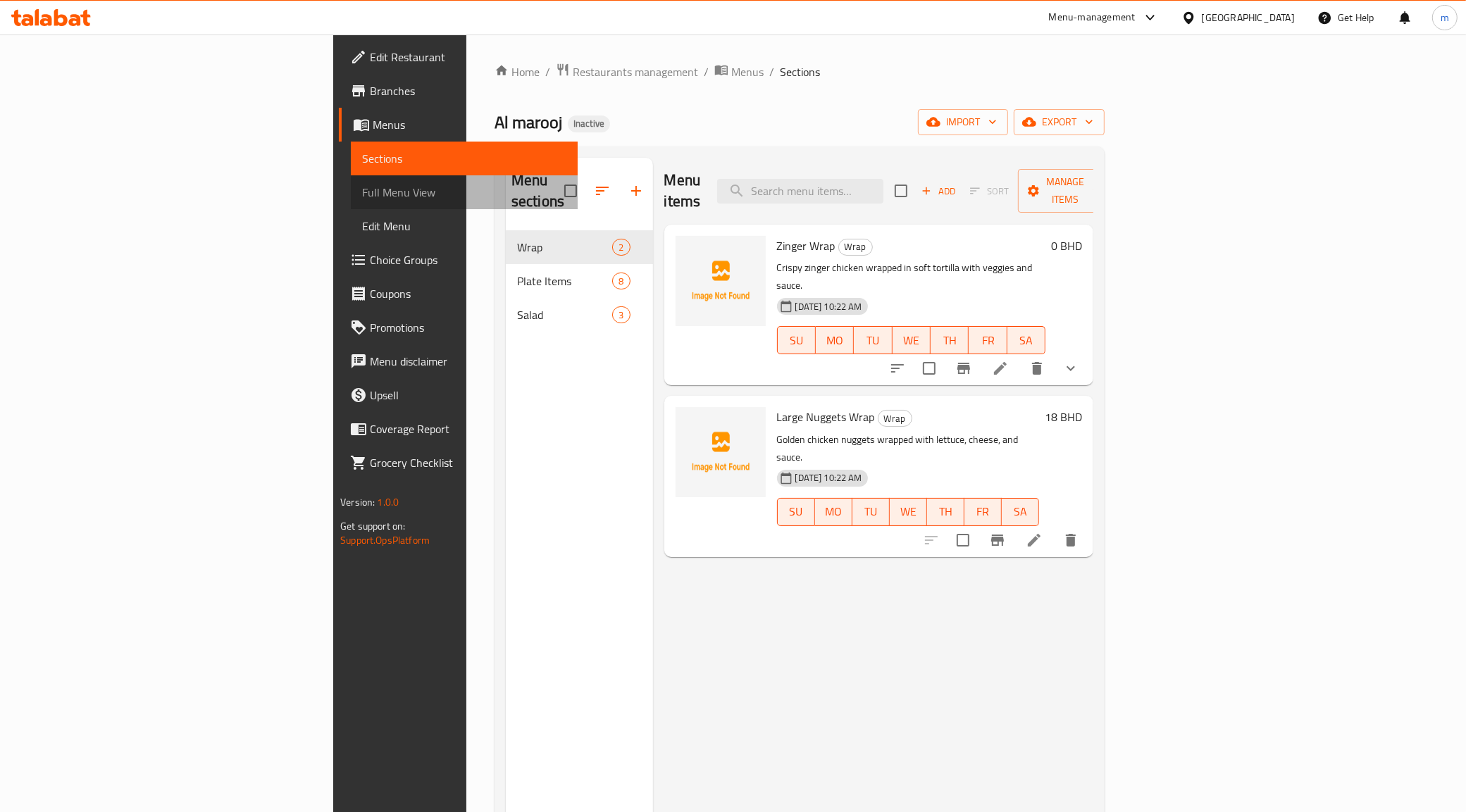
click at [362, 194] on span "Full Menu View" at bounding box center [465, 192] width 205 height 17
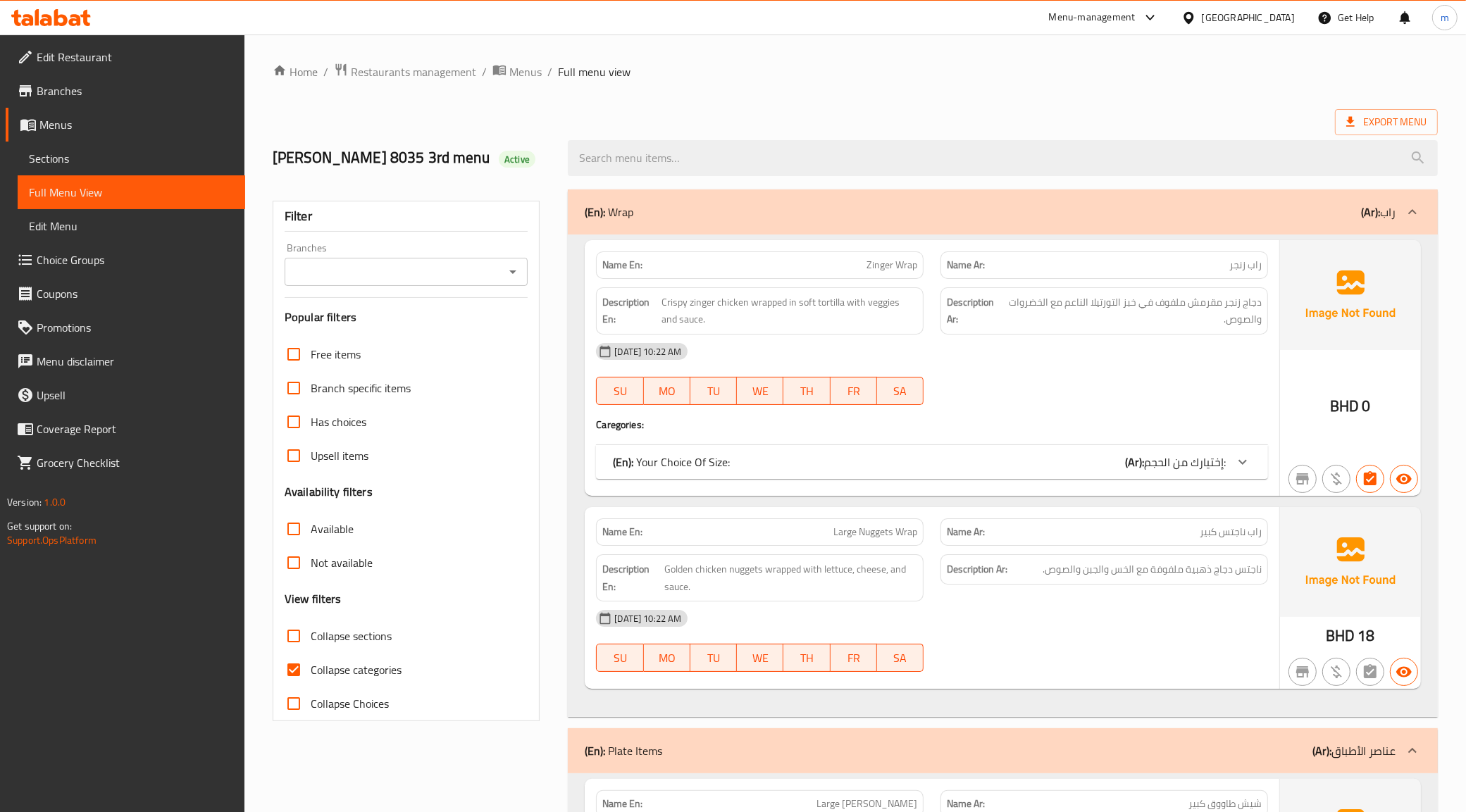
click at [306, 673] on input "Collapse categories" at bounding box center [293, 670] width 34 height 34
checkbox input "false"
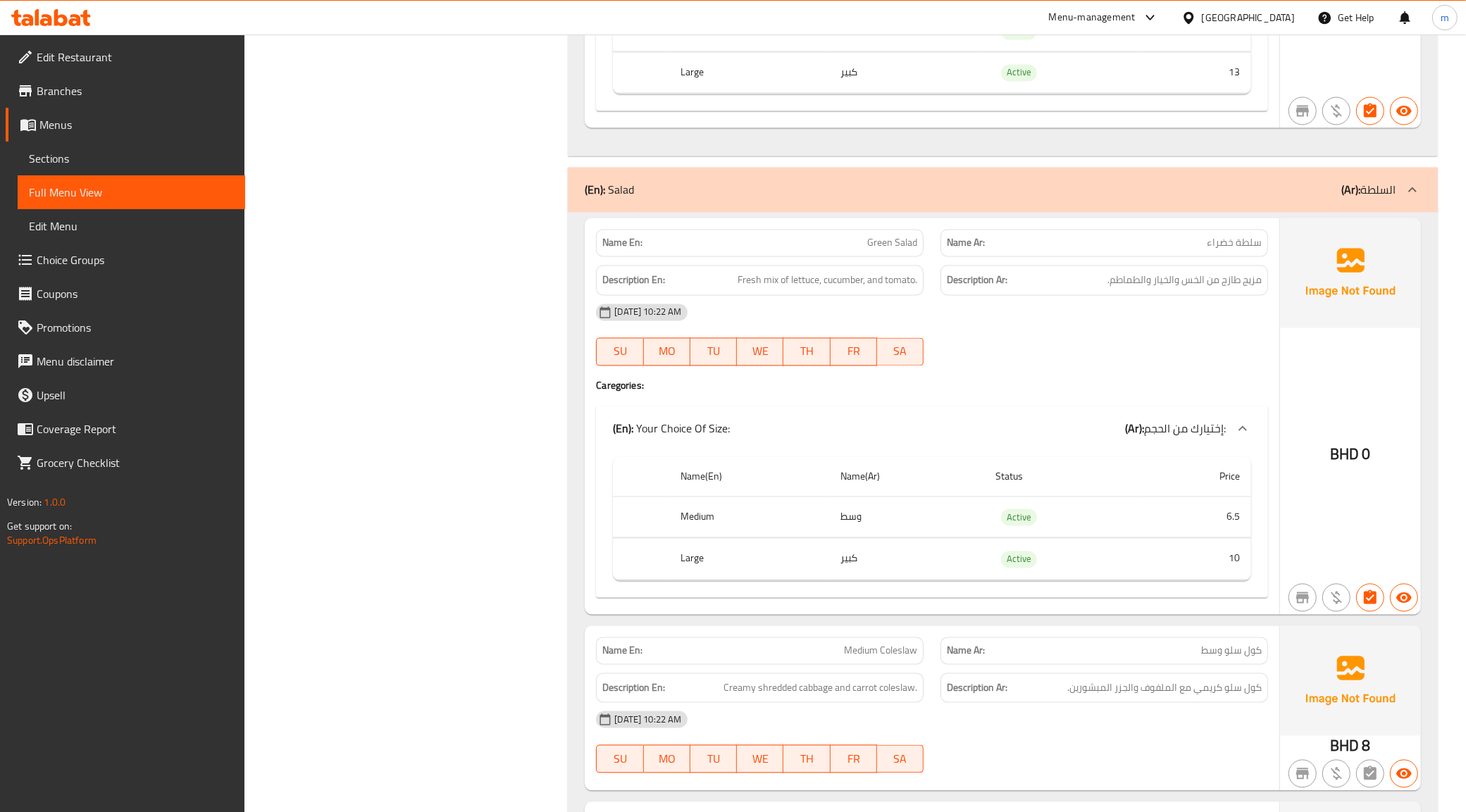
scroll to position [2906, 0]
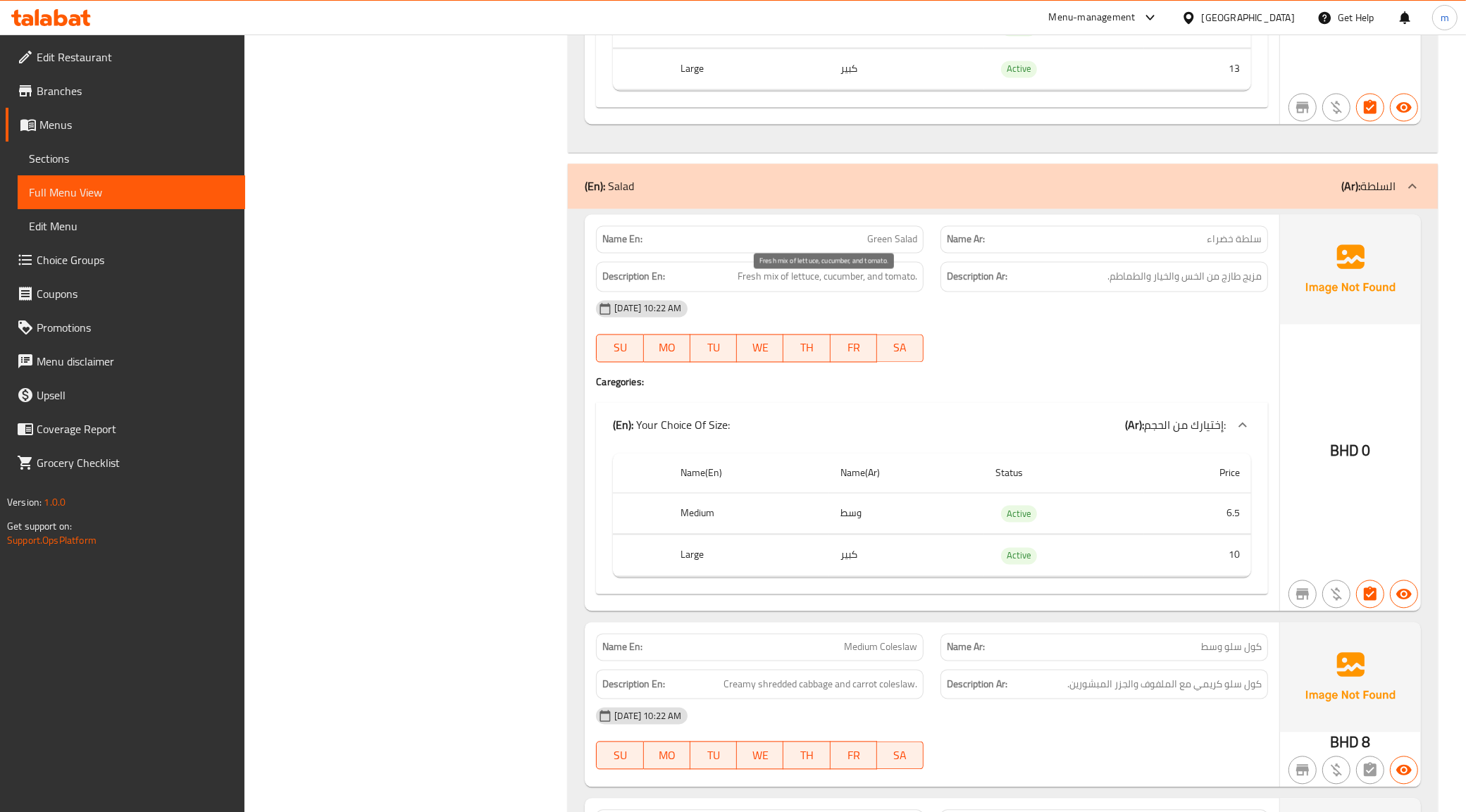
click at [790, 286] on span "Fresh mix of lettuce, cucumber, and tomato." at bounding box center [827, 277] width 180 height 18
copy span "Fresh mix of lettuce, cucumber, and tomato."
click at [1218, 301] on div "[DATE] 10:22 AM" at bounding box center [932, 309] width 689 height 34
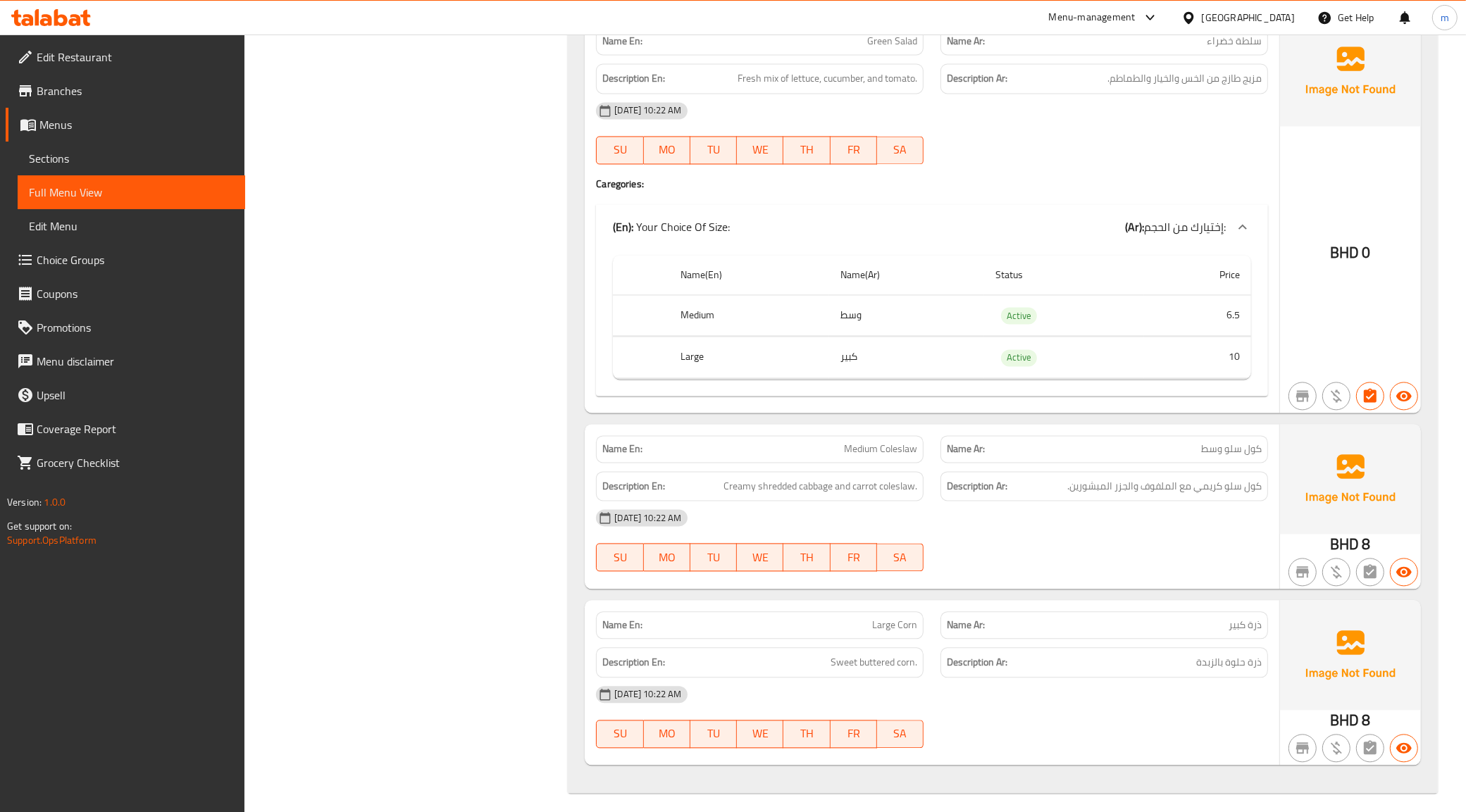
scroll to position [3125, 0]
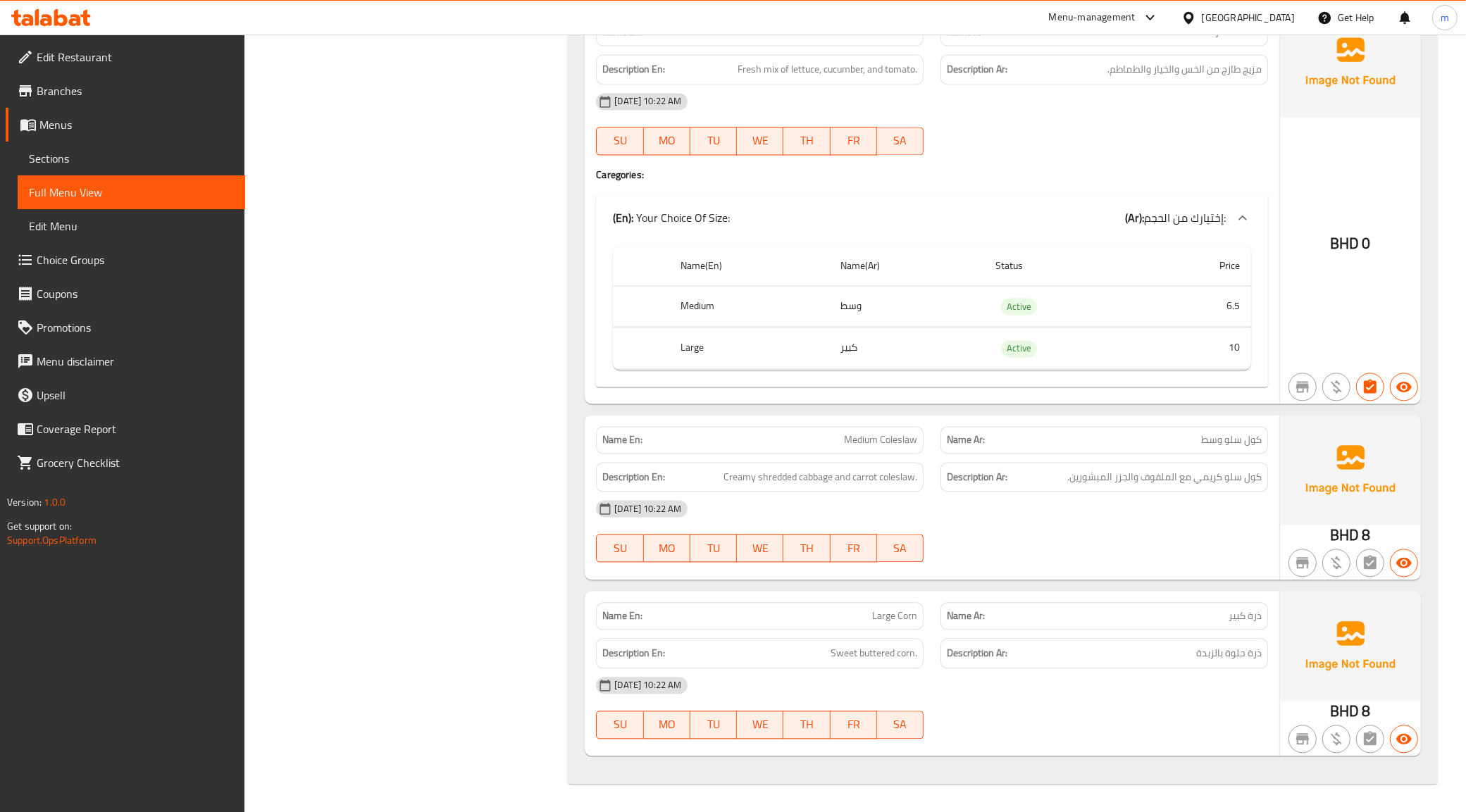
click at [761, 481] on span "Creamy shredded cabbage and carrot coleslaw." at bounding box center [821, 477] width 194 height 18
copy span "Creamy shredded cabbage and carrot coleslaw."
click at [1162, 486] on span "كول سلو كريمي مع الملفوف والجزر المبشورين." at bounding box center [1164, 477] width 195 height 18
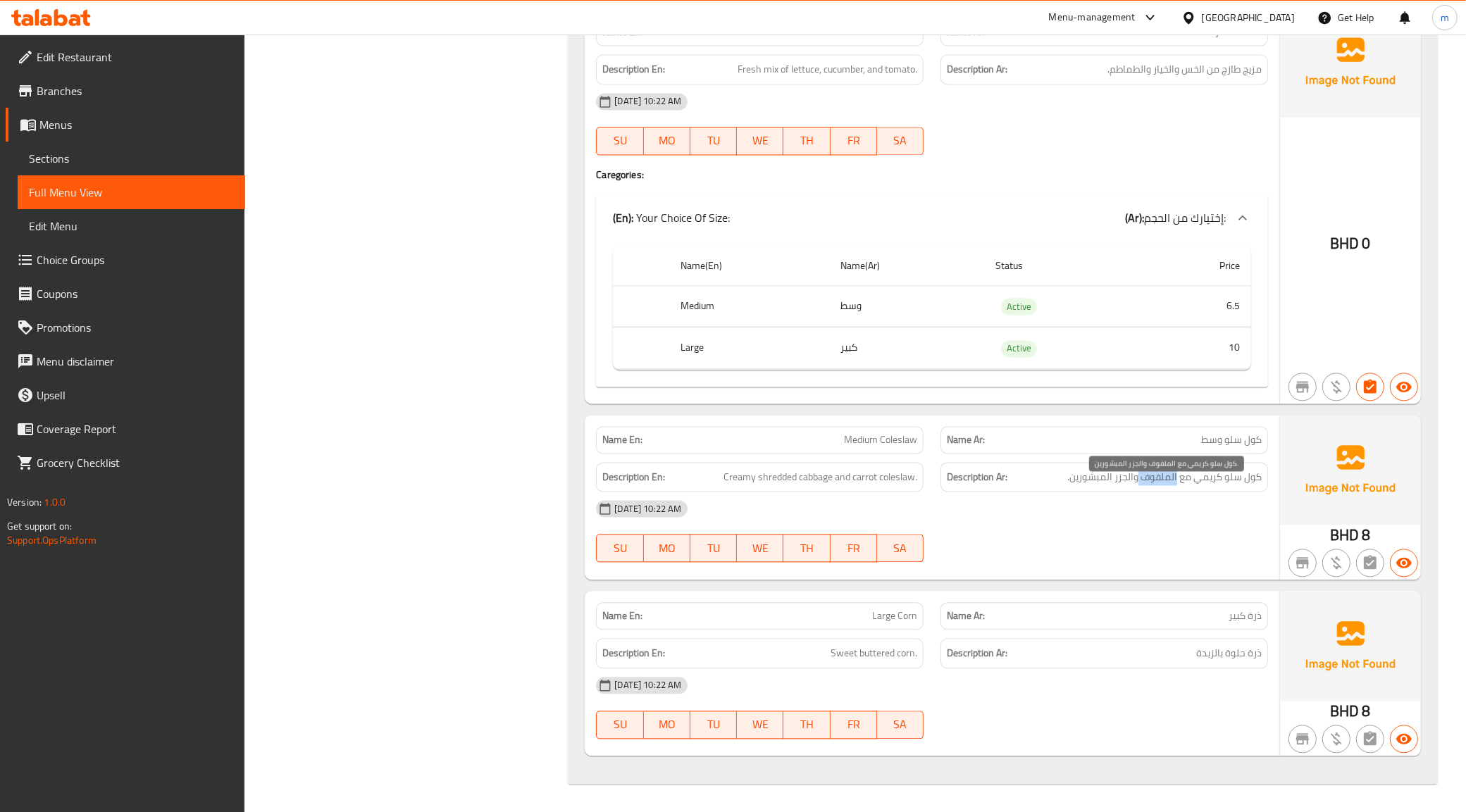
click at [1162, 486] on span "كول سلو كريمي مع الملفوف والجزر المبشورين." at bounding box center [1164, 477] width 195 height 18
copy div "كول سلو كريمي مع الملفوف والجزر المبشورين."
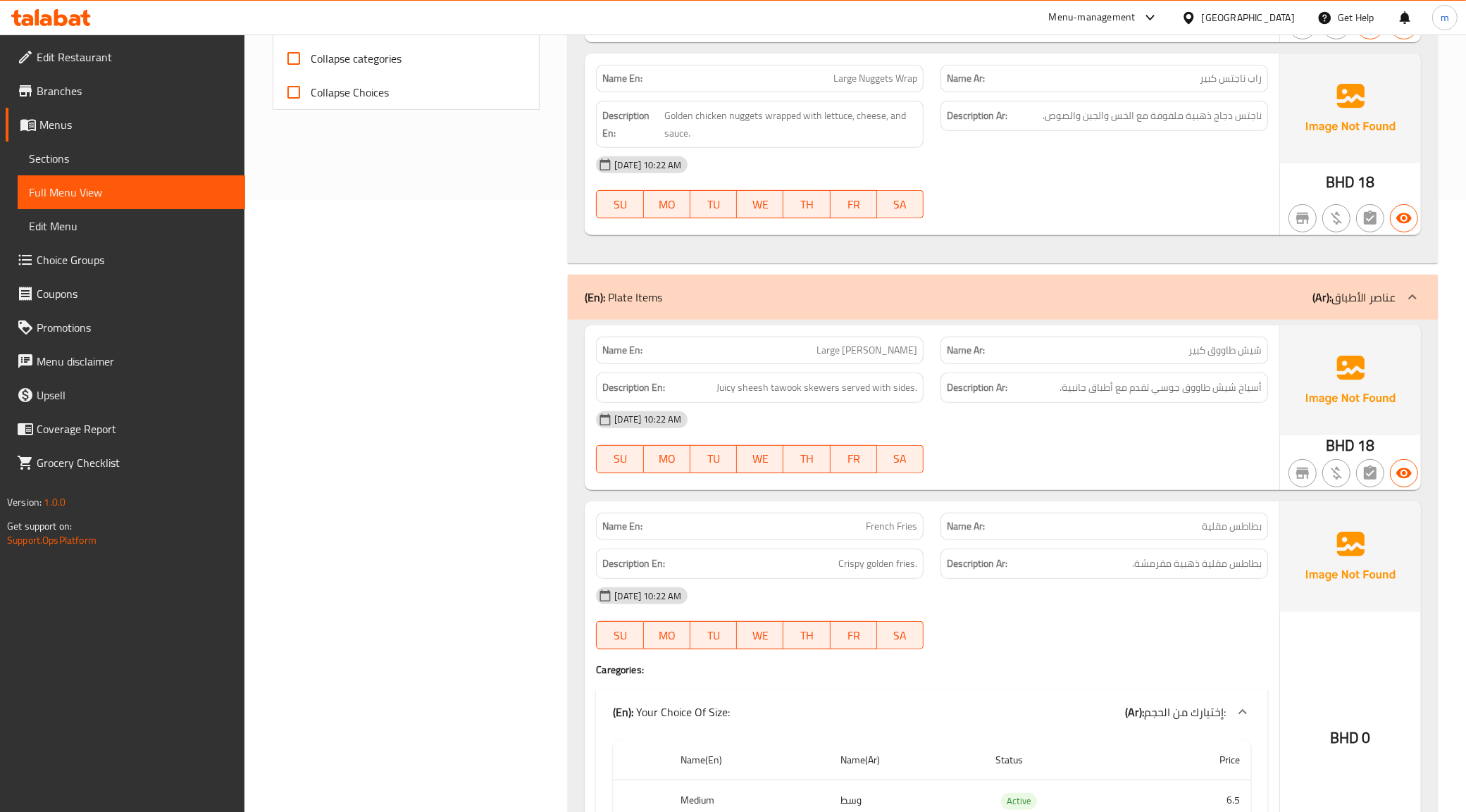
scroll to position [219, 0]
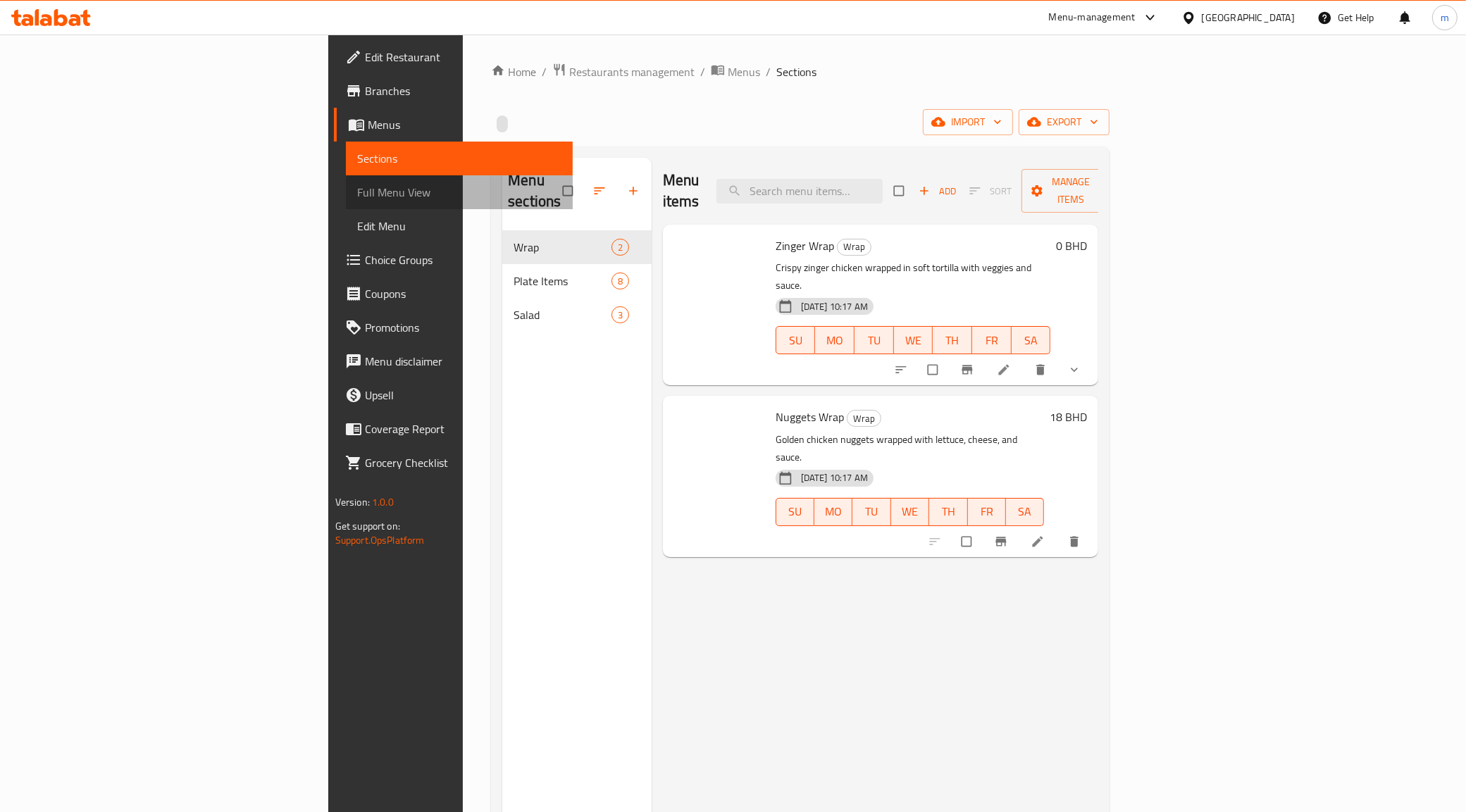
click at [357, 188] on span "Full Menu View" at bounding box center [460, 192] width 205 height 17
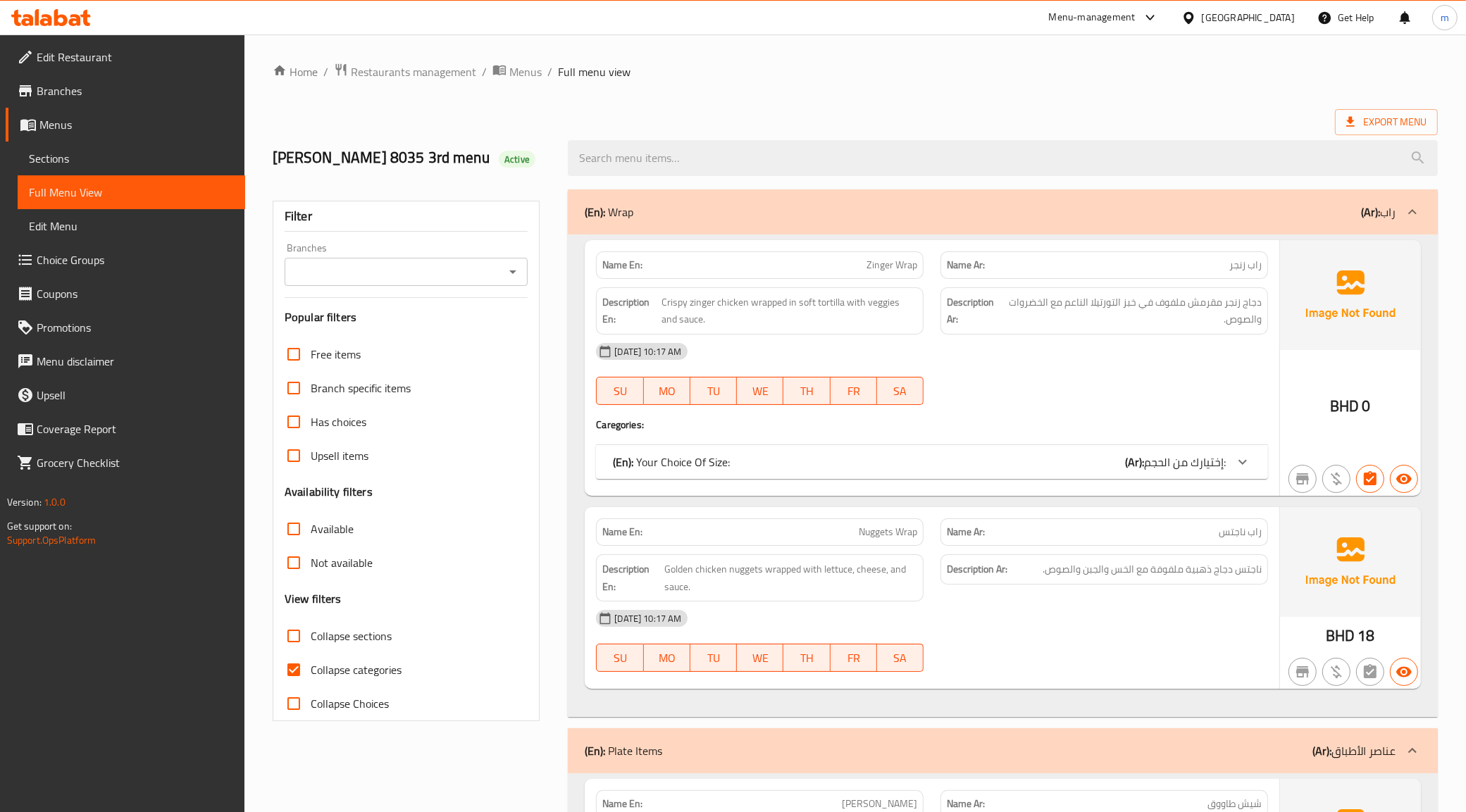
click at [99, 188] on span "Full Menu View" at bounding box center [131, 192] width 205 height 17
click at [307, 677] on input "Collapse categories" at bounding box center [293, 670] width 34 height 34
checkbox input "false"
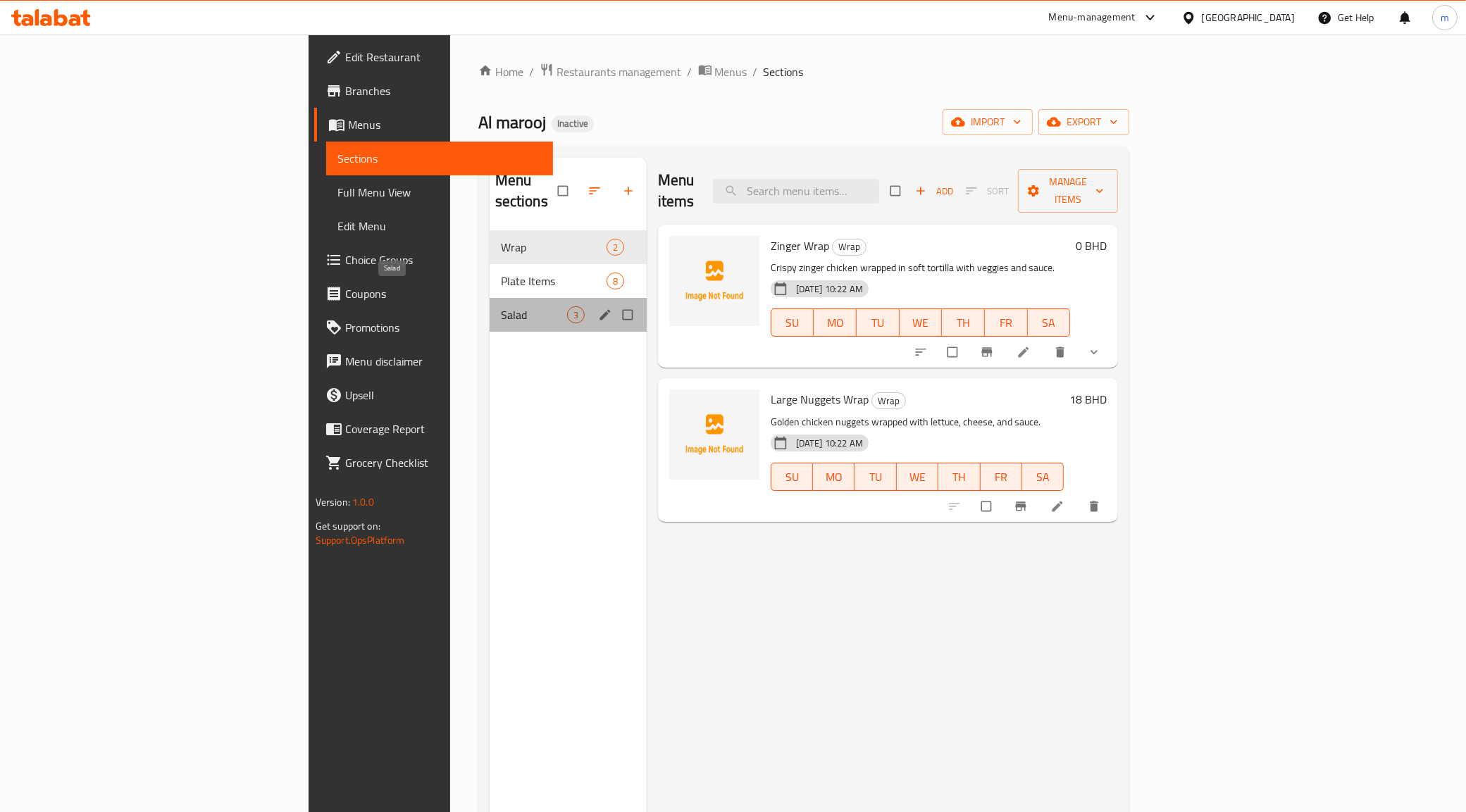
click at [501, 306] on span "Salad" at bounding box center [534, 314] width 67 height 17
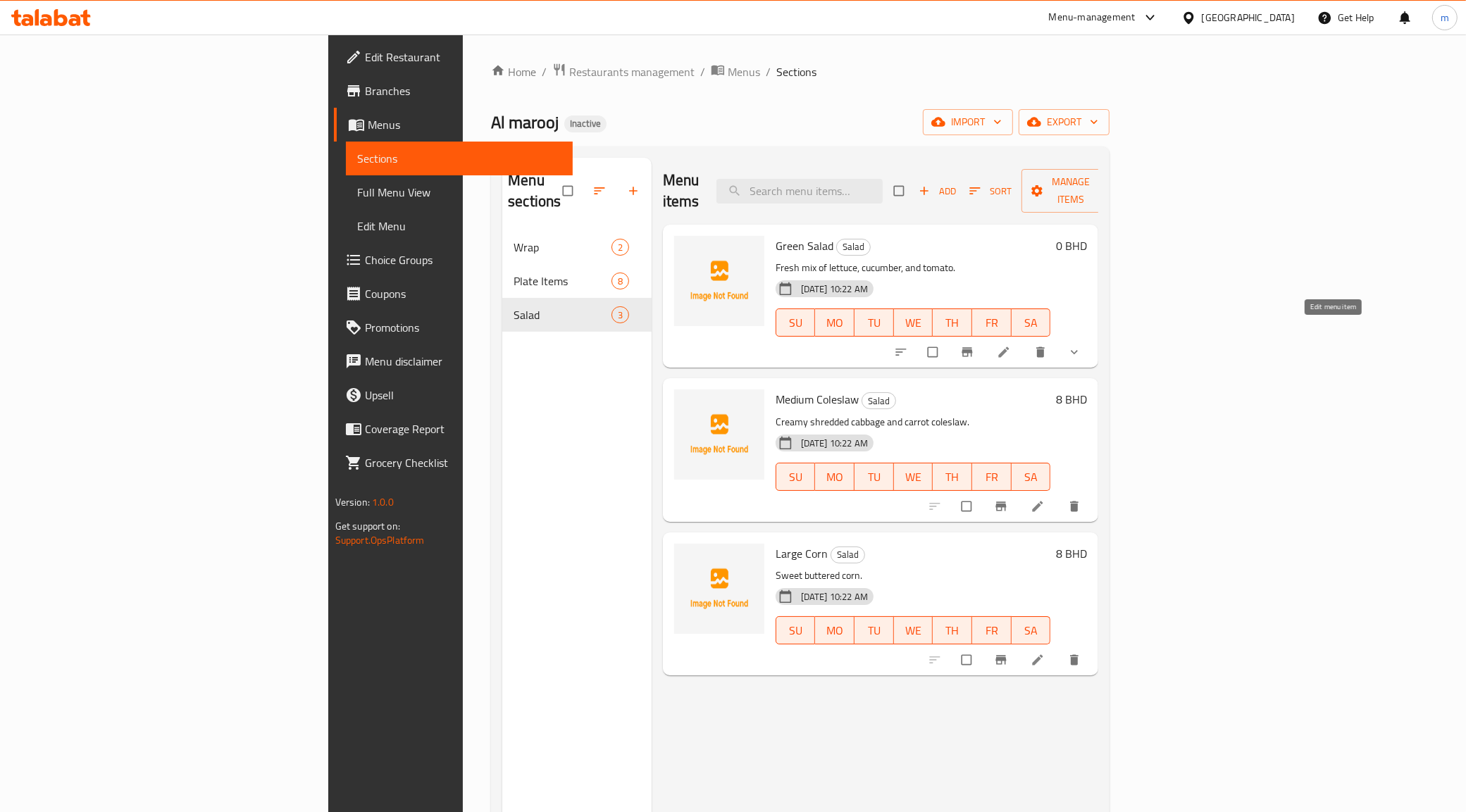
click at [1011, 345] on icon at bounding box center [1004, 353] width 14 height 14
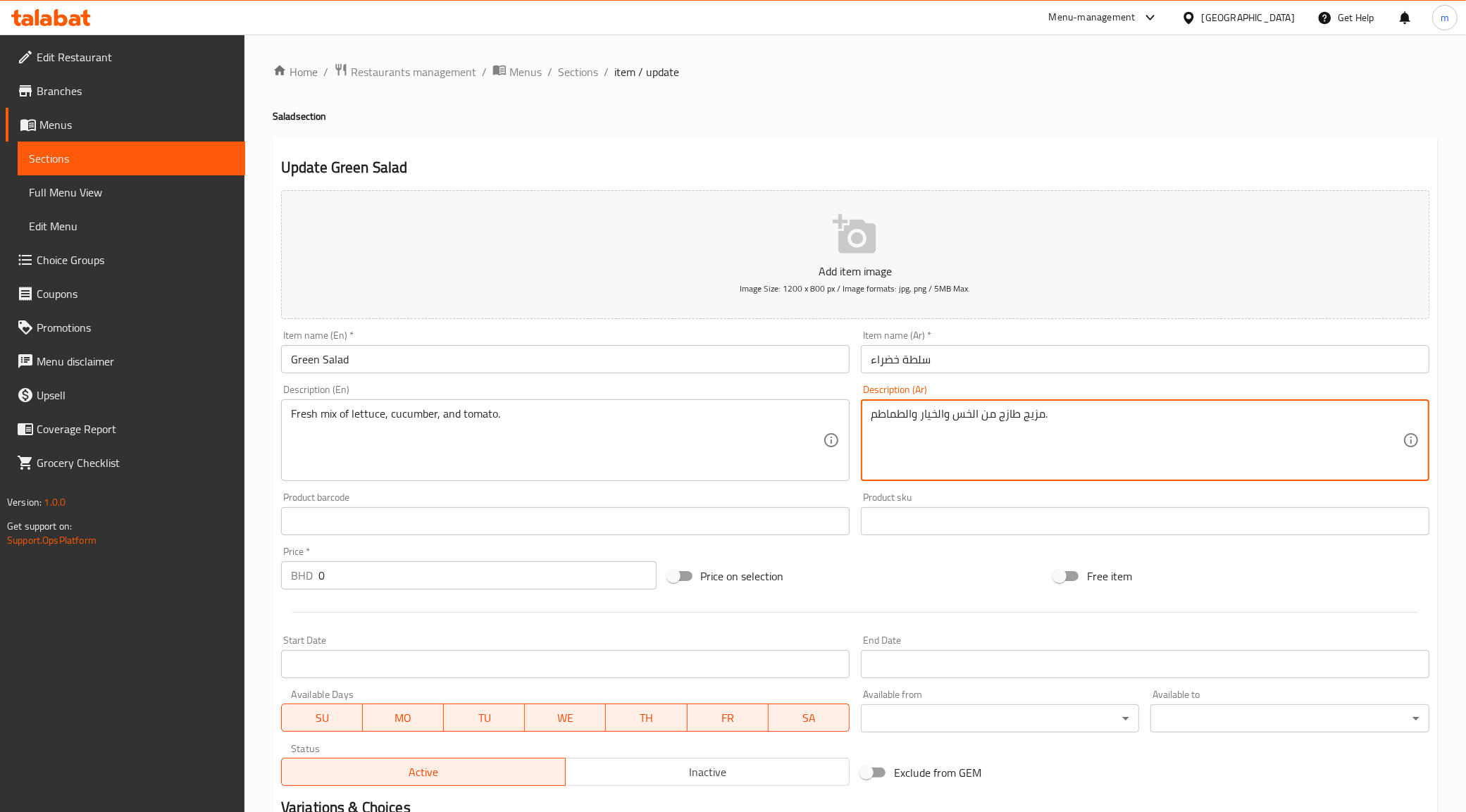
drag, startPoint x: 1020, startPoint y: 416, endPoint x: 1040, endPoint y: 422, distance: 20.9
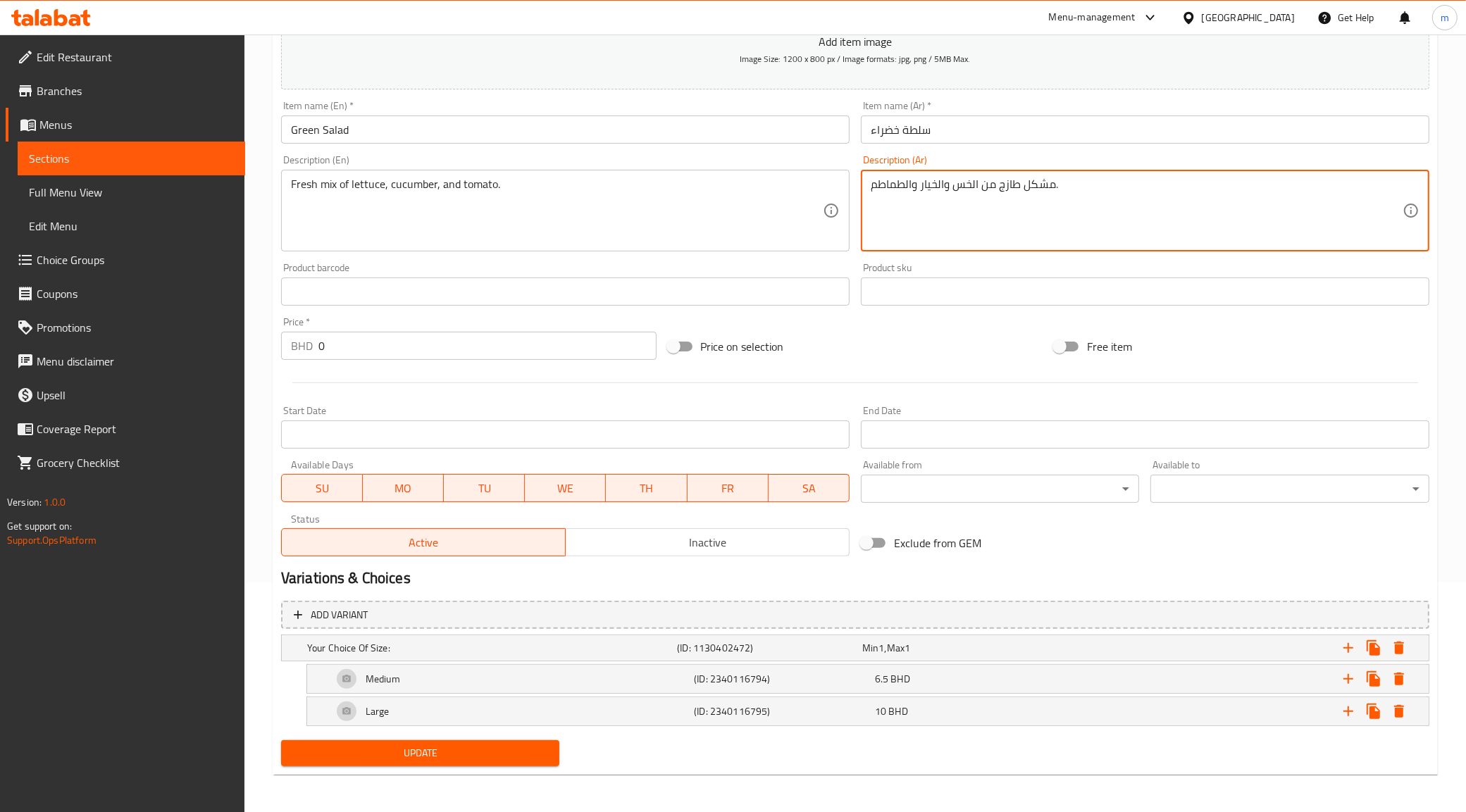
scroll to position [231, 0]
type textarea "مشكل طازج من الخس والخيار والطماطم."
click at [498, 766] on div "Update" at bounding box center [421, 752] width 290 height 38
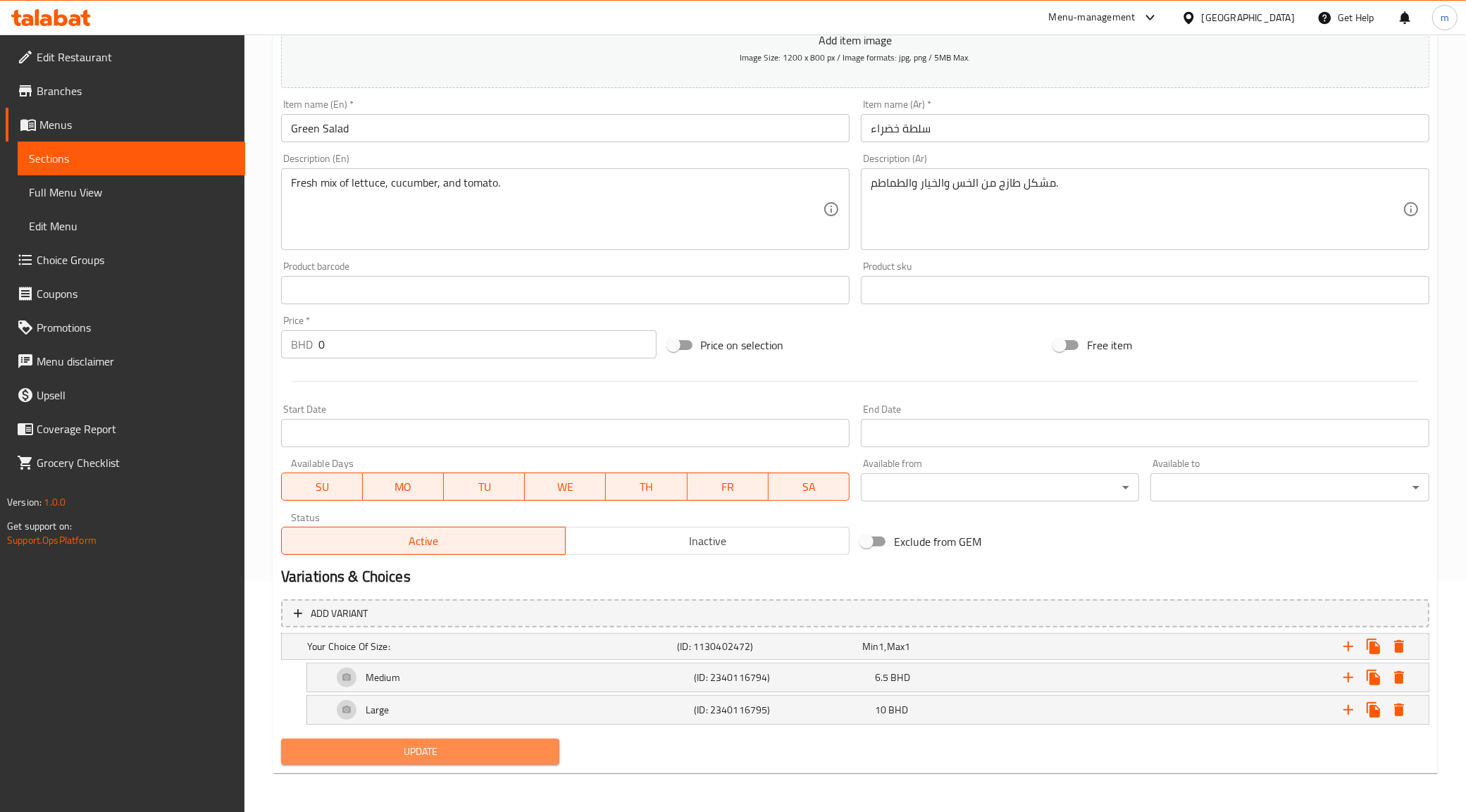
click at [502, 754] on span "Update" at bounding box center [421, 752] width 256 height 18
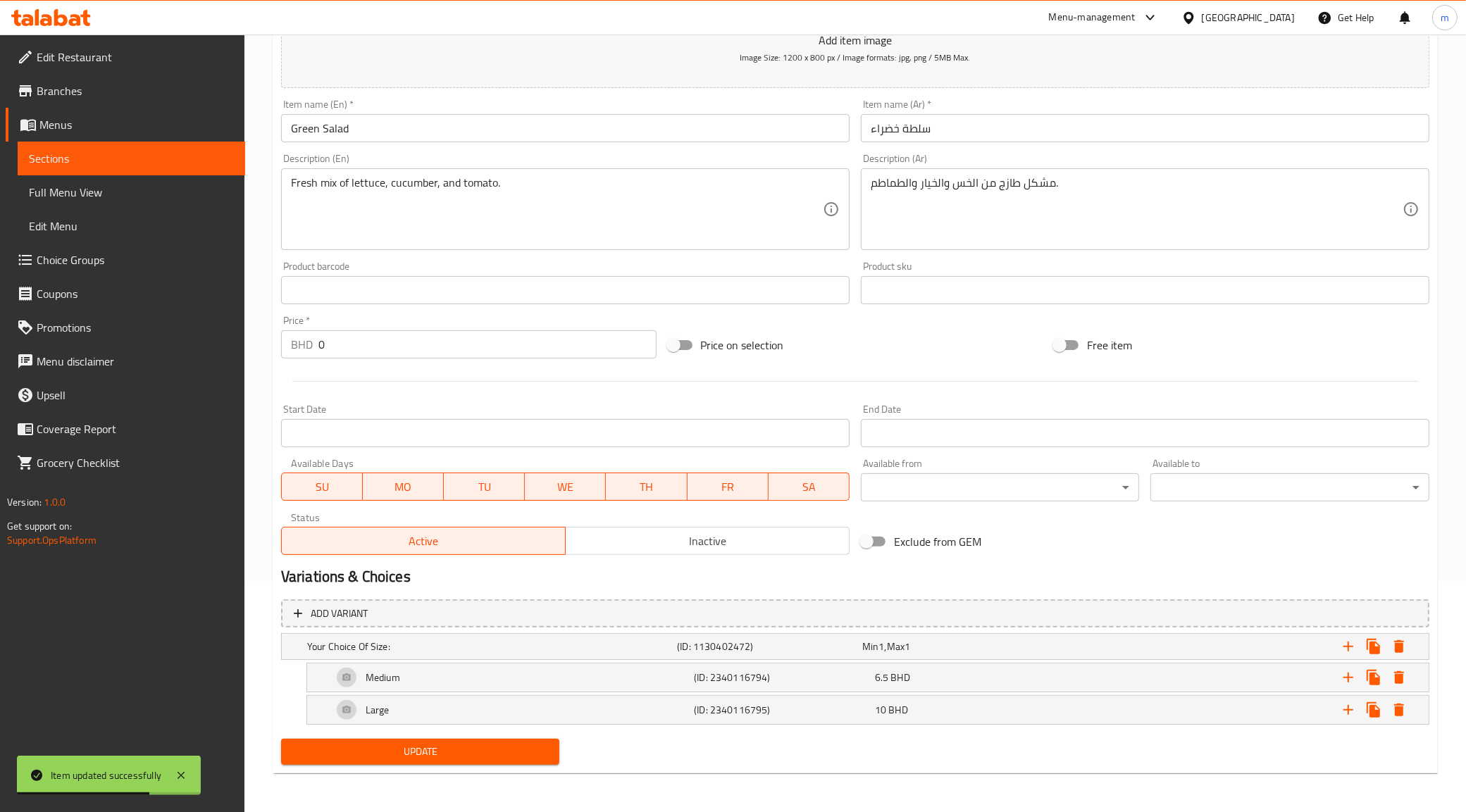
click at [127, 164] on span "Sections" at bounding box center [131, 158] width 205 height 17
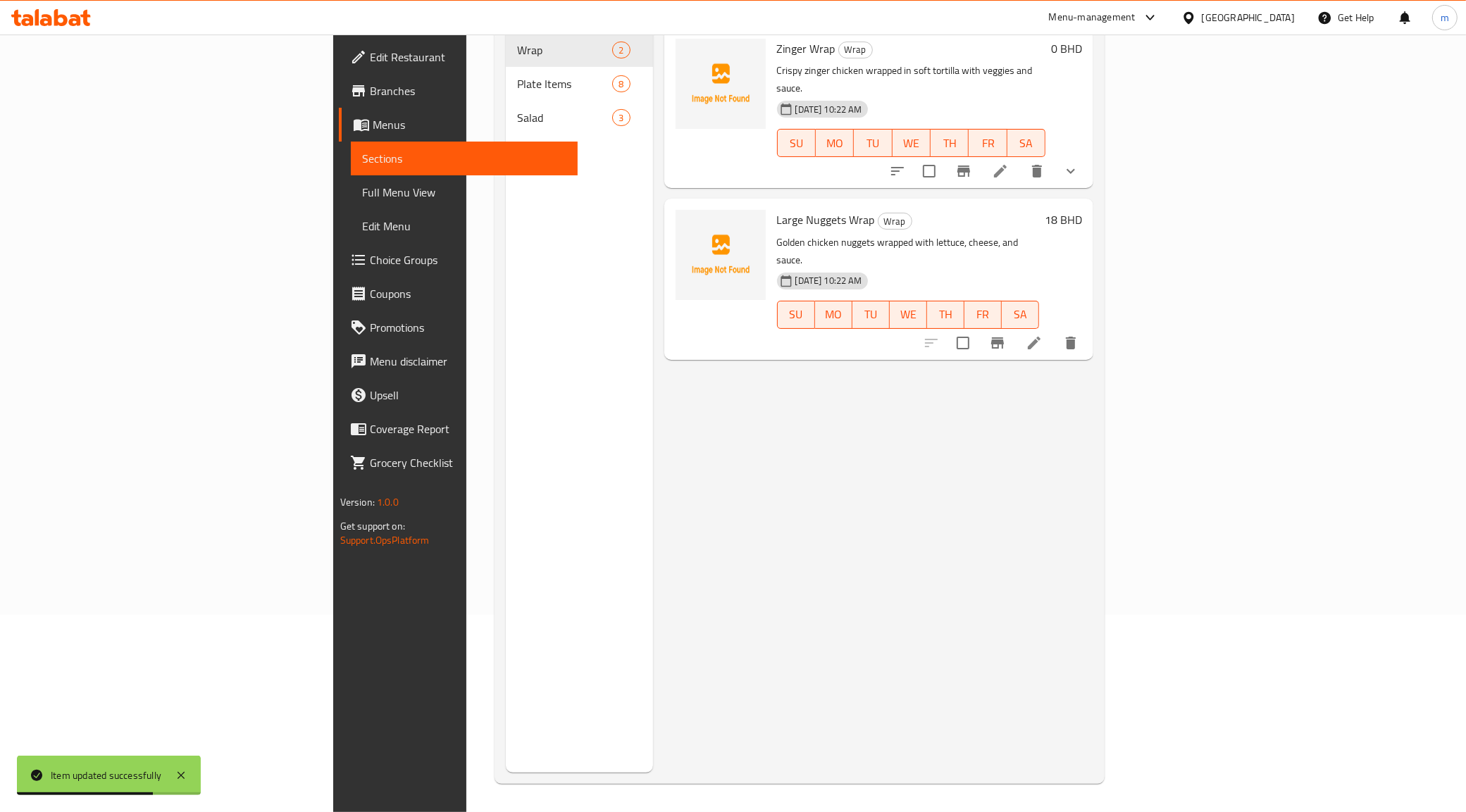
scroll to position [198, 0]
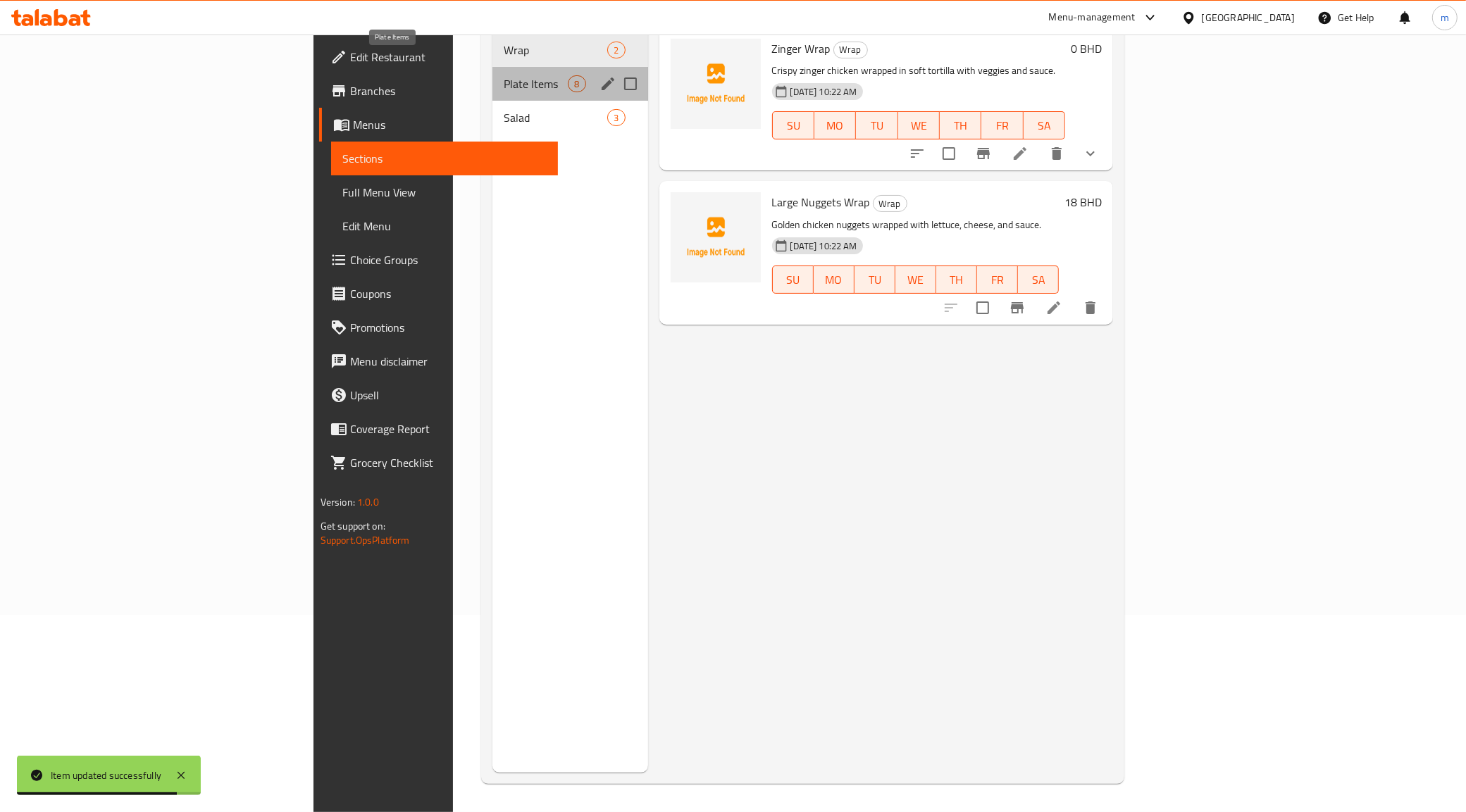
click at [503, 75] on span "Plate Items" at bounding box center [535, 83] width 64 height 17
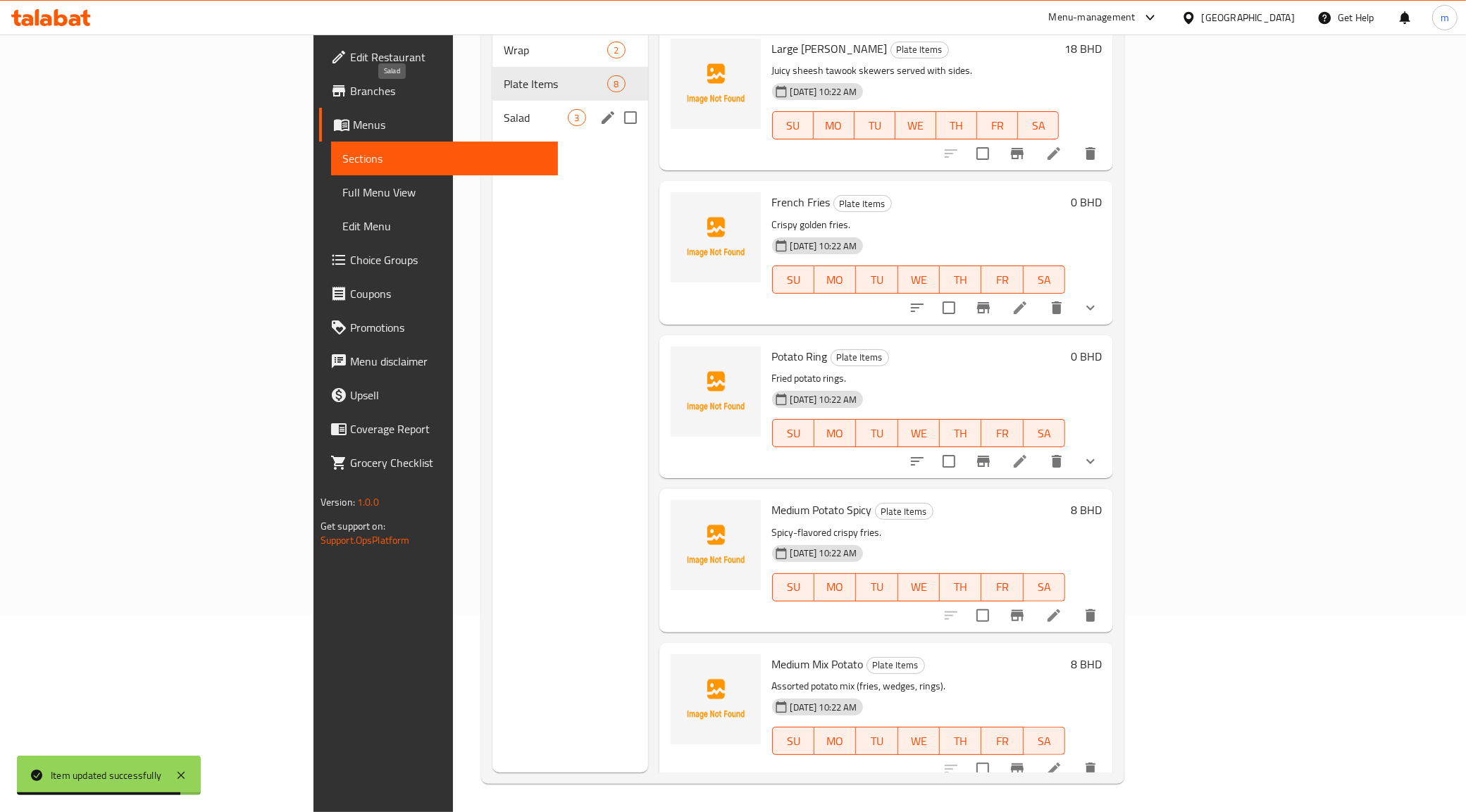
click at [503, 109] on span "Salad" at bounding box center [535, 117] width 64 height 17
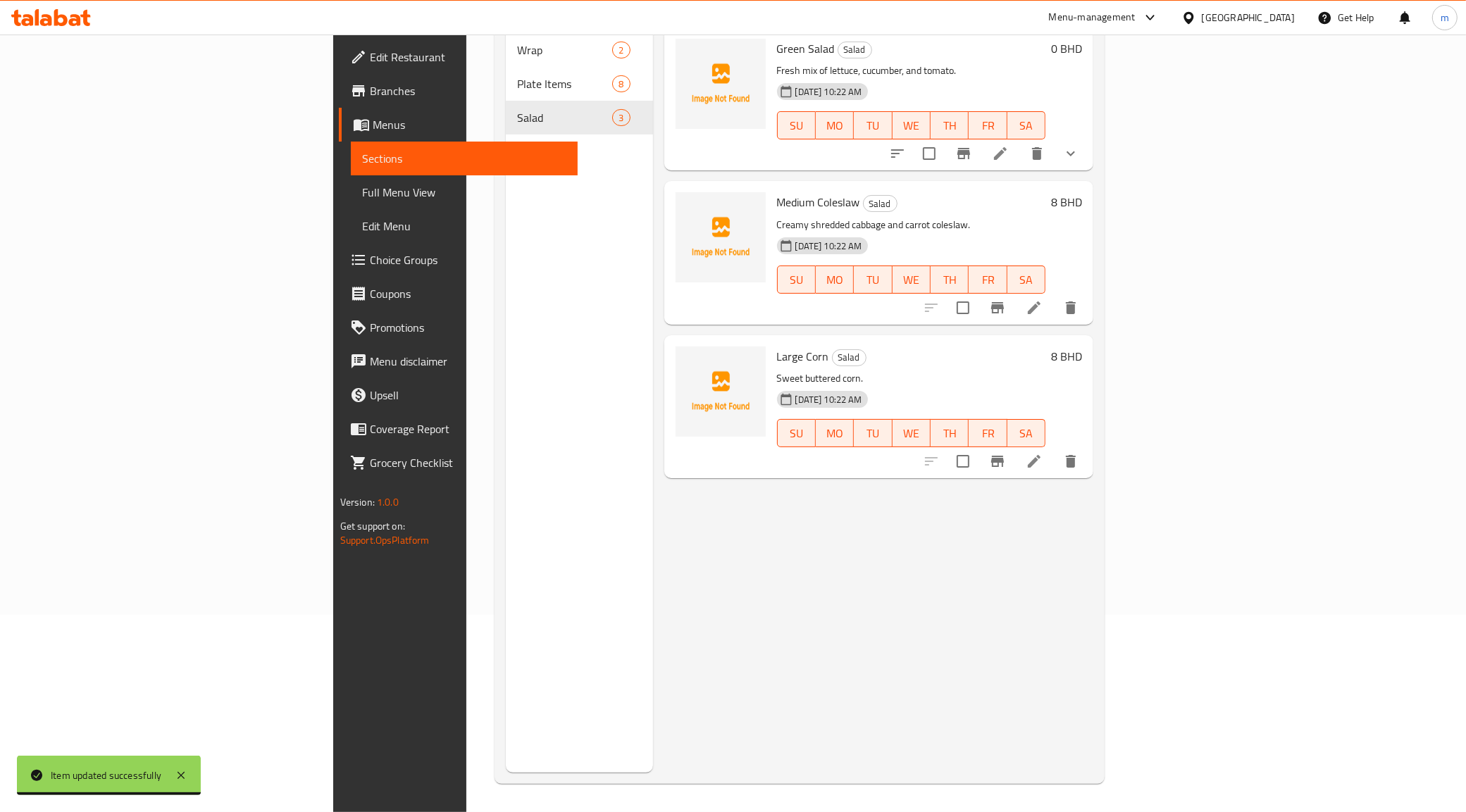
click at [1043, 300] on icon at bounding box center [1034, 308] width 17 height 17
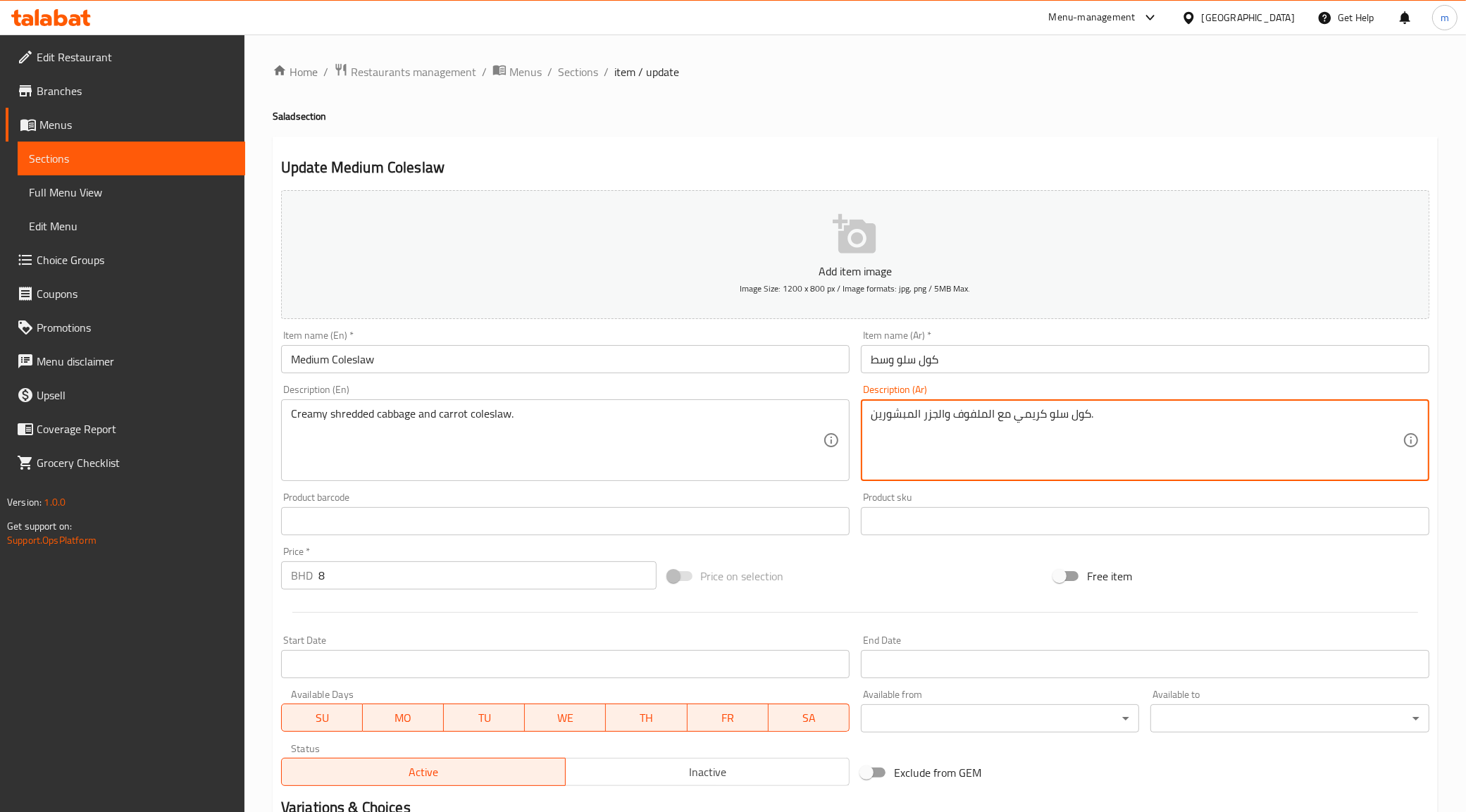
click at [1064, 419] on textarea "كول سلو كريمي مع الملفوف والجزر المبشورين." at bounding box center [1137, 440] width 532 height 67
type textarea "s"
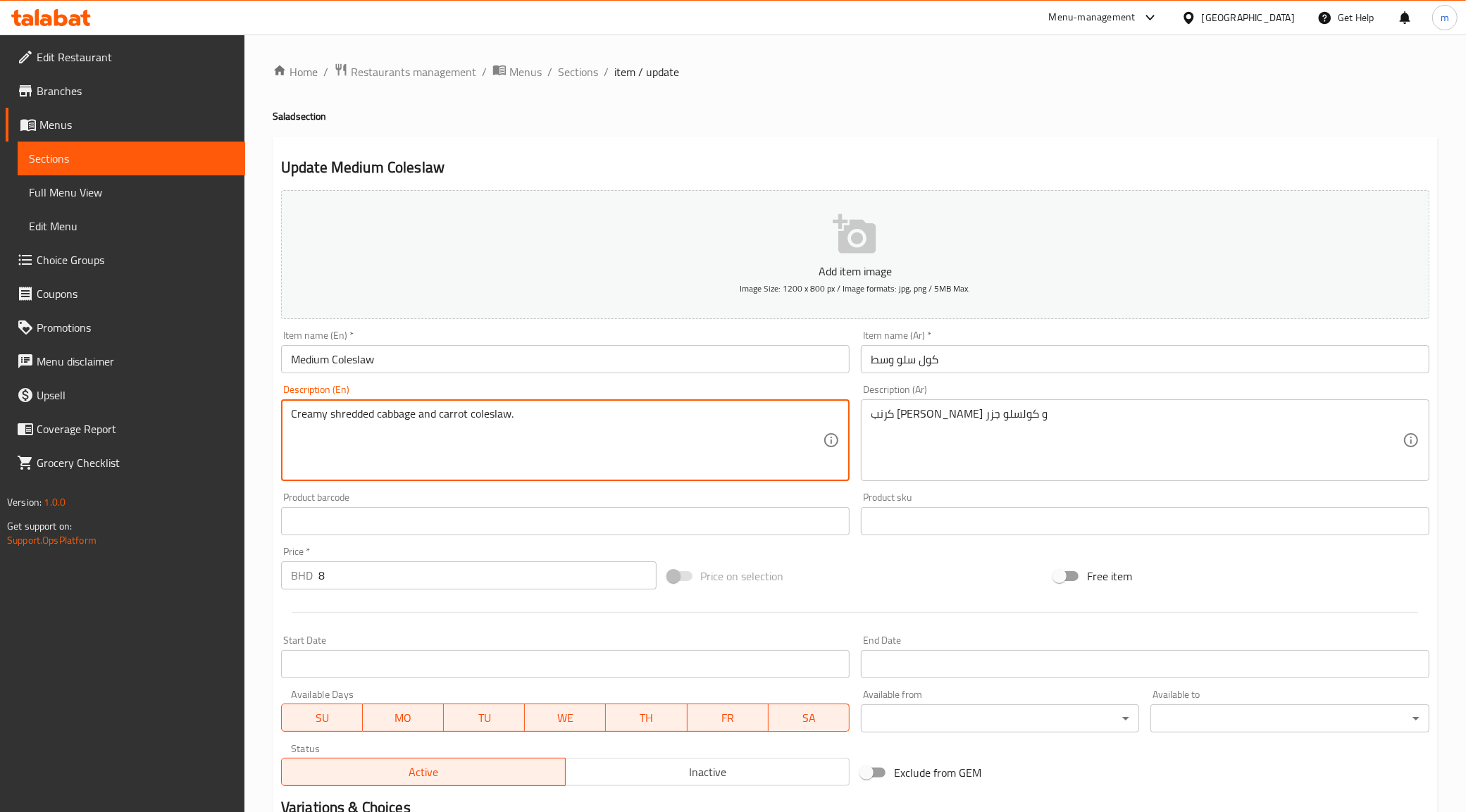
click at [452, 416] on textarea "Creamy shredded cabbage and carrot coleslaw." at bounding box center [557, 440] width 532 height 67
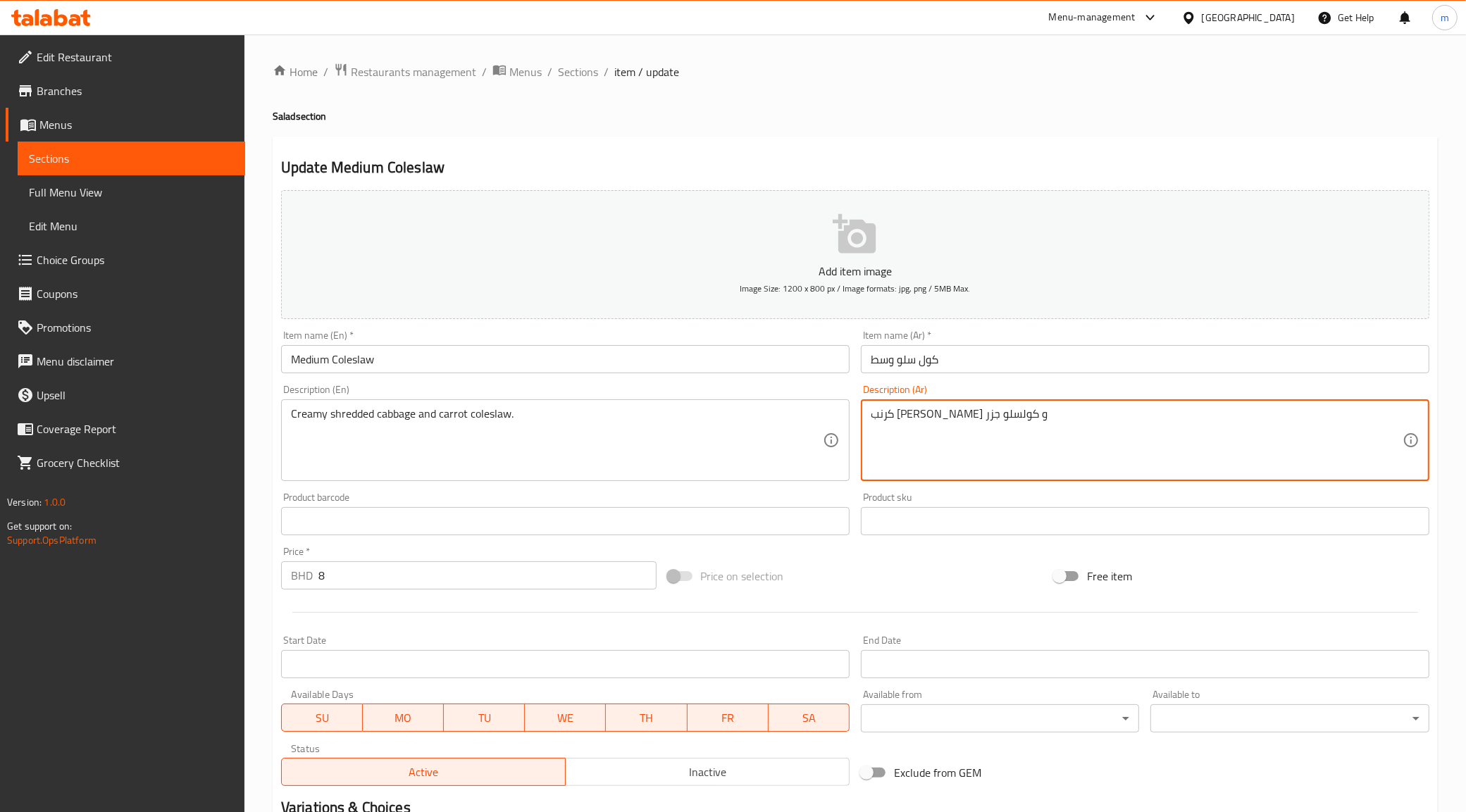
click at [945, 426] on textarea "كرنب كريمي مبشور و كولسلو جزر" at bounding box center [1137, 440] width 532 height 67
paste textarea "بشور كريمي مع كول"
type textarea "كرنب مبشور كريمي مع كول سلو جزر"
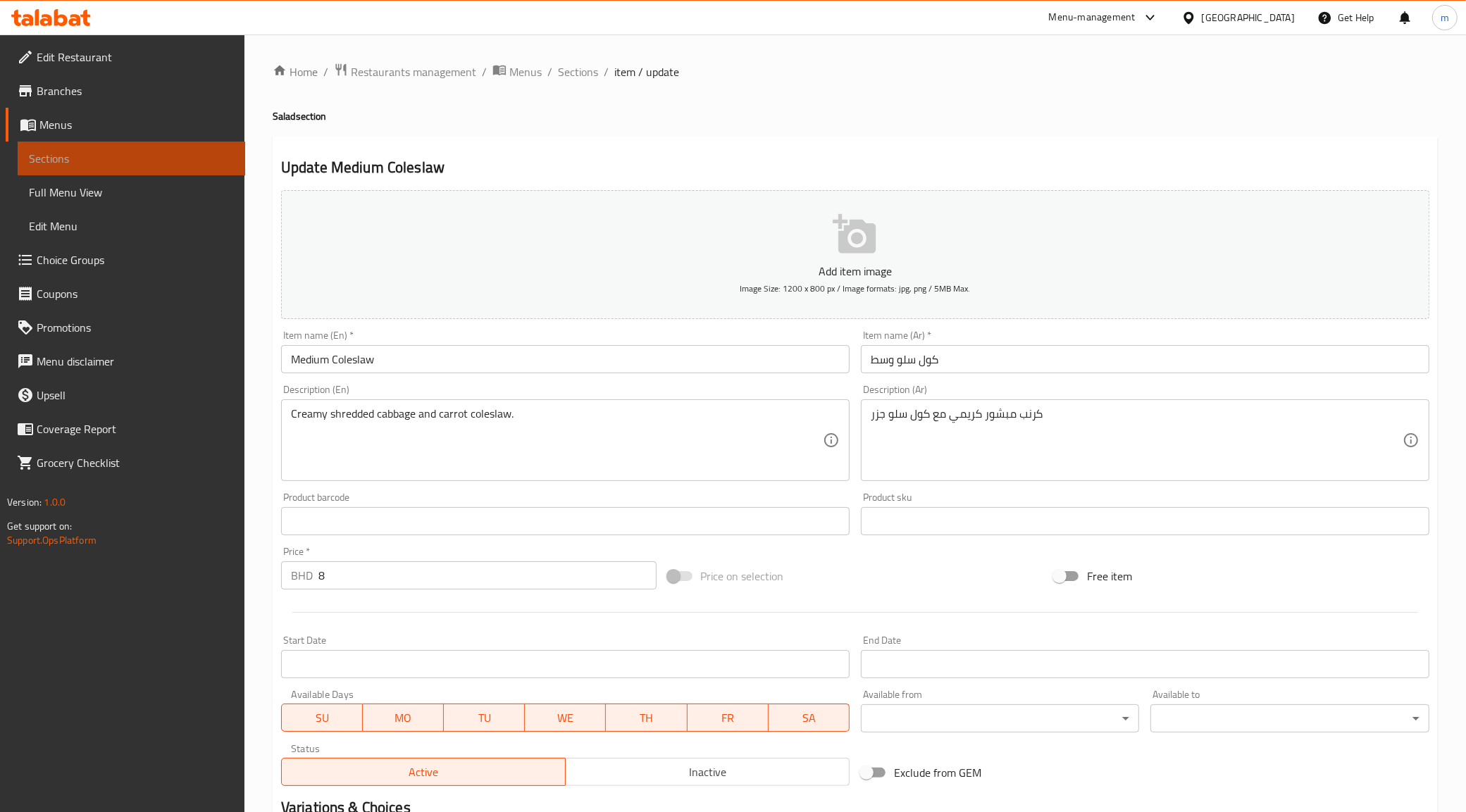
click at [151, 163] on span "Sections" at bounding box center [131, 158] width 205 height 17
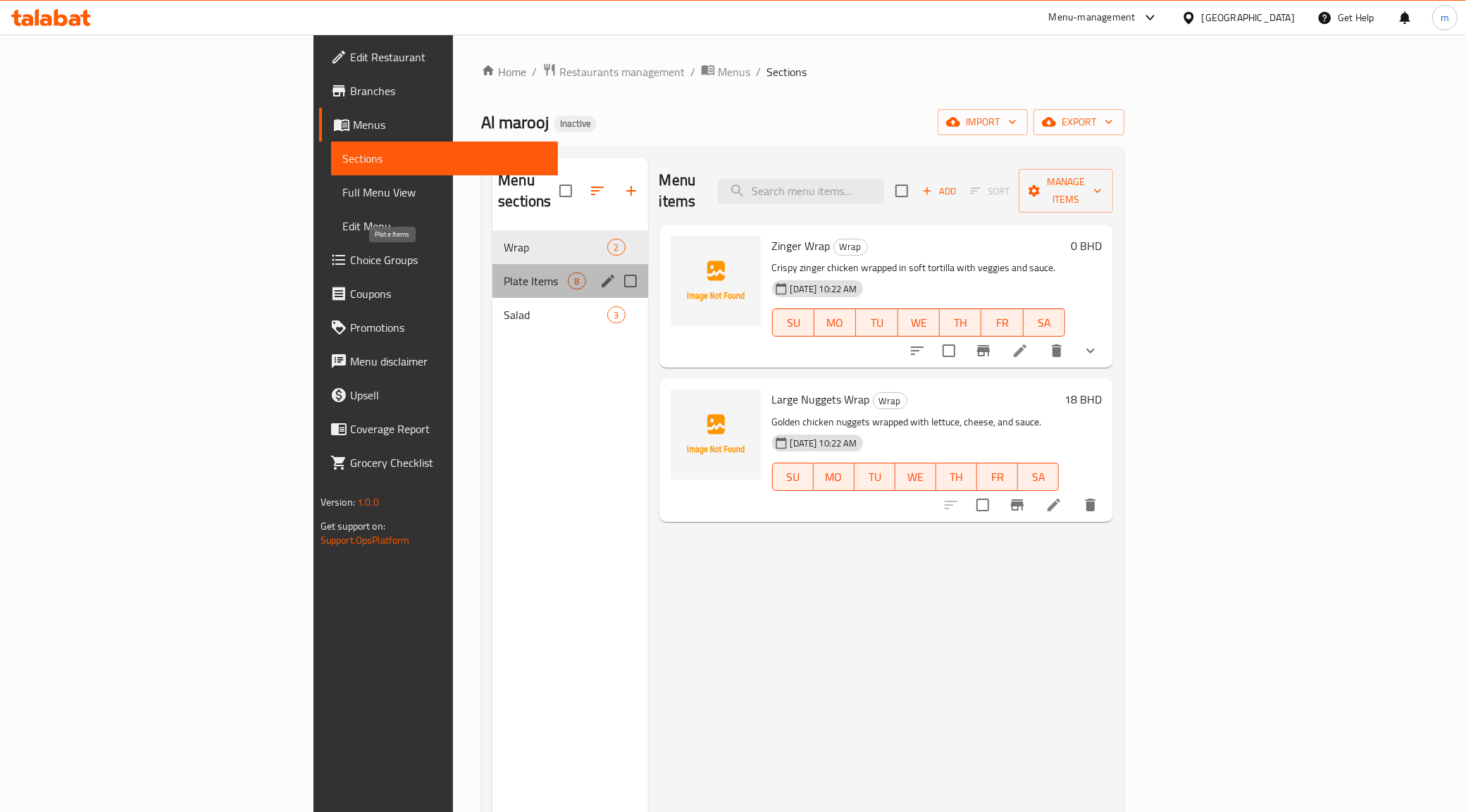
click at [503, 273] on span "Plate Items" at bounding box center [535, 281] width 64 height 17
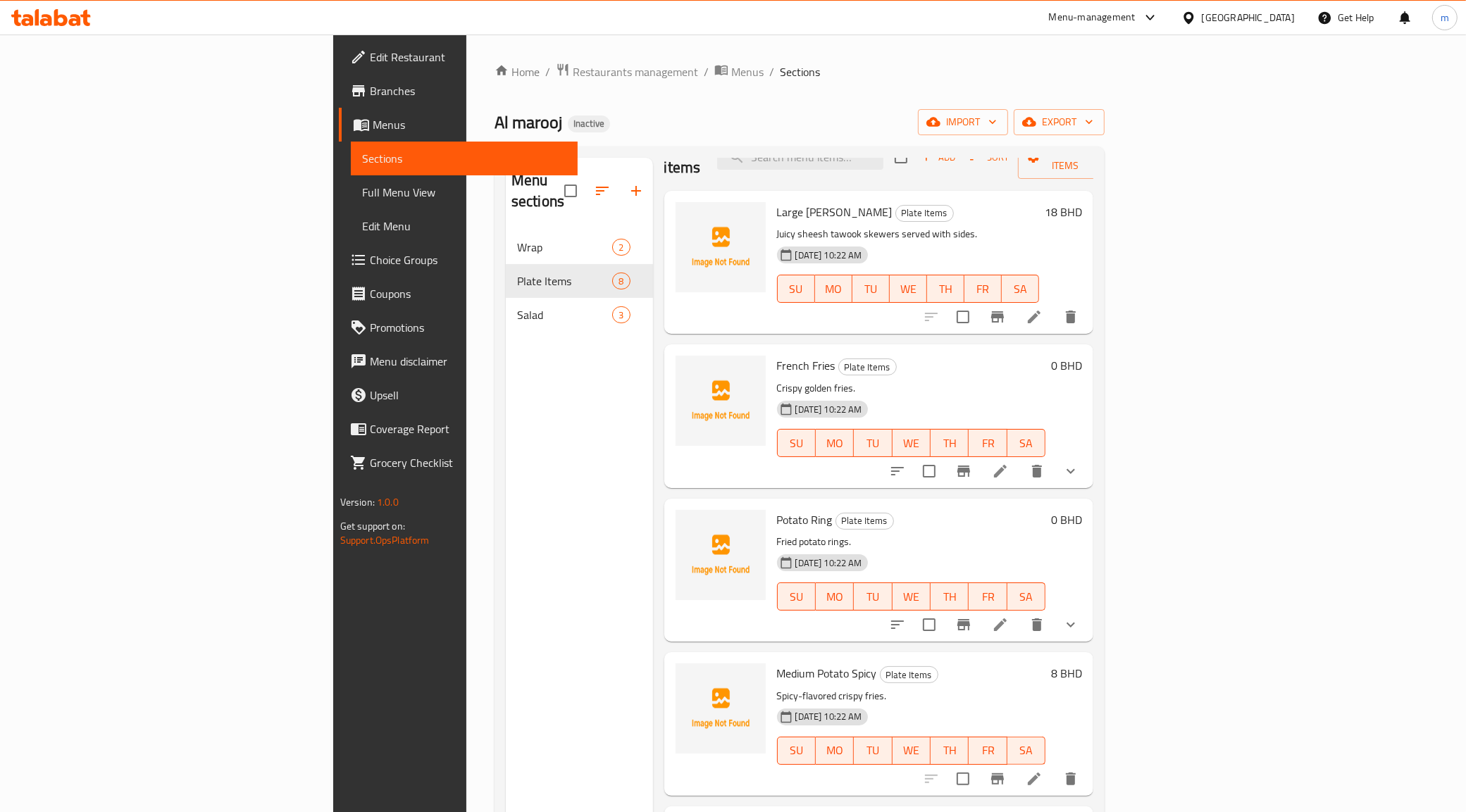
scroll to position [12, 0]
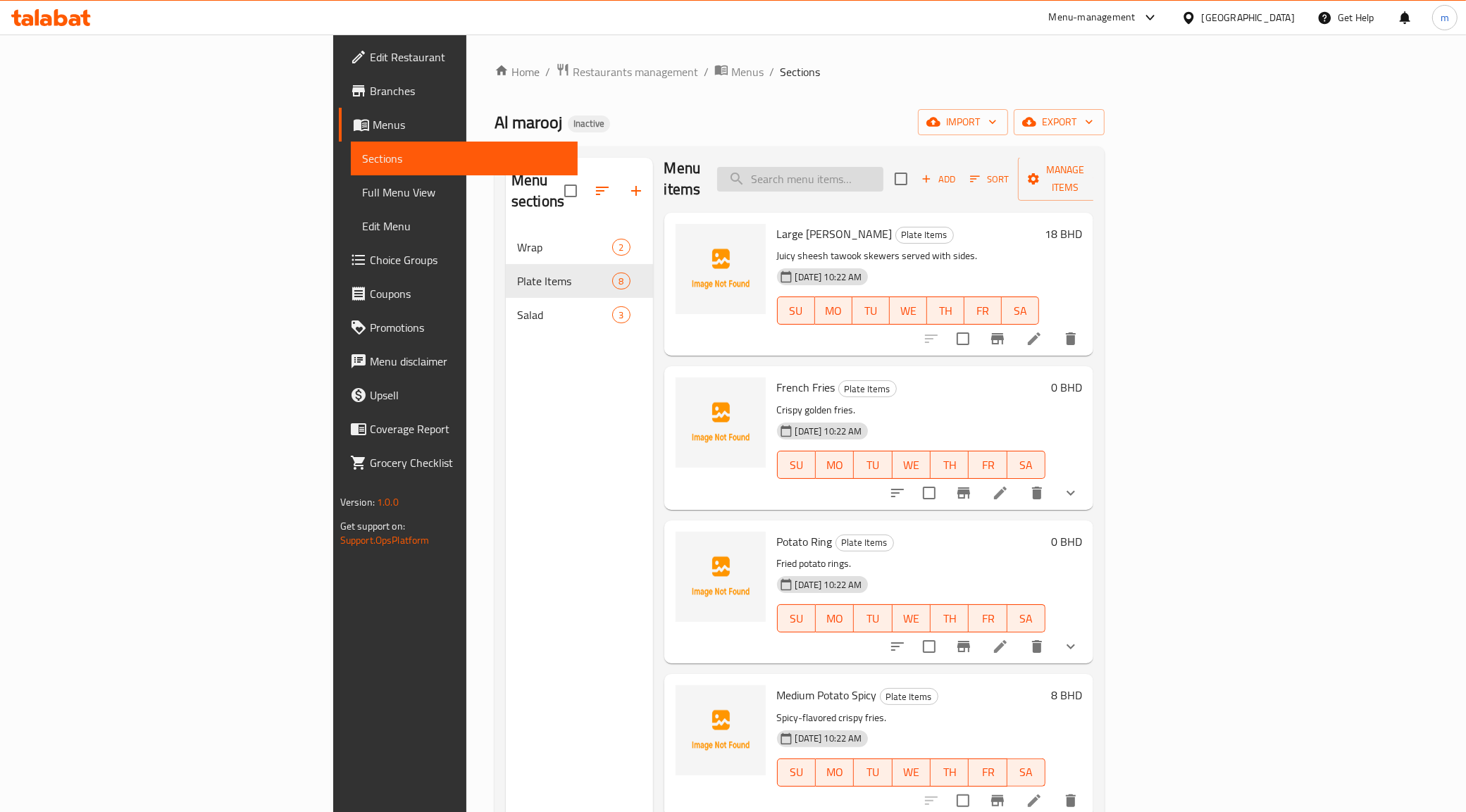
click at [874, 178] on input "search" at bounding box center [800, 179] width 166 height 25
click at [883, 176] on input "search" at bounding box center [800, 179] width 166 height 25
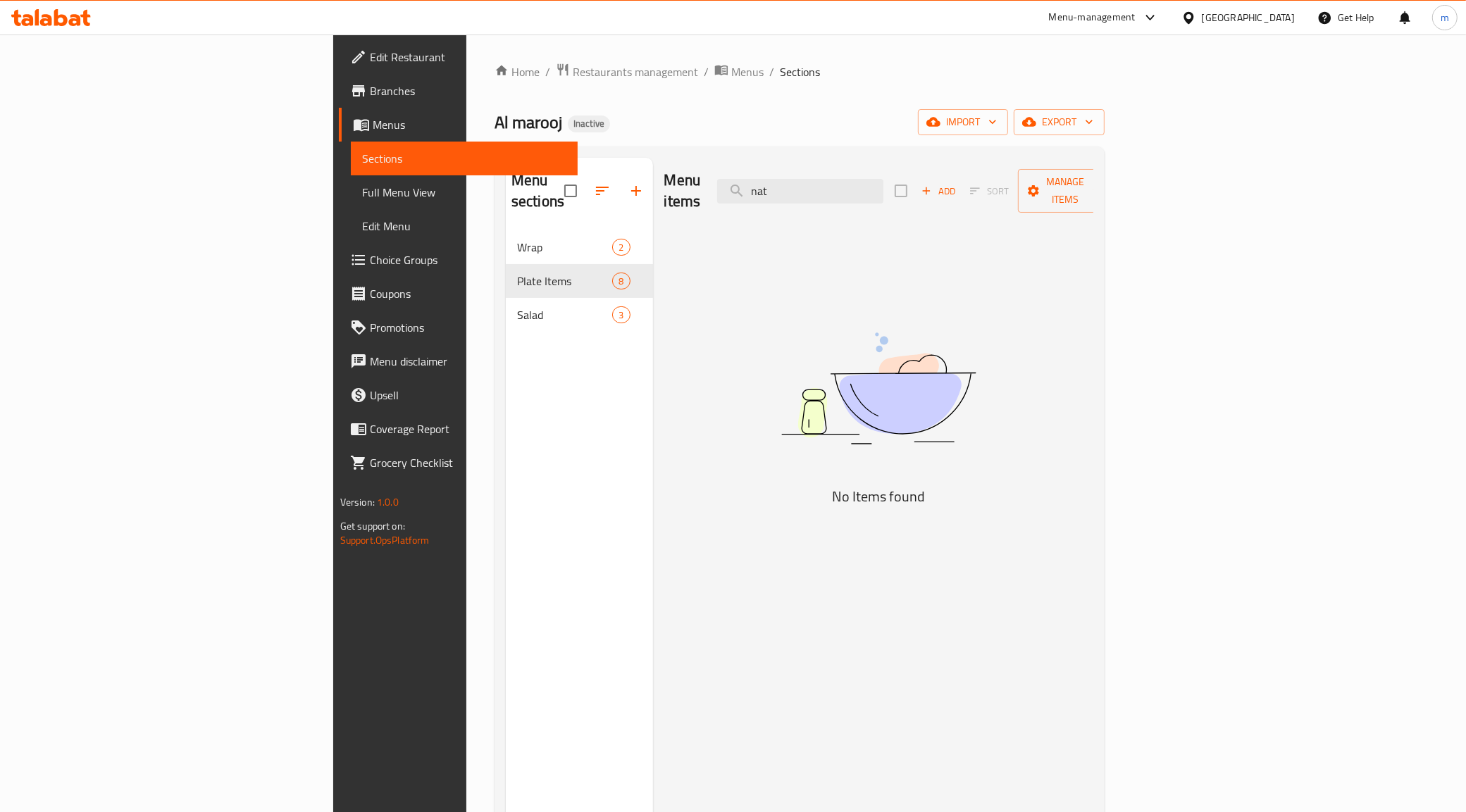
scroll to position [0, 0]
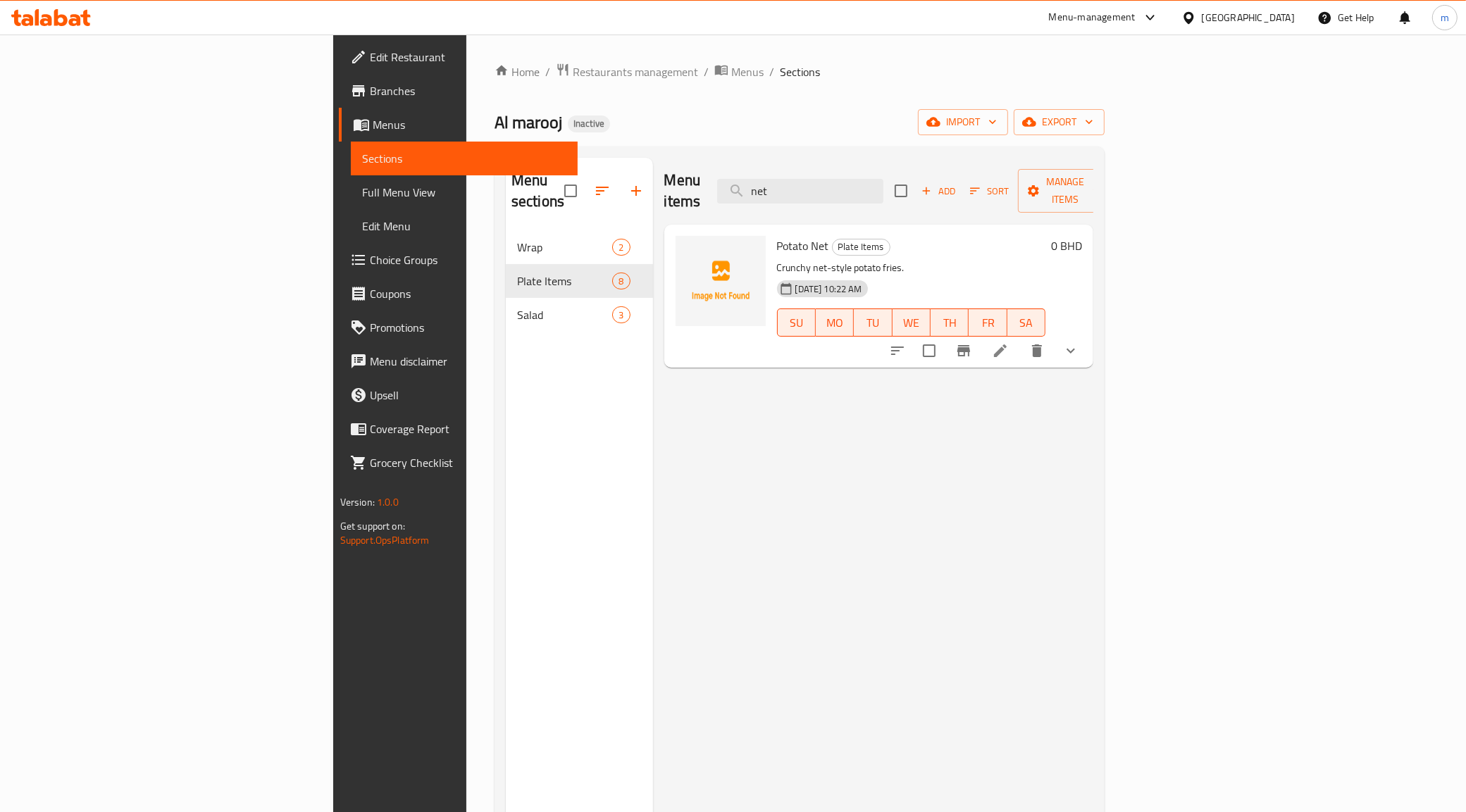
type input "net"
click at [1007, 345] on icon at bounding box center [1000, 351] width 13 height 13
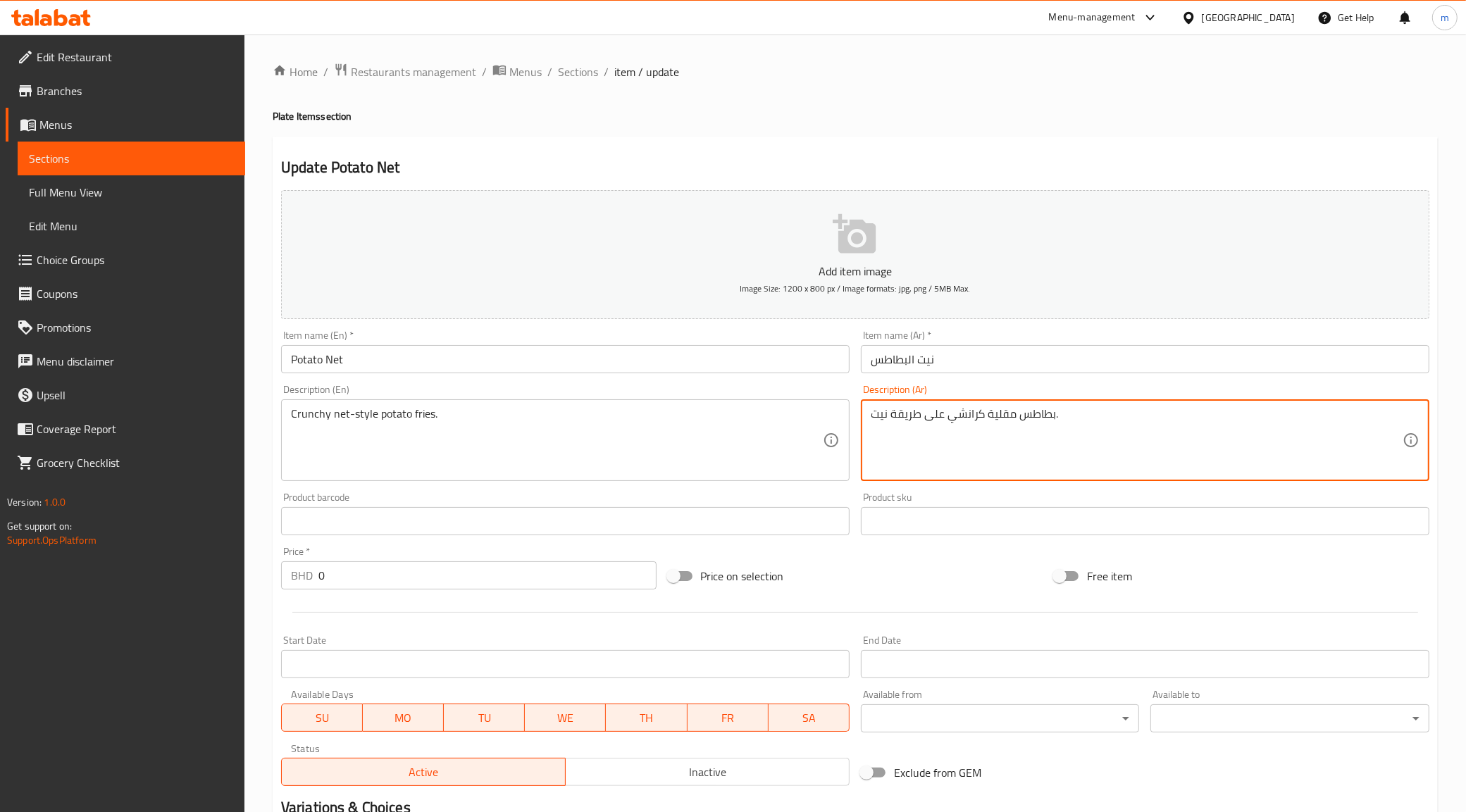
drag, startPoint x: 920, startPoint y: 414, endPoint x: 782, endPoint y: 430, distance: 138.9
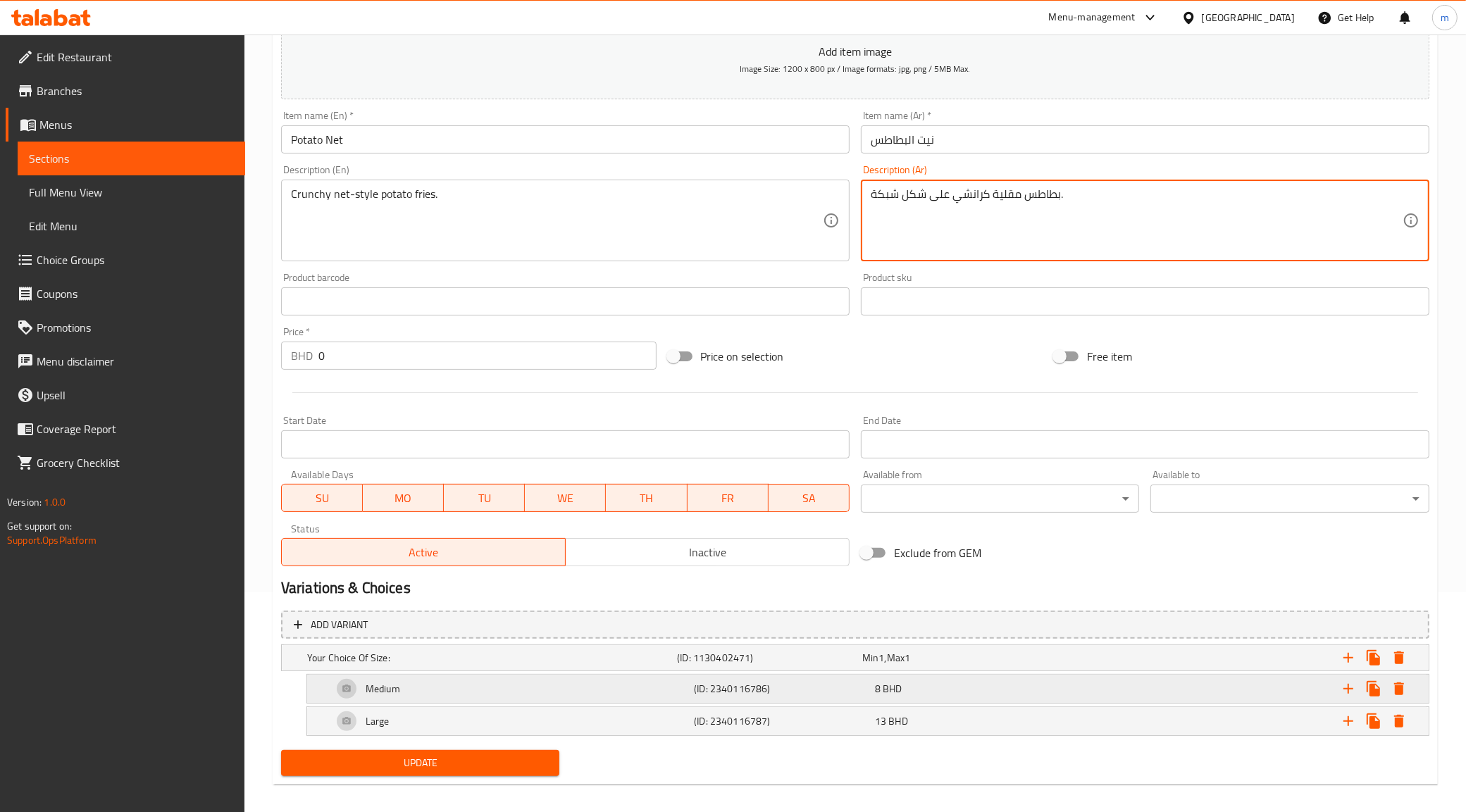
scroll to position [231, 0]
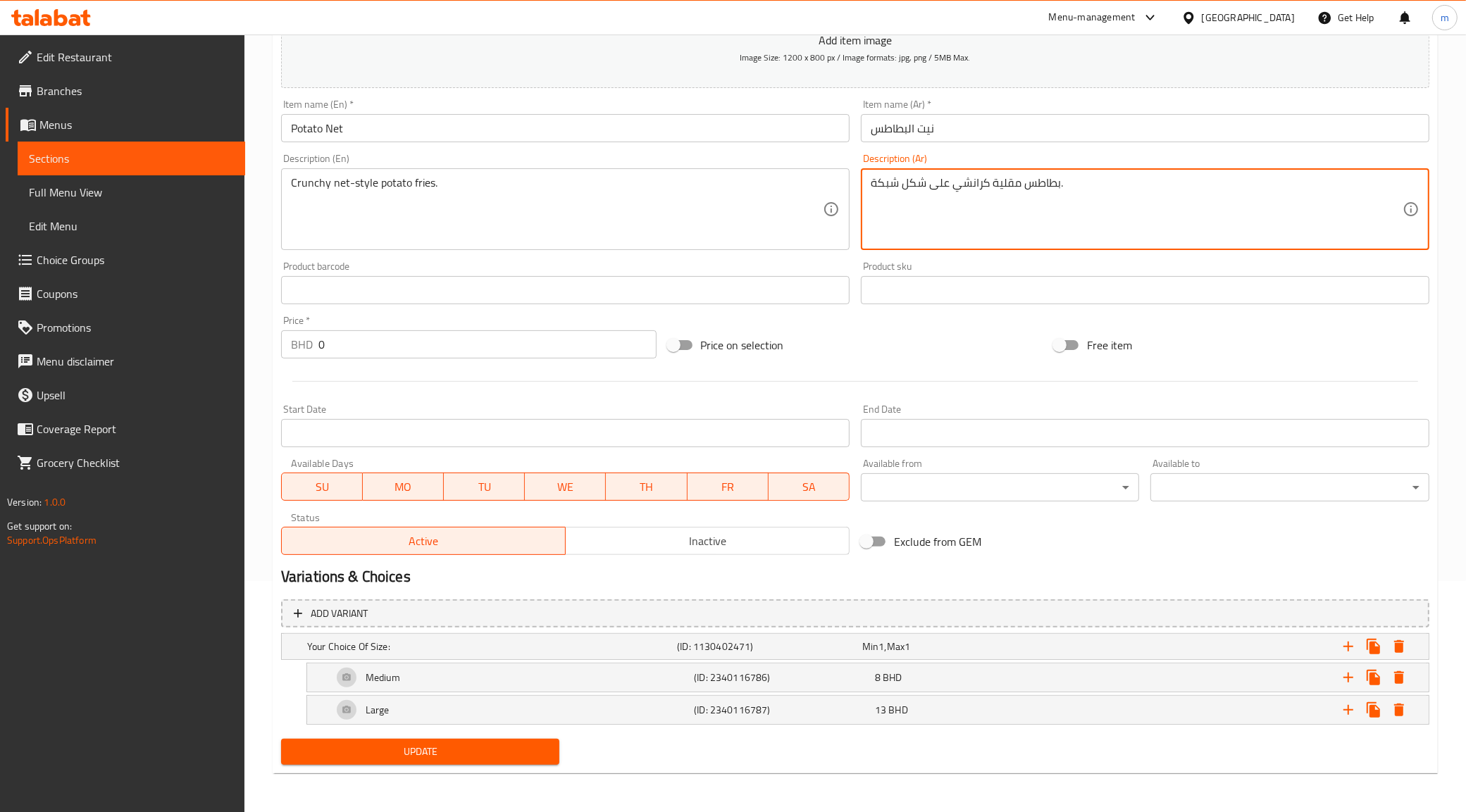
type textarea "بطاطس مقلية كرانشي على شكل شبكة."
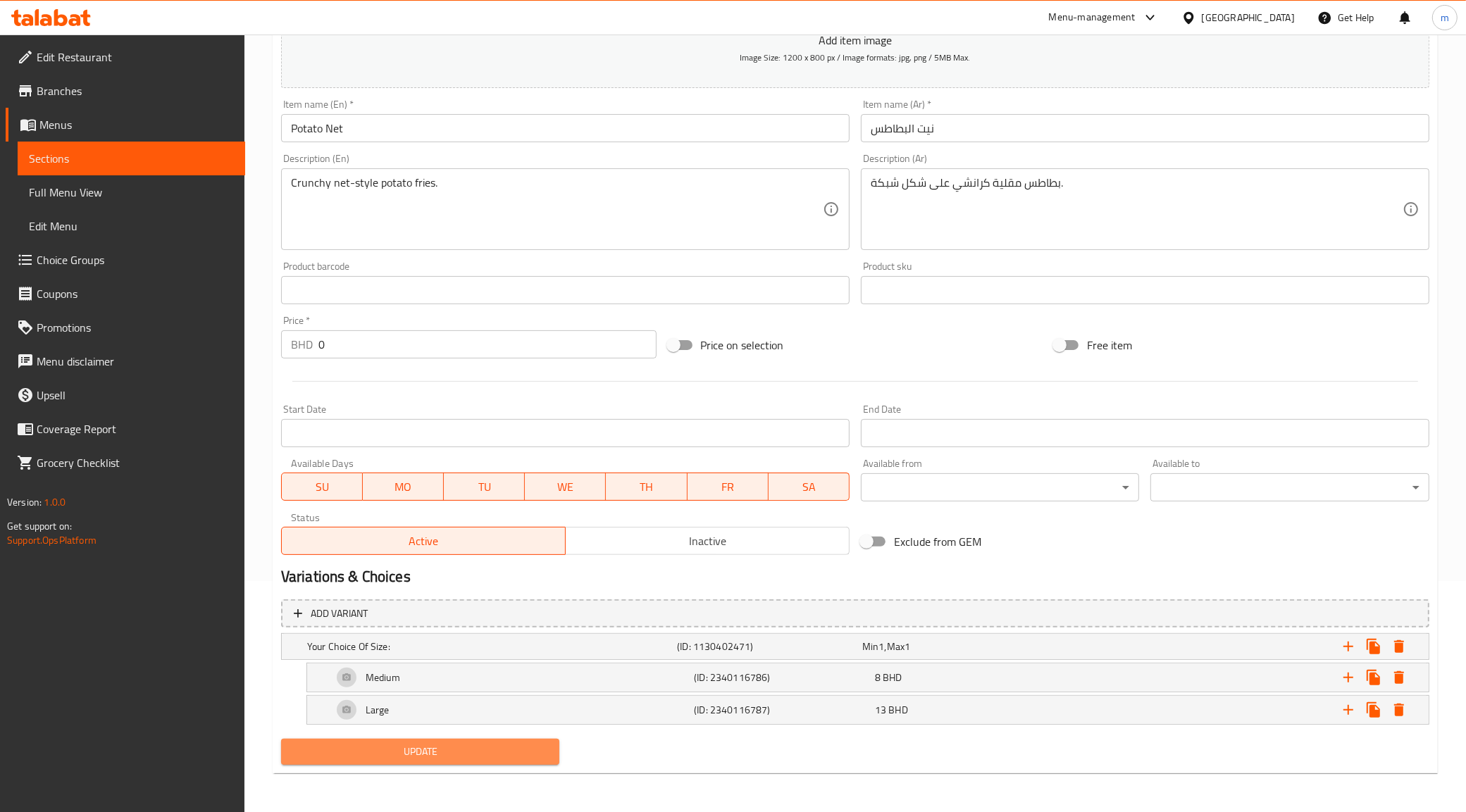
click at [487, 757] on span "Update" at bounding box center [421, 752] width 256 height 18
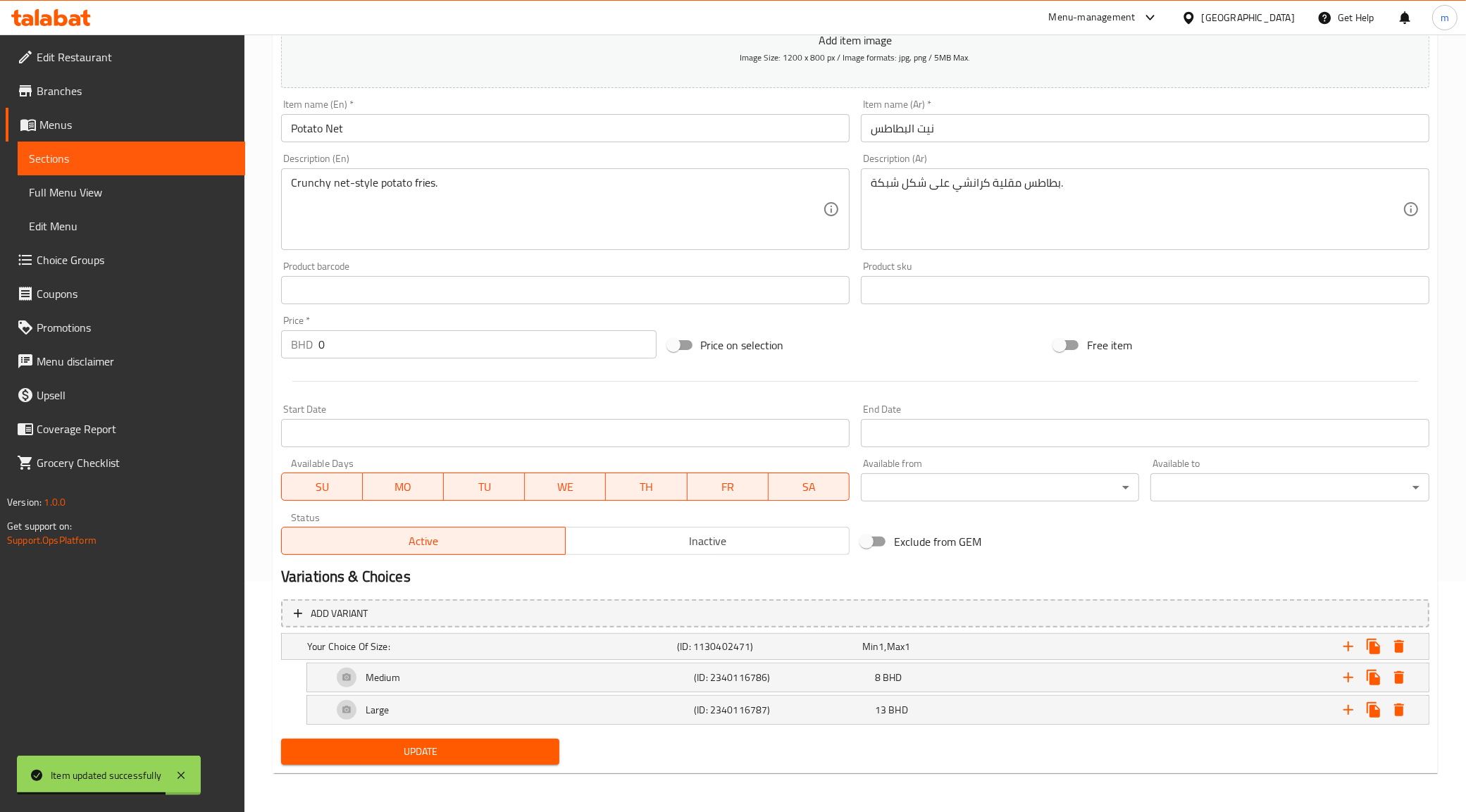
click at [119, 152] on span "Sections" at bounding box center [131, 158] width 205 height 17
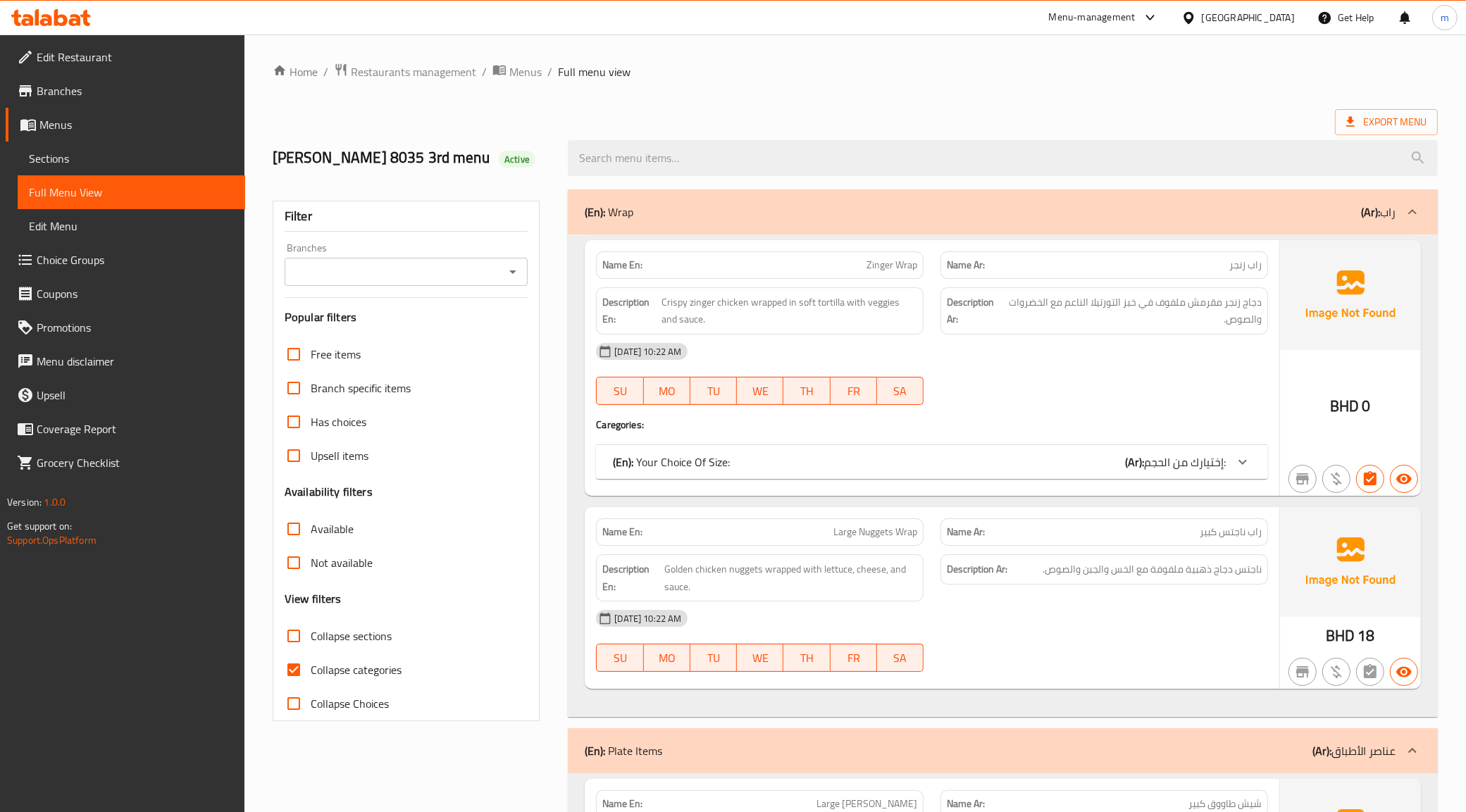
click at [334, 678] on span "Collapse categories" at bounding box center [356, 669] width 91 height 17
click at [311, 678] on input "Collapse categories" at bounding box center [293, 670] width 34 height 34
checkbox input "false"
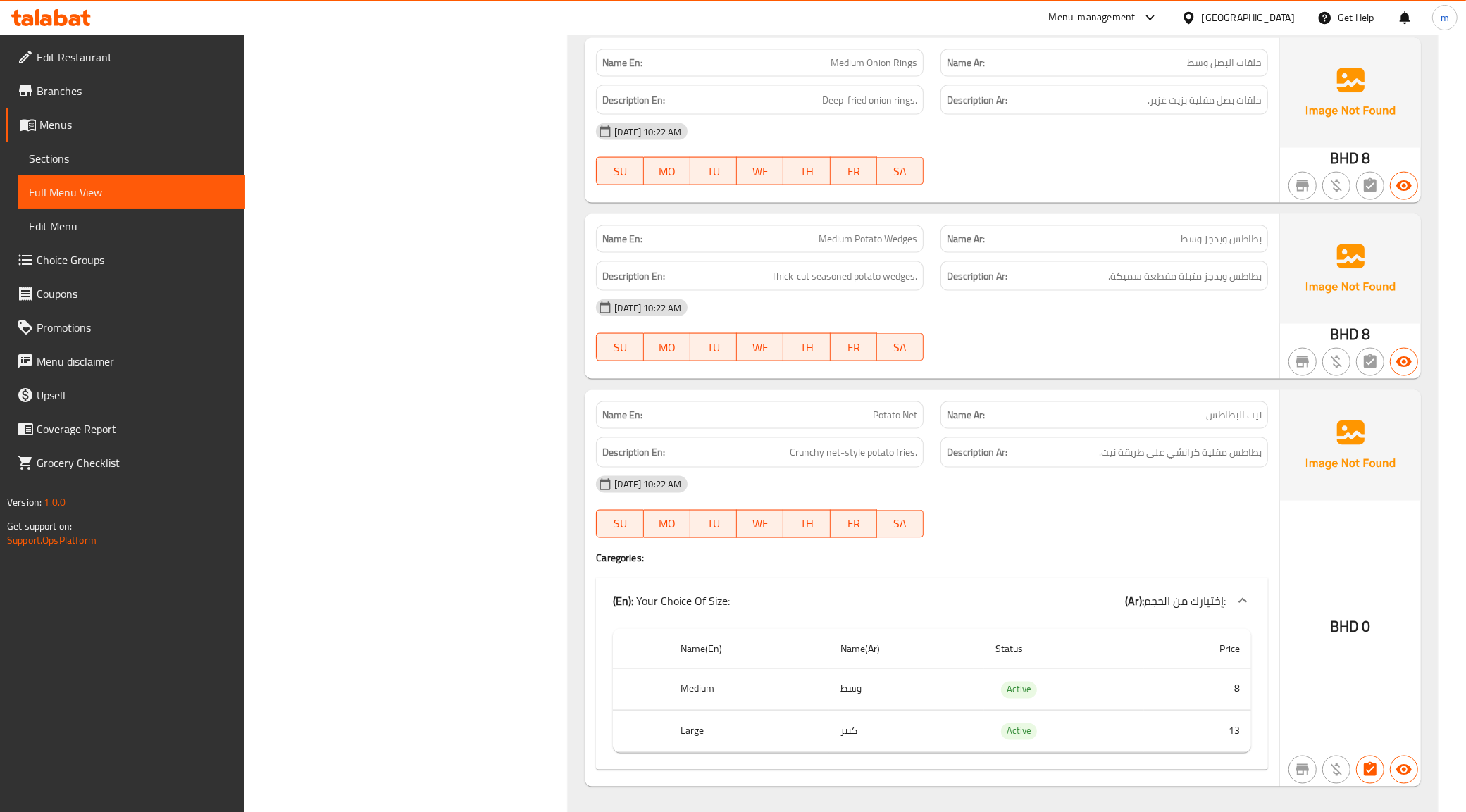
scroll to position [2244, 0]
click at [850, 449] on div "Description En: Crunchy net-style potato fries." at bounding box center [760, 452] width 328 height 30
copy span "Crunchy net-style potato fries."
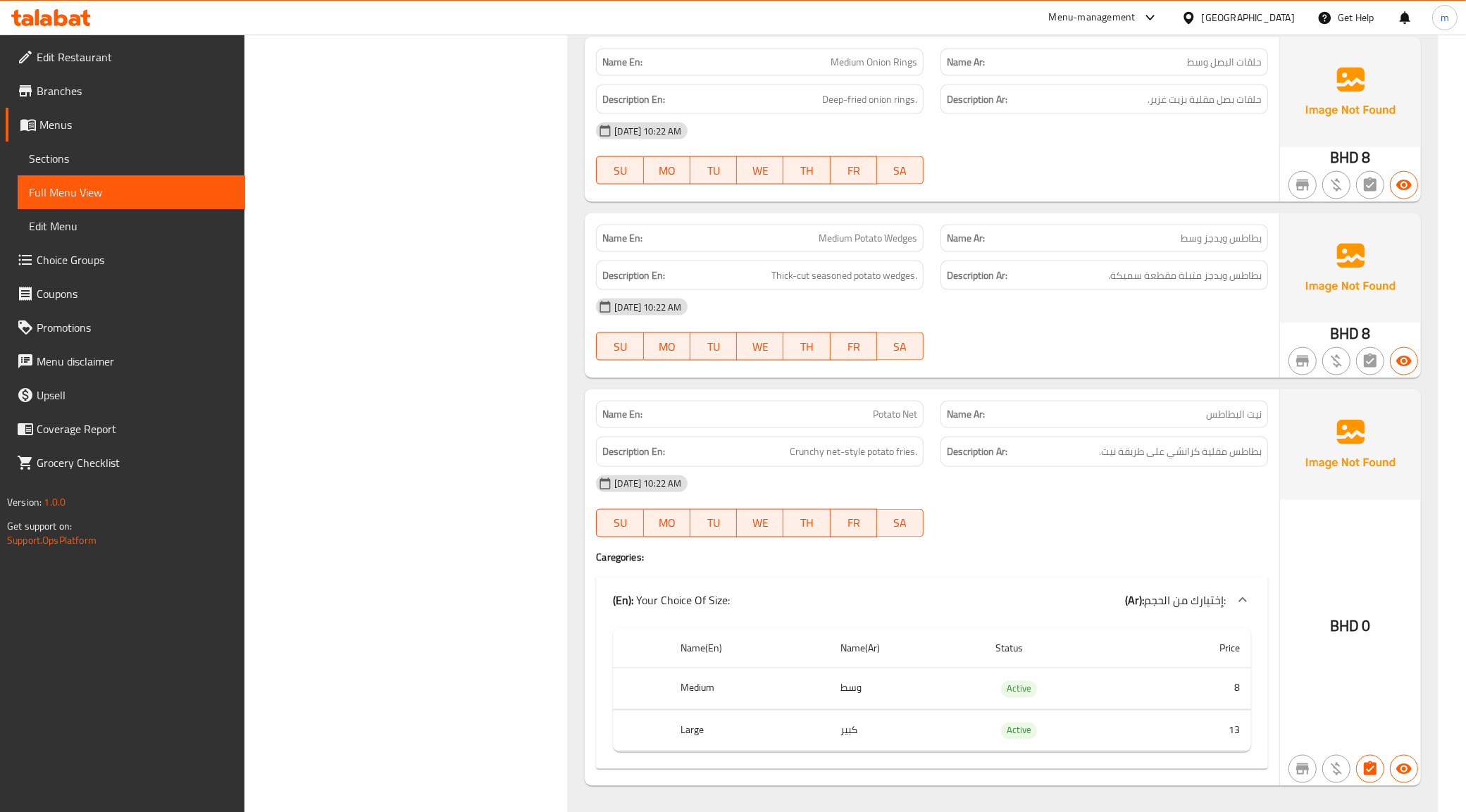
click at [1145, 461] on span "بطاطس مقلية كرانشي على طريقة نيت." at bounding box center [1180, 452] width 163 height 18
copy div "بطاطس مقلية كرانشي على طريقة نيت."
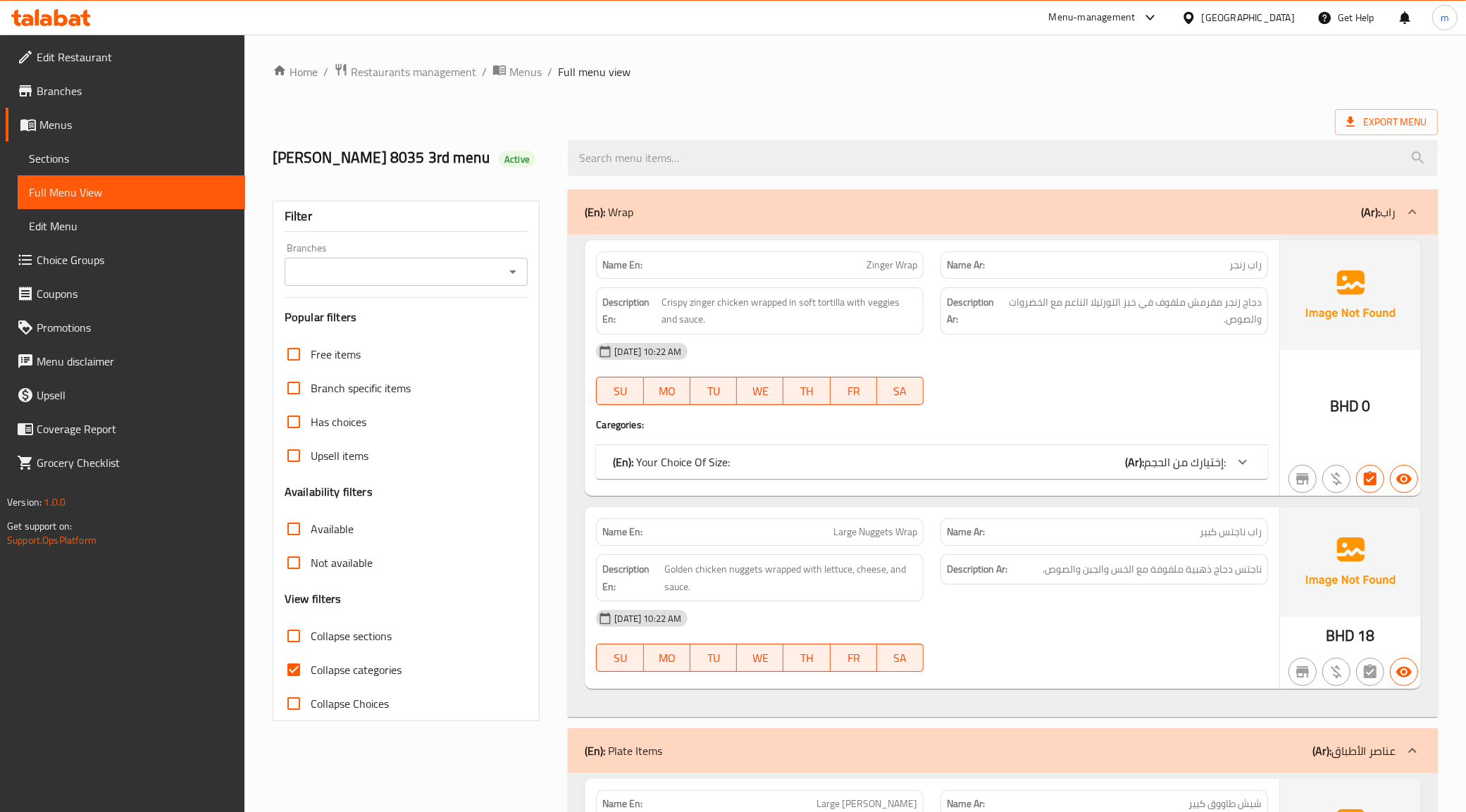
click at [385, 678] on span "Collapse categories" at bounding box center [356, 669] width 91 height 17
click at [311, 678] on input "Collapse categories" at bounding box center [293, 670] width 34 height 34
checkbox input "false"
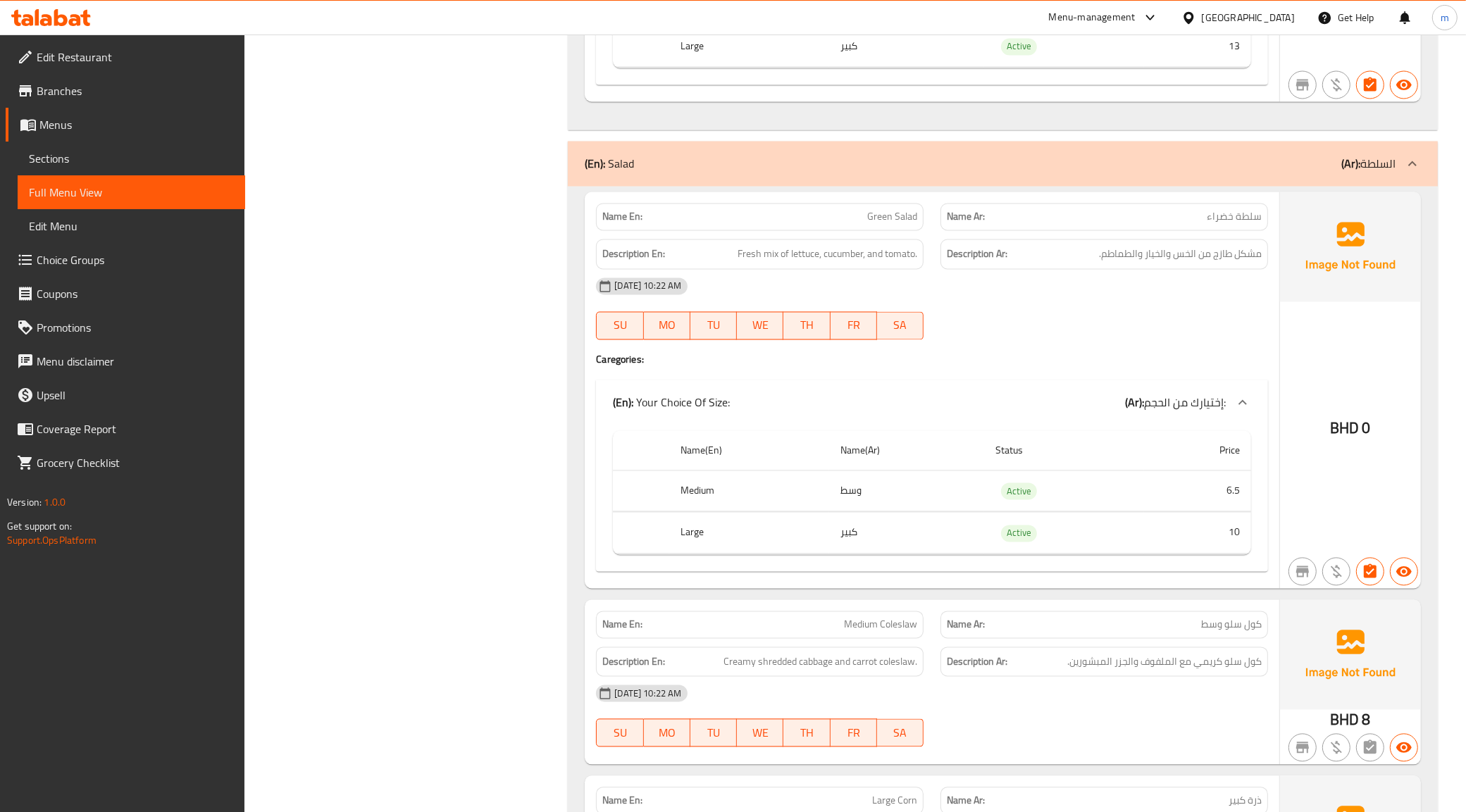
scroll to position [3125, 0]
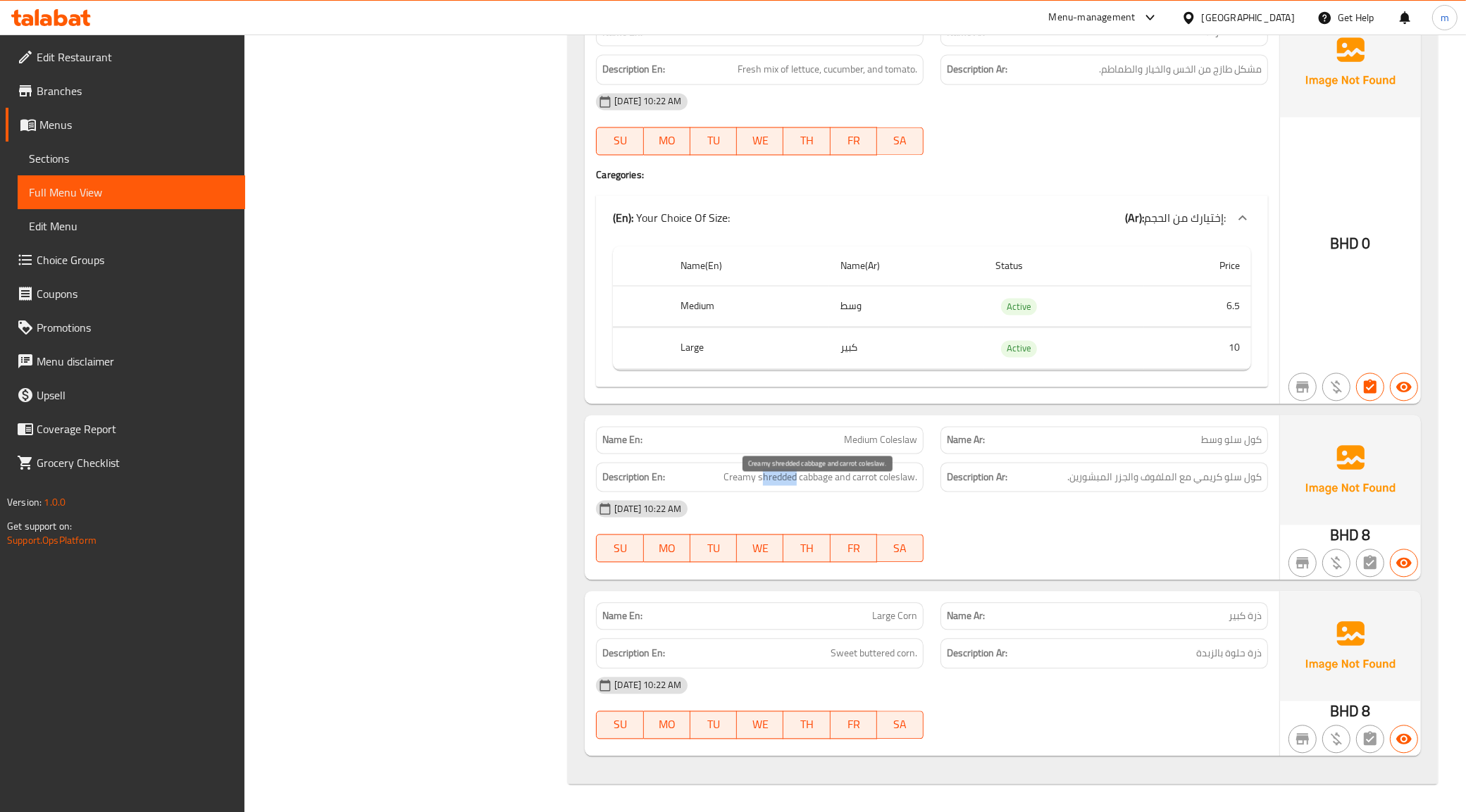
drag, startPoint x: 797, startPoint y: 477, endPoint x: 762, endPoint y: 480, distance: 35.1
click at [762, 480] on span "Creamy shredded cabbage and carrot coleslaw." at bounding box center [821, 477] width 194 height 18
click at [773, 507] on div "[DATE] 10:22 AM" at bounding box center [932, 508] width 689 height 34
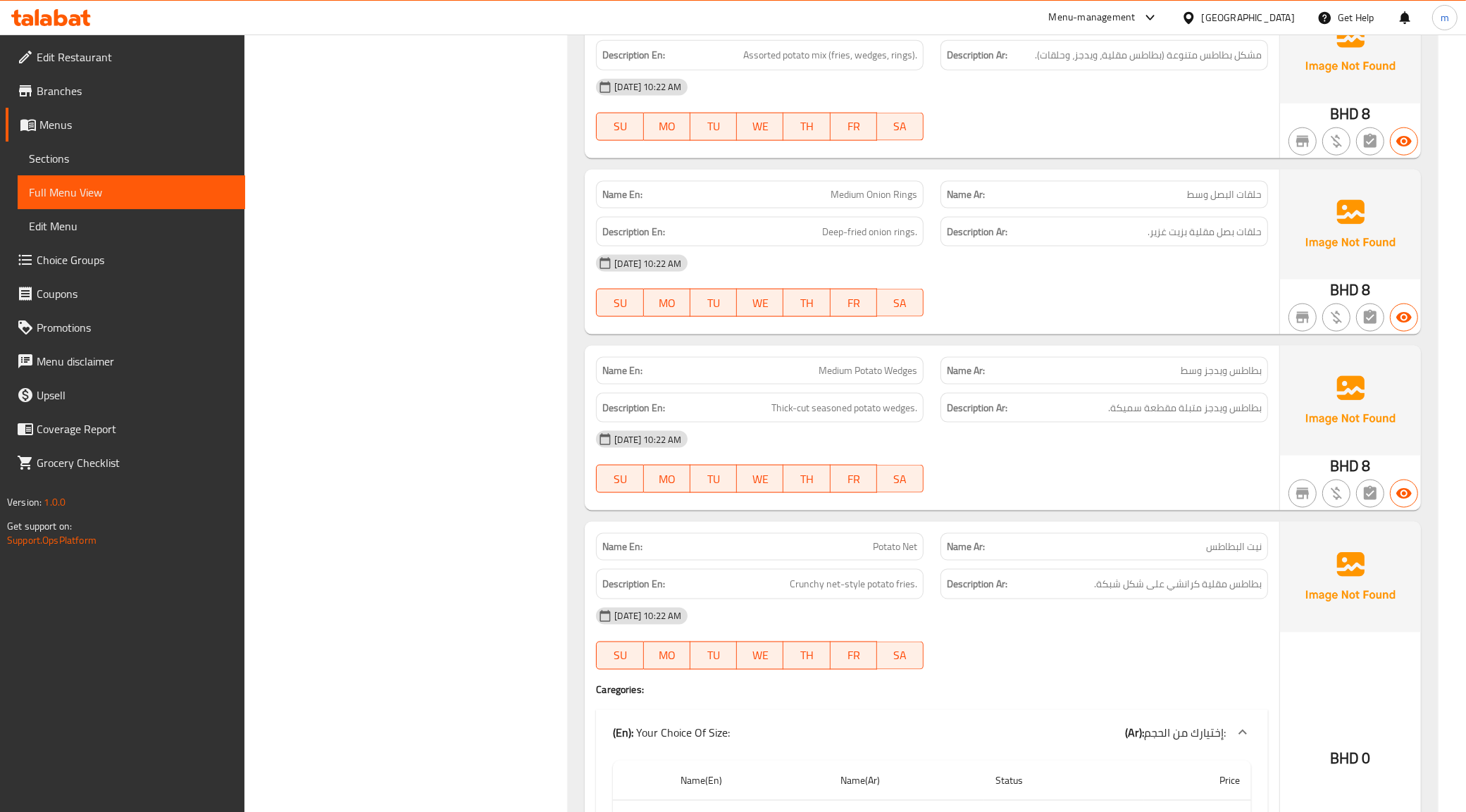
scroll to position [1893, 0]
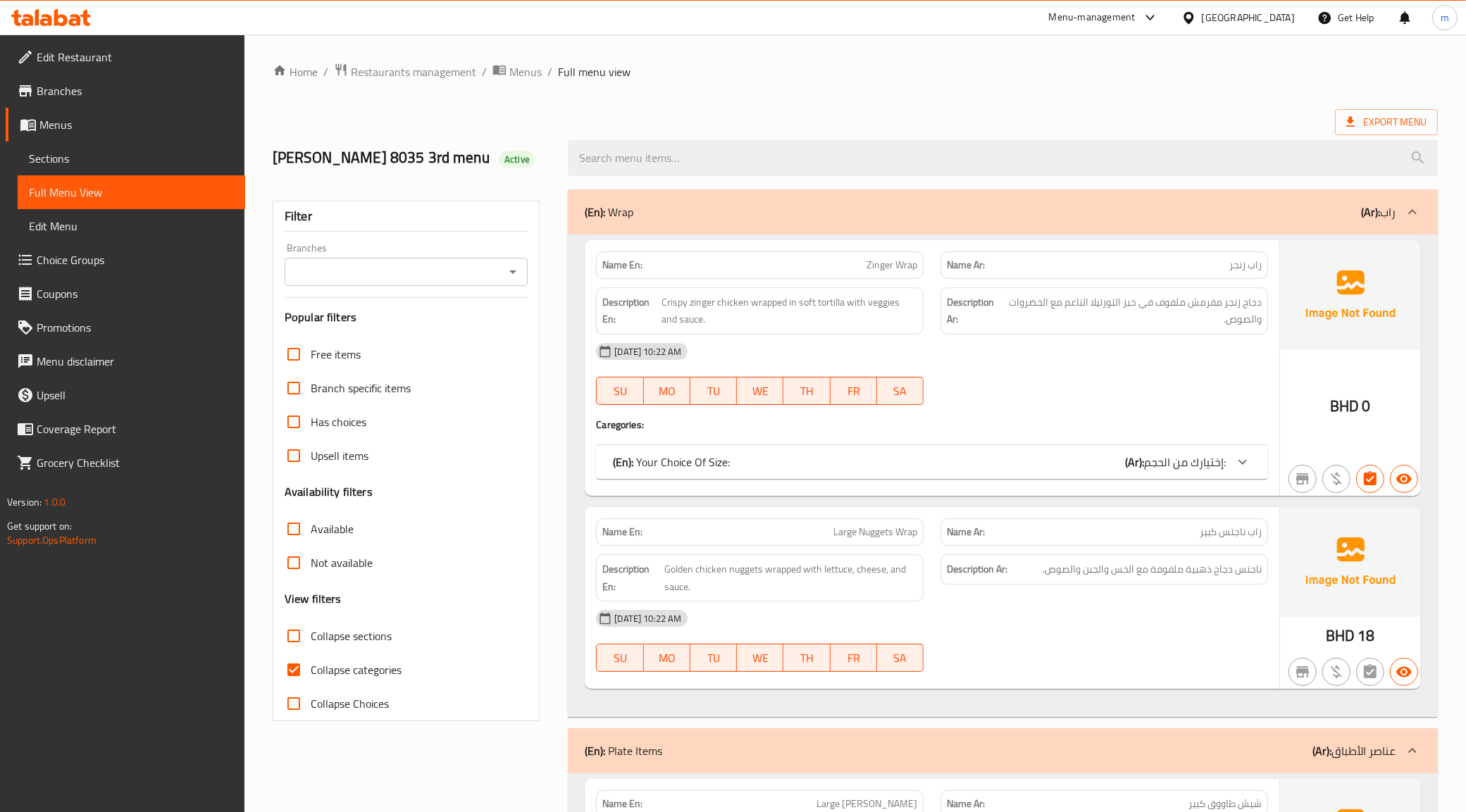
click at [309, 674] on input "Collapse categories" at bounding box center [293, 670] width 34 height 34
checkbox input "false"
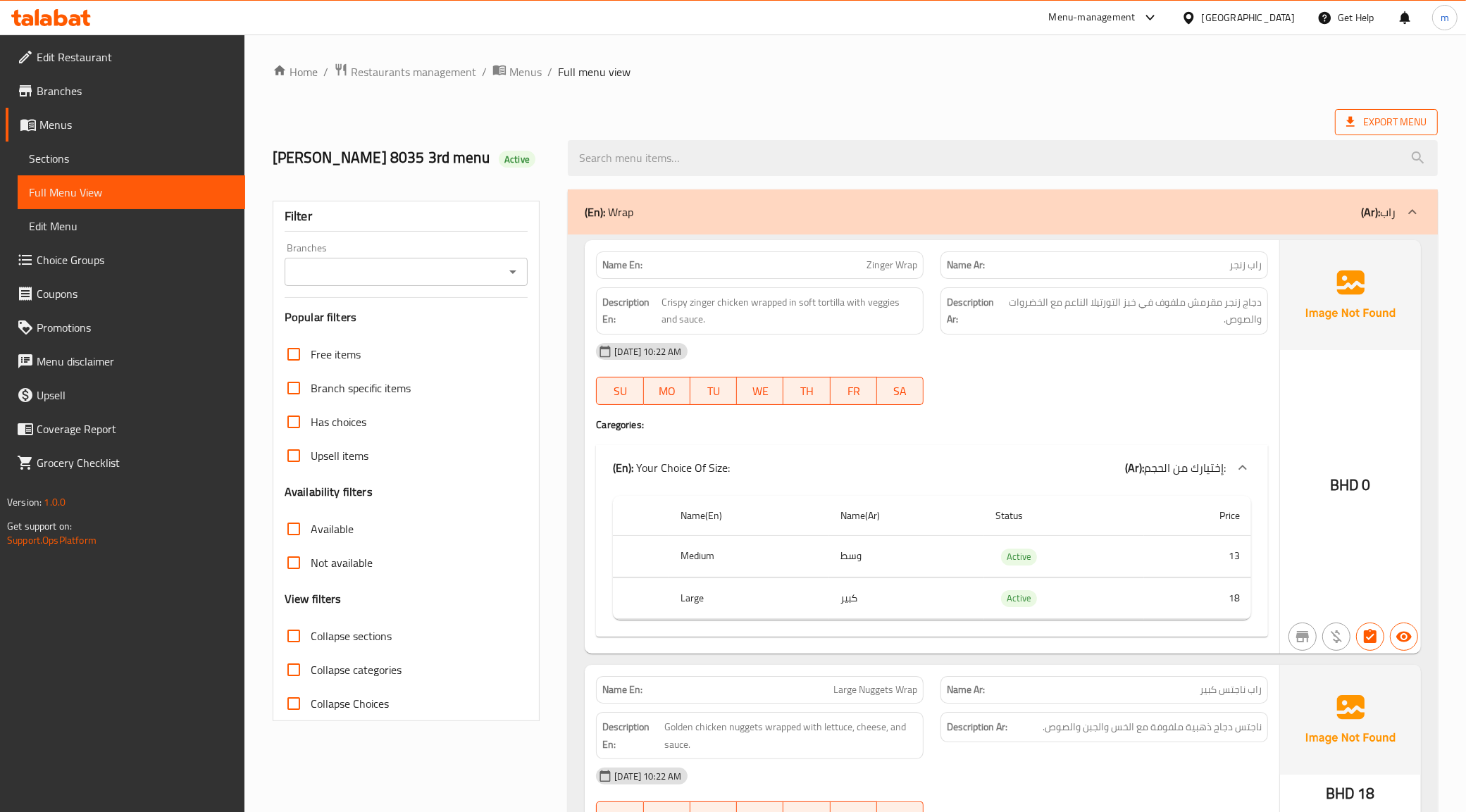
click at [1421, 135] on span "Export Menu" at bounding box center [1386, 122] width 103 height 26
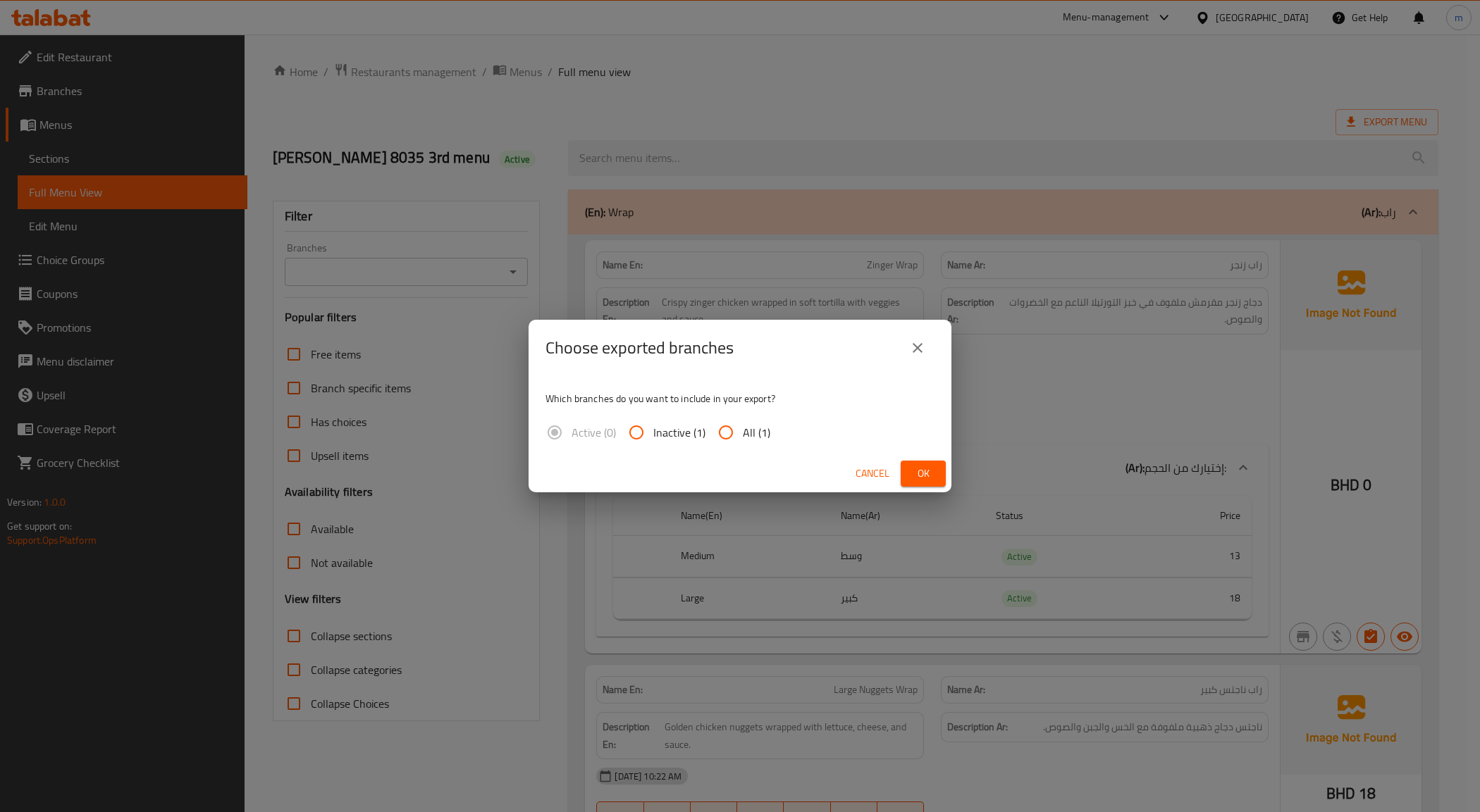
click at [734, 435] on input "All (1)" at bounding box center [726, 433] width 34 height 34
radio input "true"
click at [921, 471] on span "Ok" at bounding box center [923, 474] width 22 height 18
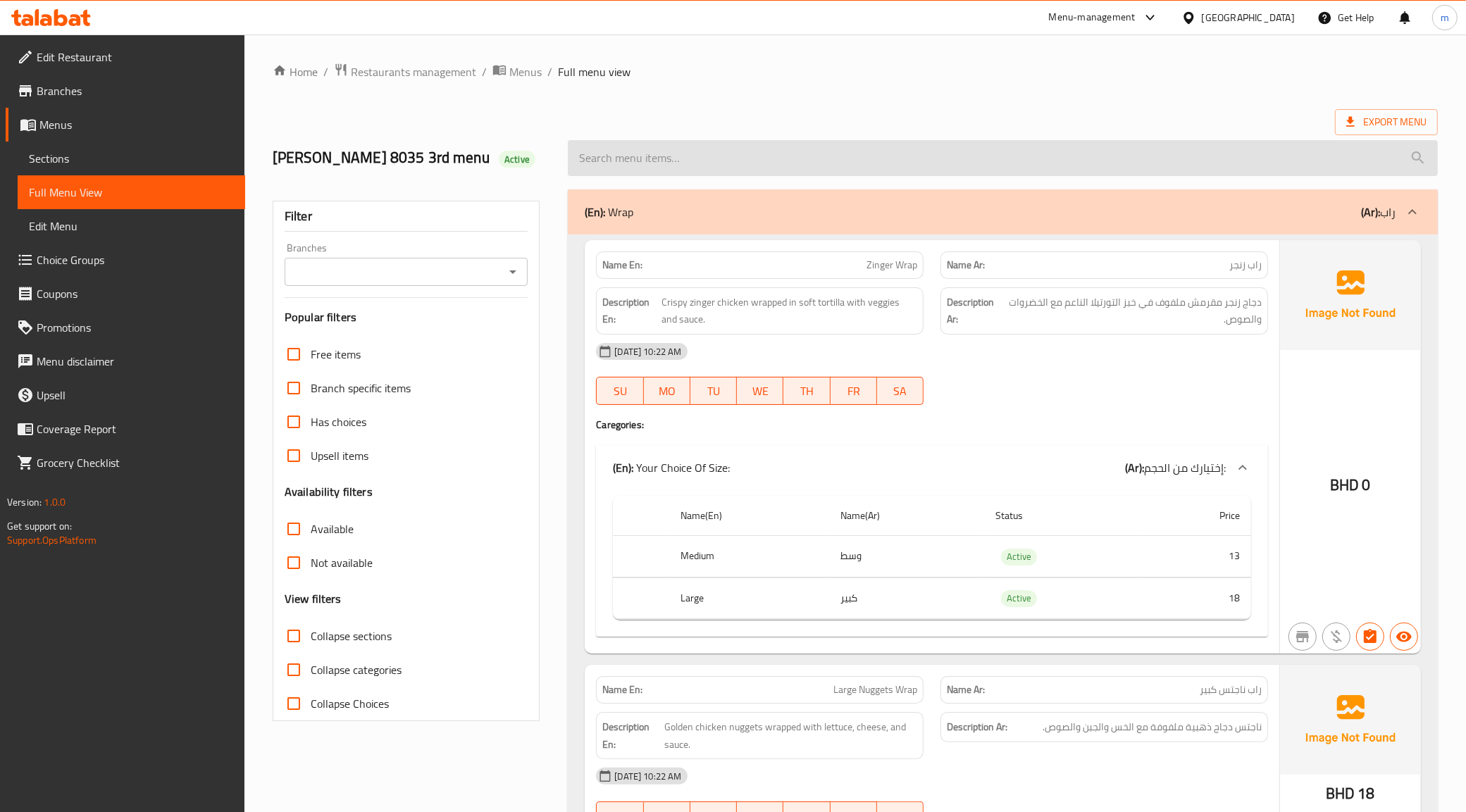
click at [994, 173] on input "search" at bounding box center [1002, 158] width 870 height 36
paste input "Boiled Egg Wrap"
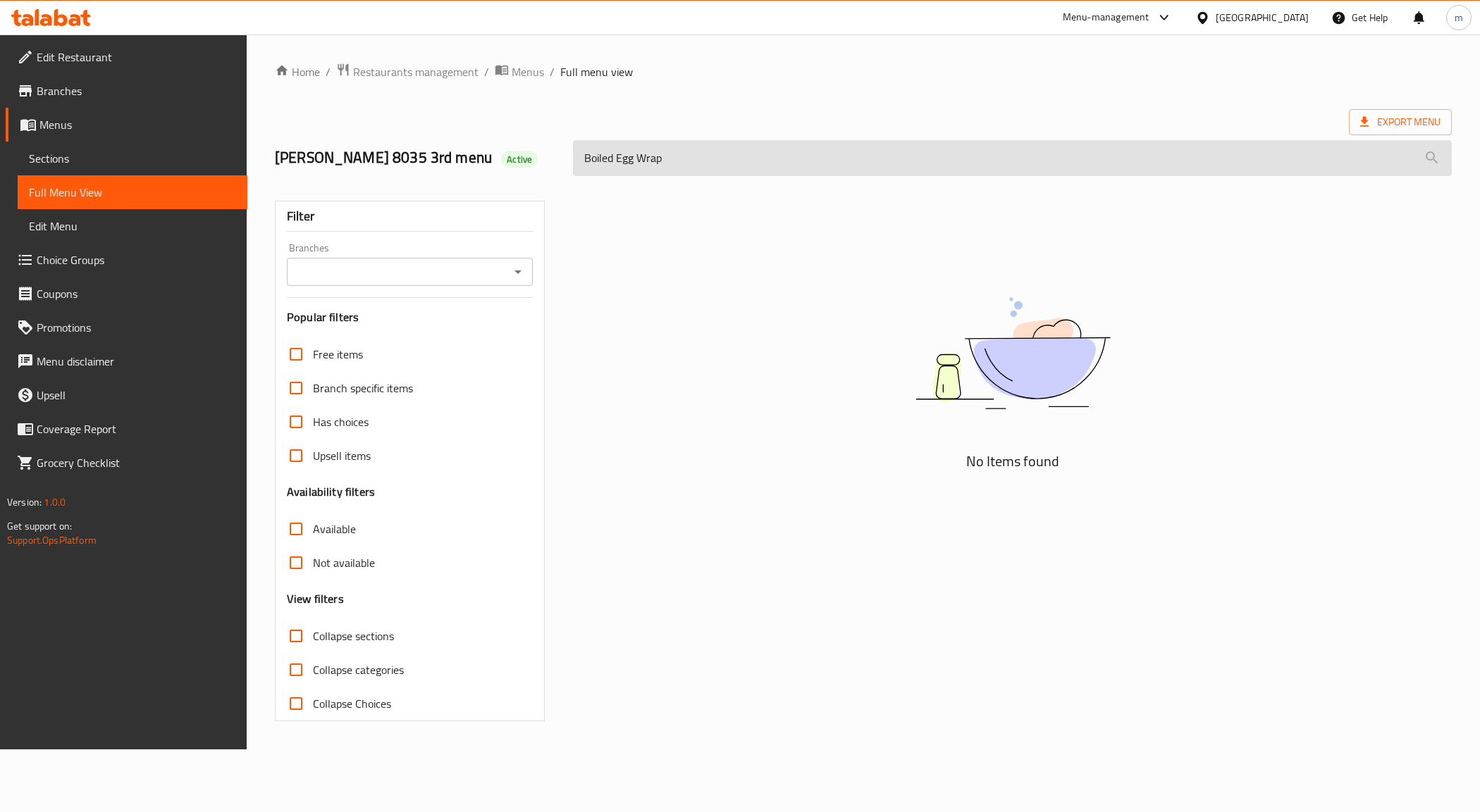
click at [762, 164] on input "Boiled Egg Wrap" at bounding box center [1012, 158] width 878 height 36
paste input "Tandoori Arabi"
type input "Tandoori Arabi"
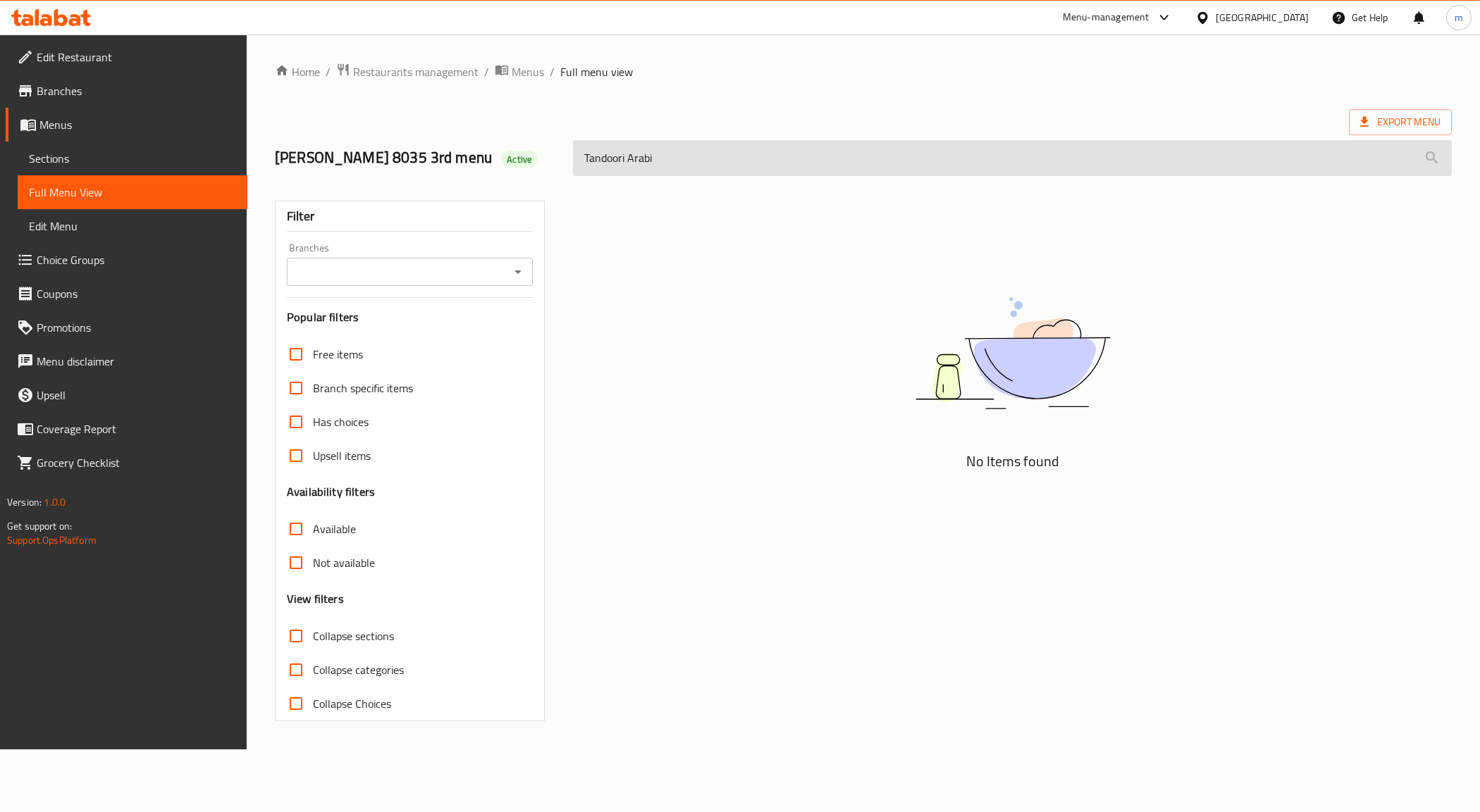
click at [678, 164] on input "Tandoori Arabi" at bounding box center [1012, 158] width 878 height 36
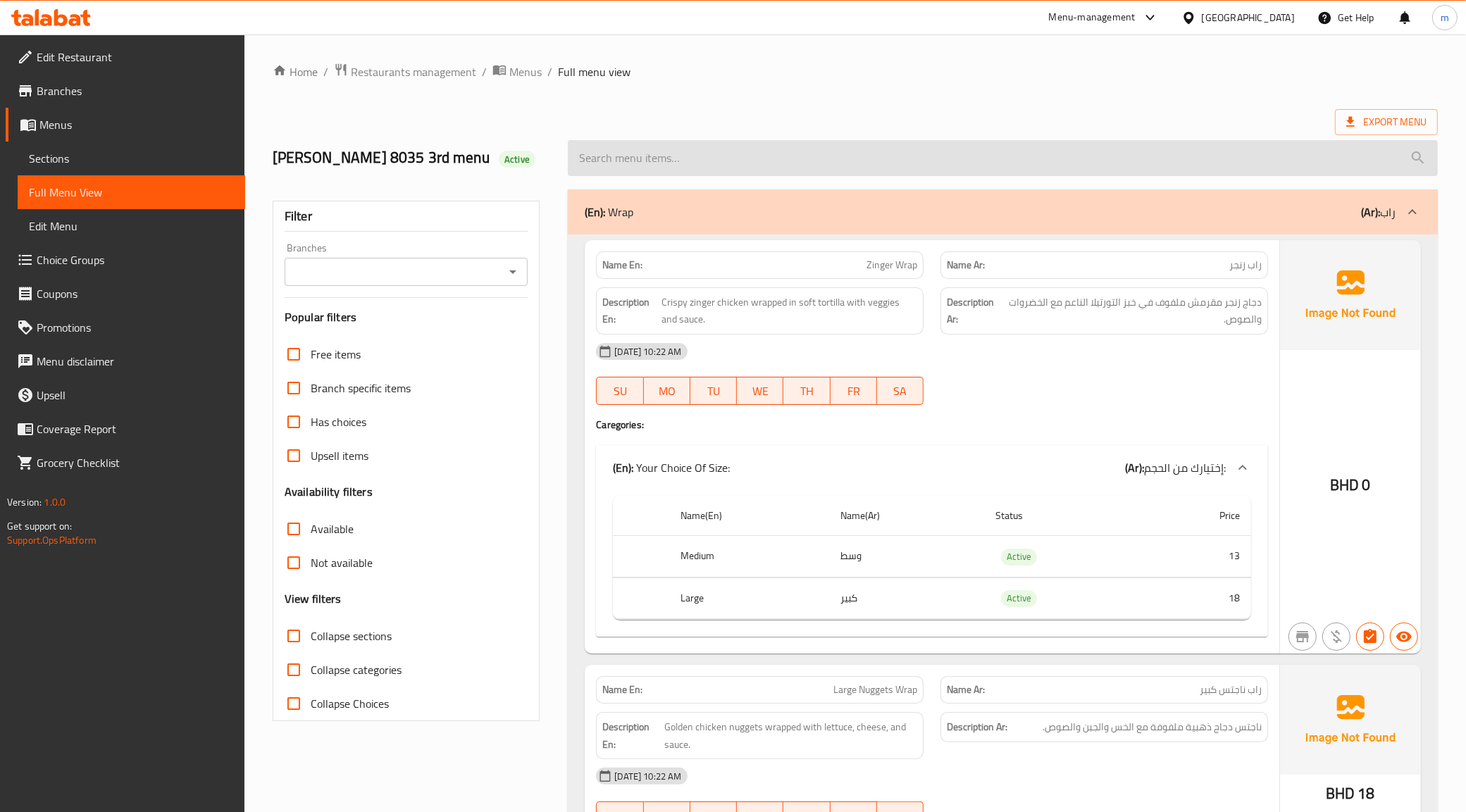
click at [682, 159] on input "search" at bounding box center [1002, 158] width 870 height 36
paste input "Samoosa Plate"
type input "Samoosa Plate"
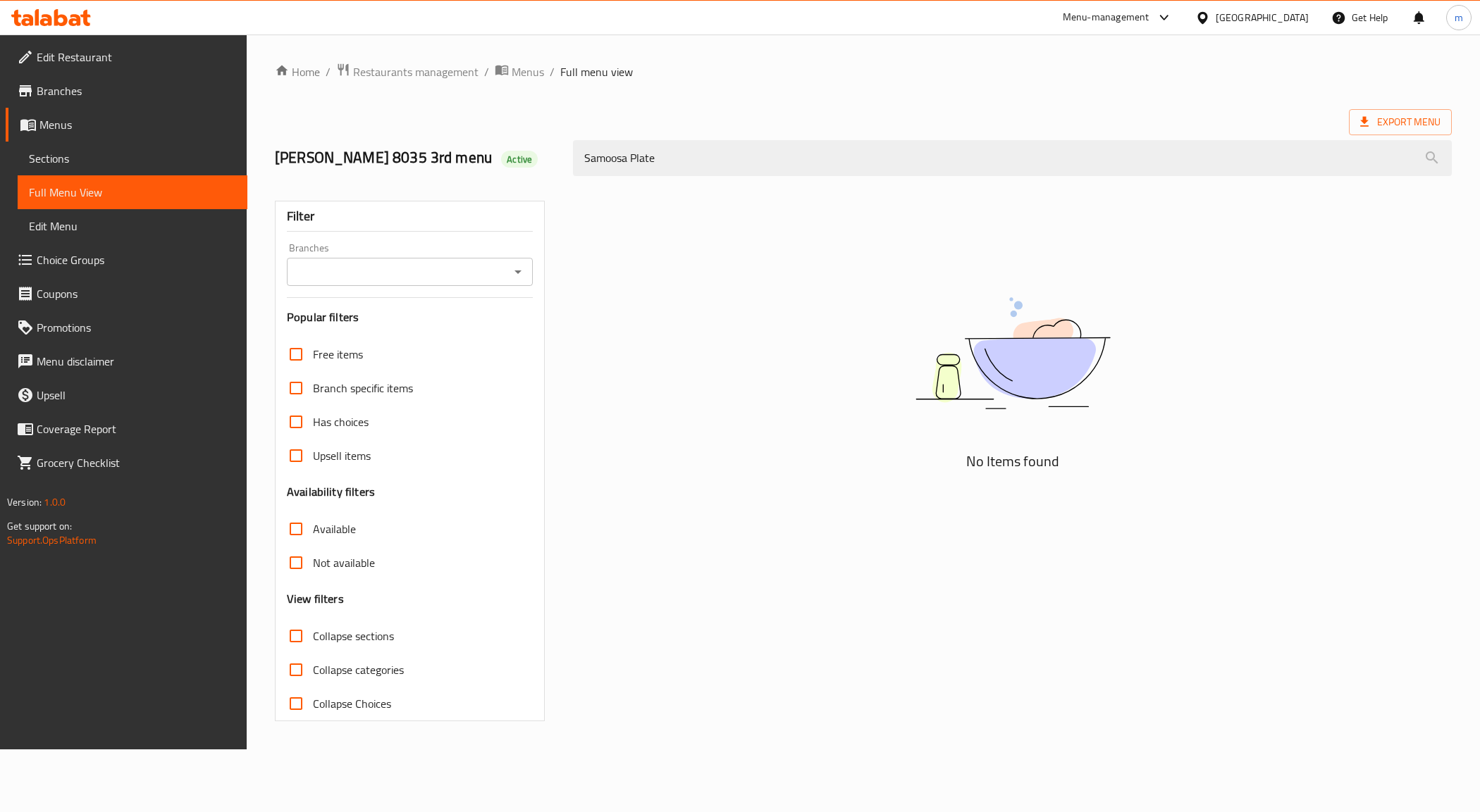
drag, startPoint x: 713, startPoint y: 157, endPoint x: 521, endPoint y: 163, distance: 192.1
click at [521, 163] on div "[PERSON_NAME] 8035 3rd menu Active Samoosa Plate" at bounding box center [863, 158] width 1194 height 63
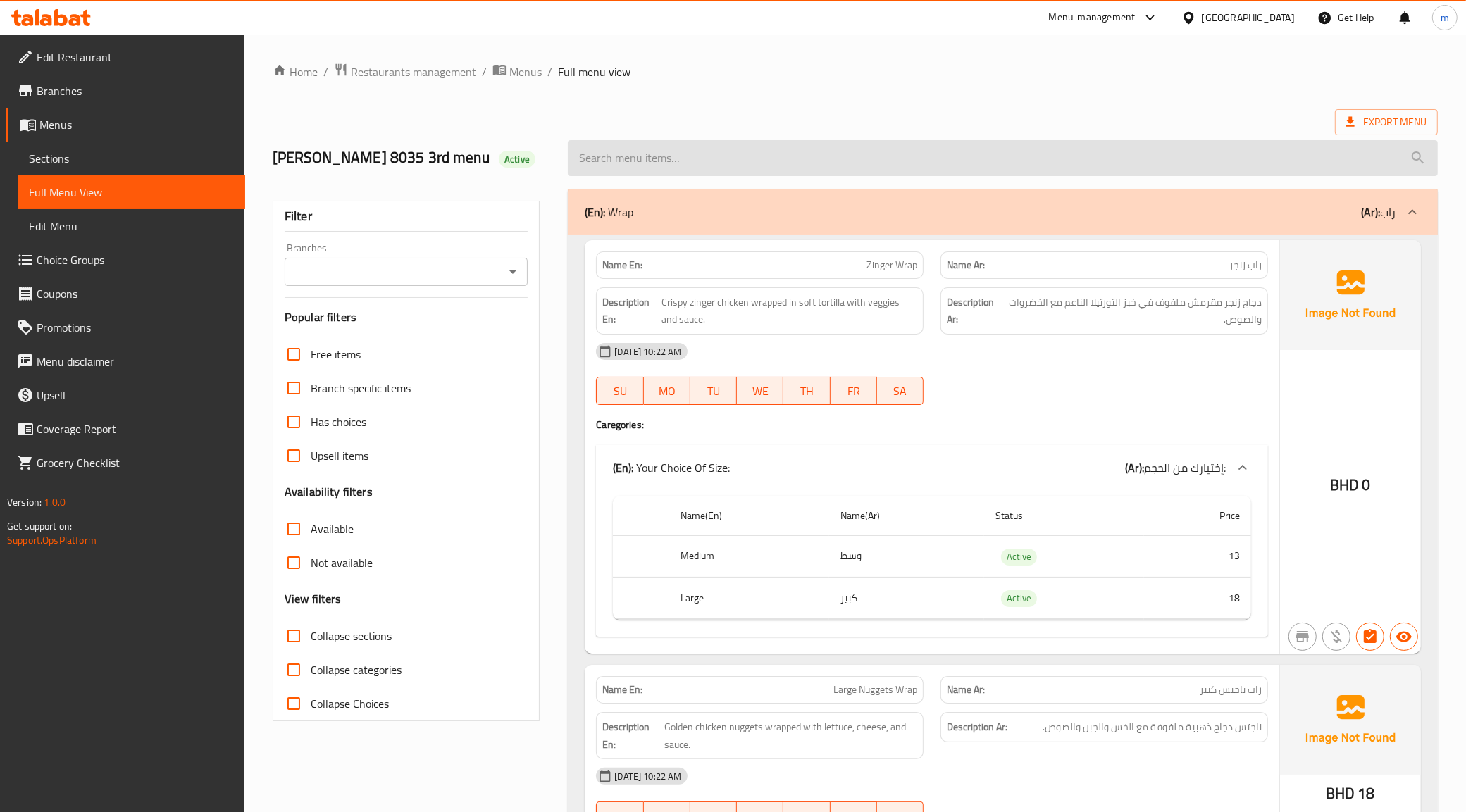
click at [696, 170] on input "search" at bounding box center [1002, 158] width 870 height 36
paste input "Fathoush"
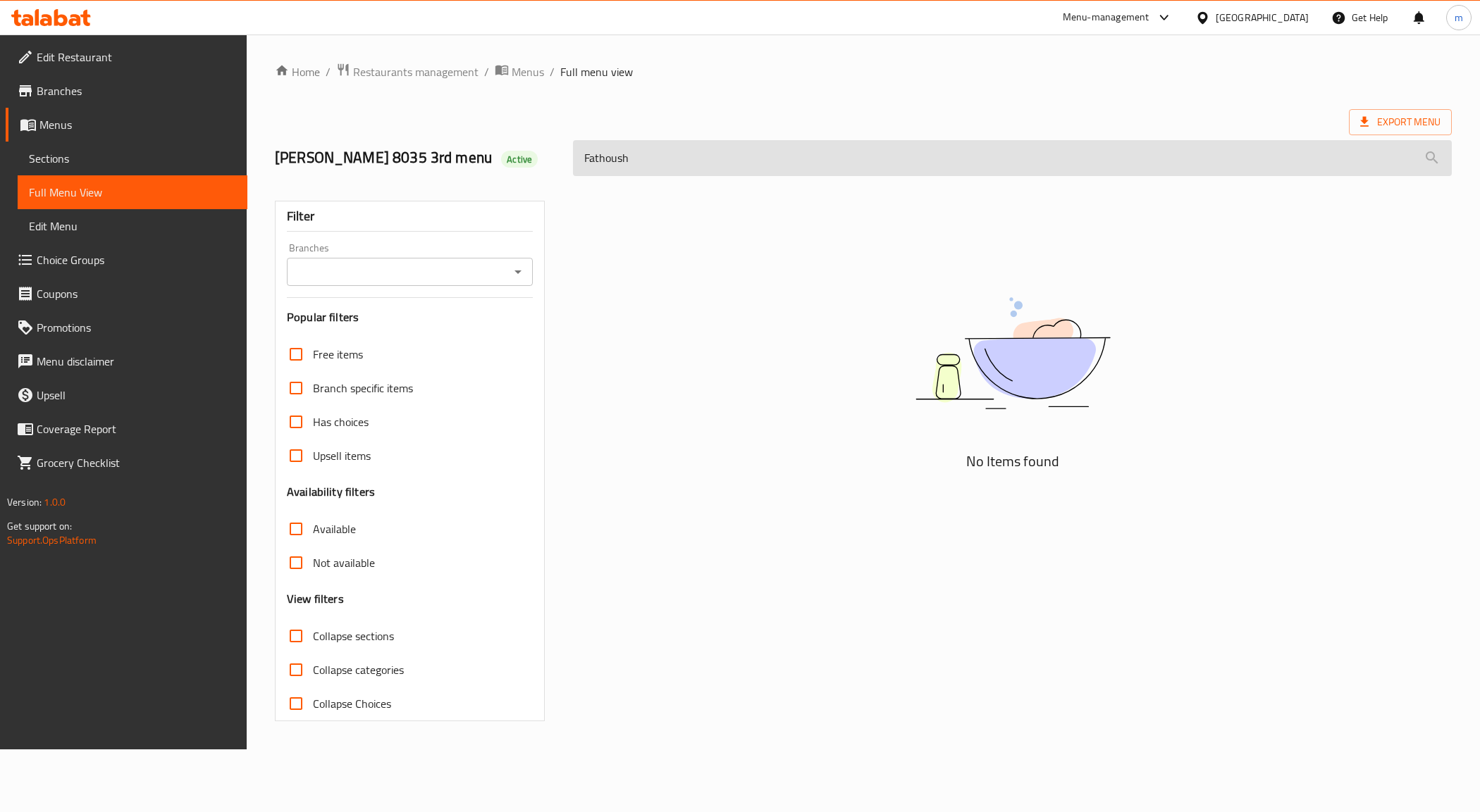
click at [629, 163] on input "Fathoush" at bounding box center [1012, 158] width 878 height 36
paste input "Nuggets Wrap"
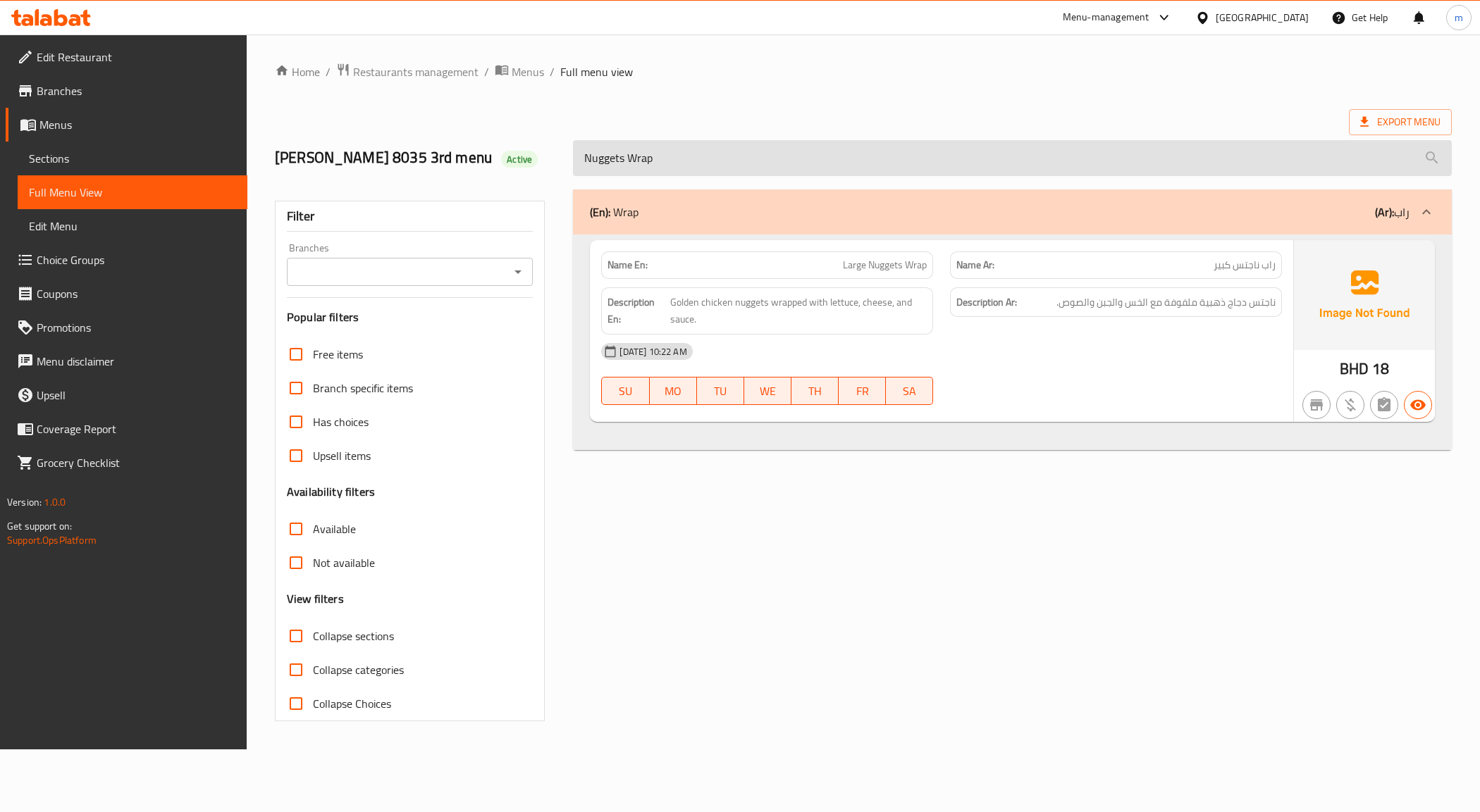
click at [645, 149] on input "Nuggets Wrap" at bounding box center [1012, 158] width 878 height 36
paste input "[PERSON_NAME]"
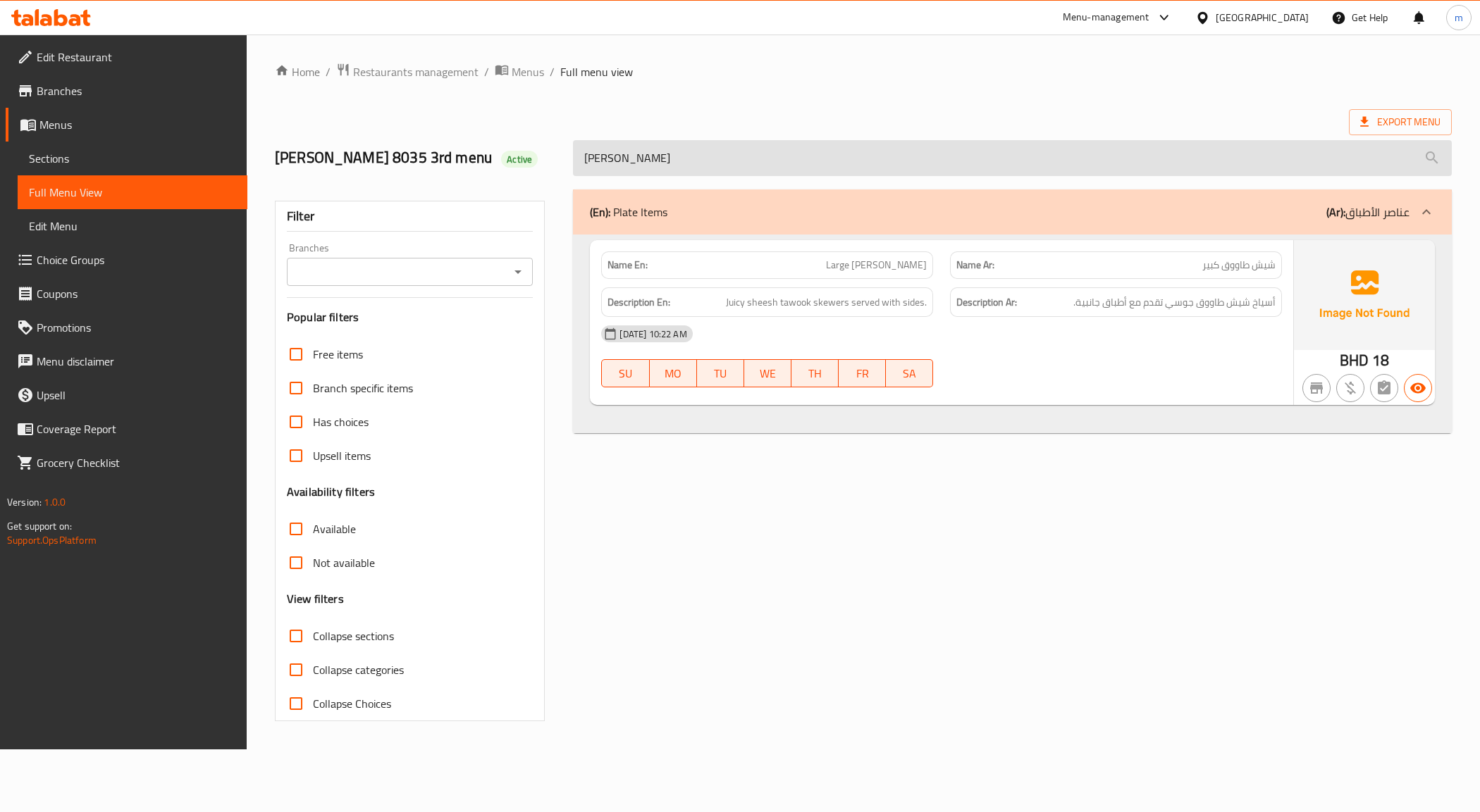
click at [584, 164] on input "[PERSON_NAME]" at bounding box center [1012, 158] width 878 height 36
paste input "Corn"
click at [609, 170] on input "Corn" at bounding box center [1012, 158] width 878 height 36
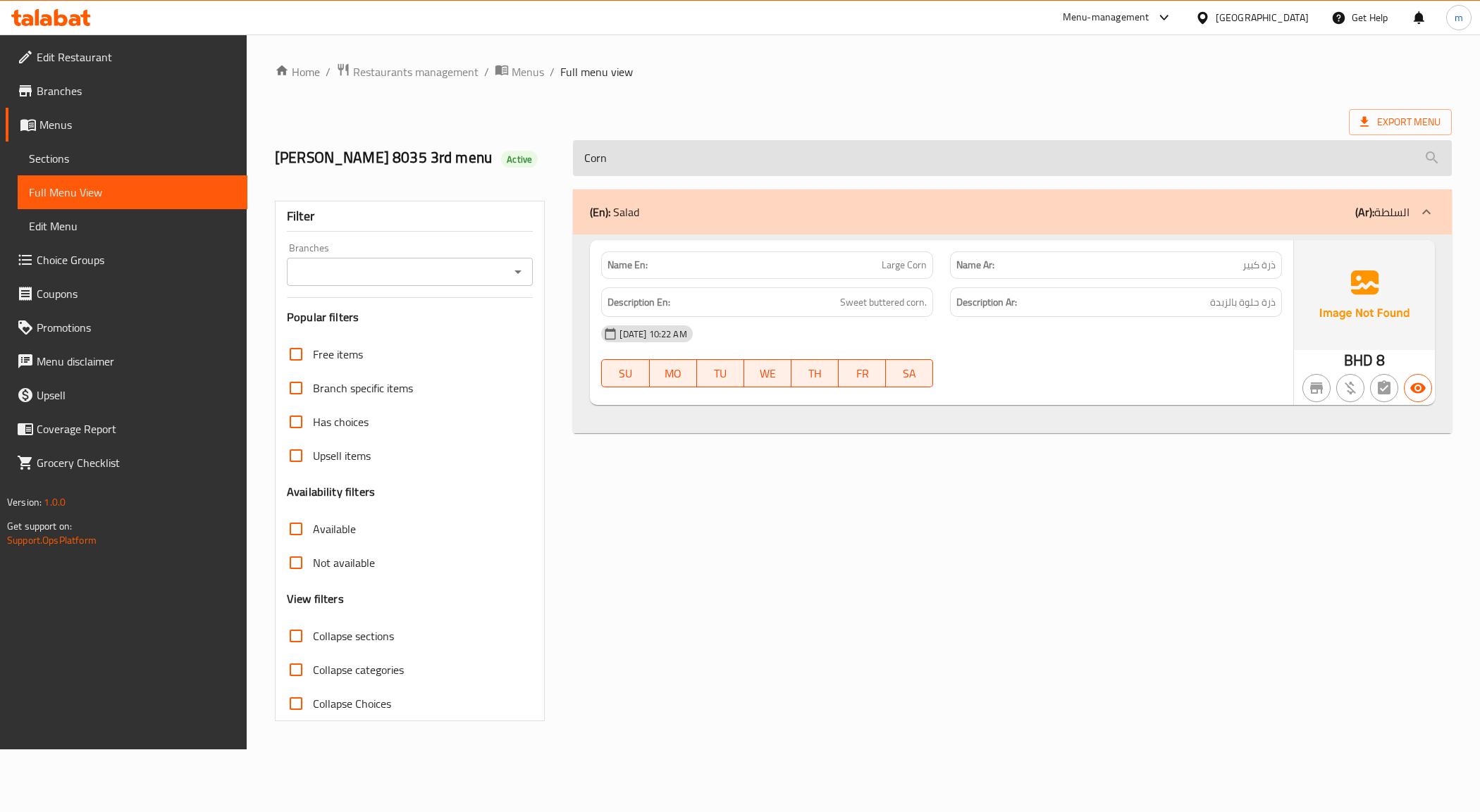
click at [609, 170] on input "Corn" at bounding box center [1012, 158] width 878 height 36
paste input "Potato Spicy"
click at [714, 171] on input "Potato Spicy" at bounding box center [1012, 158] width 878 height 36
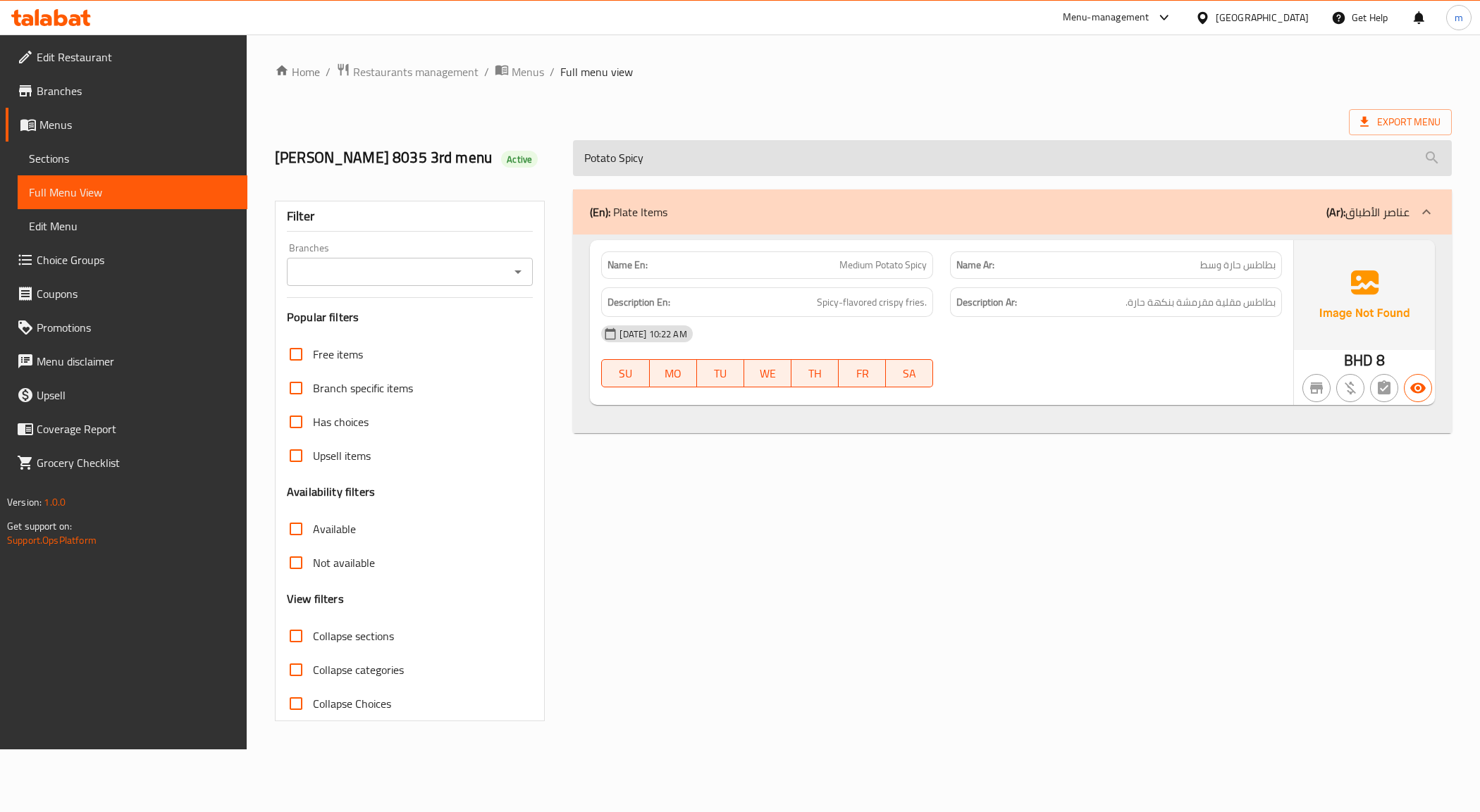
paste input "Mix Potato"
click at [716, 148] on input "Mix Potato" at bounding box center [1012, 158] width 878 height 36
paste input "Onion Ring"
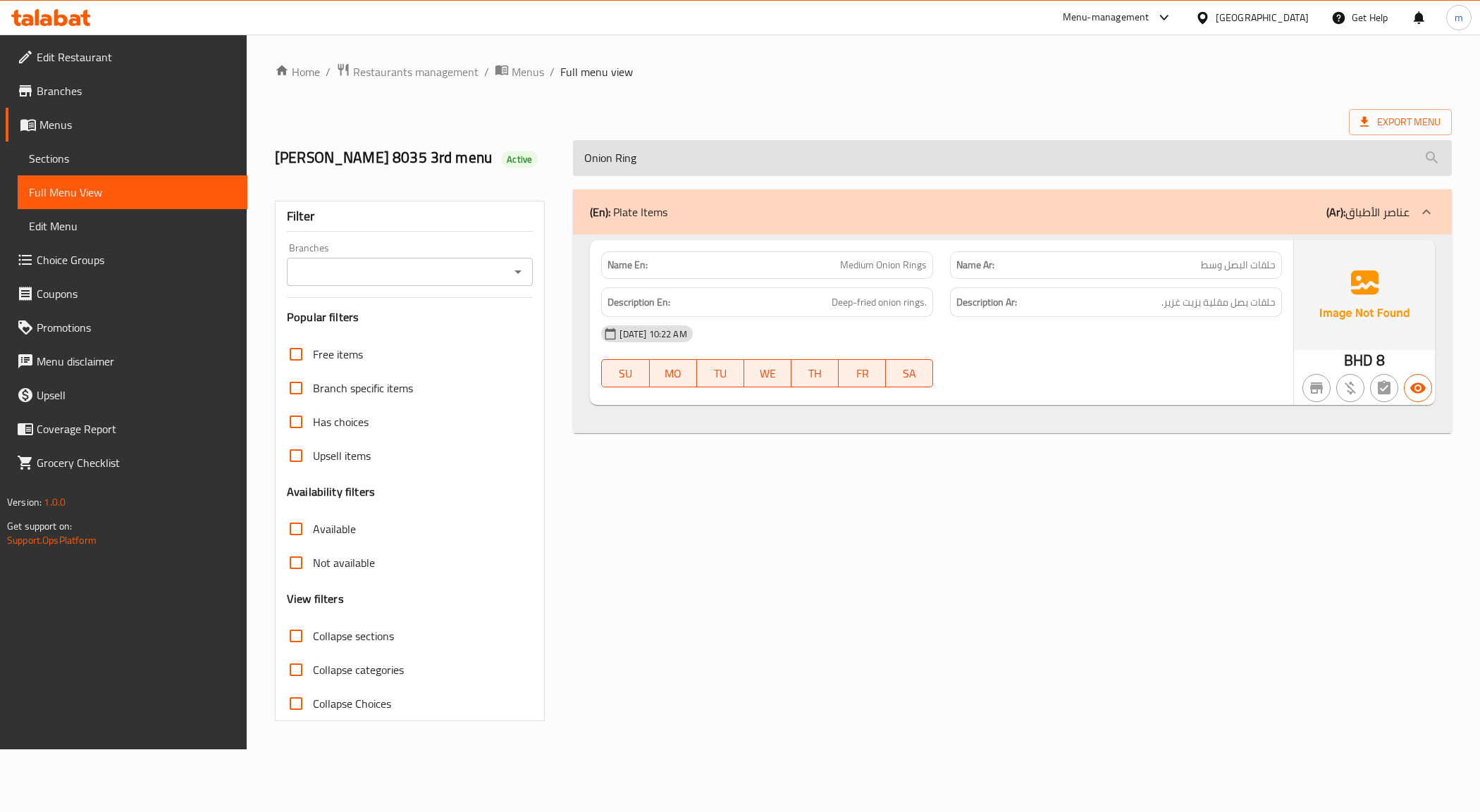
click at [632, 160] on input "Onion Ring" at bounding box center [1012, 158] width 878 height 36
paste input "Wedges"
click at [718, 152] on input "Wedges" at bounding box center [1012, 158] width 878 height 36
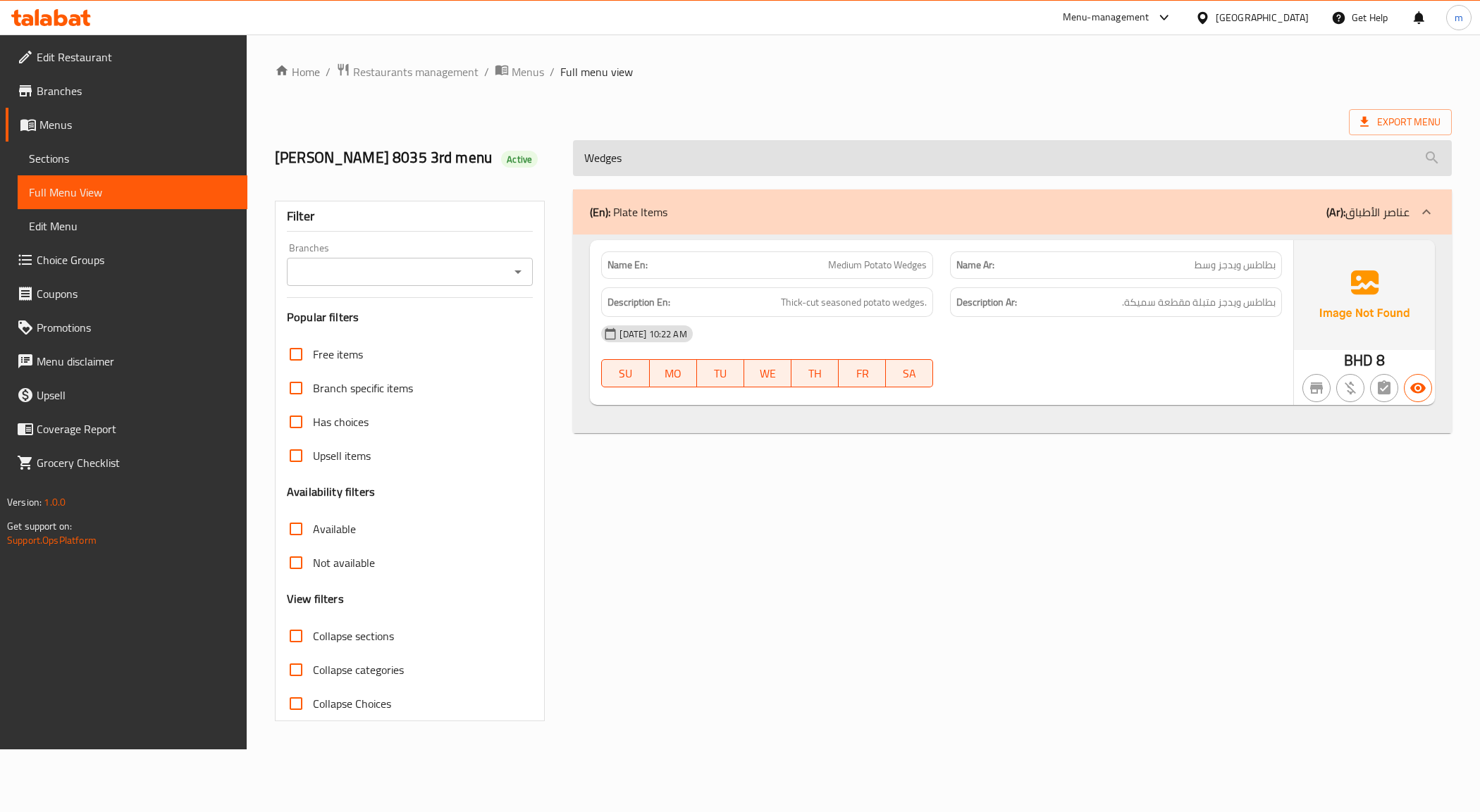
click at [718, 152] on input "Wedges" at bounding box center [1012, 158] width 878 height 36
paste input "Coleslaw"
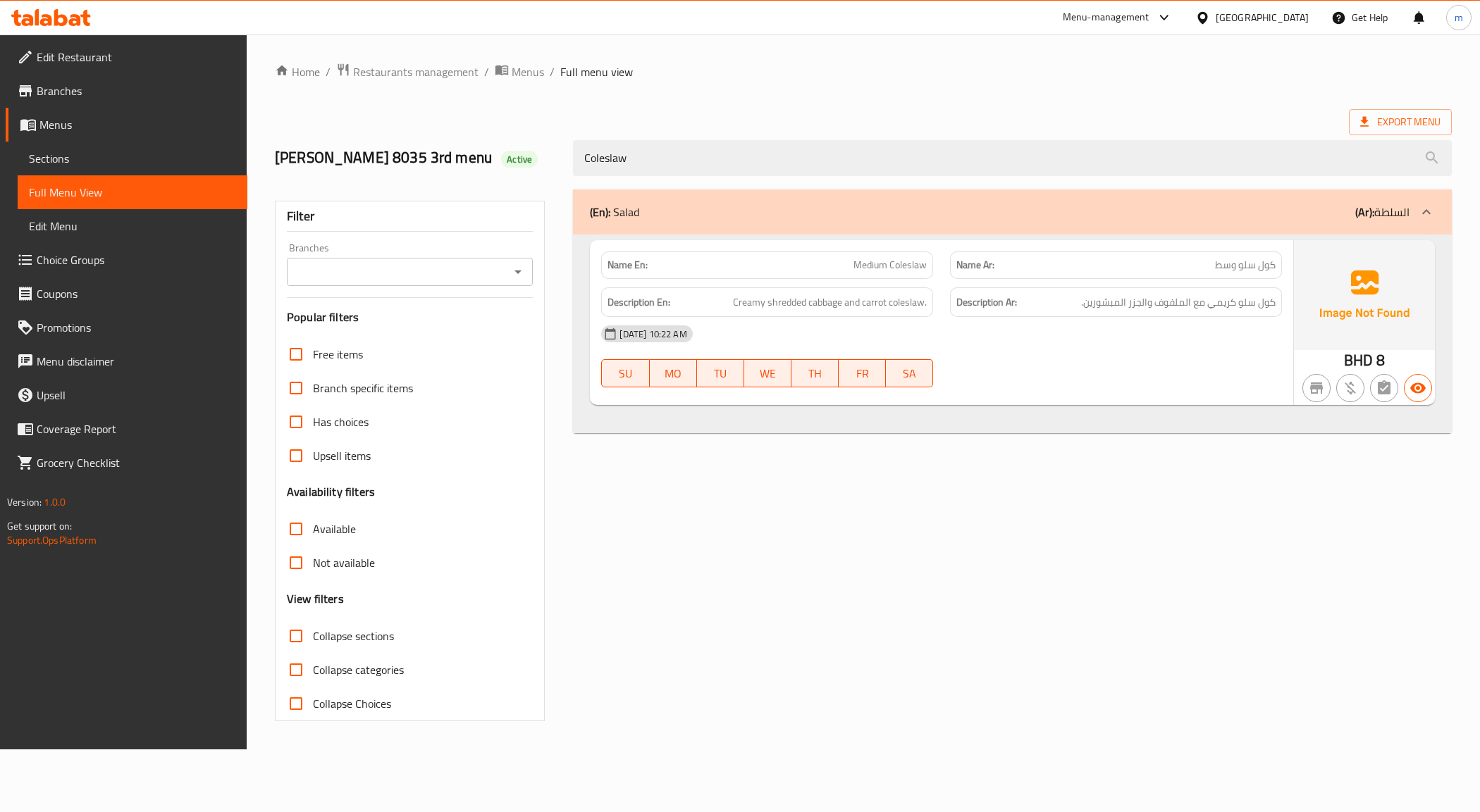
type input "Coleslaw"
click at [147, 189] on span "Full Menu View" at bounding box center [132, 192] width 207 height 17
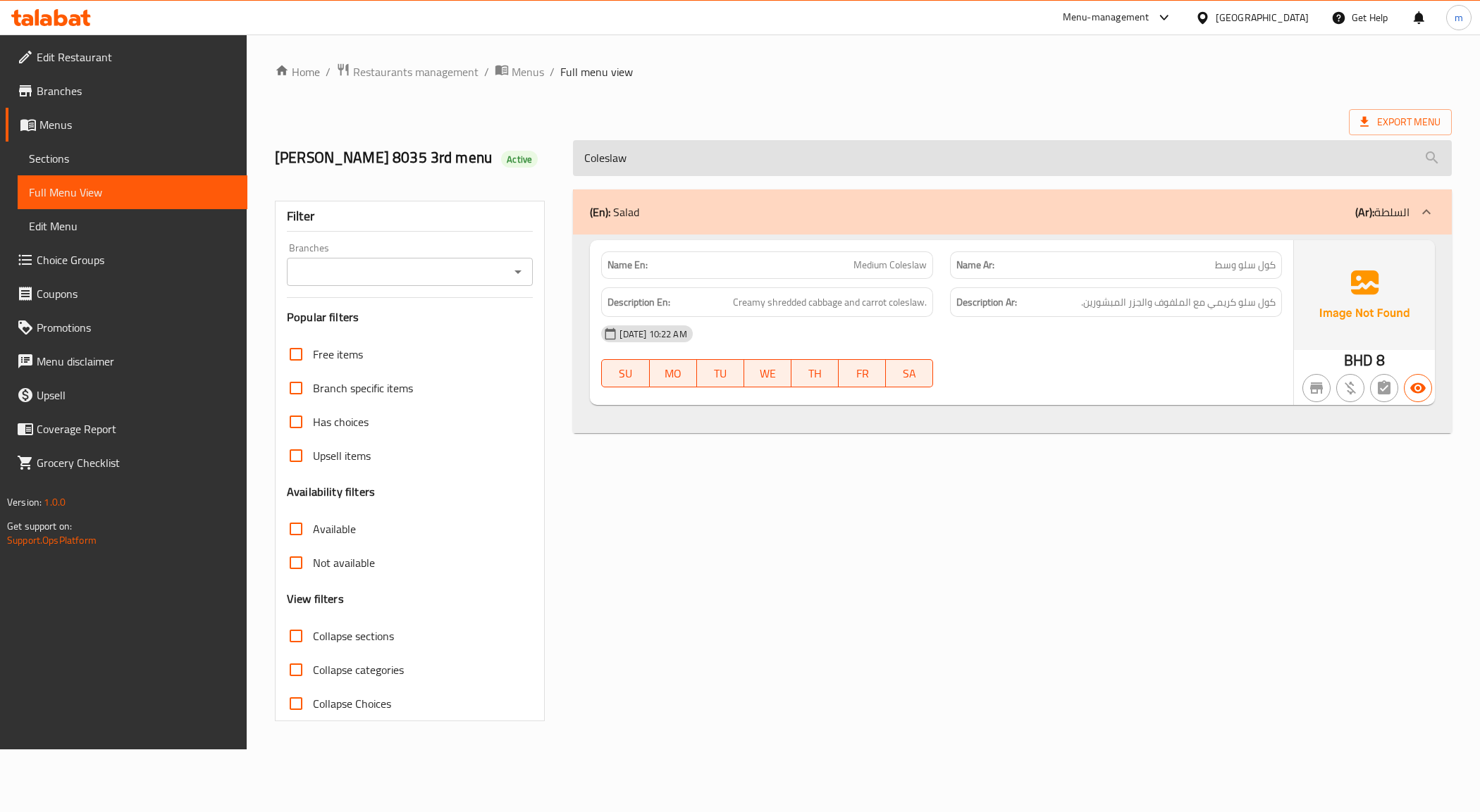
click at [888, 168] on input "Coleslaw" at bounding box center [1012, 158] width 878 height 36
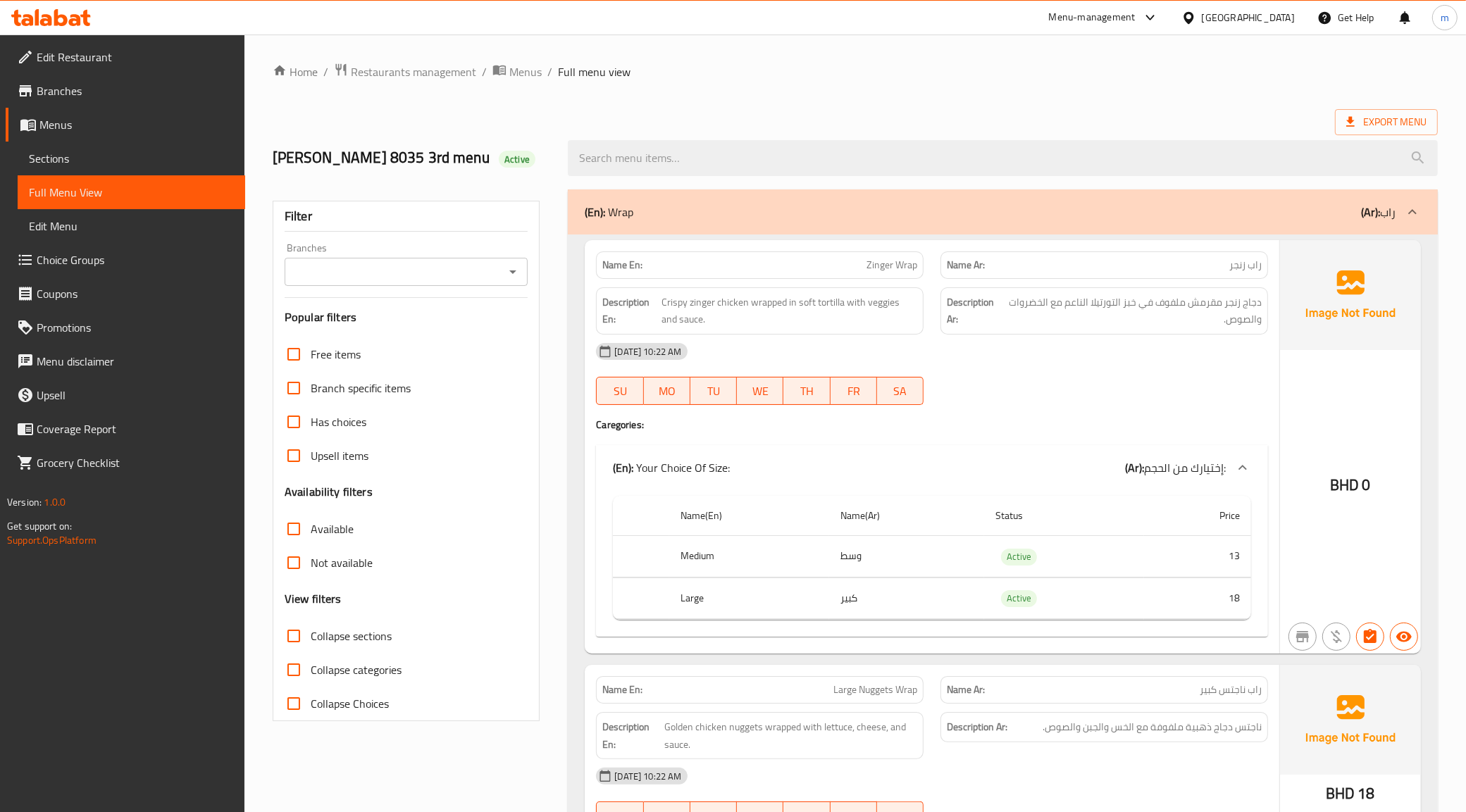
click at [353, 677] on span "Collapse categories" at bounding box center [356, 669] width 91 height 17
click at [311, 677] on input "Collapse categories" at bounding box center [293, 670] width 34 height 34
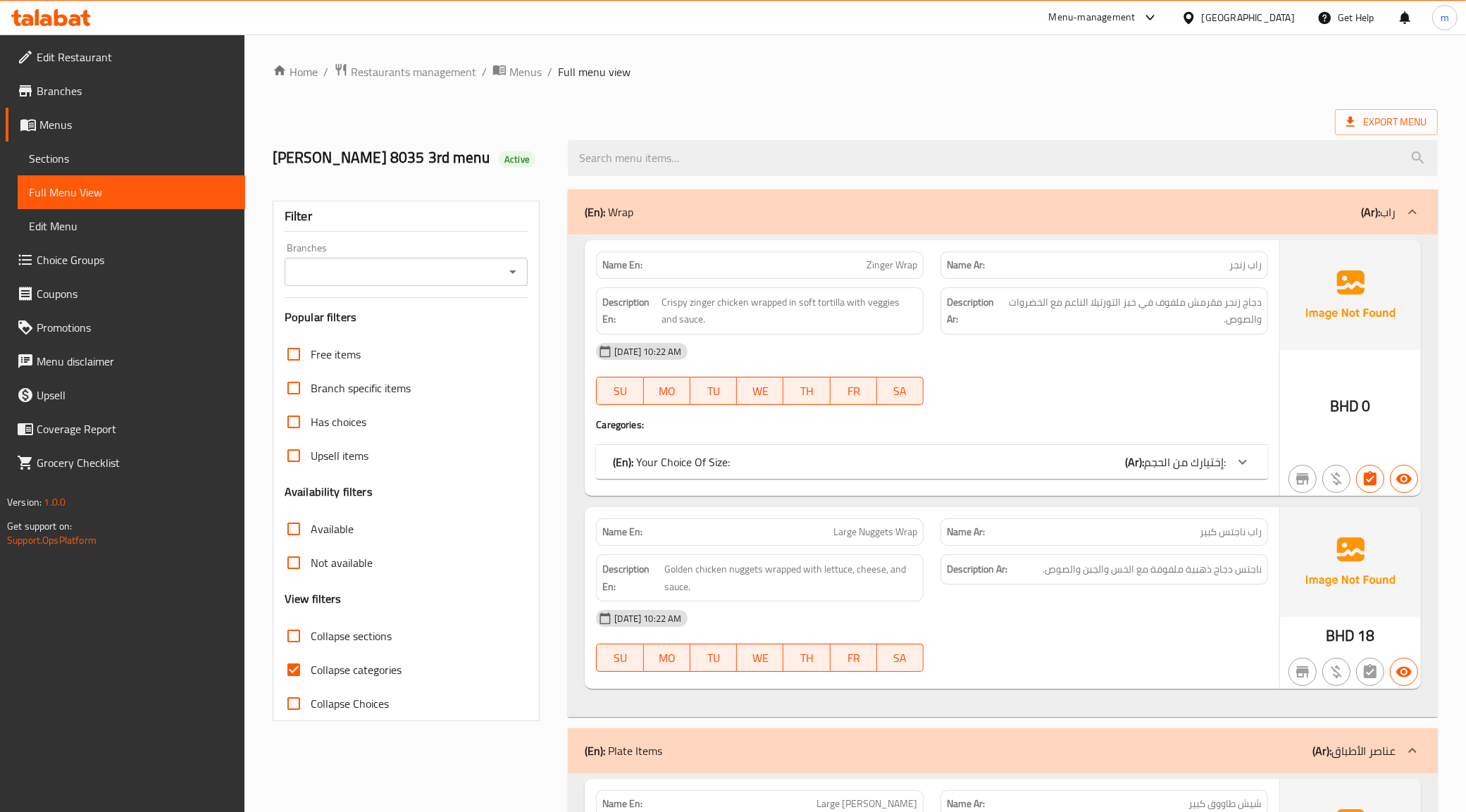
click at [83, 188] on span "Full Menu View" at bounding box center [131, 192] width 205 height 17
click at [949, 463] on div "(En): Your Choice Of Size: (Ar): إختيارك من الحجم:" at bounding box center [919, 462] width 613 height 17
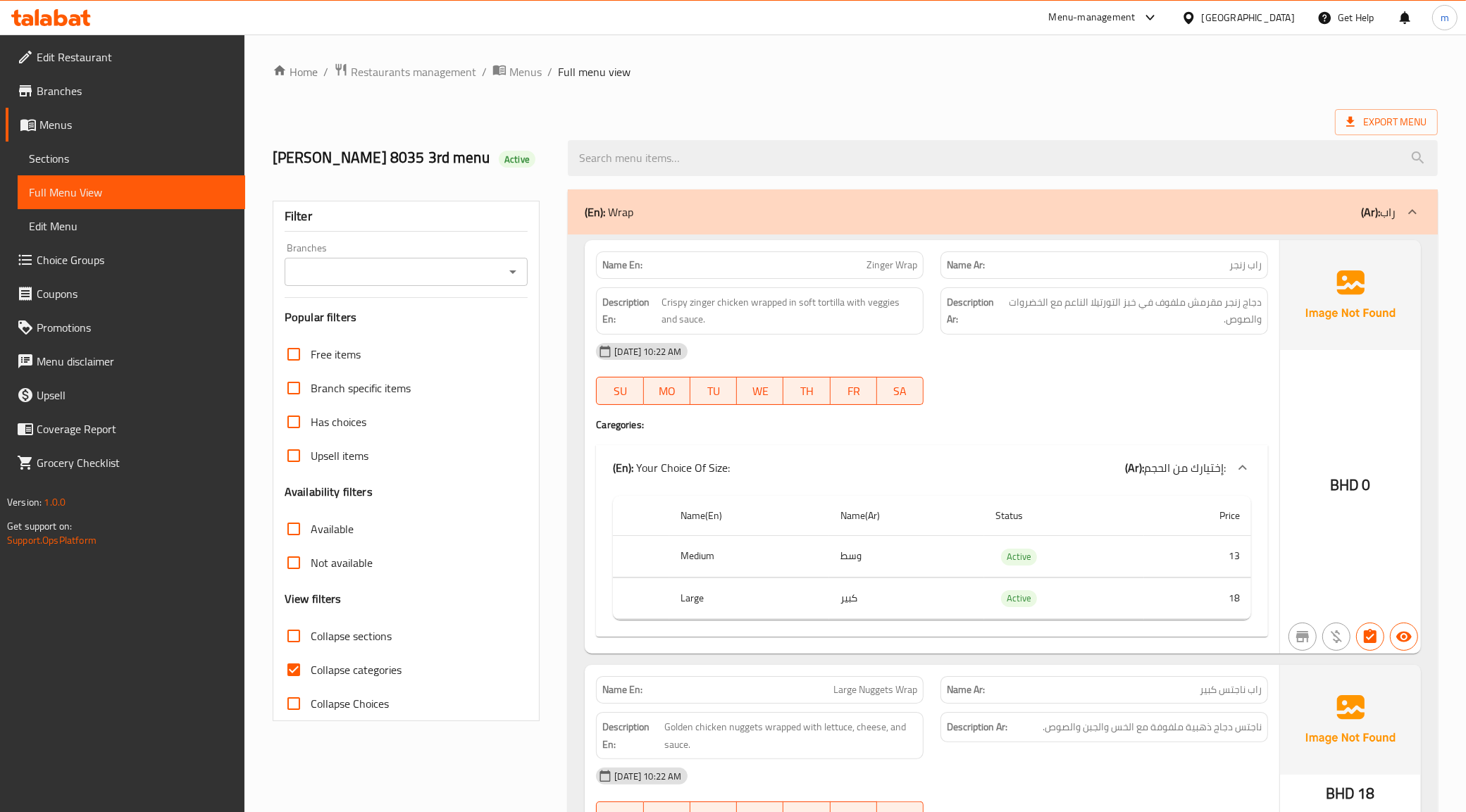
drag, startPoint x: 730, startPoint y: 463, endPoint x: 723, endPoint y: 454, distance: 11.4
click at [705, 467] on div "(En): Your Choice Of Size: (Ar): إختيارك من الحجم:" at bounding box center [919, 467] width 613 height 17
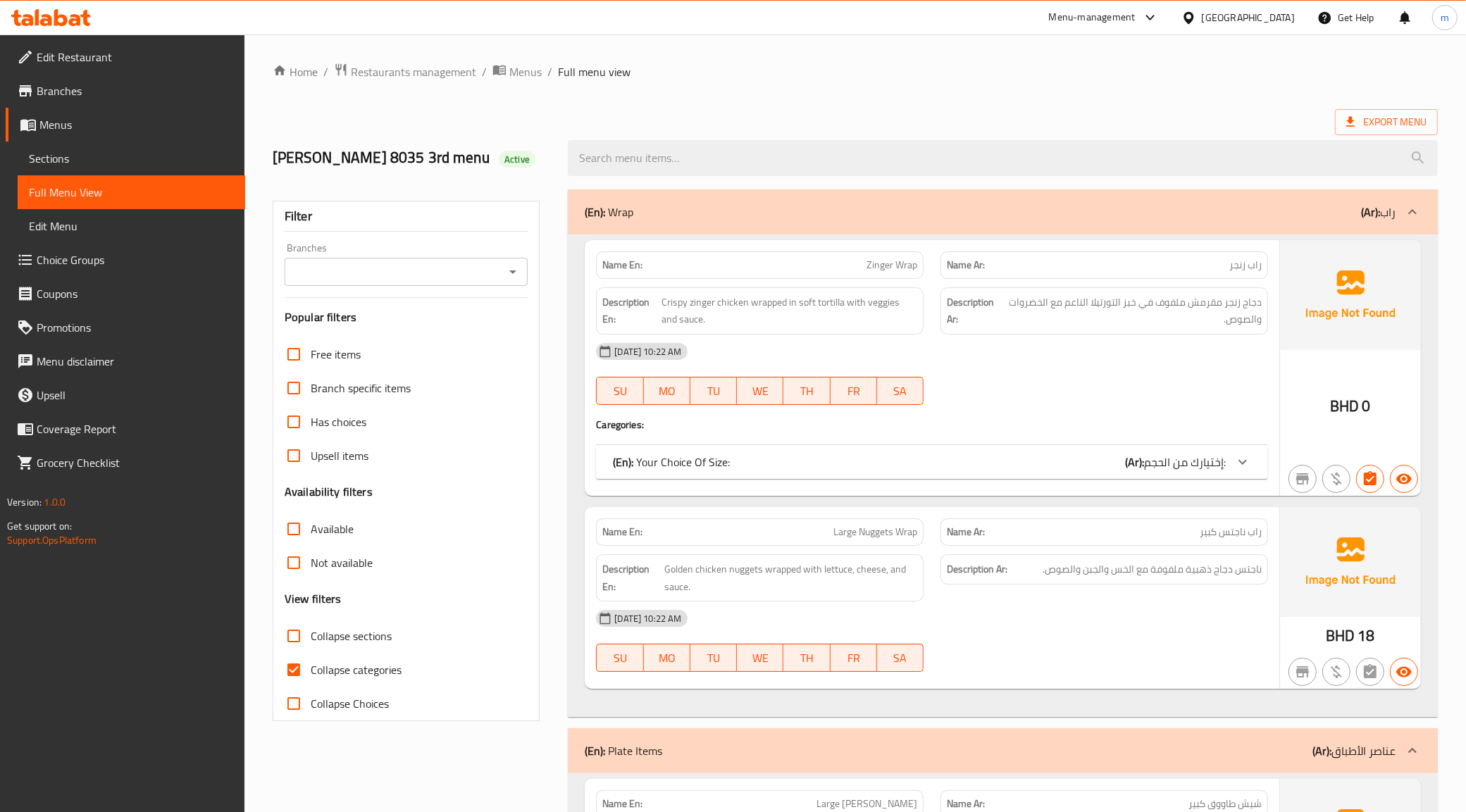
click at [324, 683] on label "Collapse categories" at bounding box center [339, 670] width 125 height 34
click at [311, 683] on input "Collapse categories" at bounding box center [293, 670] width 34 height 34
checkbox input "false"
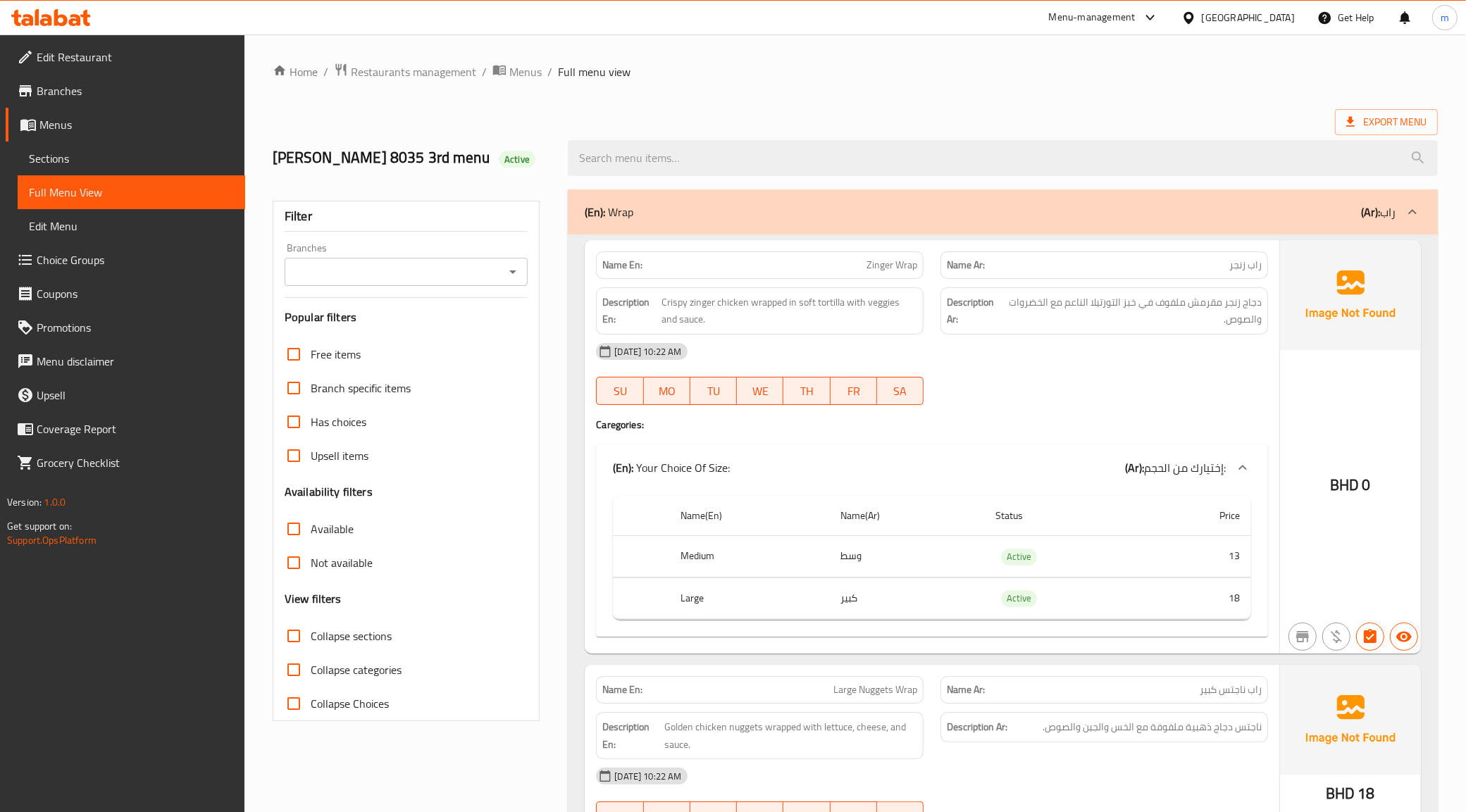
click at [1068, 346] on div "[DATE] 10:22 AM" at bounding box center [932, 351] width 689 height 34
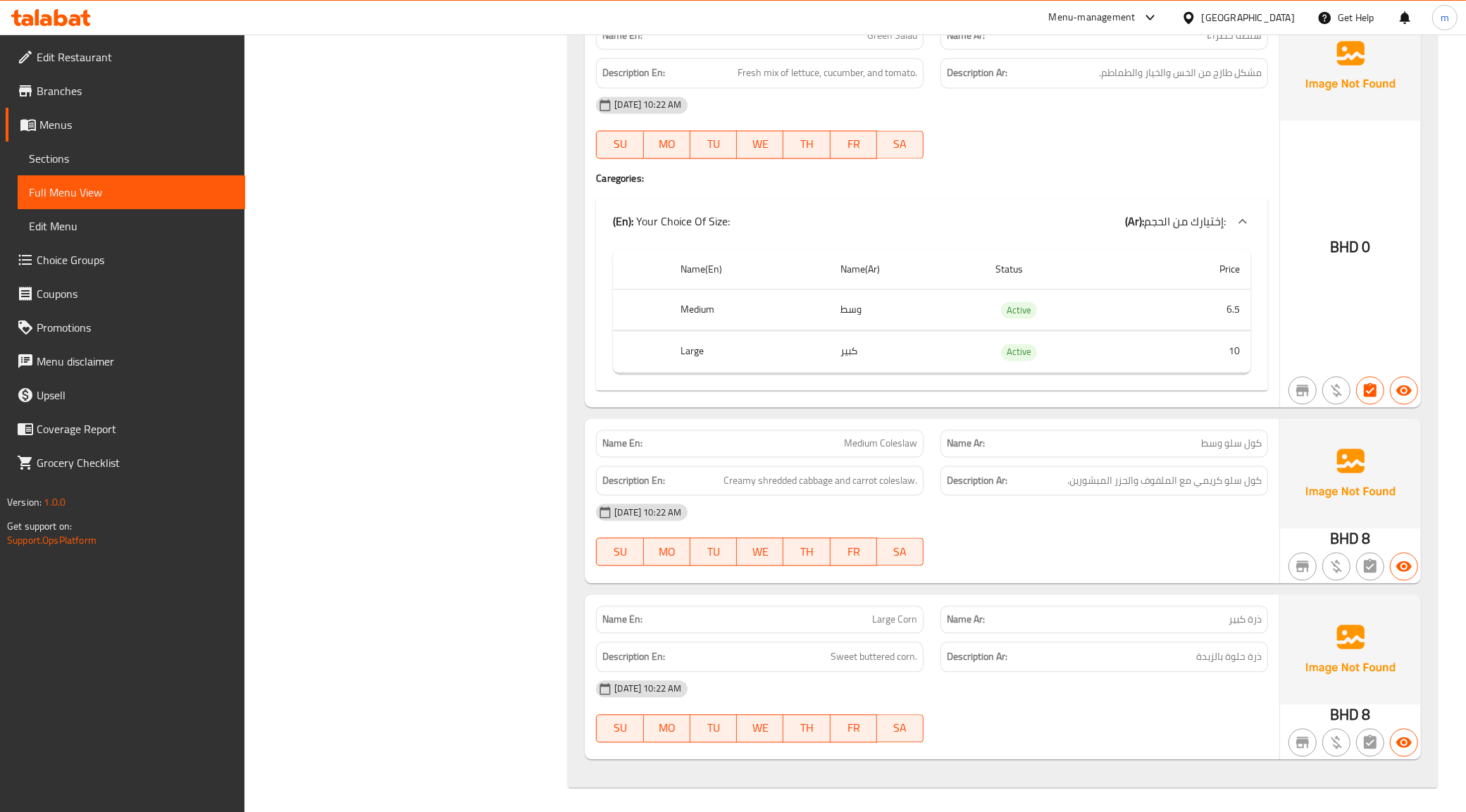
scroll to position [3125, 0]
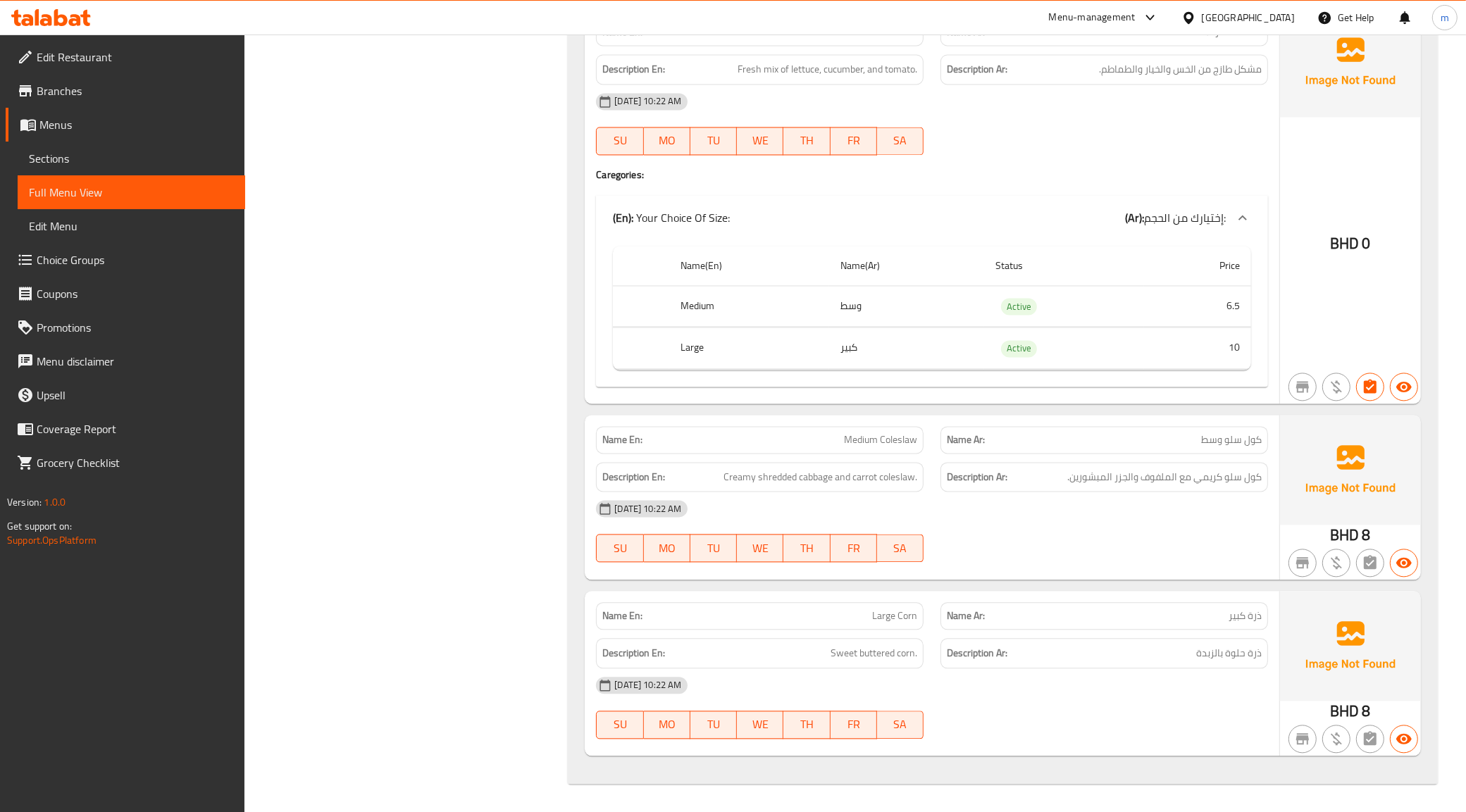
click at [928, 331] on td "كبير" at bounding box center [906, 349] width 155 height 42
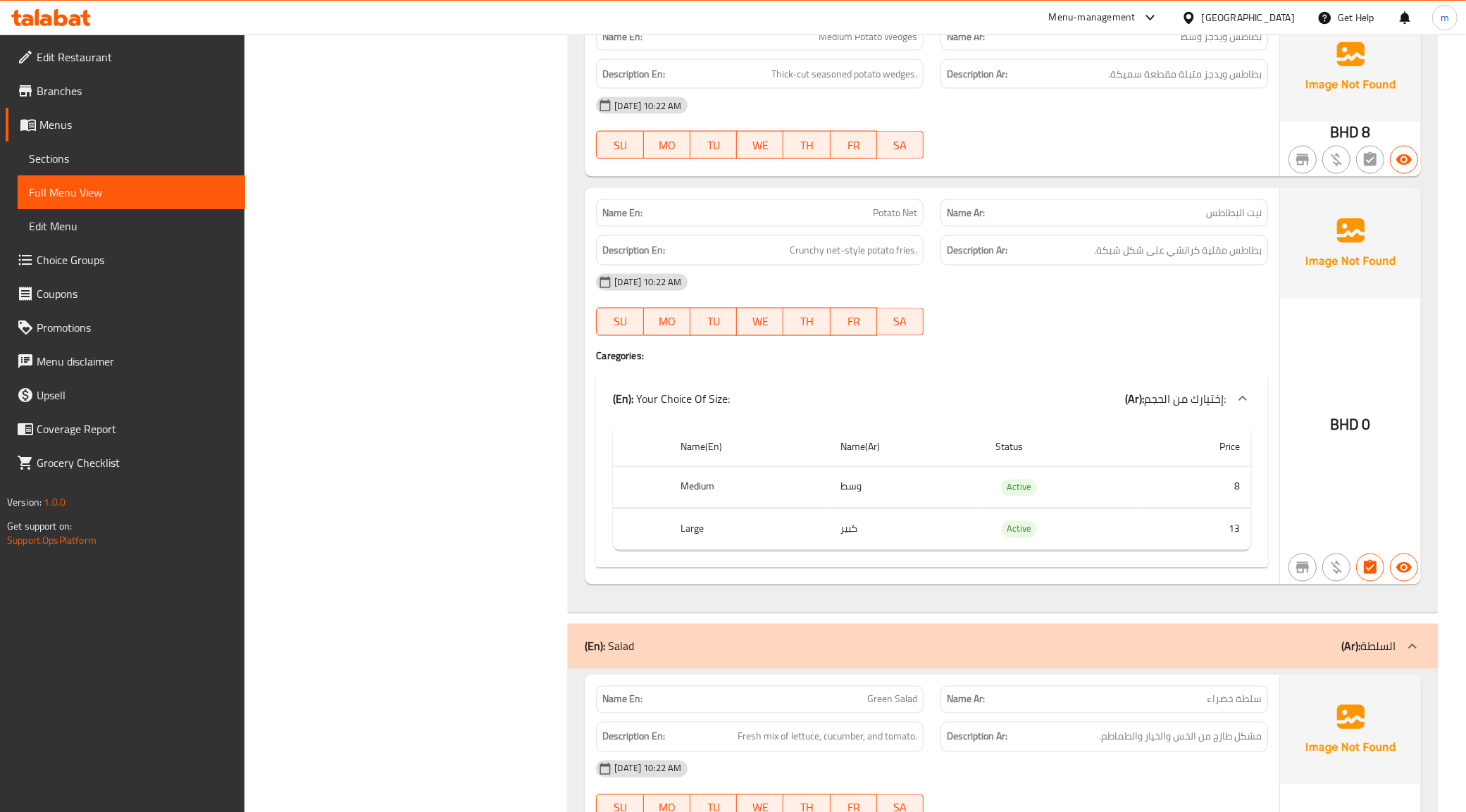
scroll to position [2935, 0]
